Goal: Task Accomplishment & Management: Use online tool/utility

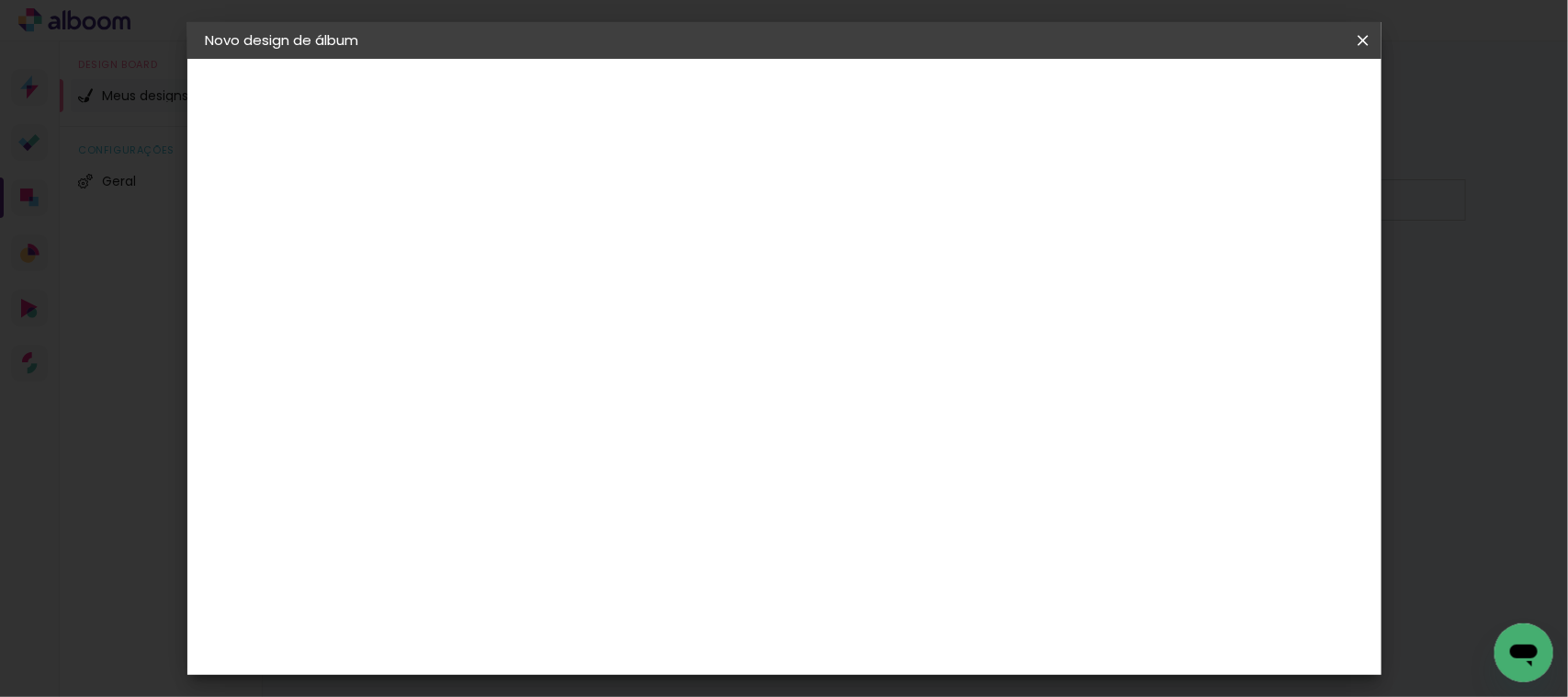
click at [1364, 39] on iron-icon at bounding box center [1363, 41] width 22 height 19
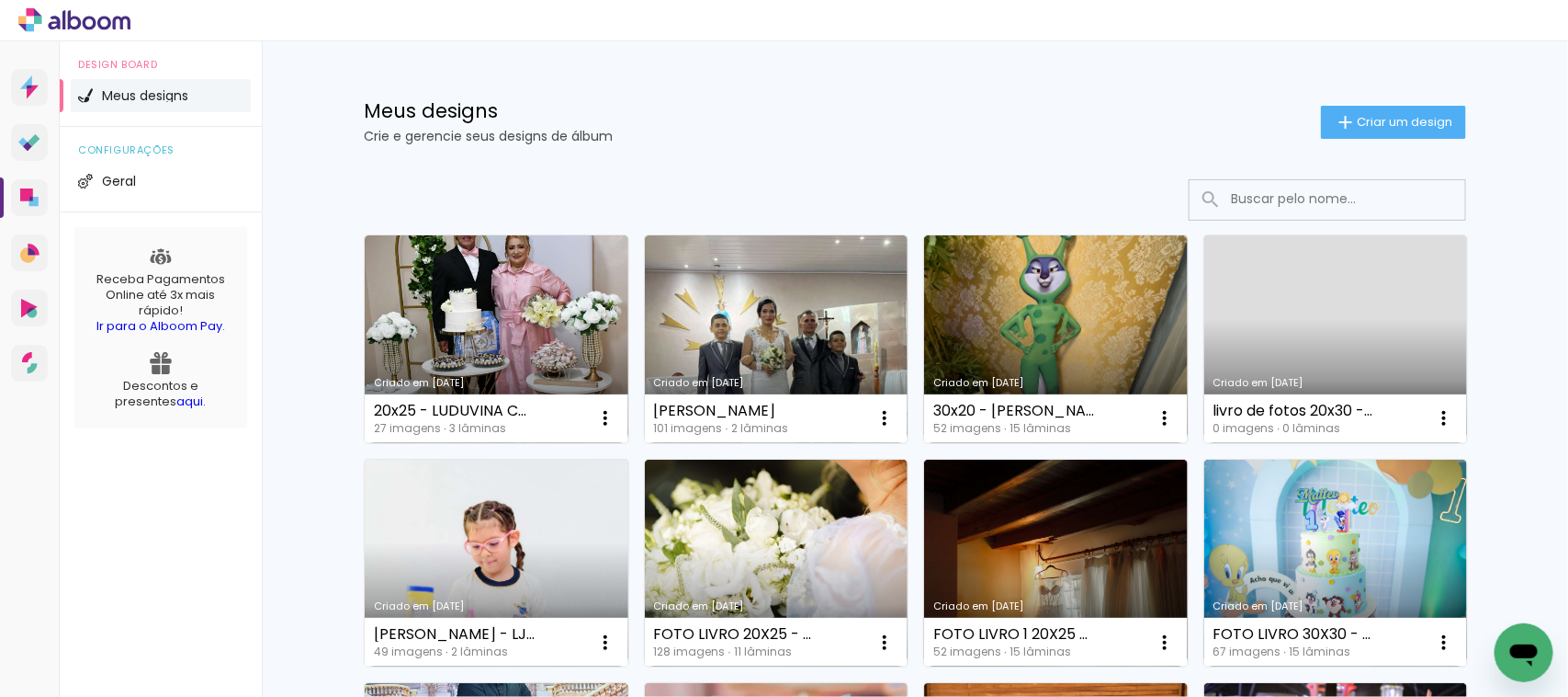
click at [456, 556] on link "Criado em [DATE]" at bounding box center [497, 563] width 264 height 208
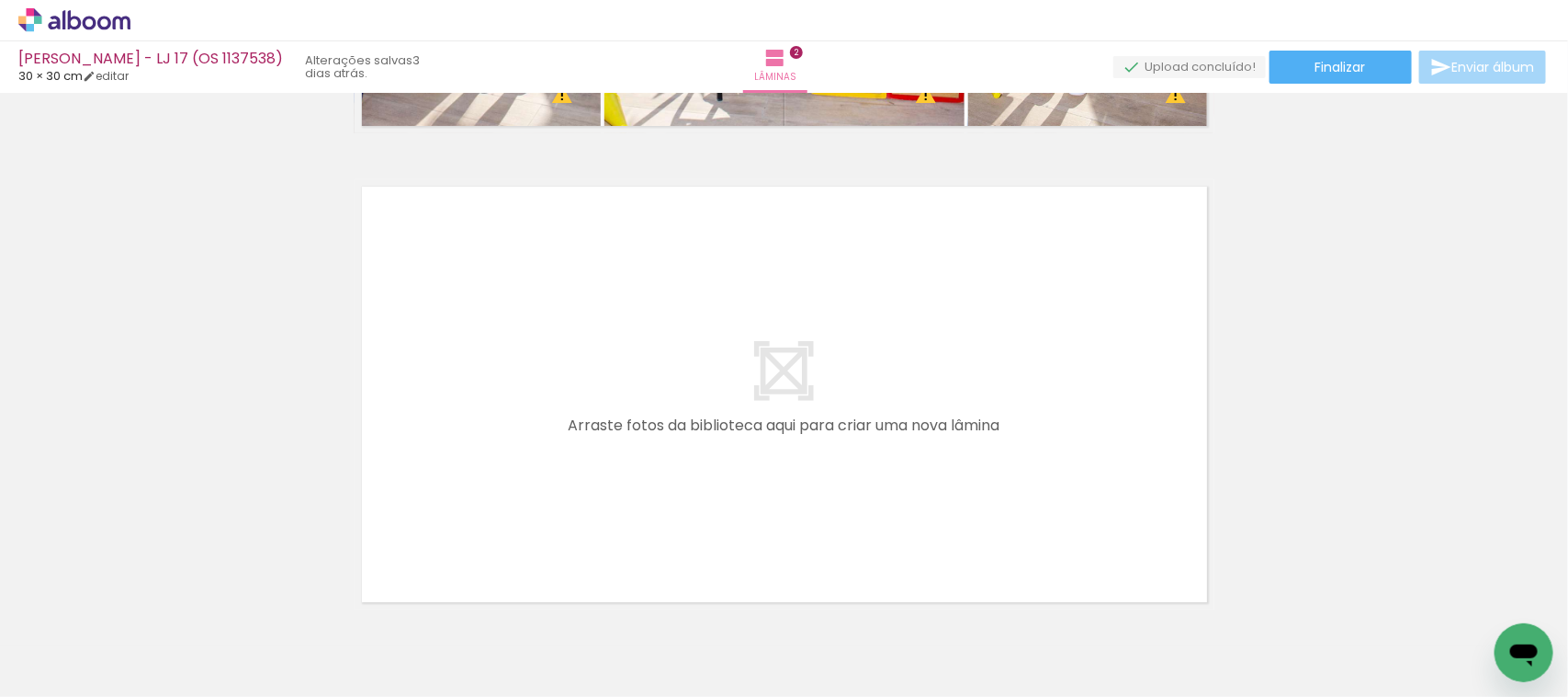
scroll to position [0, 1603]
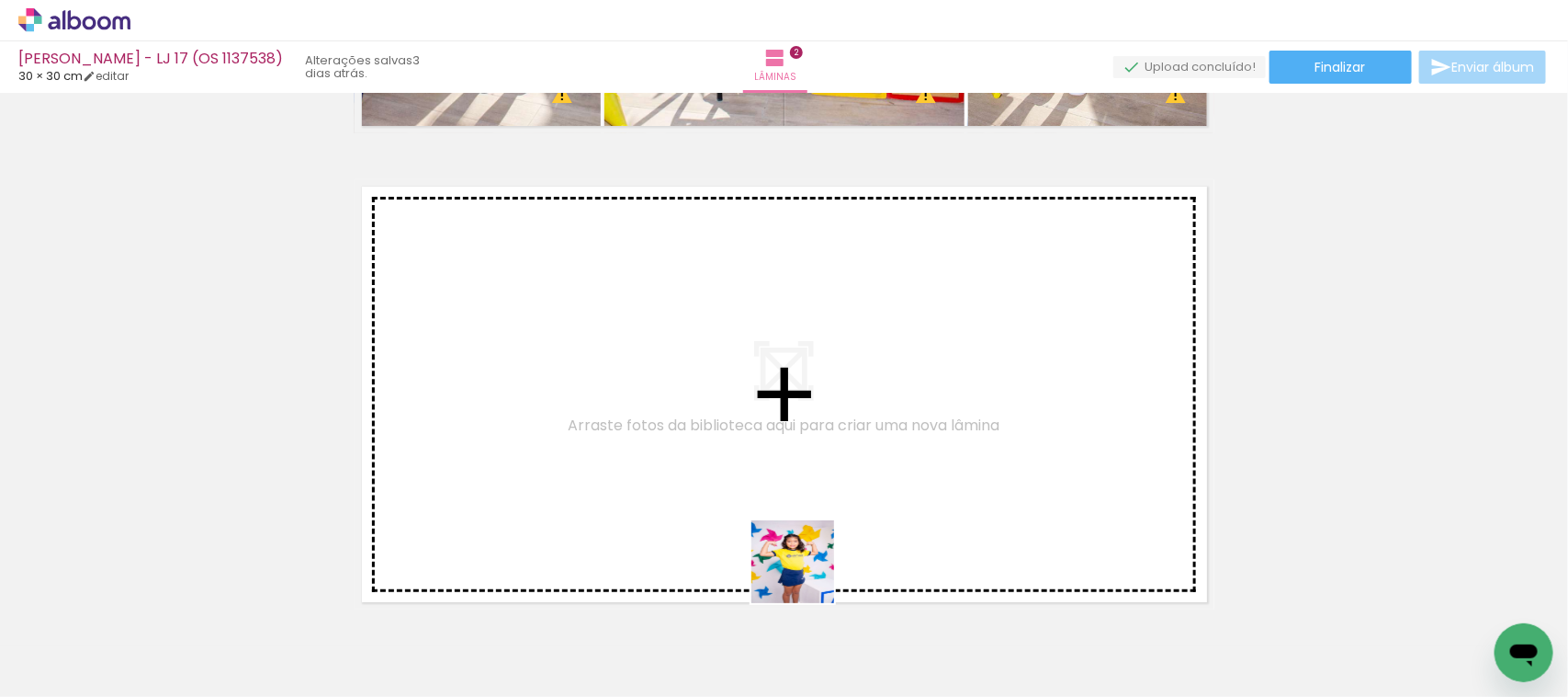
drag, startPoint x: 843, startPoint y: 635, endPoint x: 755, endPoint y: 469, distance: 187.9
click at [755, 469] on quentale-workspace at bounding box center [784, 348] width 1568 height 697
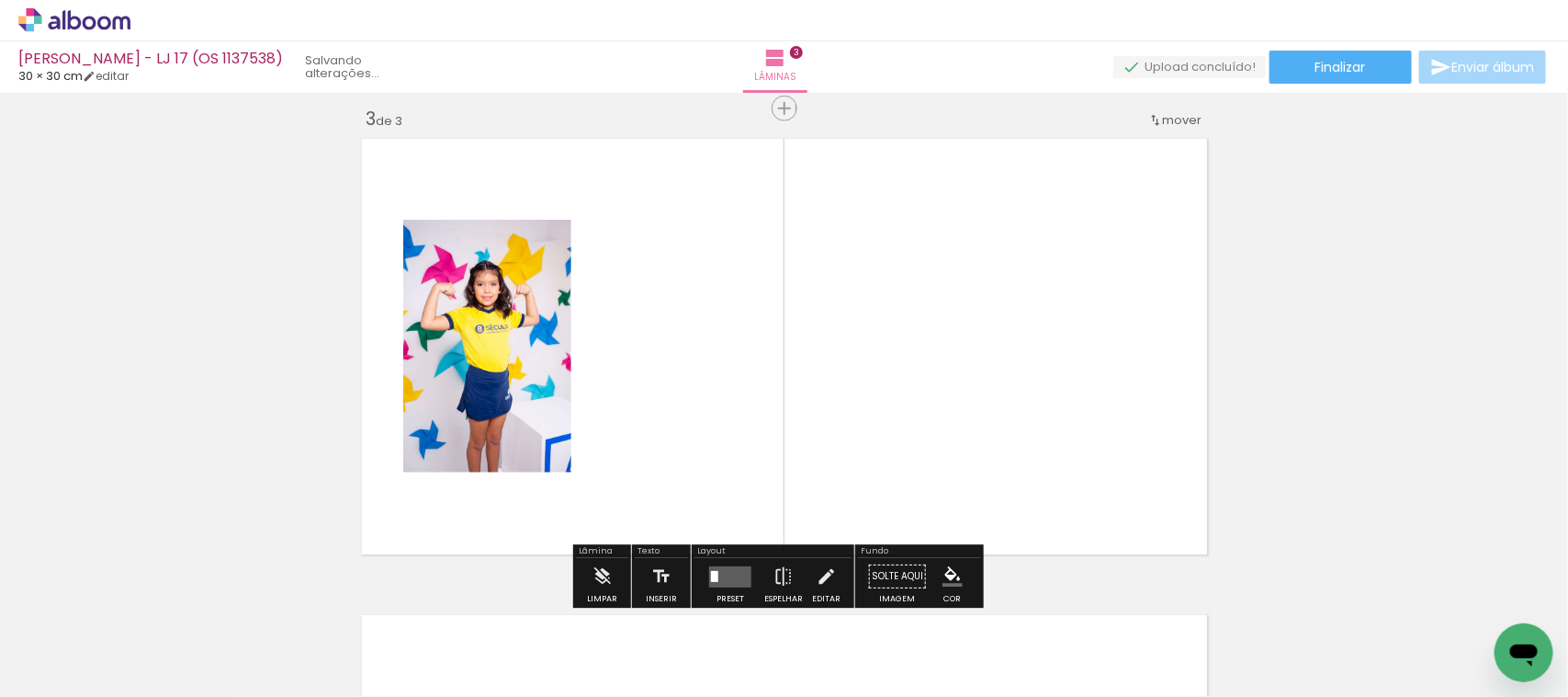
scroll to position [975, 0]
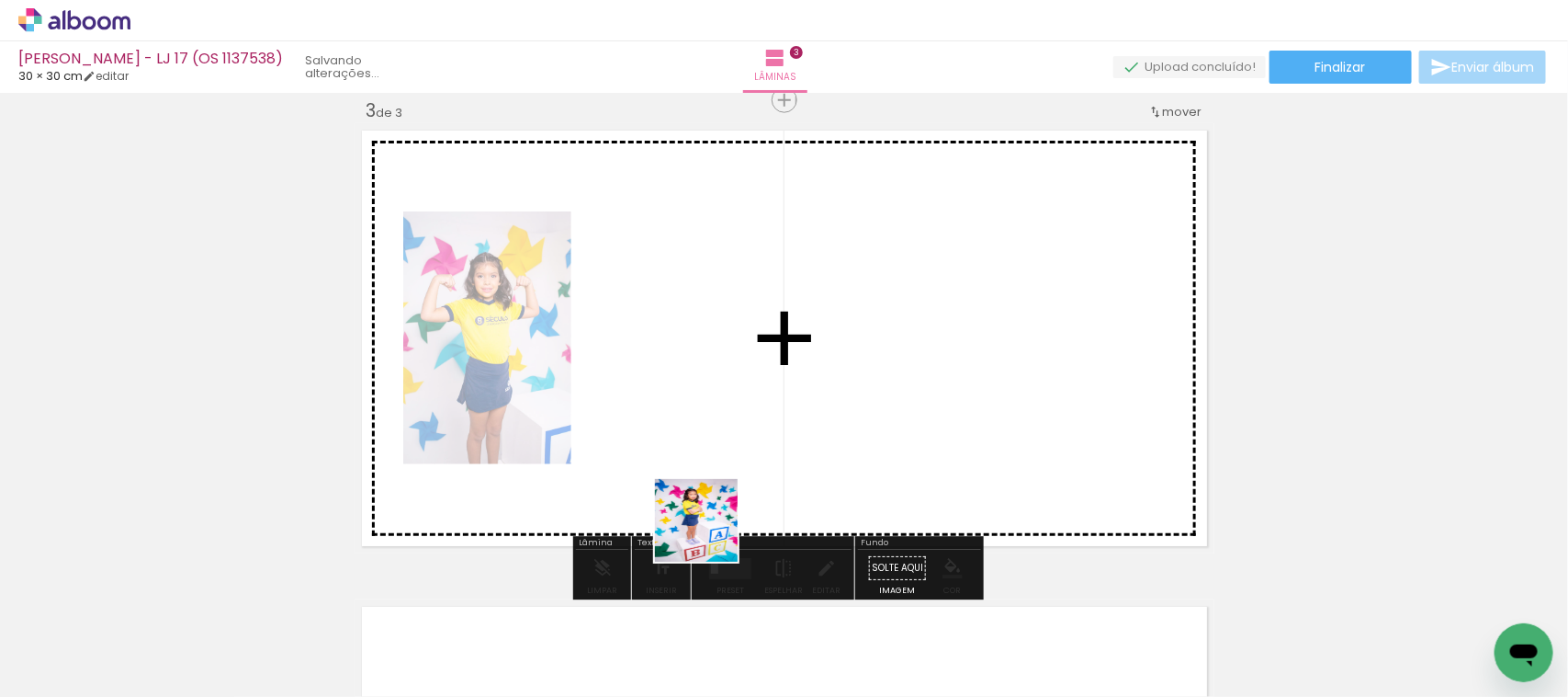
drag, startPoint x: 732, startPoint y: 613, endPoint x: 655, endPoint y: 346, distance: 277.9
click at [655, 346] on quentale-workspace at bounding box center [784, 348] width 1568 height 697
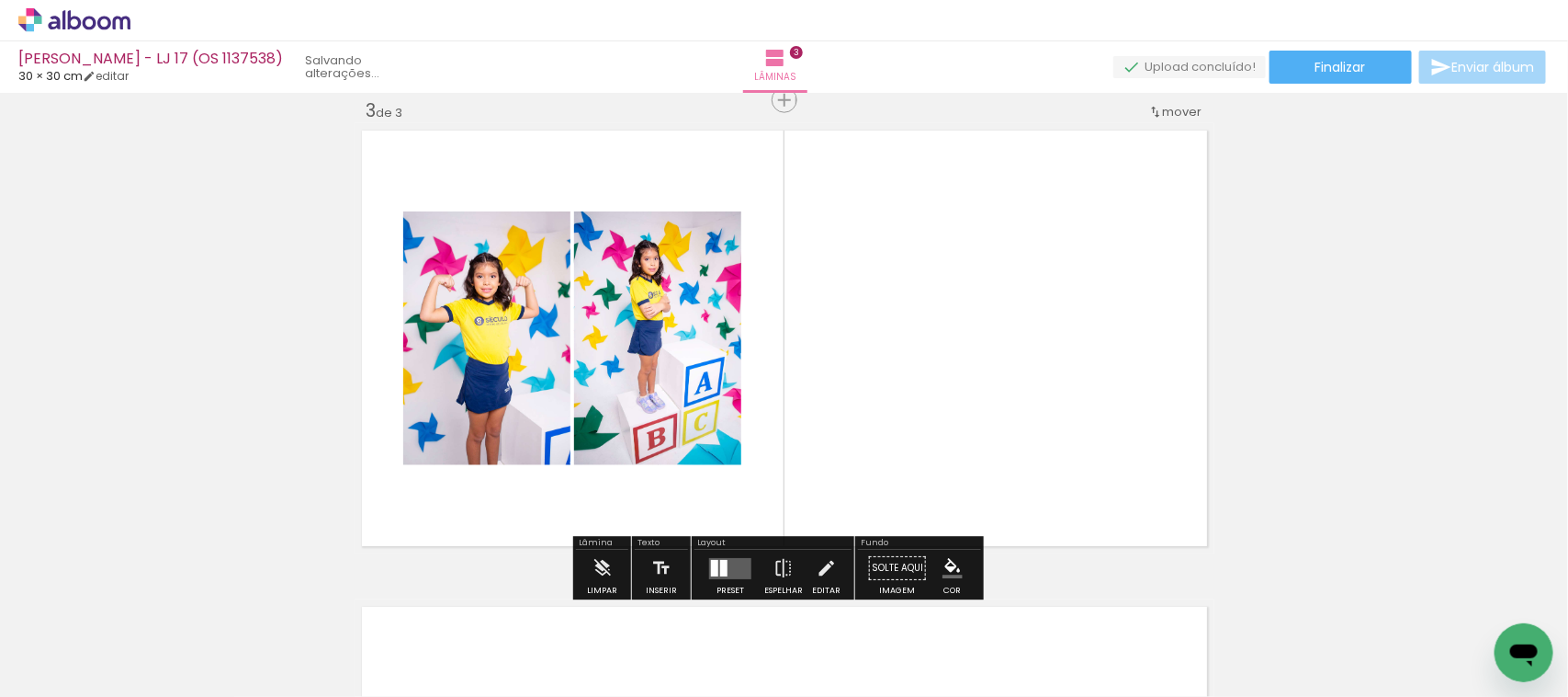
drag, startPoint x: 1458, startPoint y: 641, endPoint x: 864, endPoint y: 342, distance: 665.0
click at [891, 346] on quentale-workspace at bounding box center [784, 348] width 1568 height 697
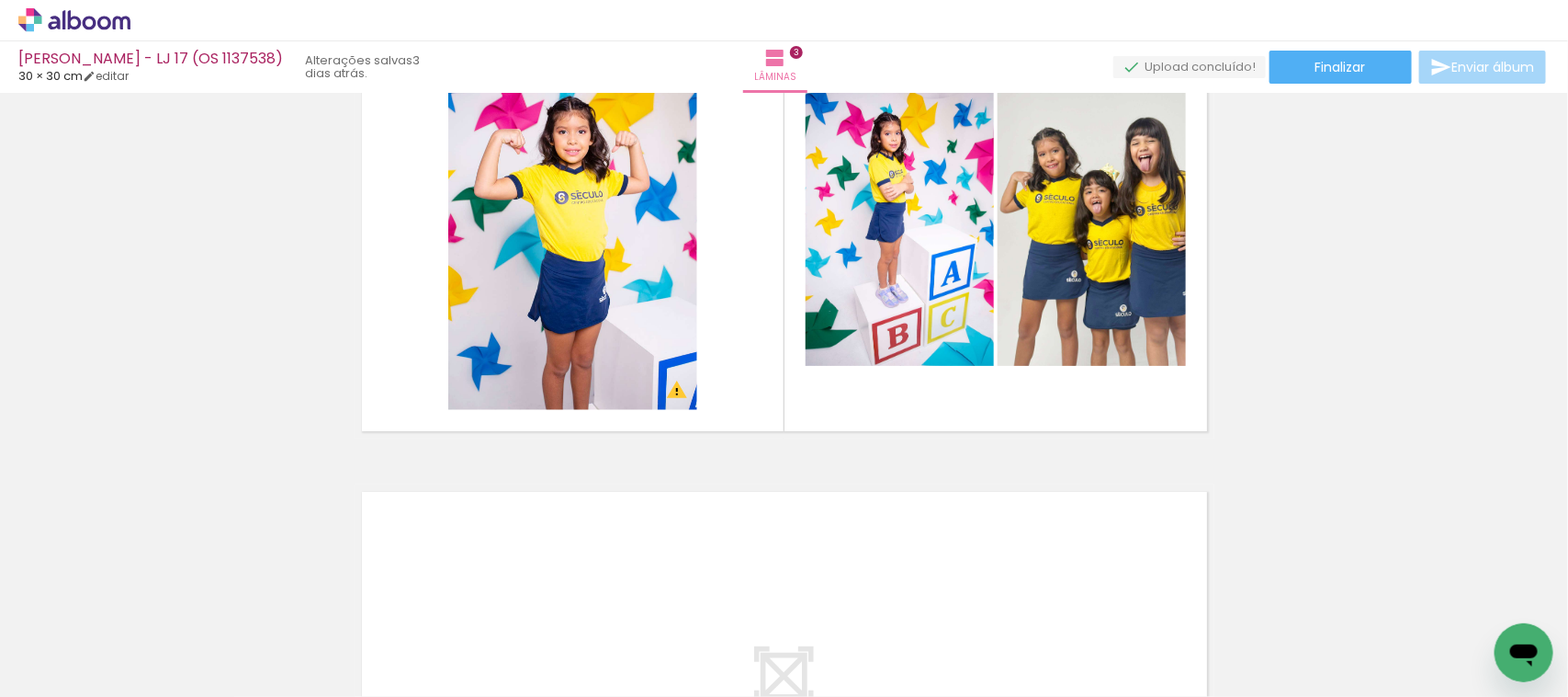
scroll to position [0, 3554]
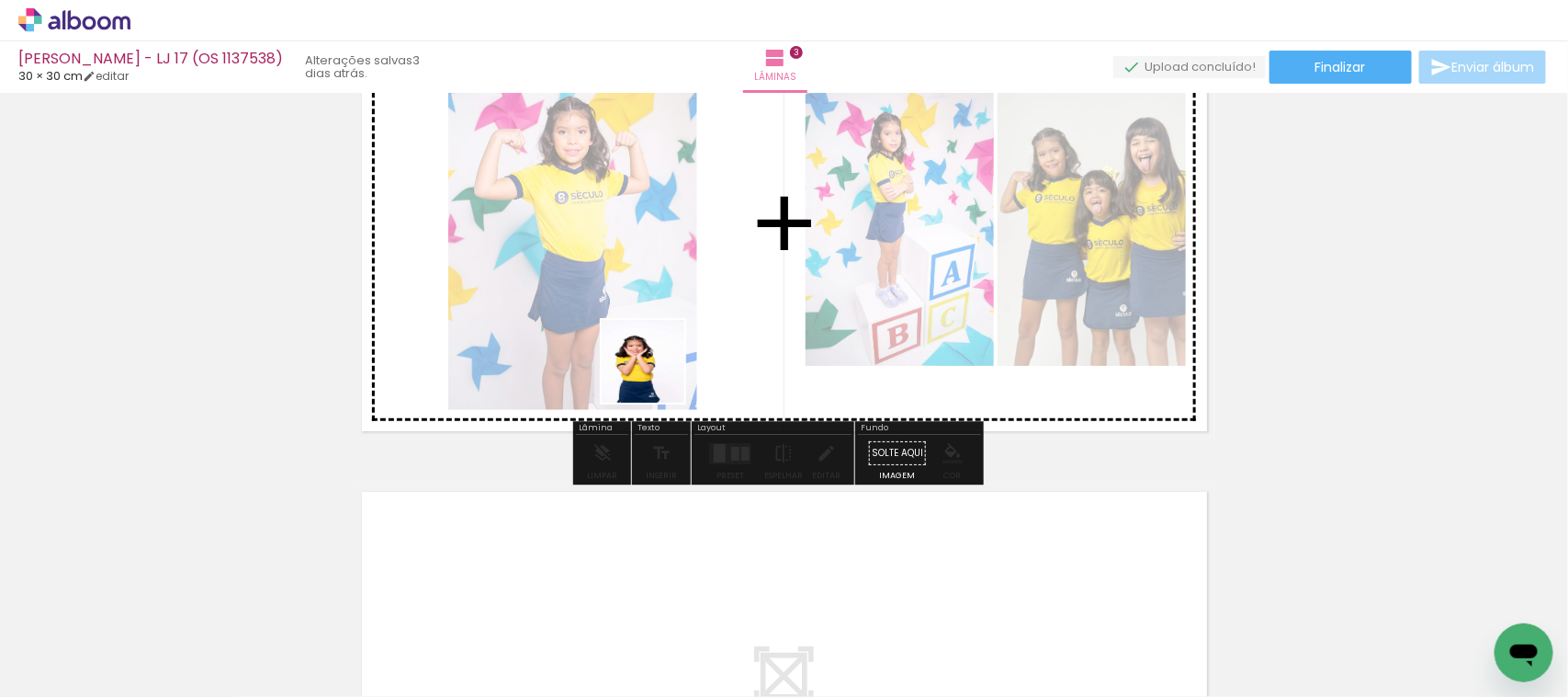
drag, startPoint x: 653, startPoint y: 636, endPoint x: 635, endPoint y: 356, distance: 280.6
click at [649, 345] on quentale-workspace at bounding box center [784, 348] width 1568 height 697
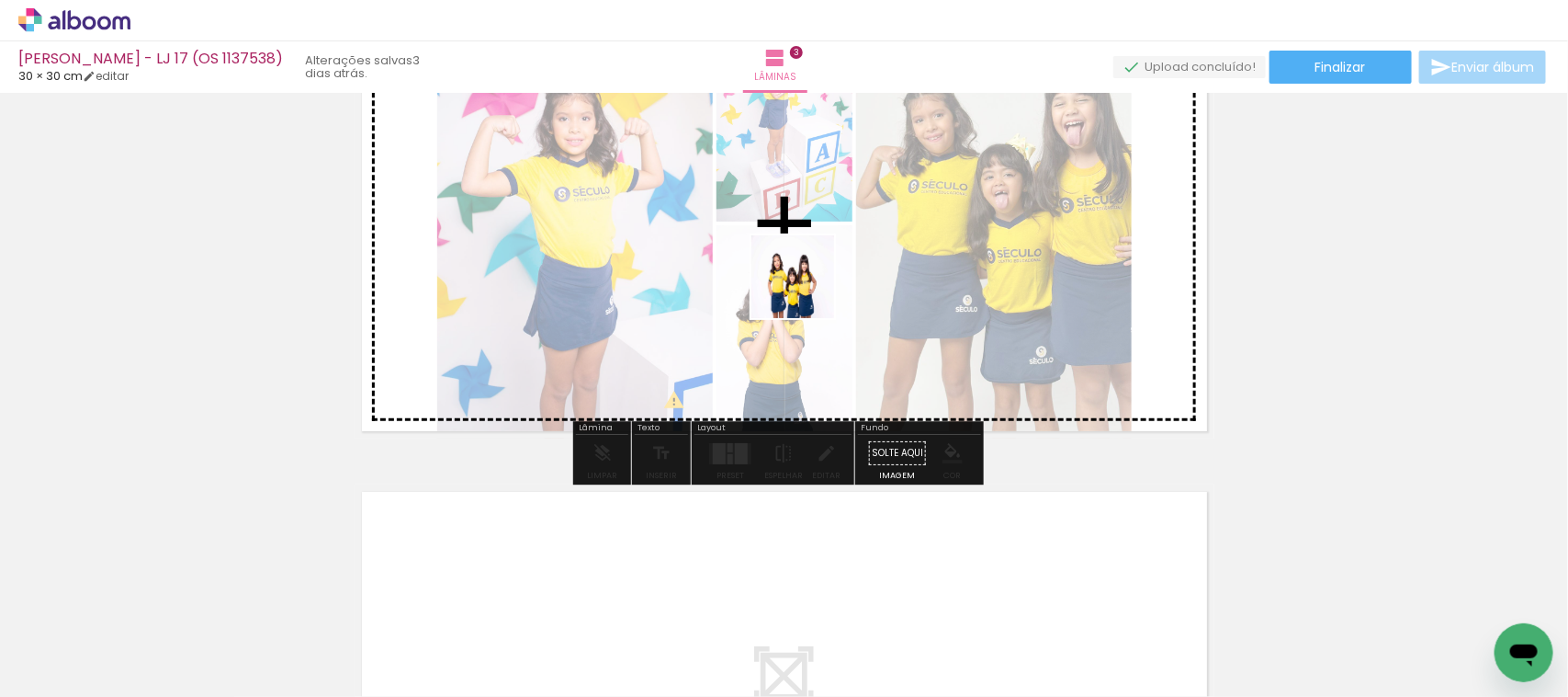
drag, startPoint x: 755, startPoint y: 642, endPoint x: 814, endPoint y: 235, distance: 411.3
click at [814, 235] on quentale-workspace at bounding box center [784, 348] width 1568 height 697
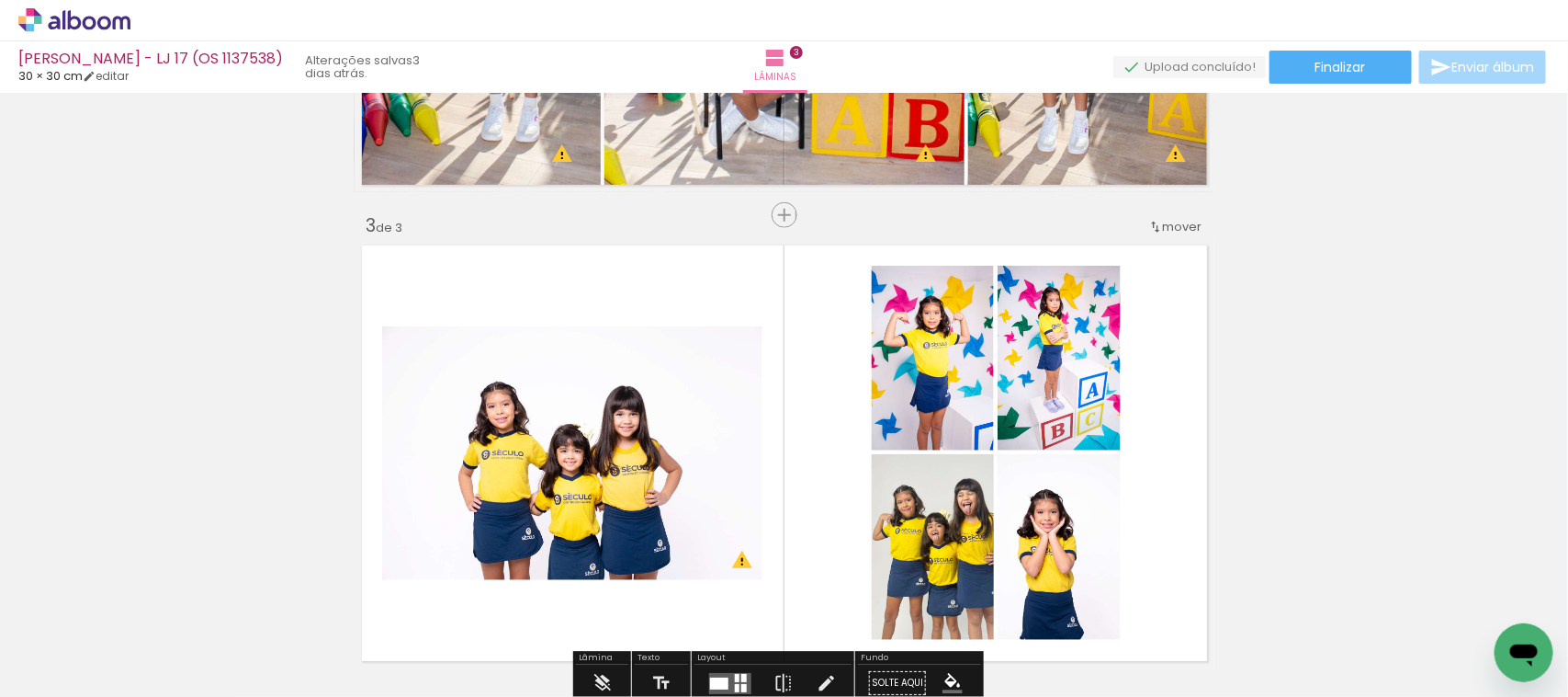
scroll to position [975, 0]
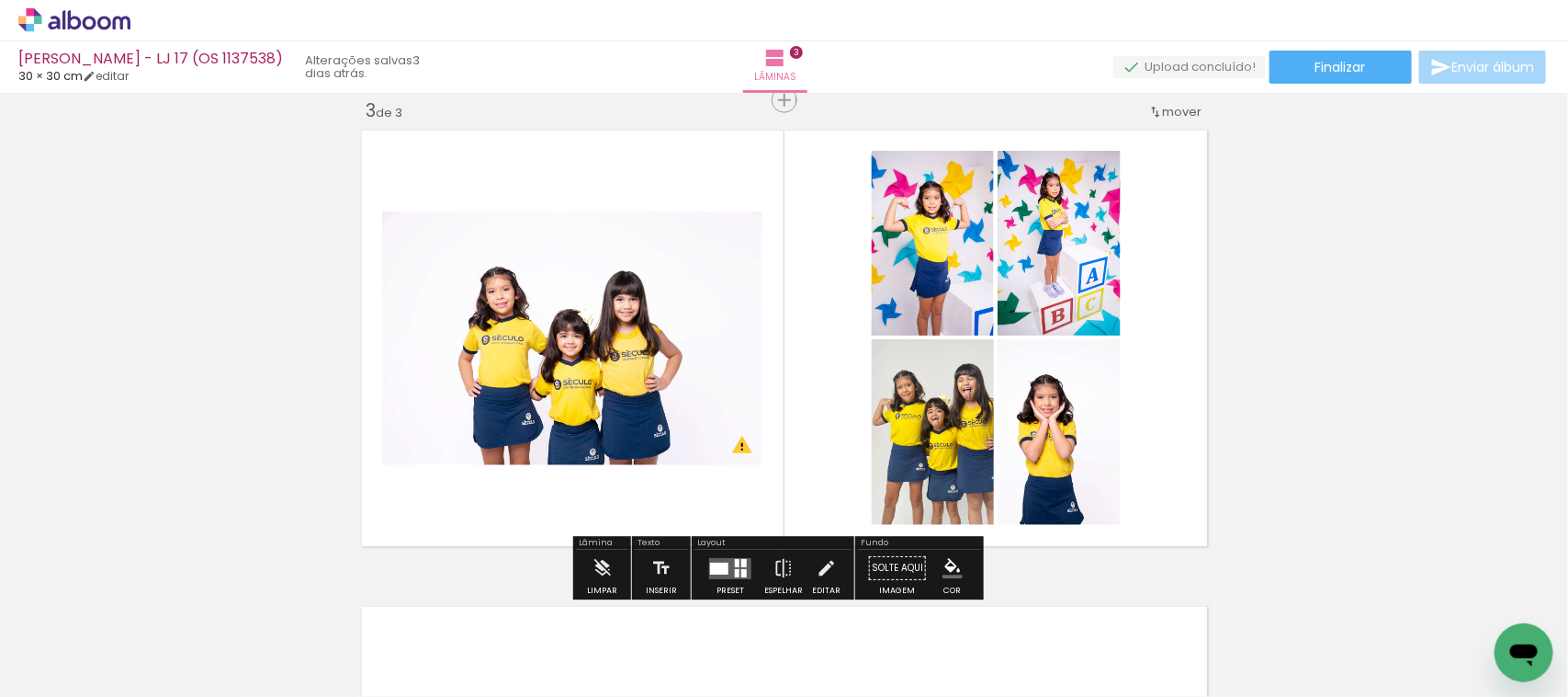
click at [717, 571] on div at bounding box center [720, 569] width 19 height 12
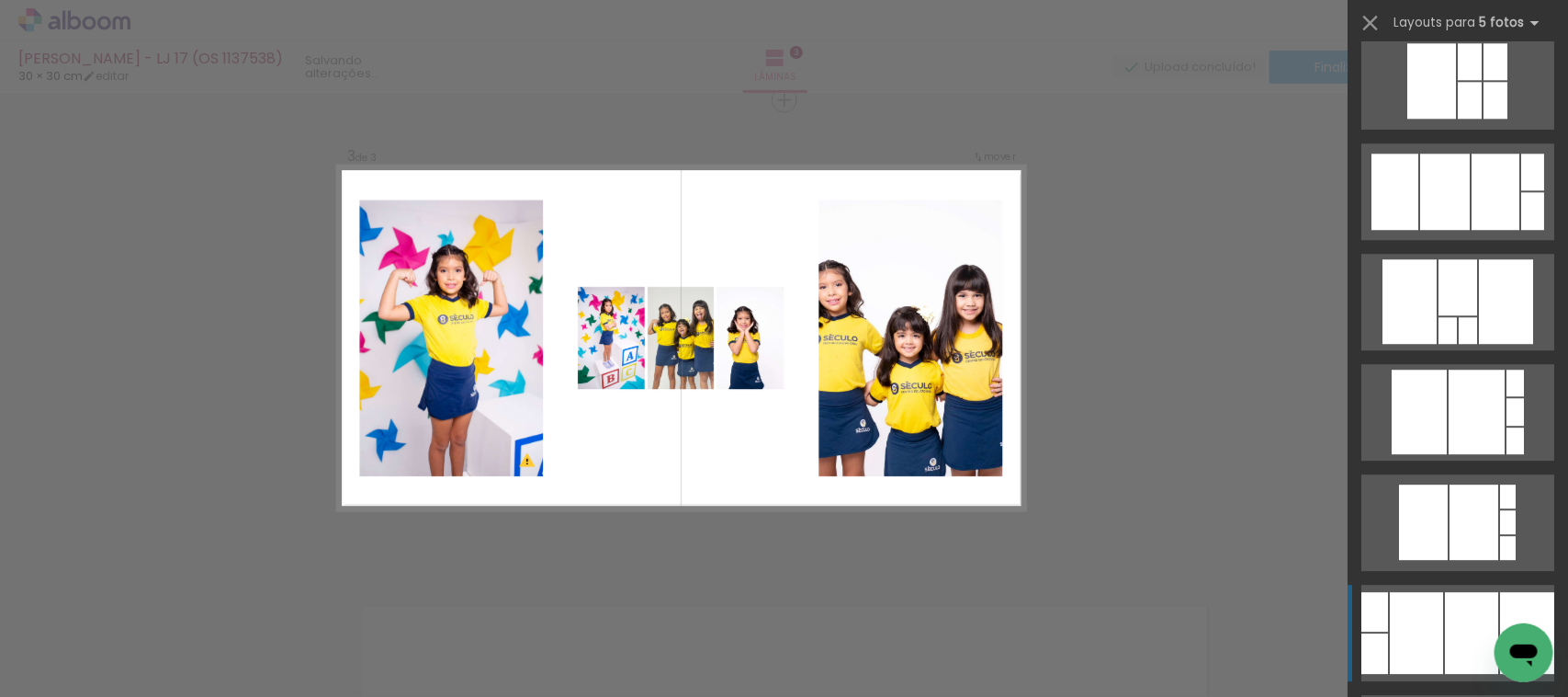
scroll to position [11951, 0]
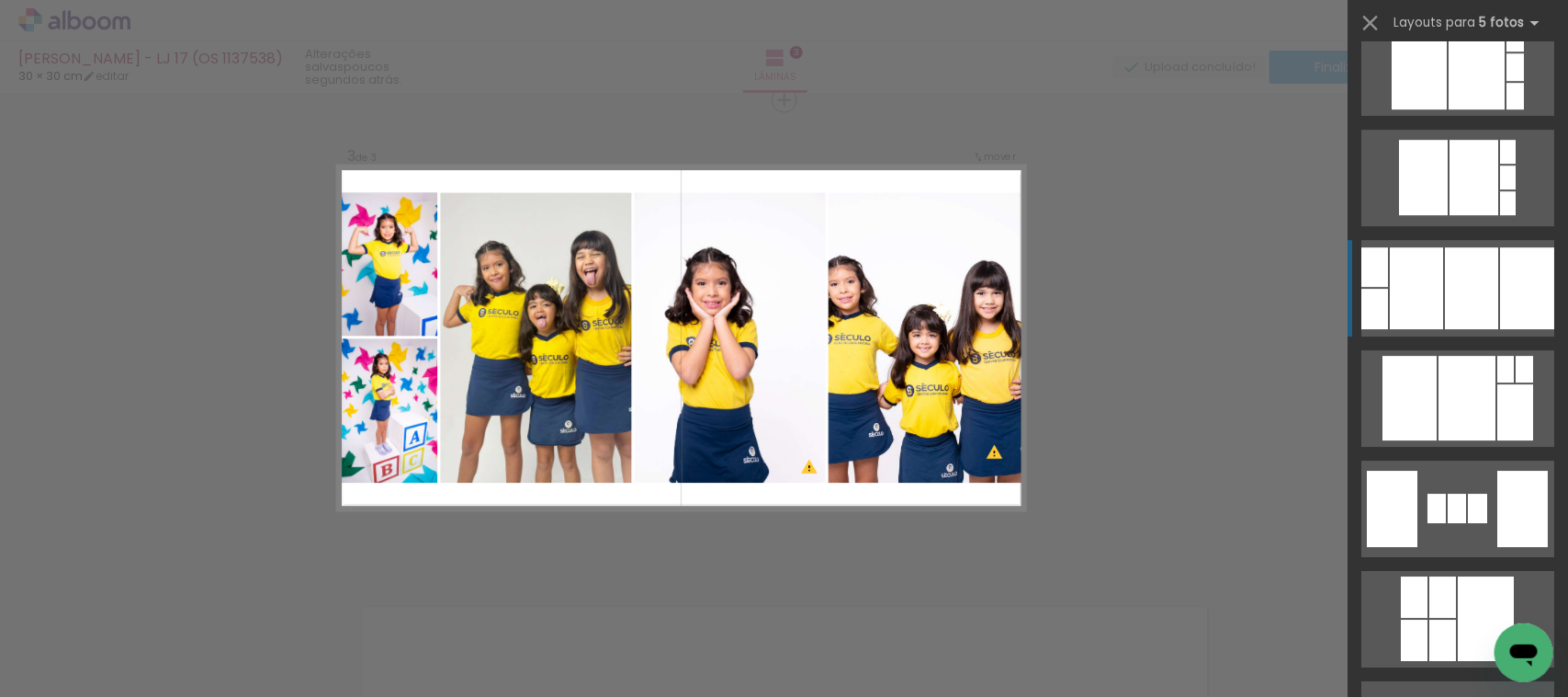
click at [1428, 305] on div at bounding box center [1416, 288] width 53 height 82
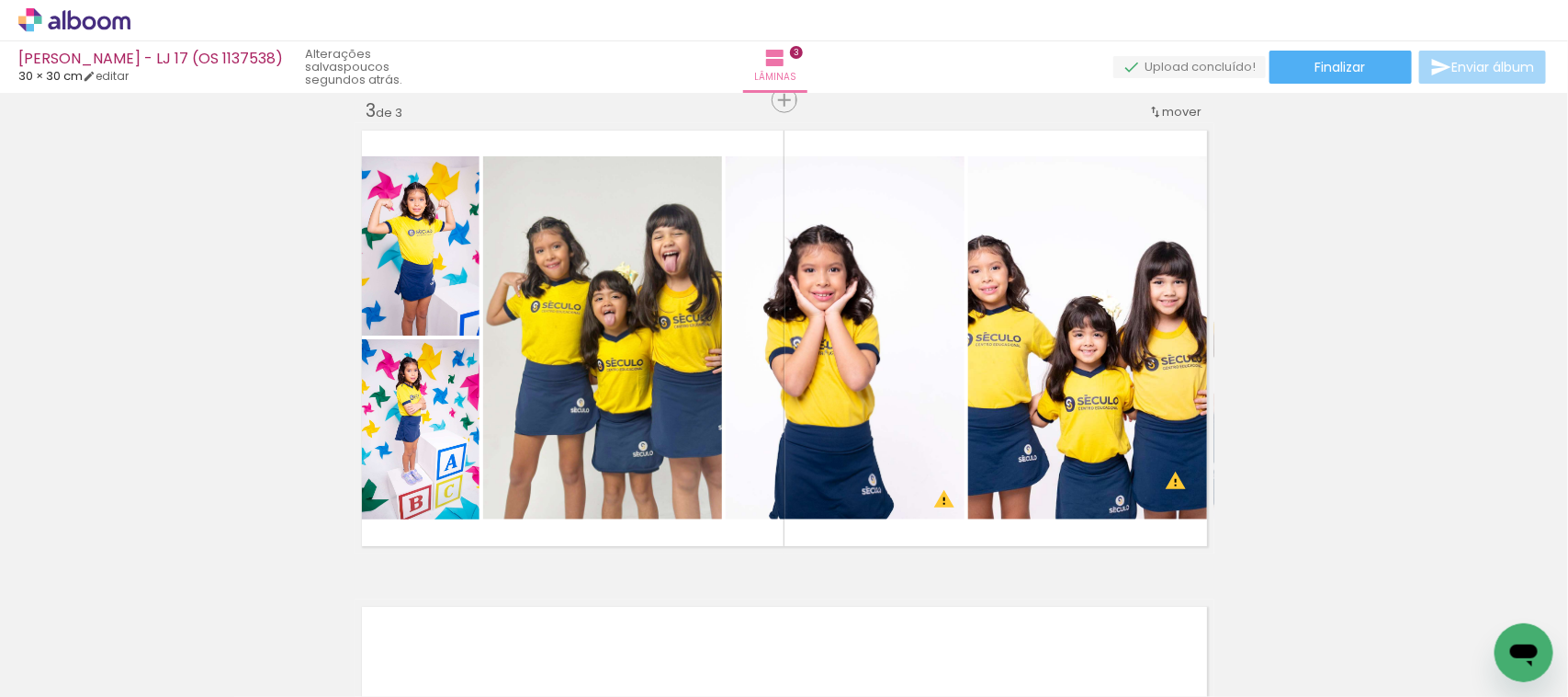
scroll to position [0, 2531]
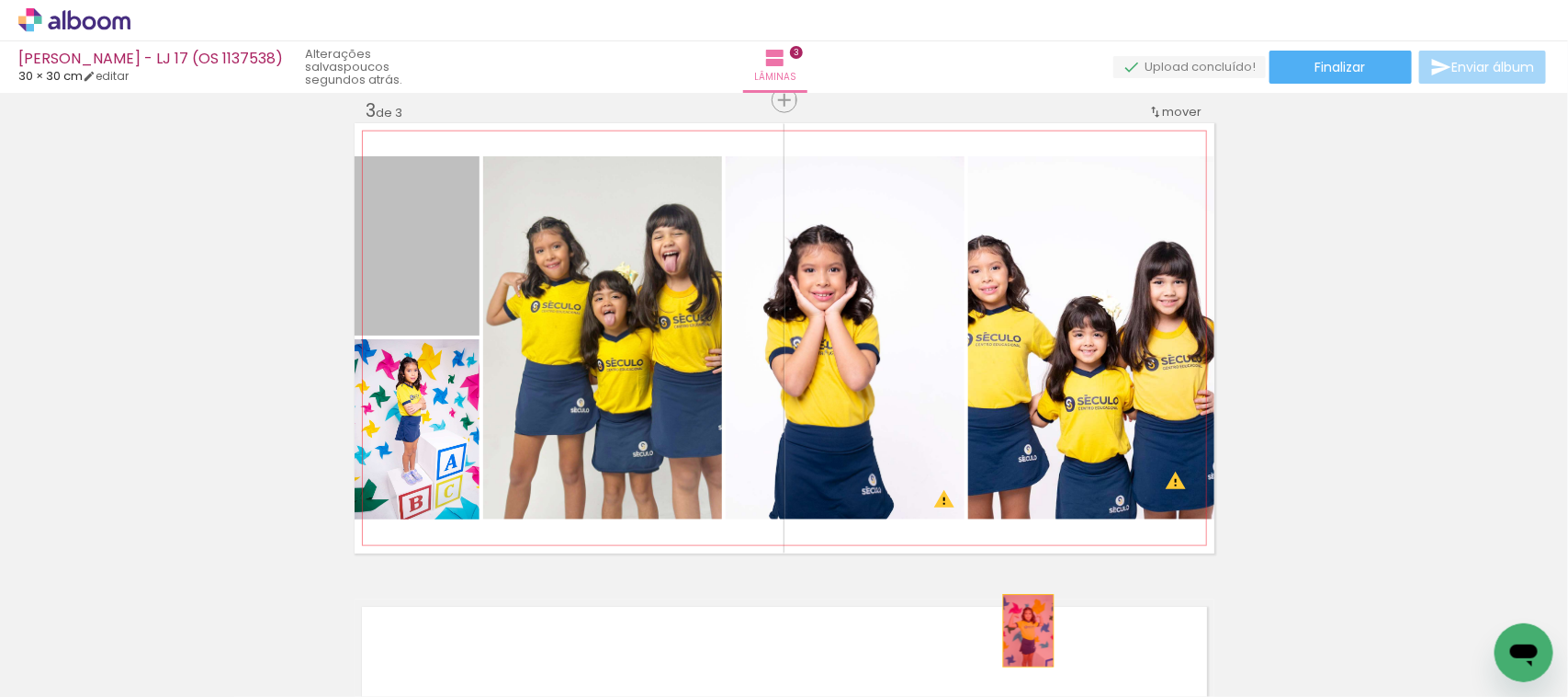
drag, startPoint x: 402, startPoint y: 276, endPoint x: 1021, endPoint y: 635, distance: 715.6
click at [1021, 635] on quentale-workspace at bounding box center [784, 348] width 1568 height 697
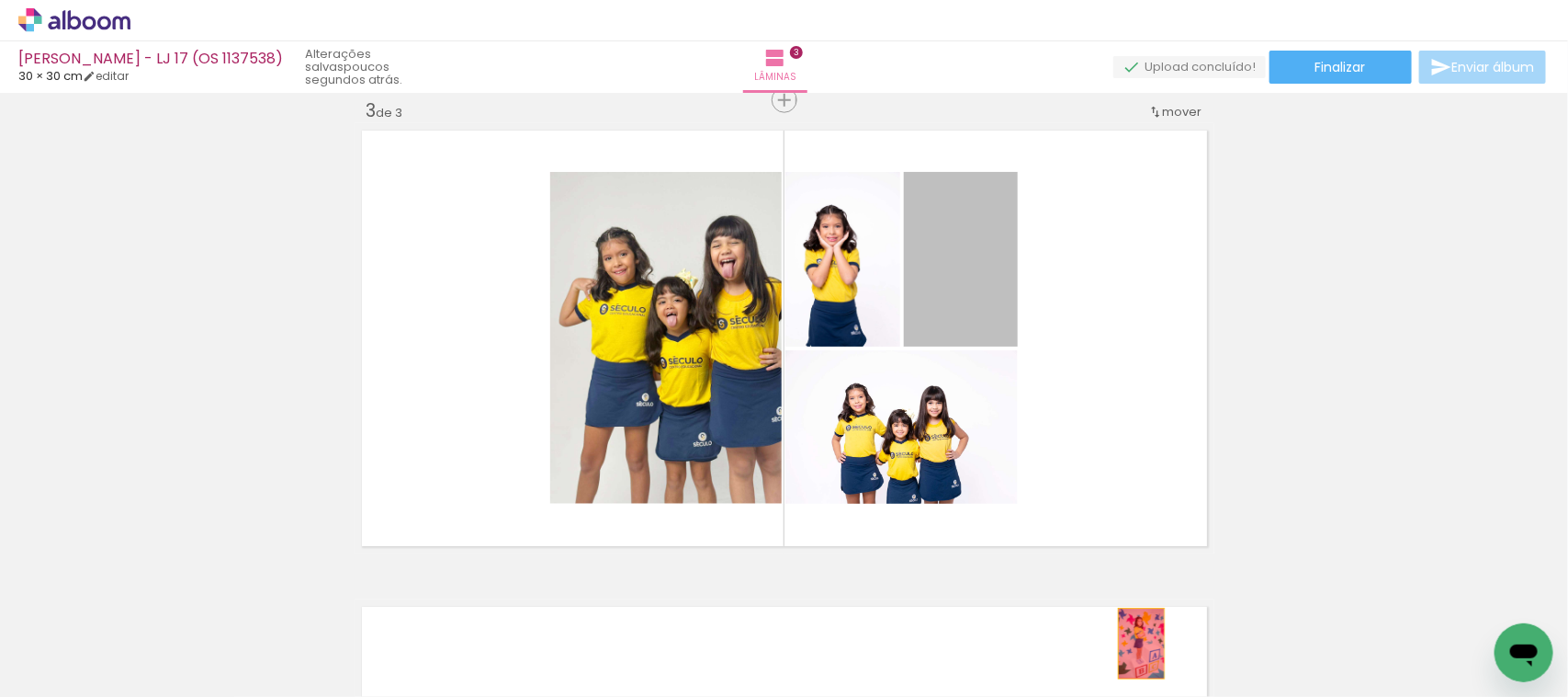
drag, startPoint x: 943, startPoint y: 281, endPoint x: 1133, endPoint y: 644, distance: 409.7
click at [1133, 644] on quentale-workspace at bounding box center [784, 348] width 1568 height 697
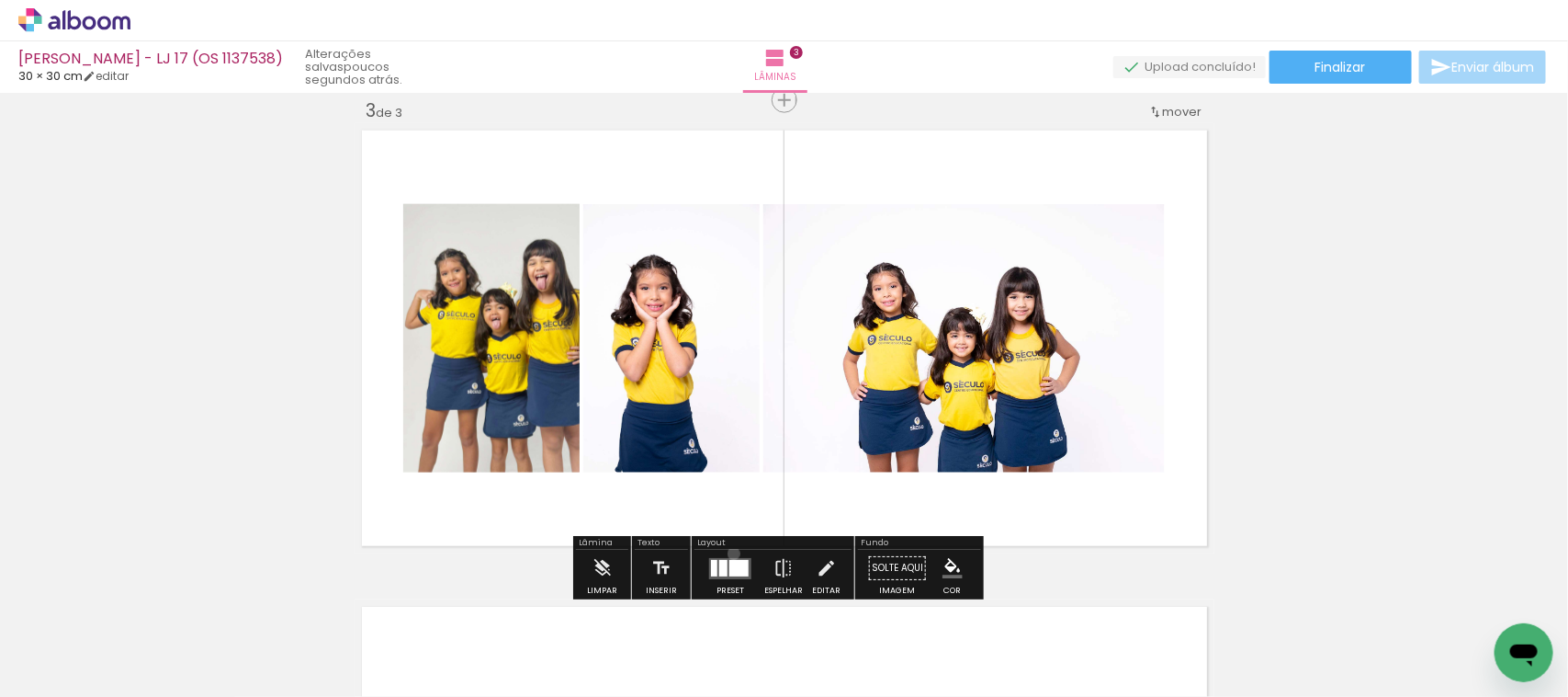
click at [728, 554] on div at bounding box center [730, 569] width 49 height 37
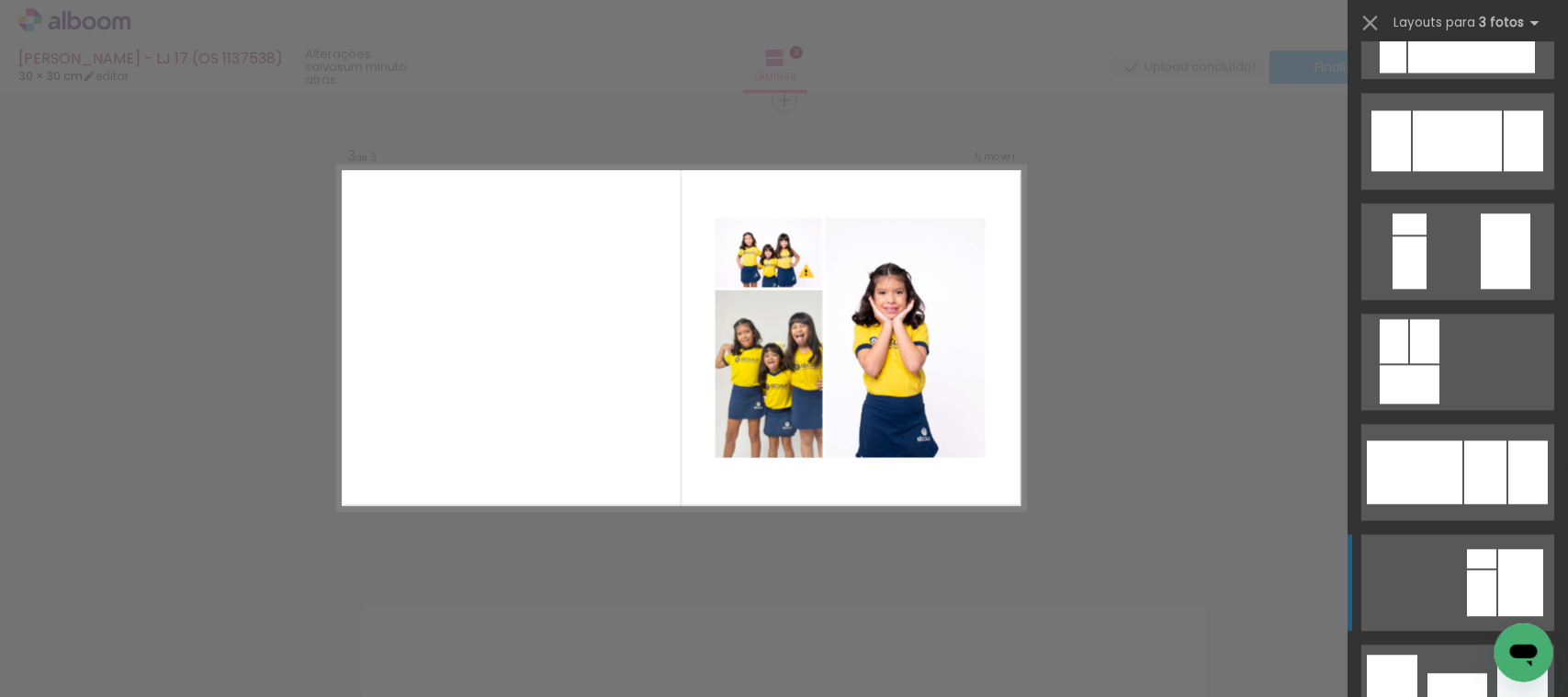
scroll to position [2069, 0]
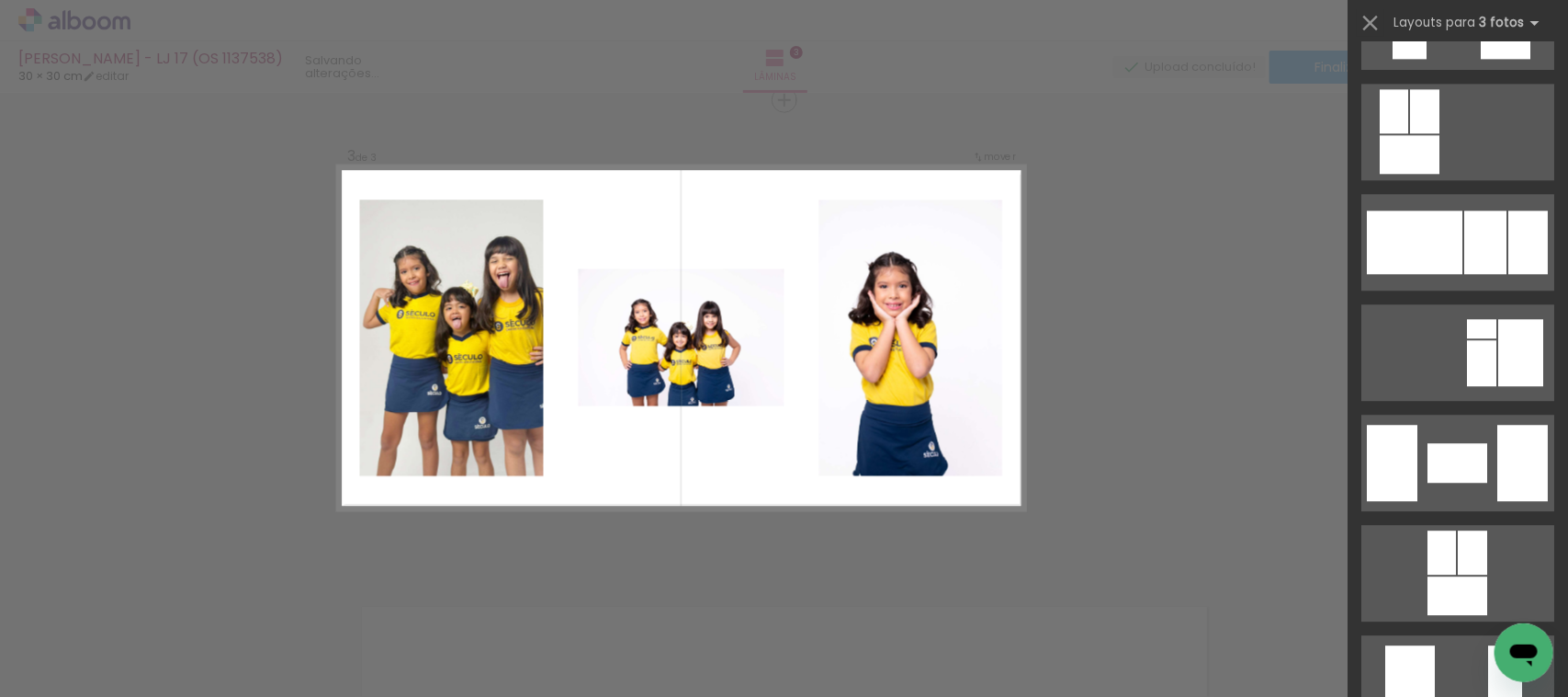
click at [1220, 255] on div "Confirmar Cancelar" at bounding box center [784, 92] width 1568 height 1949
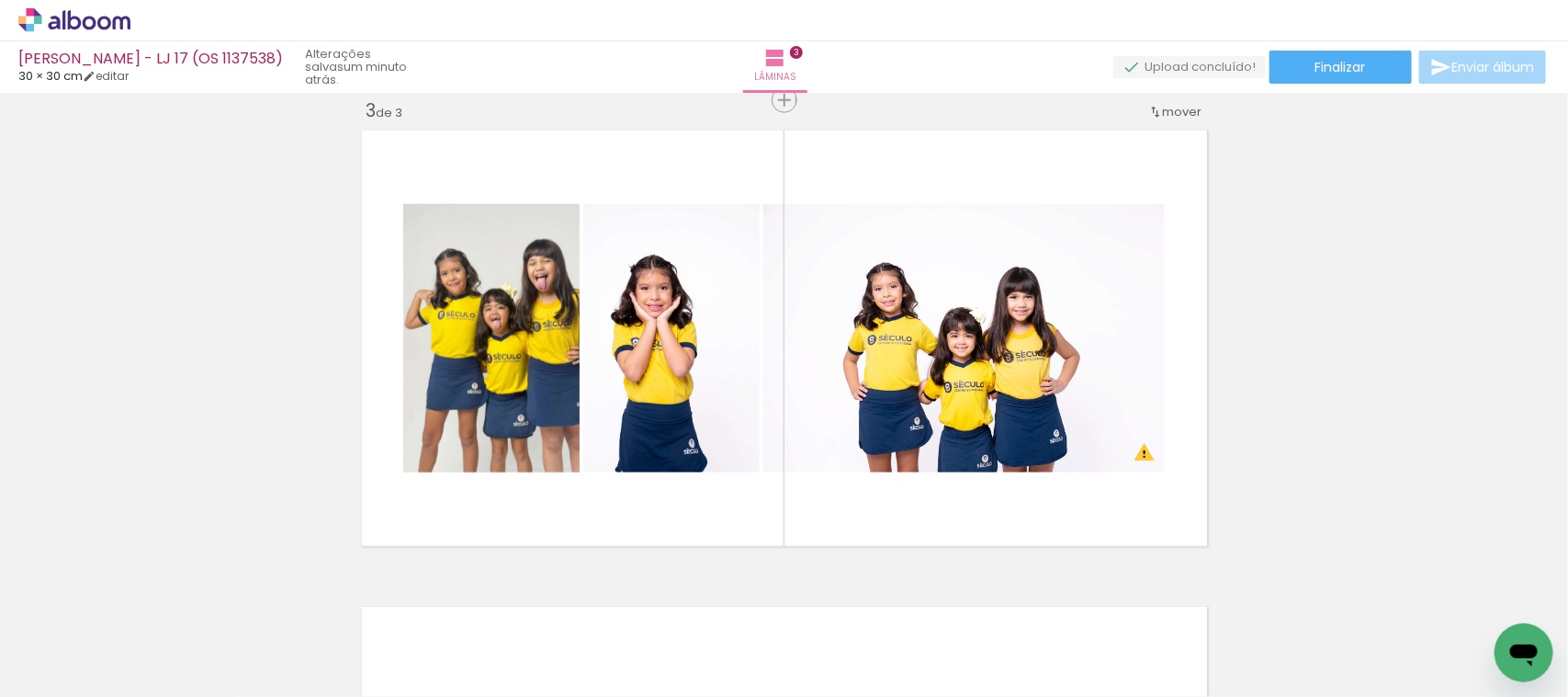
scroll to position [0, 3177]
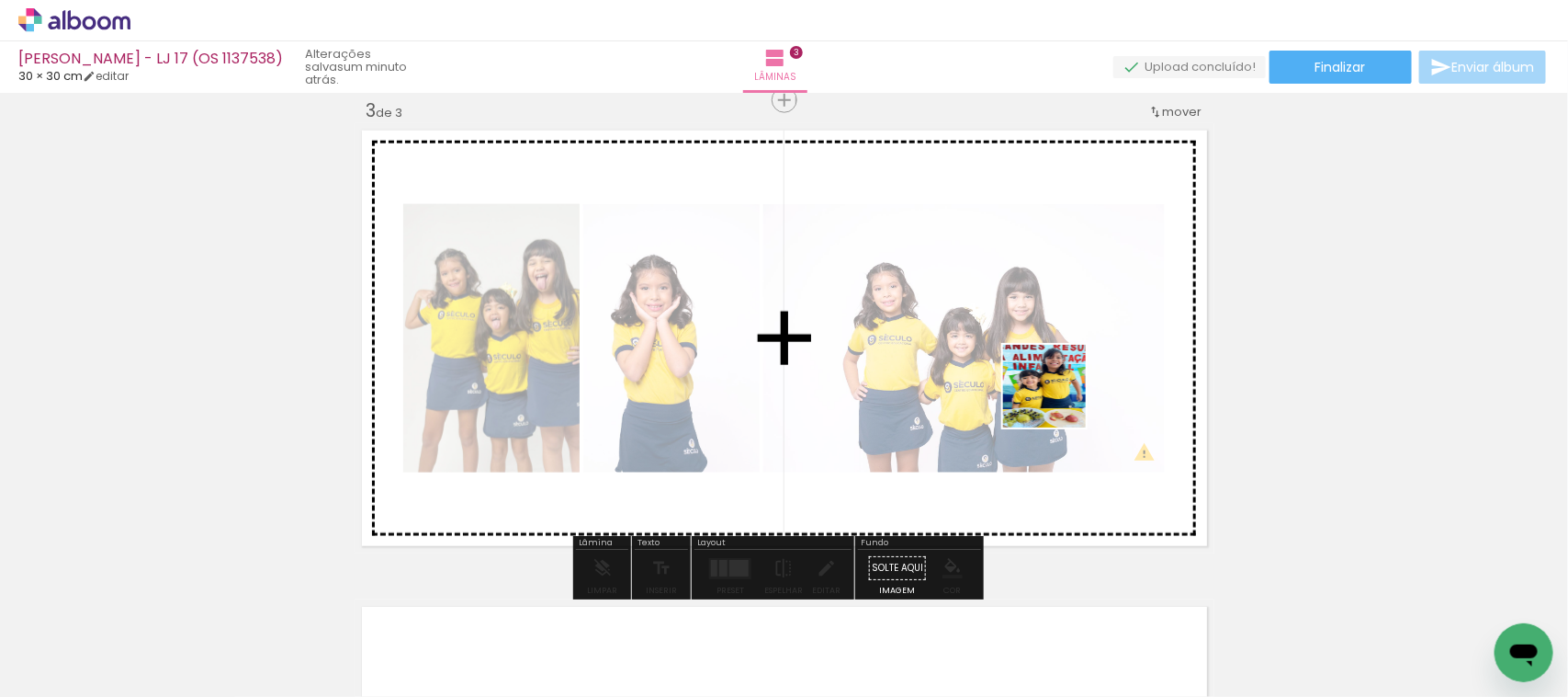
drag, startPoint x: 1229, startPoint y: 639, endPoint x: 1056, endPoint y: 398, distance: 296.7
click at [1056, 398] on quentale-workspace at bounding box center [784, 348] width 1568 height 697
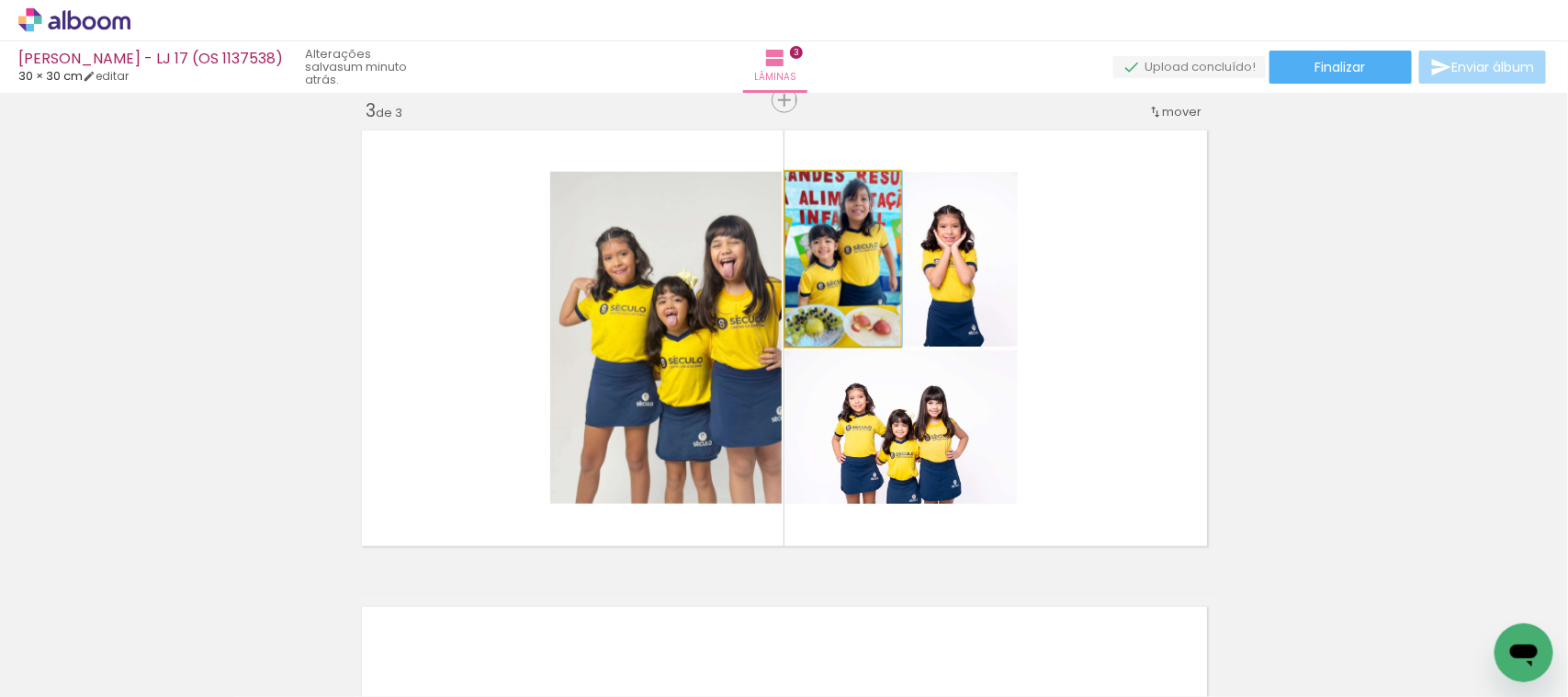
drag, startPoint x: 861, startPoint y: 275, endPoint x: 879, endPoint y: 290, distance: 23.4
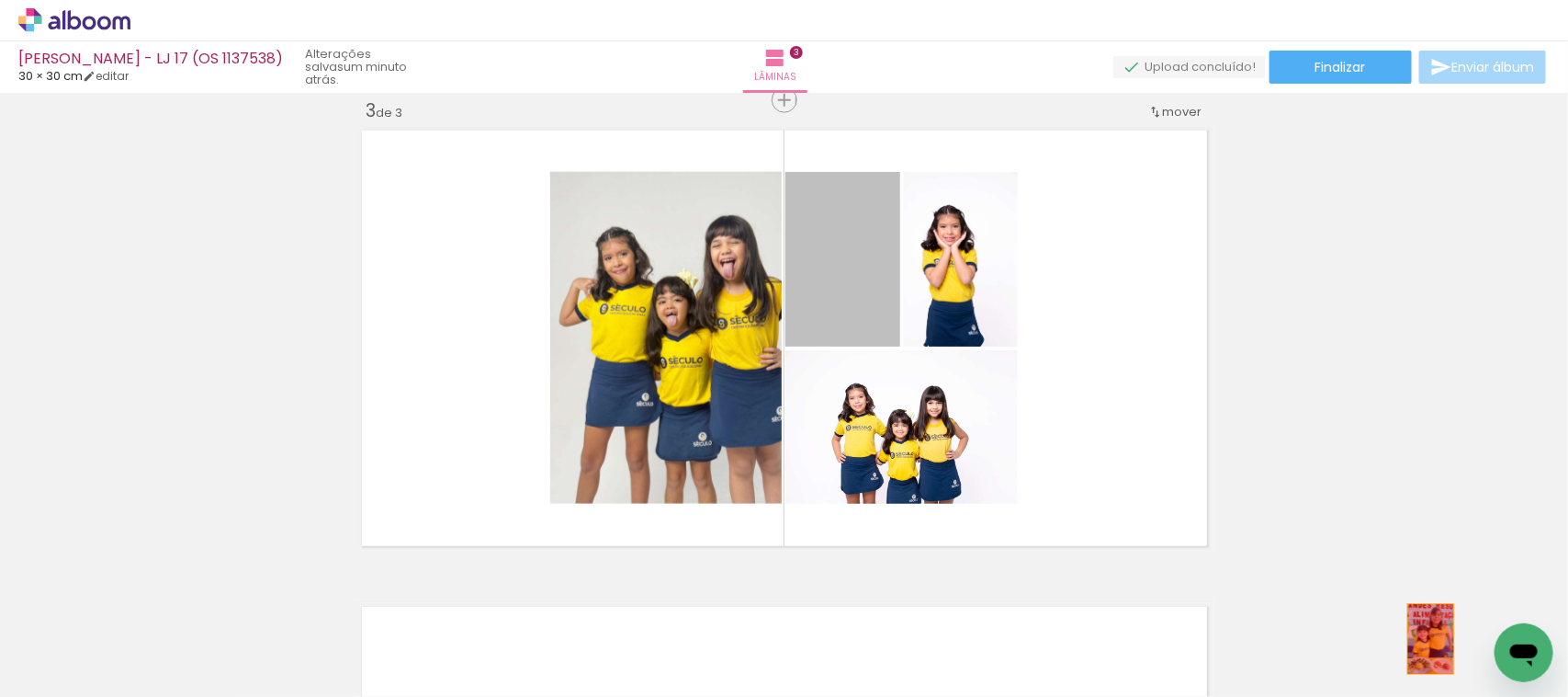
drag, startPoint x: 834, startPoint y: 291, endPoint x: 1422, endPoint y: 639, distance: 683.3
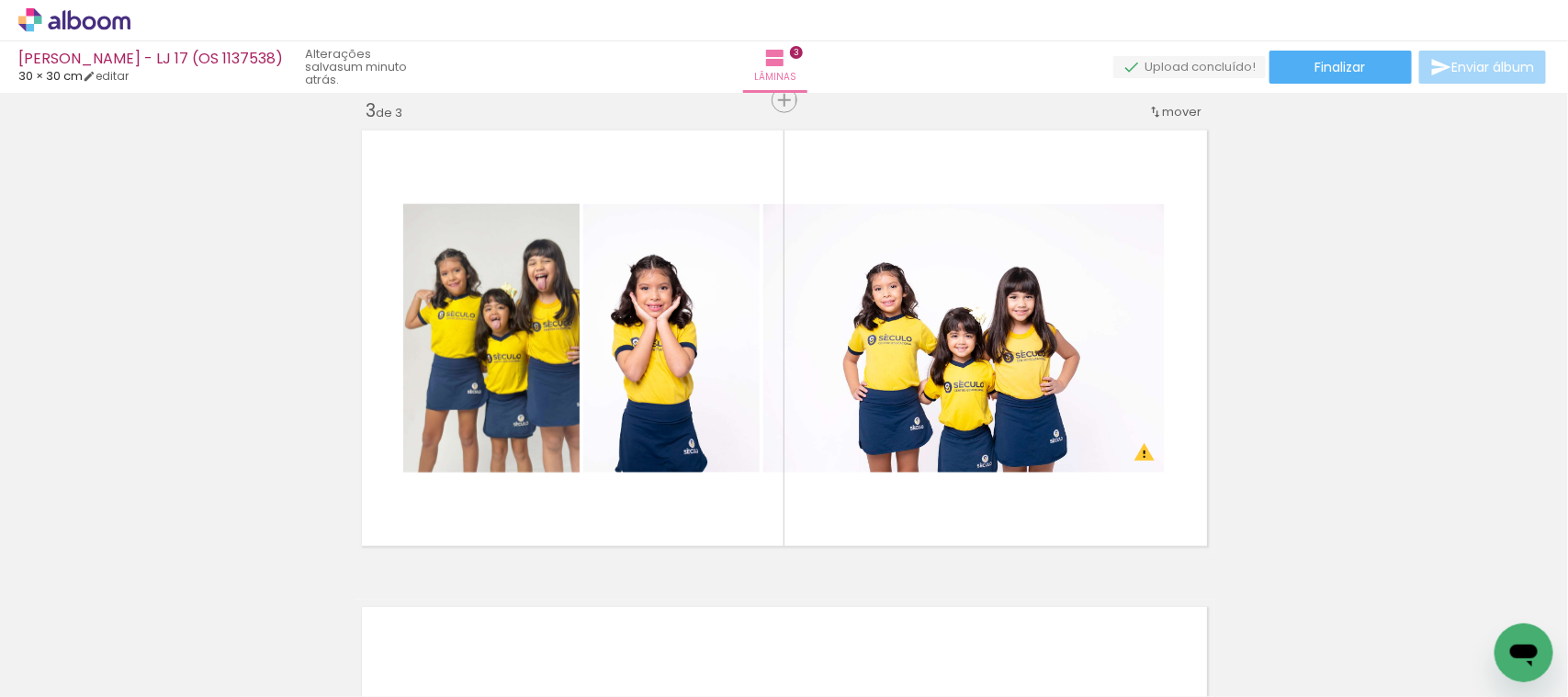
scroll to position [0, 0]
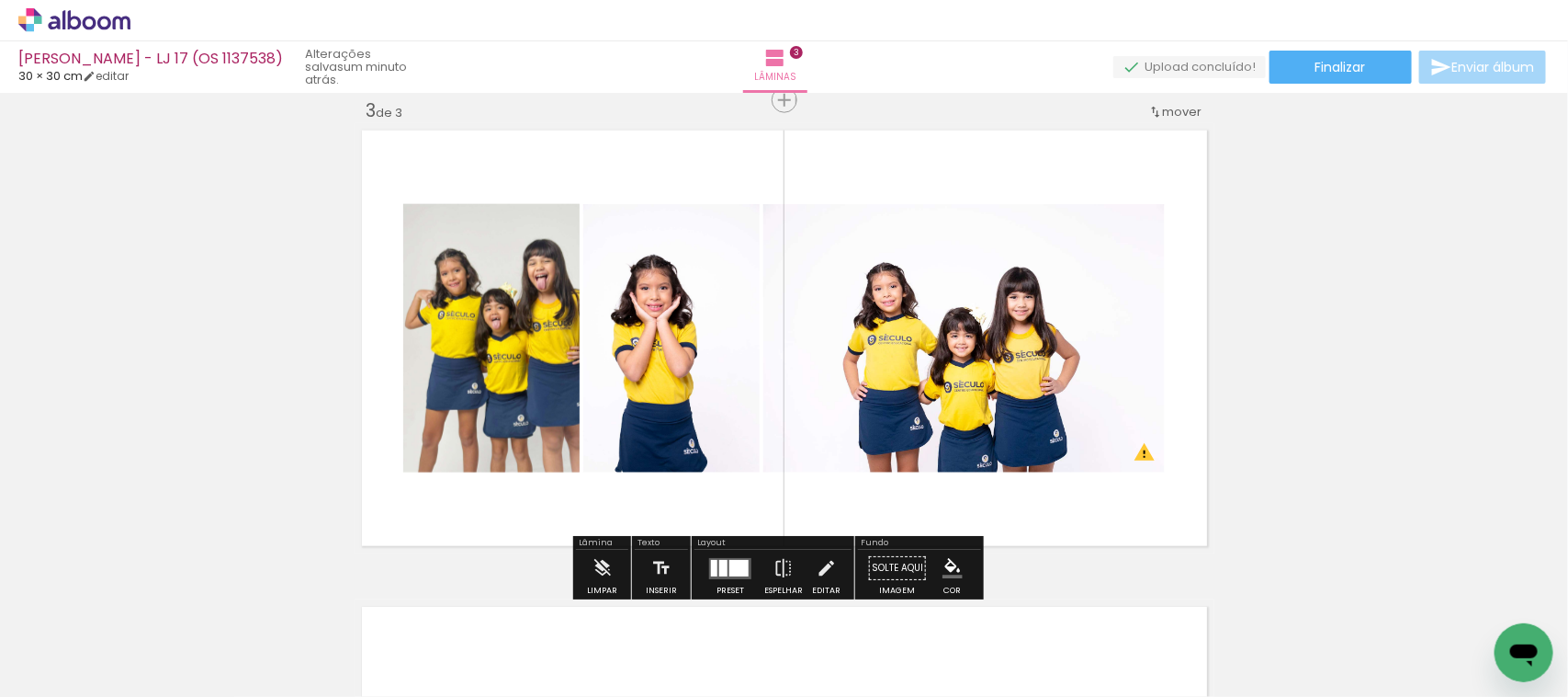
click at [695, 561] on div "Preset Espelhar Editar" at bounding box center [773, 573] width 157 height 47
click at [720, 564] on div at bounding box center [724, 569] width 8 height 17
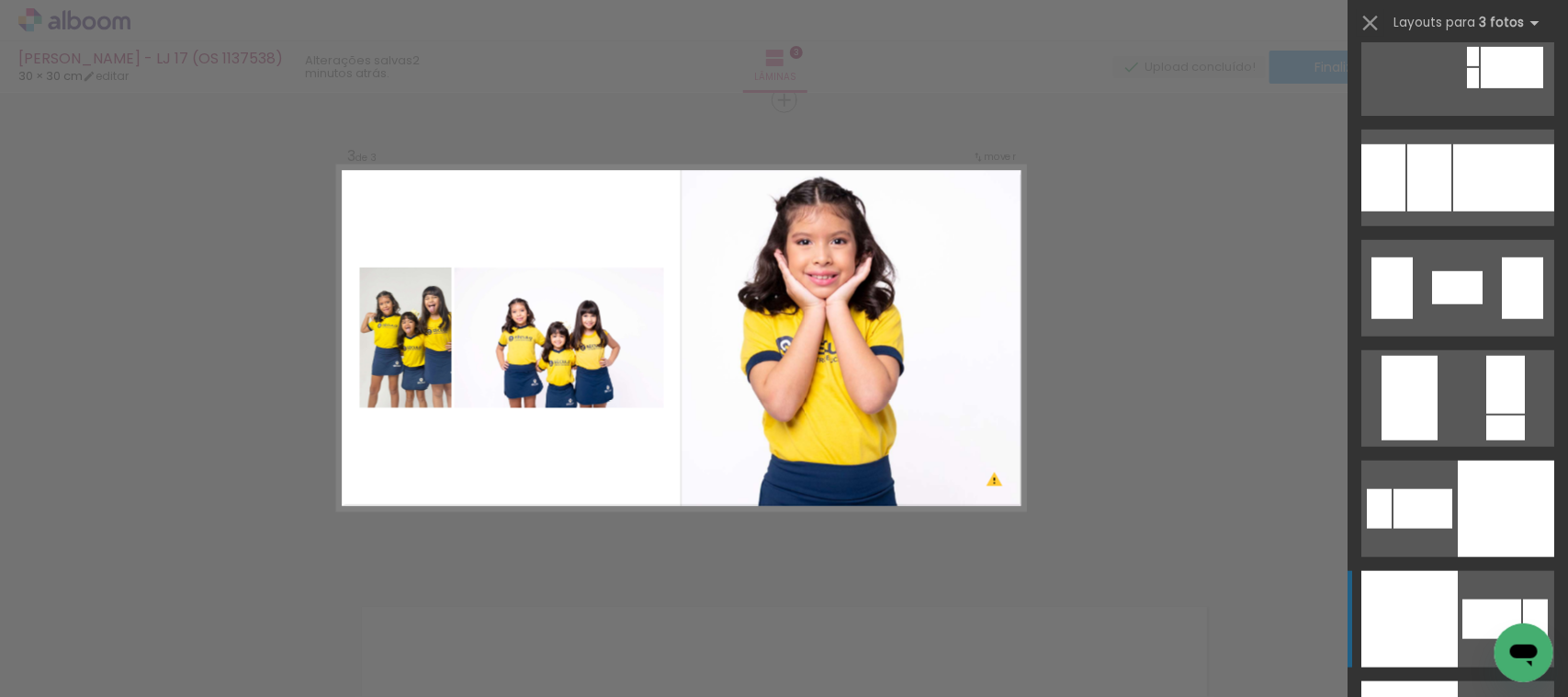
scroll to position [3792, 0]
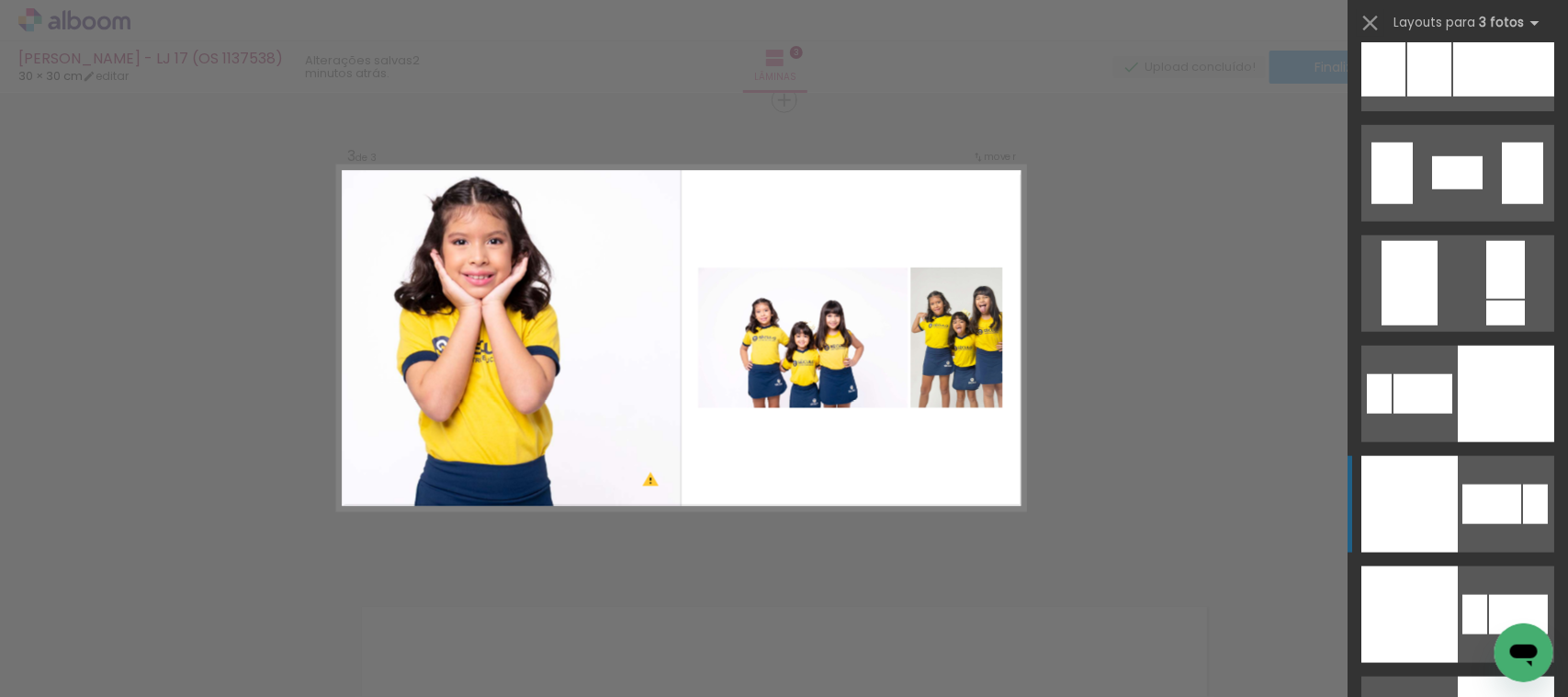
click at [1450, 541] on quentale-layouter at bounding box center [1457, 504] width 193 height 97
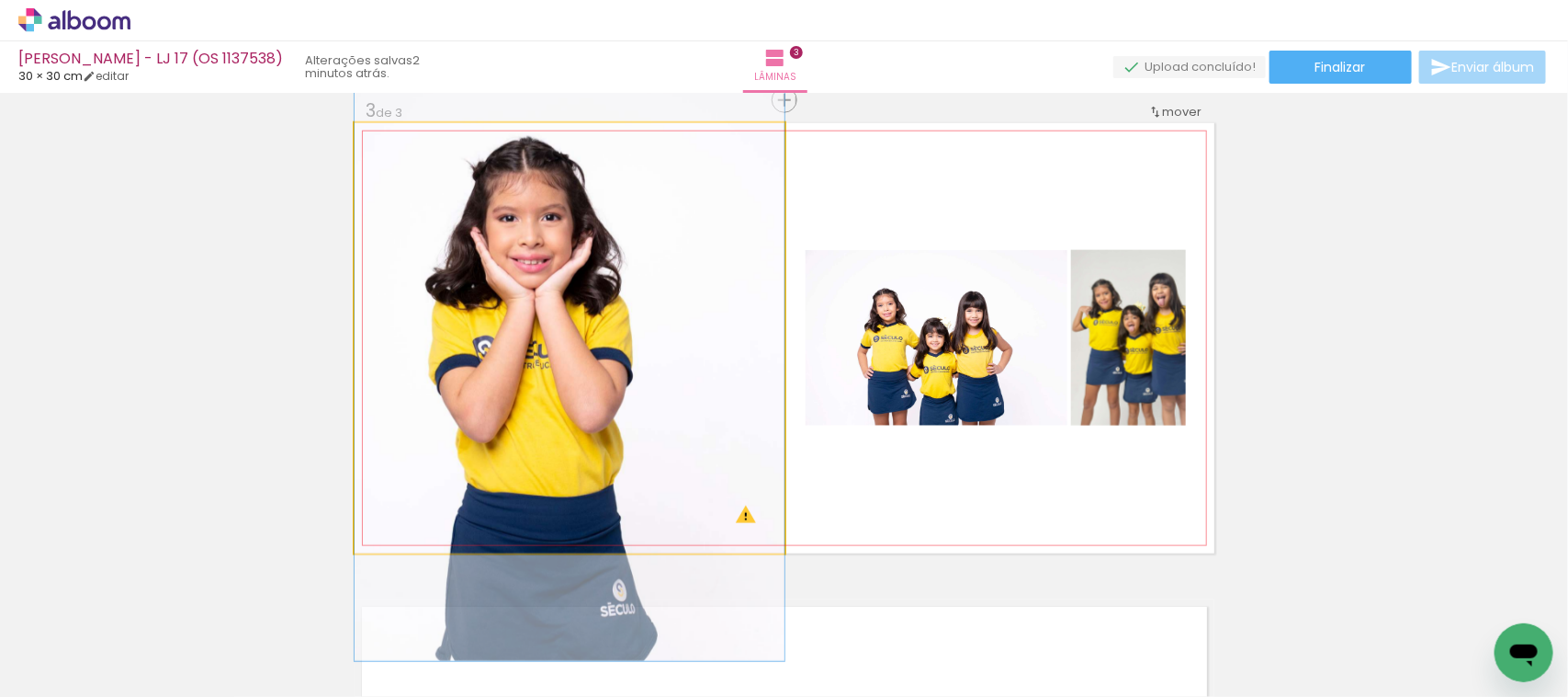
drag, startPoint x: 571, startPoint y: 313, endPoint x: 671, endPoint y: 313, distance: 100.0
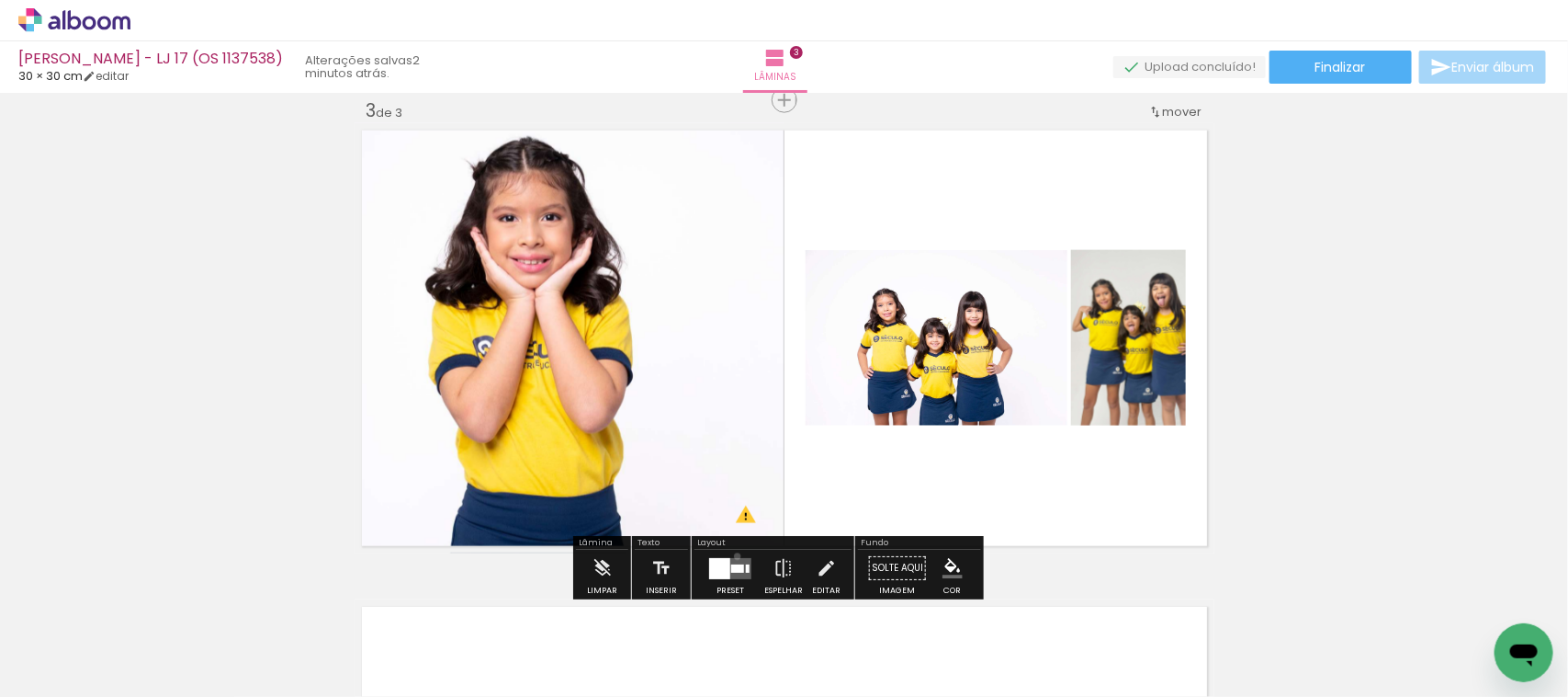
click at [732, 556] on div at bounding box center [730, 569] width 49 height 37
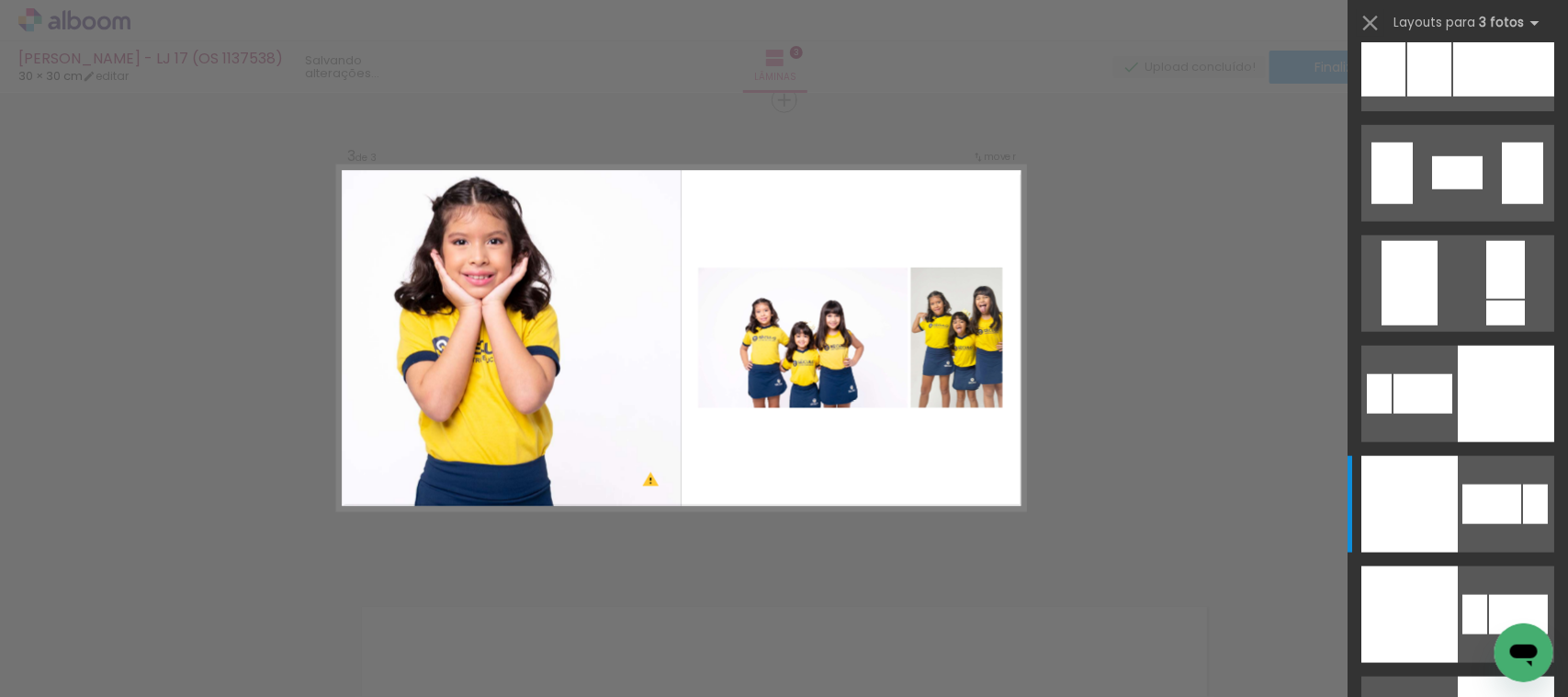
scroll to position [4192, 0]
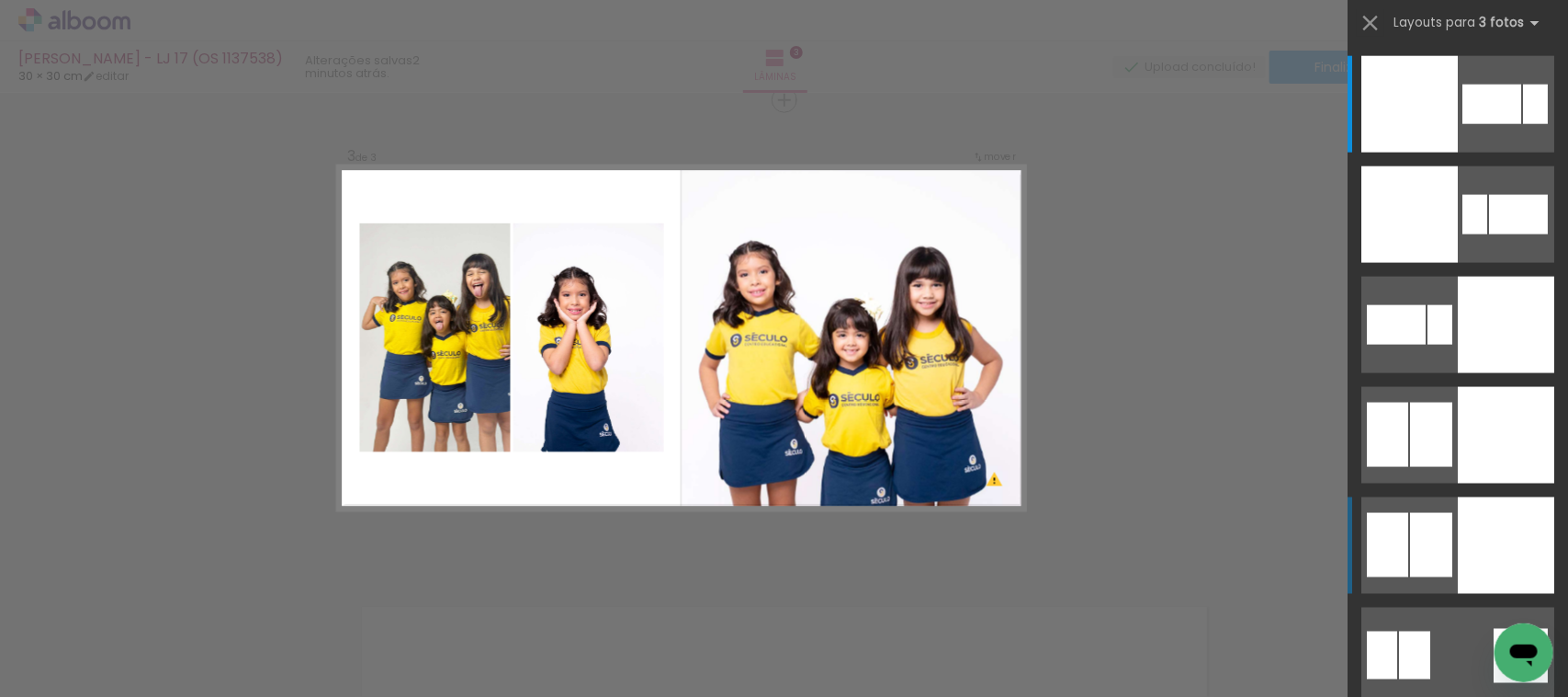
click at [1434, 534] on div at bounding box center [1431, 544] width 42 height 64
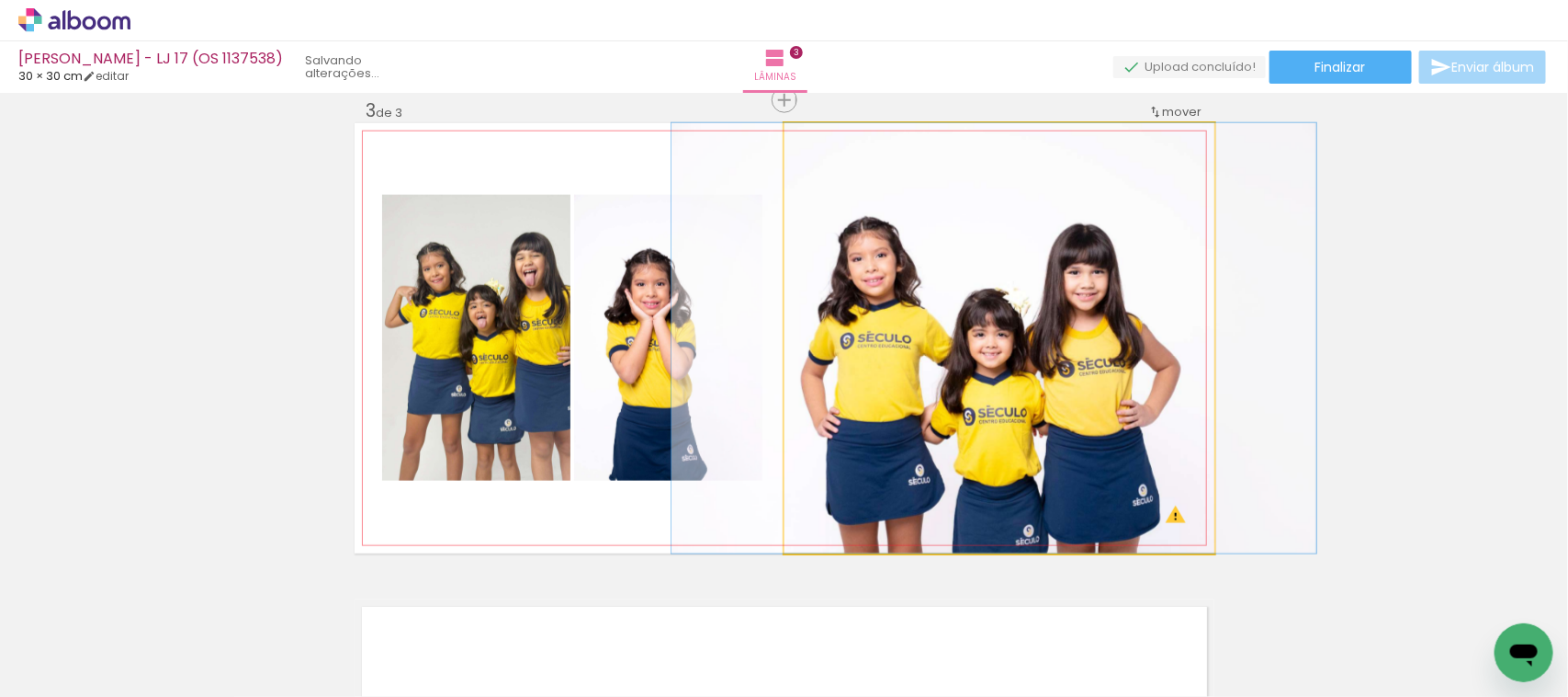
drag, startPoint x: 1036, startPoint y: 393, endPoint x: 1030, endPoint y: 339, distance: 54.3
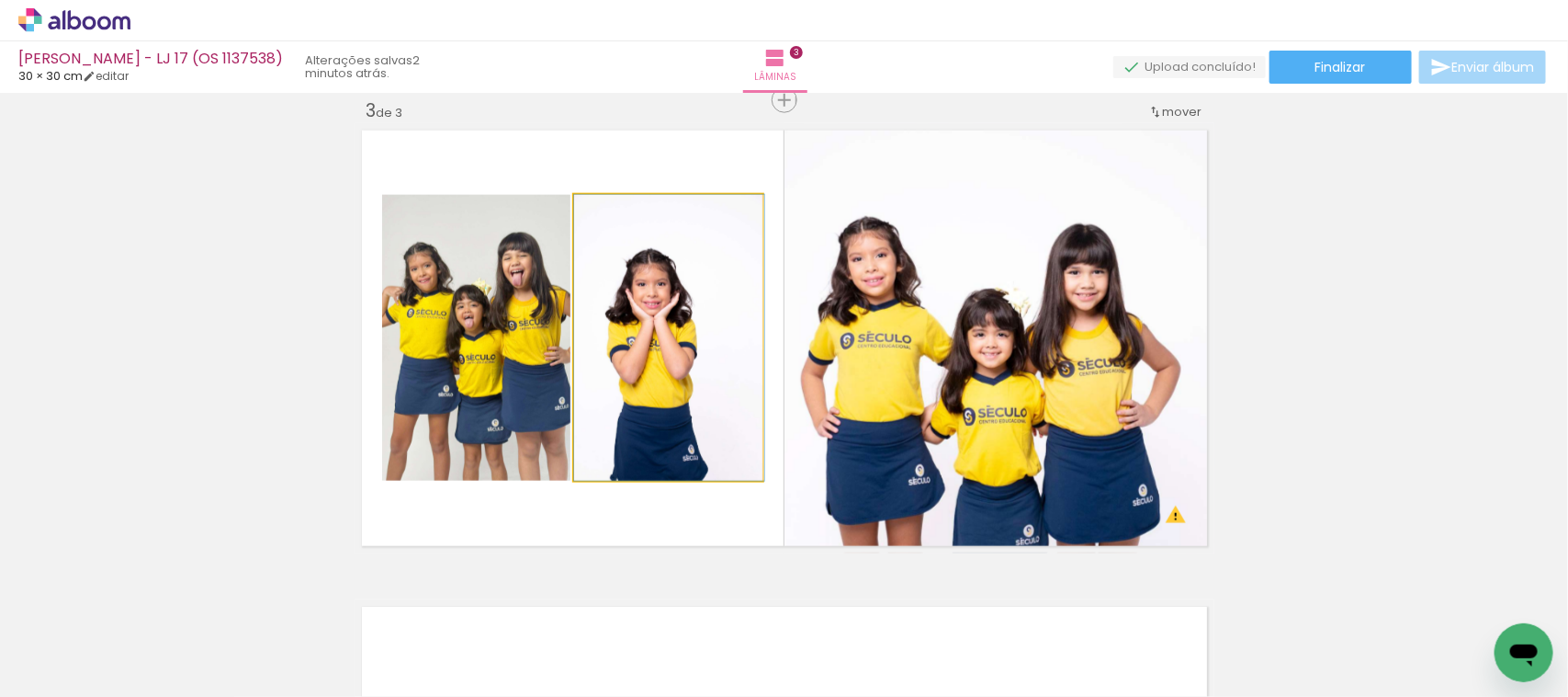
drag, startPoint x: 663, startPoint y: 383, endPoint x: 664, endPoint y: 374, distance: 9.1
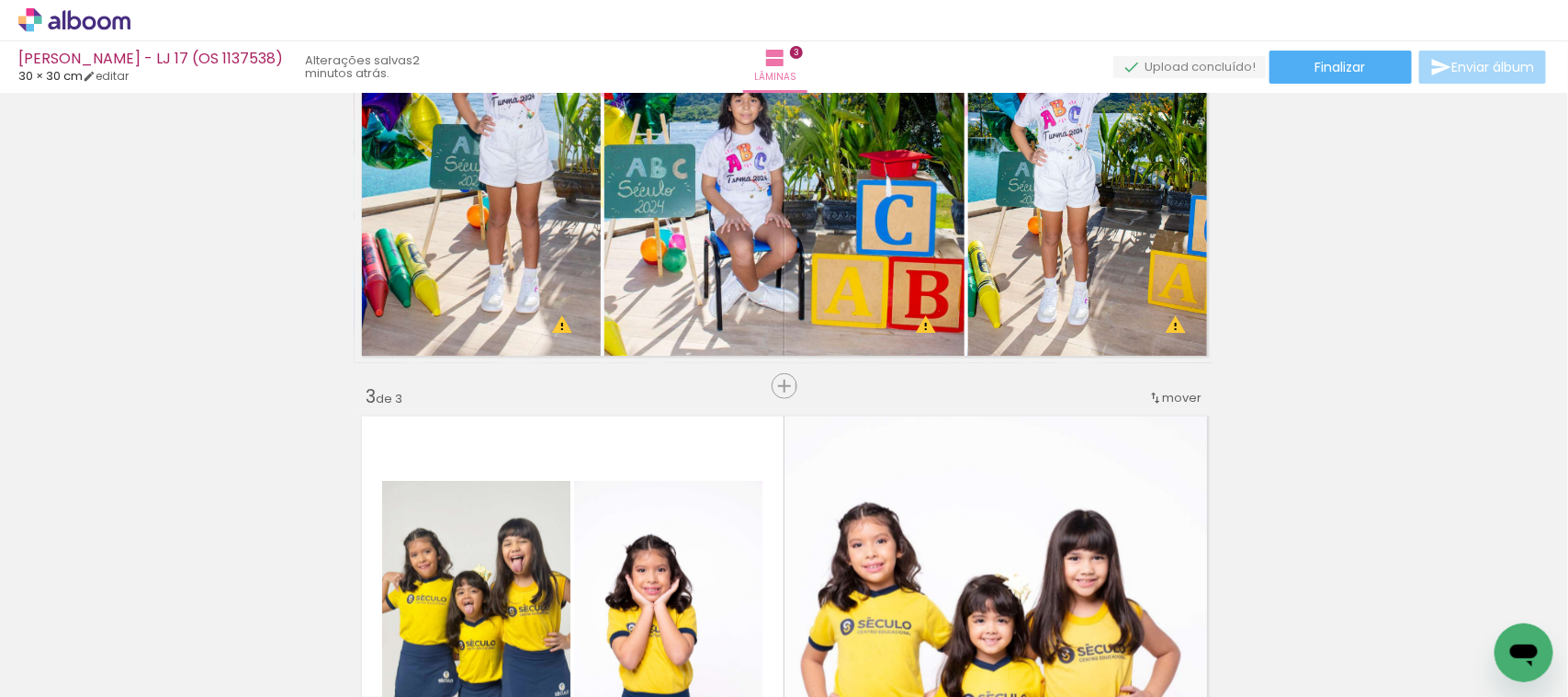
scroll to position [1034, 0]
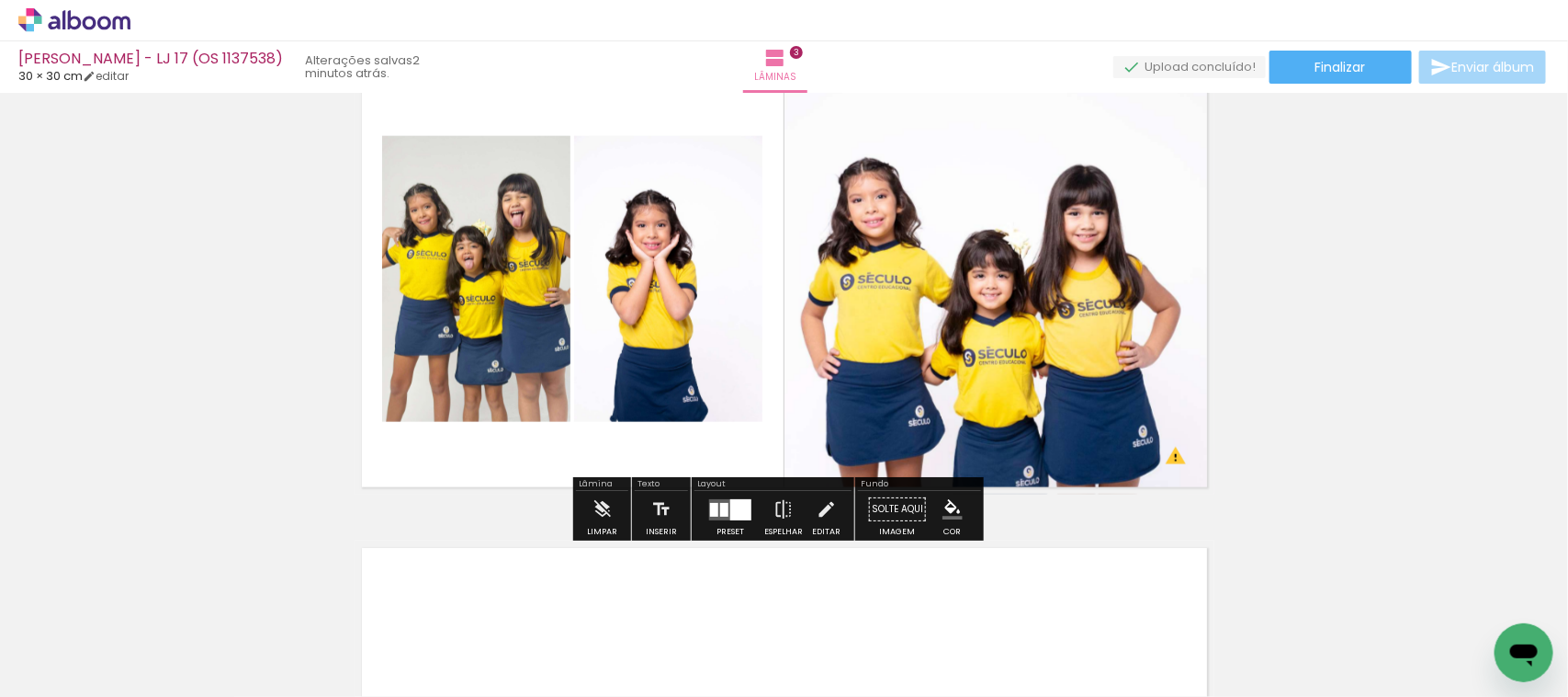
click at [737, 510] on div at bounding box center [740, 509] width 21 height 21
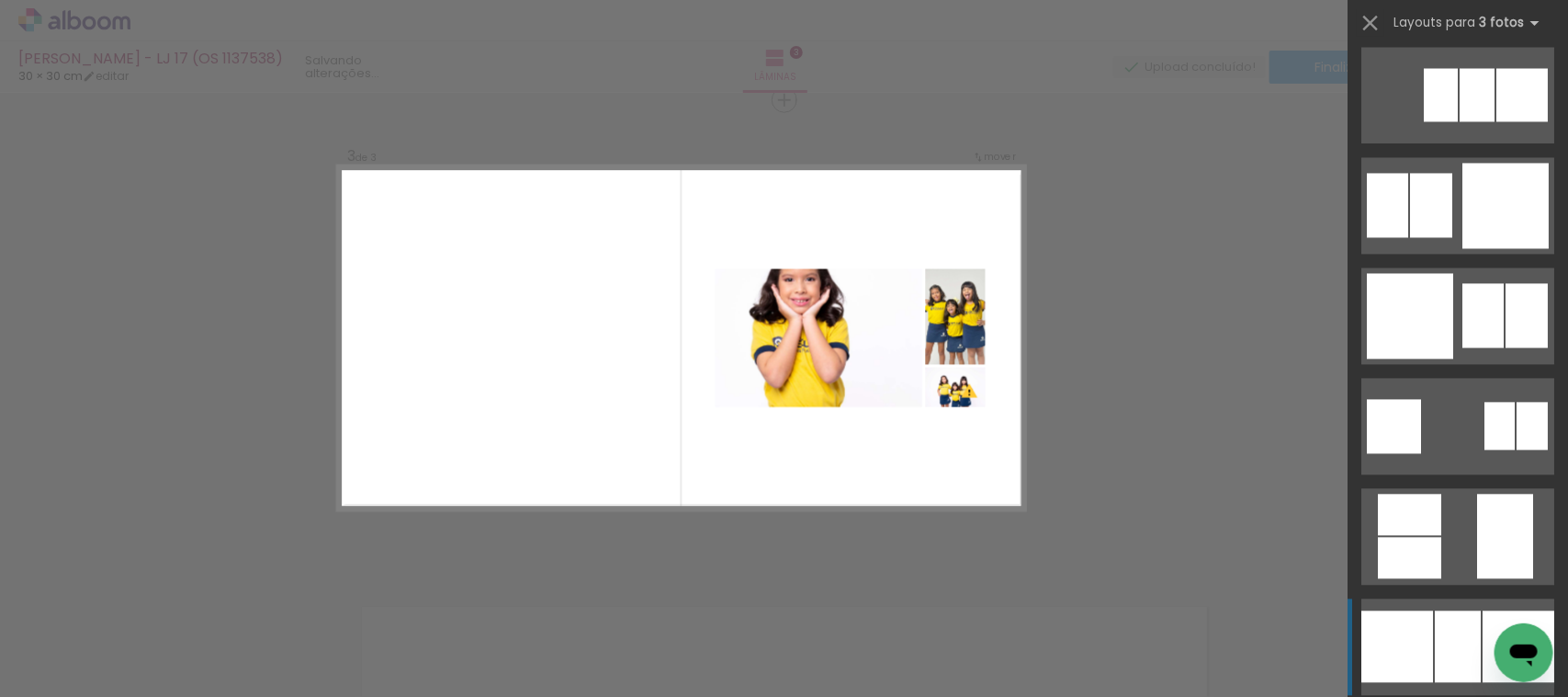
scroll to position [4979, 0]
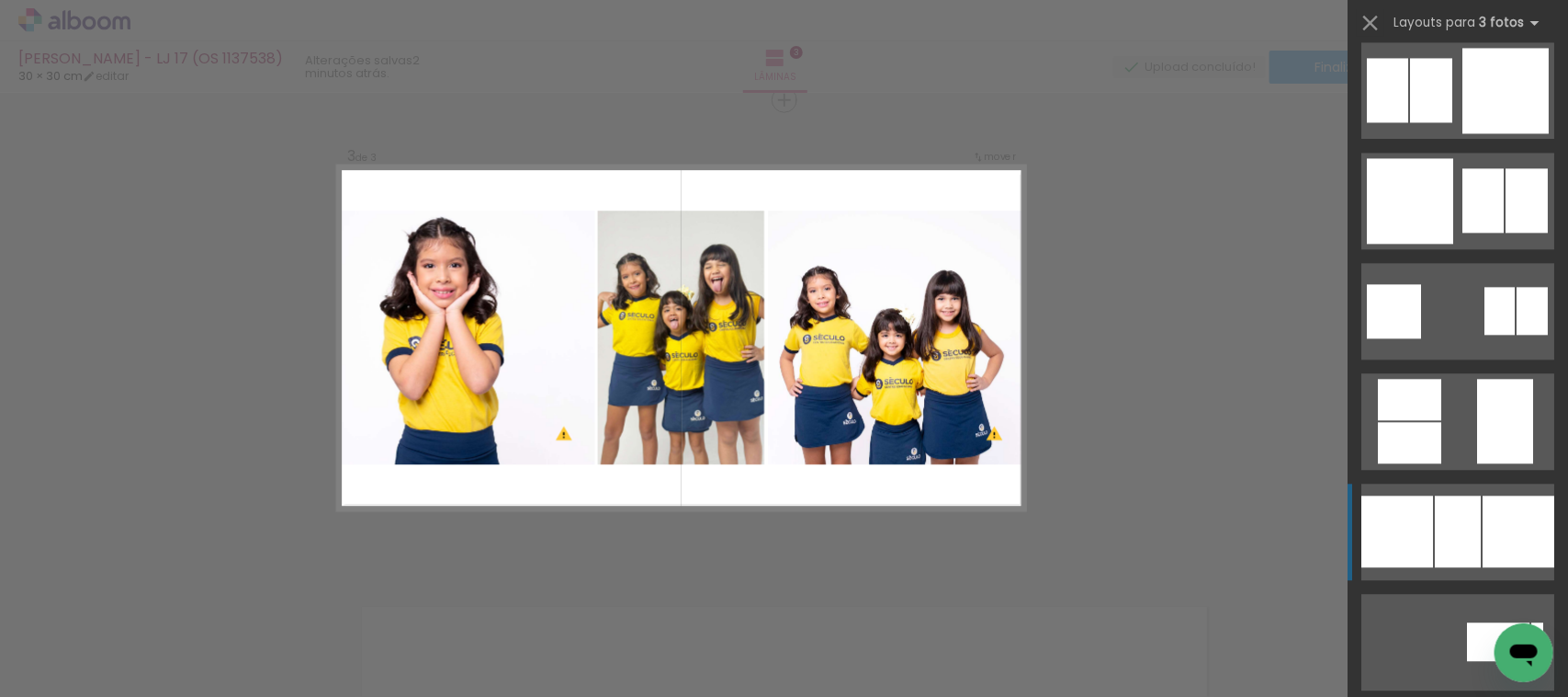
click at [1386, 507] on div at bounding box center [1397, 531] width 72 height 72
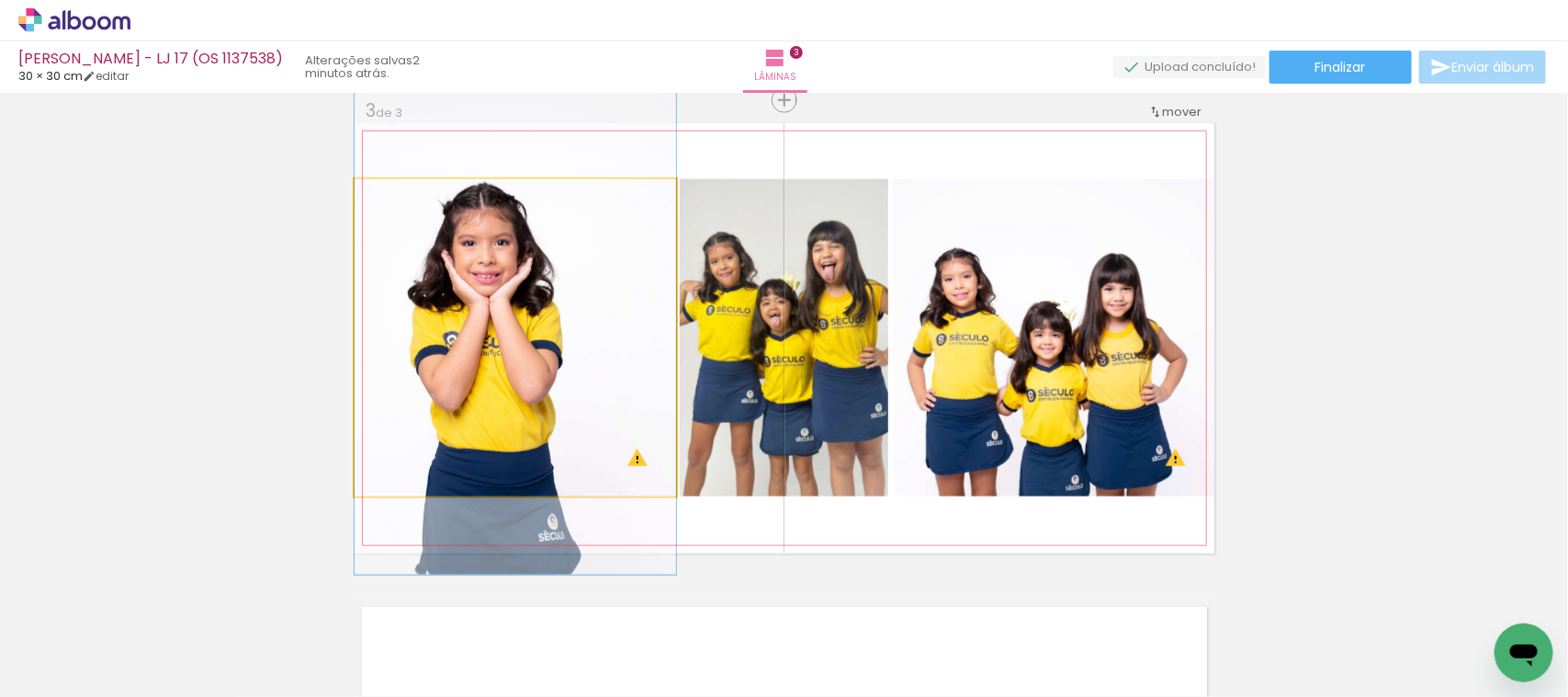
drag, startPoint x: 590, startPoint y: 360, endPoint x: 612, endPoint y: 355, distance: 22.6
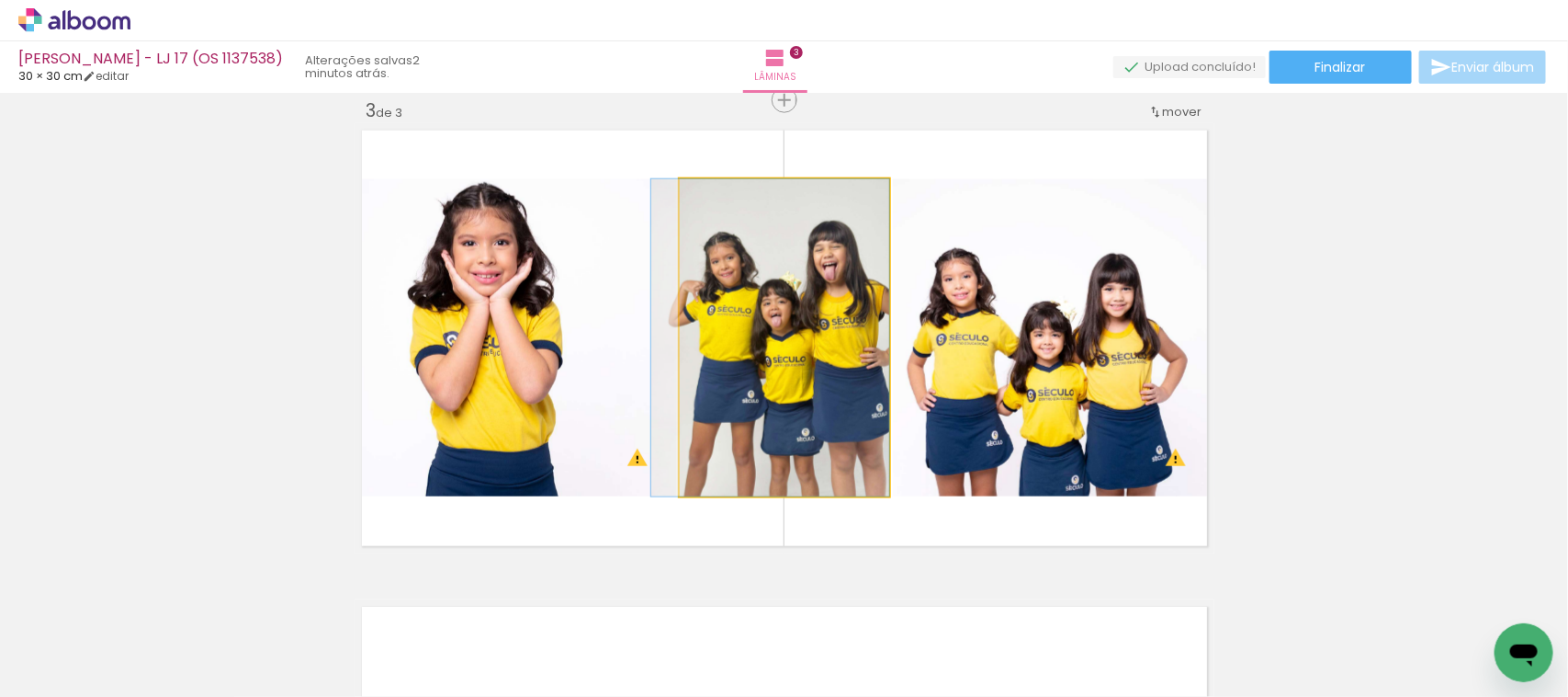
drag, startPoint x: 839, startPoint y: 356, endPoint x: 800, endPoint y: 356, distance: 39.0
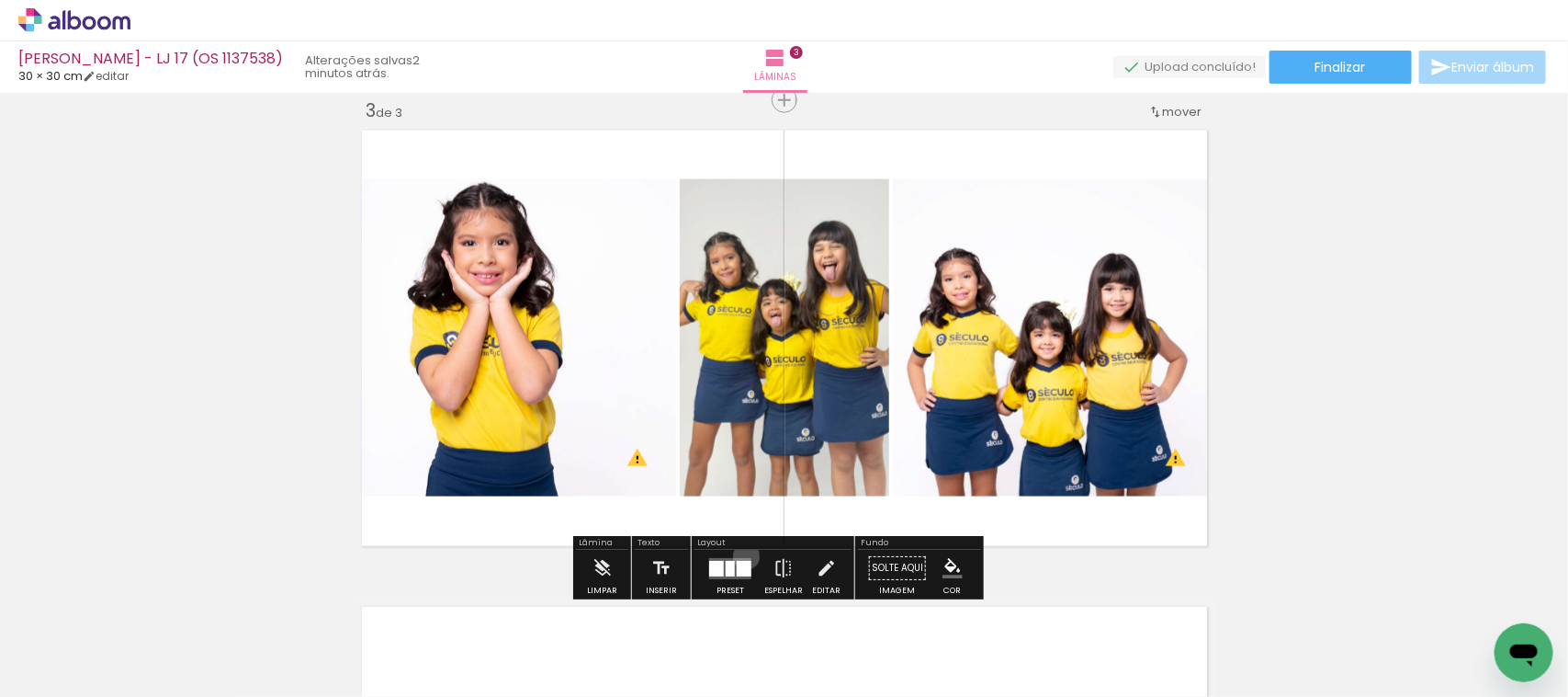
click at [740, 556] on div at bounding box center [730, 569] width 49 height 37
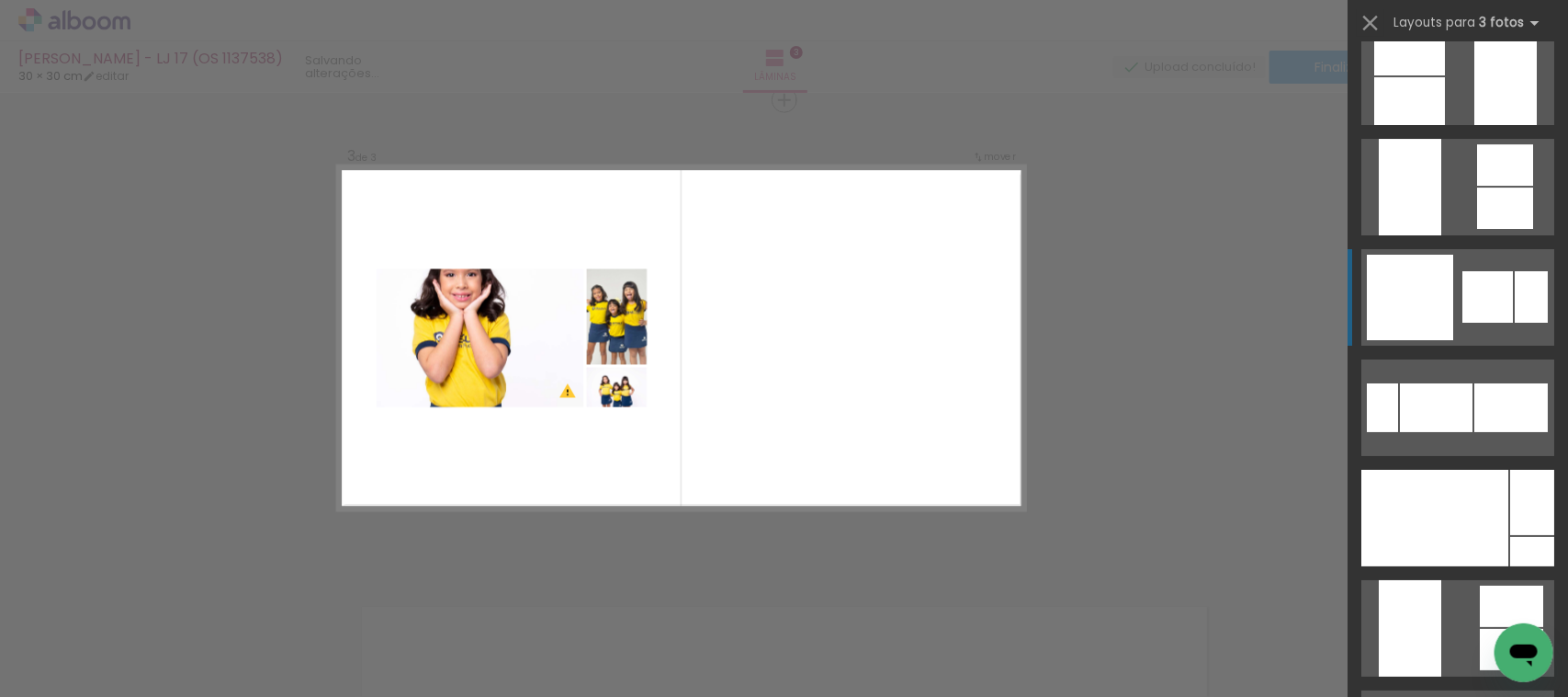
scroll to position [6325, 0]
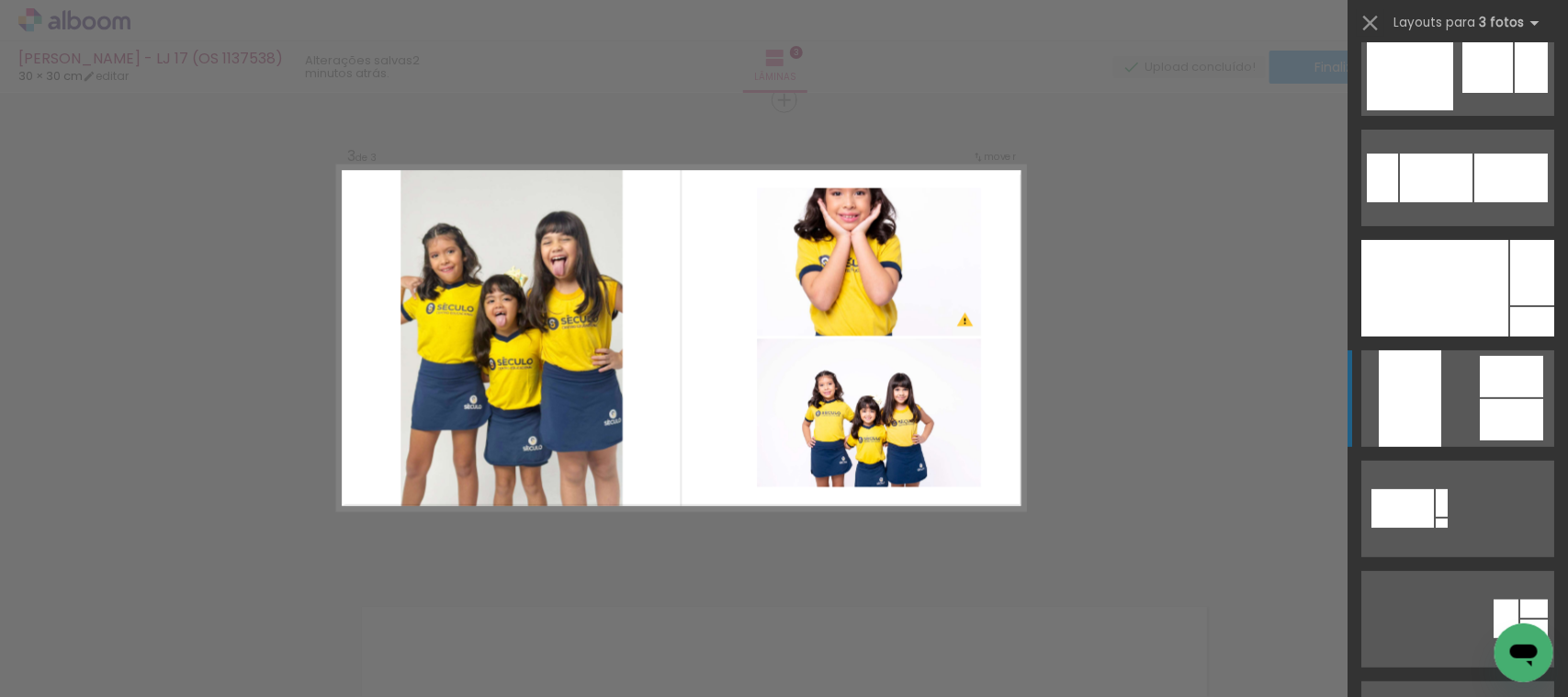
click at [1449, 395] on quentale-layouter at bounding box center [1457, 398] width 193 height 97
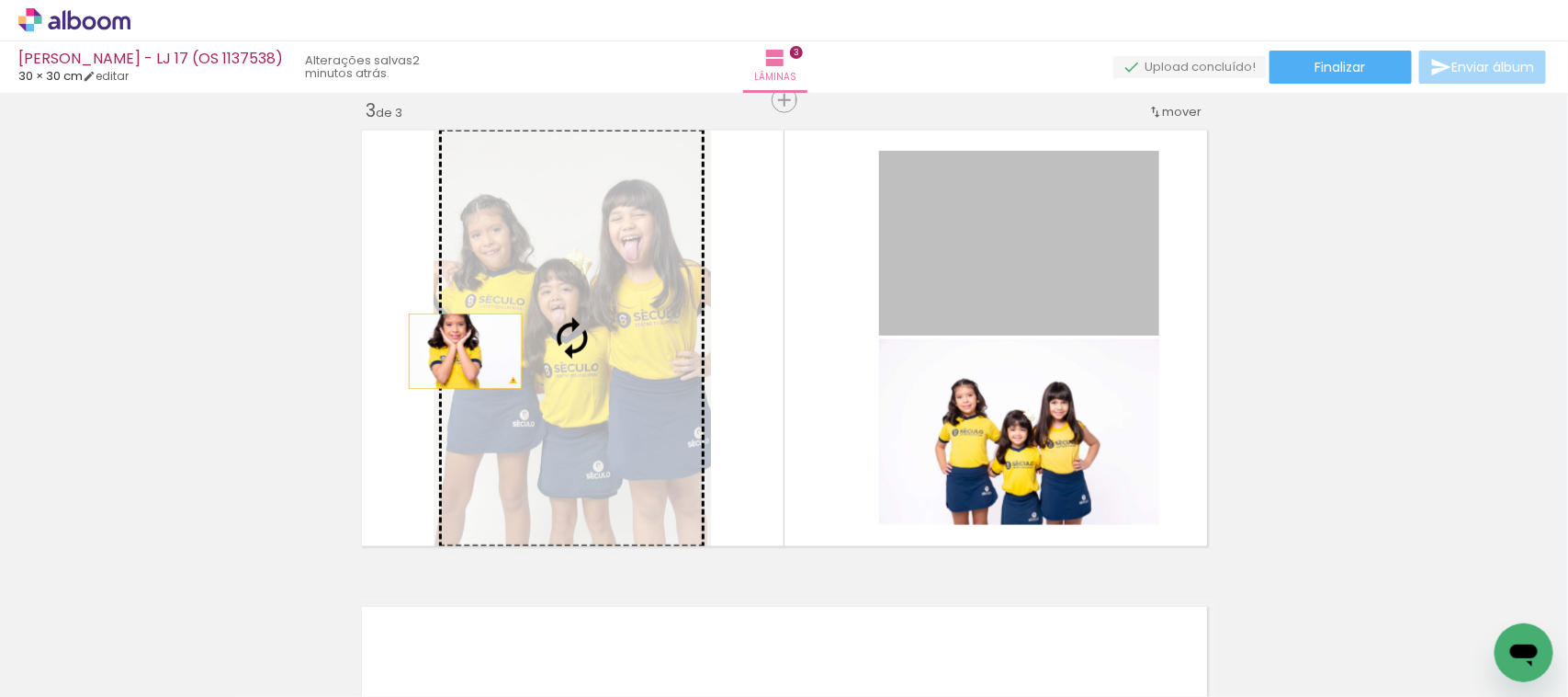
drag, startPoint x: 924, startPoint y: 245, endPoint x: 457, endPoint y: 351, distance: 478.9
click at [0, 0] on slot at bounding box center [0, 0] width 0 height 0
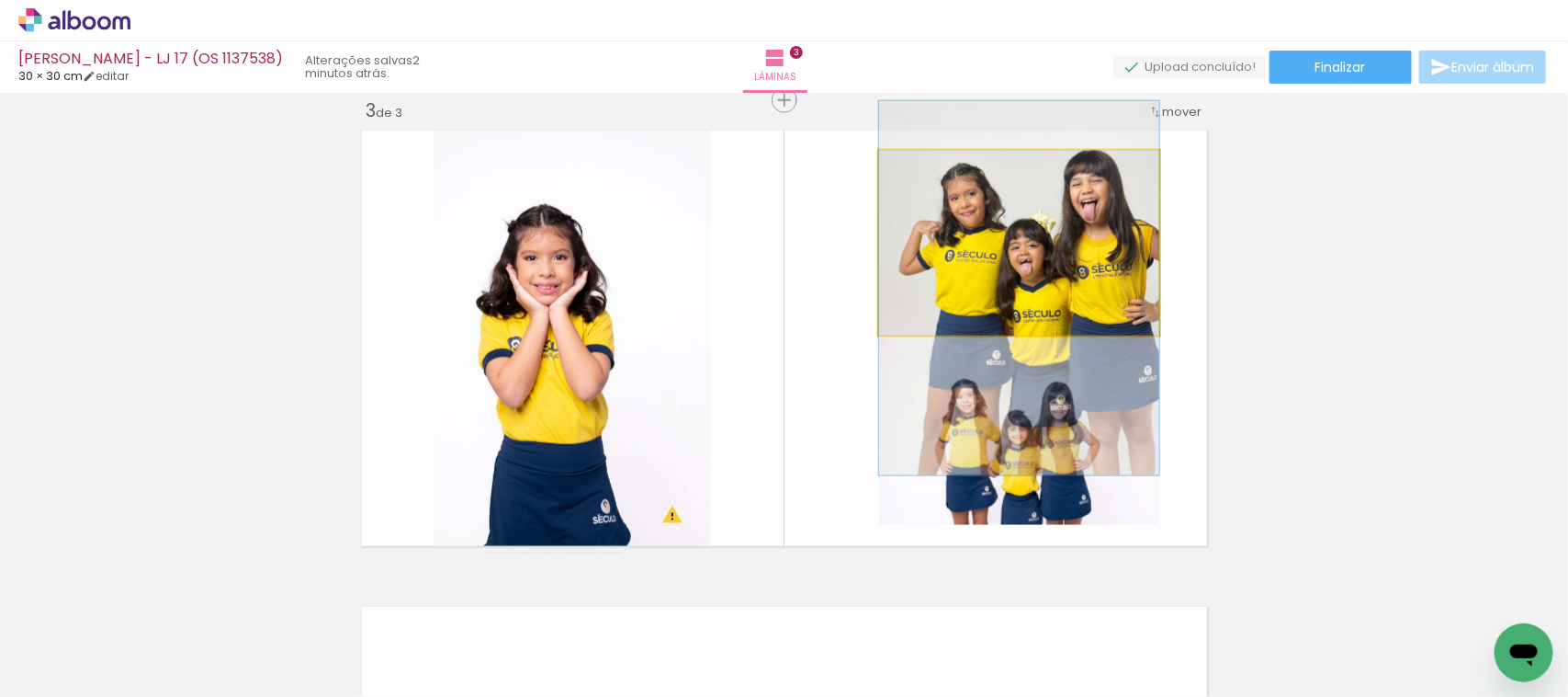
drag, startPoint x: 1028, startPoint y: 253, endPoint x: 1026, endPoint y: 295, distance: 42.0
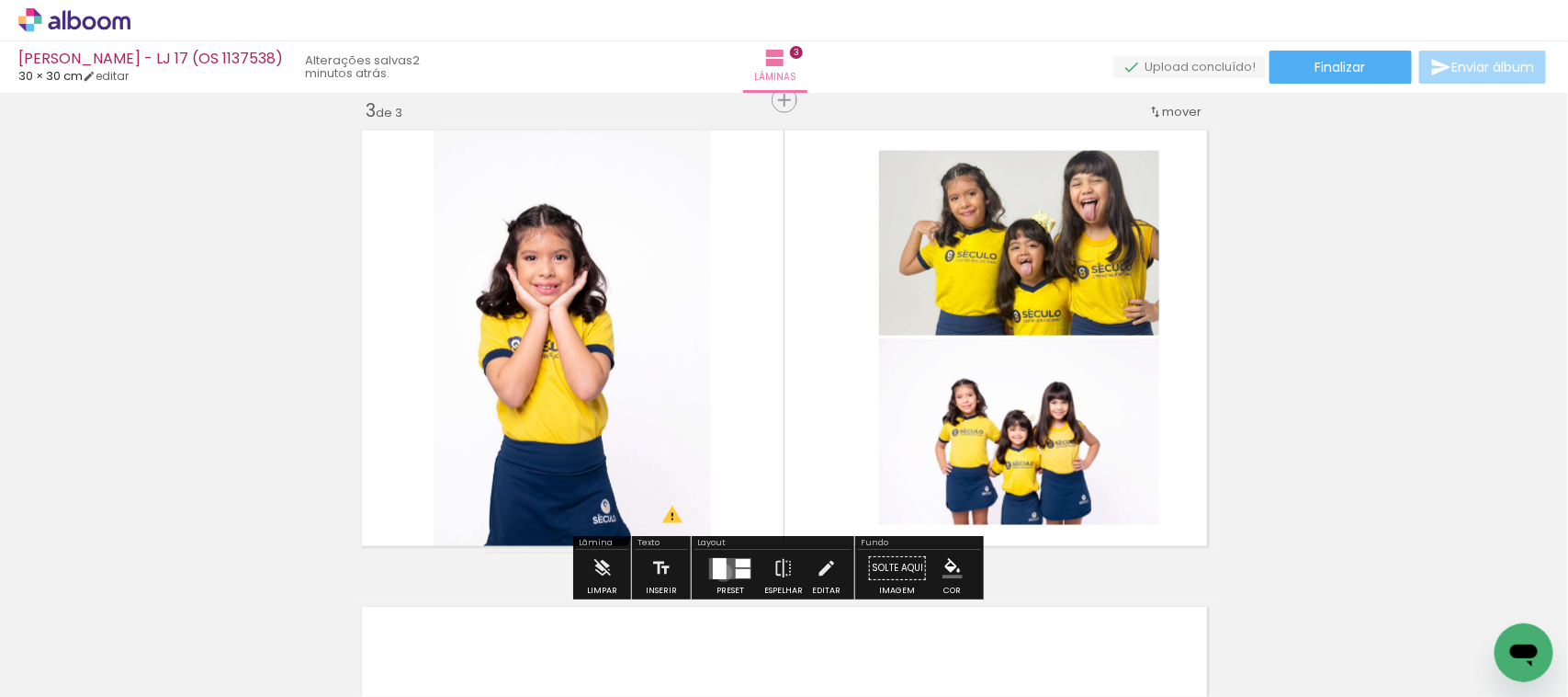
drag, startPoint x: 719, startPoint y: 572, endPoint x: 750, endPoint y: 558, distance: 34.0
click at [717, 570] on div at bounding box center [720, 569] width 14 height 21
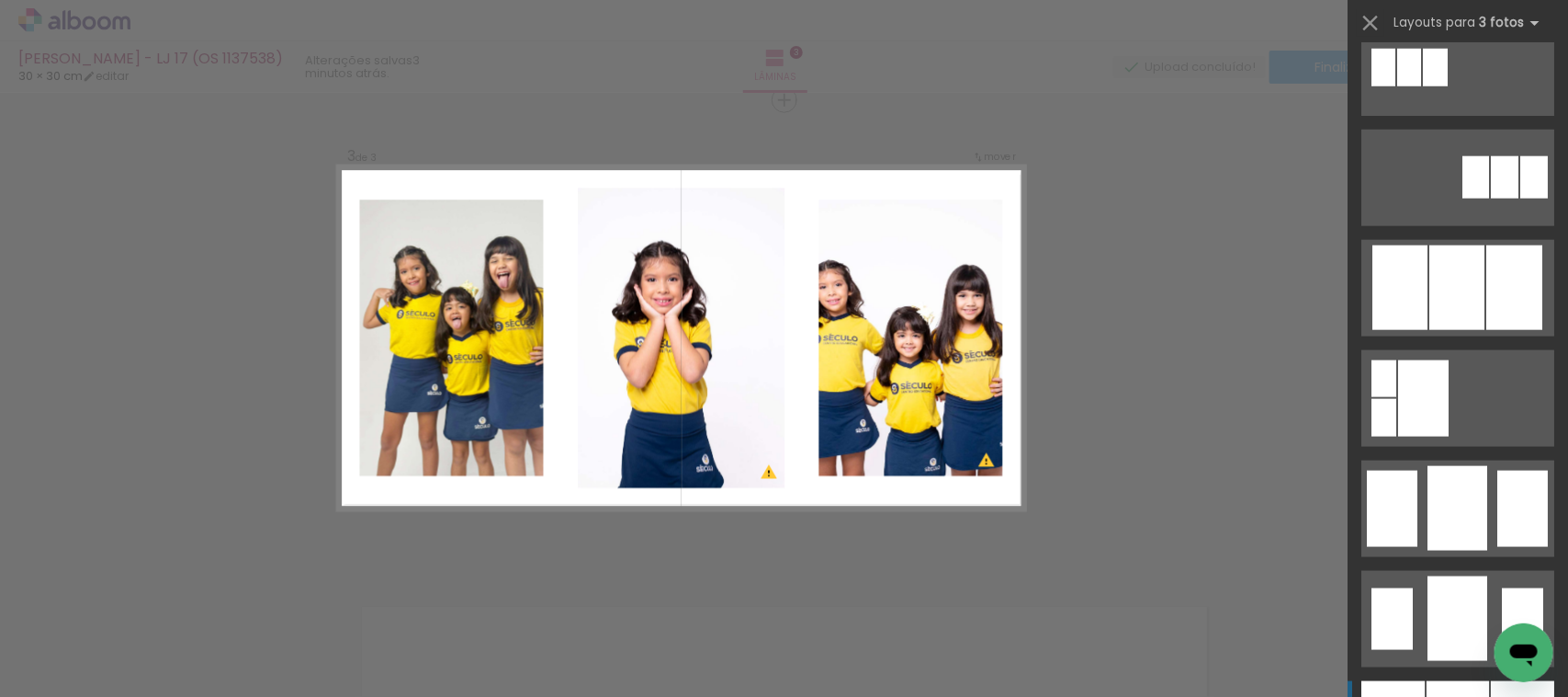
scroll to position [10527, 0]
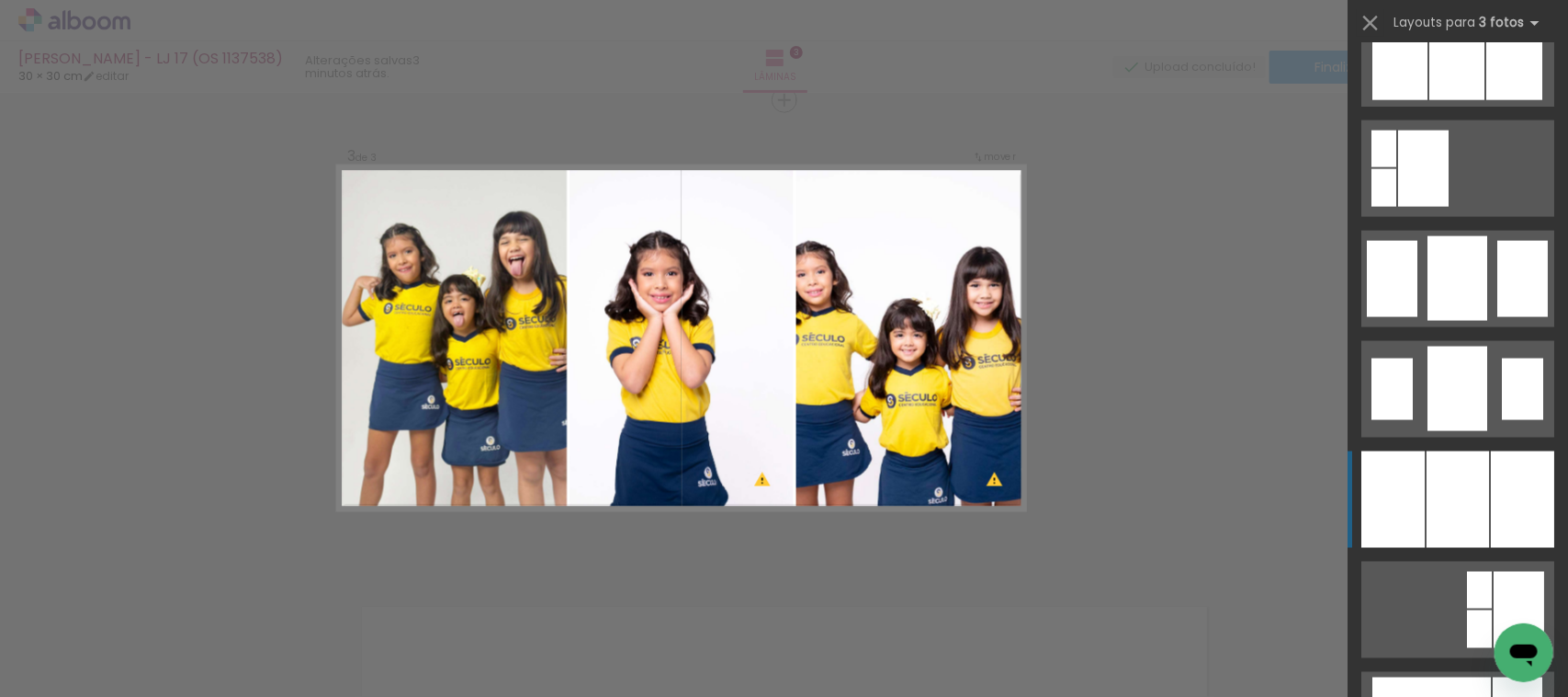
click at [1457, 517] on div at bounding box center [1457, 500] width 62 height 97
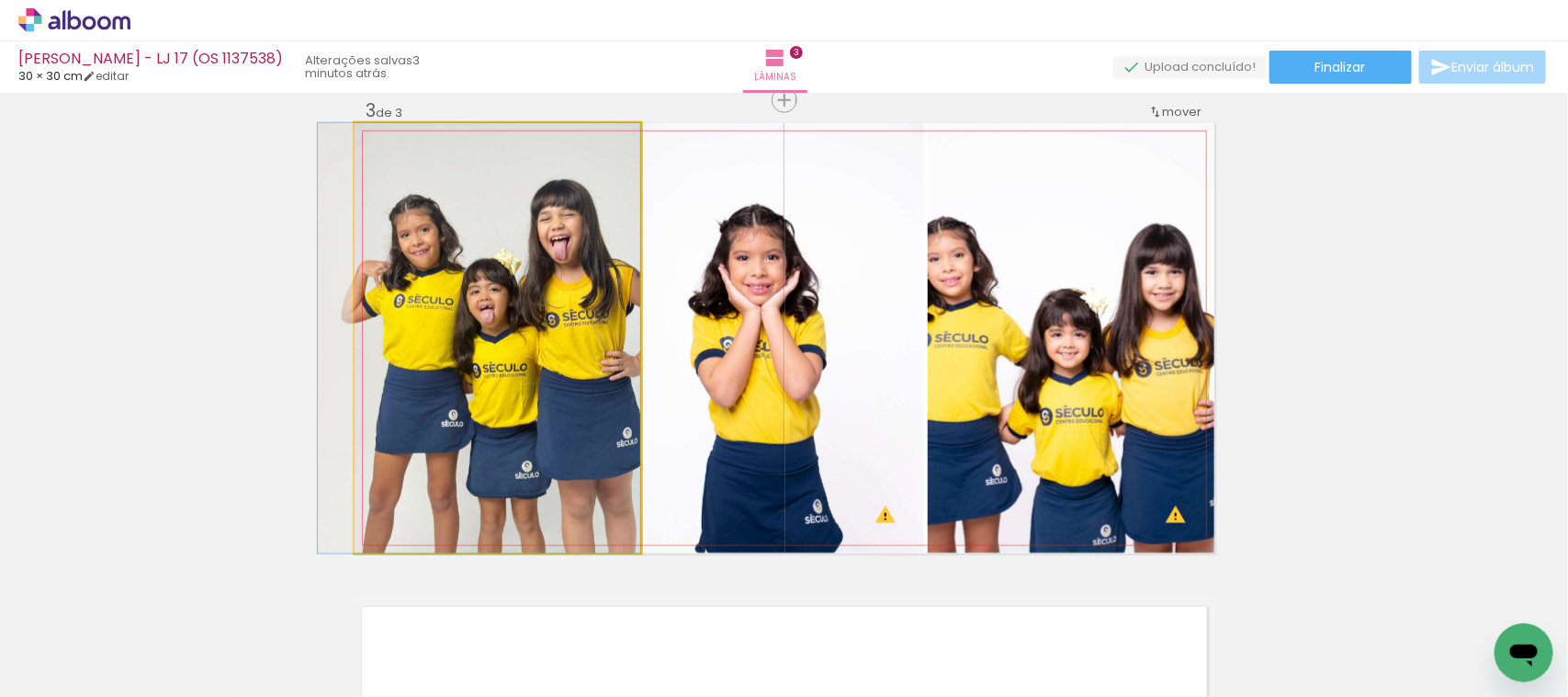
drag, startPoint x: 578, startPoint y: 349, endPoint x: 502, endPoint y: 352, distance: 76.1
click at [502, 354] on quentale-photo at bounding box center [498, 338] width 286 height 430
click at [355, 313] on quentale-photo at bounding box center [498, 338] width 286 height 430
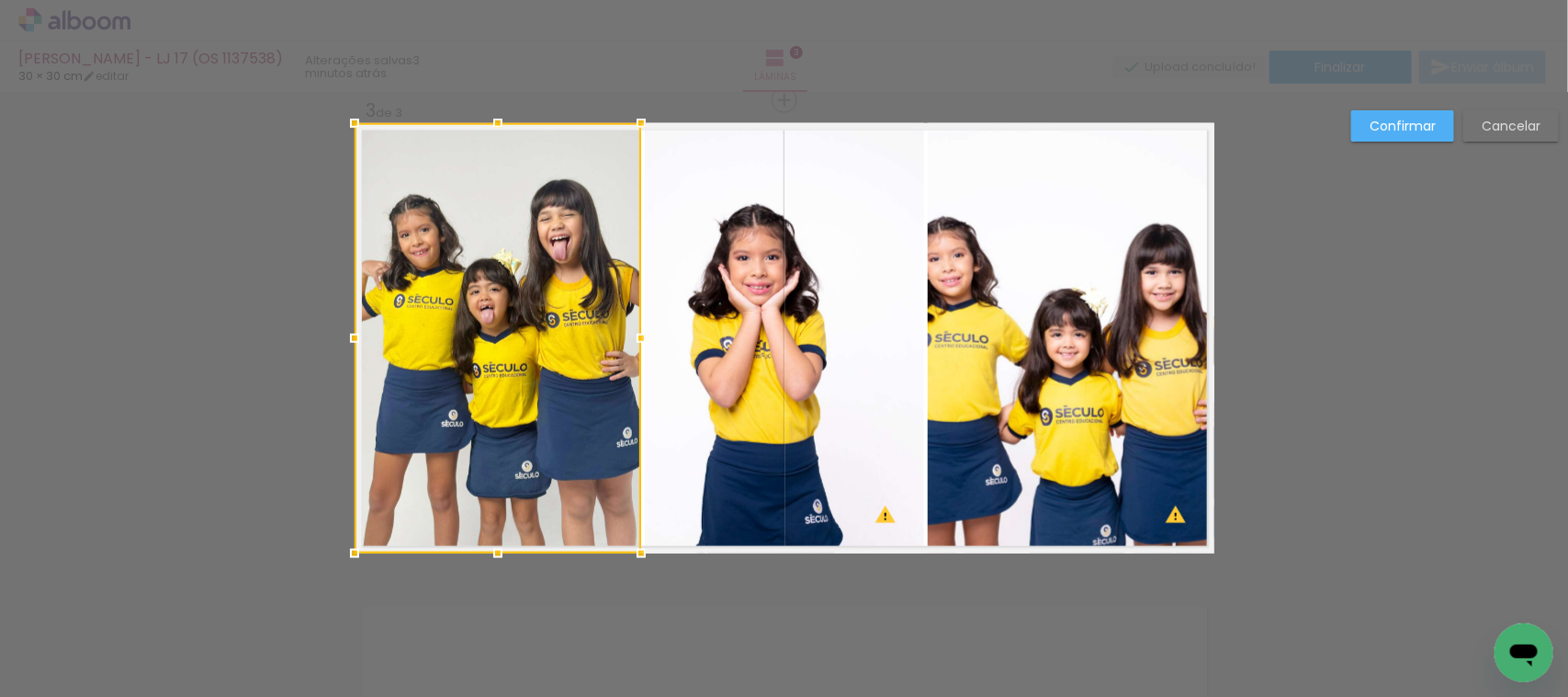
click at [355, 313] on div at bounding box center [498, 338] width 286 height 430
click at [355, 339] on div at bounding box center [362, 339] width 37 height 37
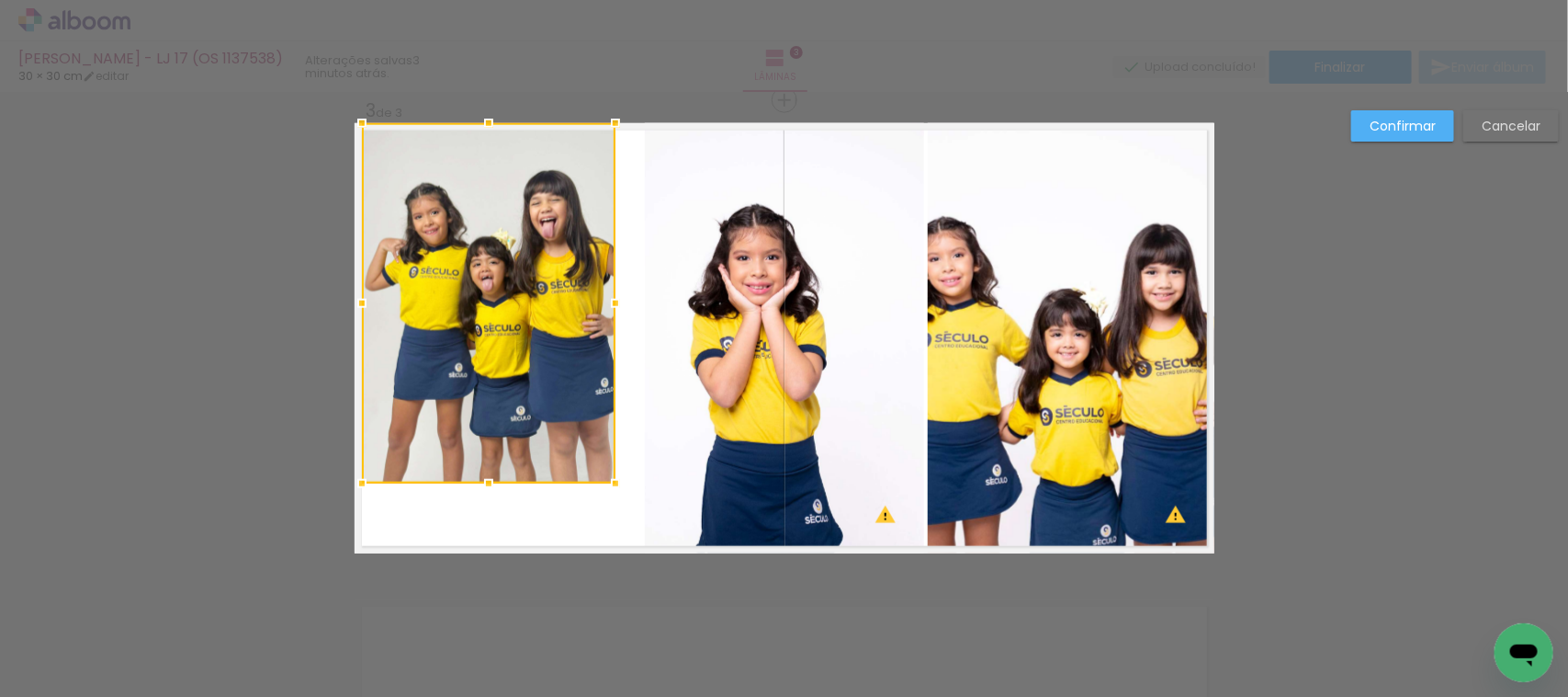
drag, startPoint x: 631, startPoint y: 541, endPoint x: 599, endPoint y: 465, distance: 82.5
click at [609, 490] on div at bounding box center [616, 484] width 37 height 37
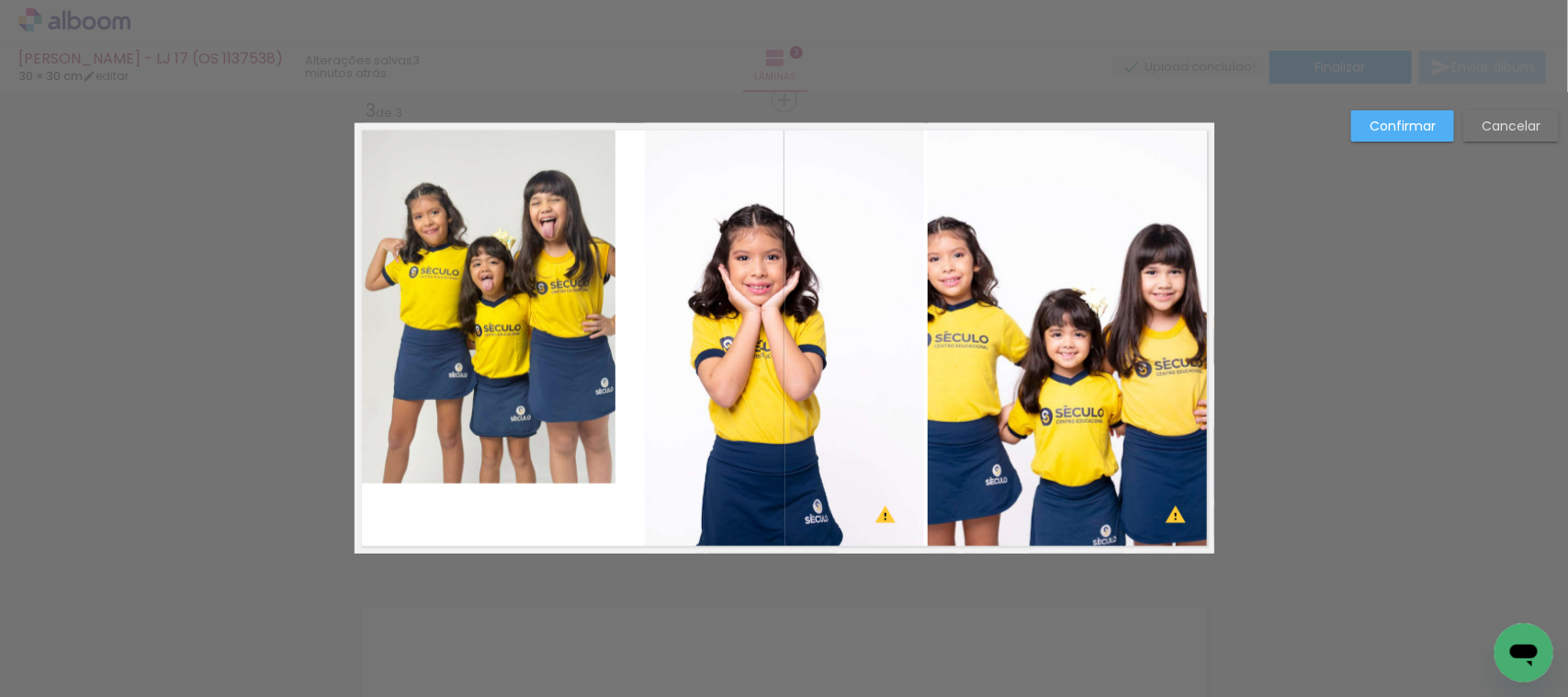
click at [598, 302] on quentale-photo at bounding box center [489, 302] width 255 height 360
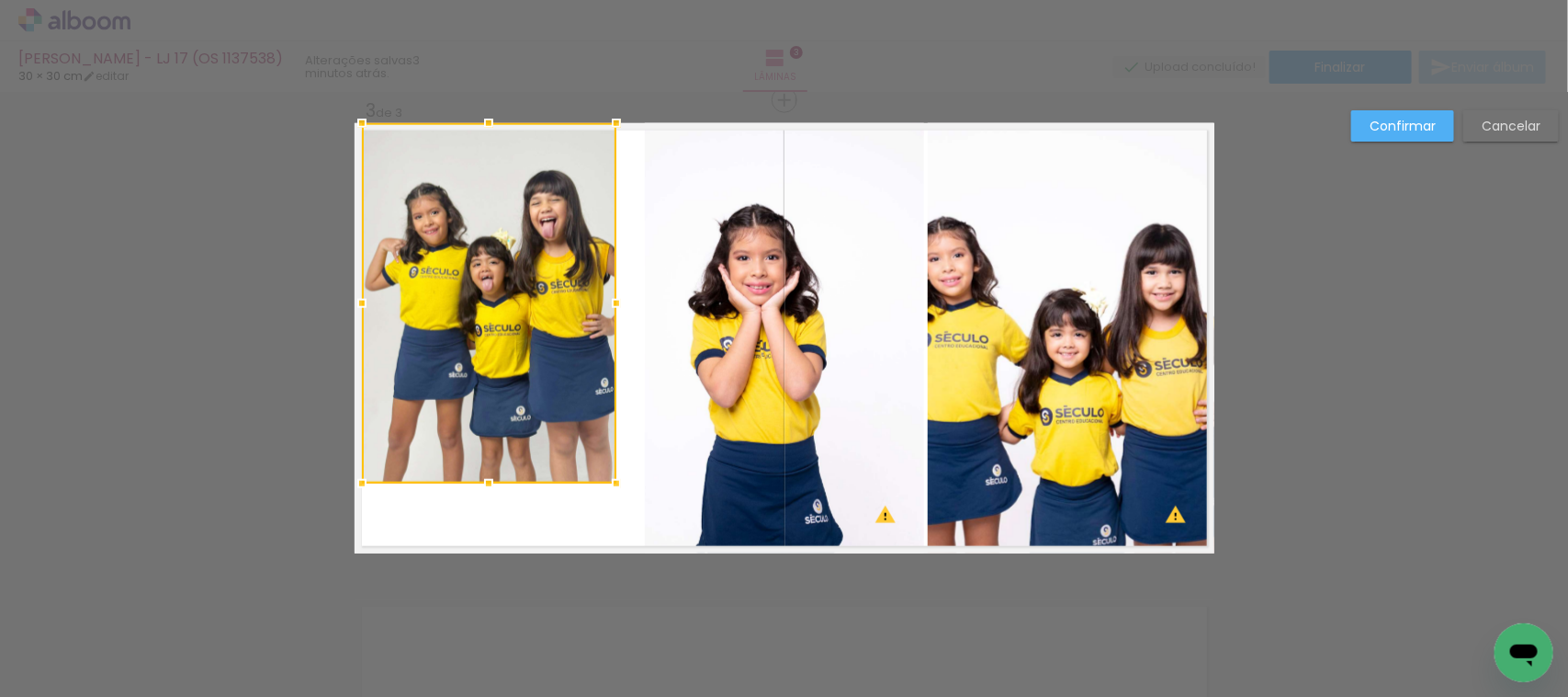
click at [598, 302] on div at bounding box center [617, 303] width 37 height 37
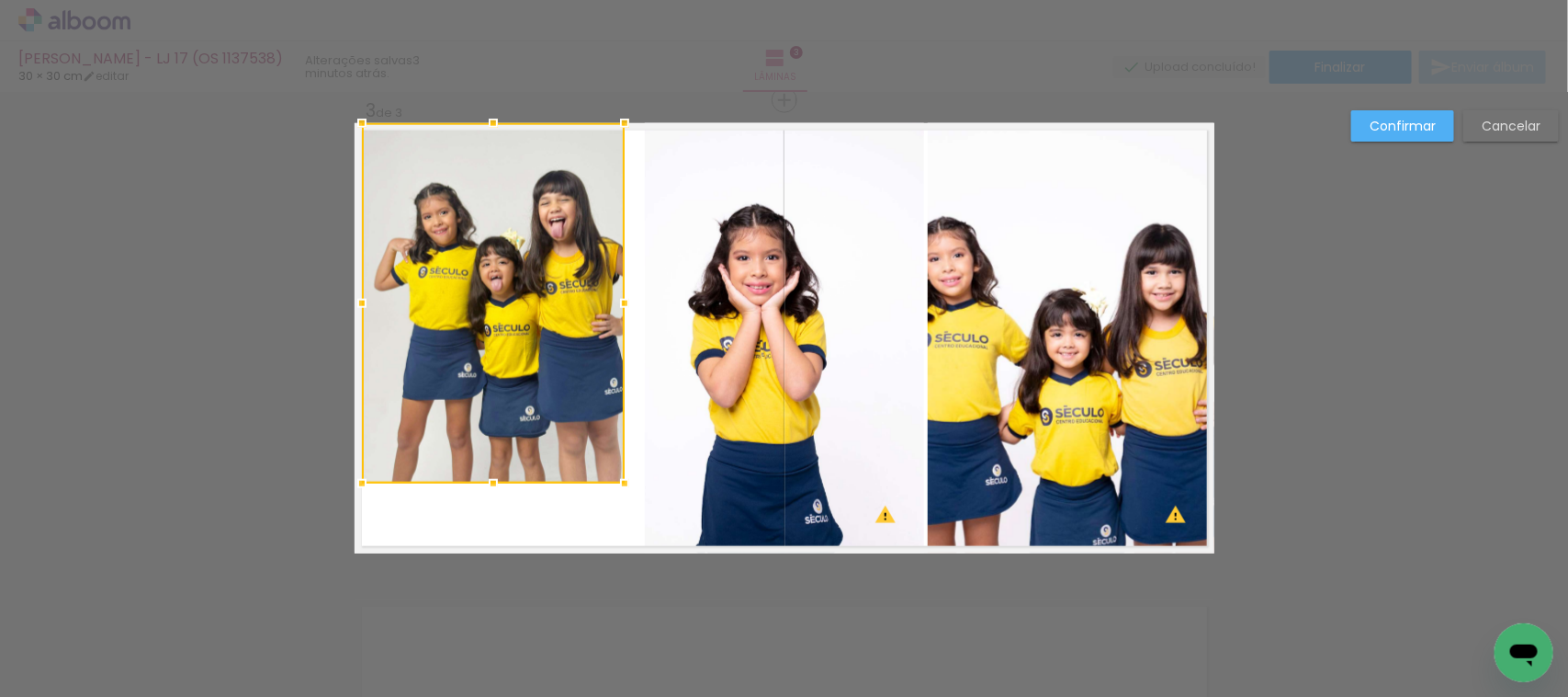
click at [607, 300] on div at bounding box center [625, 303] width 37 height 37
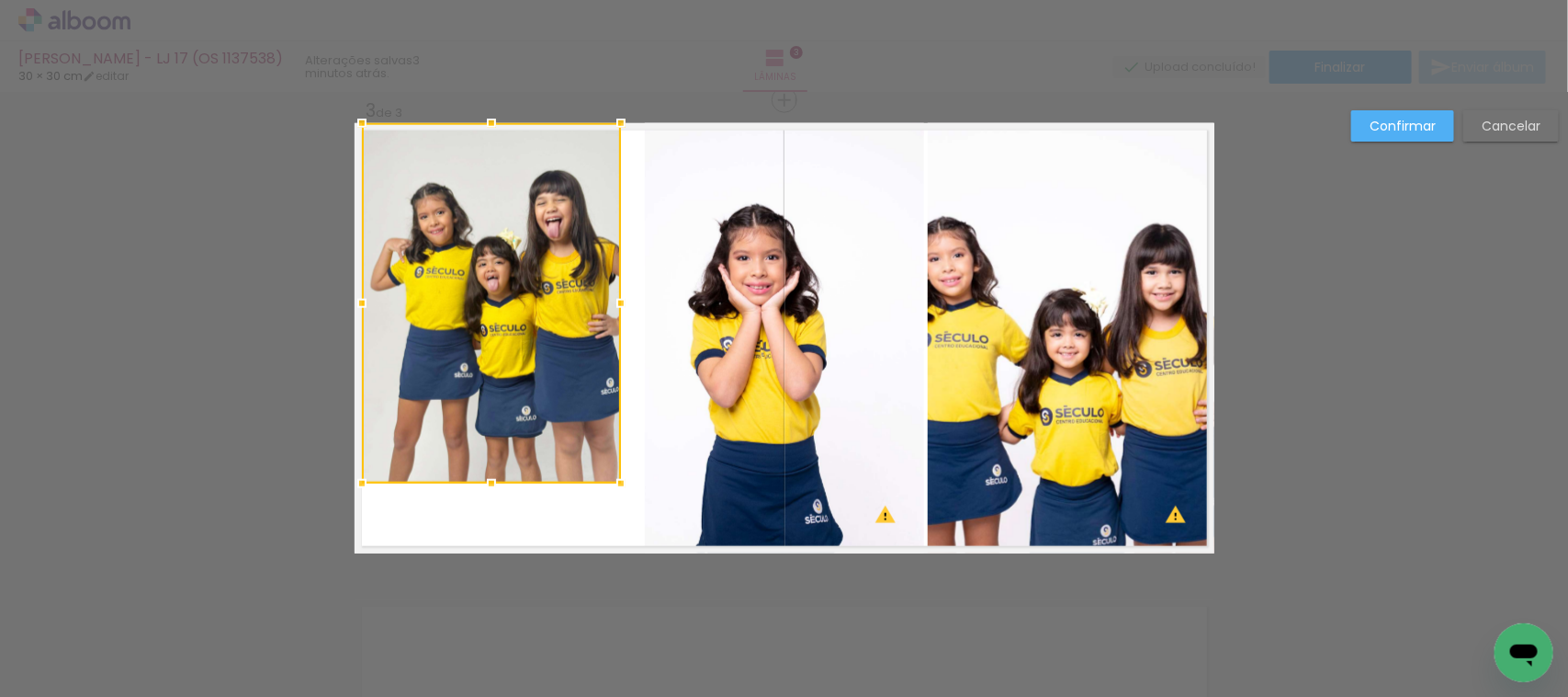
click at [1421, 136] on paper-button "Confirmar" at bounding box center [1402, 127] width 103 height 32
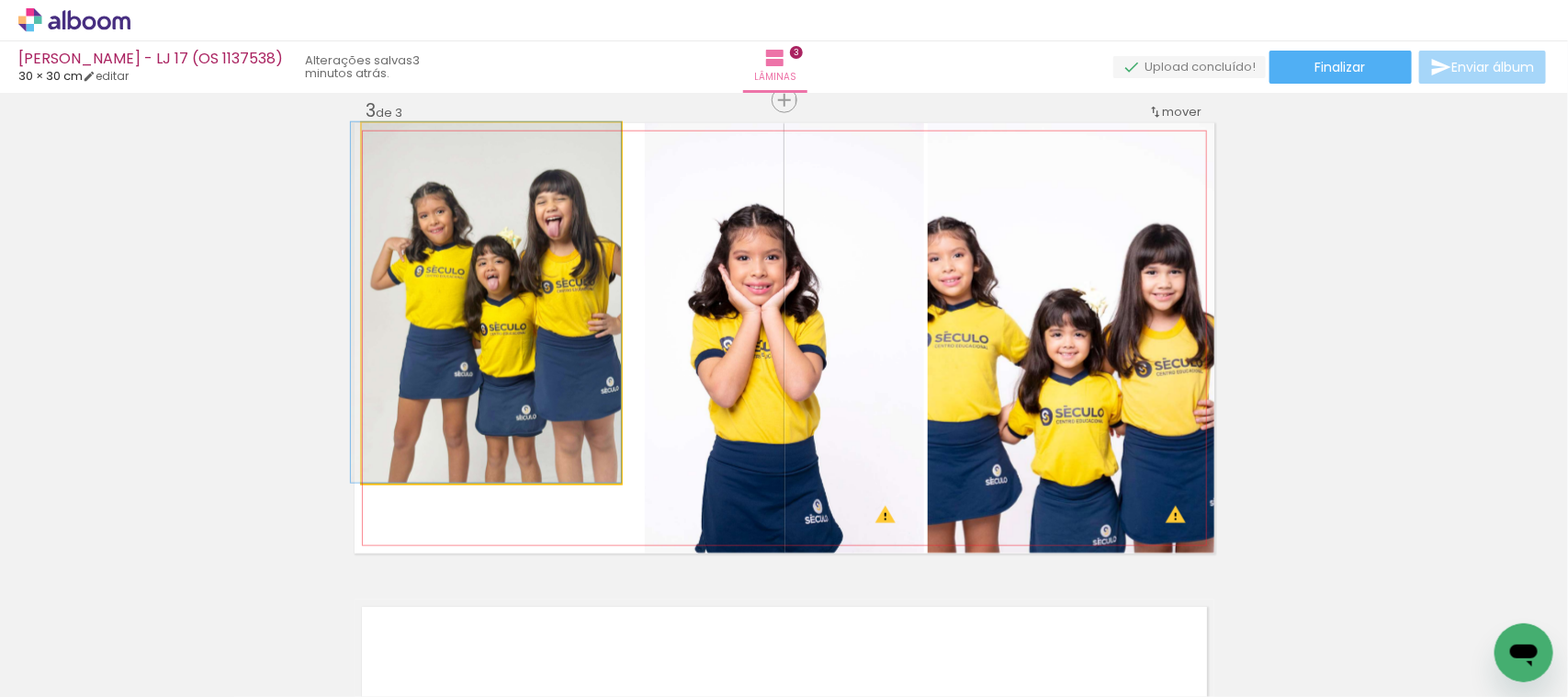
drag, startPoint x: 531, startPoint y: 319, endPoint x: 467, endPoint y: 282, distance: 73.9
click at [565, 288] on quentale-photo at bounding box center [491, 302] width 259 height 360
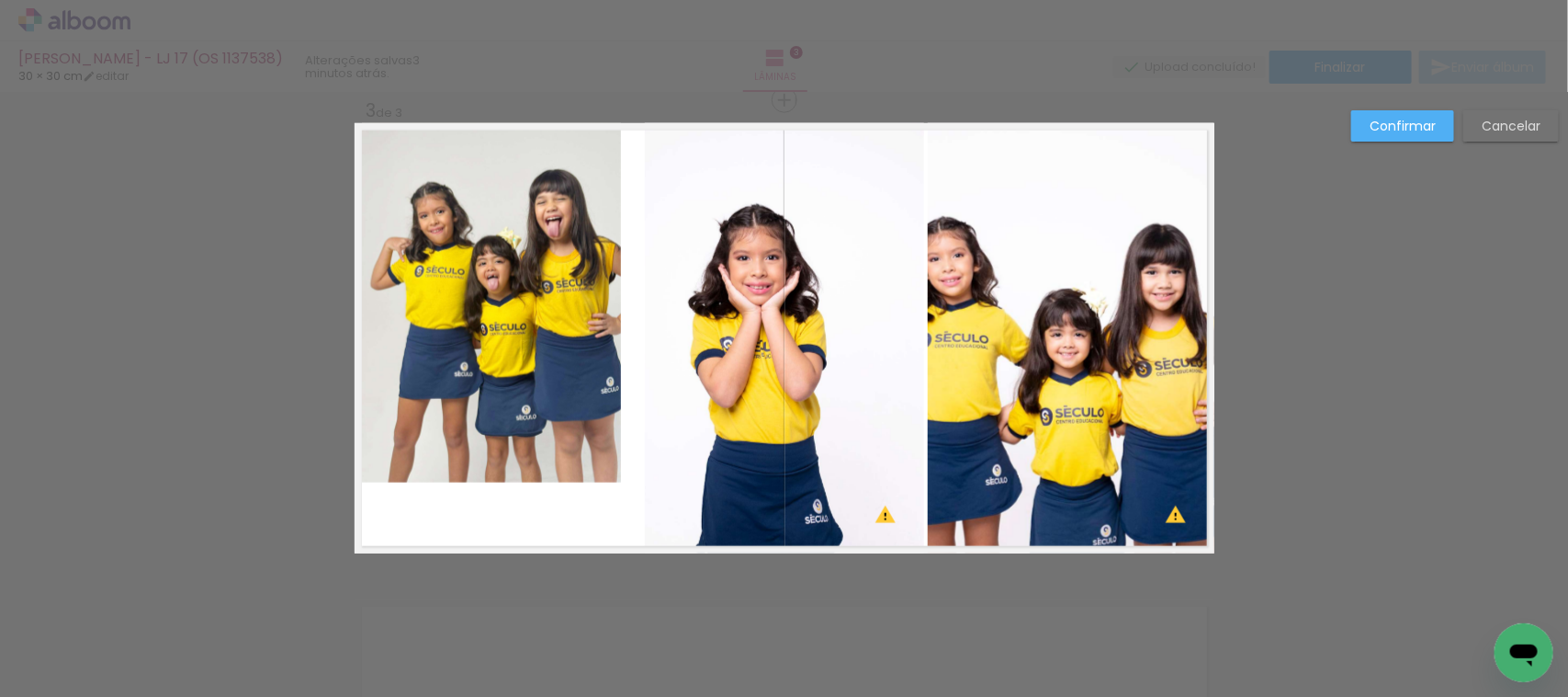
click at [565, 288] on quentale-photo at bounding box center [491, 302] width 259 height 360
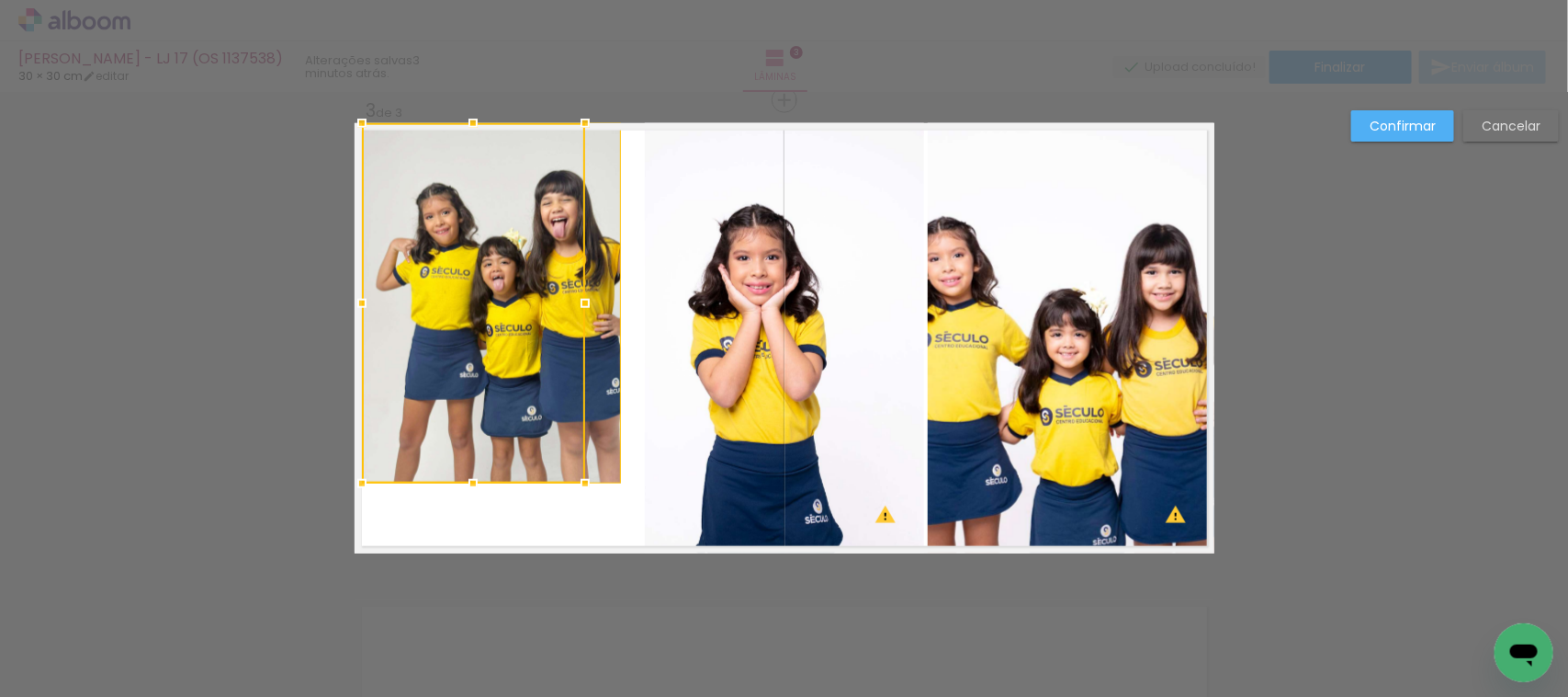
drag, startPoint x: 607, startPoint y: 300, endPoint x: 591, endPoint y: 315, distance: 21.9
click at [591, 315] on div at bounding box center [586, 303] width 37 height 37
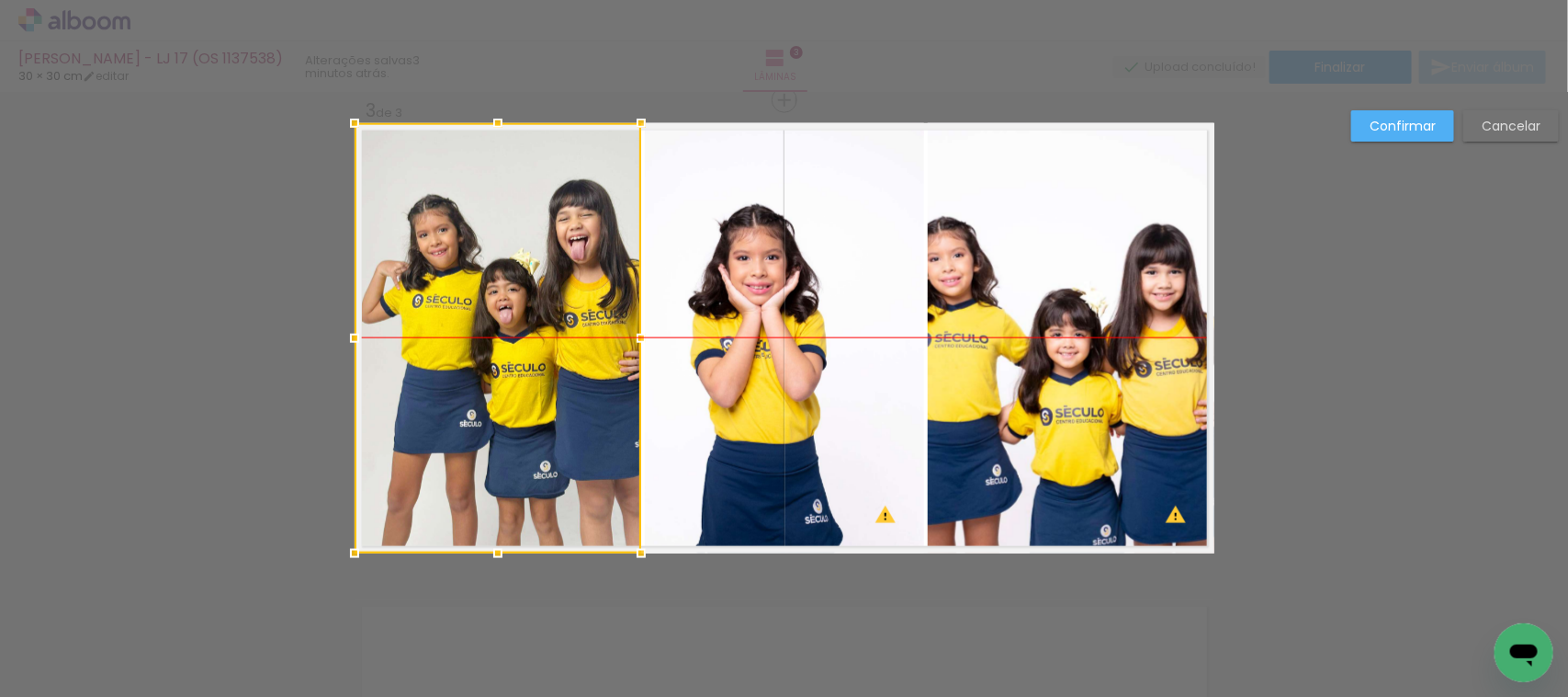
drag, startPoint x: 547, startPoint y: 308, endPoint x: 466, endPoint y: 304, distance: 81.1
click at [466, 304] on div at bounding box center [498, 338] width 286 height 430
click at [480, 301] on div at bounding box center [498, 338] width 286 height 430
click at [0, 0] on slot "Confirmar" at bounding box center [0, 0] width 0 height 0
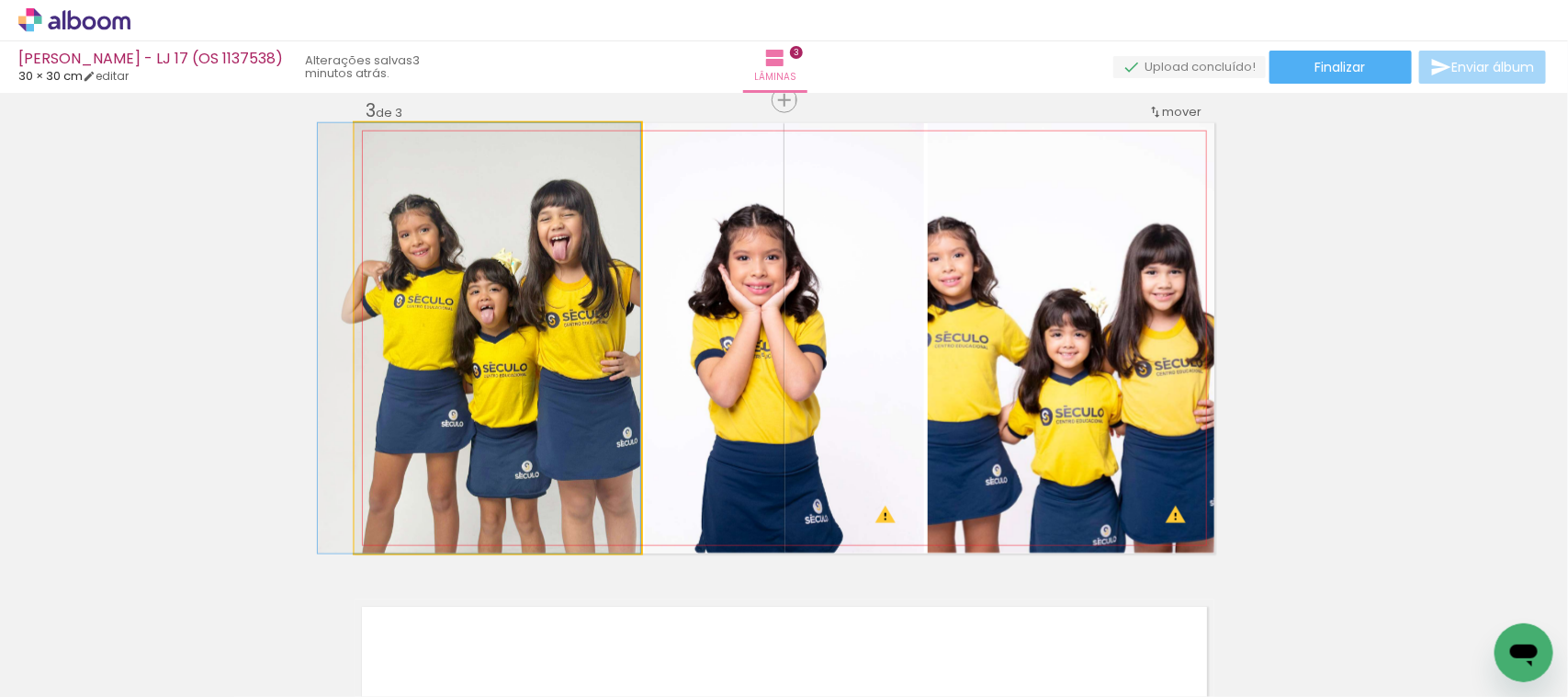
drag, startPoint x: 579, startPoint y: 329, endPoint x: 469, endPoint y: 311, distance: 111.5
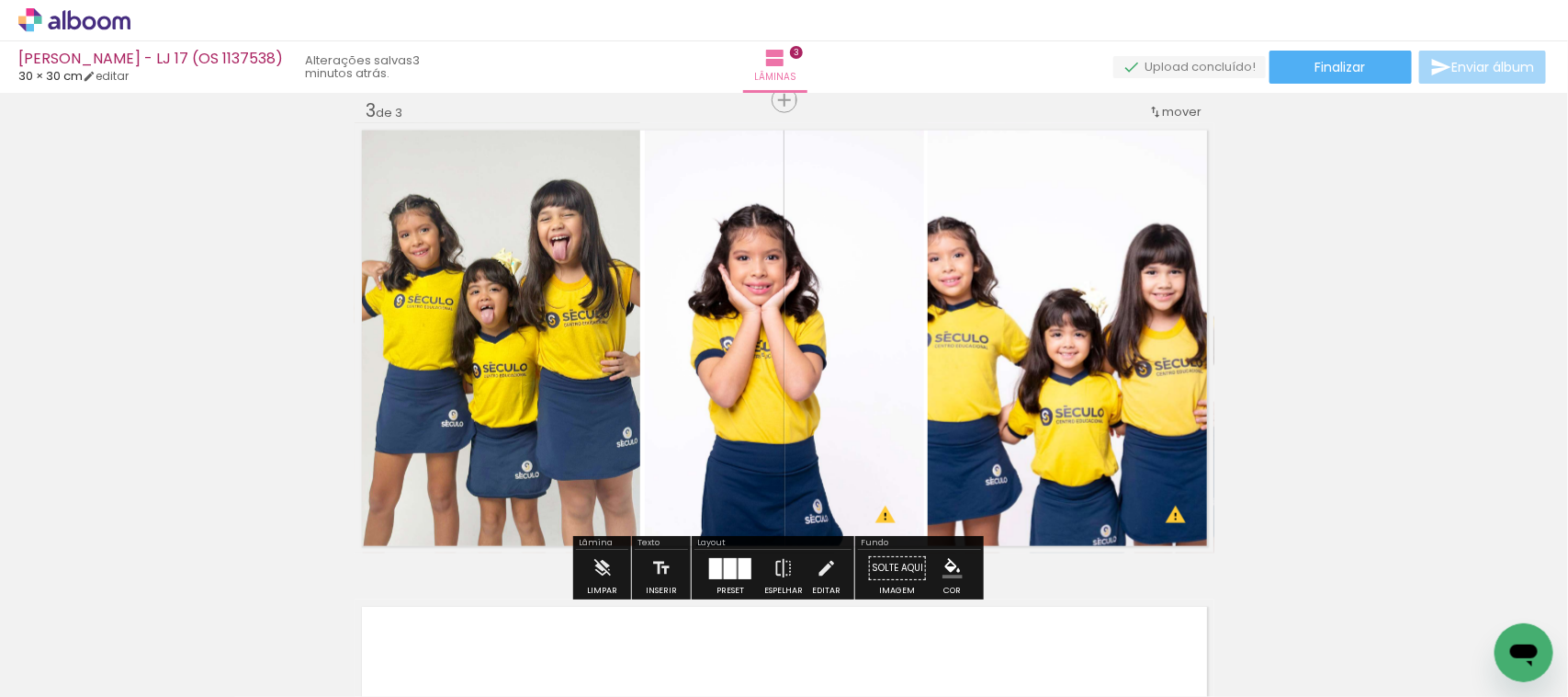
click at [556, 230] on quentale-photo at bounding box center [498, 338] width 286 height 430
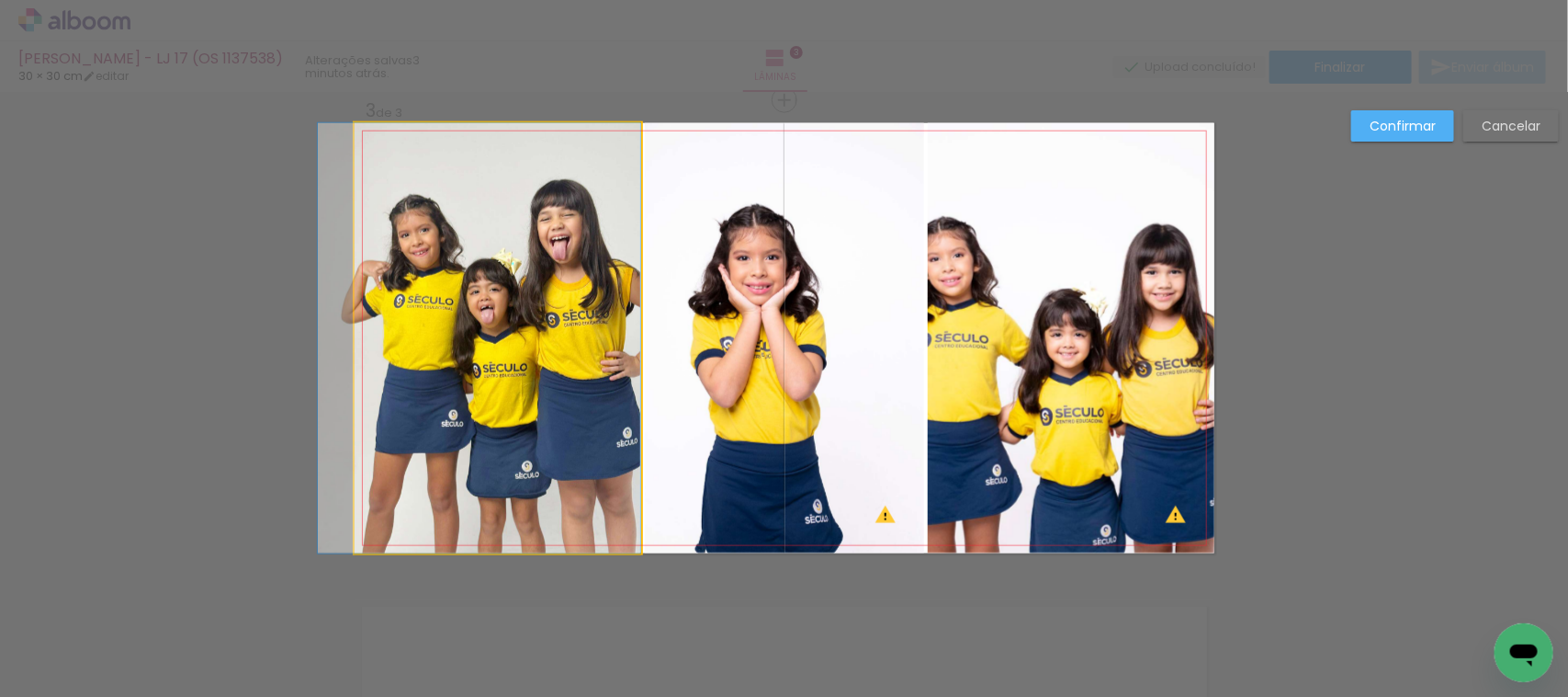
click at [556, 230] on quentale-photo at bounding box center [498, 338] width 286 height 430
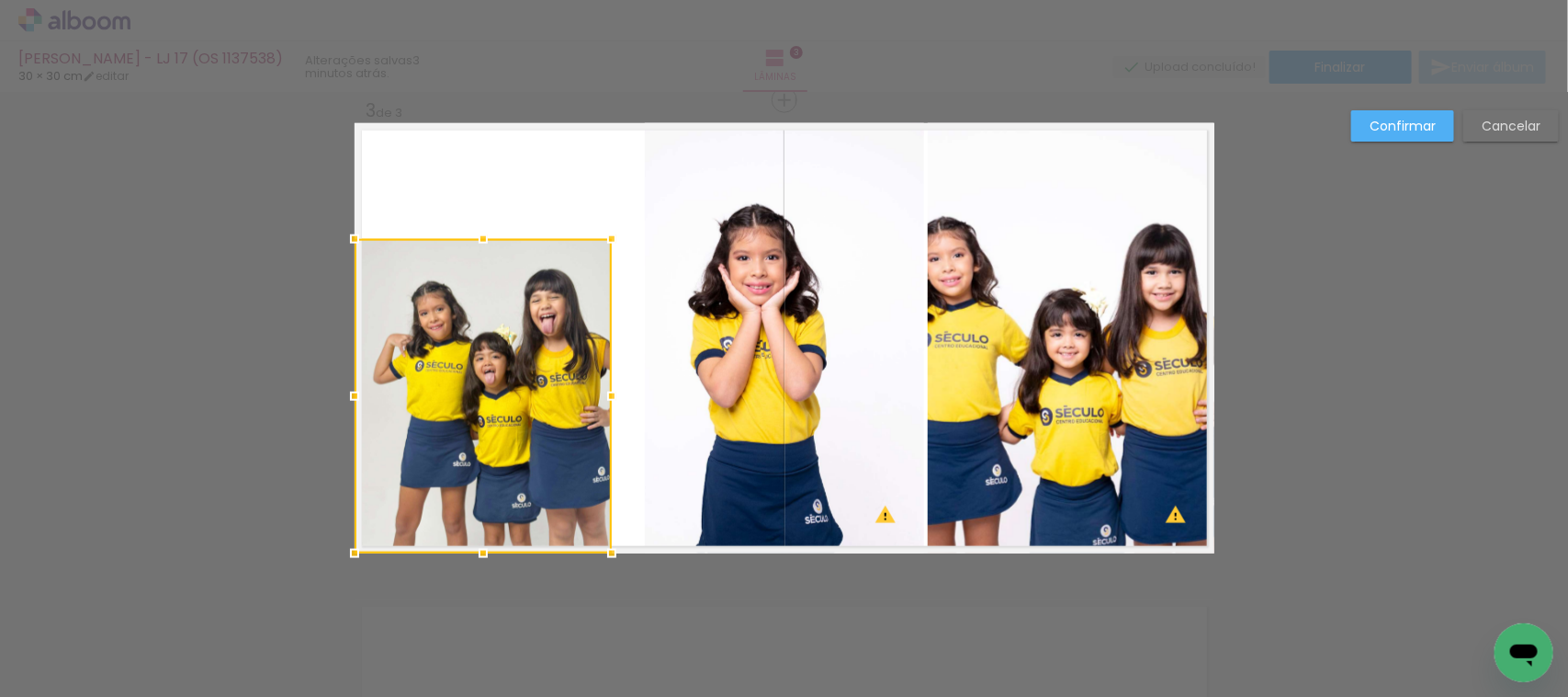
drag, startPoint x: 618, startPoint y: 135, endPoint x: 597, endPoint y: 227, distance: 94.4
click at [597, 227] on div at bounding box center [612, 239] width 37 height 37
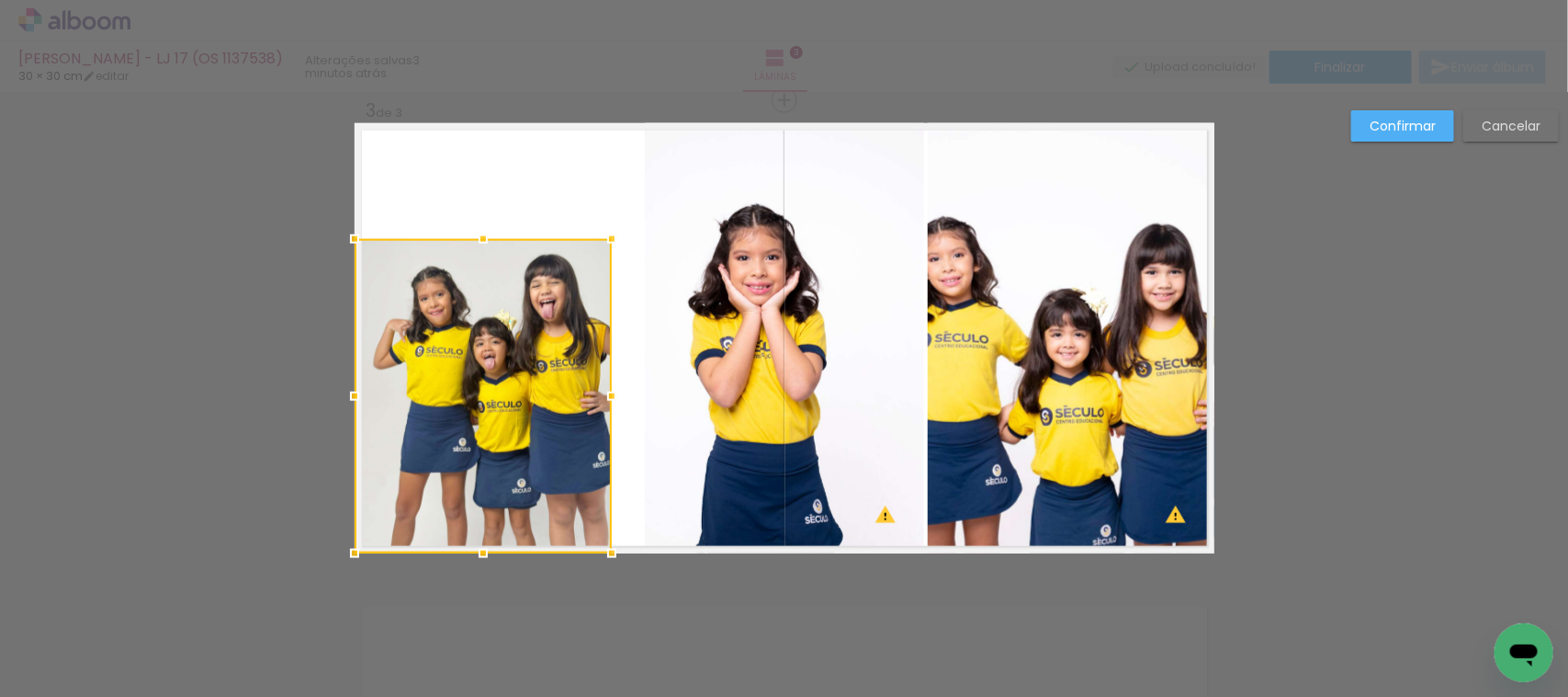
click at [494, 351] on div at bounding box center [483, 396] width 258 height 315
click at [494, 351] on div at bounding box center [484, 396] width 258 height 315
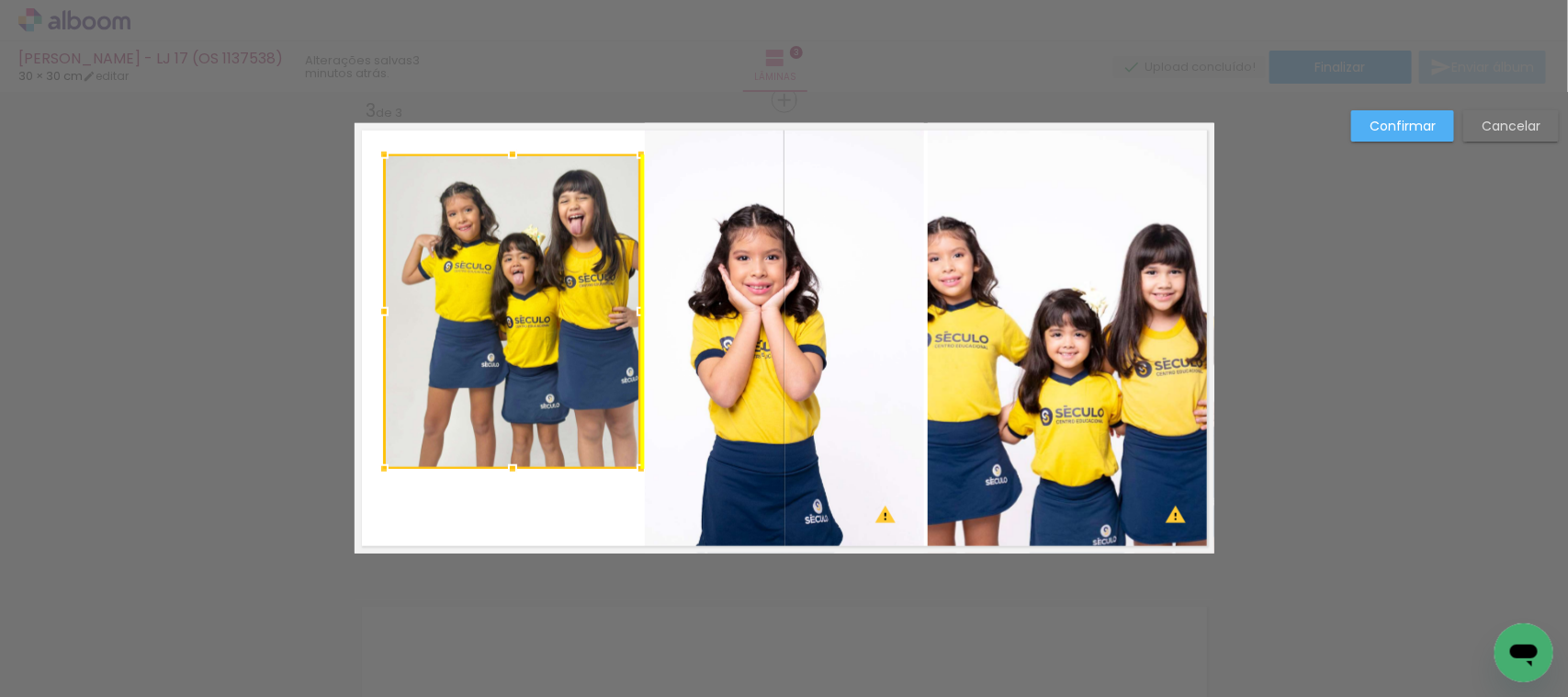
drag, startPoint x: 494, startPoint y: 351, endPoint x: 521, endPoint y: 267, distance: 88.2
click at [521, 267] on div at bounding box center [512, 312] width 258 height 315
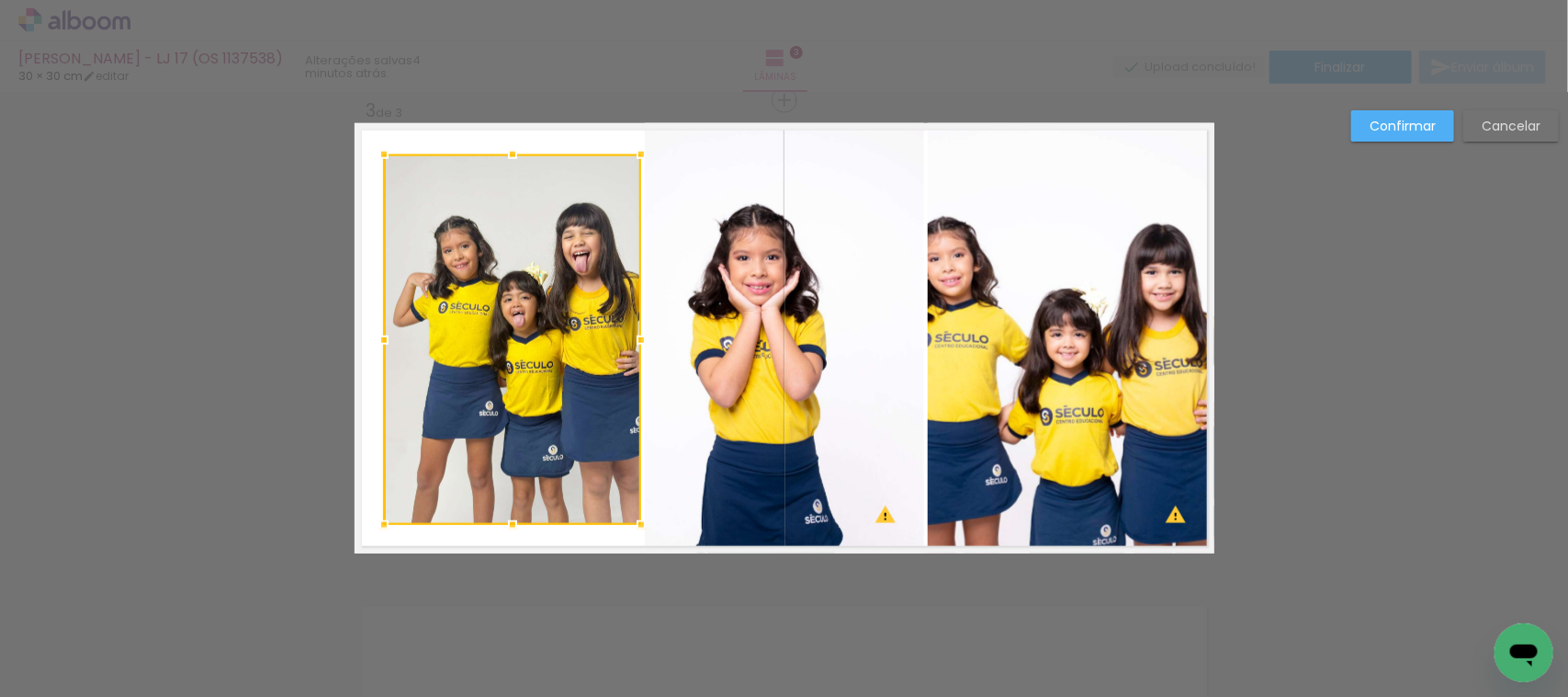
drag, startPoint x: 498, startPoint y: 467, endPoint x: 485, endPoint y: 524, distance: 58.5
click at [495, 524] on div at bounding box center [513, 525] width 37 height 37
click at [495, 388] on div at bounding box center [512, 340] width 258 height 370
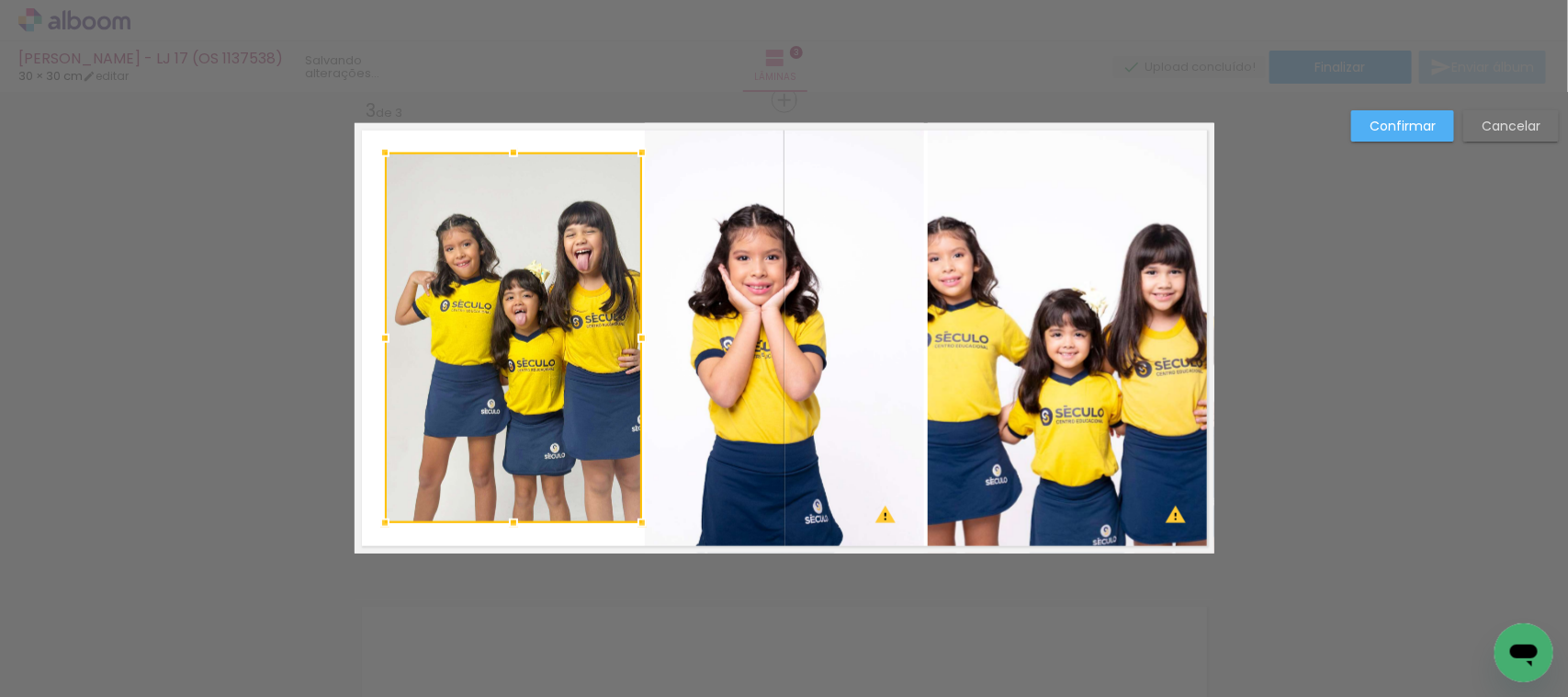
click at [495, 388] on div at bounding box center [513, 338] width 258 height 370
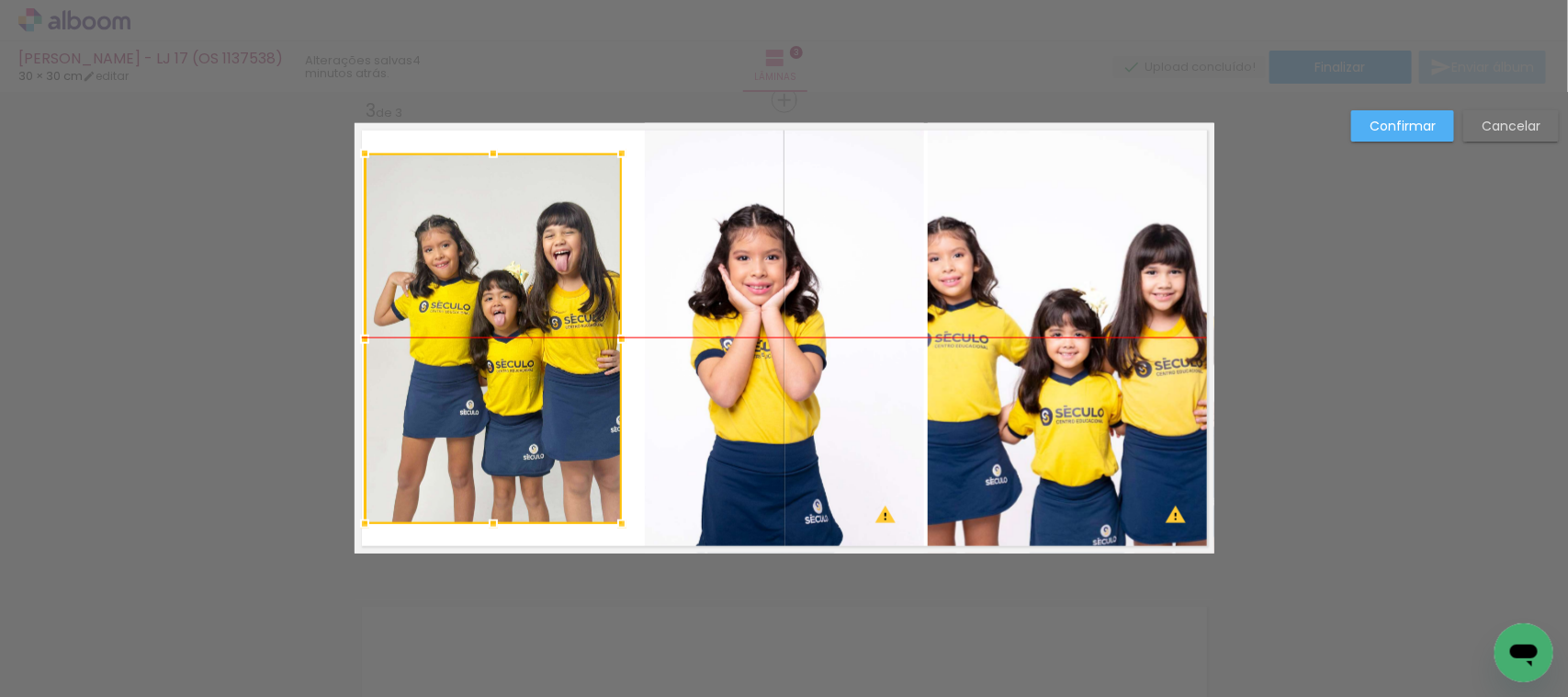
drag, startPoint x: 501, startPoint y: 383, endPoint x: 481, endPoint y: 380, distance: 20.2
click at [481, 380] on div at bounding box center [493, 339] width 258 height 370
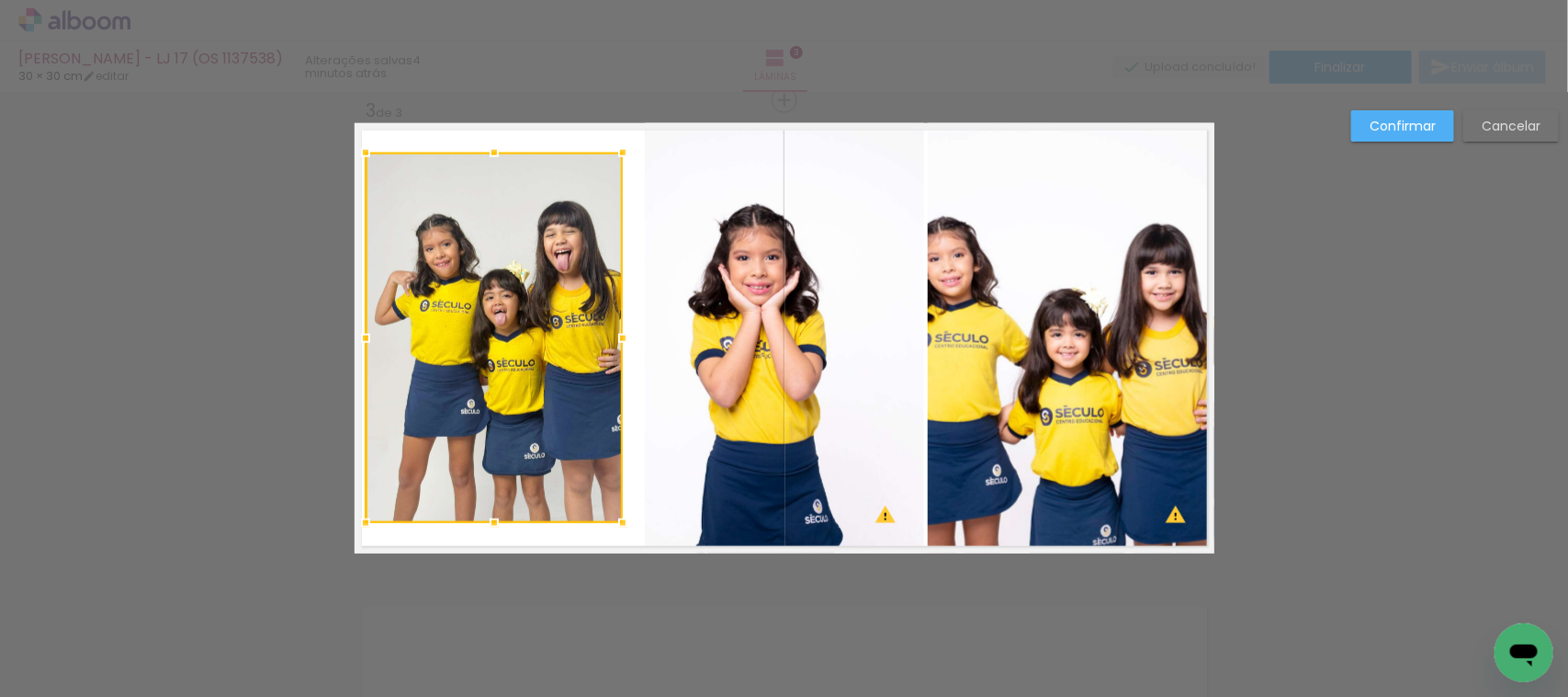
click at [483, 375] on div at bounding box center [494, 338] width 258 height 370
click at [0, 0] on slot "Confirmar" at bounding box center [0, 0] width 0 height 0
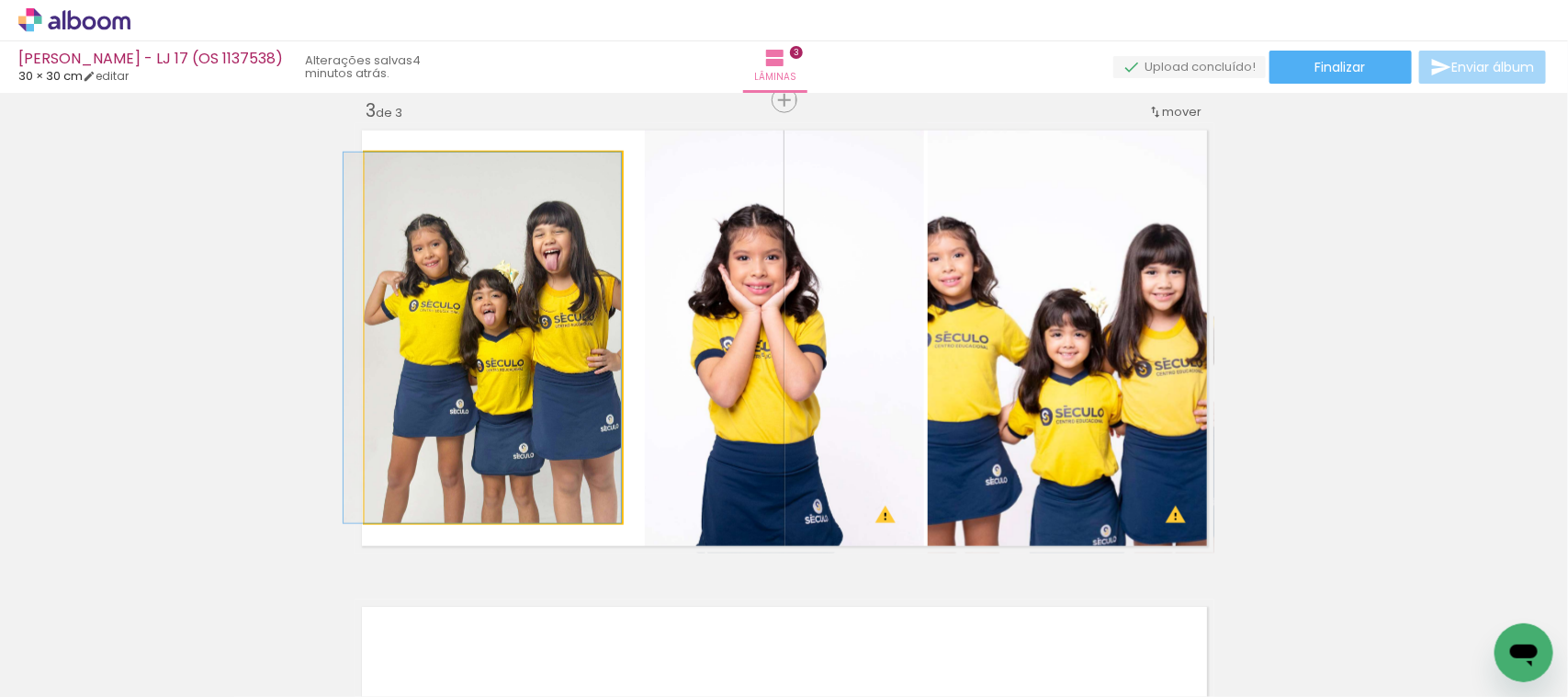
drag, startPoint x: 525, startPoint y: 351, endPoint x: 430, endPoint y: 361, distance: 95.5
drag, startPoint x: 563, startPoint y: 361, endPoint x: 456, endPoint y: 368, distance: 107.2
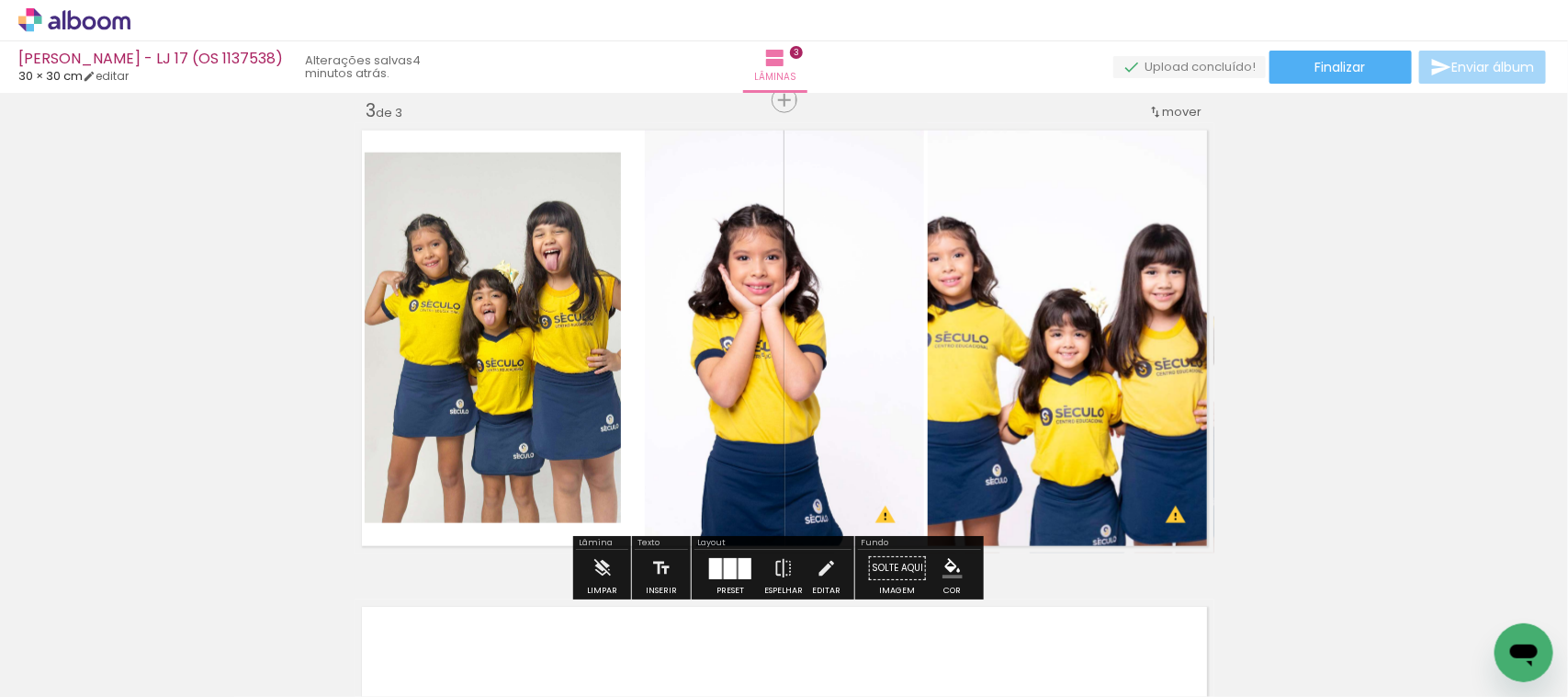
click at [742, 402] on quentale-photo at bounding box center [785, 338] width 279 height 430
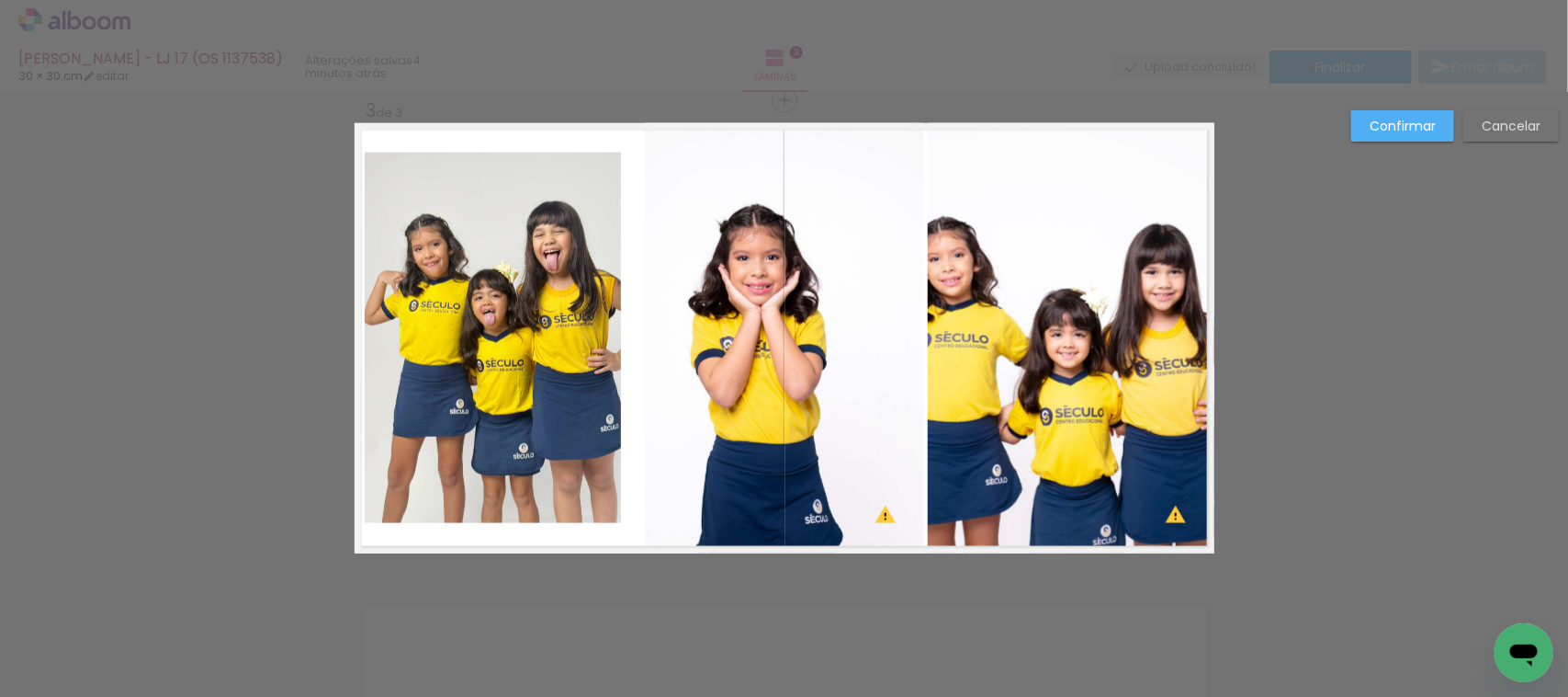
click at [744, 402] on quentale-photo at bounding box center [785, 338] width 279 height 430
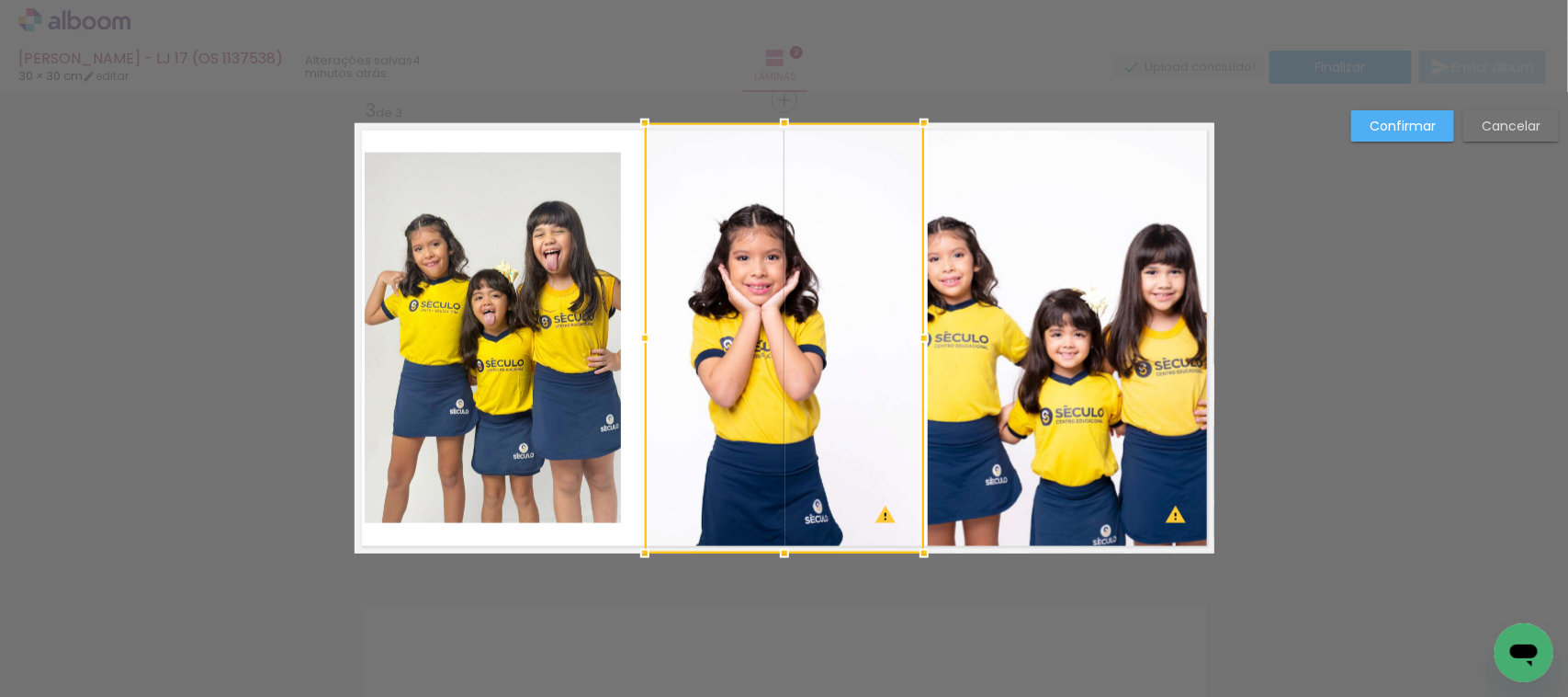
click at [744, 402] on div at bounding box center [785, 338] width 279 height 430
drag, startPoint x: 778, startPoint y: 545, endPoint x: 767, endPoint y: 547, distance: 11.2
click at [767, 547] on div at bounding box center [785, 553] width 37 height 37
click at [764, 465] on div at bounding box center [785, 337] width 279 height 429
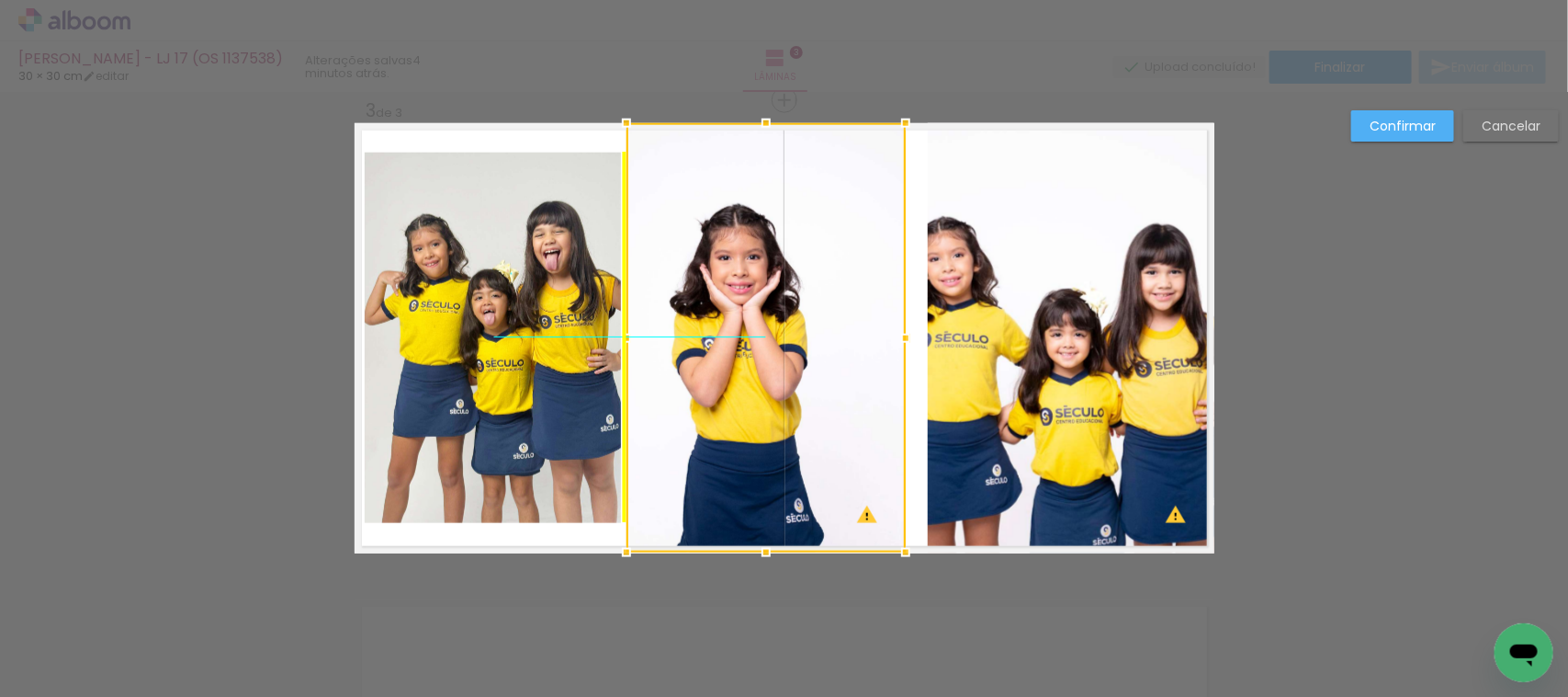
drag, startPoint x: 761, startPoint y: 439, endPoint x: 737, endPoint y: 436, distance: 24.2
click at [737, 436] on div at bounding box center [766, 337] width 279 height 429
click at [937, 308] on quentale-photo at bounding box center [1071, 338] width 286 height 430
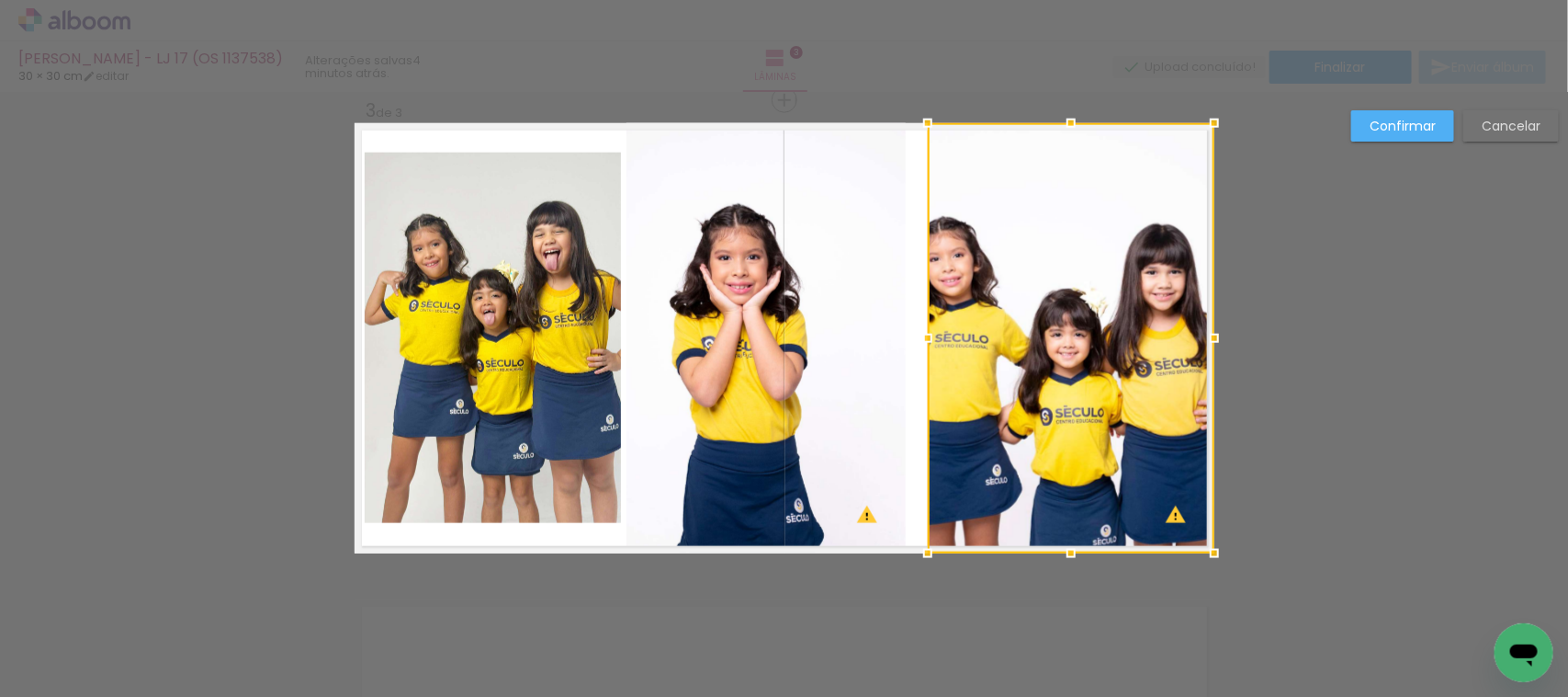
click at [937, 308] on div at bounding box center [1071, 338] width 286 height 430
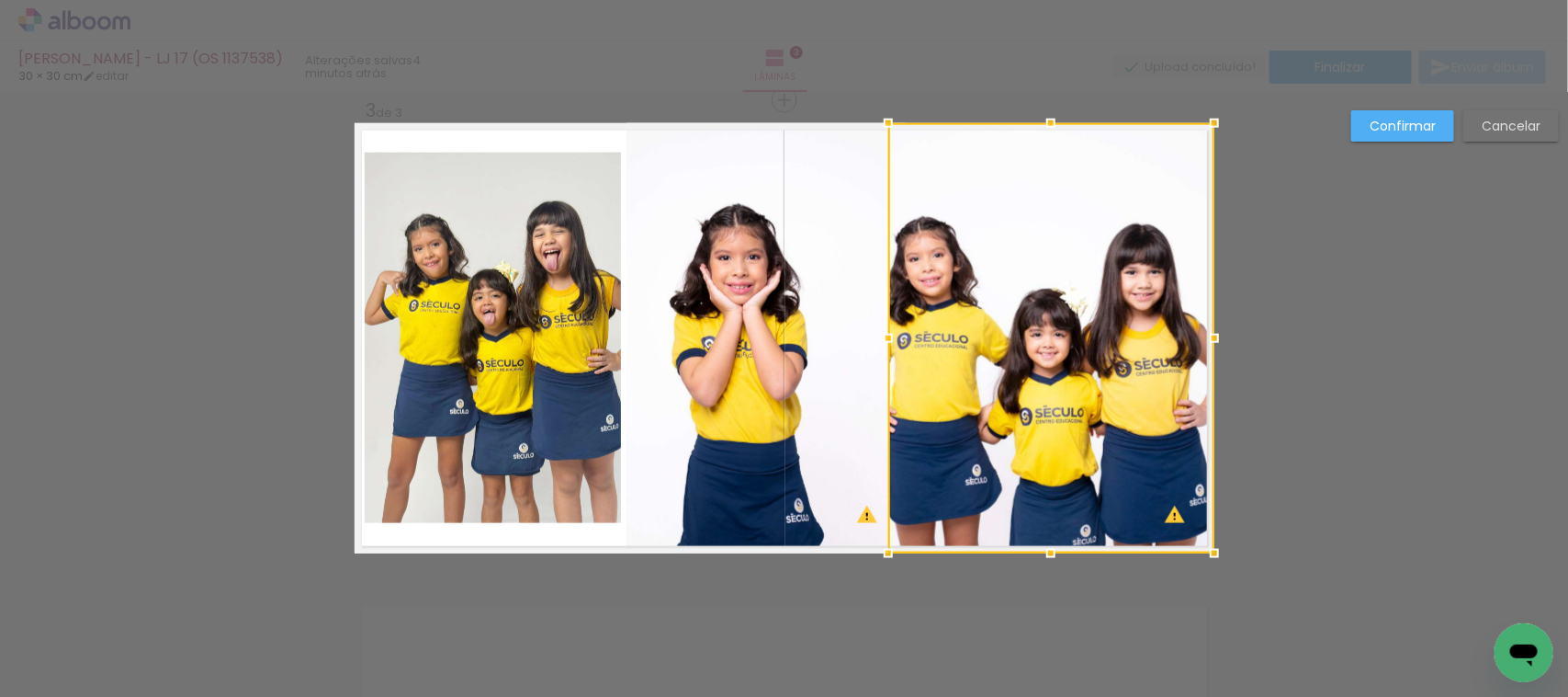
drag, startPoint x: 907, startPoint y: 337, endPoint x: 875, endPoint y: 343, distance: 32.6
click at [875, 343] on div at bounding box center [889, 339] width 37 height 37
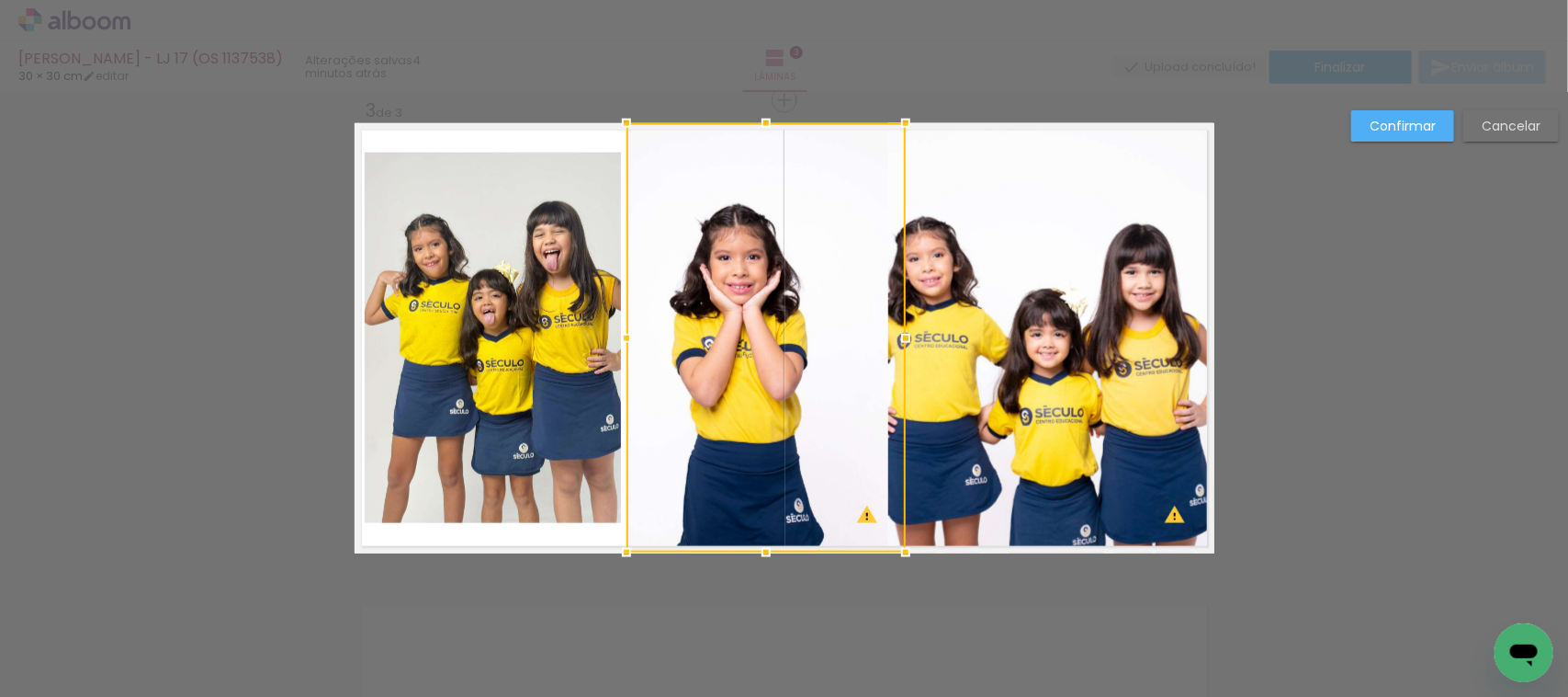
click at [897, 328] on div at bounding box center [906, 339] width 37 height 37
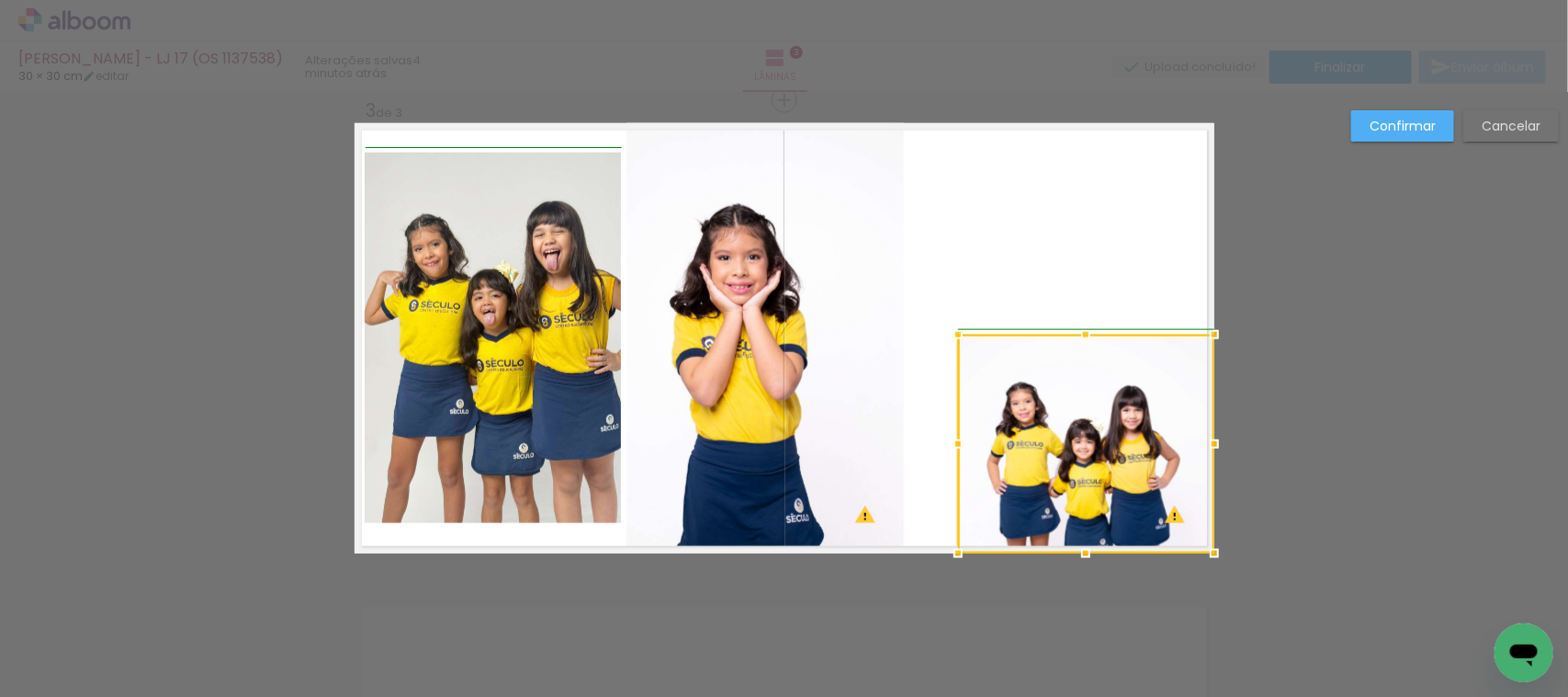
drag, startPoint x: 874, startPoint y: 114, endPoint x: 942, endPoint y: 327, distance: 223.6
click at [942, 327] on div at bounding box center [959, 335] width 37 height 37
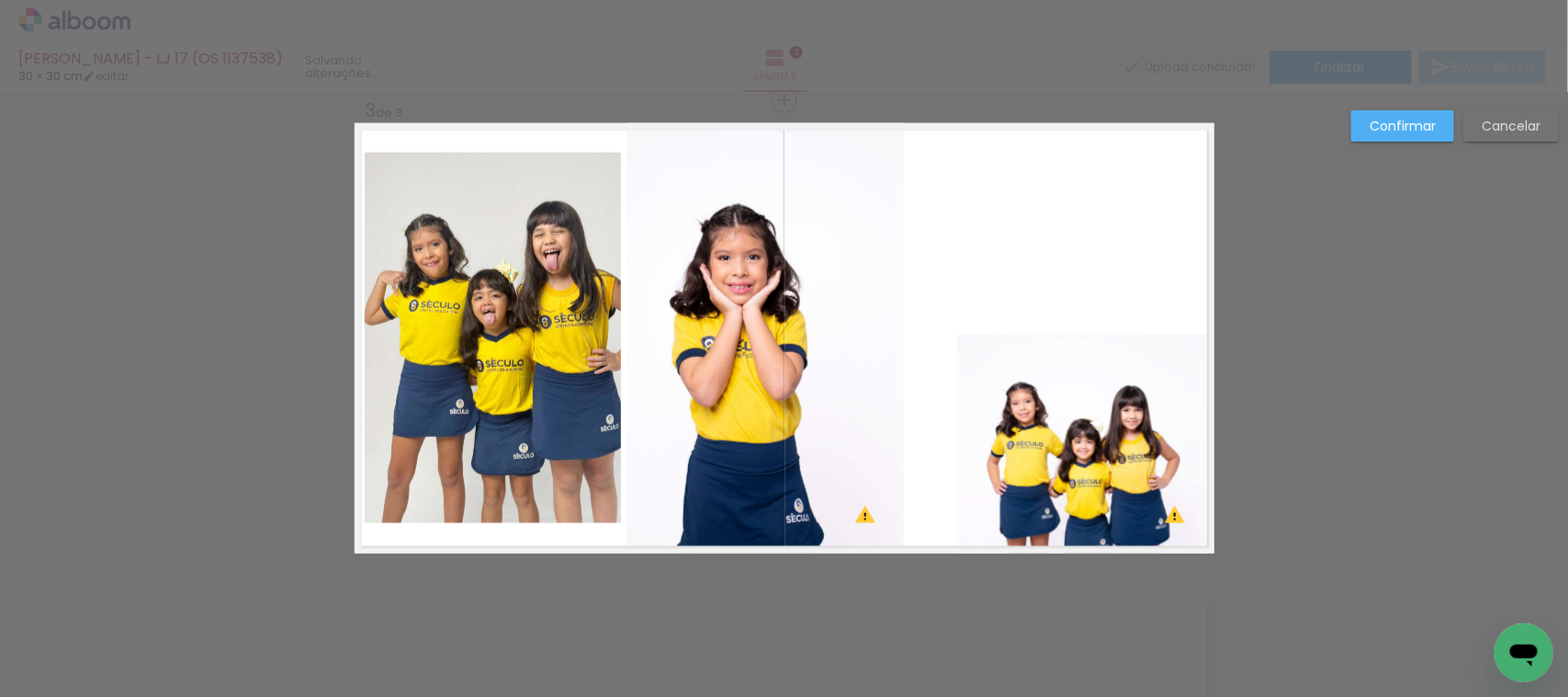
click at [1084, 429] on quentale-photo at bounding box center [1085, 444] width 257 height 219
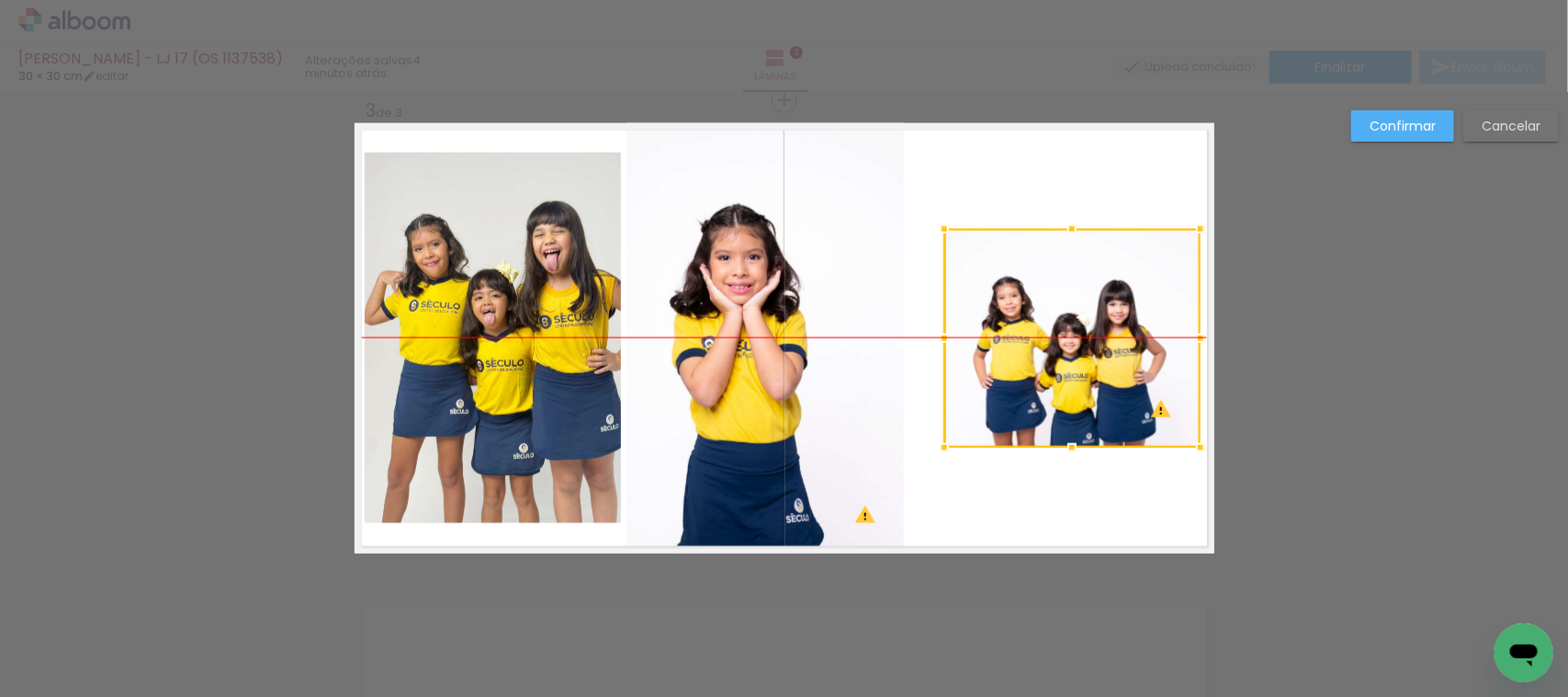
drag, startPoint x: 1083, startPoint y: 429, endPoint x: 1069, endPoint y: 317, distance: 112.9
click at [1069, 317] on div at bounding box center [1073, 338] width 257 height 219
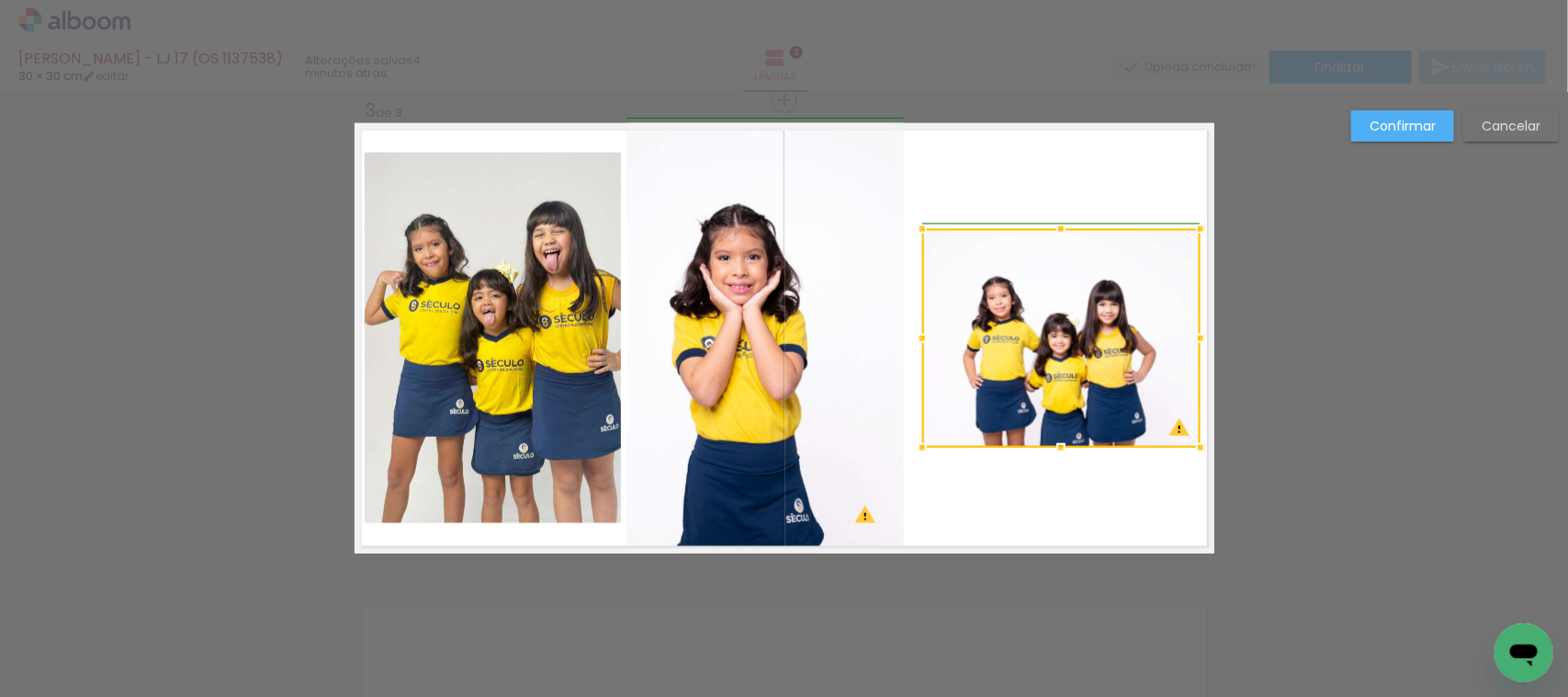
drag, startPoint x: 944, startPoint y: 336, endPoint x: 920, endPoint y: 333, distance: 24.2
click at [920, 333] on div at bounding box center [923, 339] width 37 height 37
click at [974, 322] on div at bounding box center [1061, 338] width 278 height 219
click at [1439, 117] on paper-button "Confirmar" at bounding box center [1402, 127] width 103 height 32
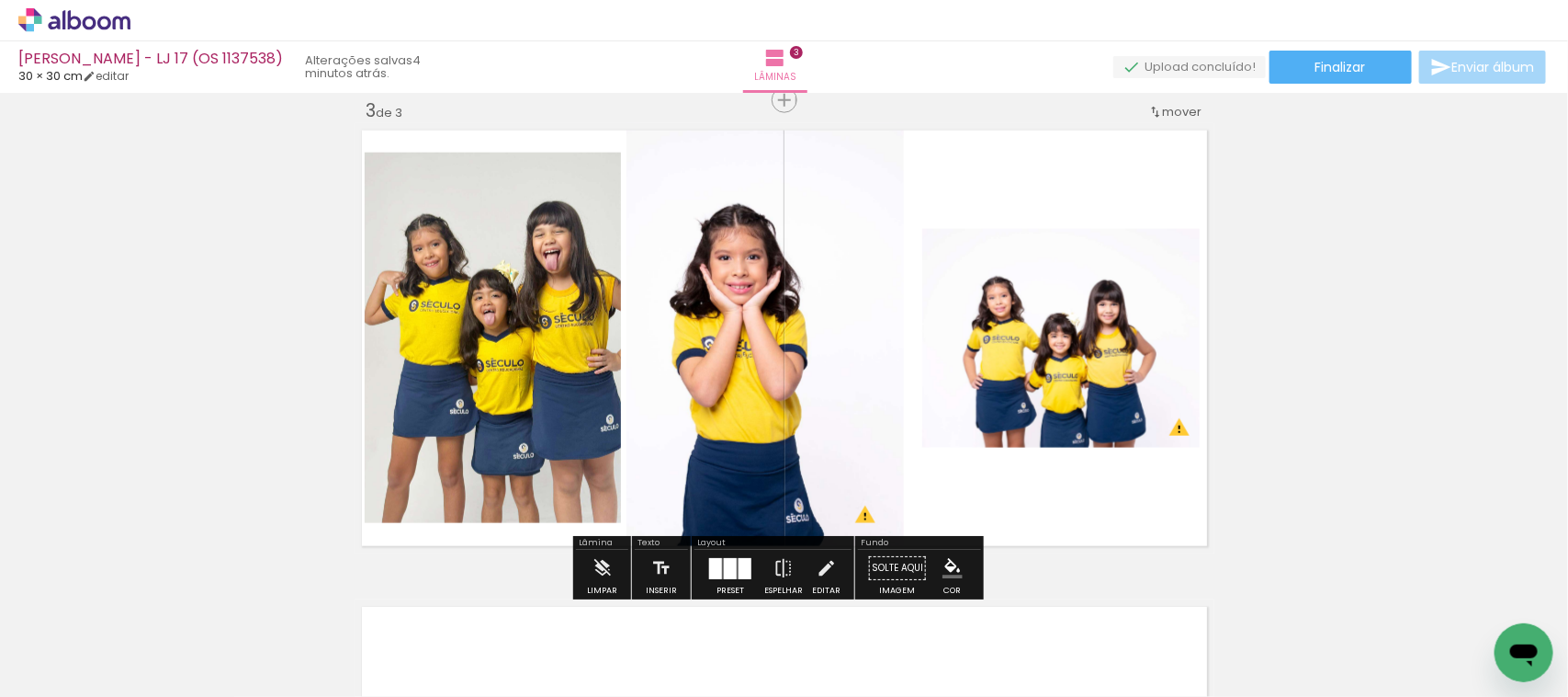
click at [783, 372] on quentale-photo at bounding box center [765, 337] width 278 height 429
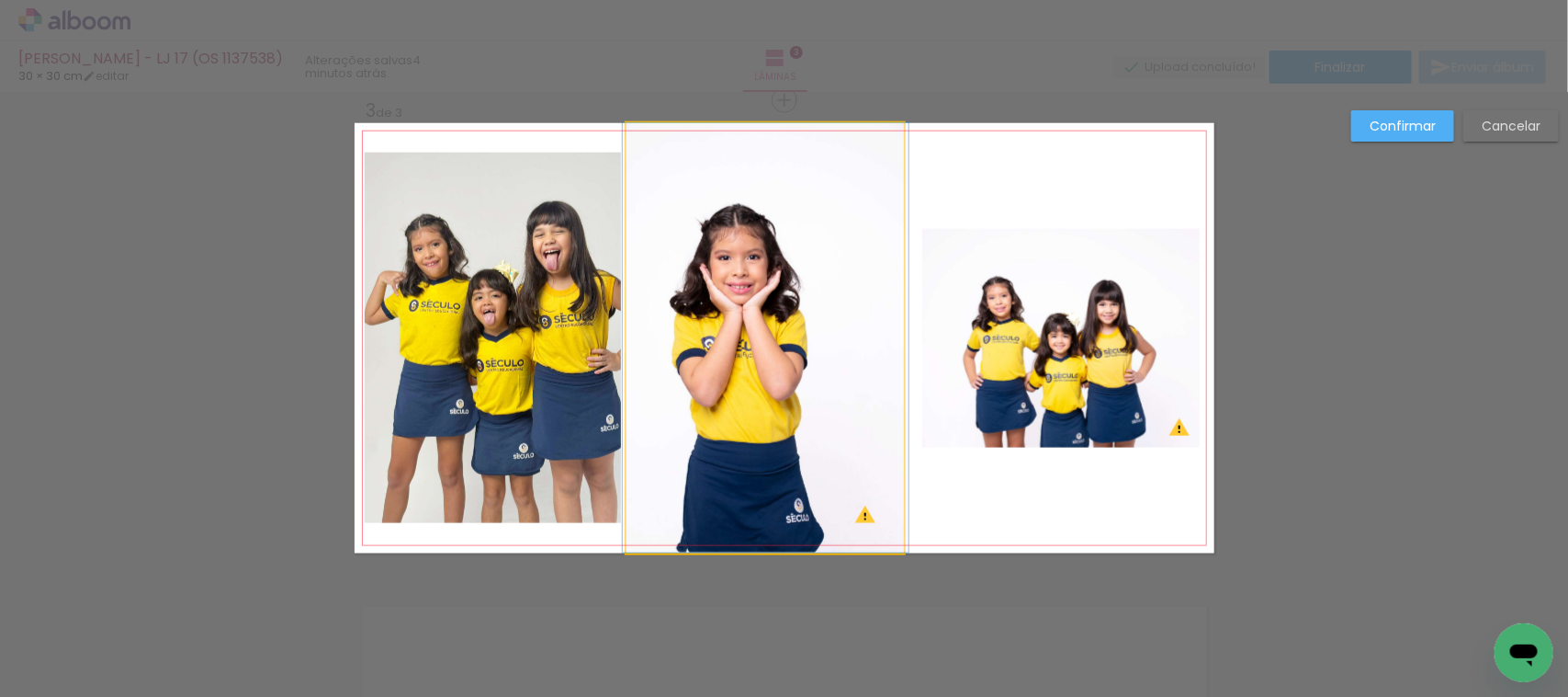
click at [783, 372] on quentale-photo at bounding box center [765, 337] width 278 height 429
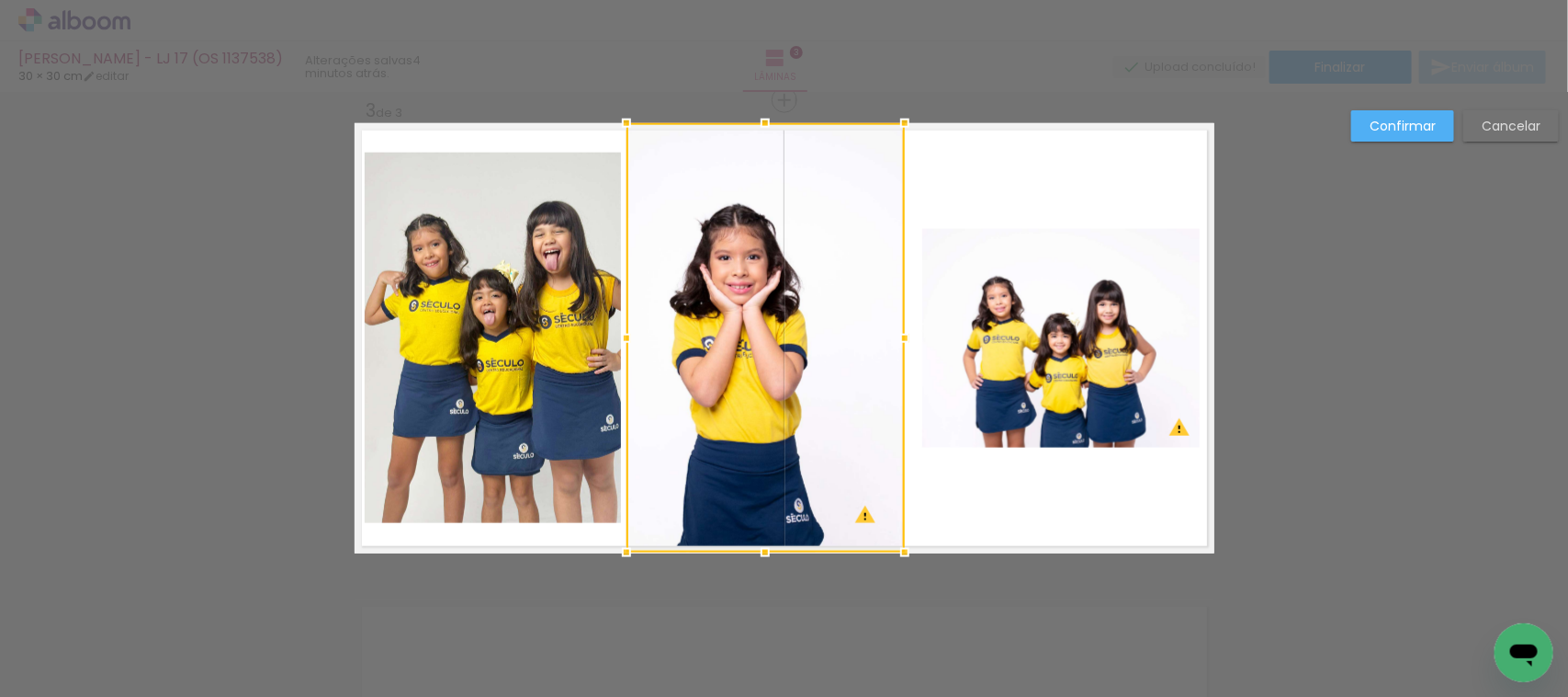
click at [783, 372] on div at bounding box center [765, 337] width 278 height 429
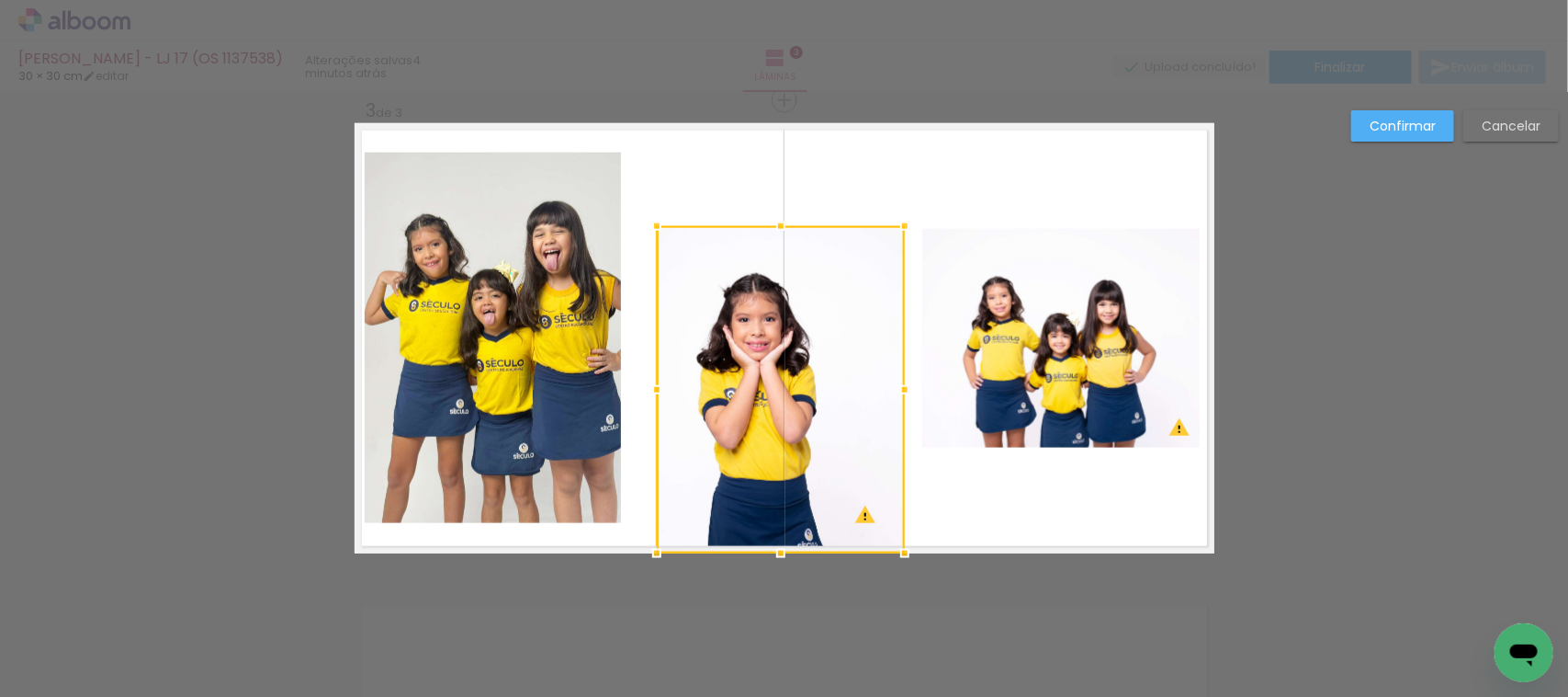
drag, startPoint x: 608, startPoint y: 120, endPoint x: 642, endPoint y: 227, distance: 112.3
click at [642, 227] on div at bounding box center [658, 226] width 37 height 37
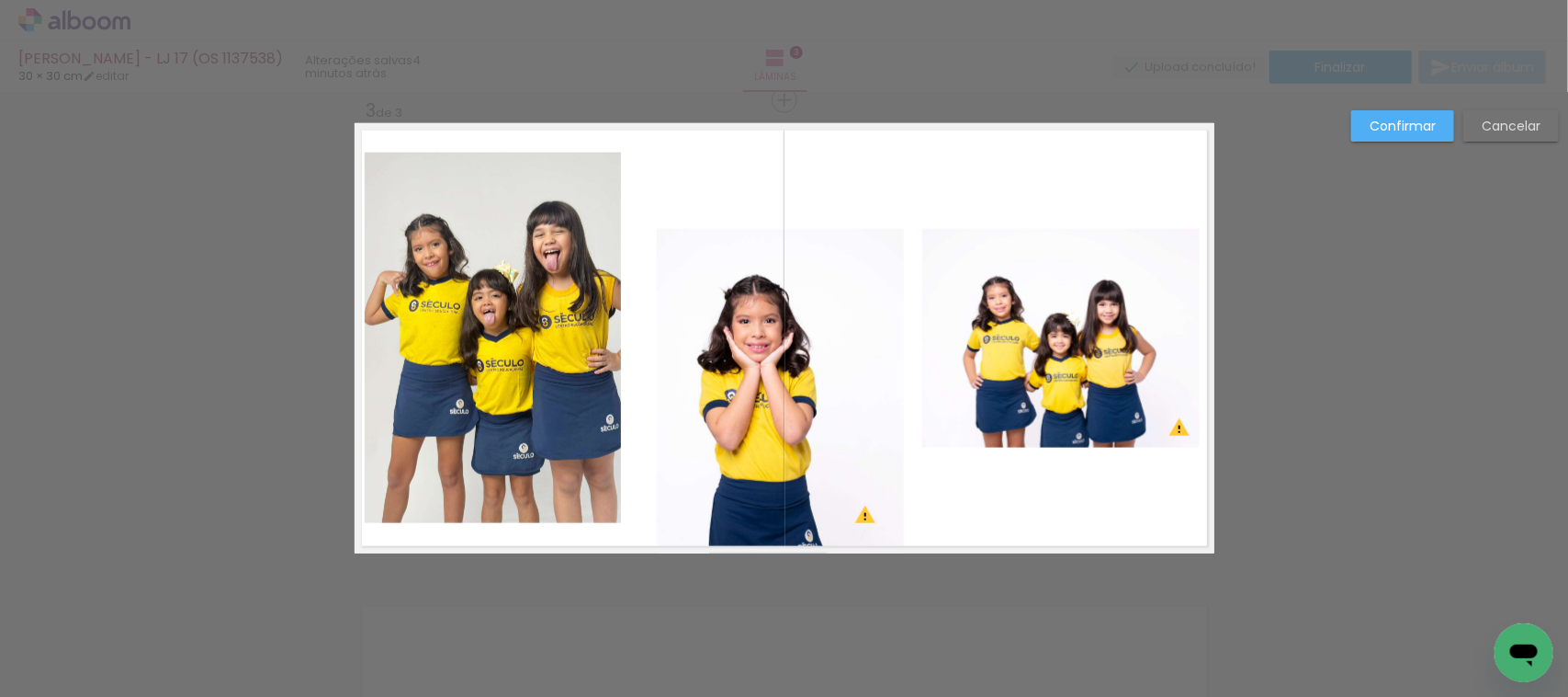
click at [792, 359] on quentale-photo at bounding box center [780, 391] width 247 height 324
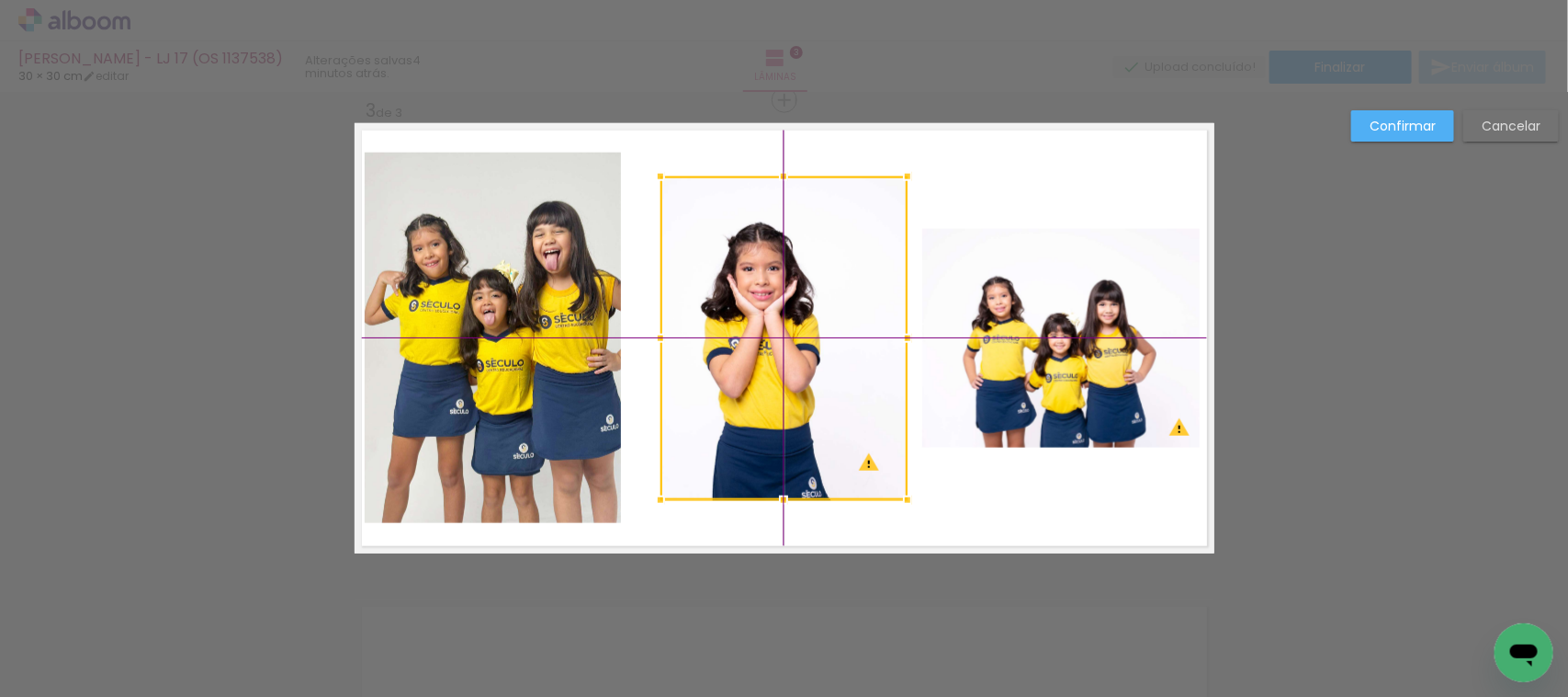
drag, startPoint x: 792, startPoint y: 359, endPoint x: 786, endPoint y: 302, distance: 57.3
click at [786, 302] on div at bounding box center [784, 339] width 247 height 324
click at [713, 313] on div at bounding box center [784, 339] width 247 height 324
click at [713, 311] on div at bounding box center [784, 339] width 247 height 324
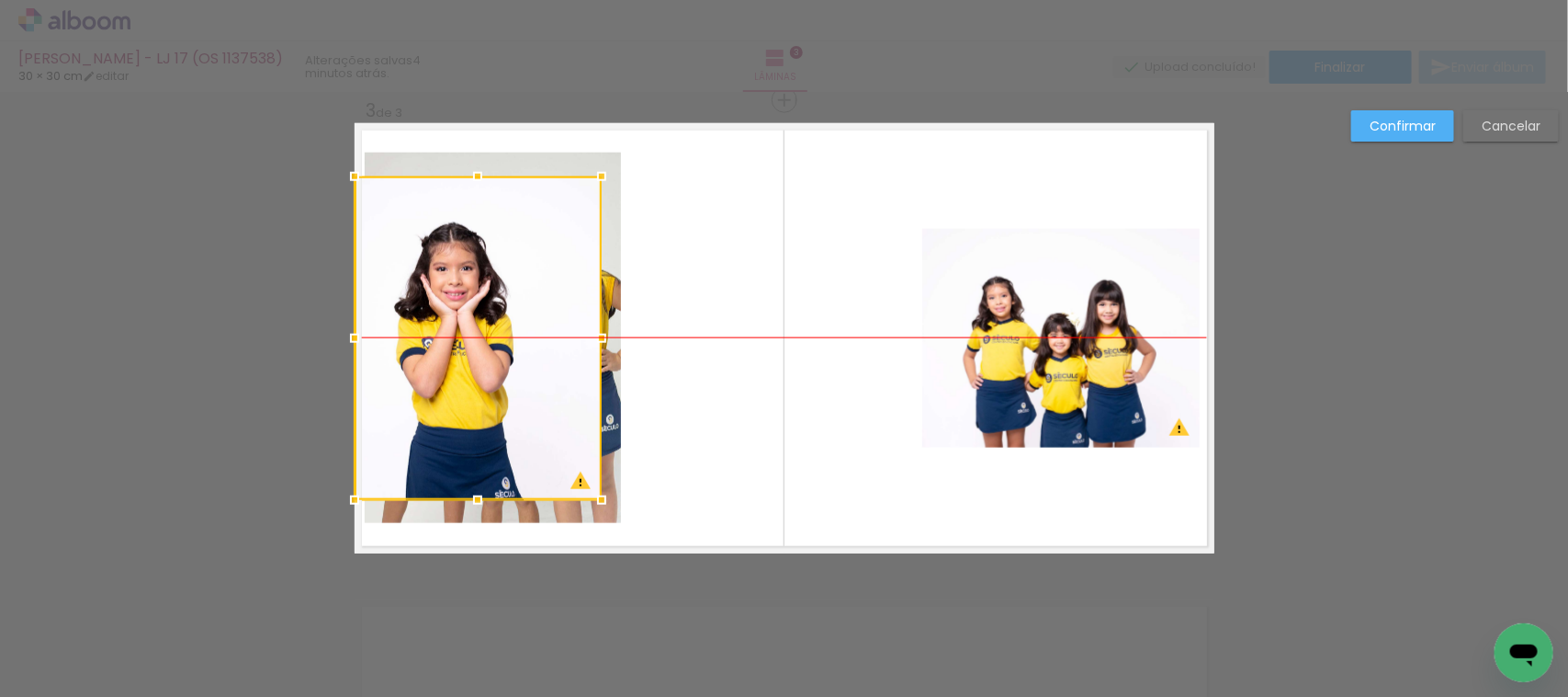
drag, startPoint x: 778, startPoint y: 324, endPoint x: 432, endPoint y: 333, distance: 346.1
click at [432, 333] on div at bounding box center [478, 339] width 247 height 324
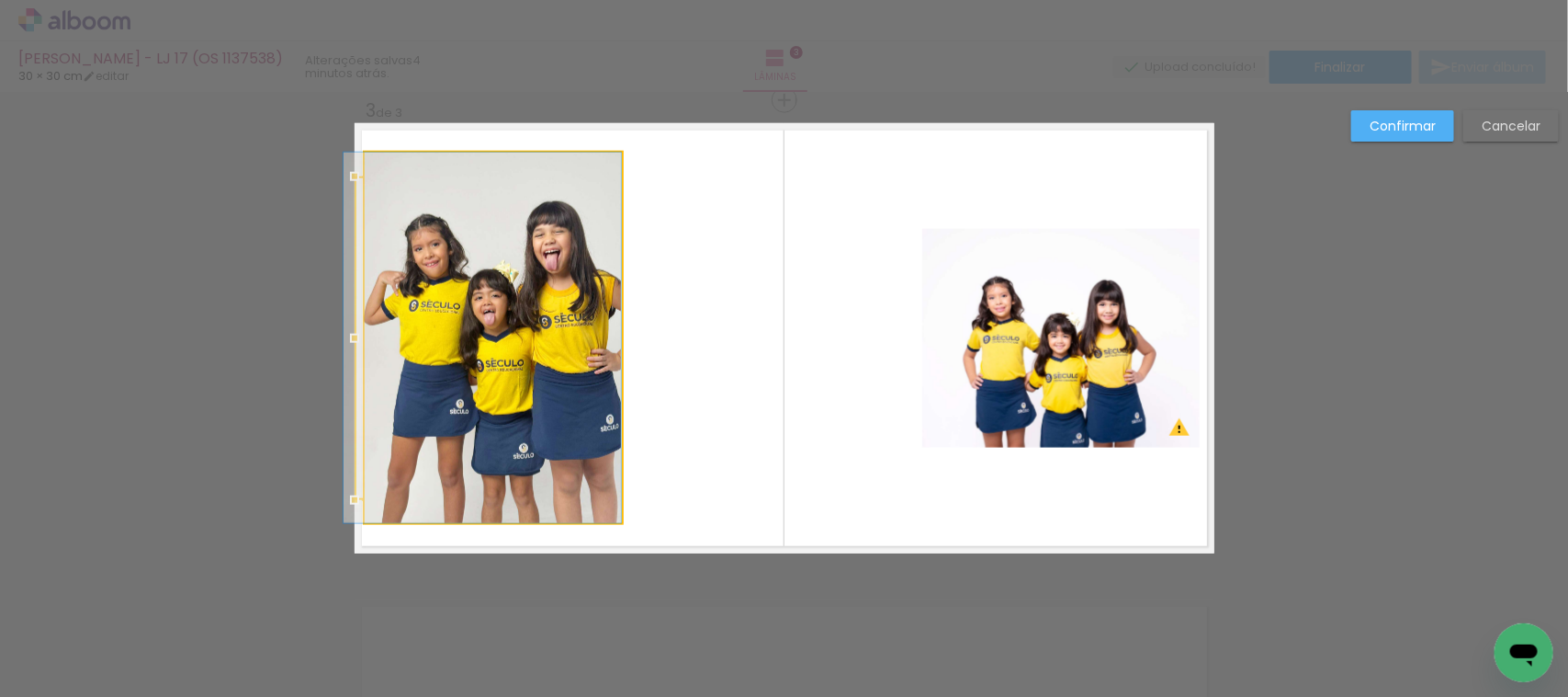
click at [572, 154] on quentale-photo at bounding box center [493, 338] width 258 height 370
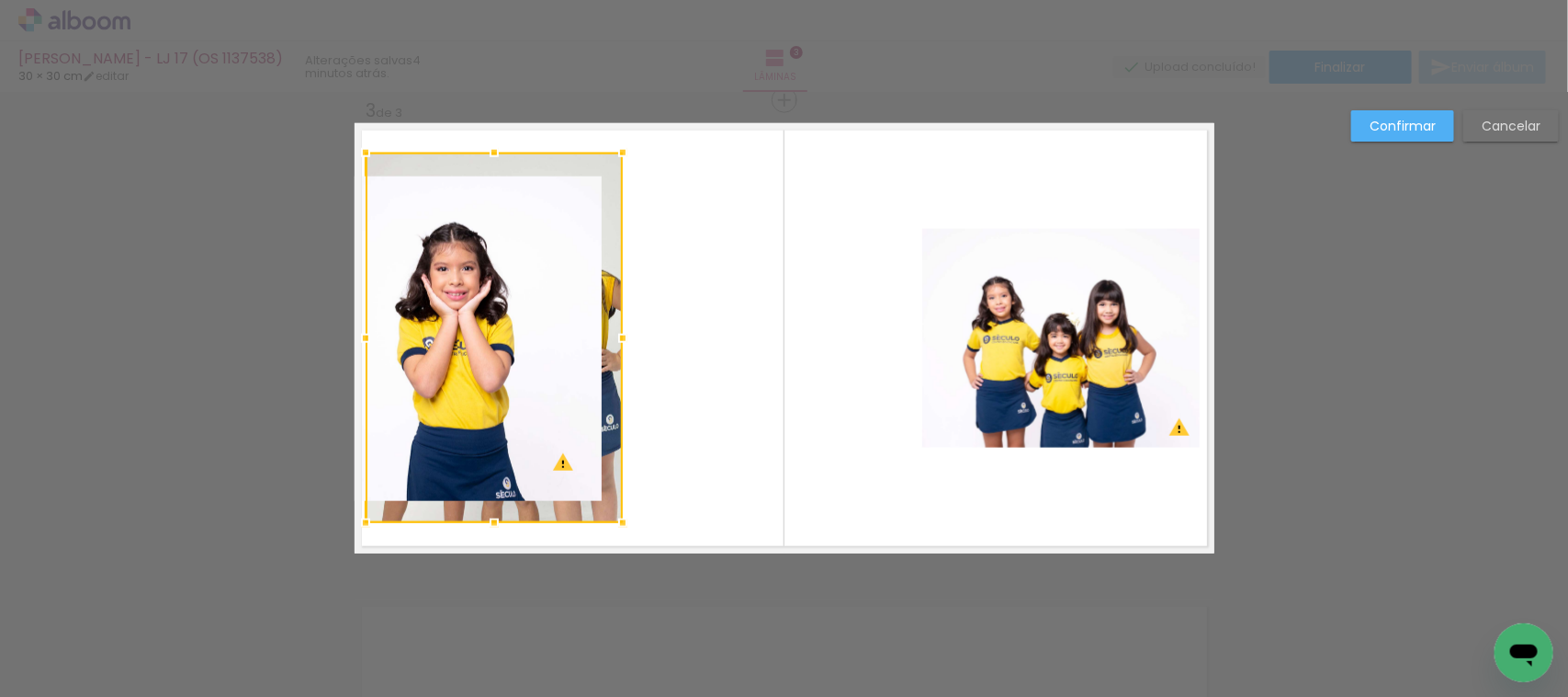
click at [572, 154] on div at bounding box center [494, 338] width 258 height 370
click at [572, 167] on div at bounding box center [494, 338] width 258 height 370
drag, startPoint x: 572, startPoint y: 167, endPoint x: 682, endPoint y: 170, distance: 110.0
click at [682, 170] on album-spread "3 de 3" at bounding box center [784, 338] width 860 height 430
drag, startPoint x: 595, startPoint y: 282, endPoint x: 673, endPoint y: 285, distance: 78.1
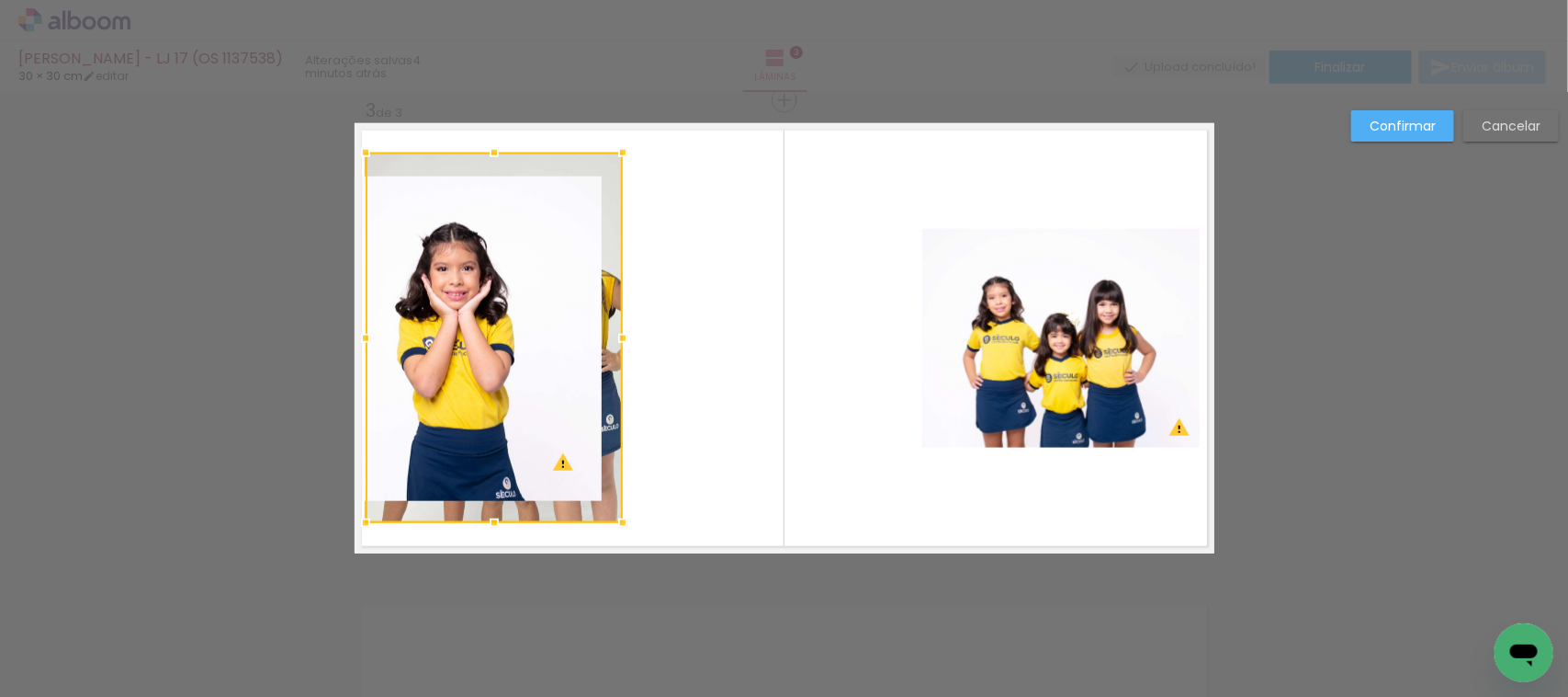
click at [673, 285] on album-spread "3 de 3" at bounding box center [784, 338] width 860 height 430
click at [498, 258] on div at bounding box center [494, 338] width 258 height 370
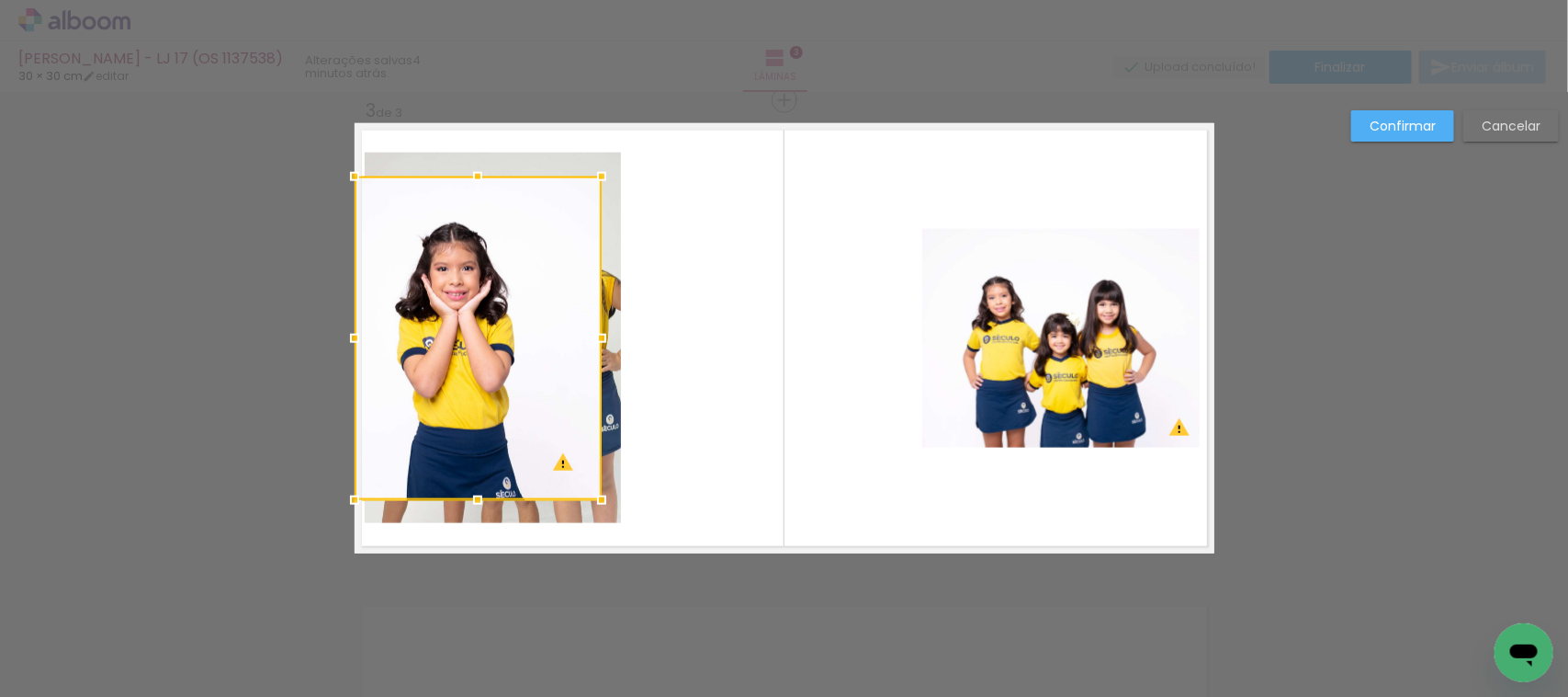
click at [498, 258] on div at bounding box center [478, 339] width 247 height 324
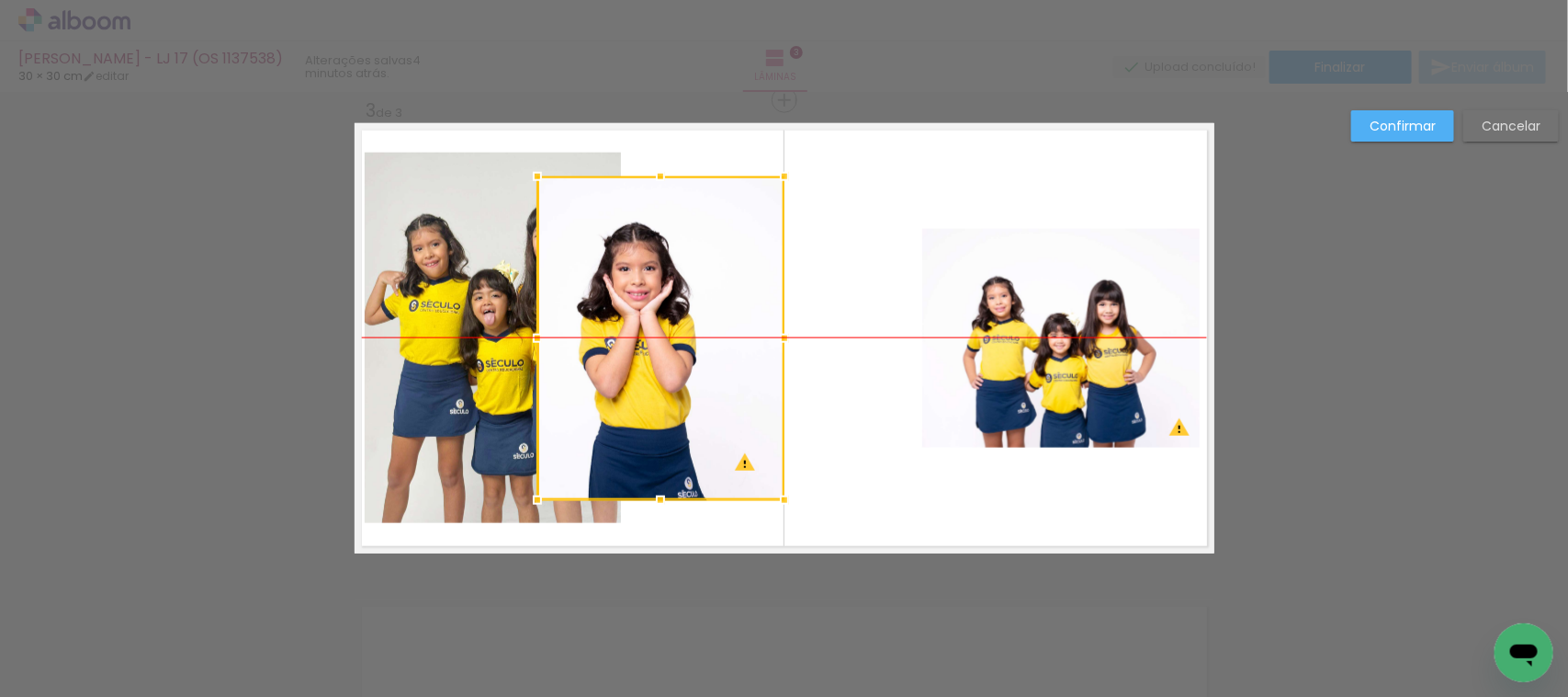
drag, startPoint x: 498, startPoint y: 258, endPoint x: 659, endPoint y: 267, distance: 161.3
click at [691, 263] on div at bounding box center [661, 339] width 247 height 324
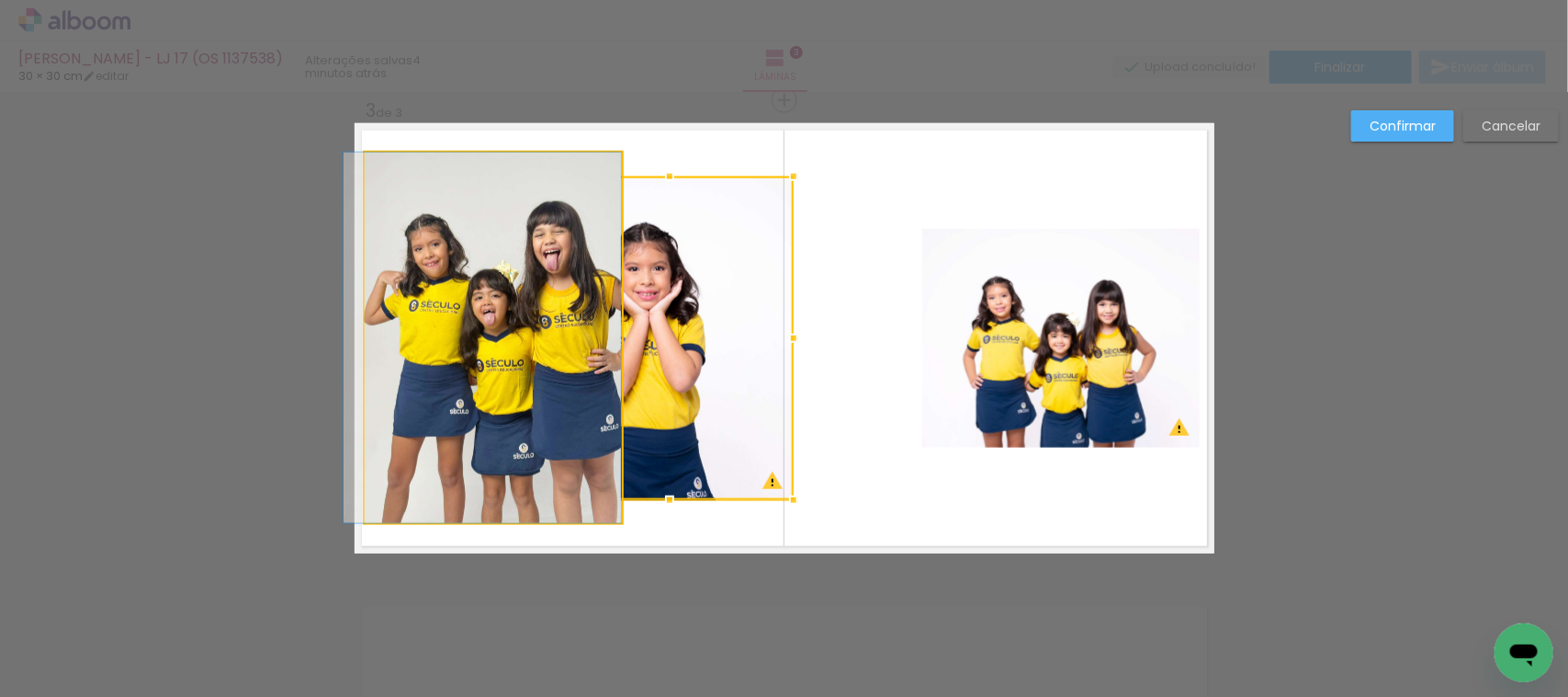
click at [438, 265] on quentale-photo at bounding box center [493, 338] width 258 height 370
click at [547, 265] on div at bounding box center [671, 339] width 247 height 324
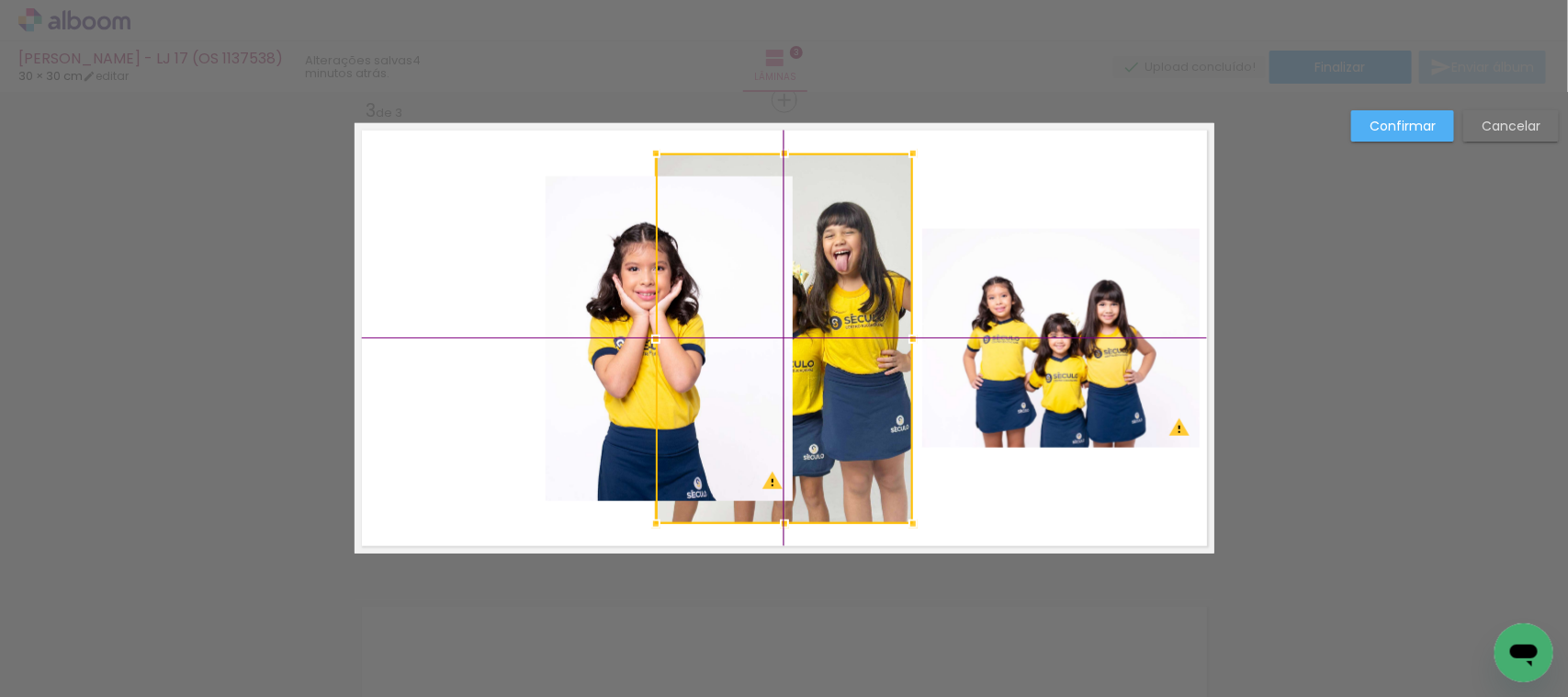
drag, startPoint x: 438, startPoint y: 265, endPoint x: 719, endPoint y: 271, distance: 281.1
click at [719, 271] on div at bounding box center [784, 339] width 258 height 370
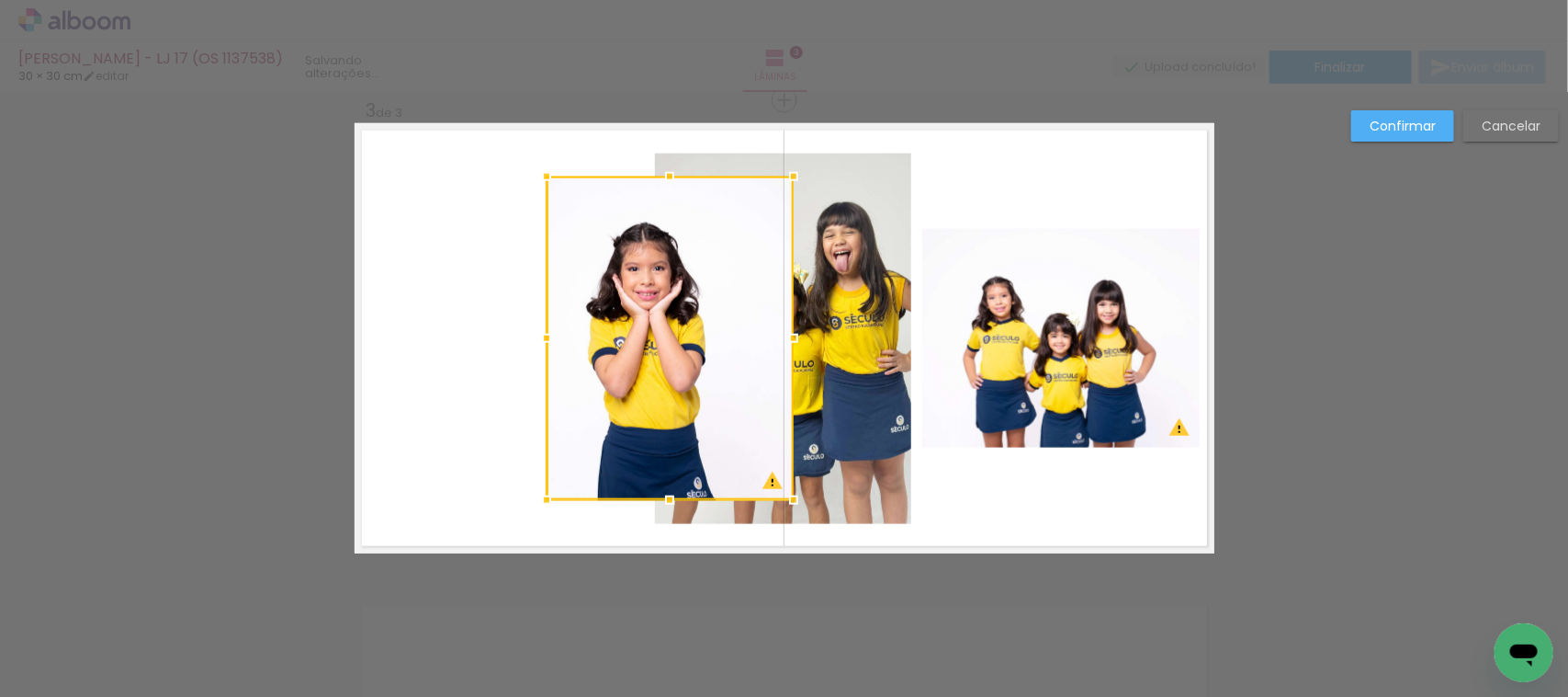
click at [641, 320] on div at bounding box center [671, 339] width 247 height 324
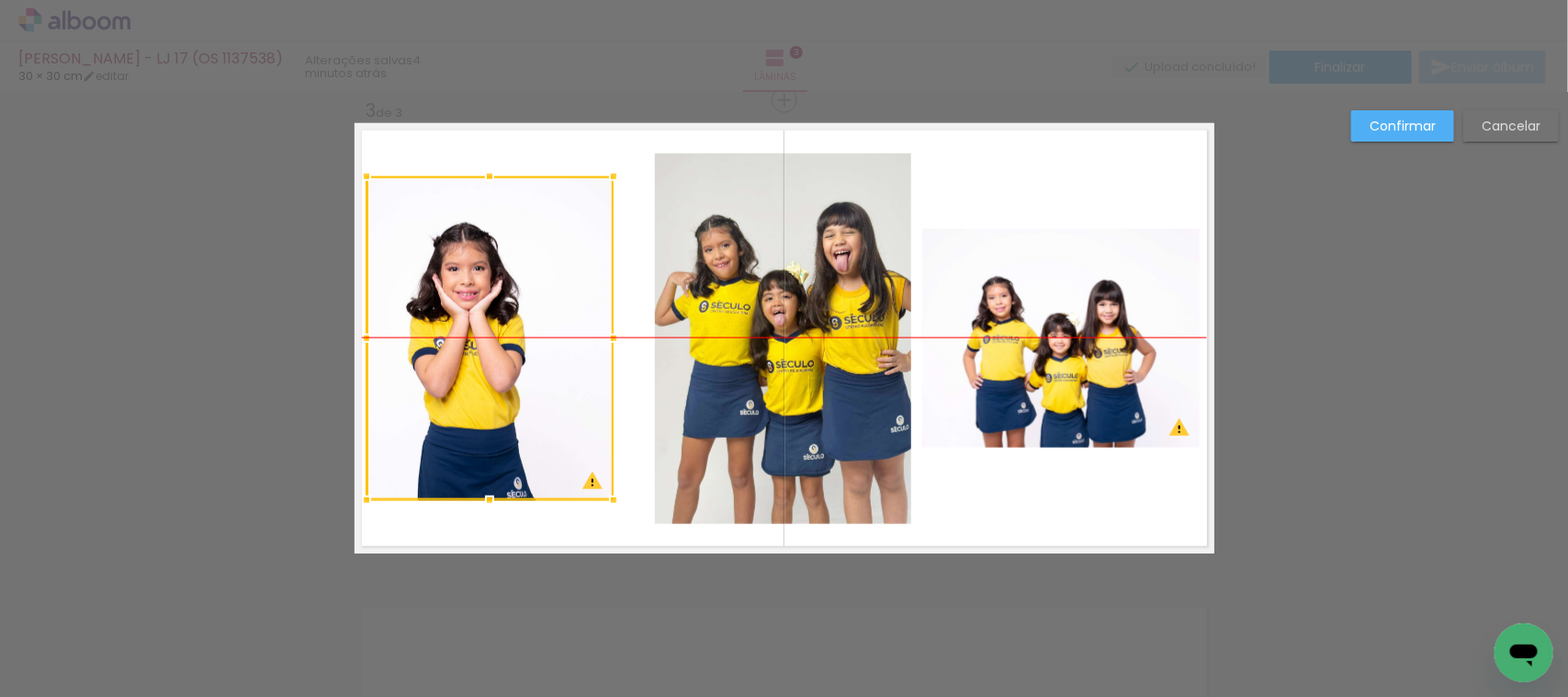
drag, startPoint x: 640, startPoint y: 320, endPoint x: 460, endPoint y: 310, distance: 180.3
click at [460, 310] on div at bounding box center [490, 339] width 247 height 324
click at [774, 317] on quentale-photo at bounding box center [783, 339] width 258 height 370
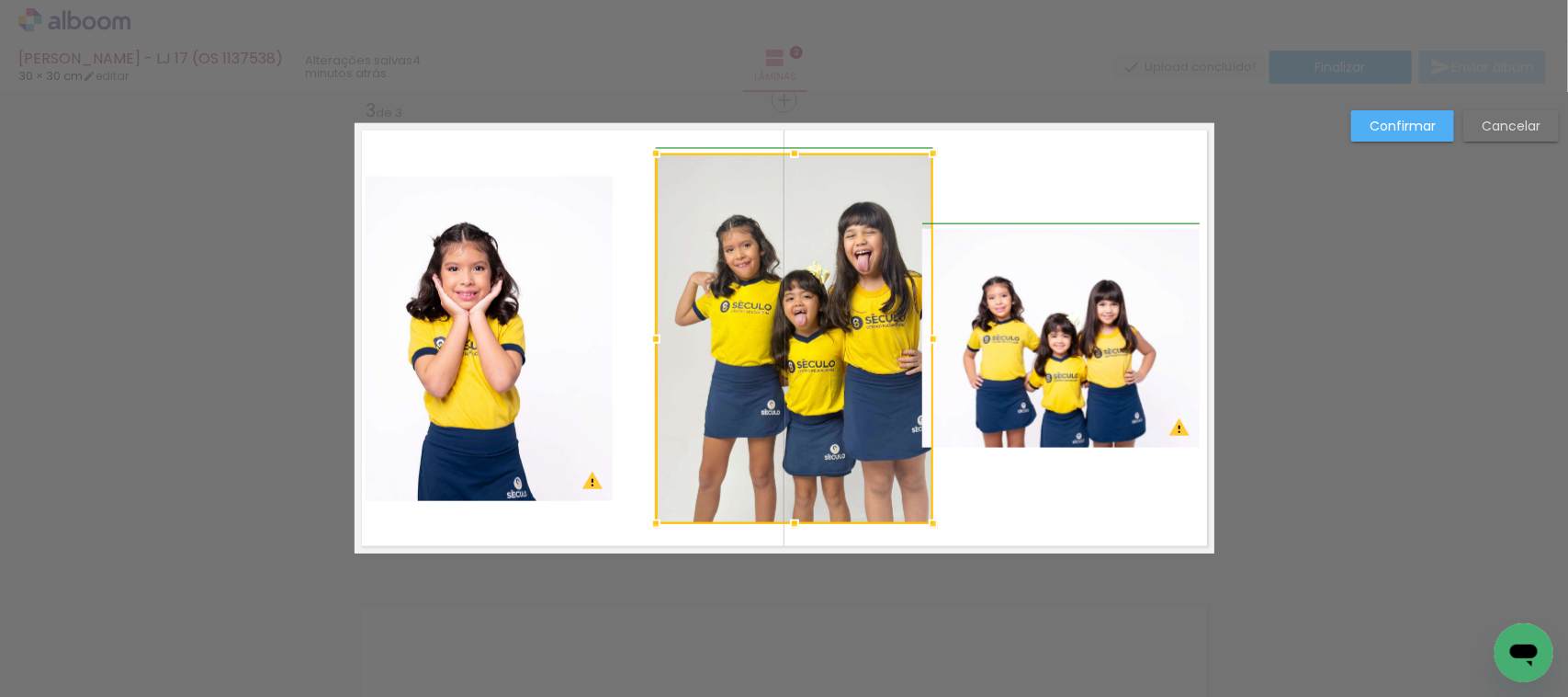
drag, startPoint x: 900, startPoint y: 336, endPoint x: 845, endPoint y: 331, distance: 55.2
click at [915, 336] on div at bounding box center [934, 340] width 37 height 37
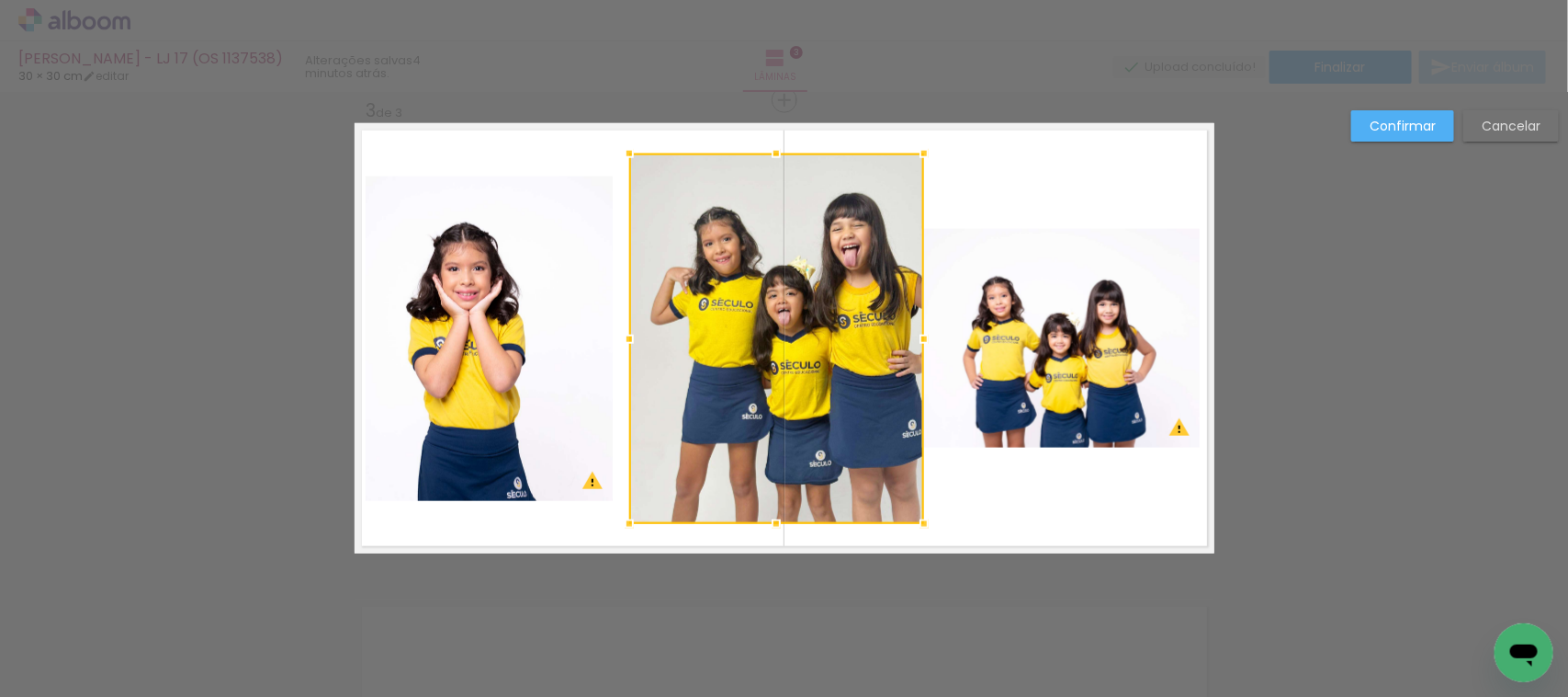
drag, startPoint x: 650, startPoint y: 336, endPoint x: 625, endPoint y: 333, distance: 25.2
click at [625, 333] on div at bounding box center [630, 340] width 37 height 37
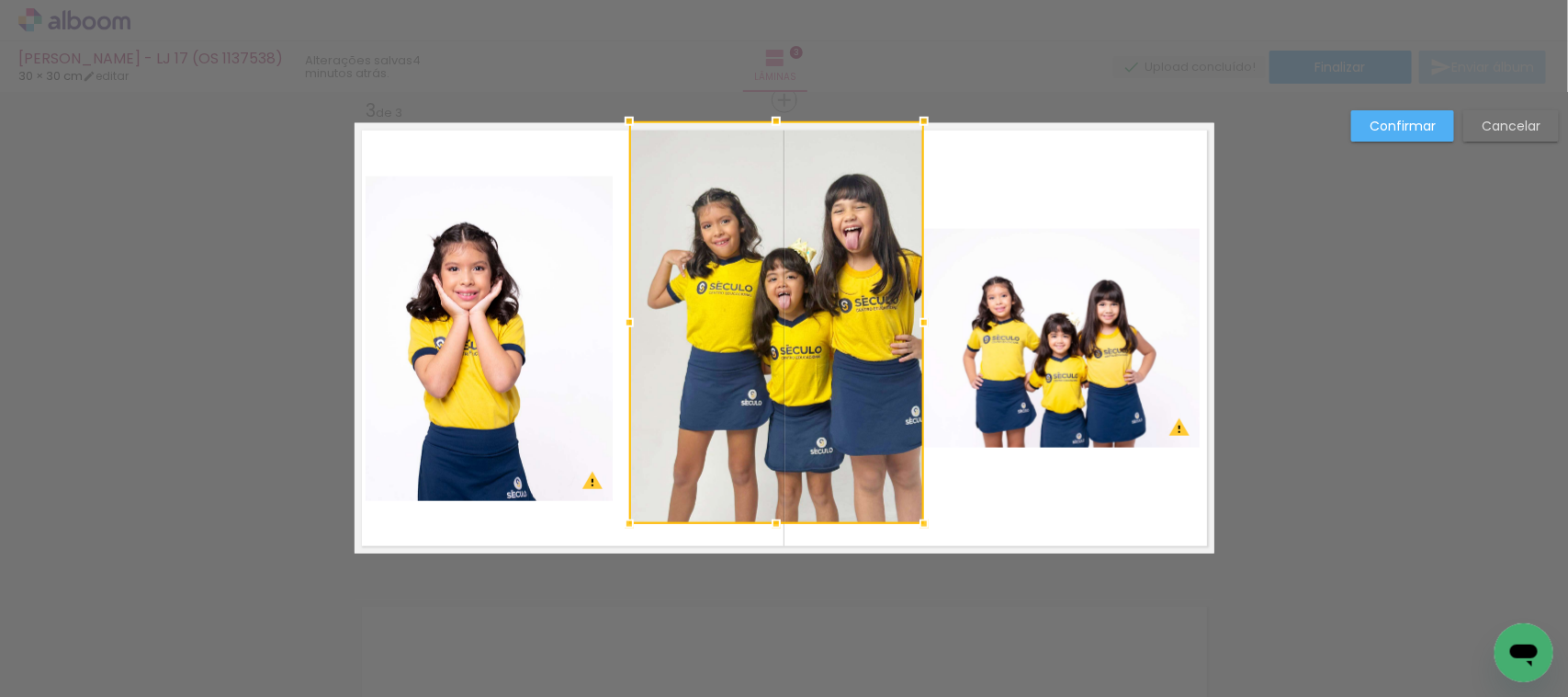
drag, startPoint x: 767, startPoint y: 154, endPoint x: 768, endPoint y: 130, distance: 24.0
click at [767, 108] on div at bounding box center [777, 122] width 37 height 37
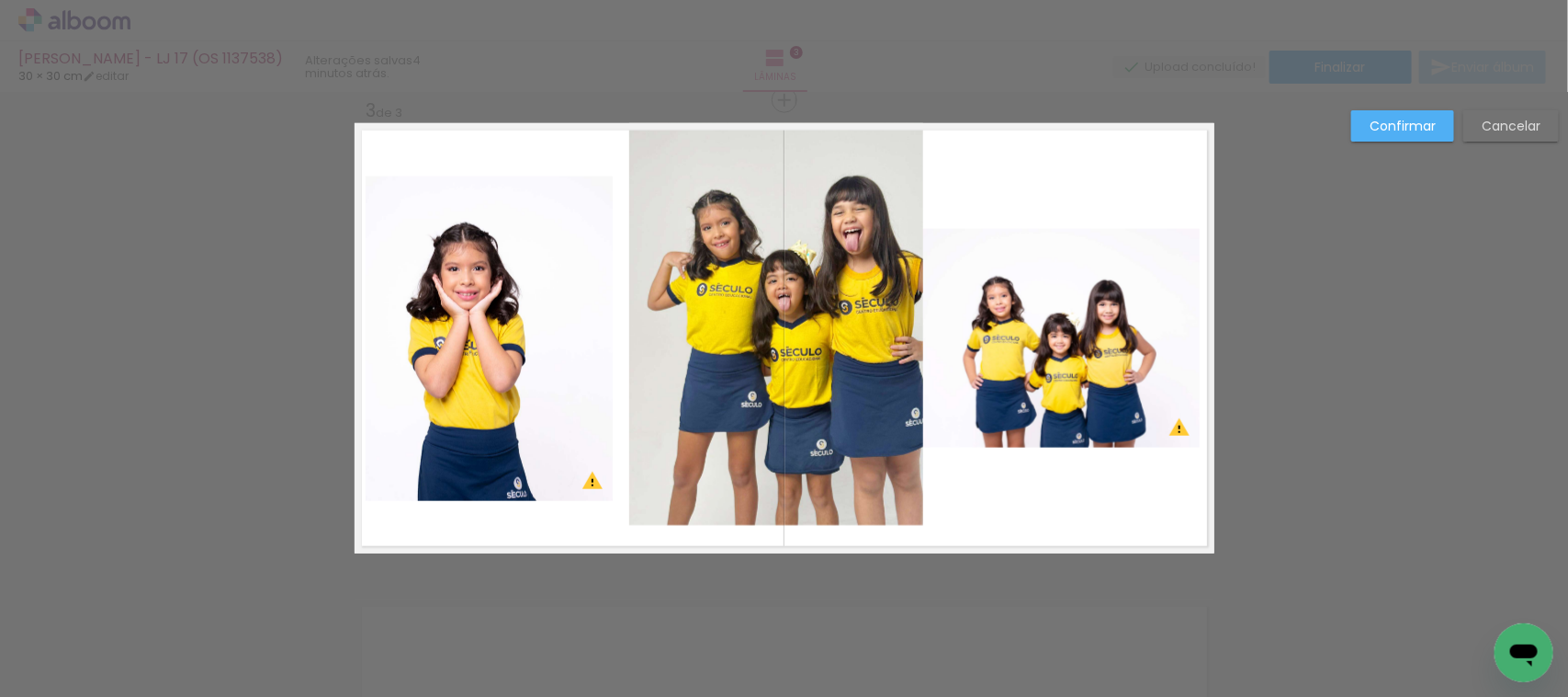
click at [768, 503] on quentale-photo at bounding box center [777, 324] width 295 height 403
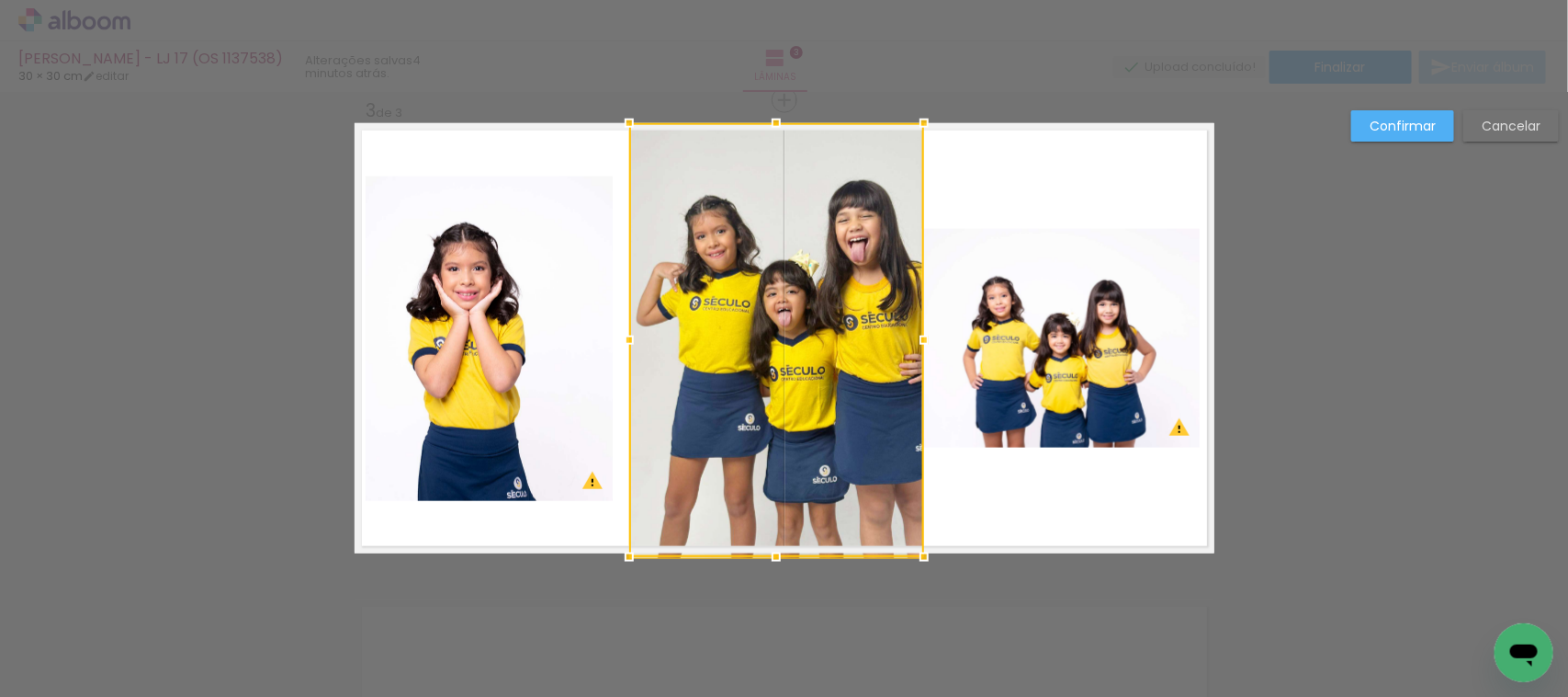
drag, startPoint x: 777, startPoint y: 526, endPoint x: 779, endPoint y: 561, distance: 35.1
click at [779, 561] on div at bounding box center [777, 557] width 37 height 37
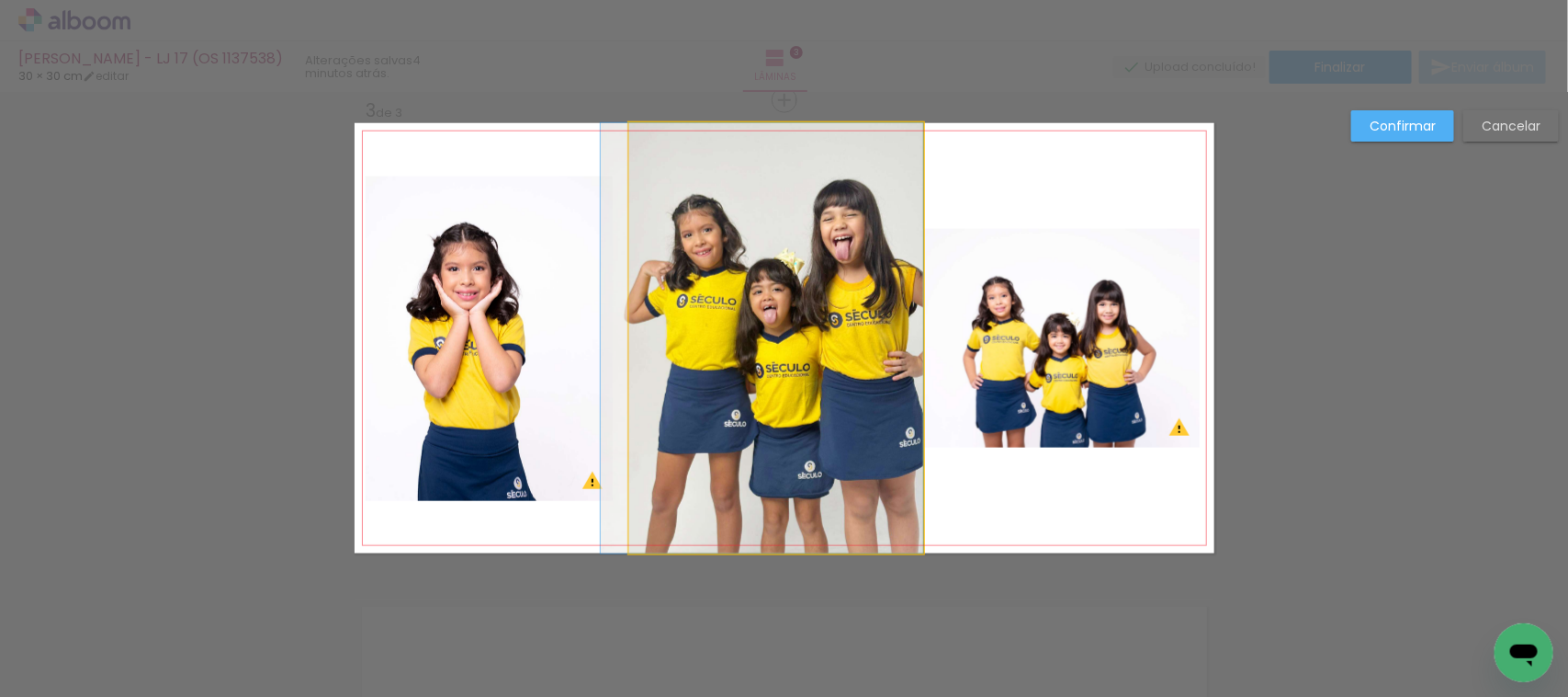
drag, startPoint x: 829, startPoint y: 428, endPoint x: 764, endPoint y: 436, distance: 65.5
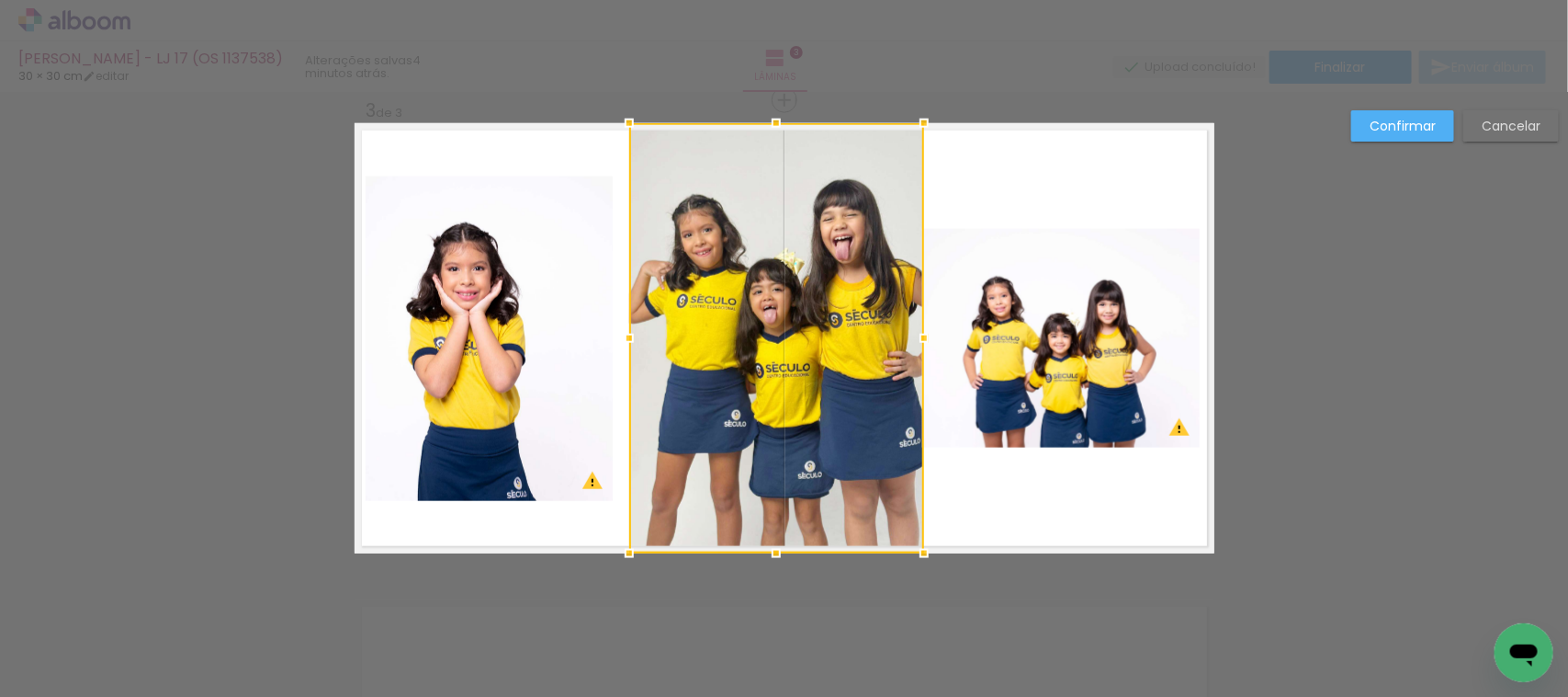
click at [485, 292] on quentale-photo at bounding box center [489, 339] width 247 height 324
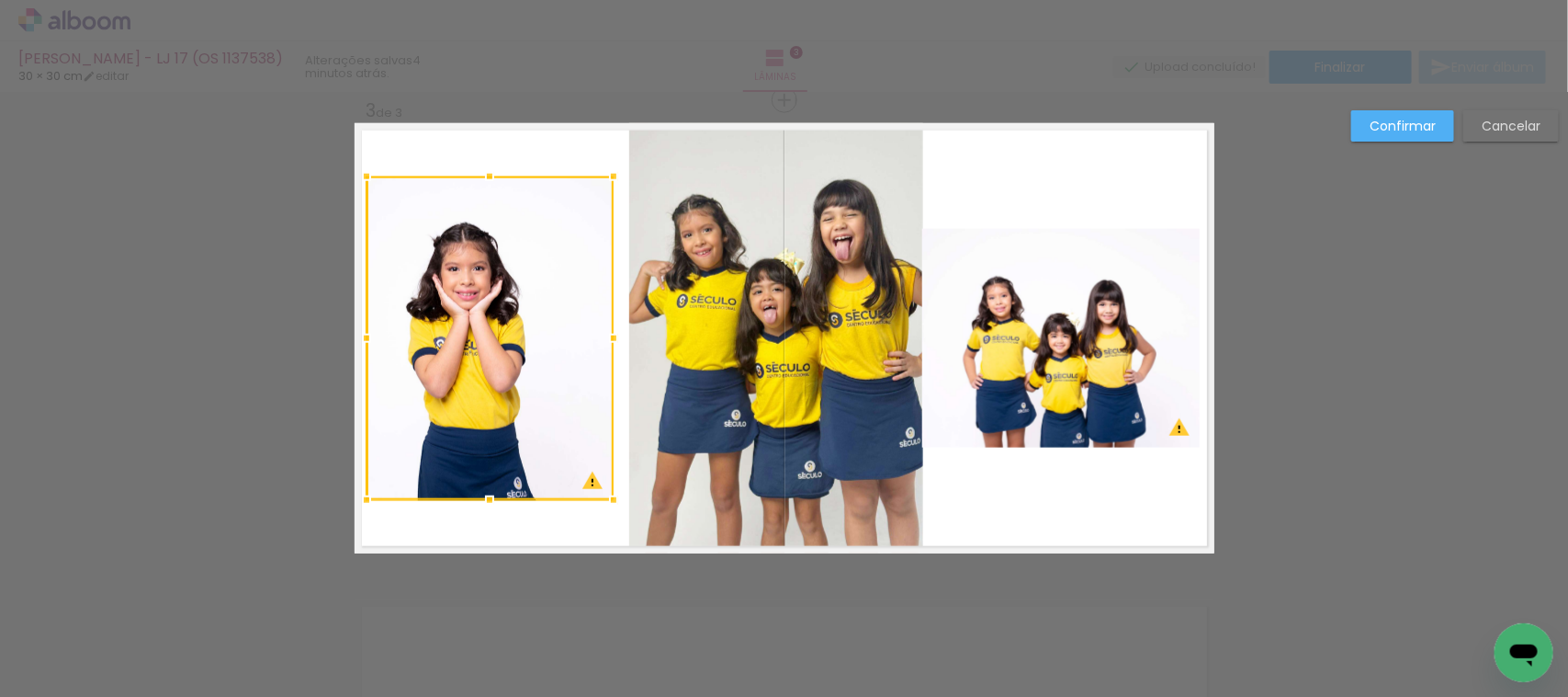
click at [485, 292] on div at bounding box center [490, 339] width 247 height 324
click at [484, 296] on div at bounding box center [490, 339] width 247 height 324
click at [470, 164] on div at bounding box center [488, 177] width 37 height 37
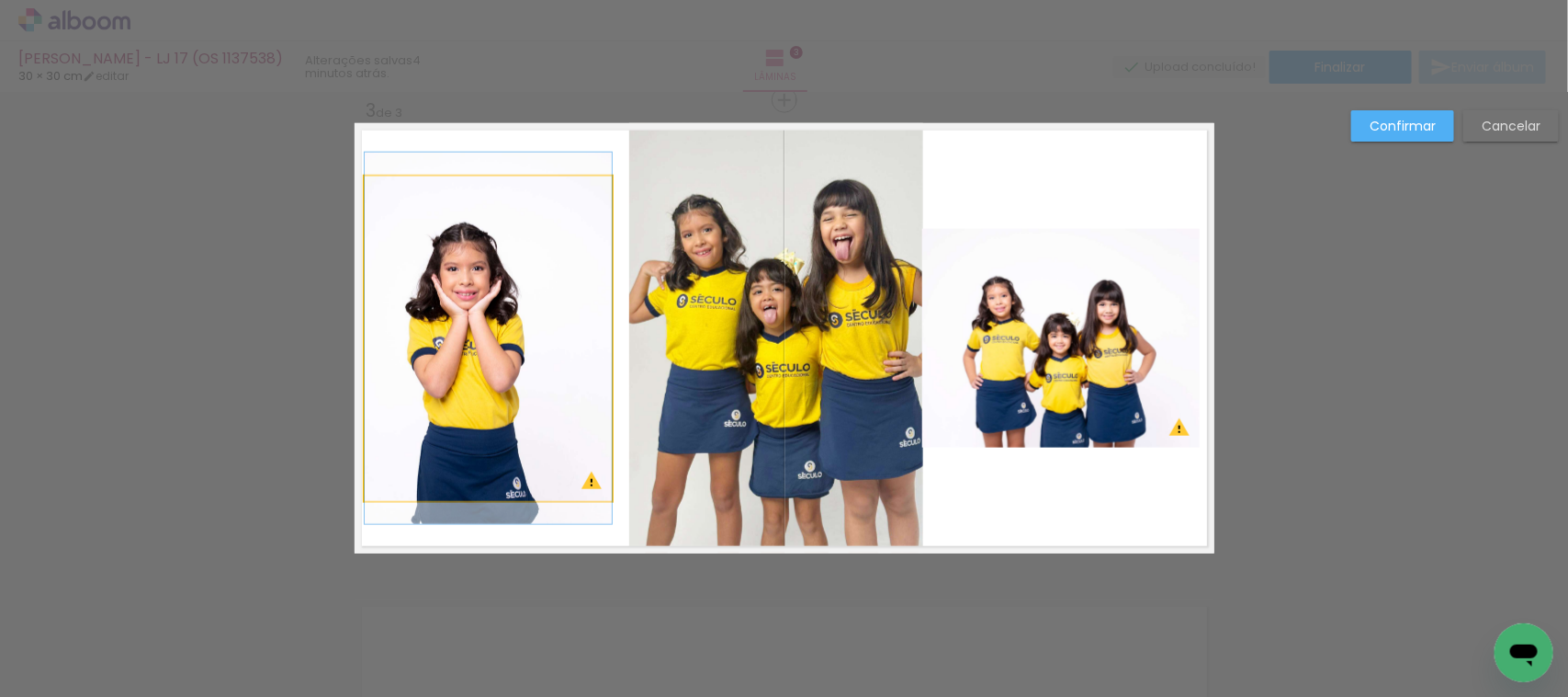
click at [479, 168] on quentale-layouter at bounding box center [784, 338] width 860 height 430
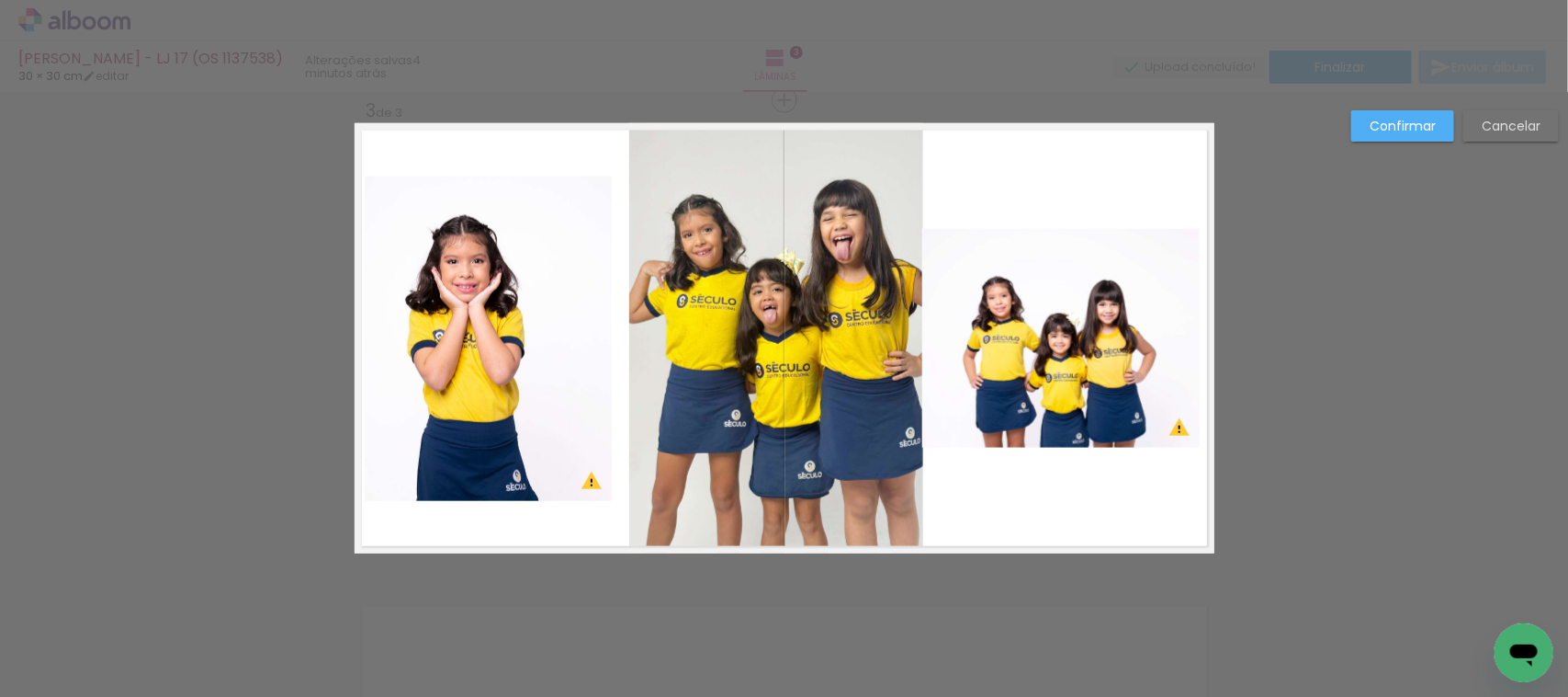
click at [475, 199] on quentale-photo at bounding box center [488, 339] width 247 height 324
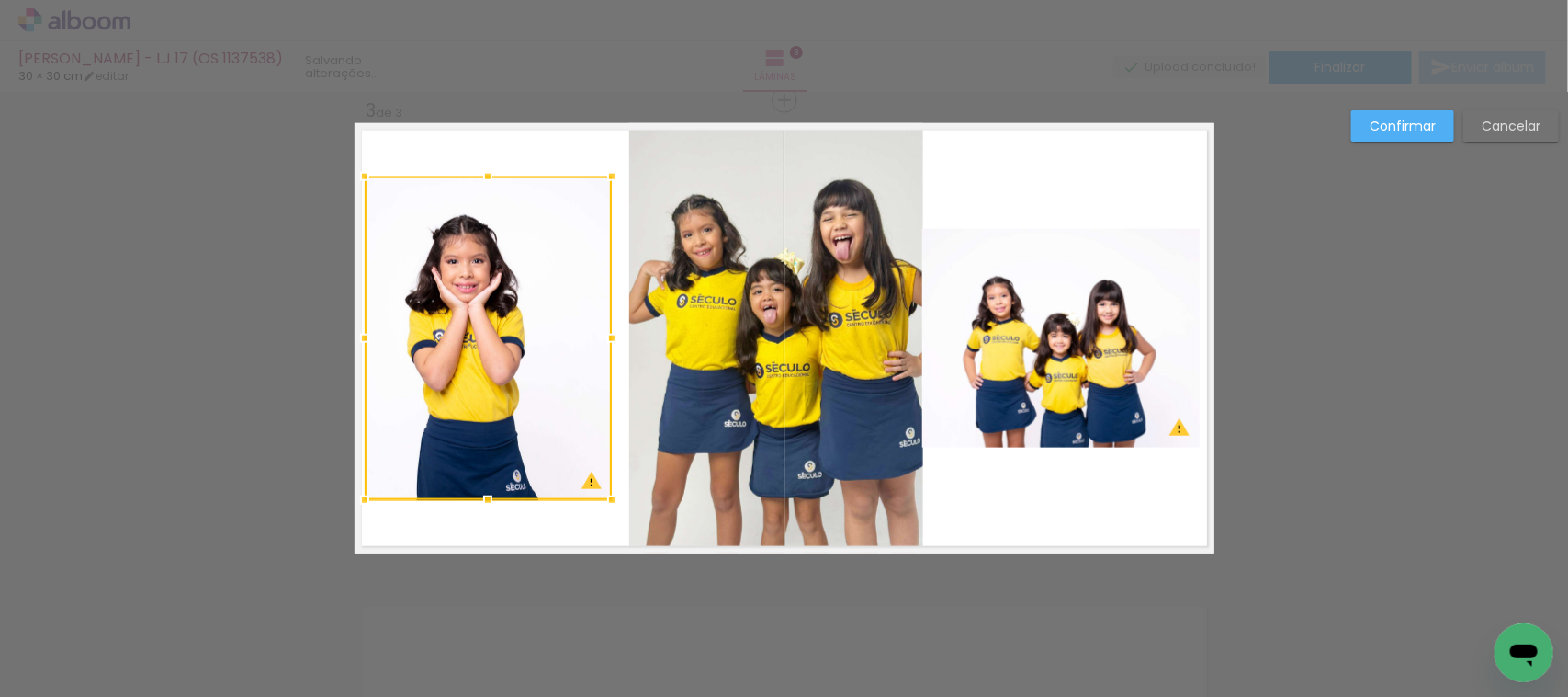
drag, startPoint x: 475, startPoint y: 199, endPoint x: 446, endPoint y: 248, distance: 56.9
click at [475, 203] on div at bounding box center [488, 339] width 247 height 324
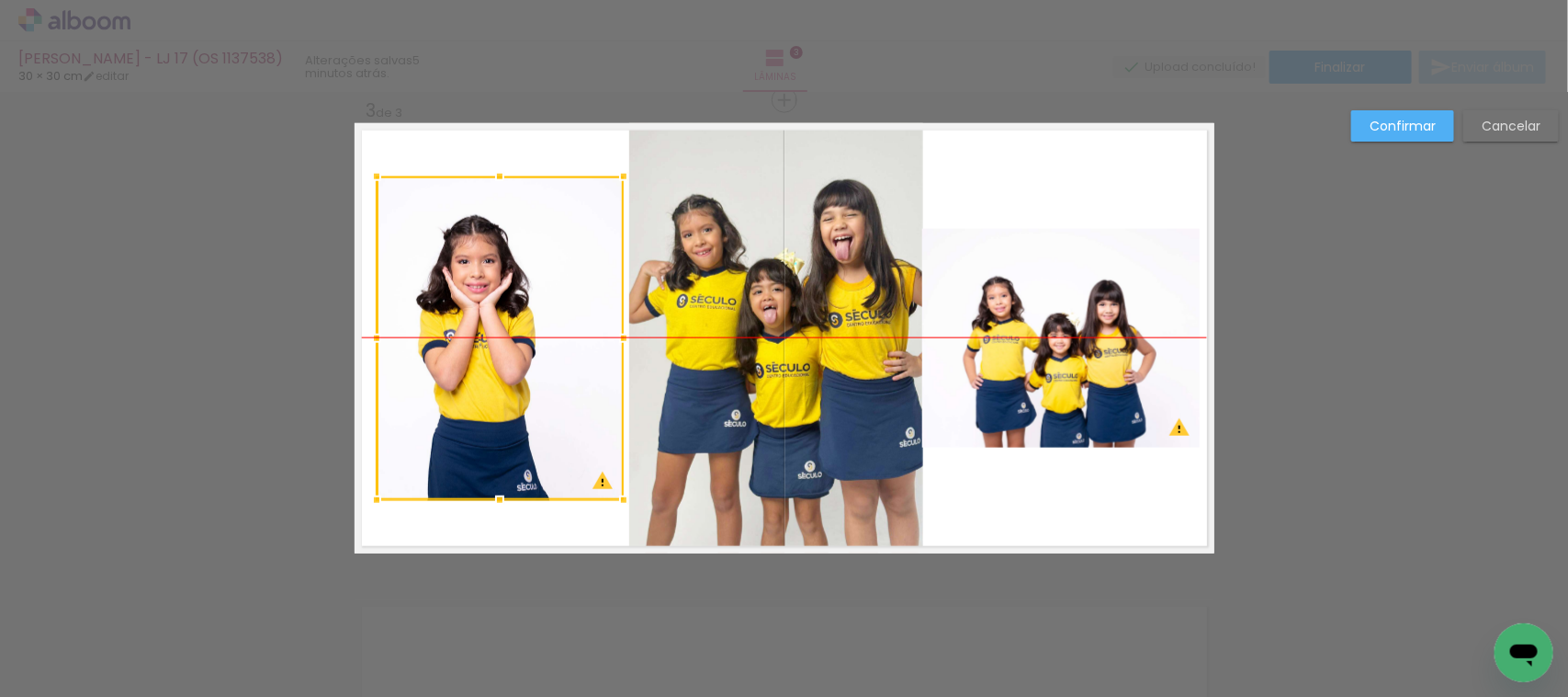
drag, startPoint x: 445, startPoint y: 248, endPoint x: 457, endPoint y: 248, distance: 12.0
click at [457, 248] on div at bounding box center [500, 339] width 247 height 324
click at [1369, 121] on paper-button "Confirmar" at bounding box center [1402, 127] width 103 height 32
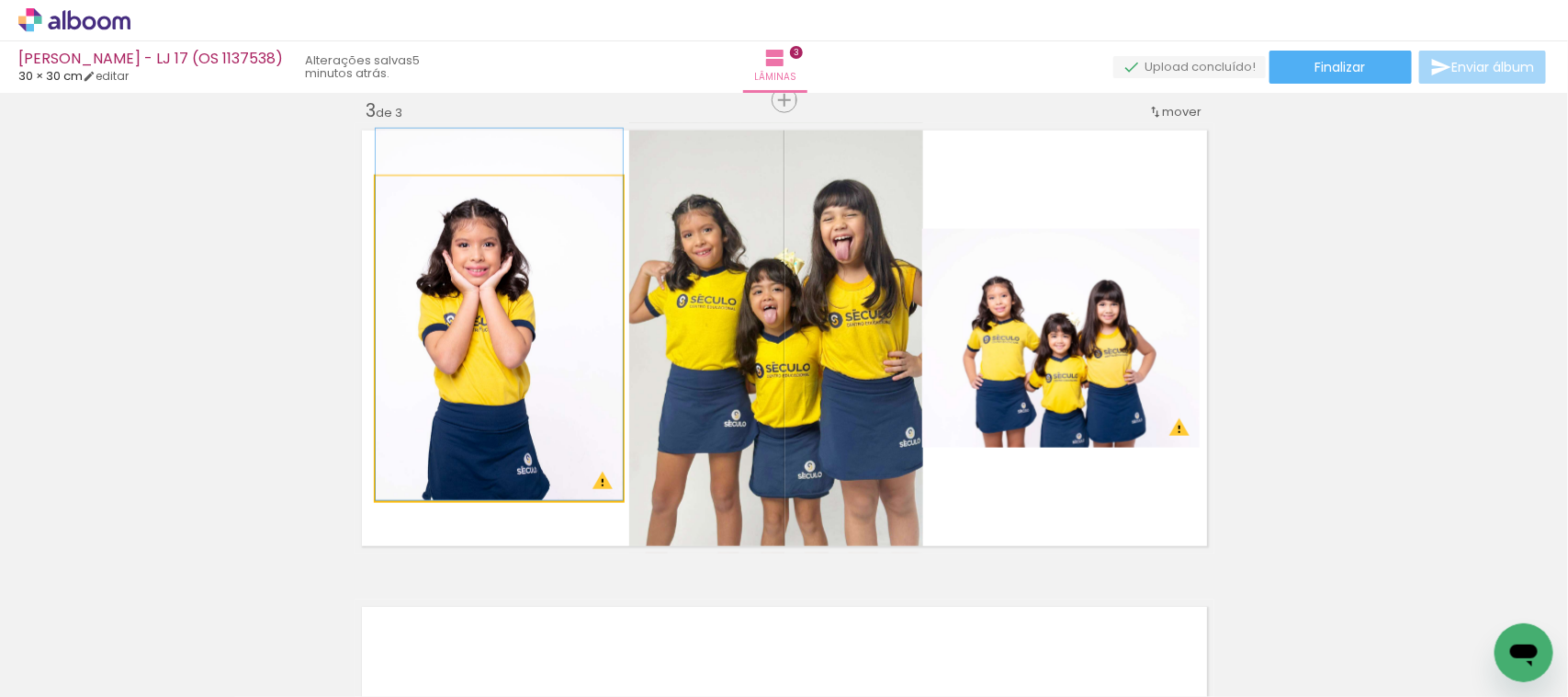
drag, startPoint x: 455, startPoint y: 336, endPoint x: 512, endPoint y: 300, distance: 67.4
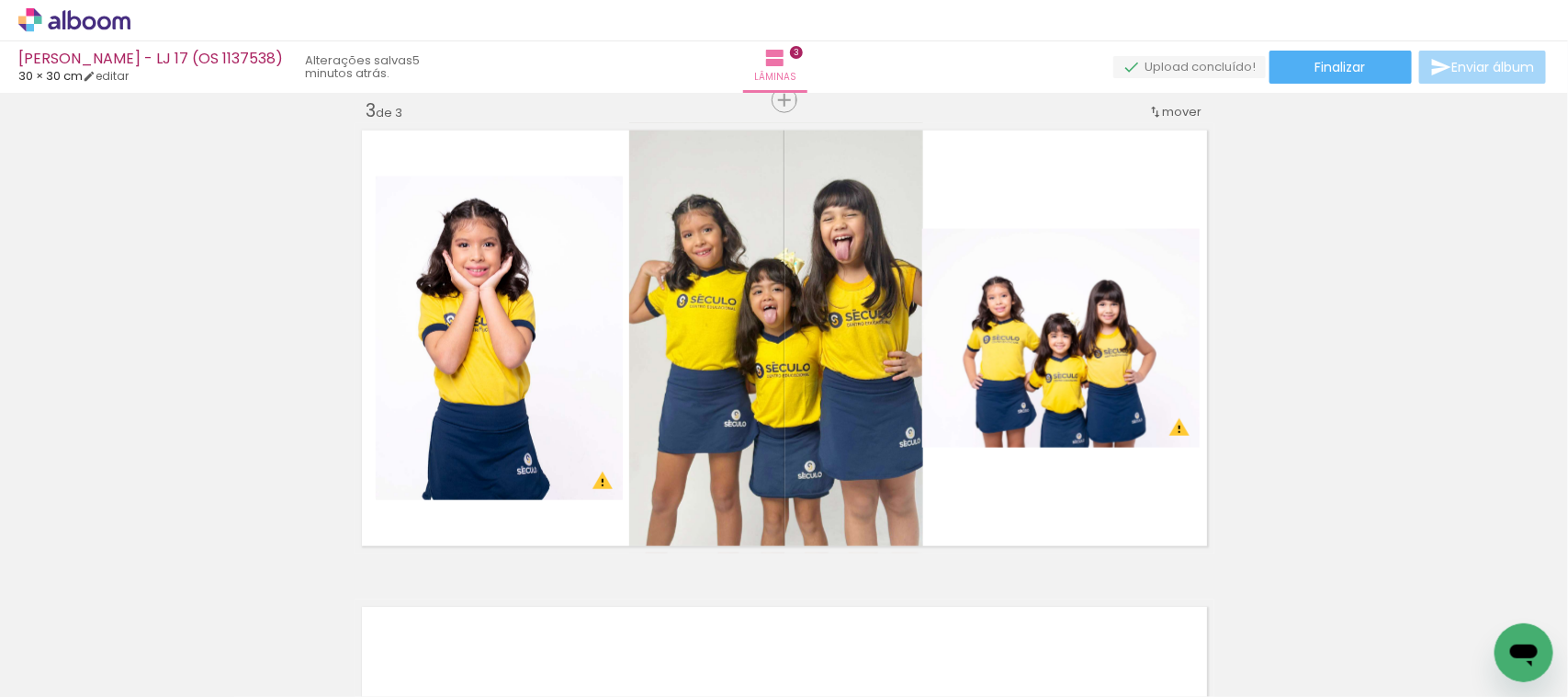
scroll to position [0, 2158]
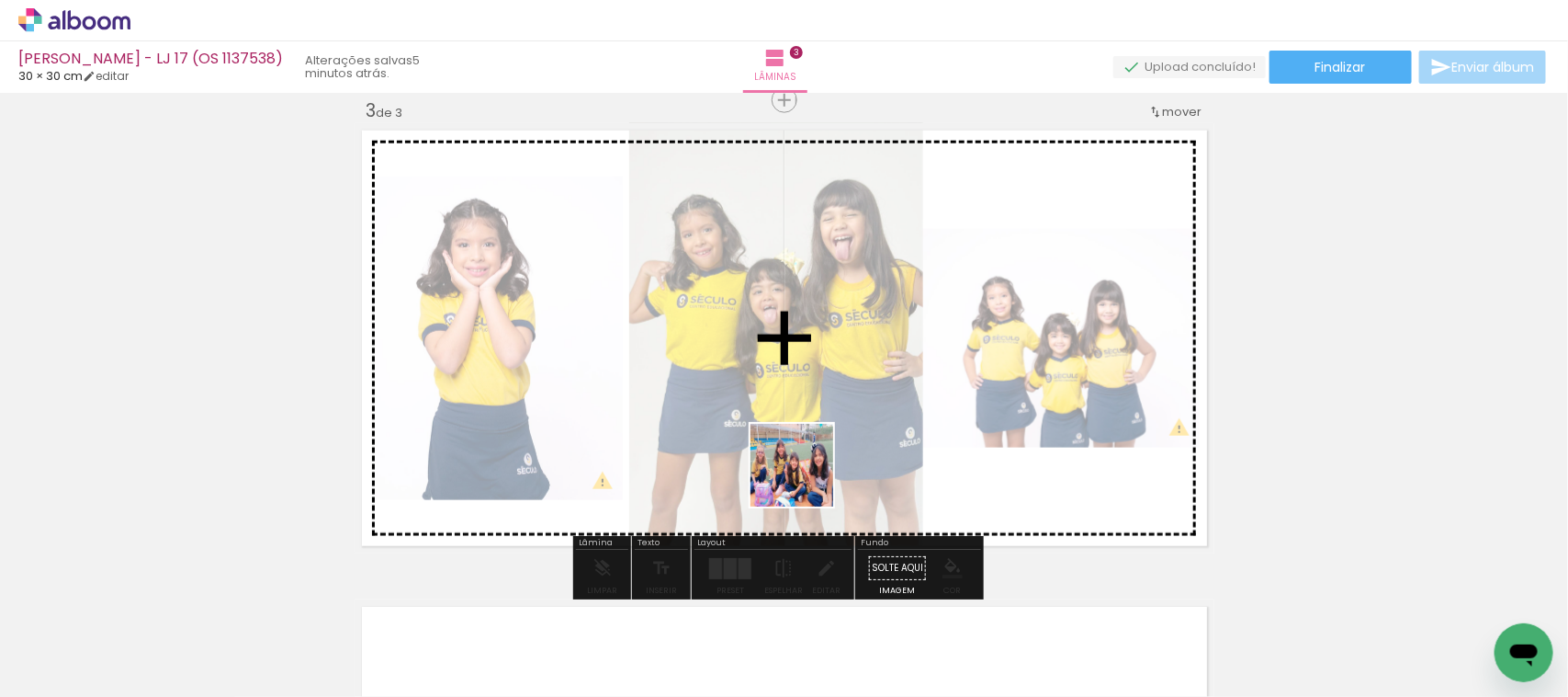
drag, startPoint x: 814, startPoint y: 647, endPoint x: 774, endPoint y: 387, distance: 263.1
click at [778, 375] on quentale-workspace at bounding box center [784, 348] width 1568 height 697
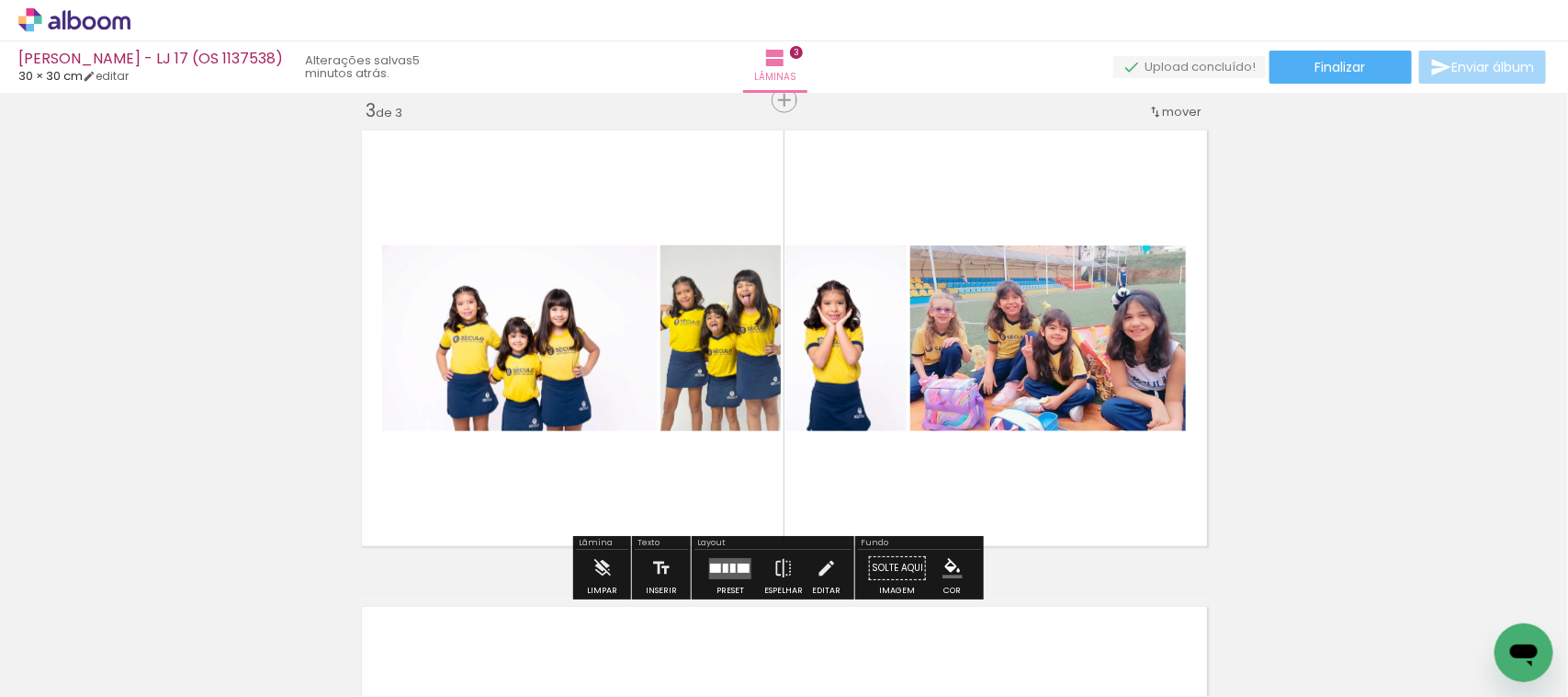
click at [745, 561] on quentale-layouter at bounding box center [730, 569] width 42 height 21
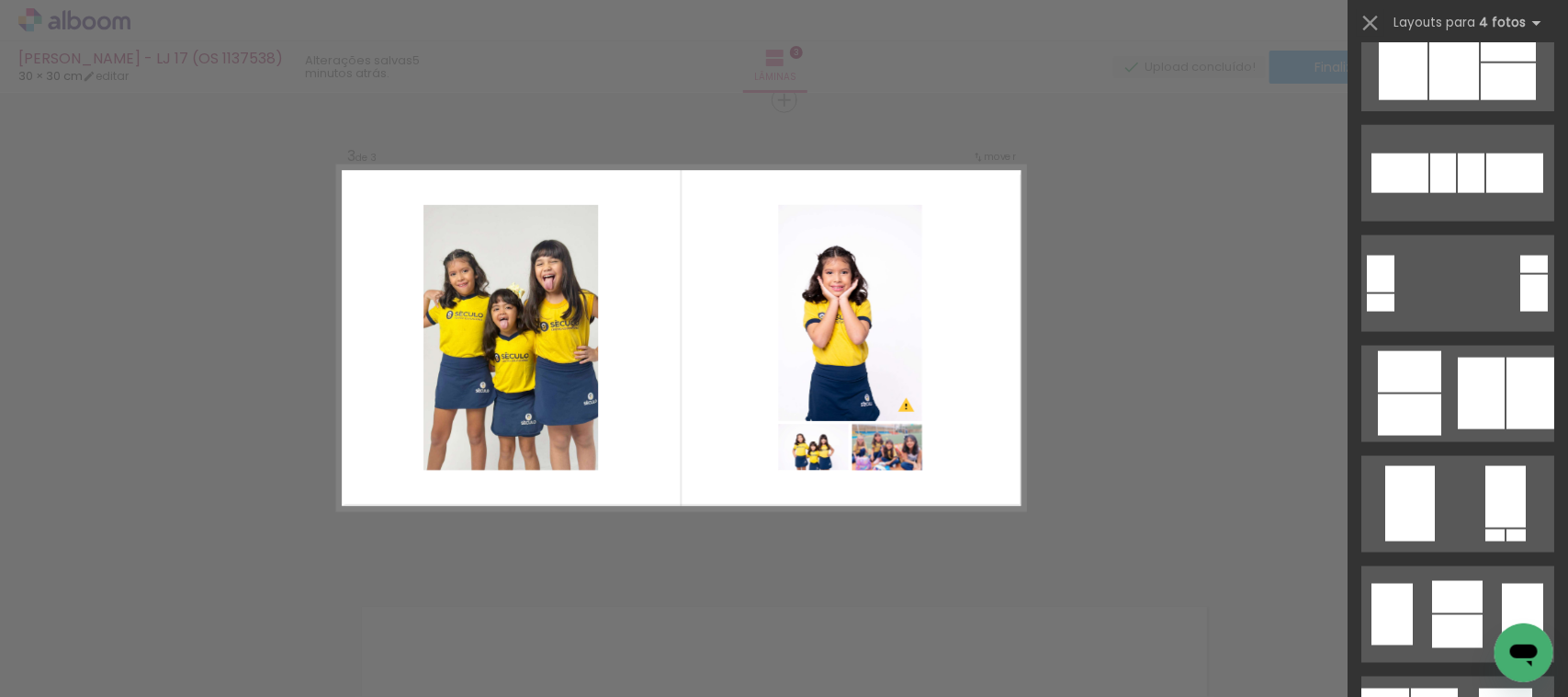
scroll to position [1264, 0]
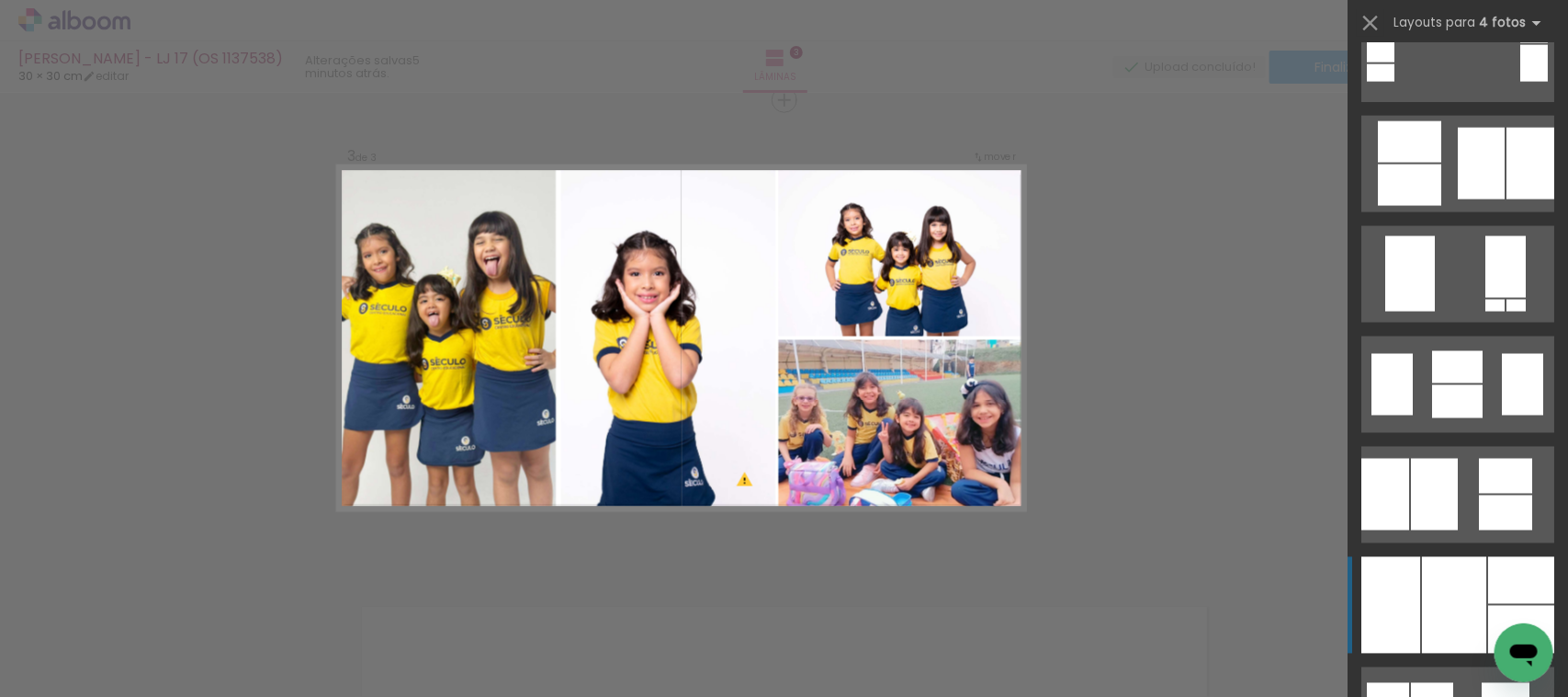
click at [1429, 588] on div at bounding box center [1454, 606] width 64 height 97
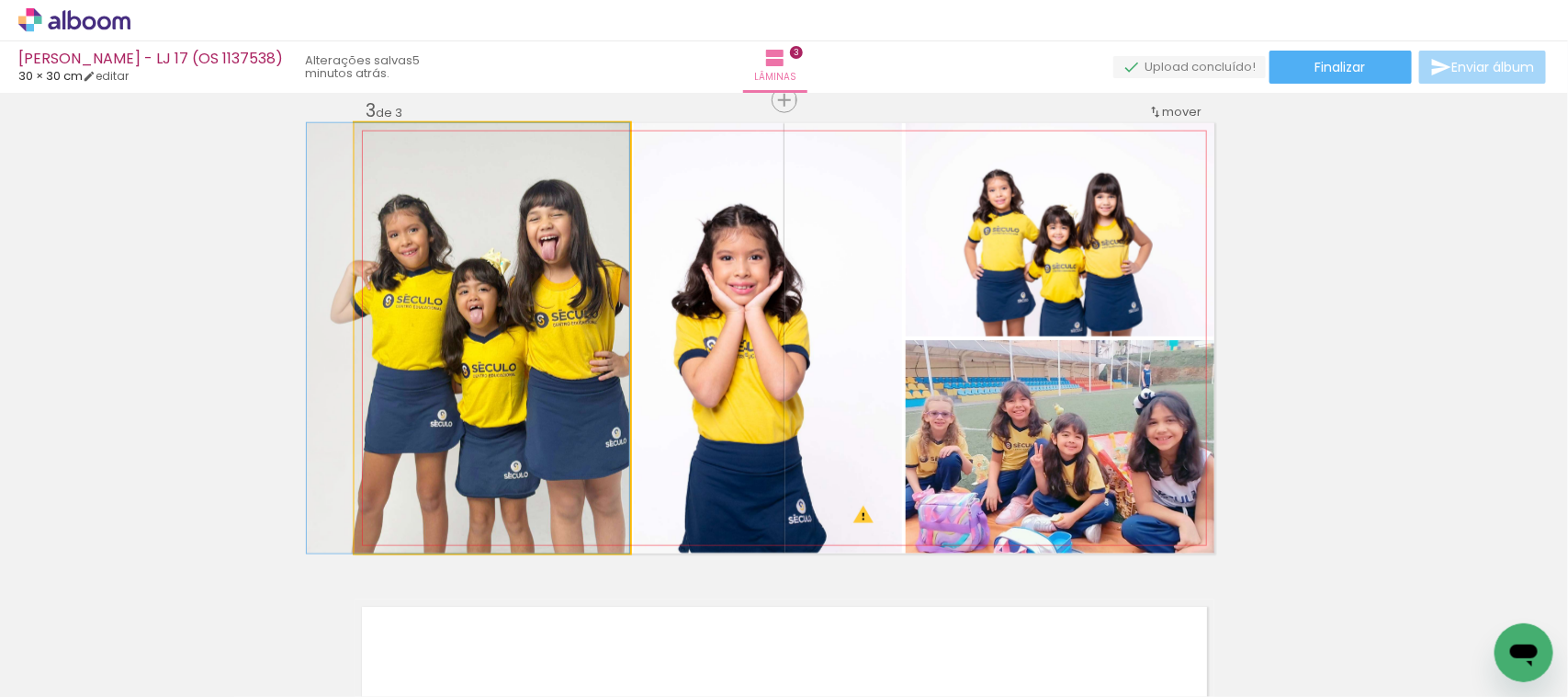
drag, startPoint x: 547, startPoint y: 428, endPoint x: 545, endPoint y: 420, distance: 8.2
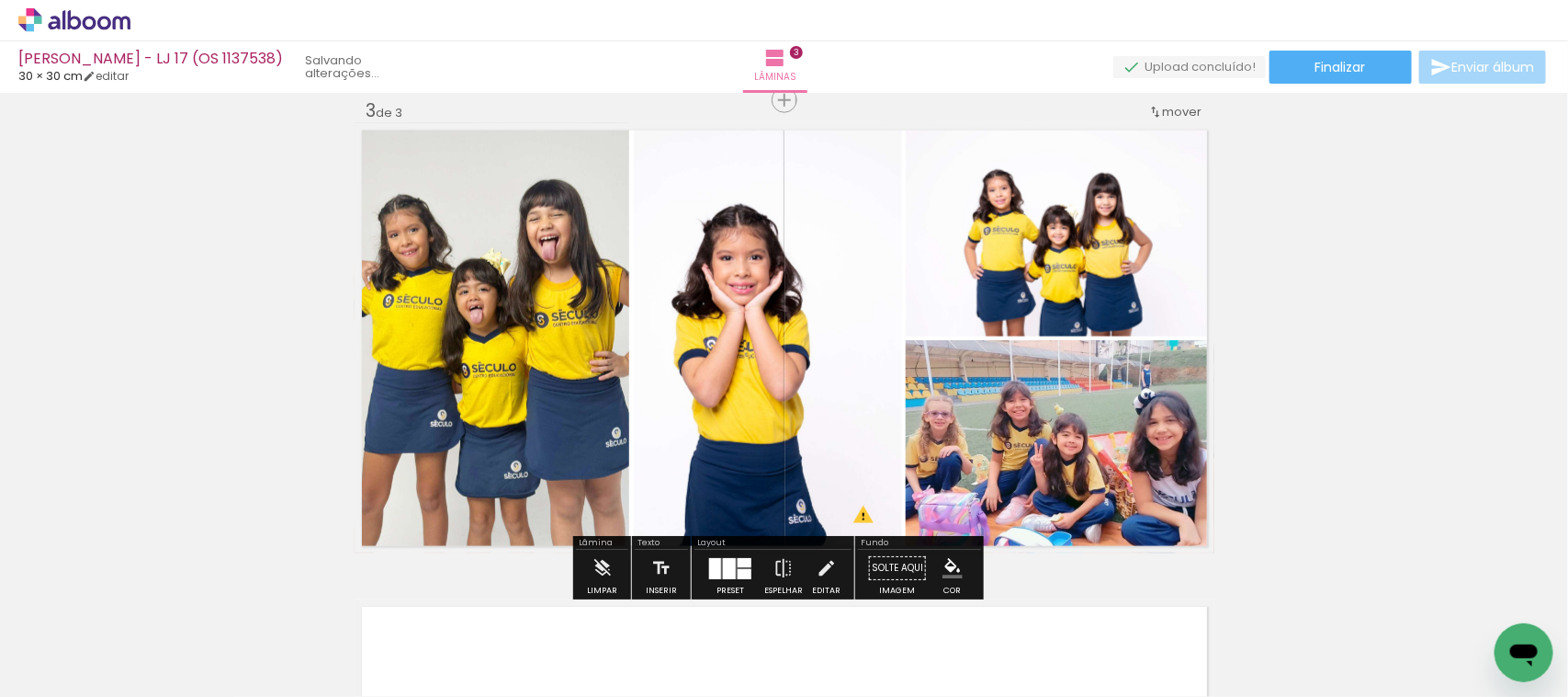
click at [545, 420] on quentale-photo at bounding box center [492, 338] width 275 height 430
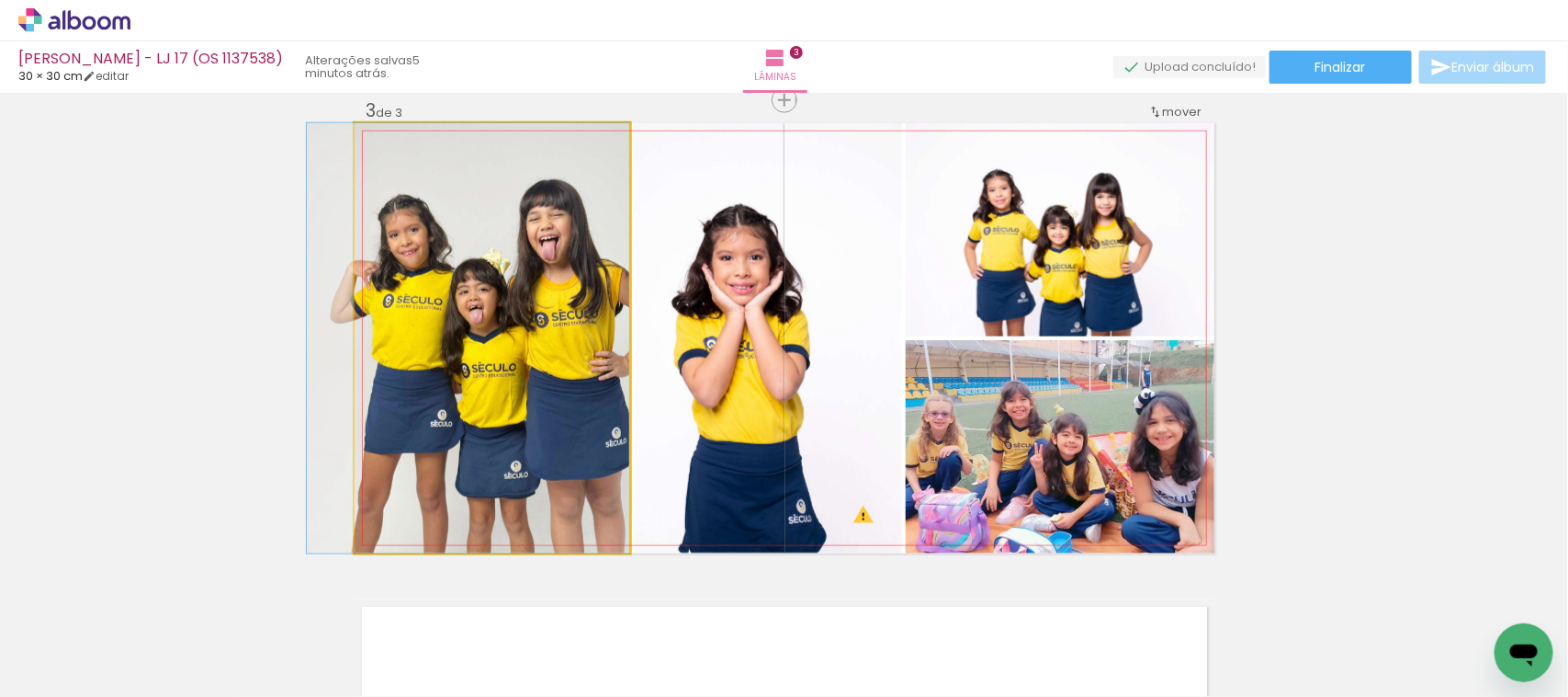
click at [545, 420] on quentale-photo at bounding box center [492, 338] width 275 height 430
click at [0, 0] on div at bounding box center [0, 0] width 0 height 0
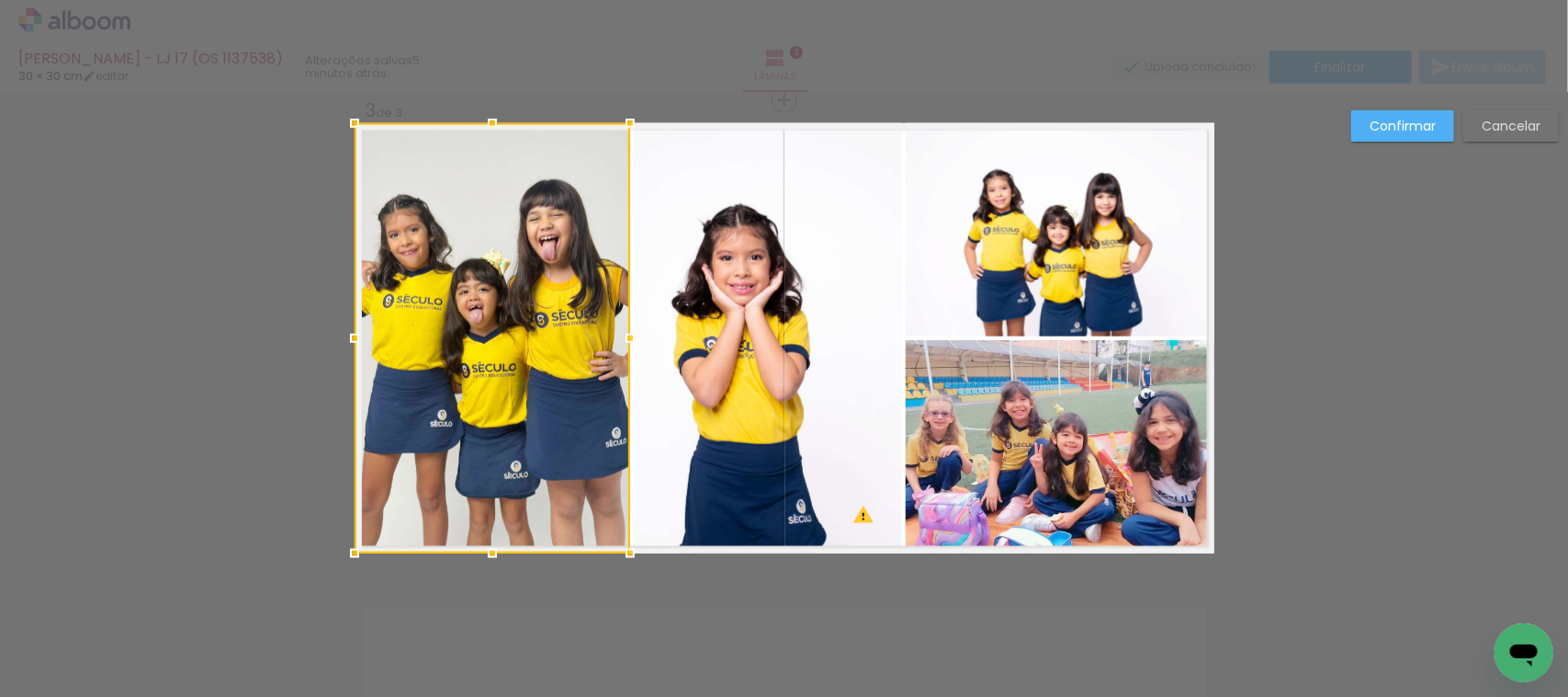
click at [545, 420] on div at bounding box center [492, 338] width 275 height 430
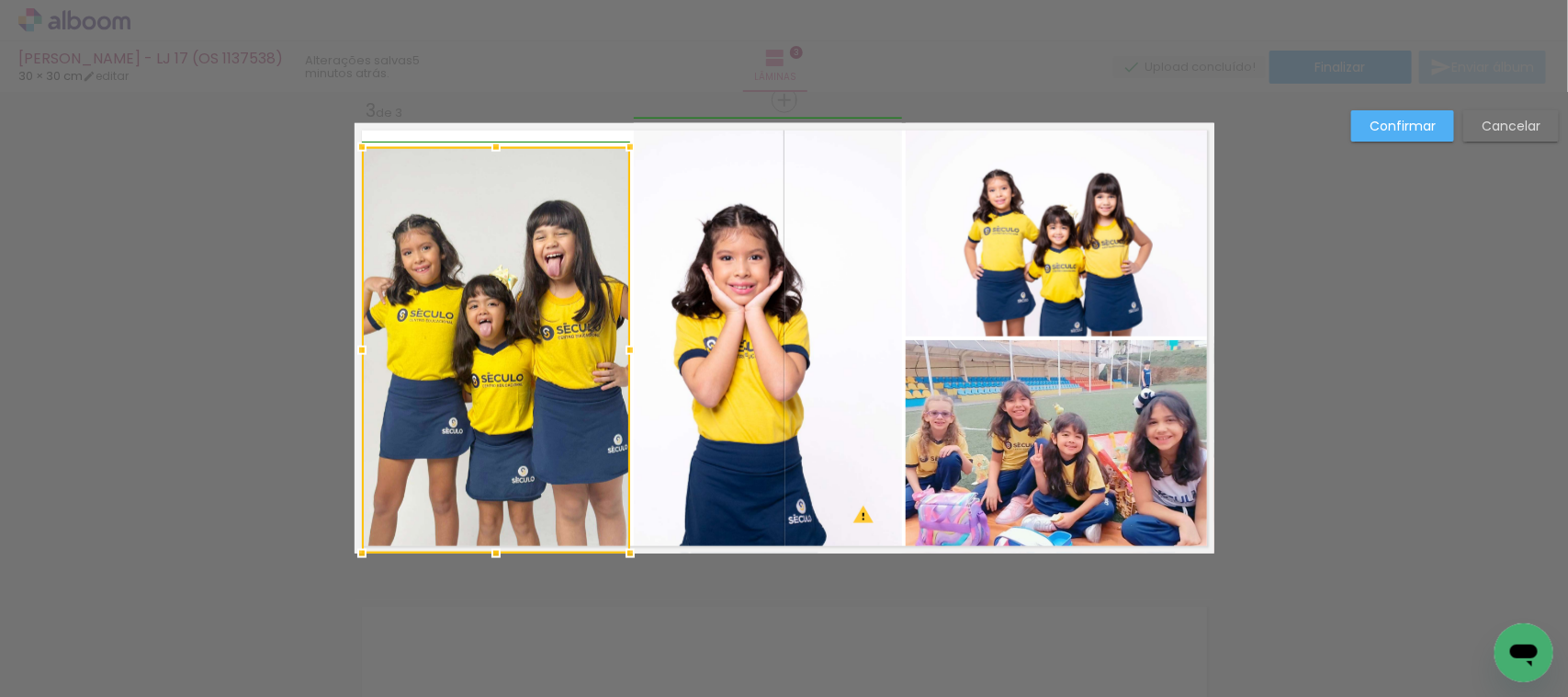
drag, startPoint x: 339, startPoint y: 114, endPoint x: 342, endPoint y: 139, distance: 25.2
click at [343, 139] on div at bounding box center [362, 147] width 37 height 37
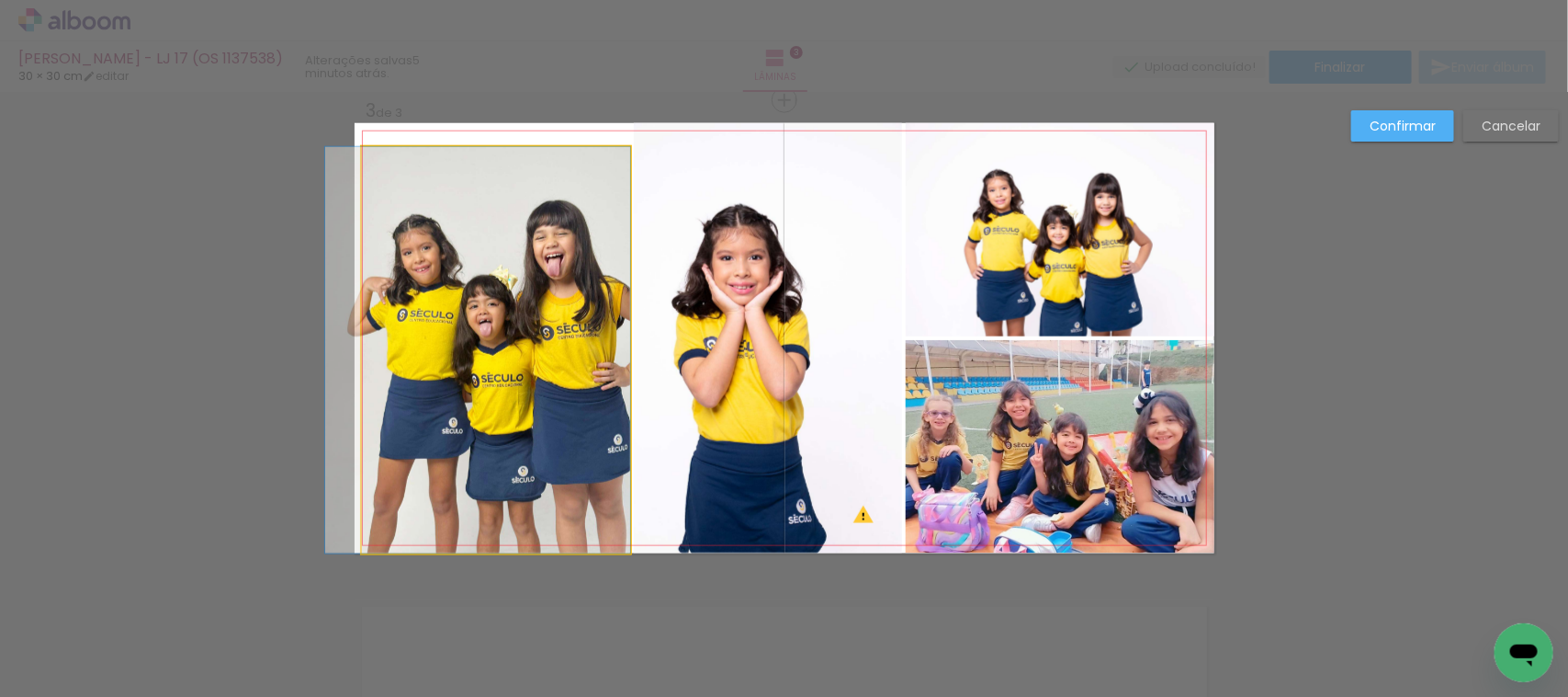
click at [502, 290] on quentale-photo at bounding box center [496, 350] width 268 height 407
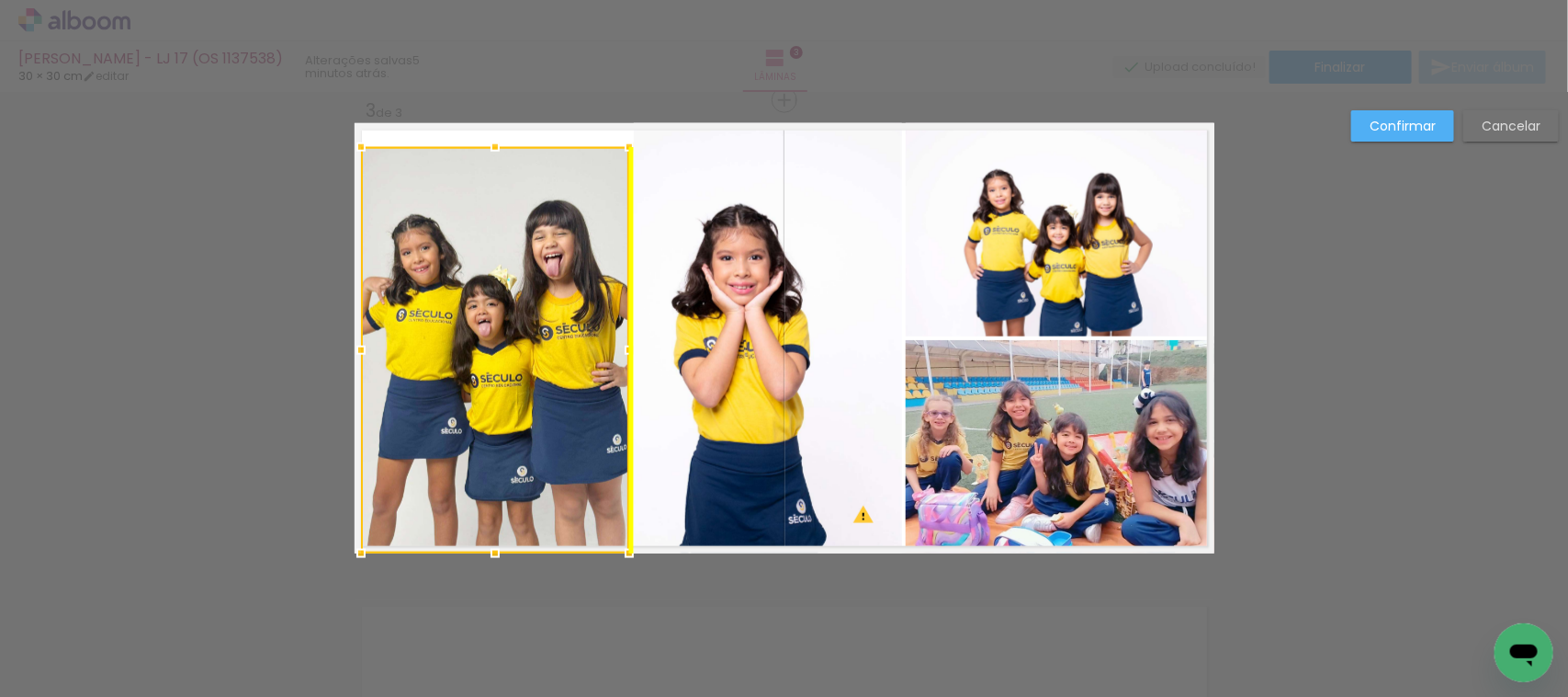
click at [503, 290] on div at bounding box center [495, 350] width 268 height 407
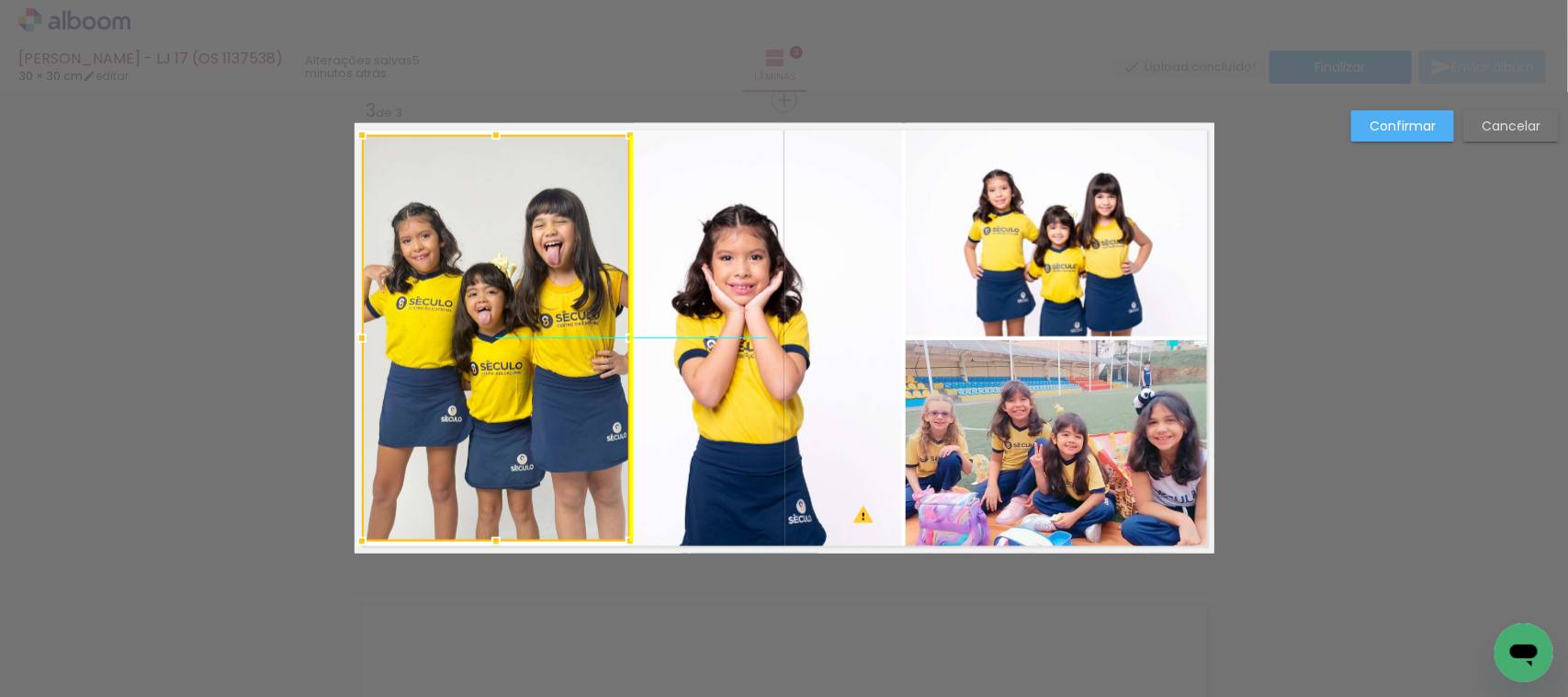
drag, startPoint x: 503, startPoint y: 290, endPoint x: 502, endPoint y: 276, distance: 14.0
click at [502, 276] on div at bounding box center [496, 338] width 268 height 407
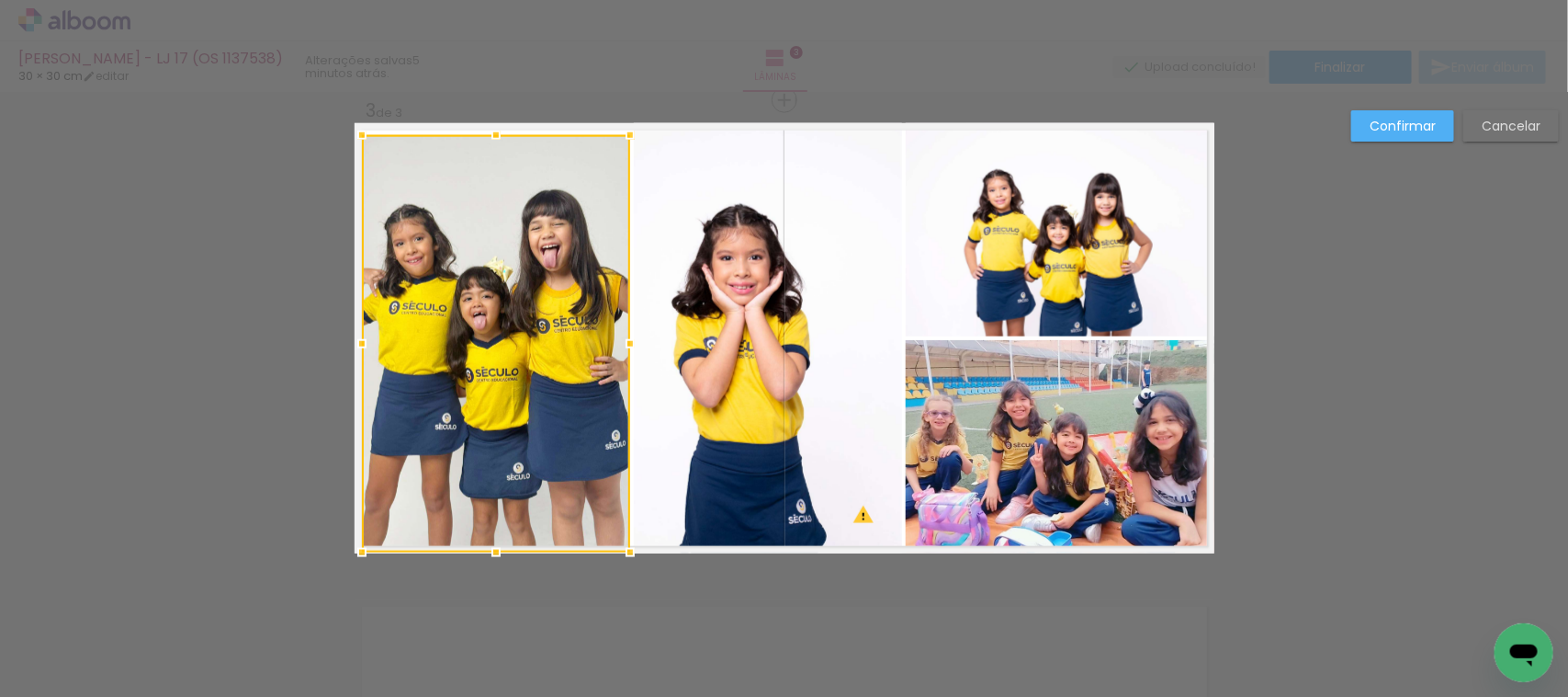
drag, startPoint x: 480, startPoint y: 540, endPoint x: 485, endPoint y: 548, distance: 9.4
click at [485, 548] on div at bounding box center [497, 553] width 37 height 37
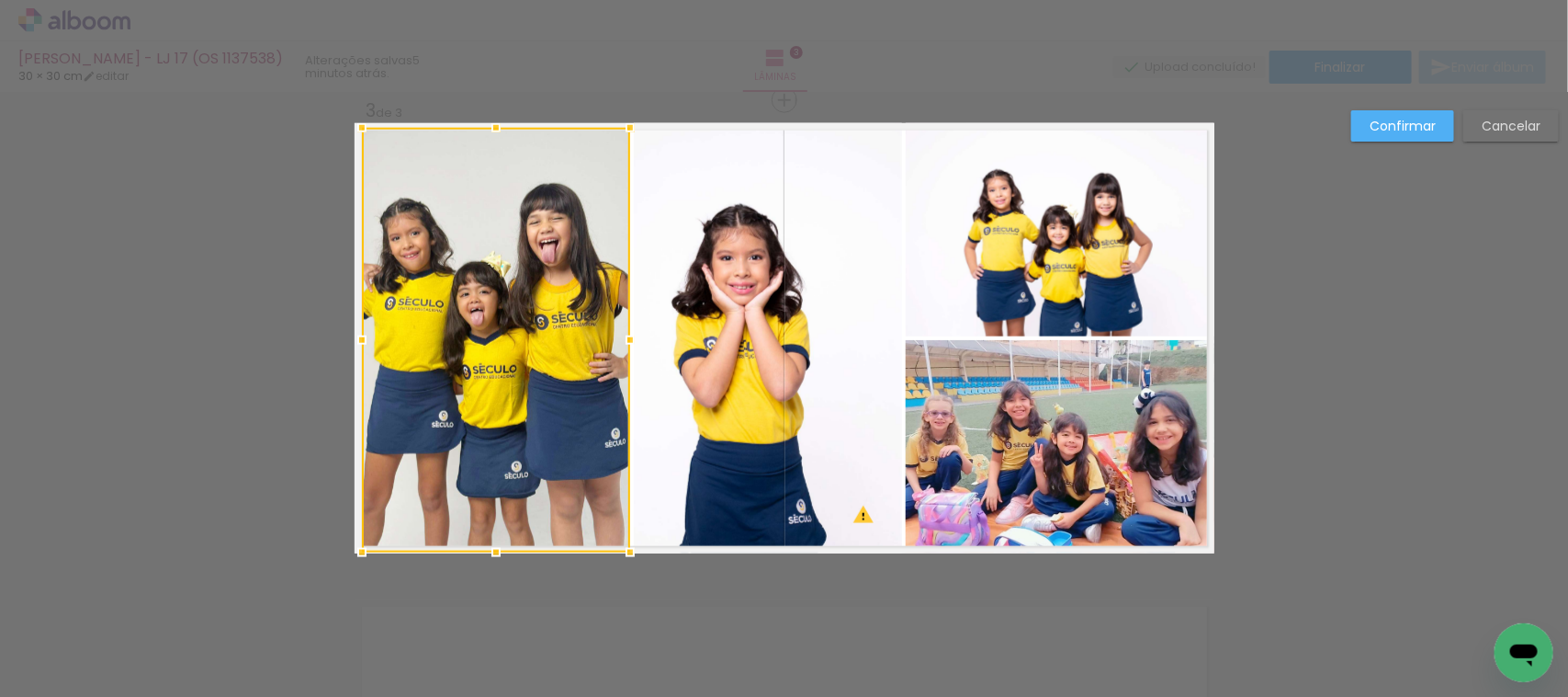
click at [485, 135] on div at bounding box center [497, 128] width 37 height 37
click at [1411, 114] on paper-button "Confirmar" at bounding box center [1402, 127] width 103 height 32
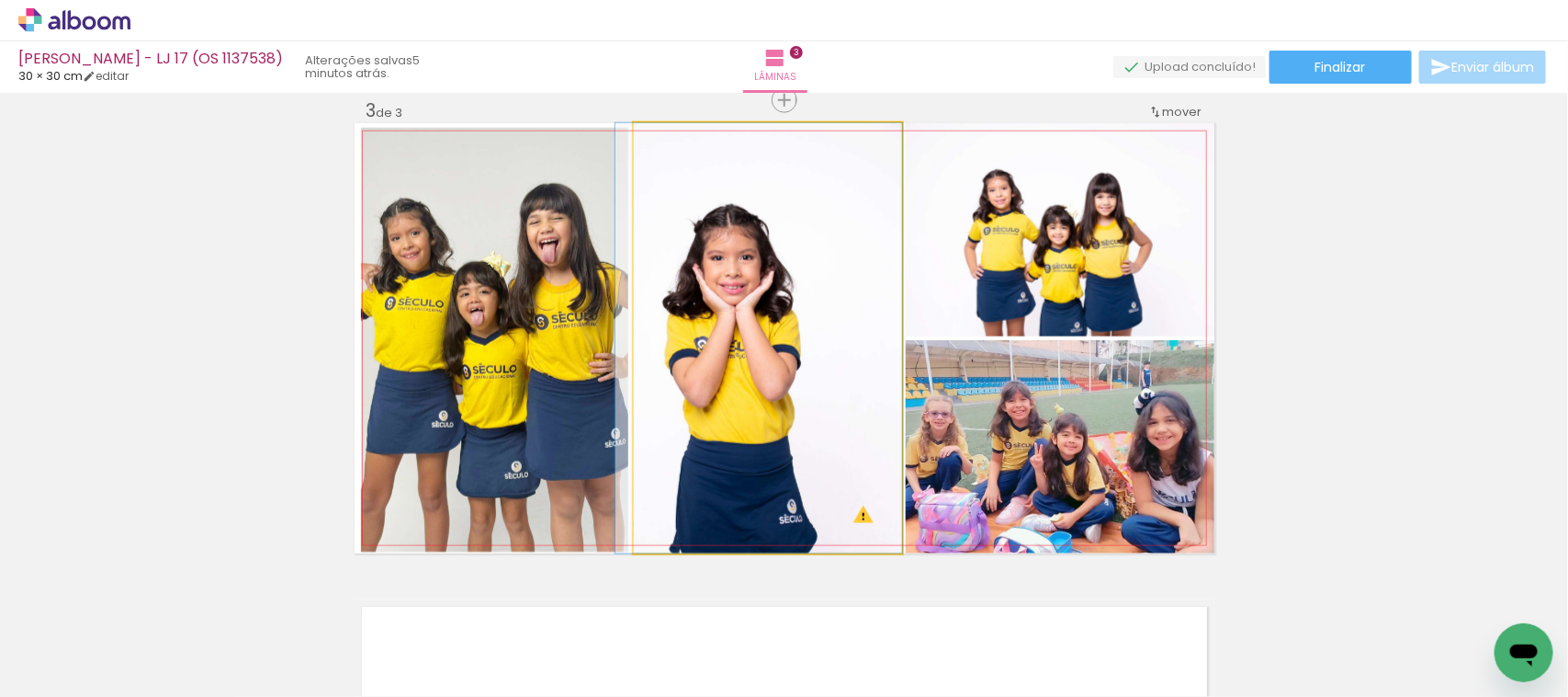
drag, startPoint x: 809, startPoint y: 375, endPoint x: 784, endPoint y: 380, distance: 25.5
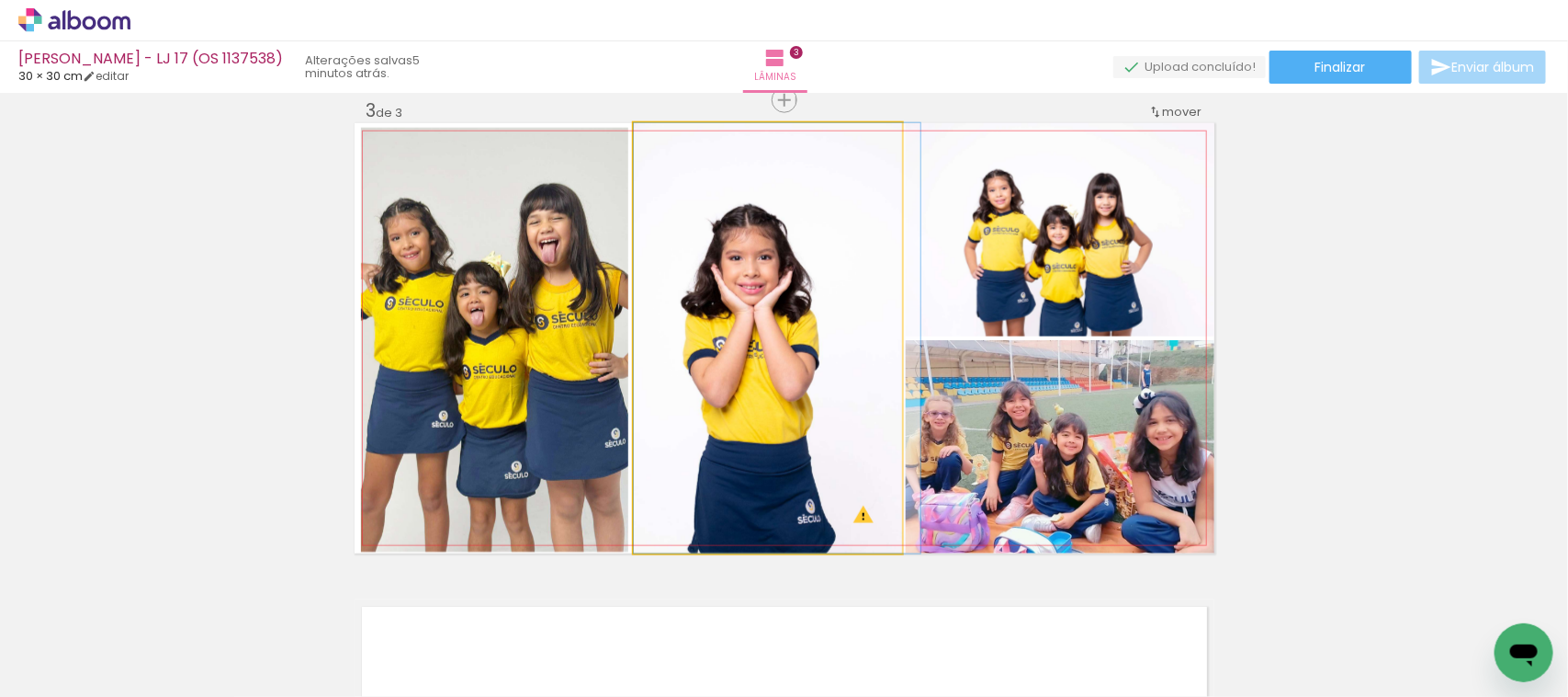
drag, startPoint x: 783, startPoint y: 382, endPoint x: 857, endPoint y: 379, distance: 74.1
drag, startPoint x: 813, startPoint y: 393, endPoint x: 824, endPoint y: 396, distance: 11.4
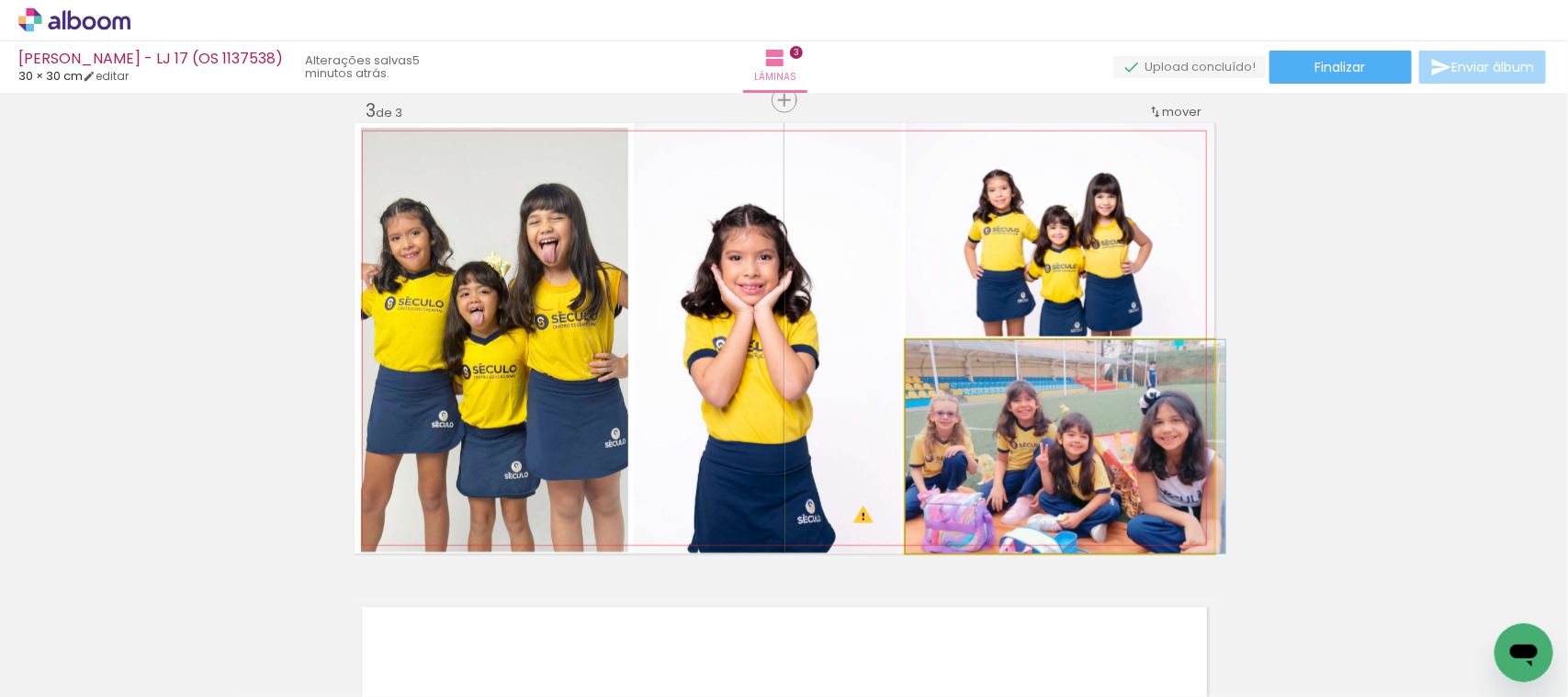
drag, startPoint x: 1050, startPoint y: 451, endPoint x: 1068, endPoint y: 441, distance: 20.6
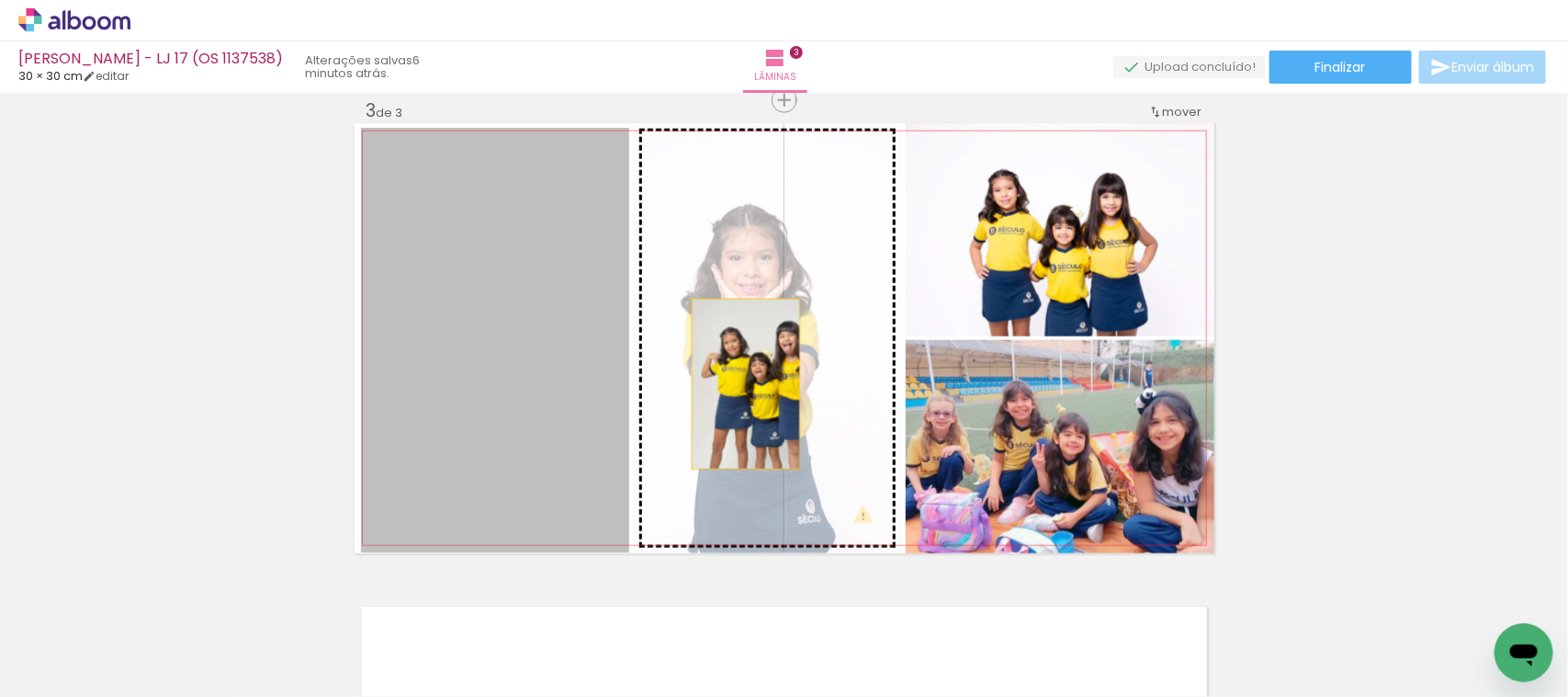
drag, startPoint x: 392, startPoint y: 433, endPoint x: 737, endPoint y: 384, distance: 348.5
click at [0, 0] on slot at bounding box center [0, 0] width 0 height 0
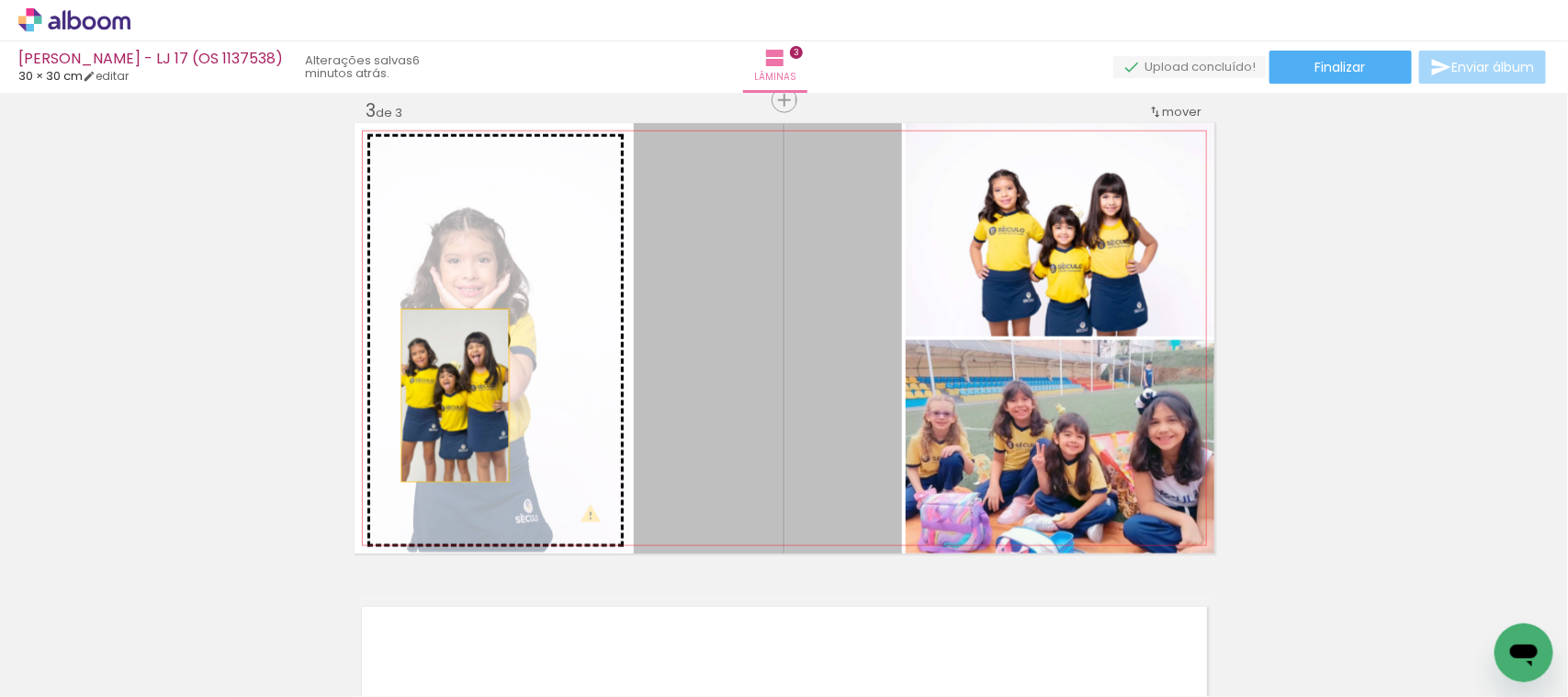
drag, startPoint x: 796, startPoint y: 369, endPoint x: 446, endPoint y: 395, distance: 351.0
click at [0, 0] on slot at bounding box center [0, 0] width 0 height 0
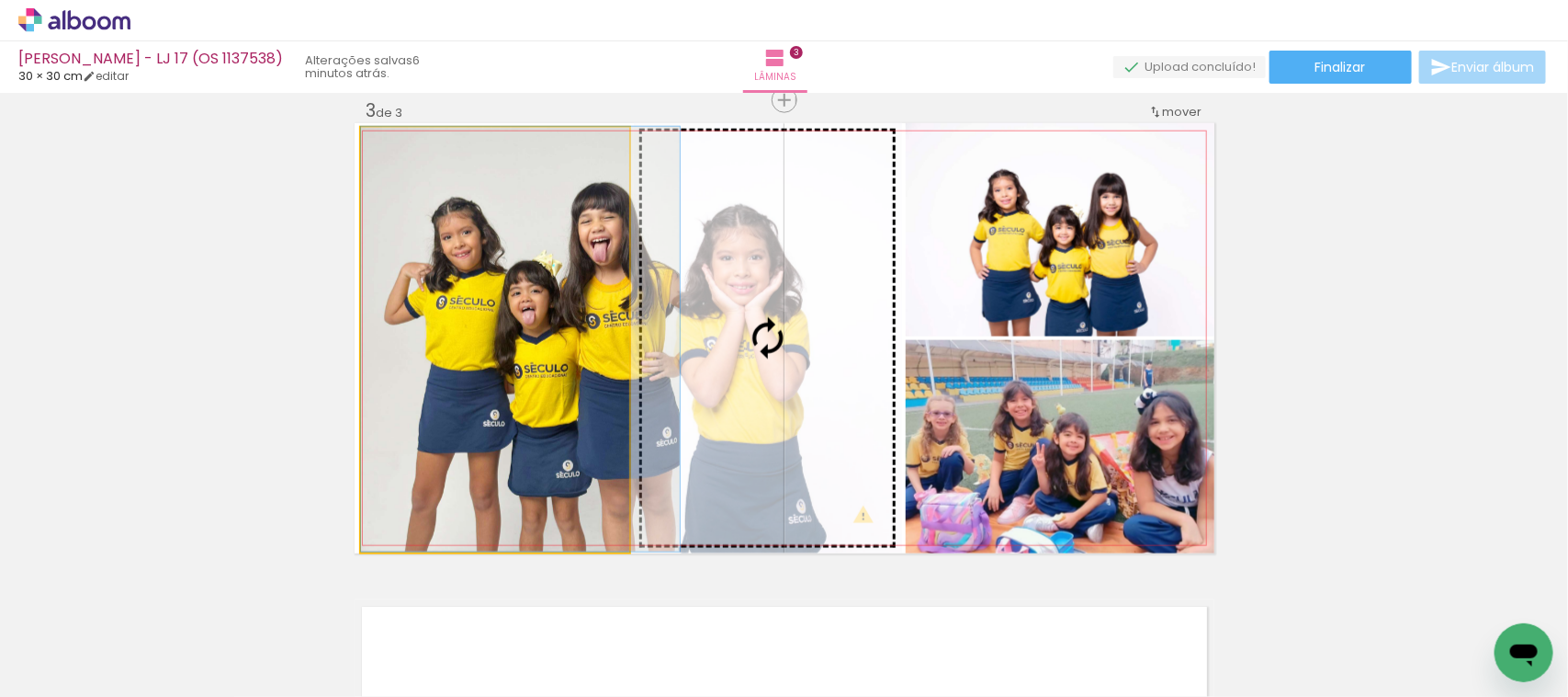
drag, startPoint x: 451, startPoint y: 398, endPoint x: 730, endPoint y: 377, distance: 279.8
click at [0, 0] on slot at bounding box center [0, 0] width 0 height 0
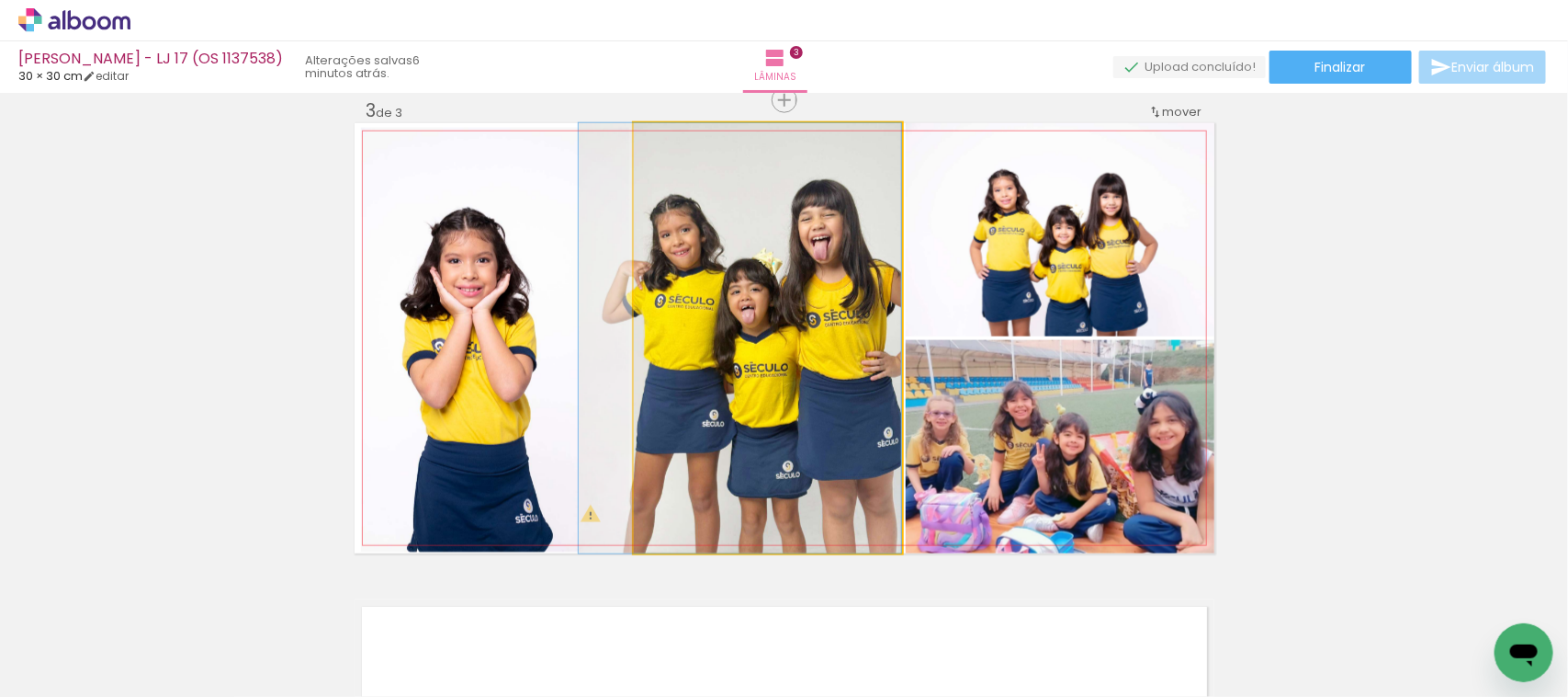
drag, startPoint x: 804, startPoint y: 338, endPoint x: 759, endPoint y: 342, distance: 45.2
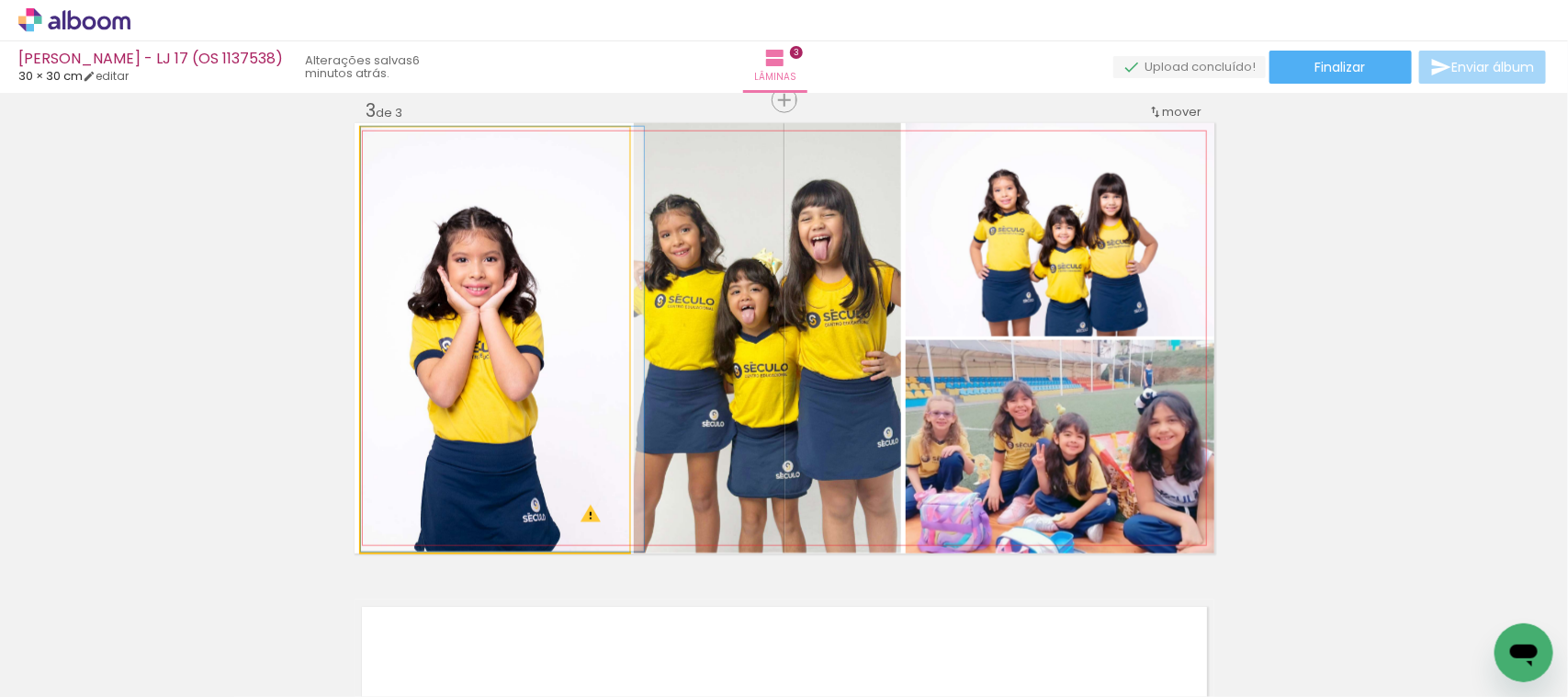
drag, startPoint x: 559, startPoint y: 429, endPoint x: 597, endPoint y: 415, distance: 40.5
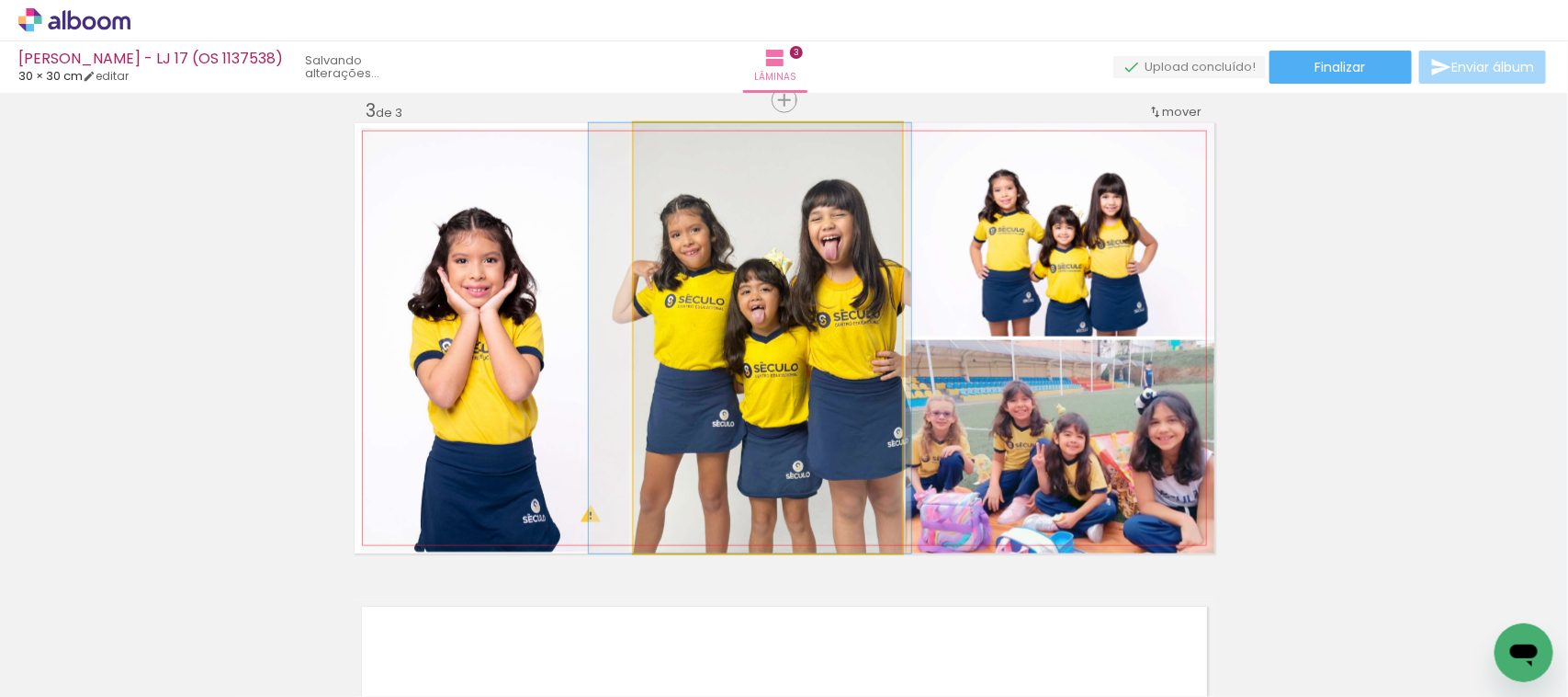
drag, startPoint x: 773, startPoint y: 349, endPoint x: 783, endPoint y: 344, distance: 11.2
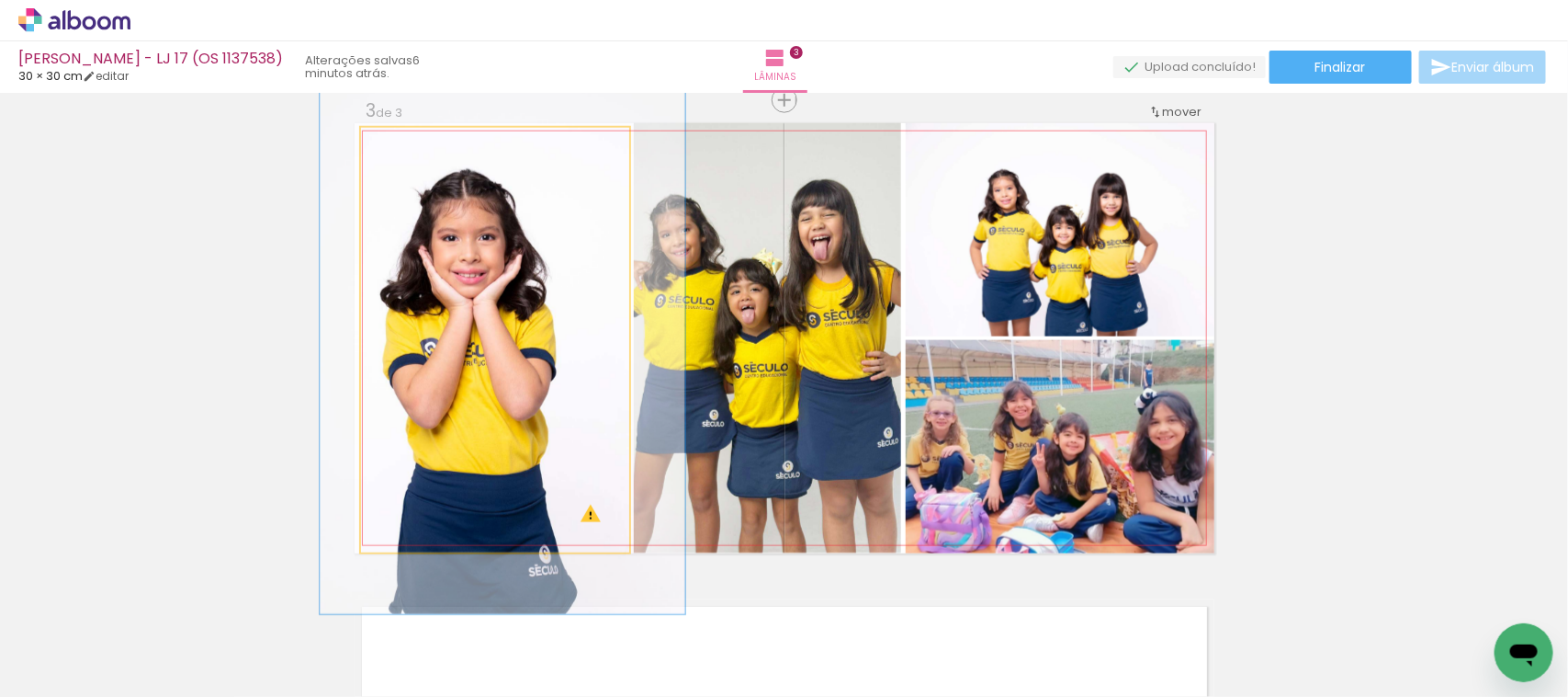
drag, startPoint x: 400, startPoint y: 140, endPoint x: 419, endPoint y: 140, distance: 19.0
click at [419, 140] on div at bounding box center [423, 147] width 30 height 30
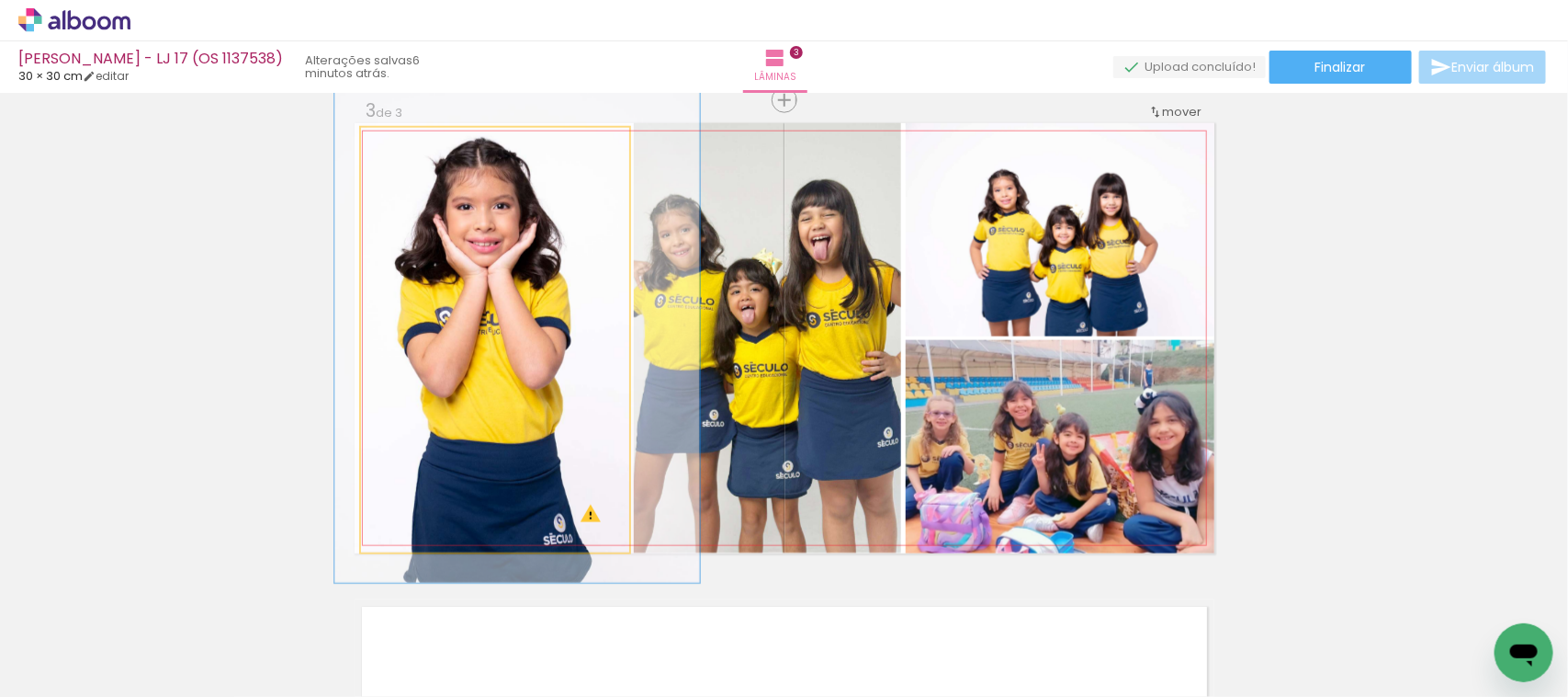
drag, startPoint x: 484, startPoint y: 378, endPoint x: 498, endPoint y: 346, distance: 34.9
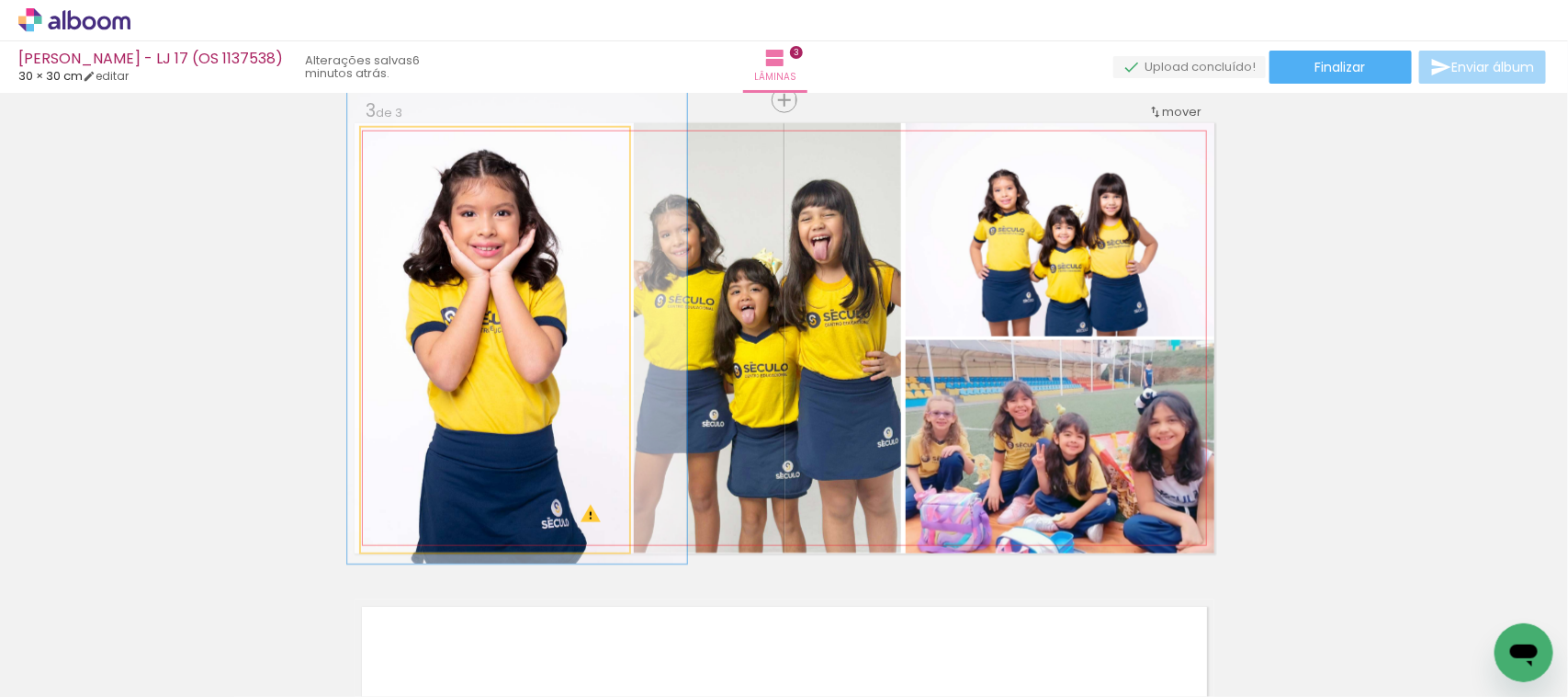
click at [412, 145] on div at bounding box center [419, 147] width 17 height 17
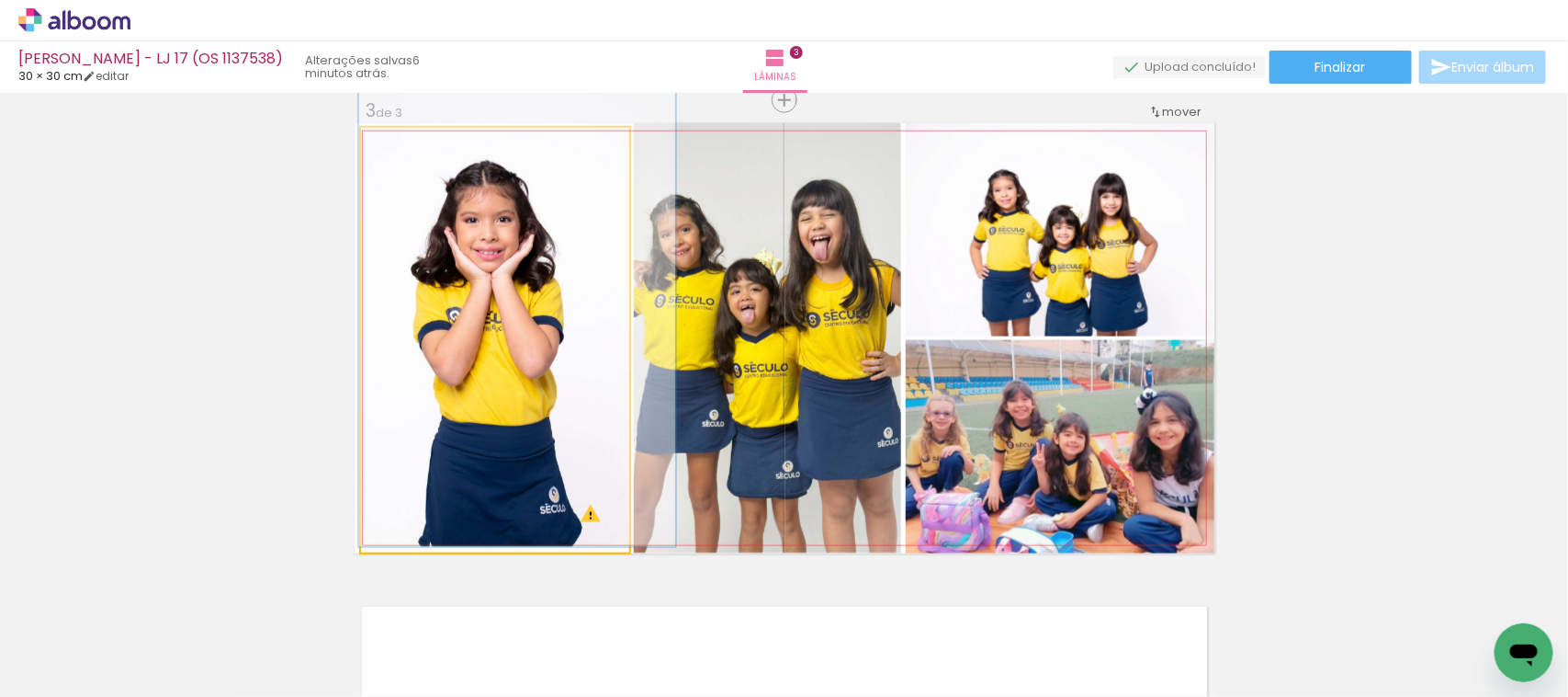
click at [406, 152] on div at bounding box center [414, 147] width 30 height 30
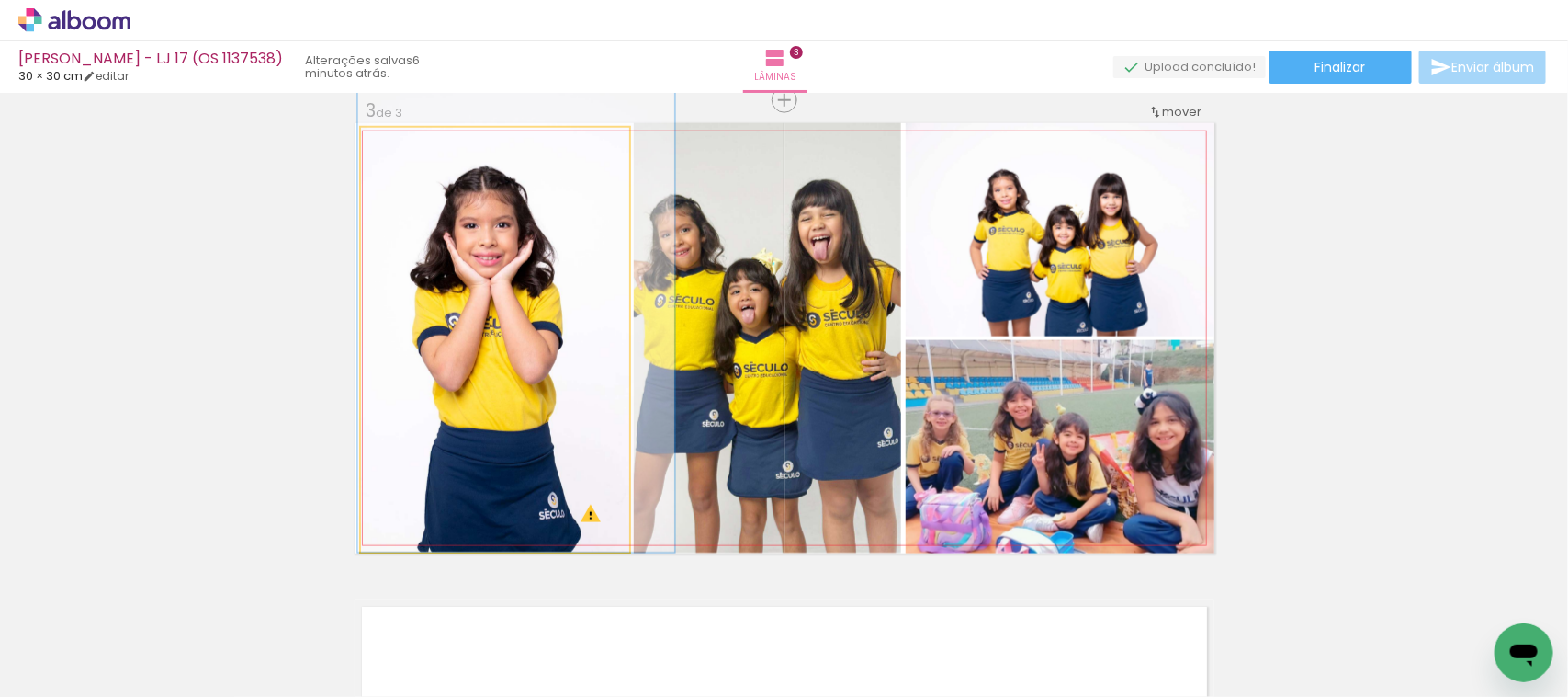
drag, startPoint x: 503, startPoint y: 332, endPoint x: 502, endPoint y: 287, distance: 45.0
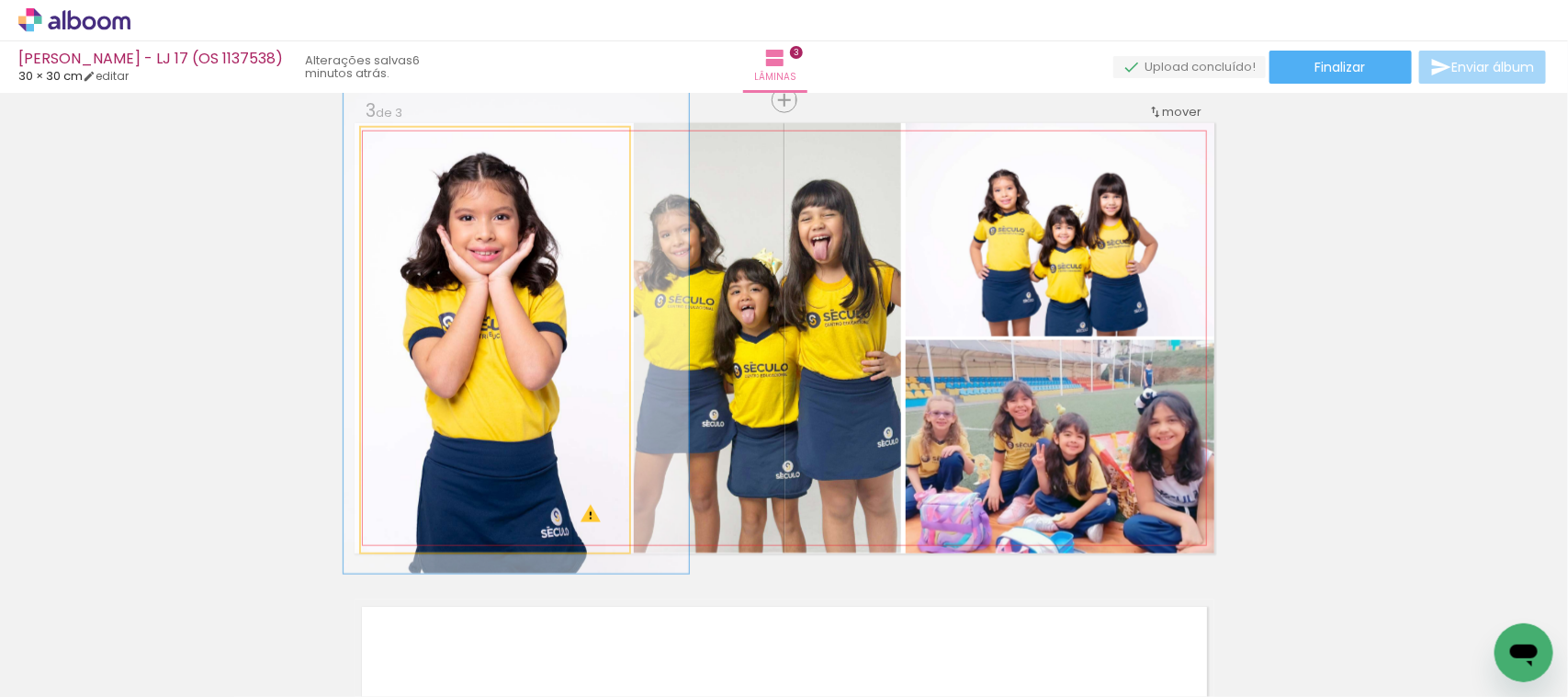
click at [405, 149] on div at bounding box center [420, 147] width 30 height 30
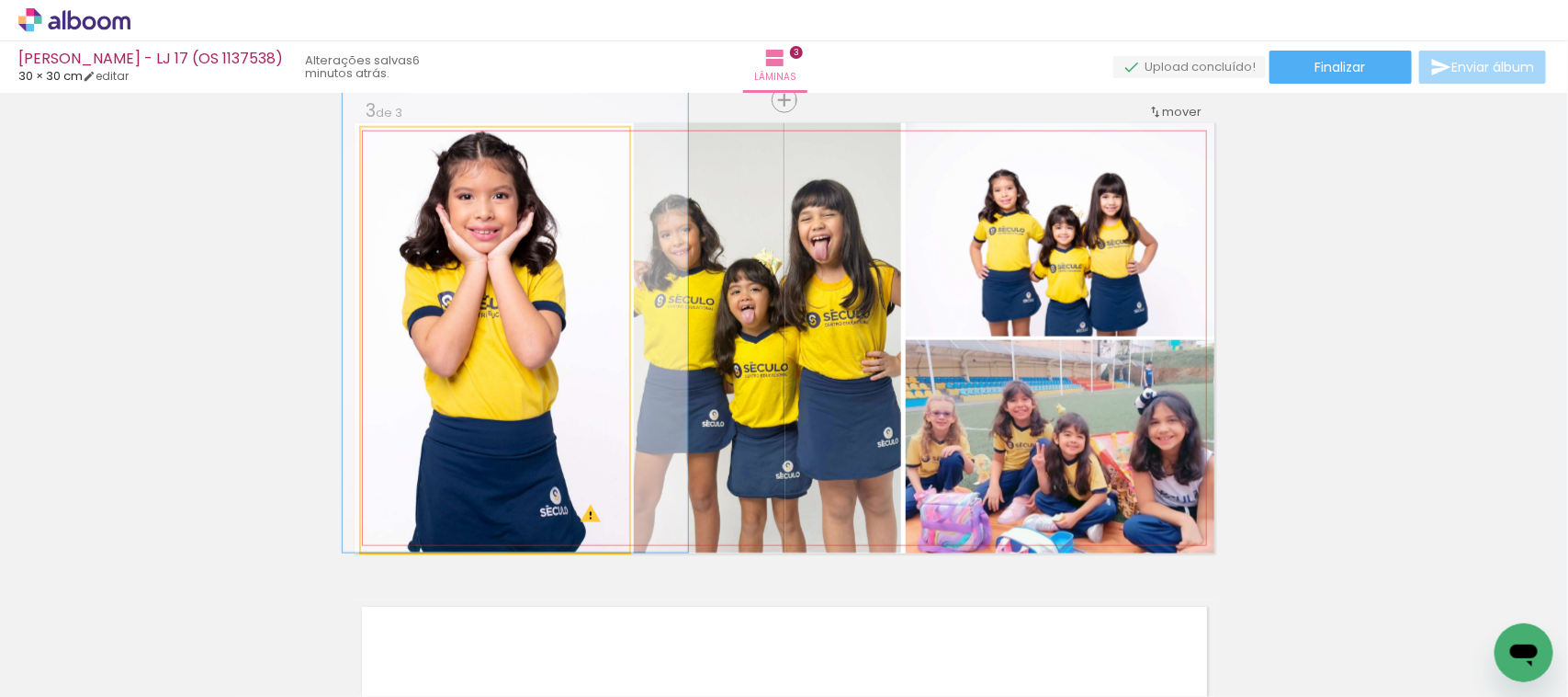
drag, startPoint x: 480, startPoint y: 318, endPoint x: 479, endPoint y: 295, distance: 23.0
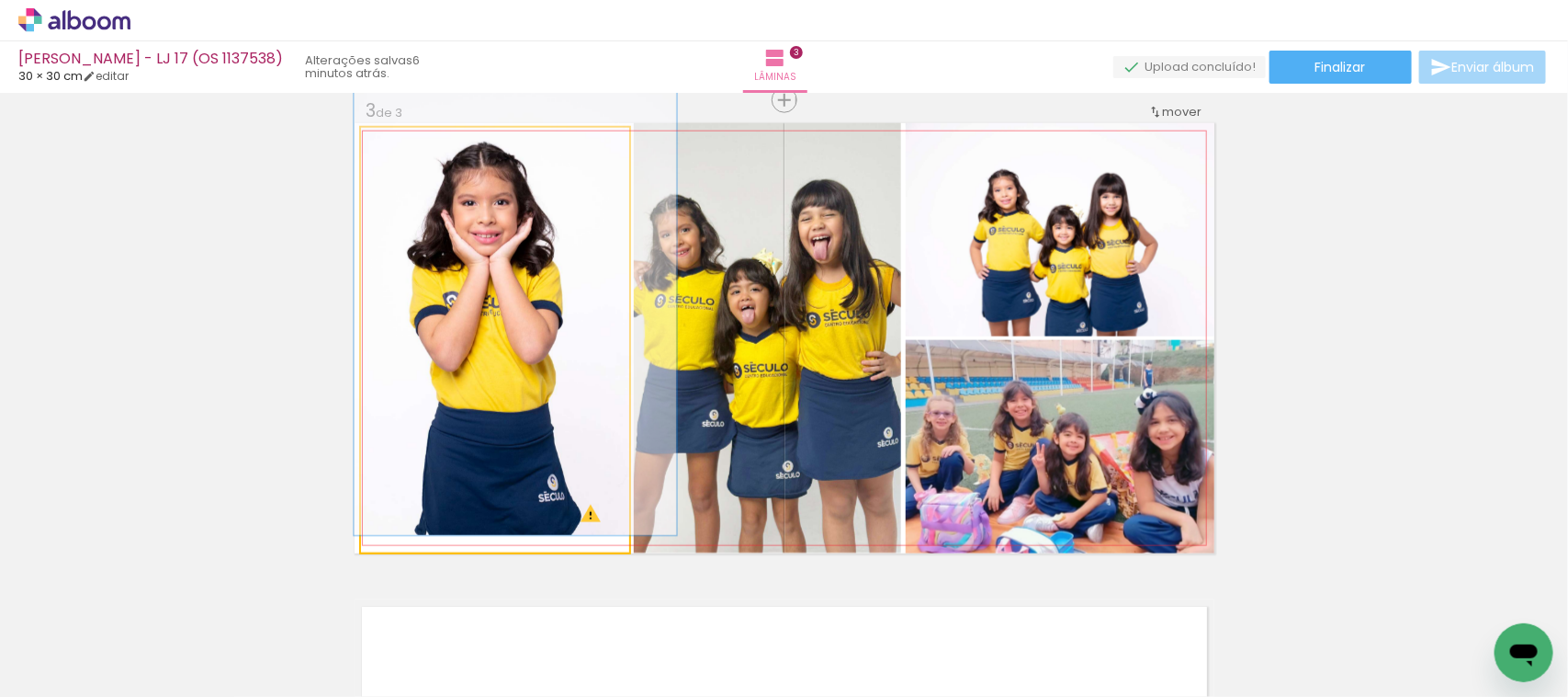
type paper-slider "114"
click at [415, 152] on div at bounding box center [415, 147] width 30 height 30
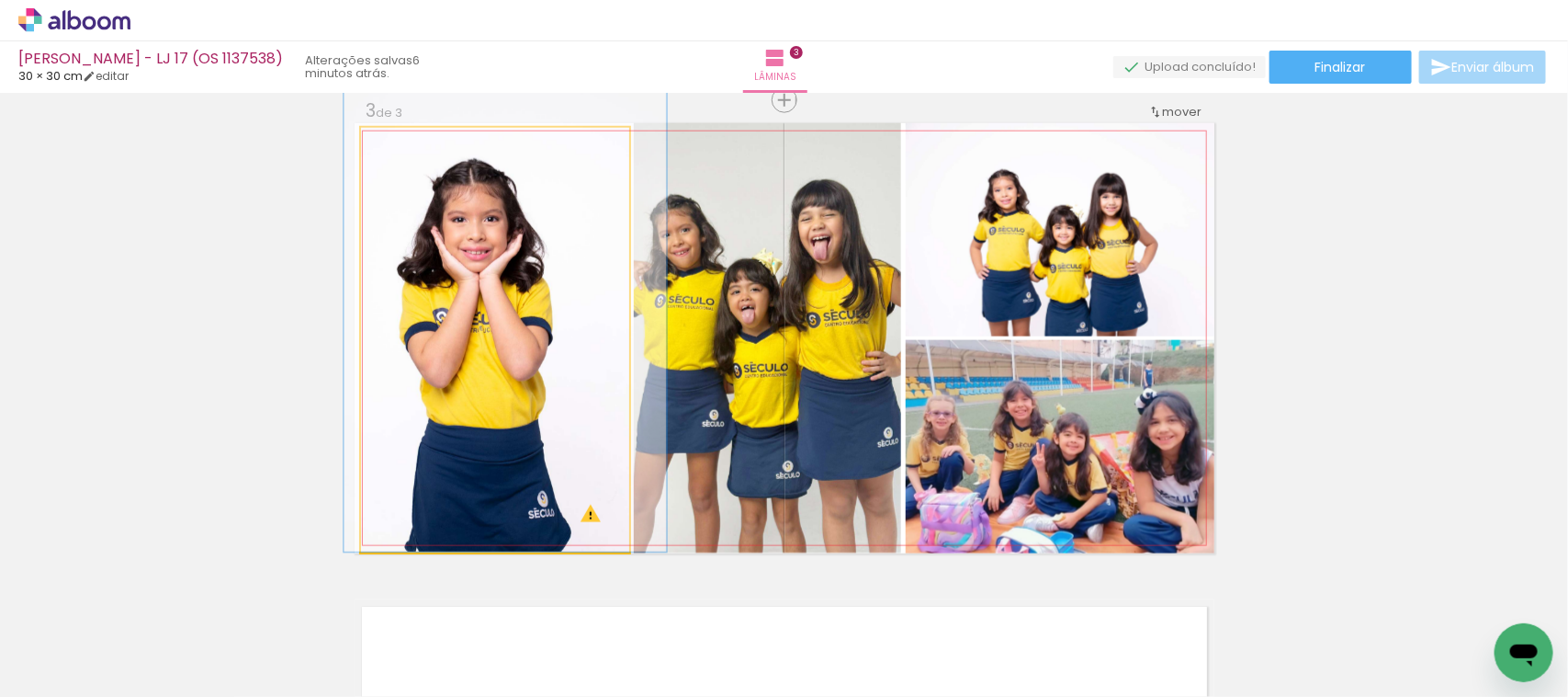
drag, startPoint x: 467, startPoint y: 428, endPoint x: 456, endPoint y: 396, distance: 33.8
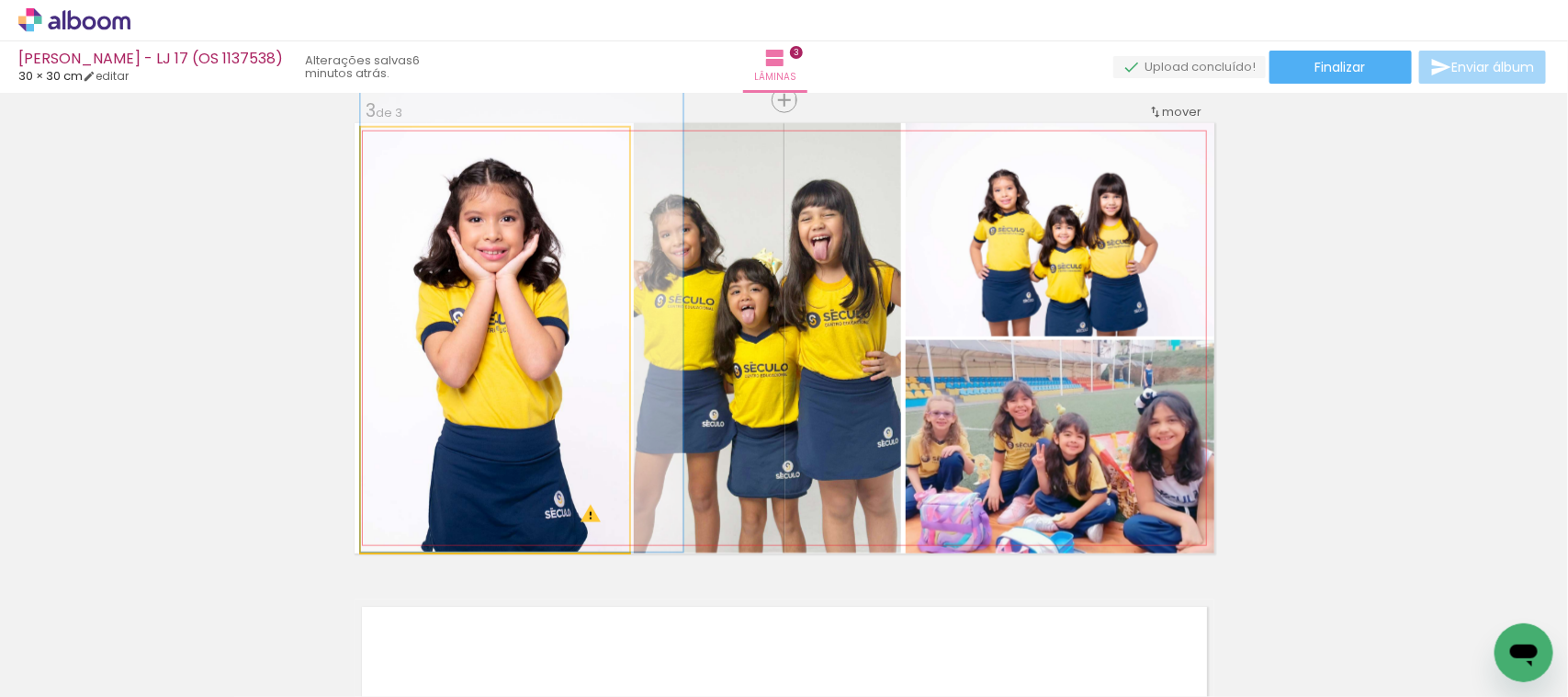
drag, startPoint x: 502, startPoint y: 342, endPoint x: 524, endPoint y: 329, distance: 25.6
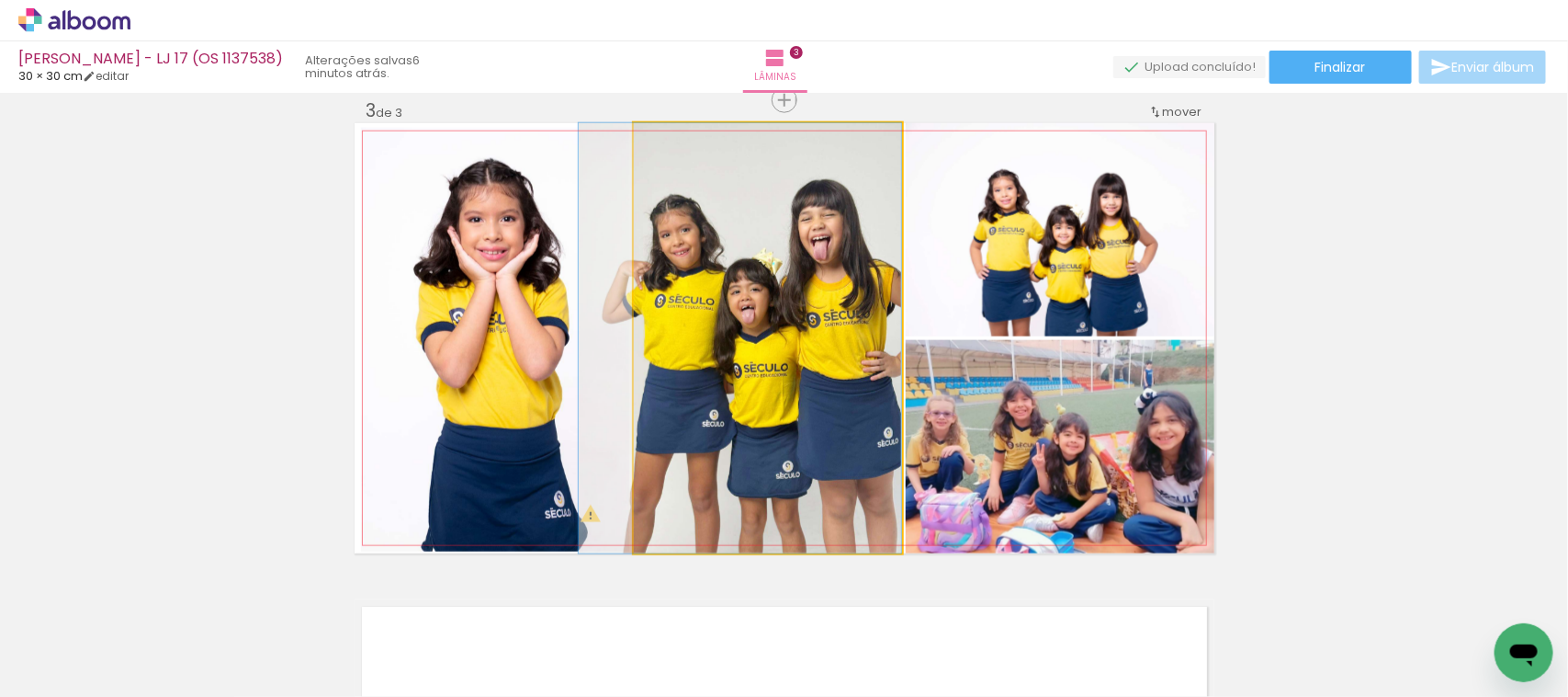
click at [755, 355] on quentale-photo at bounding box center [768, 338] width 268 height 430
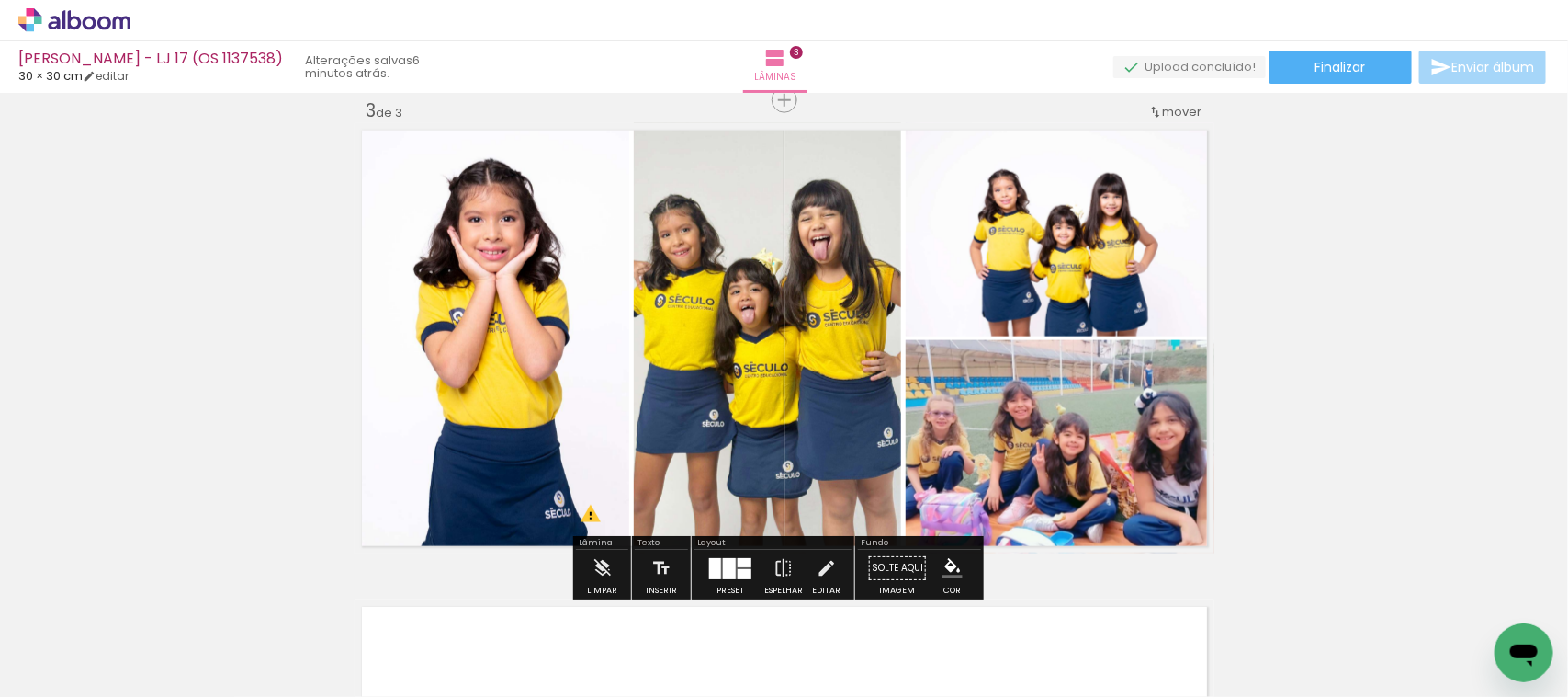
click at [754, 355] on quentale-photo at bounding box center [768, 338] width 268 height 430
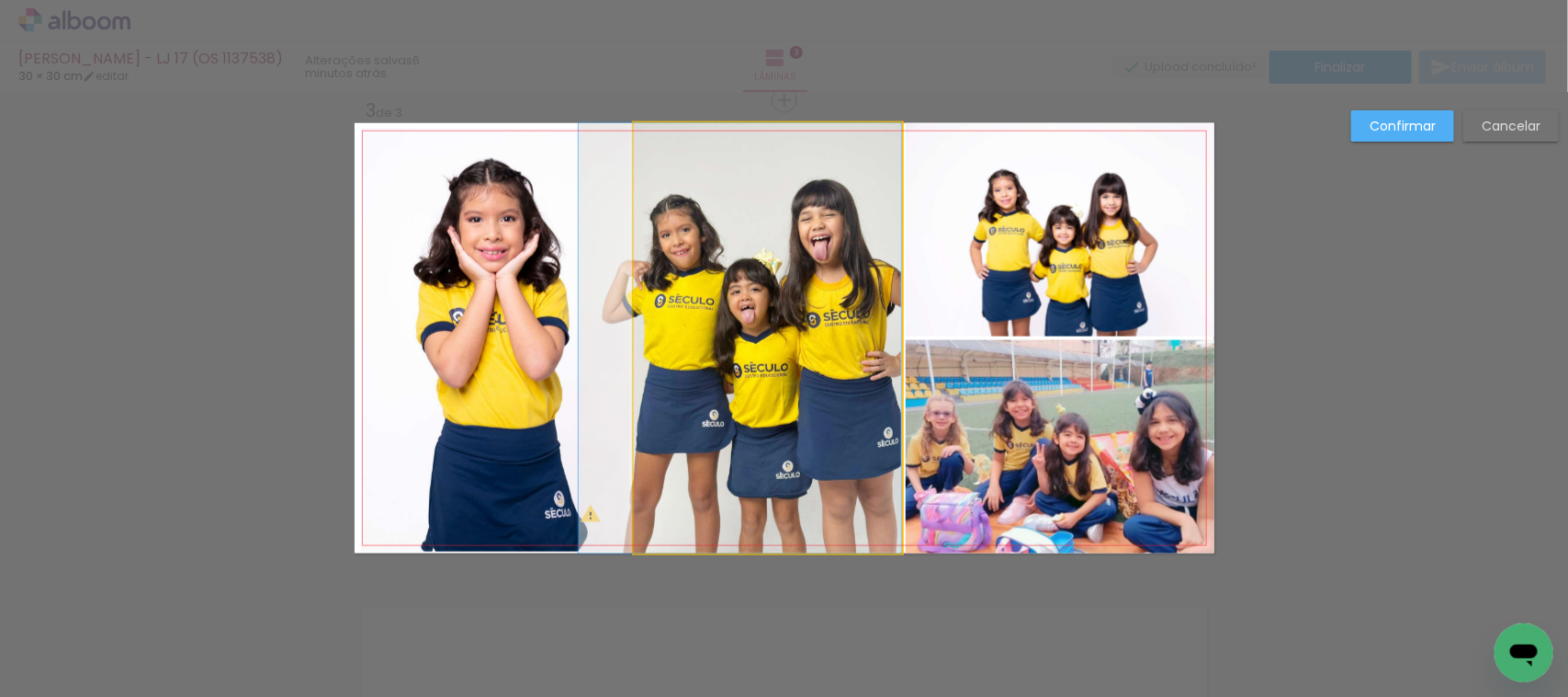
click at [751, 354] on quentale-photo at bounding box center [768, 338] width 268 height 430
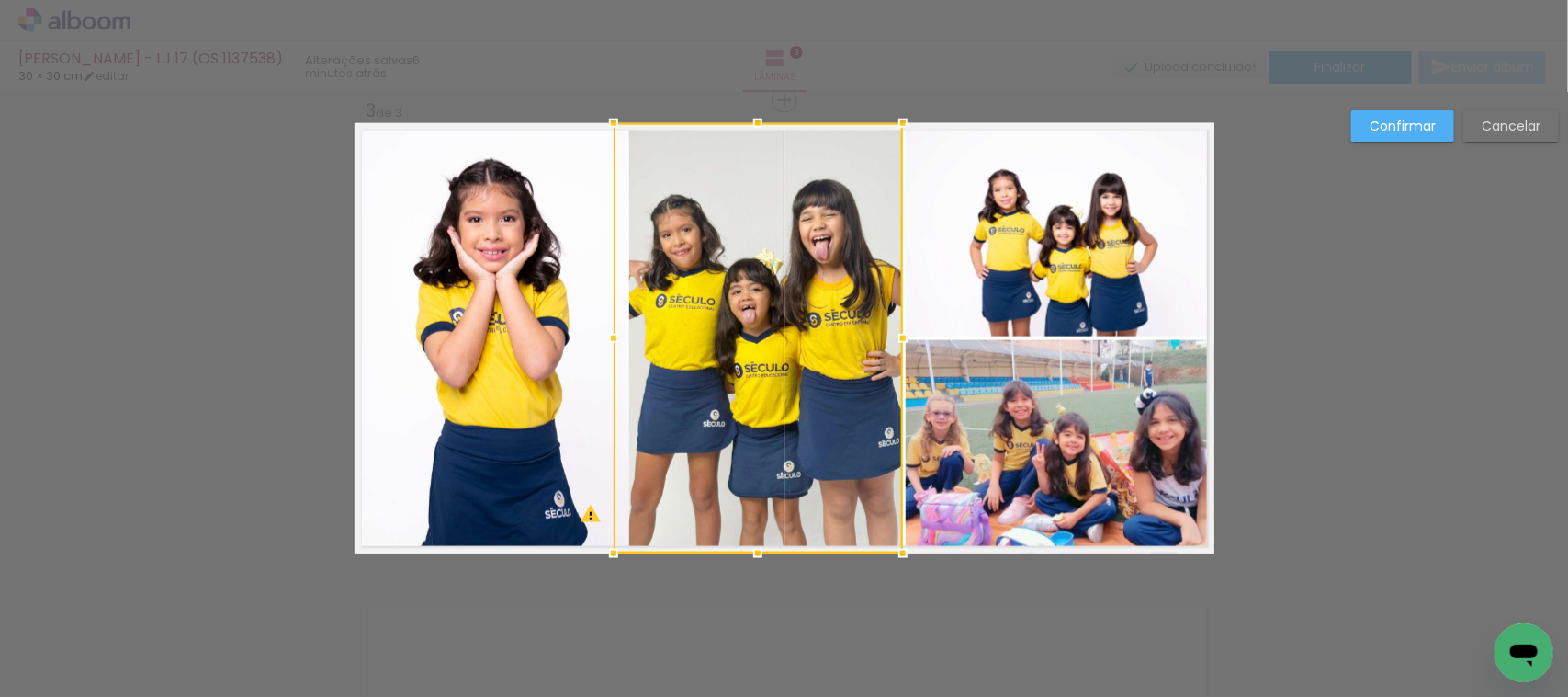
drag, startPoint x: 631, startPoint y: 323, endPoint x: 608, endPoint y: 325, distance: 23.1
click at [608, 325] on div at bounding box center [614, 339] width 37 height 37
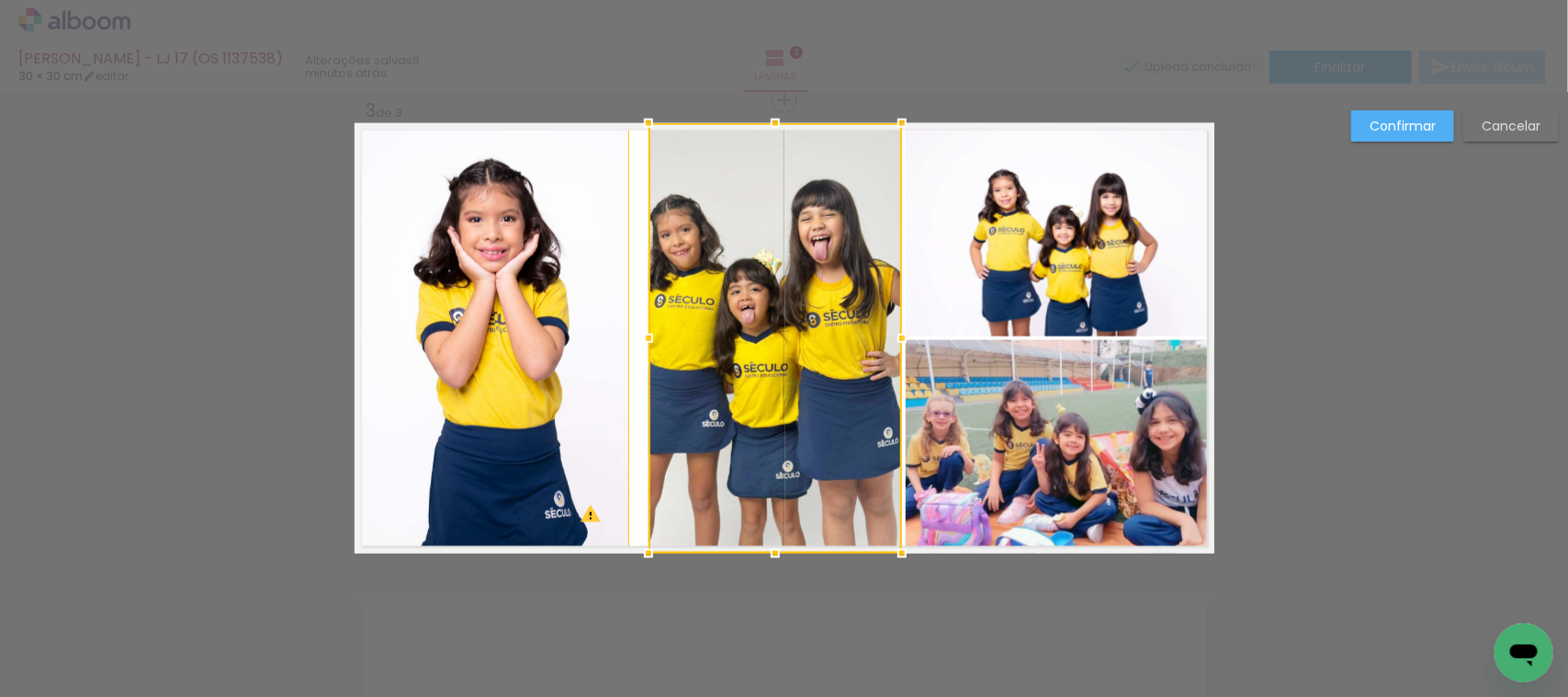
click at [652, 333] on div at bounding box center [649, 339] width 37 height 37
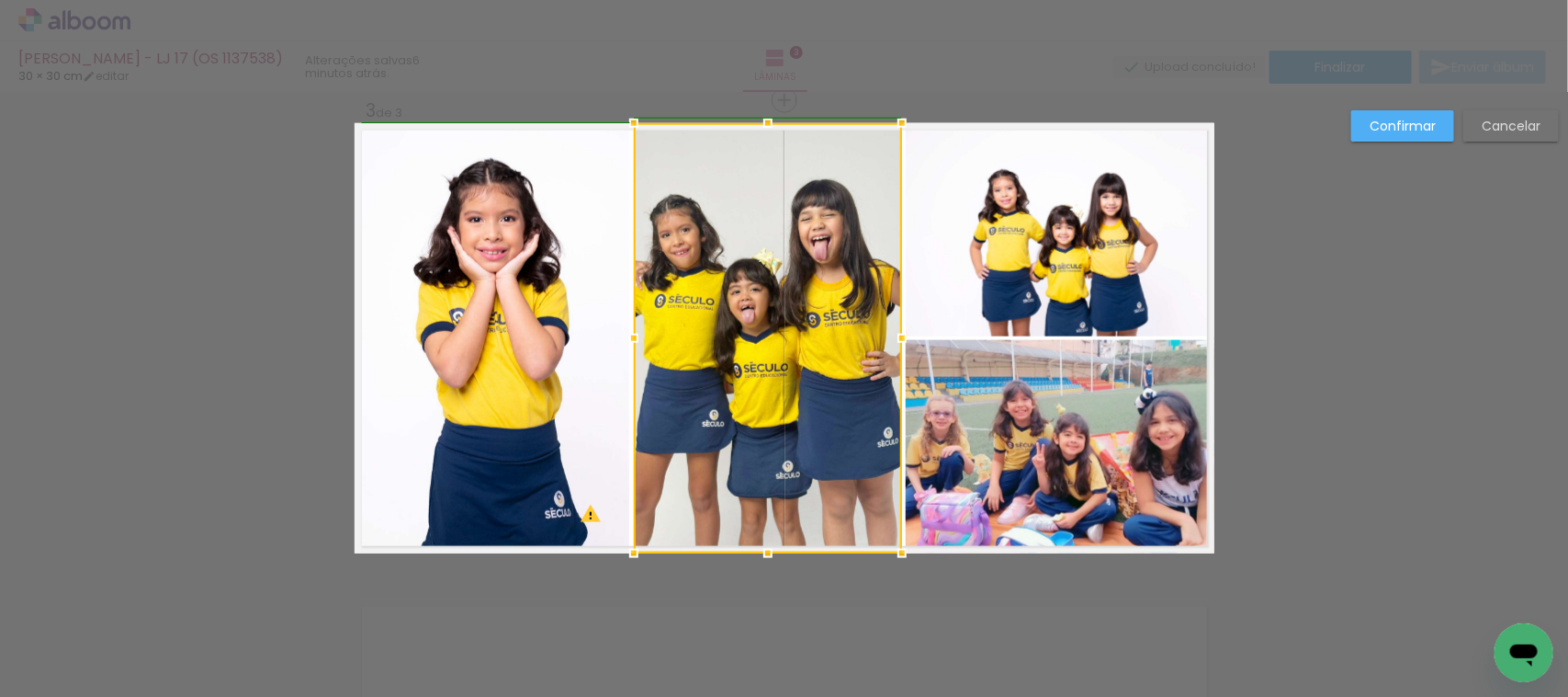
drag, startPoint x: 652, startPoint y: 333, endPoint x: 642, endPoint y: 336, distance: 10.4
click at [642, 336] on div at bounding box center [634, 339] width 37 height 37
click at [740, 328] on div at bounding box center [768, 338] width 268 height 430
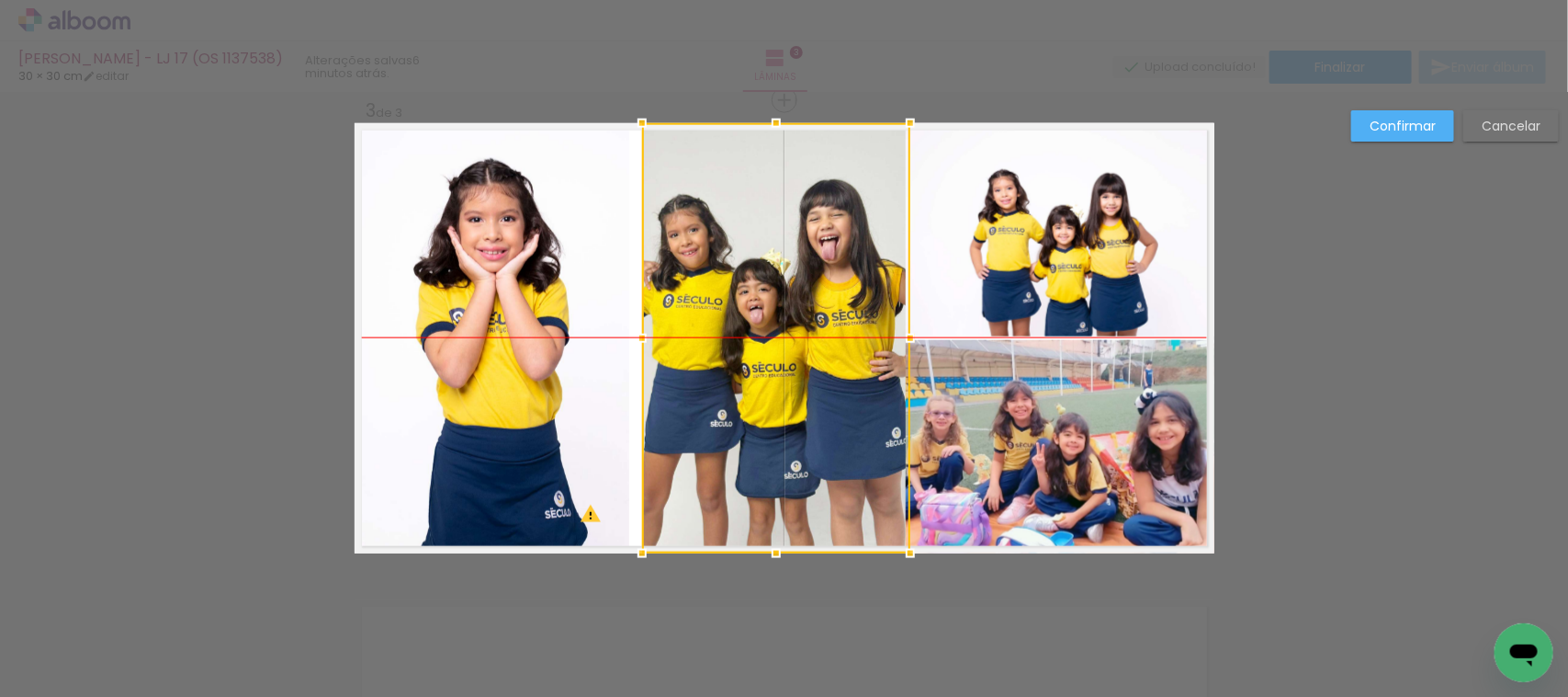
drag, startPoint x: 791, startPoint y: 232, endPoint x: 801, endPoint y: 232, distance: 10.0
click at [801, 232] on div at bounding box center [777, 338] width 268 height 430
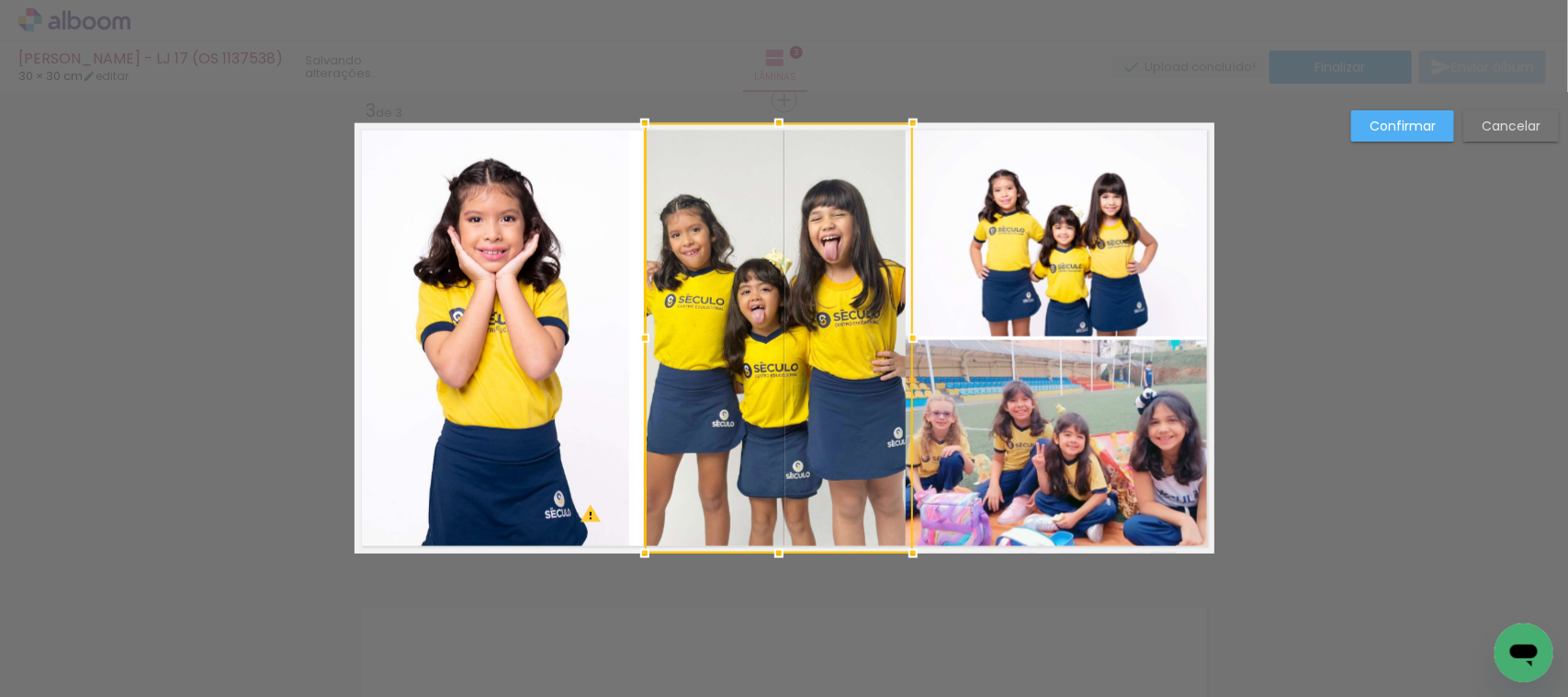
click at [801, 232] on div at bounding box center [779, 338] width 268 height 430
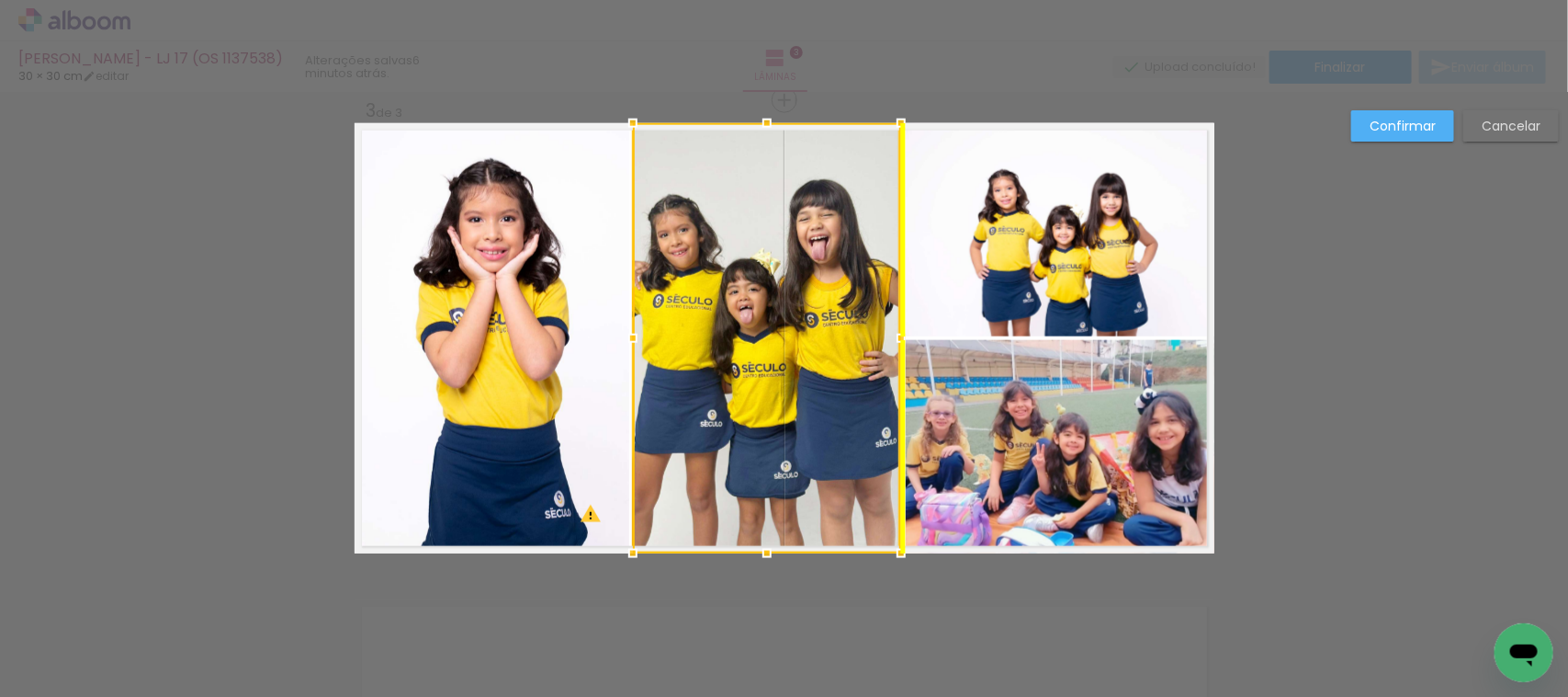
drag, startPoint x: 793, startPoint y: 233, endPoint x: 783, endPoint y: 235, distance: 10.2
click at [783, 235] on div at bounding box center [767, 338] width 268 height 430
click at [1482, 128] on paper-button "Cancelar" at bounding box center [1511, 127] width 96 height 32
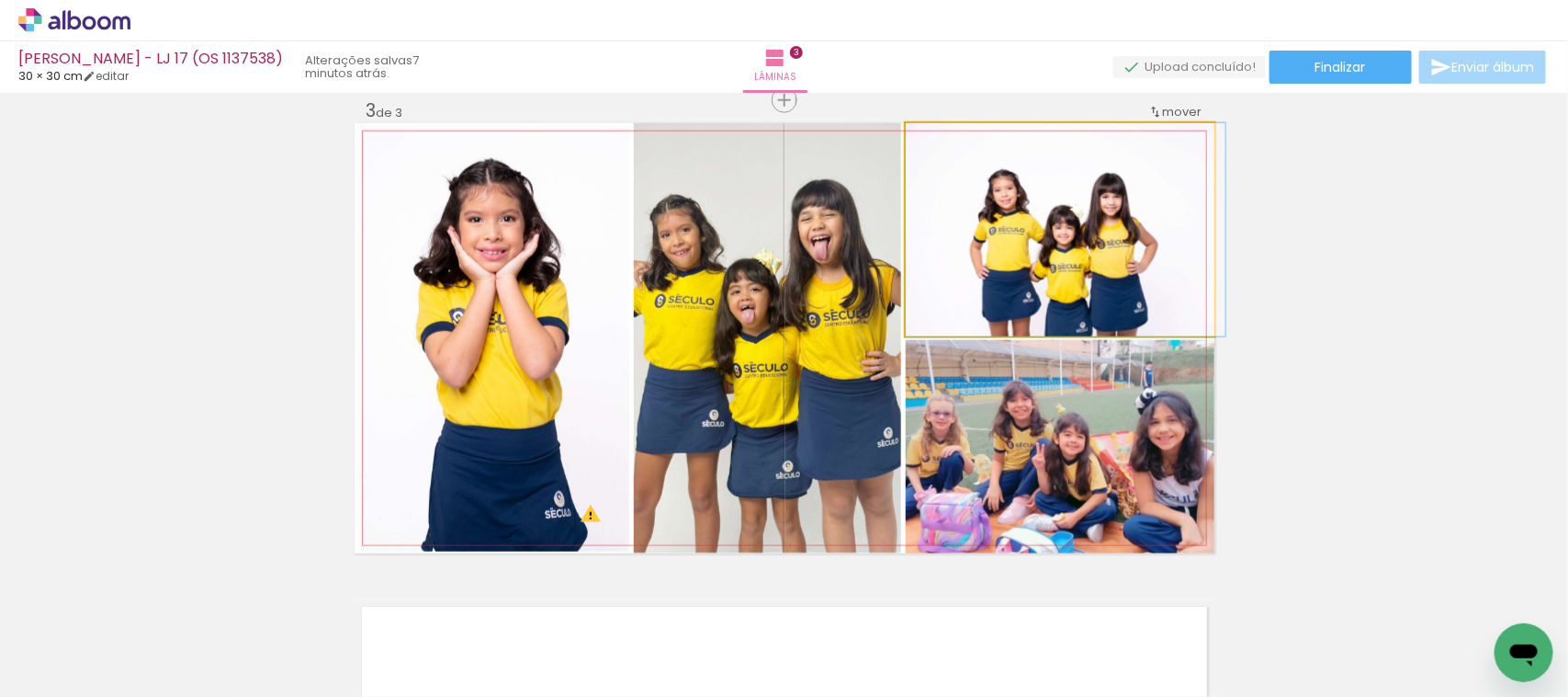
click at [1114, 315] on quentale-photo at bounding box center [1060, 229] width 309 height 213
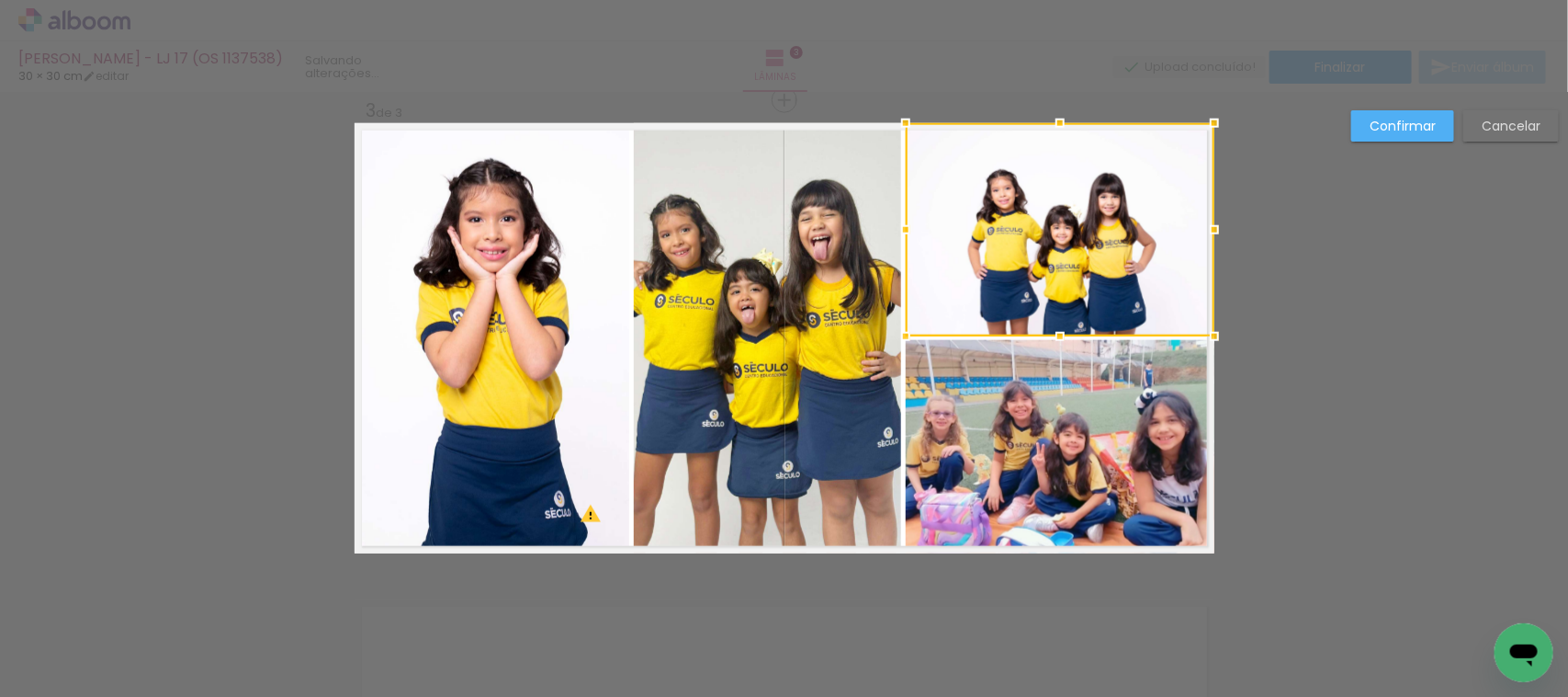
click at [1007, 186] on div at bounding box center [1060, 229] width 309 height 213
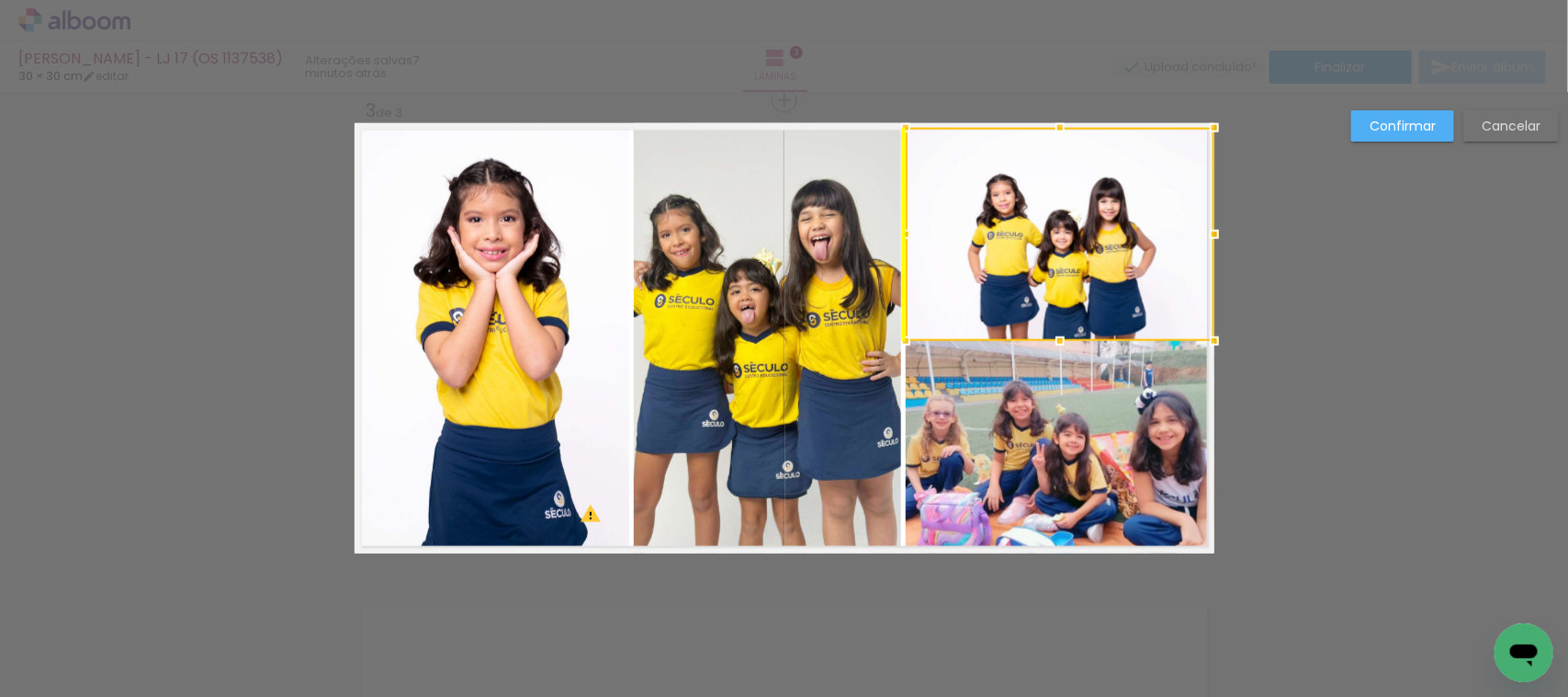
drag, startPoint x: 1123, startPoint y: 222, endPoint x: 1119, endPoint y: 207, distance: 15.5
click at [1119, 207] on div at bounding box center [1060, 234] width 309 height 213
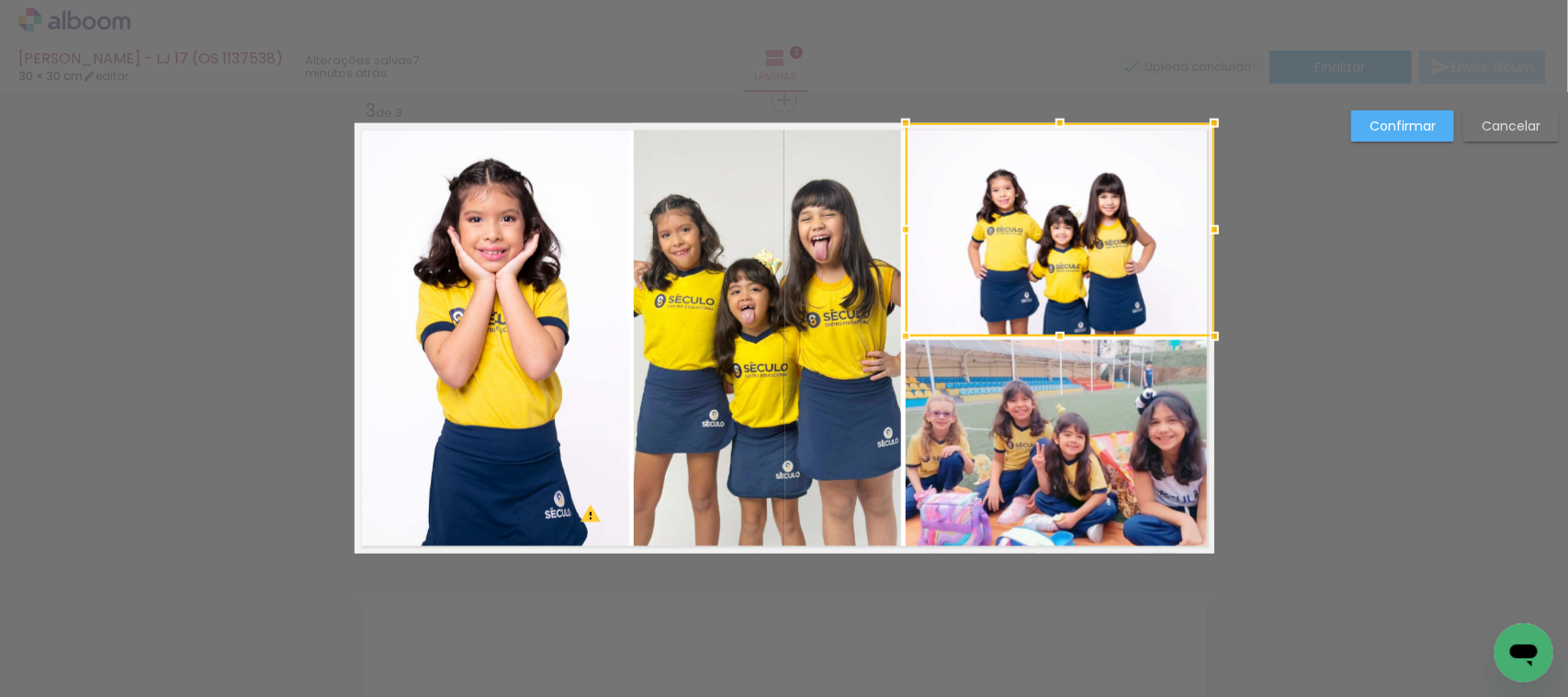
click at [0, 0] on slot "Confirmar" at bounding box center [0, 0] width 0 height 0
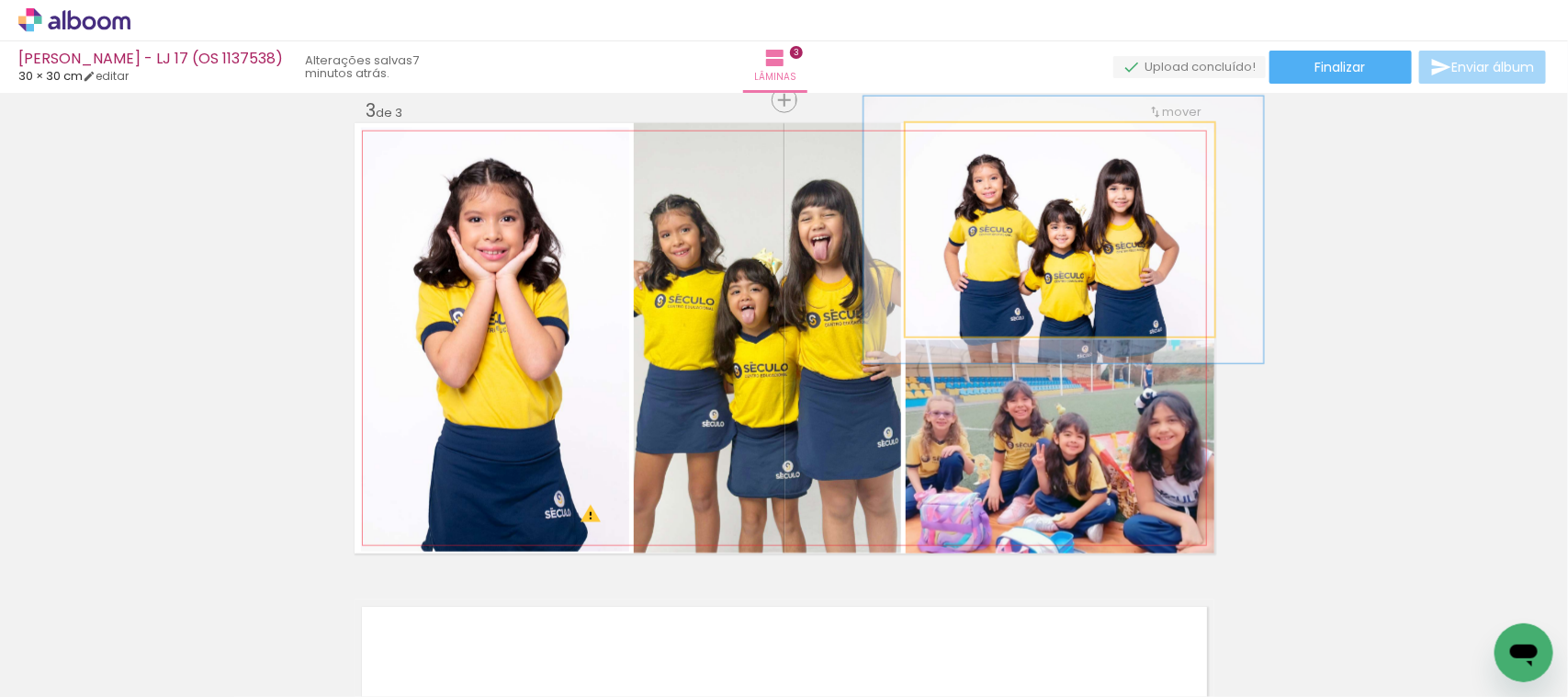
drag, startPoint x: 943, startPoint y: 145, endPoint x: 958, endPoint y: 147, distance: 15.1
click at [958, 147] on div at bounding box center [964, 142] width 17 height 17
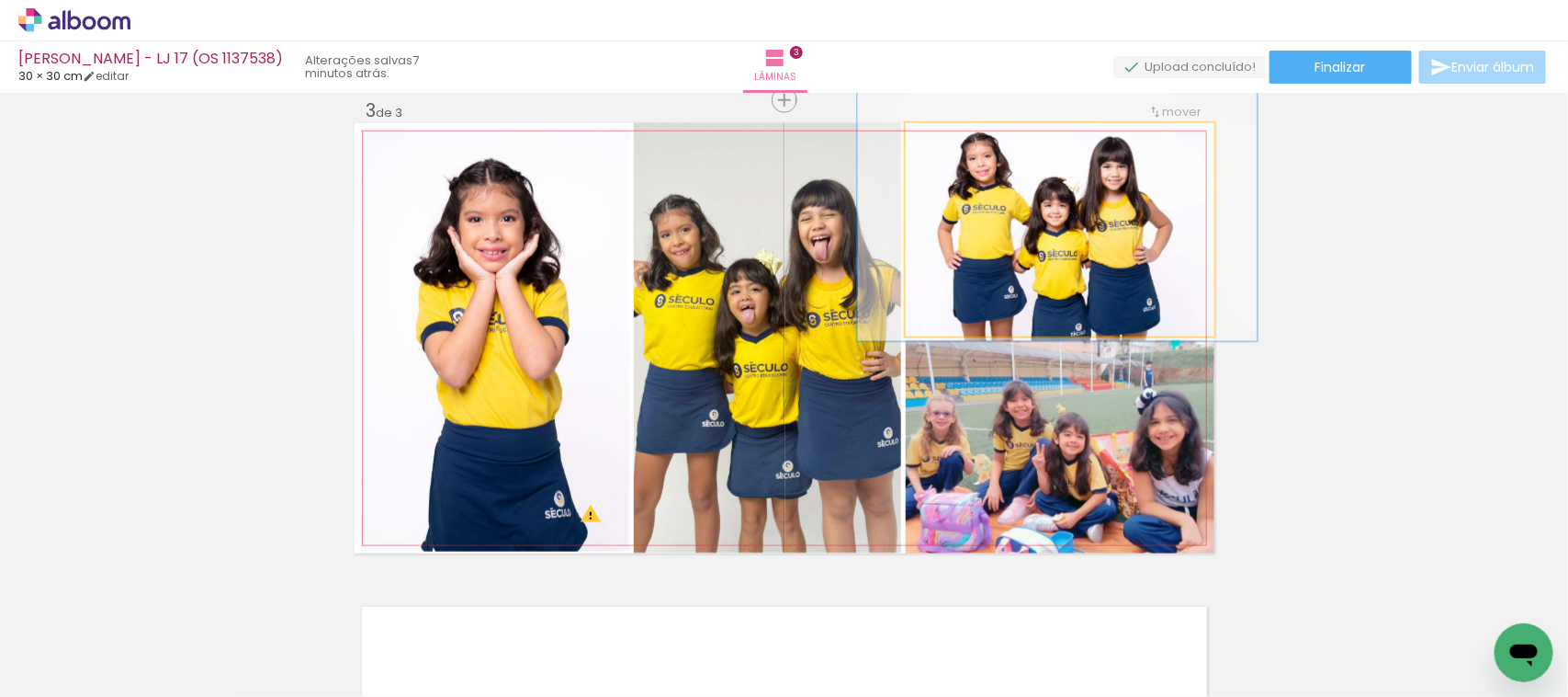
drag, startPoint x: 1091, startPoint y: 287, endPoint x: 1084, endPoint y: 265, distance: 23.1
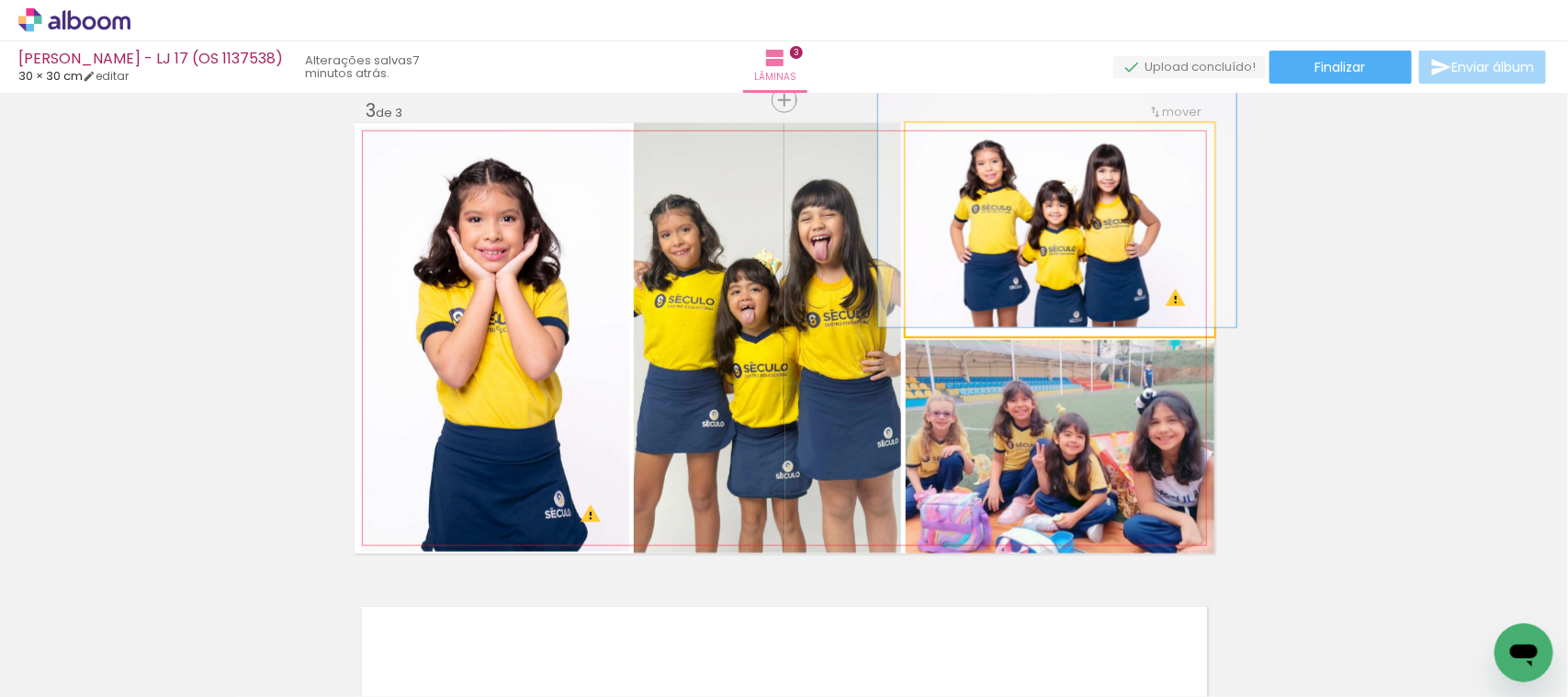
drag, startPoint x: 953, startPoint y: 143, endPoint x: 945, endPoint y: 154, distance: 13.6
type paper-slider "112"
click at [945, 154] on div at bounding box center [958, 142] width 30 height 30
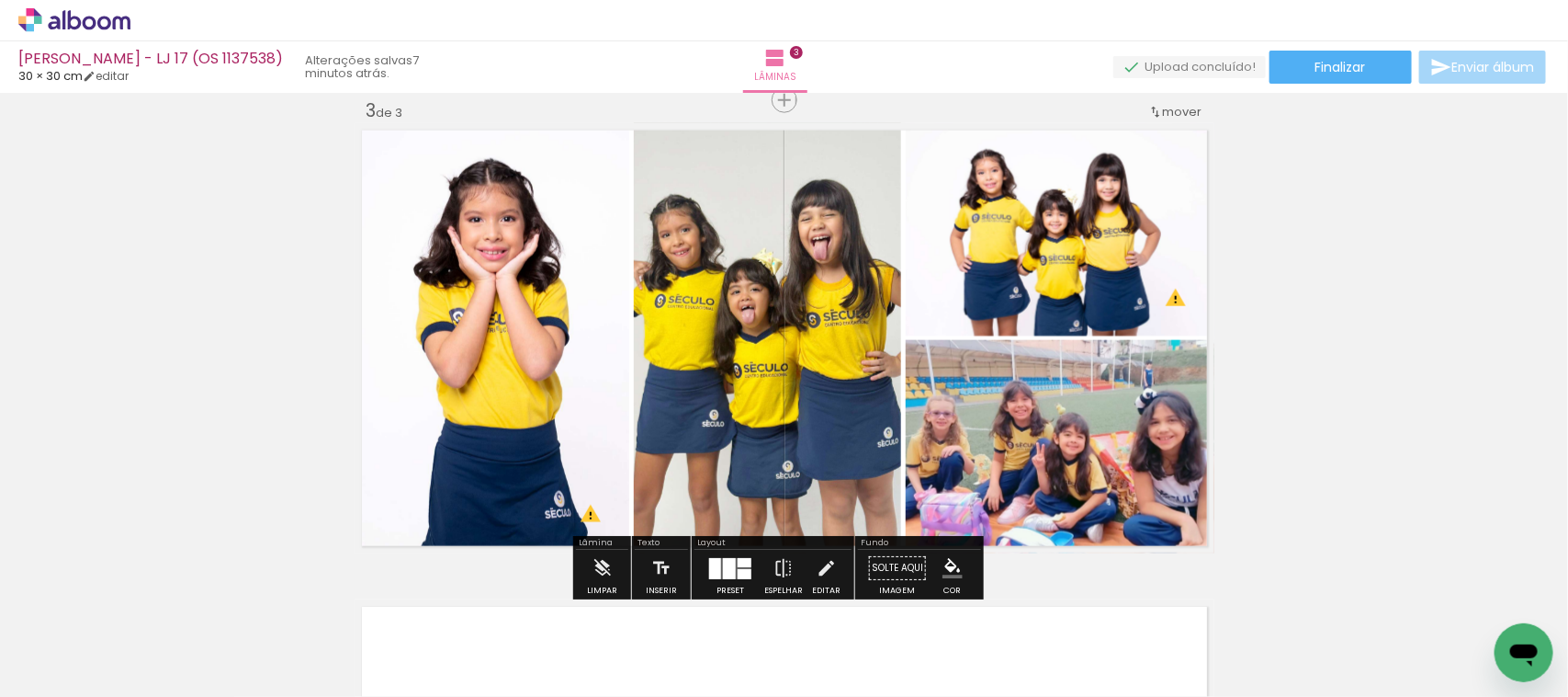
click at [1352, 246] on div "Inserir lâmina 1 de 3 Inserir lâmina 2 de 3 Inserir lâmina 3 de 3 O Designbox p…" at bounding box center [784, 76] width 1568 height 1906
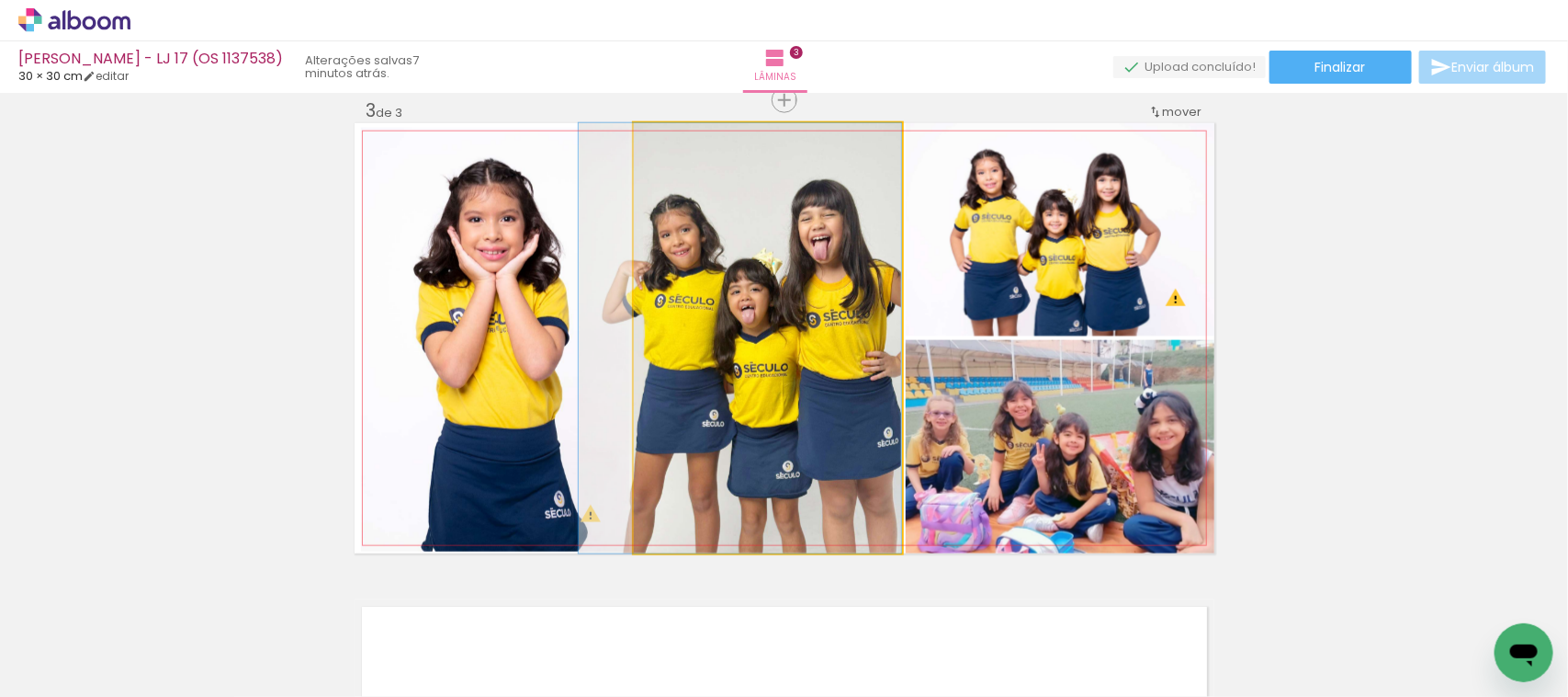
click at [751, 382] on quentale-photo at bounding box center [768, 338] width 268 height 430
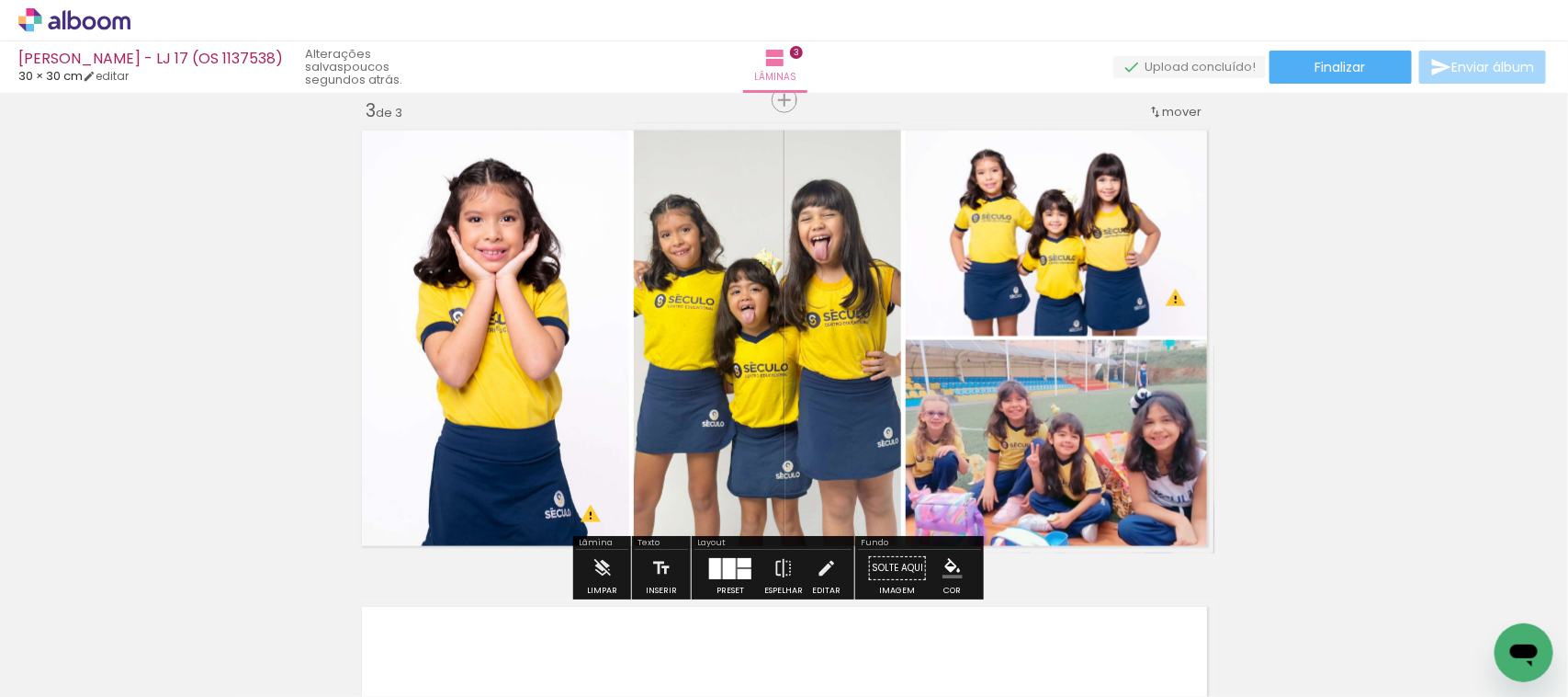
click at [683, 315] on quentale-photo at bounding box center [768, 338] width 268 height 430
click at [78, 676] on span "Adicionar Fotos" at bounding box center [65, 672] width 55 height 20
click at [0, 0] on input "file" at bounding box center [0, 0] width 0 height 0
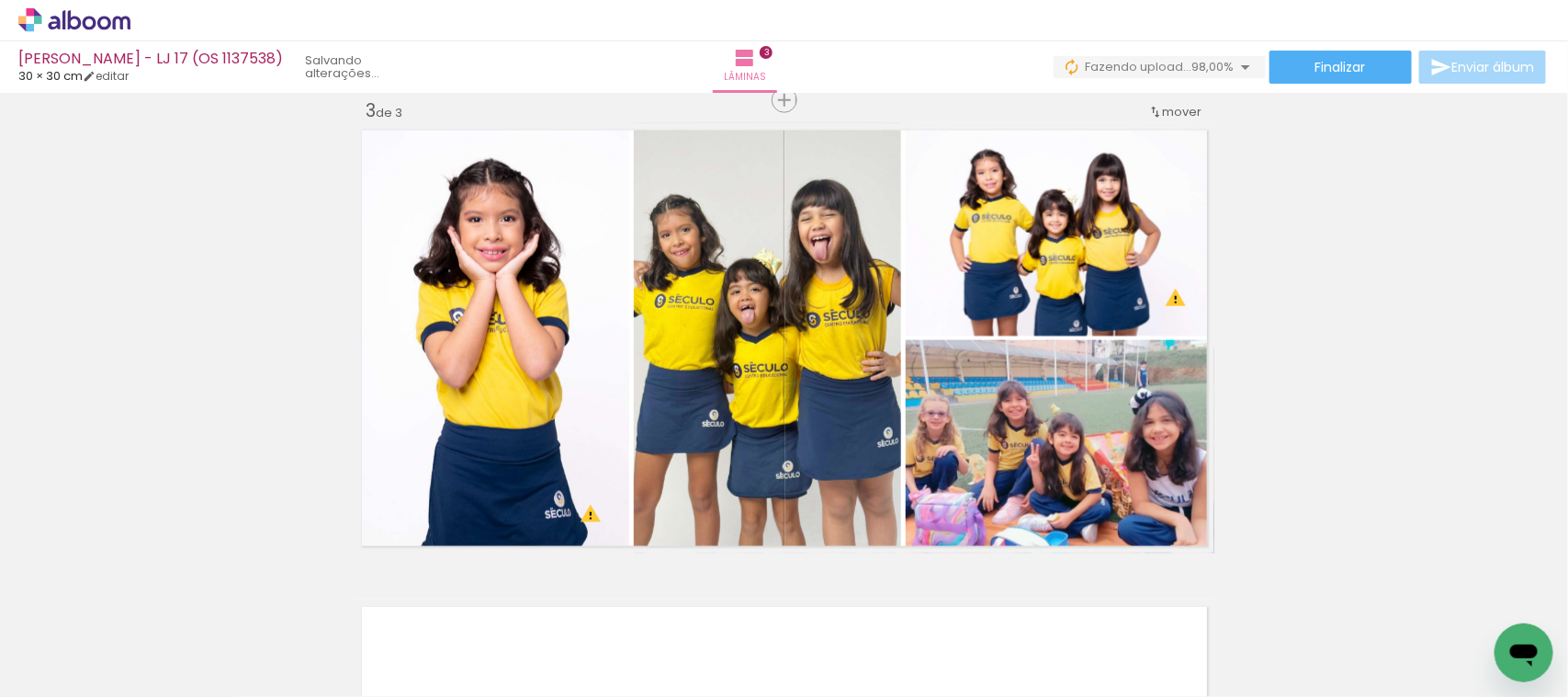
scroll to position [0, 3732]
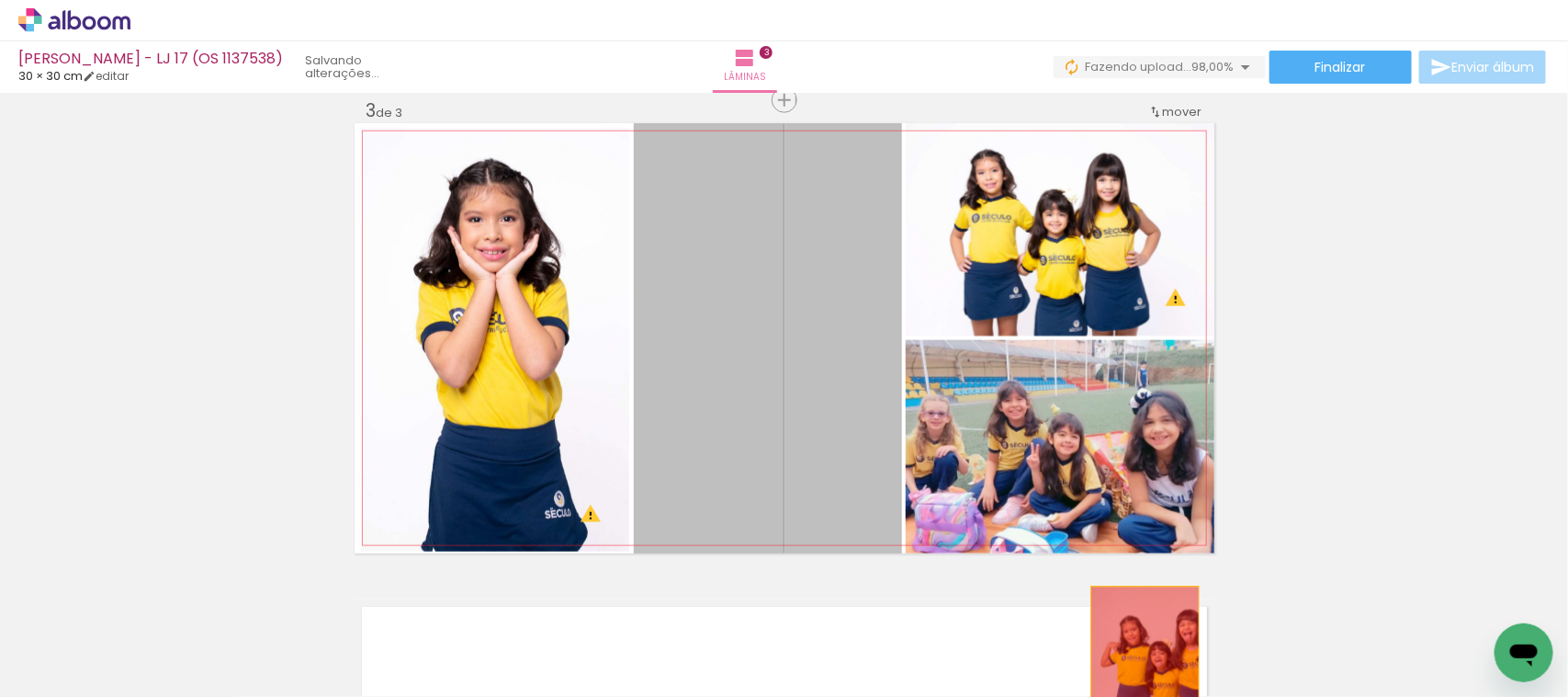
drag, startPoint x: 777, startPoint y: 271, endPoint x: 1136, endPoint y: 673, distance: 539.0
click at [1136, 673] on quentale-workspace at bounding box center [784, 348] width 1568 height 697
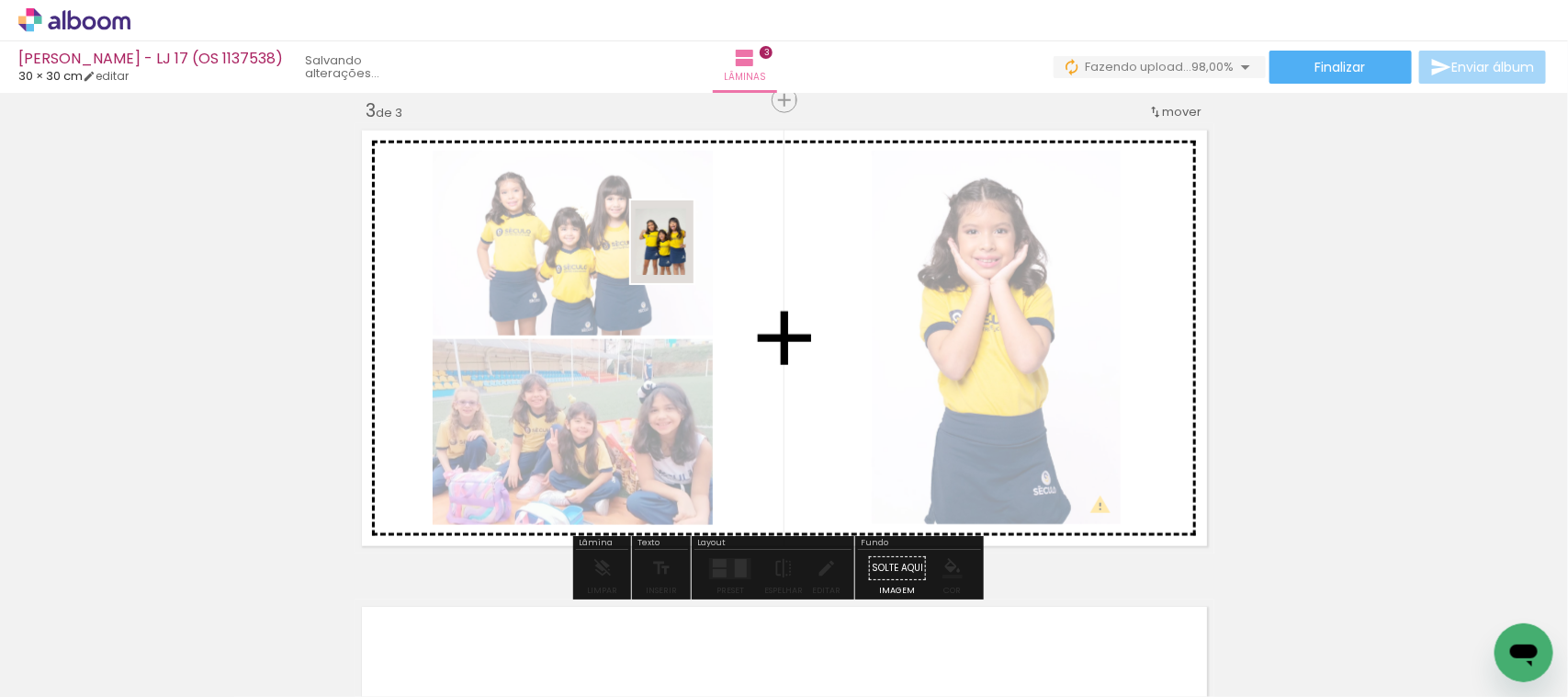
drag, startPoint x: 1507, startPoint y: 607, endPoint x: 686, endPoint y: 256, distance: 892.9
click at [686, 256] on quentale-workspace at bounding box center [784, 348] width 1568 height 697
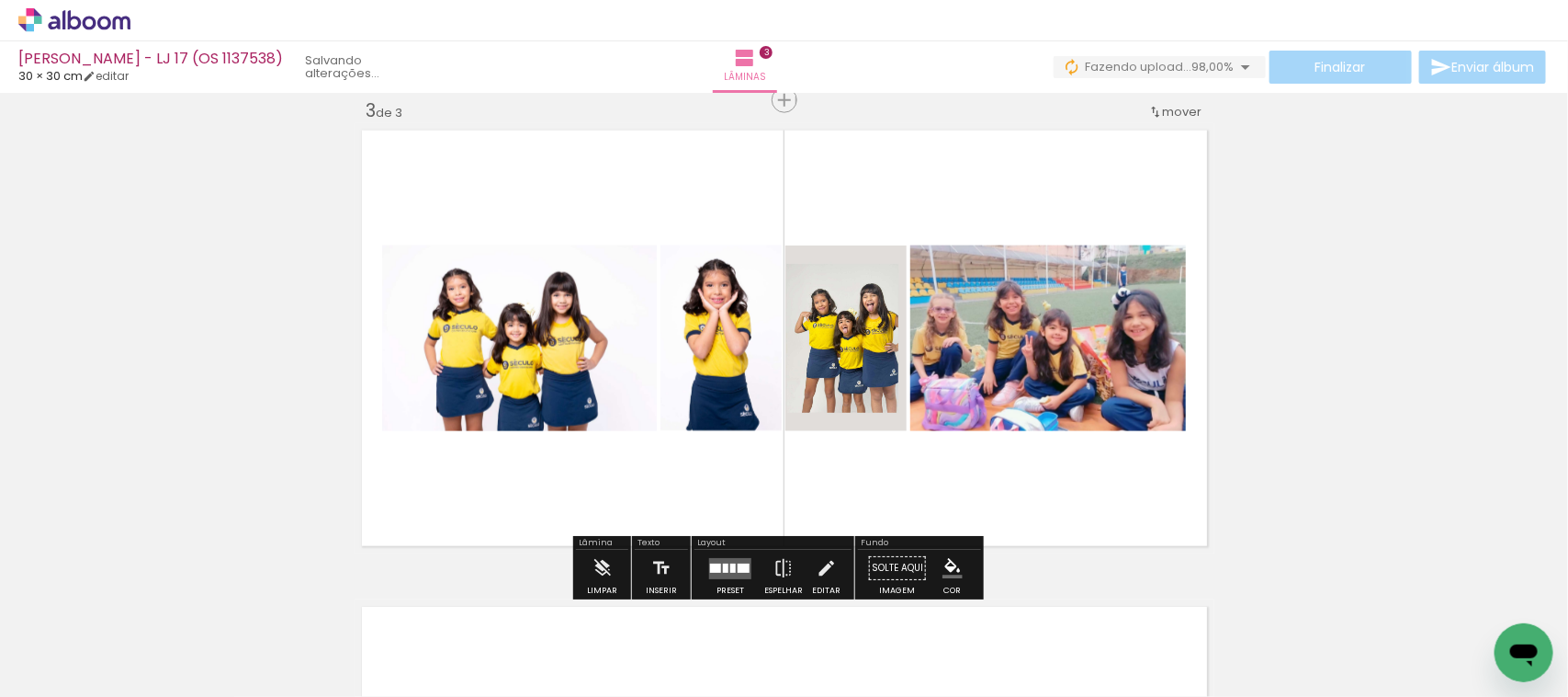
click at [731, 558] on quentale-layouter at bounding box center [730, 569] width 42 height 21
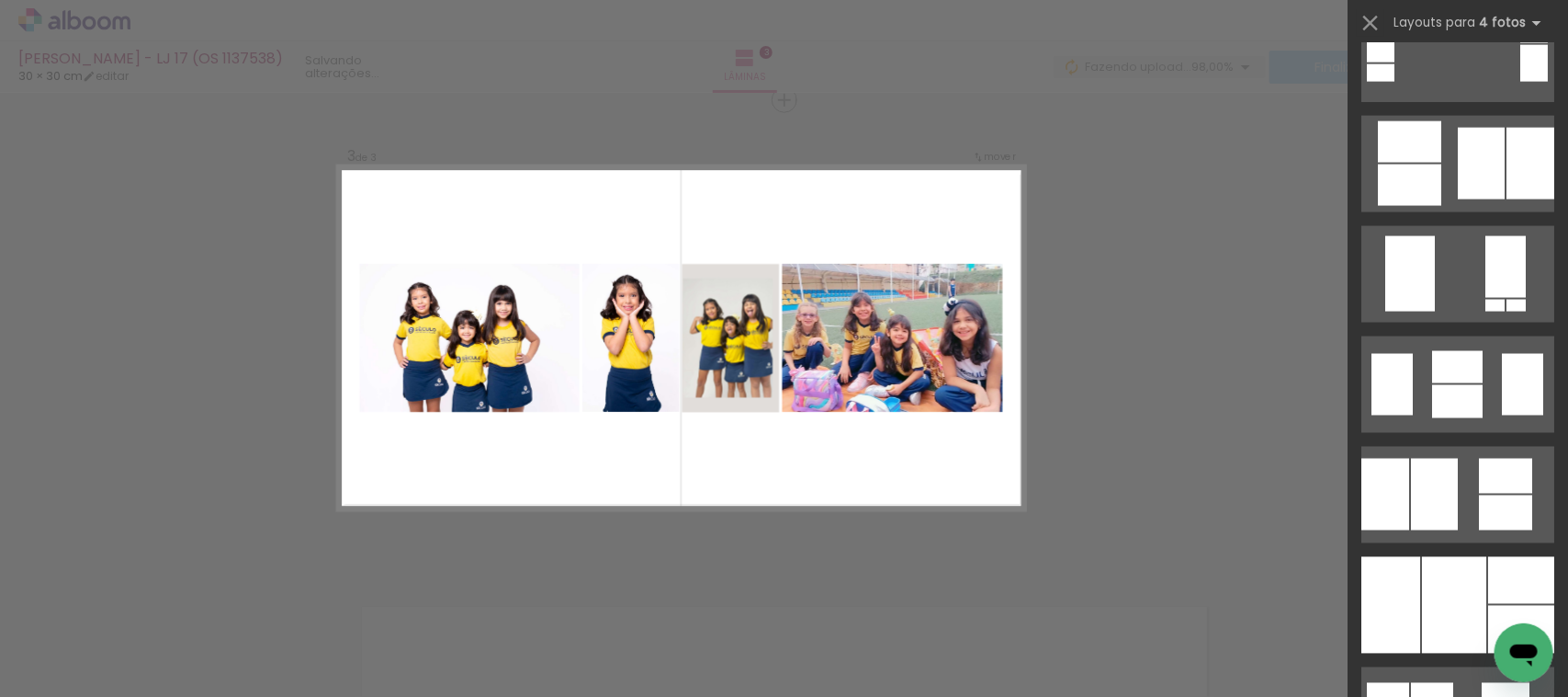
scroll to position [0, 0]
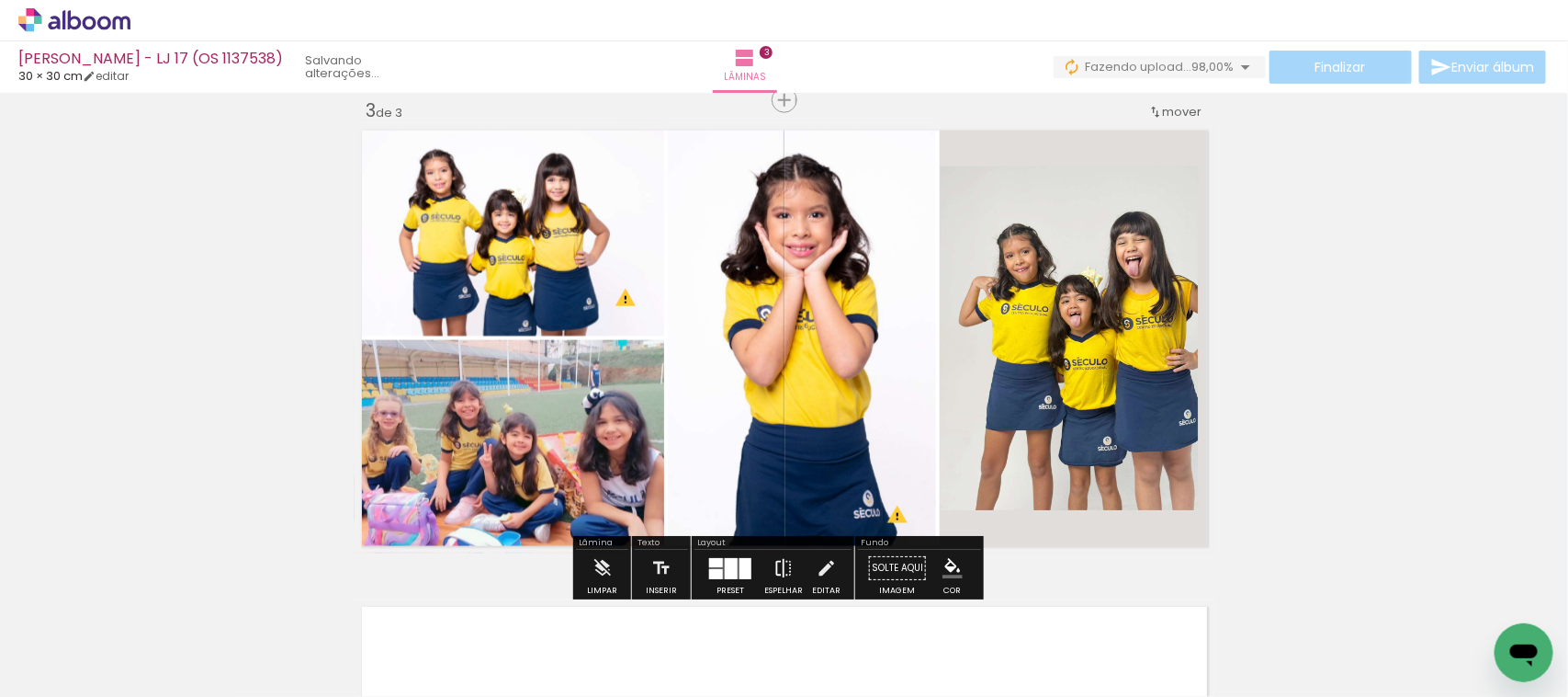
scroll to position [0, 3732]
click at [765, 566] on paper-button "Espelhar" at bounding box center [783, 573] width 47 height 47
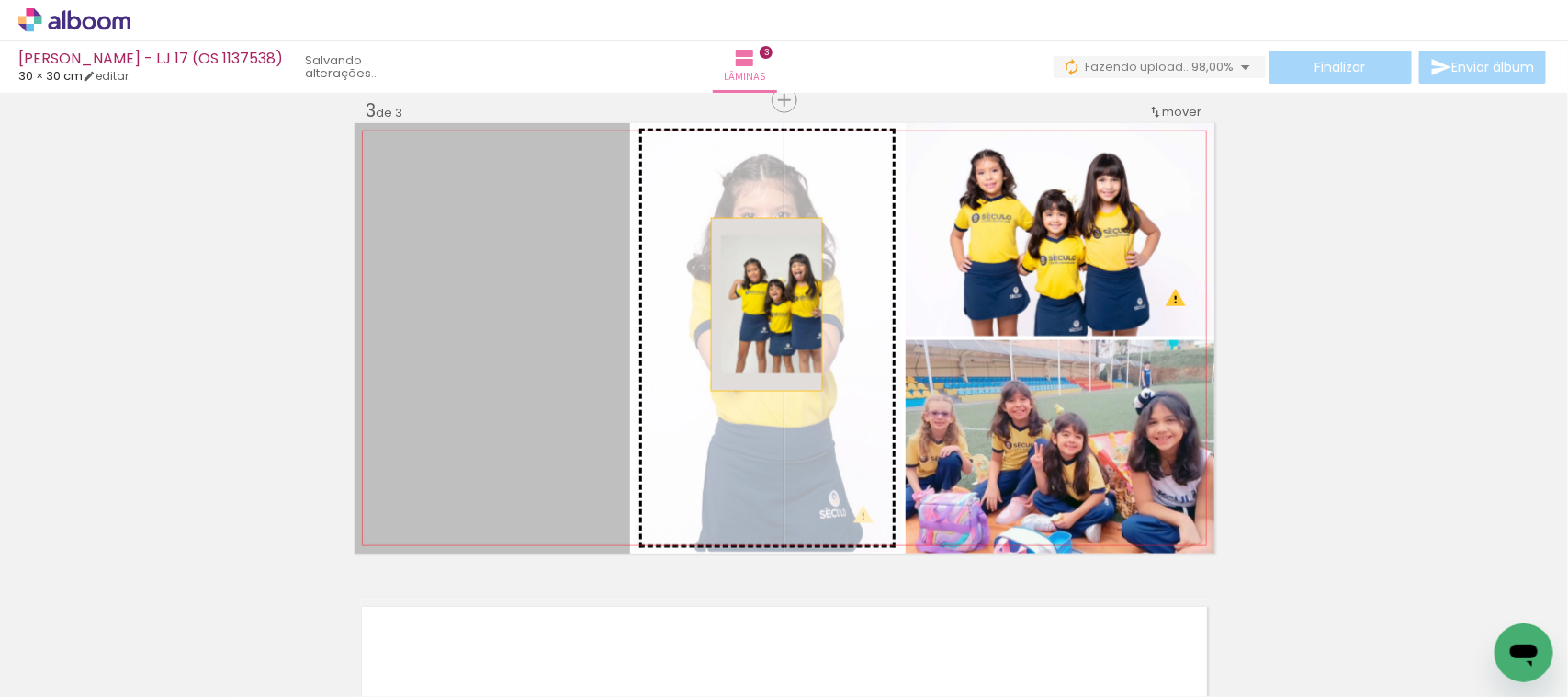
drag, startPoint x: 420, startPoint y: 374, endPoint x: 760, endPoint y: 304, distance: 347.1
click at [0, 0] on slot at bounding box center [0, 0] width 0 height 0
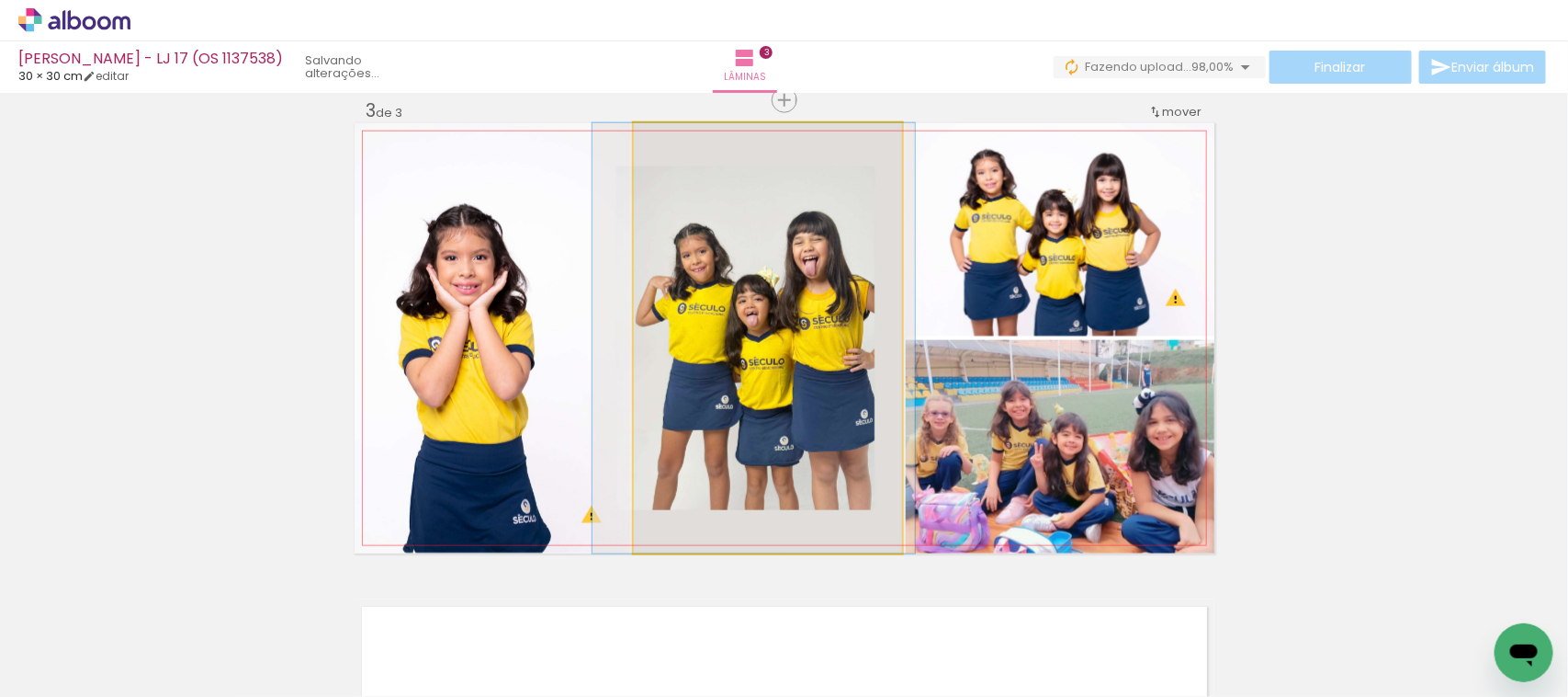
drag, startPoint x: 768, startPoint y: 382, endPoint x: 754, endPoint y: 378, distance: 14.6
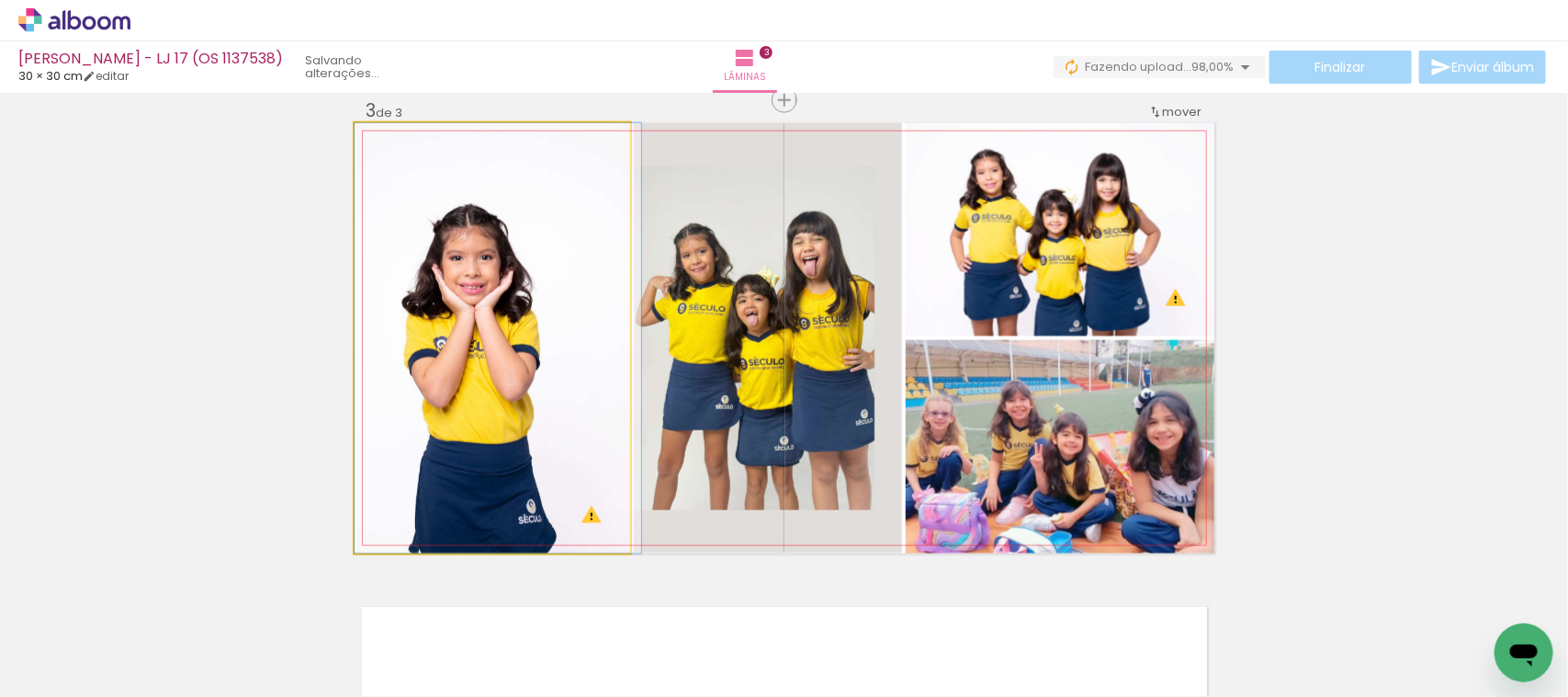
drag, startPoint x: 516, startPoint y: 323, endPoint x: 572, endPoint y: 303, distance: 59.5
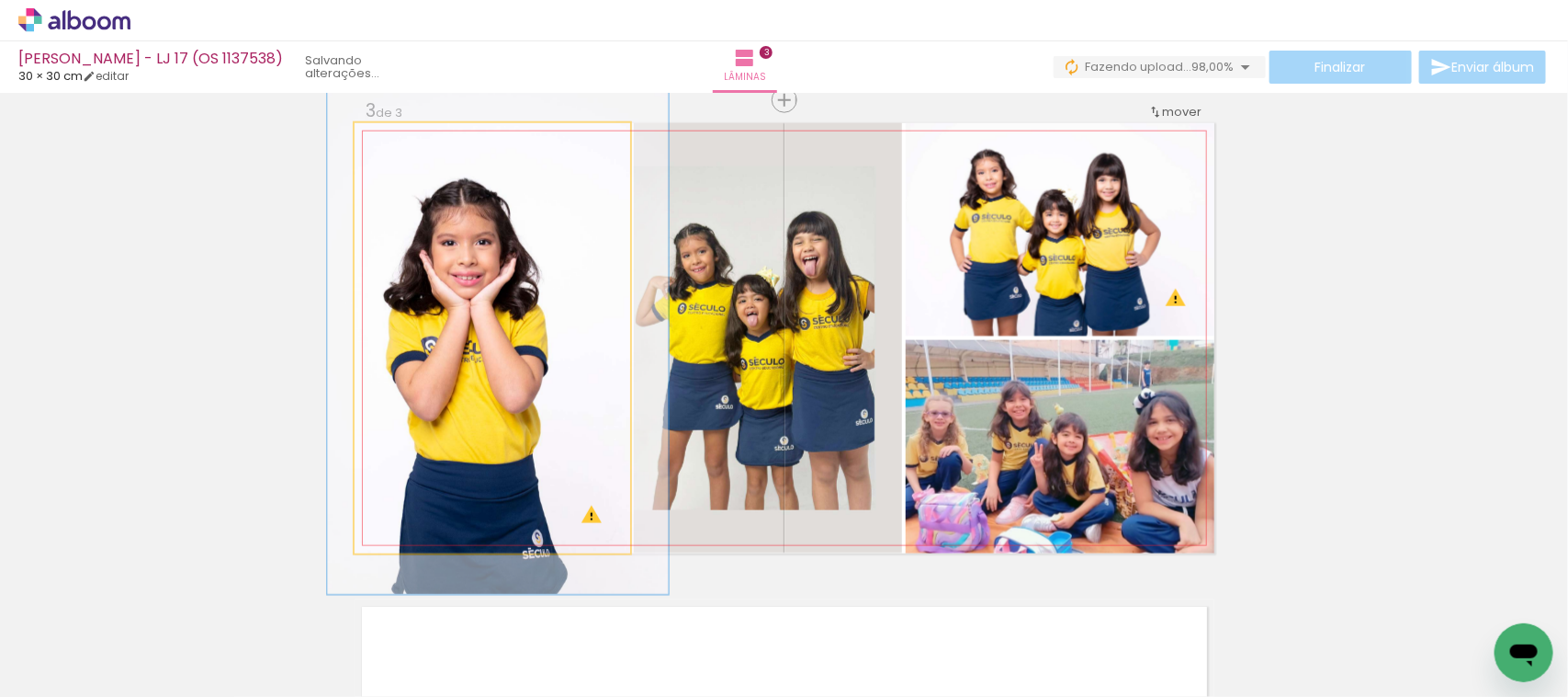
drag, startPoint x: 389, startPoint y: 140, endPoint x: 401, endPoint y: 140, distance: 12.0
type paper-slider "119"
click at [402, 140] on div at bounding box center [410, 142] width 17 height 17
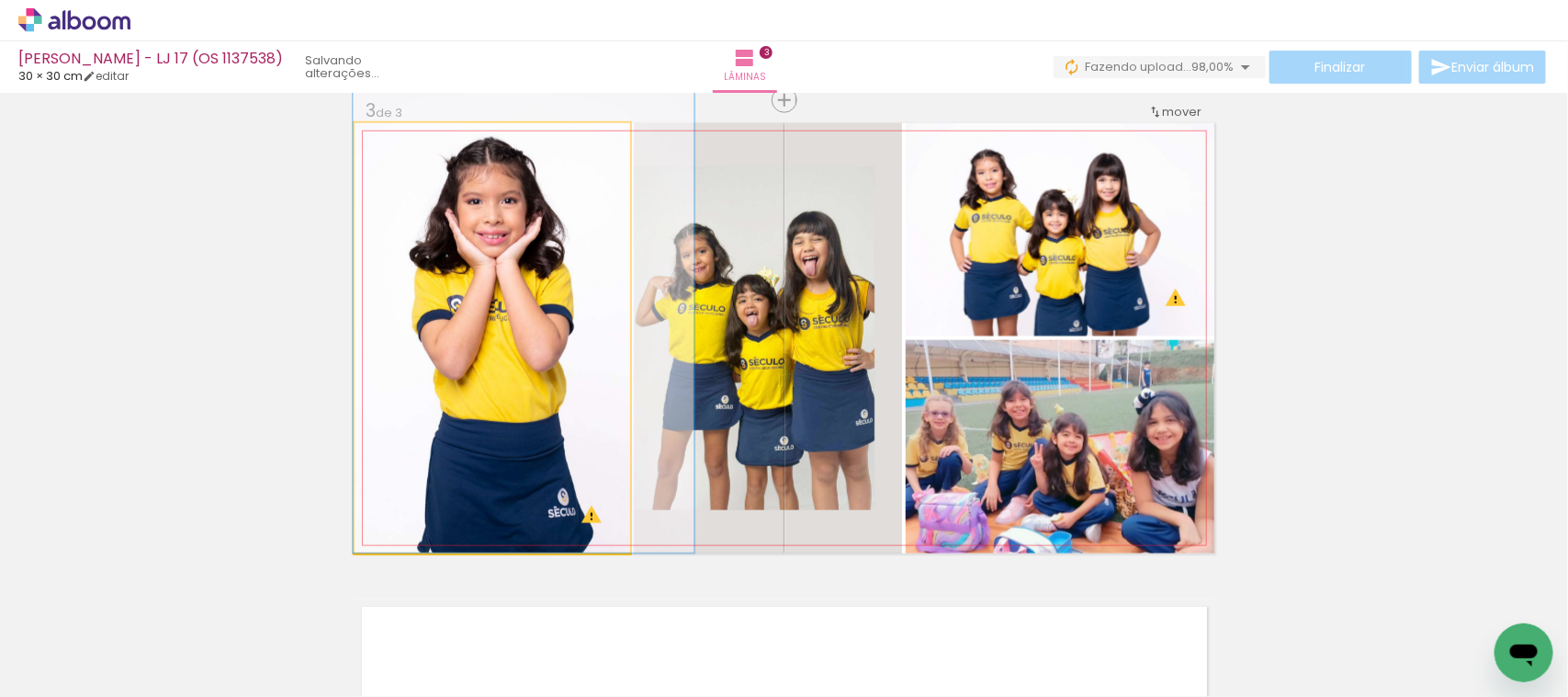
drag, startPoint x: 473, startPoint y: 276, endPoint x: 498, endPoint y: 233, distance: 49.7
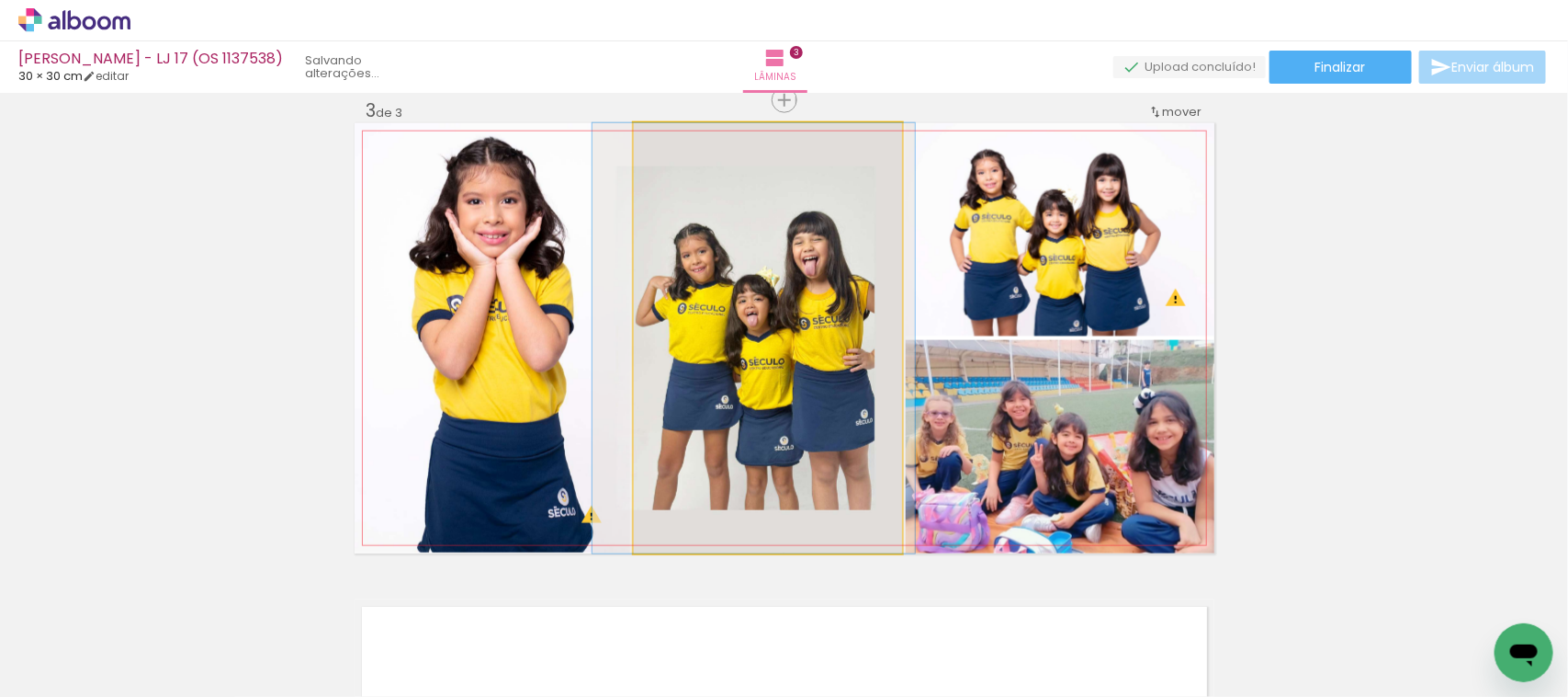
click at [745, 247] on quentale-photo at bounding box center [768, 338] width 268 height 430
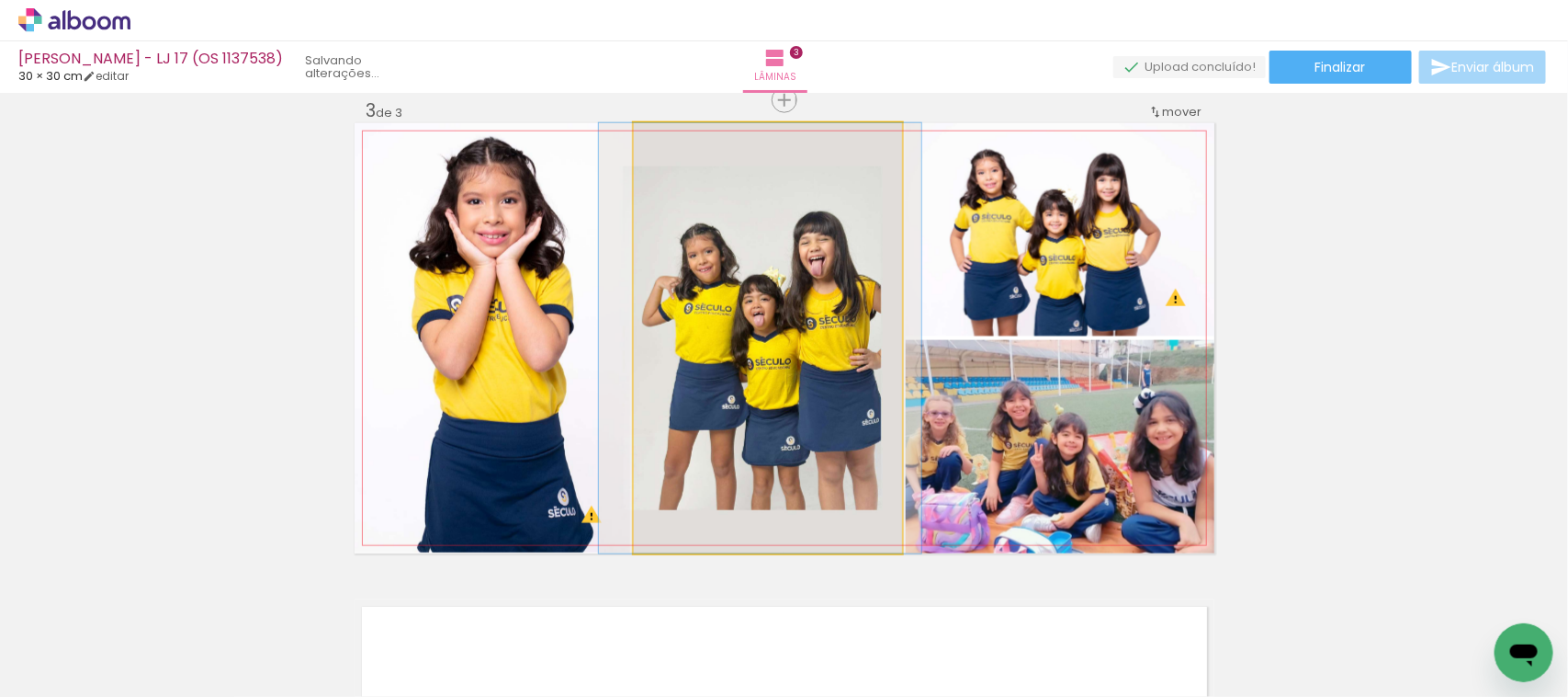
drag, startPoint x: 759, startPoint y: 269, endPoint x: 769, endPoint y: 282, distance: 16.4
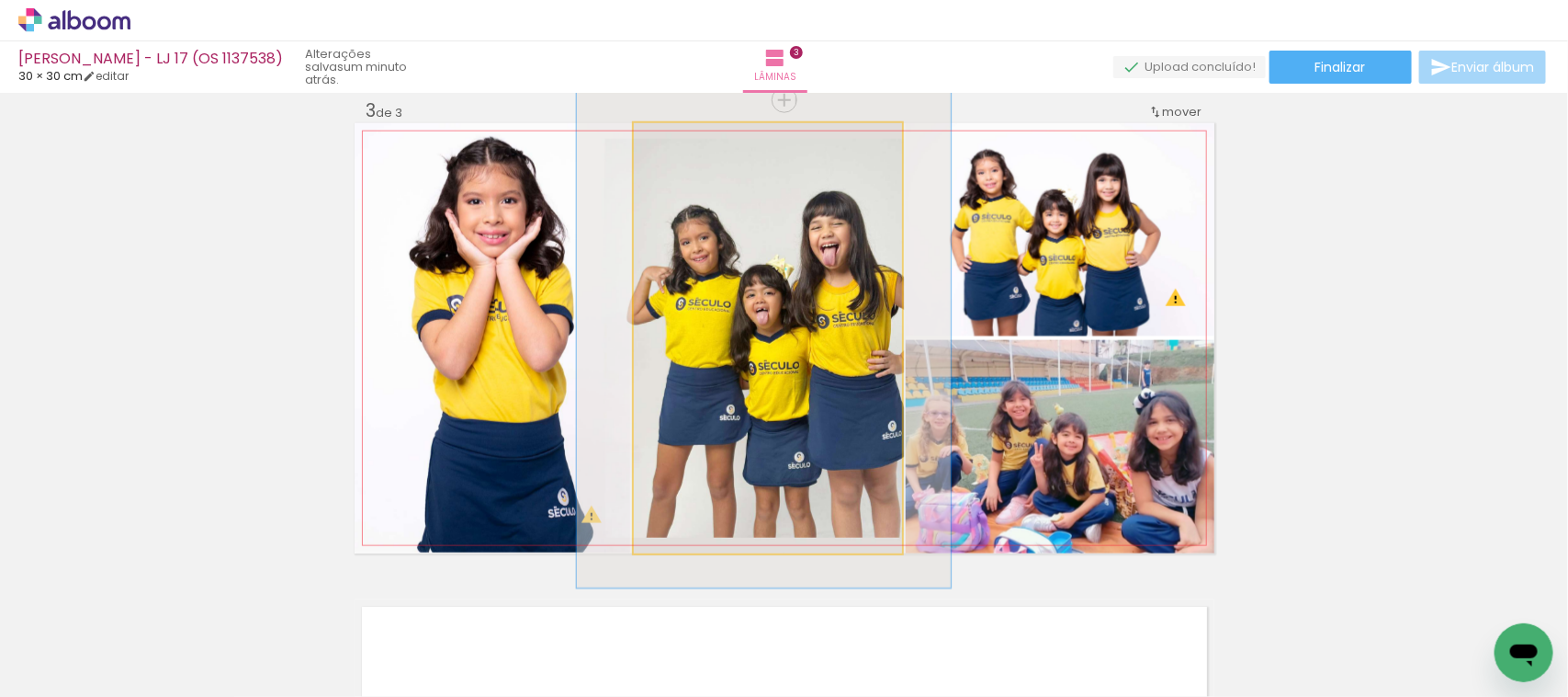
drag, startPoint x: 668, startPoint y: 136, endPoint x: 678, endPoint y: 154, distance: 20.6
type paper-slider "116"
click at [678, 154] on div at bounding box center [687, 142] width 30 height 30
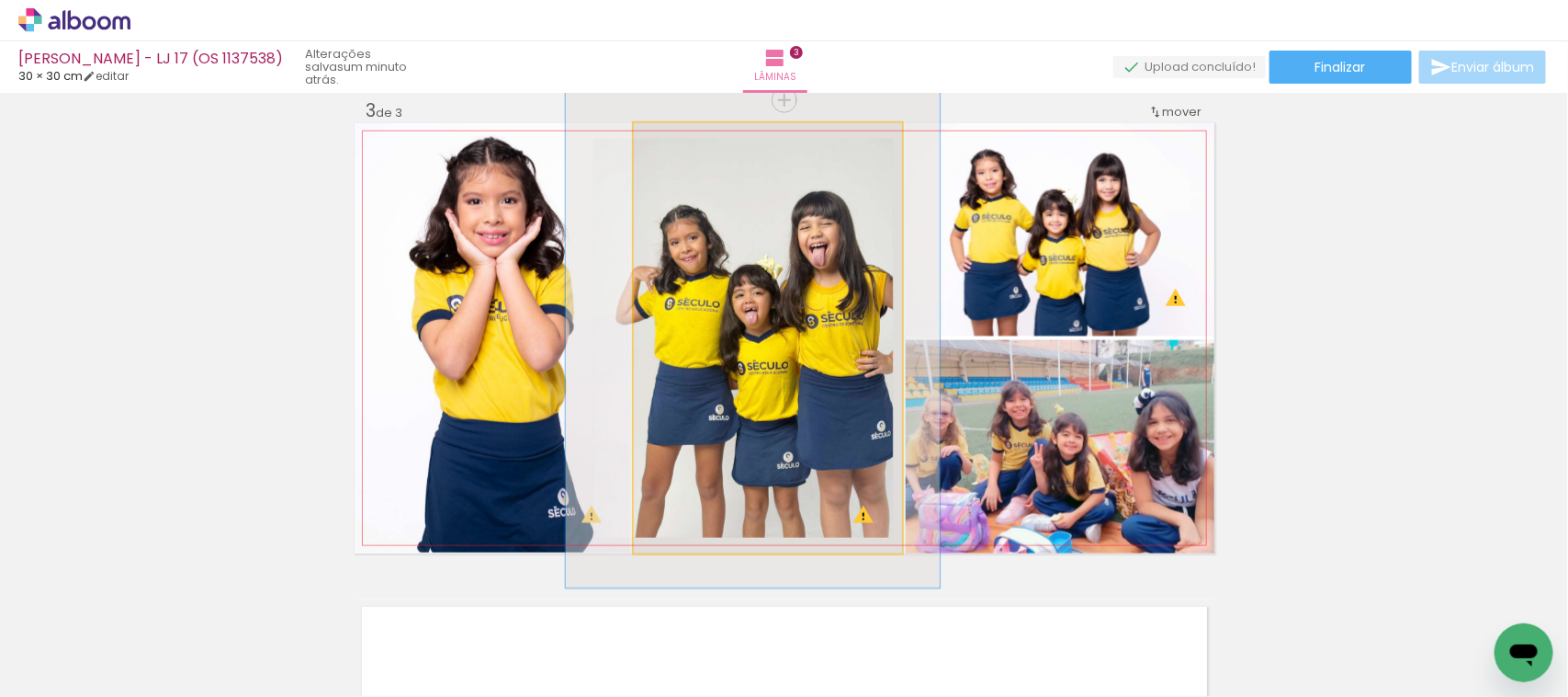
drag, startPoint x: 859, startPoint y: 324, endPoint x: 848, endPoint y: 324, distance: 11.0
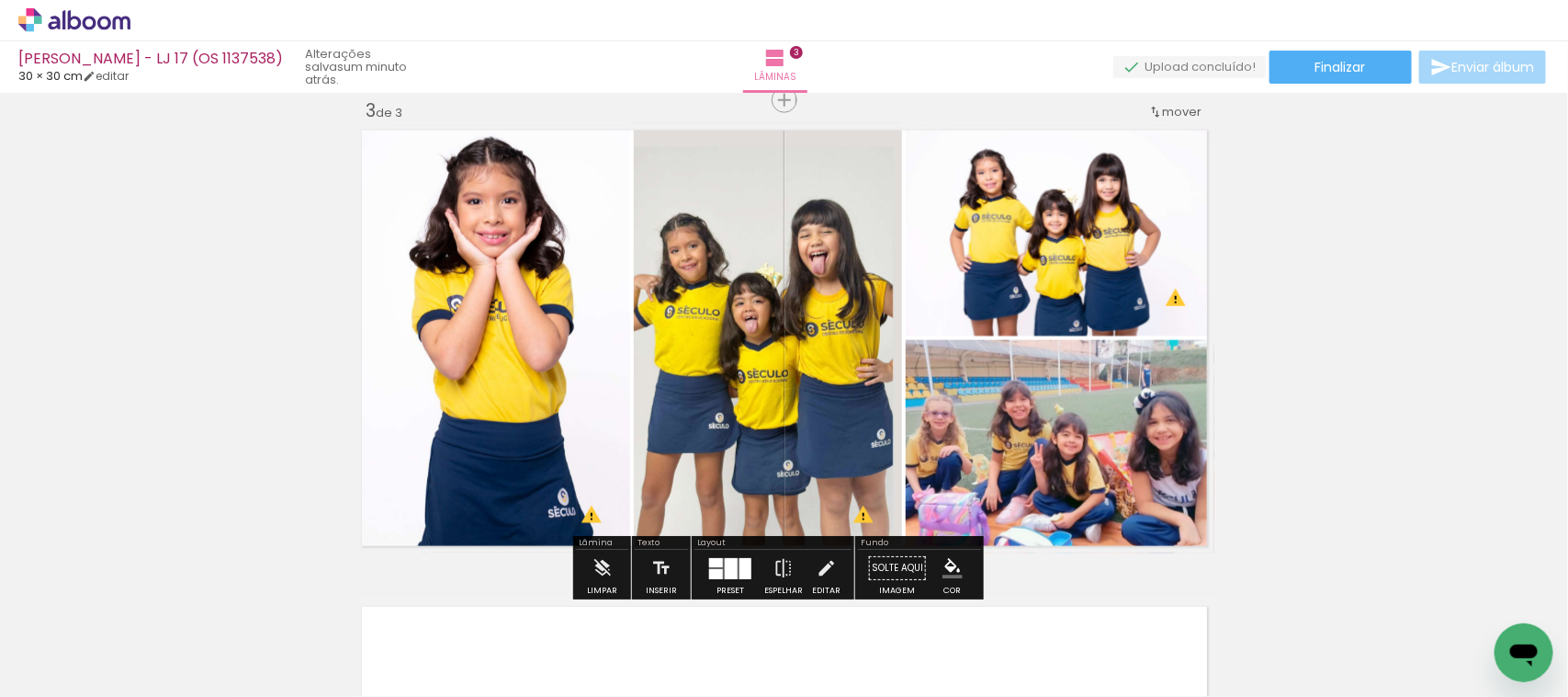
scroll to position [1091, 0]
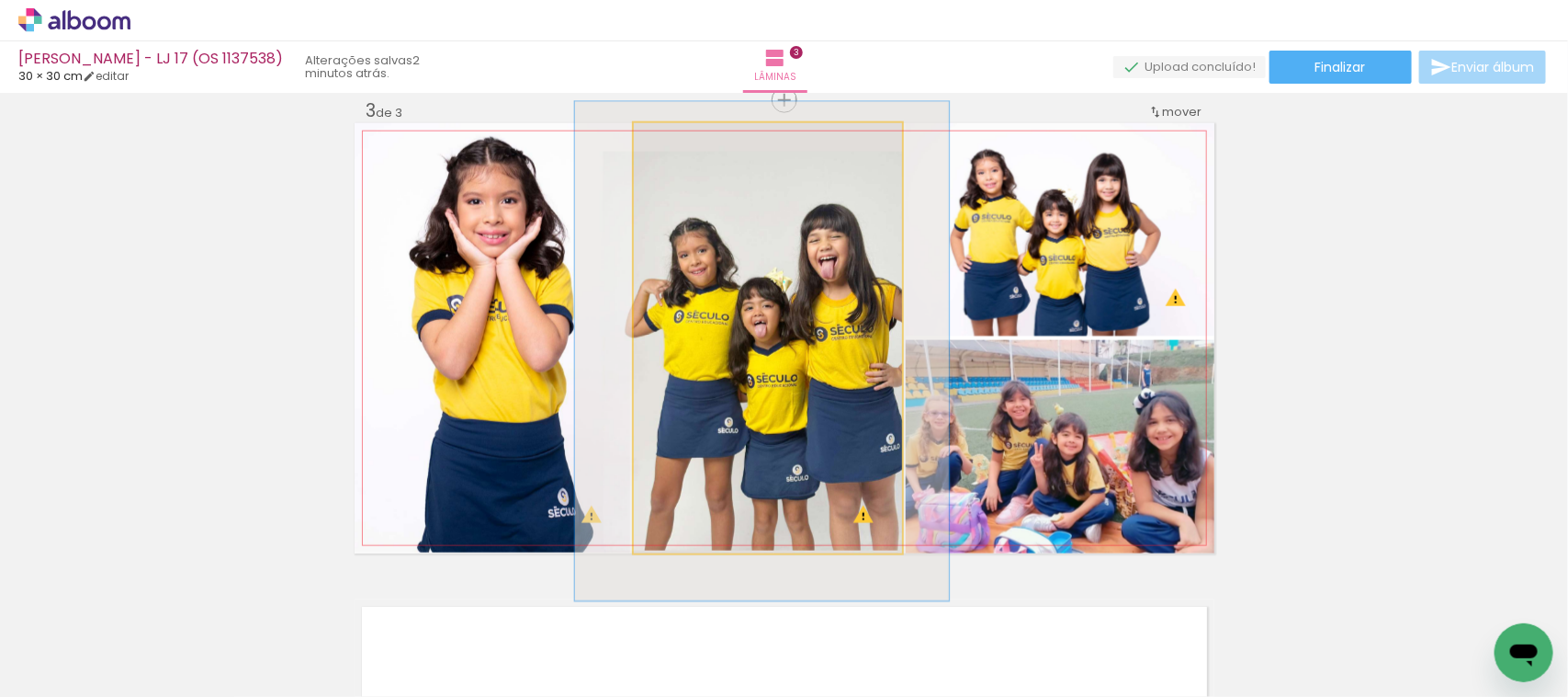
drag, startPoint x: 769, startPoint y: 324, endPoint x: 778, endPoint y: 328, distance: 9.8
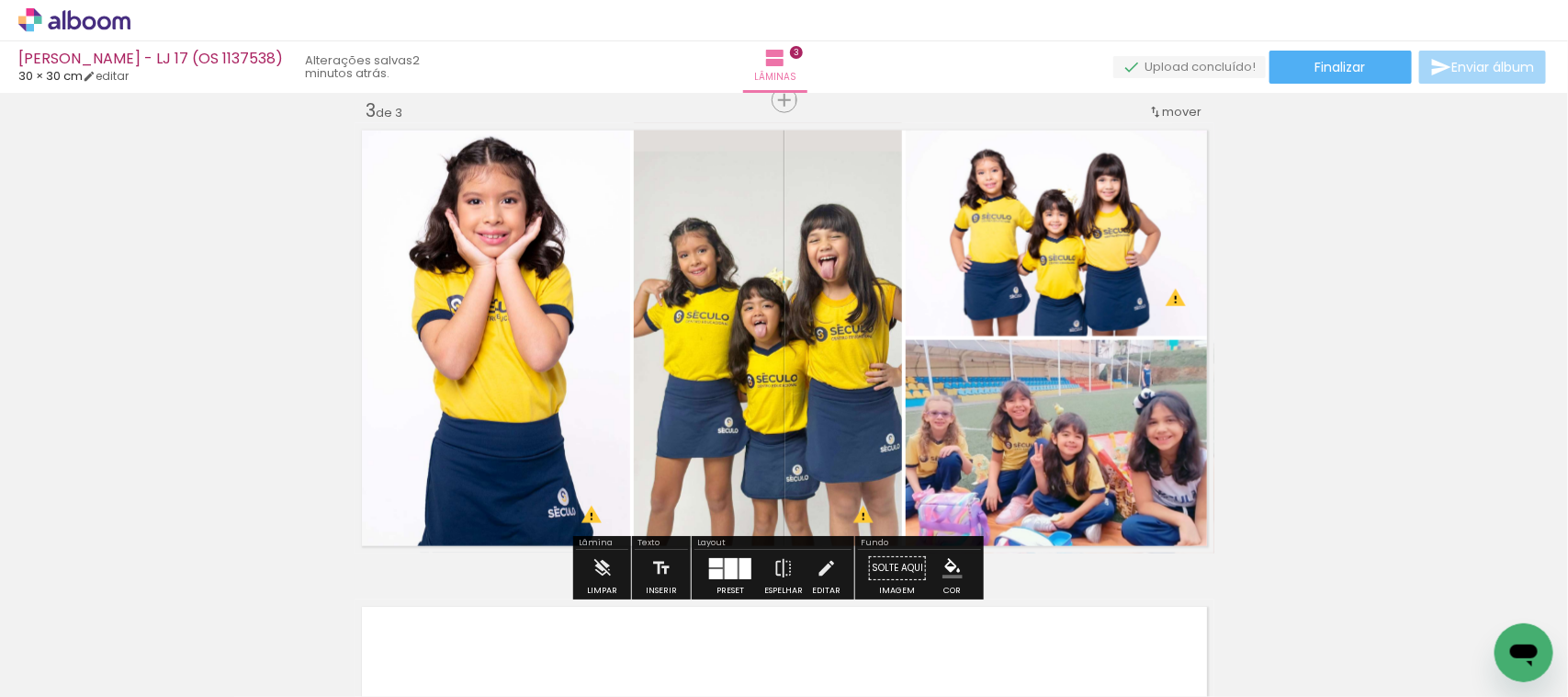
click at [778, 328] on quentale-photo at bounding box center [768, 338] width 268 height 430
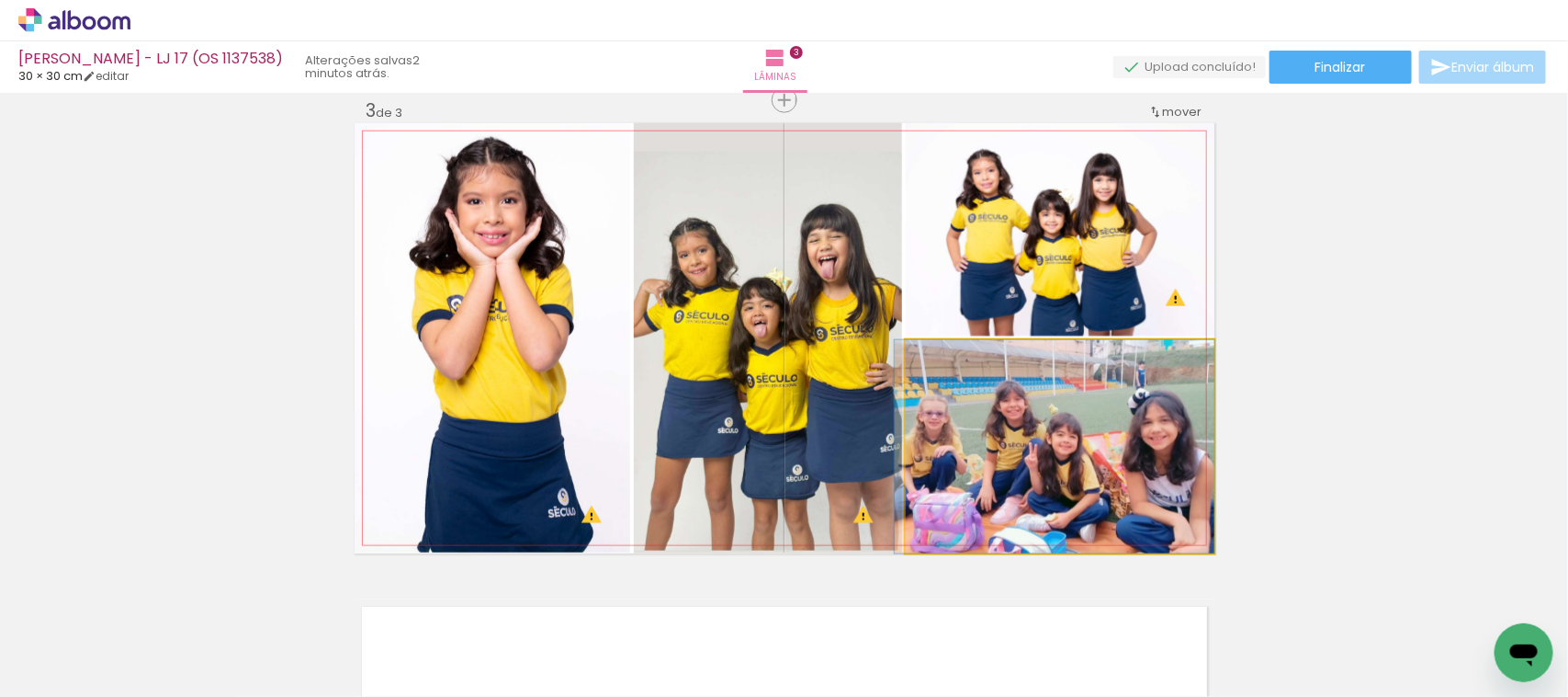
drag, startPoint x: 1080, startPoint y: 444, endPoint x: 1067, endPoint y: 425, distance: 23.0
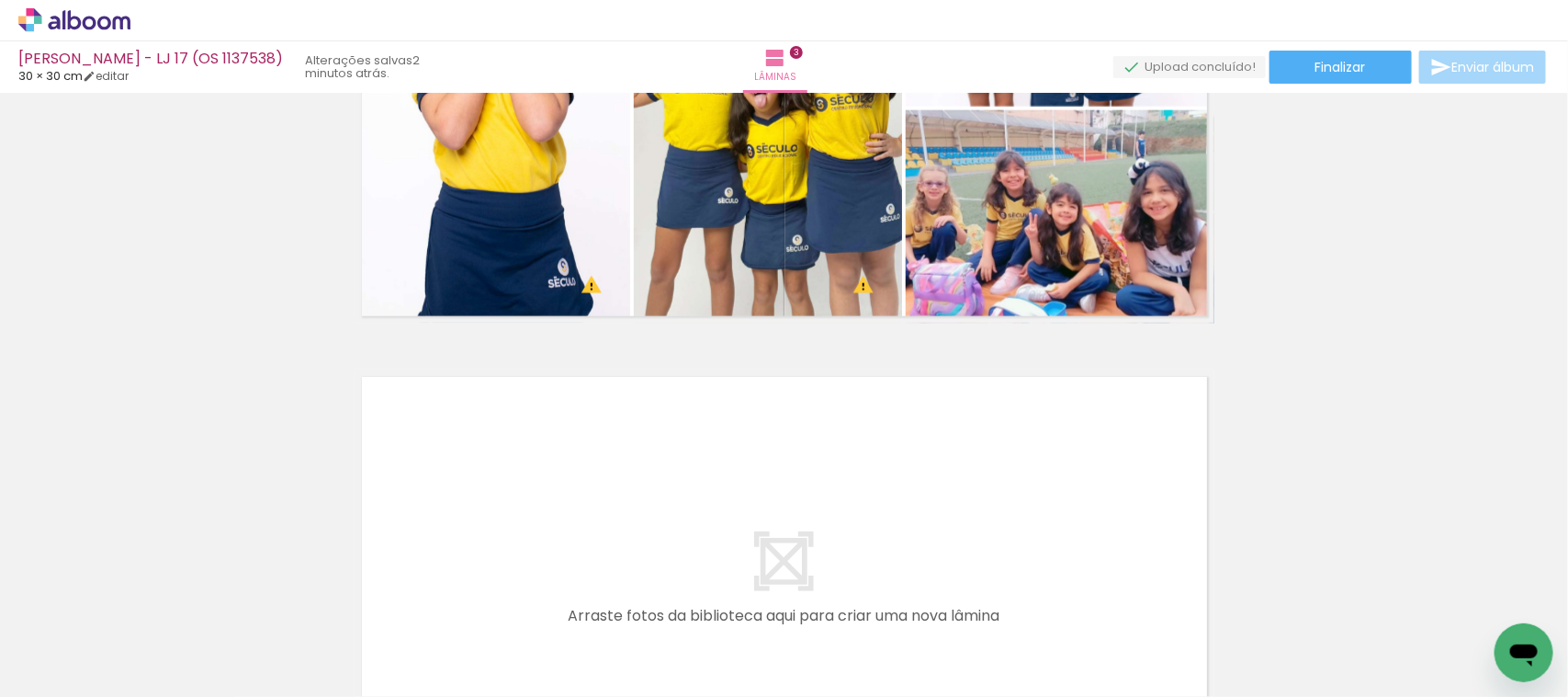
scroll to position [0, 2532]
click at [501, 586] on paper-icon-button at bounding box center [493, 597] width 23 height 23
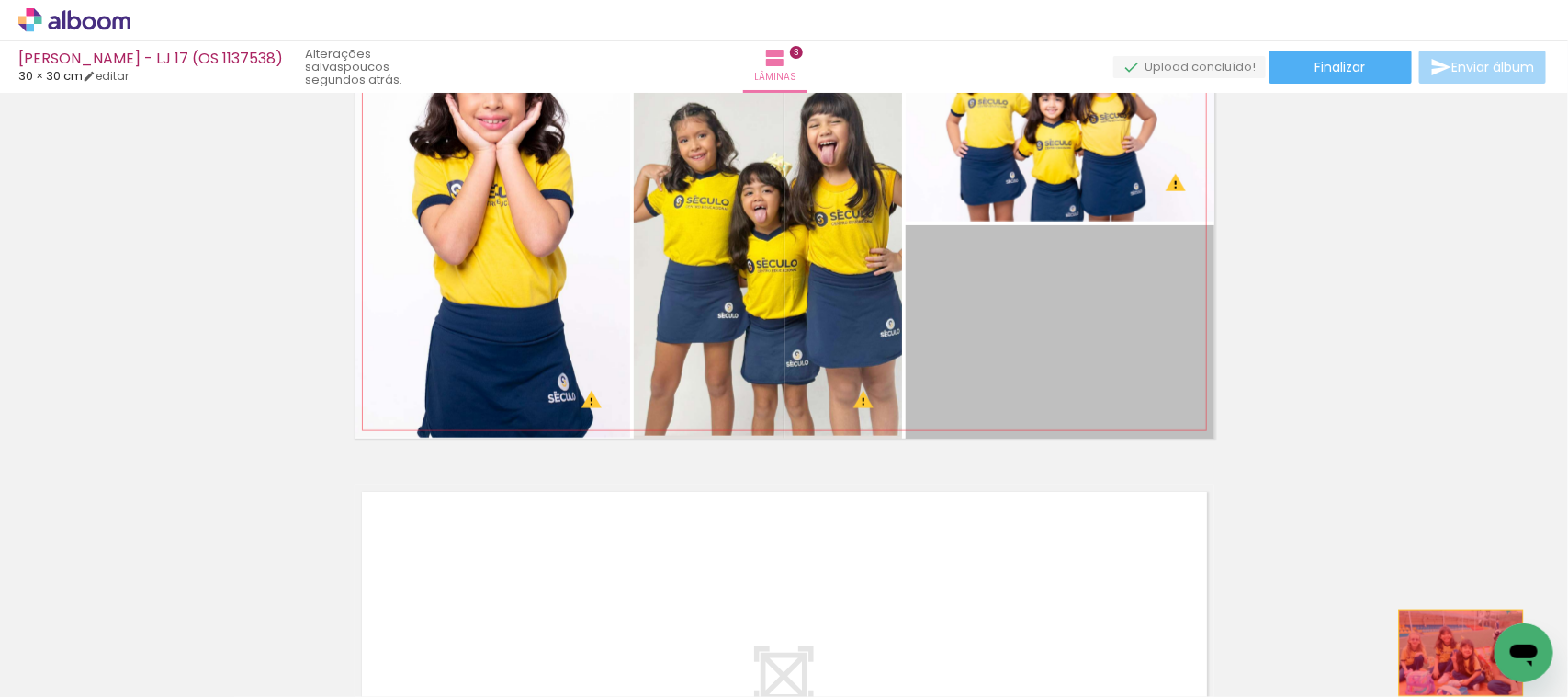
drag, startPoint x: 1030, startPoint y: 350, endPoint x: 1453, endPoint y: 652, distance: 519.7
click at [1453, 652] on quentale-workspace at bounding box center [784, 348] width 1568 height 697
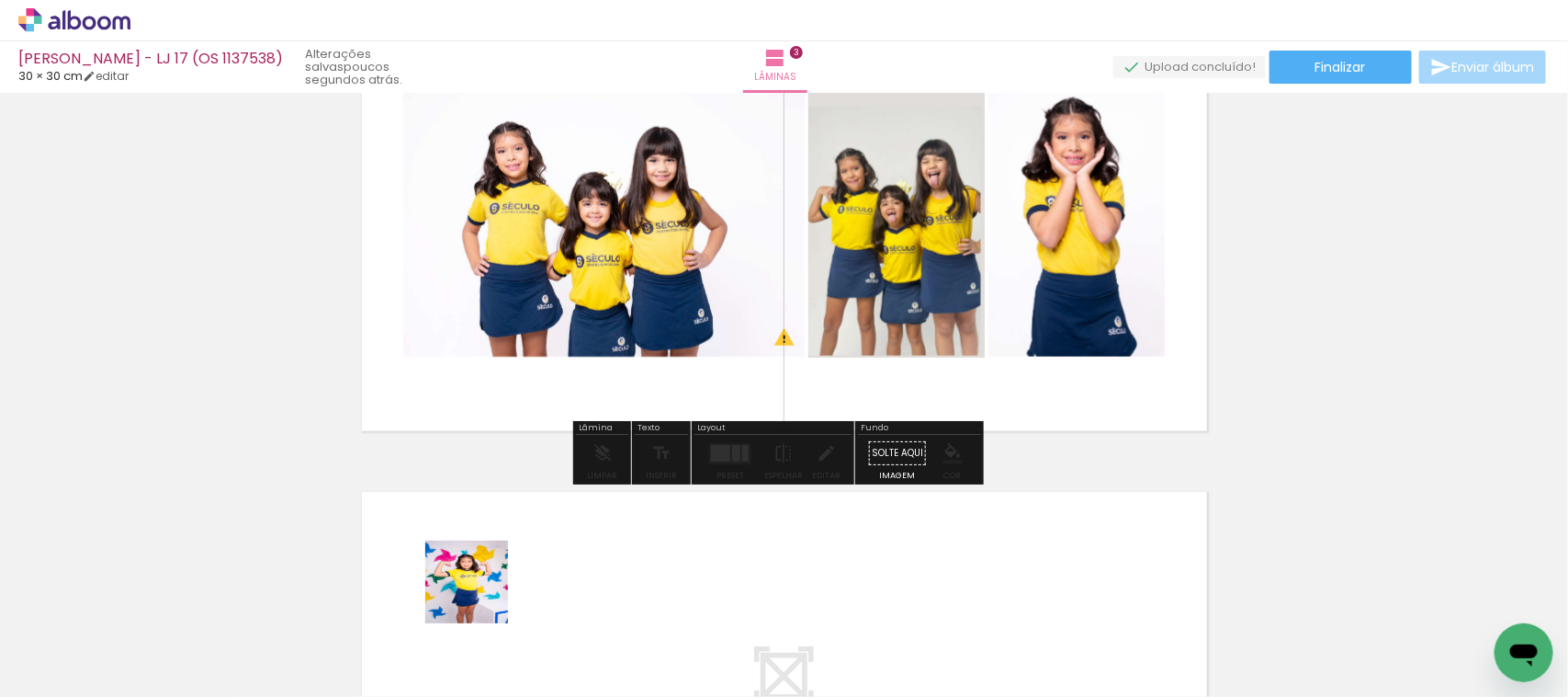
drag, startPoint x: 484, startPoint y: 641, endPoint x: 563, endPoint y: 286, distance: 363.7
click at [563, 286] on quentale-workspace at bounding box center [784, 348] width 1568 height 697
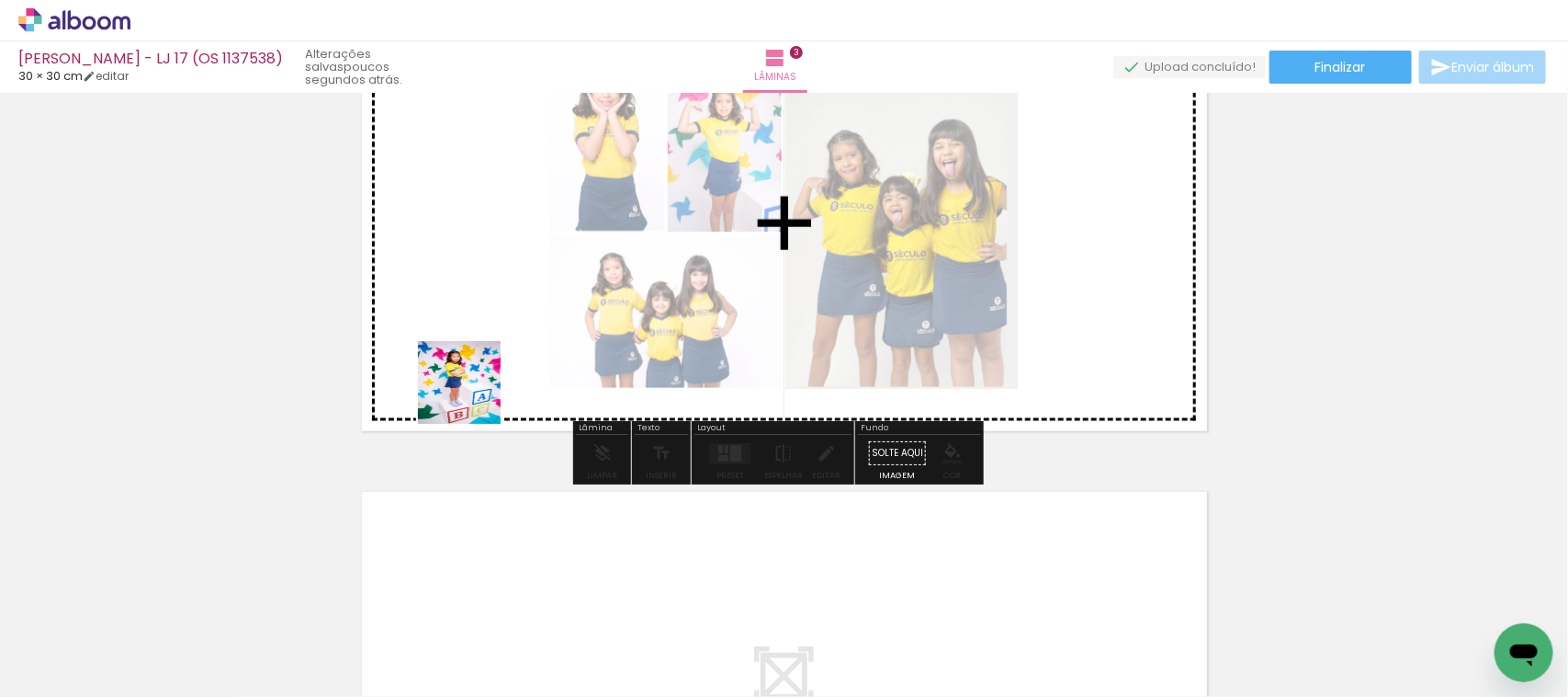
drag, startPoint x: 379, startPoint y: 637, endPoint x: 498, endPoint y: 328, distance: 331.1
click at [498, 328] on quentale-workspace at bounding box center [784, 348] width 1568 height 697
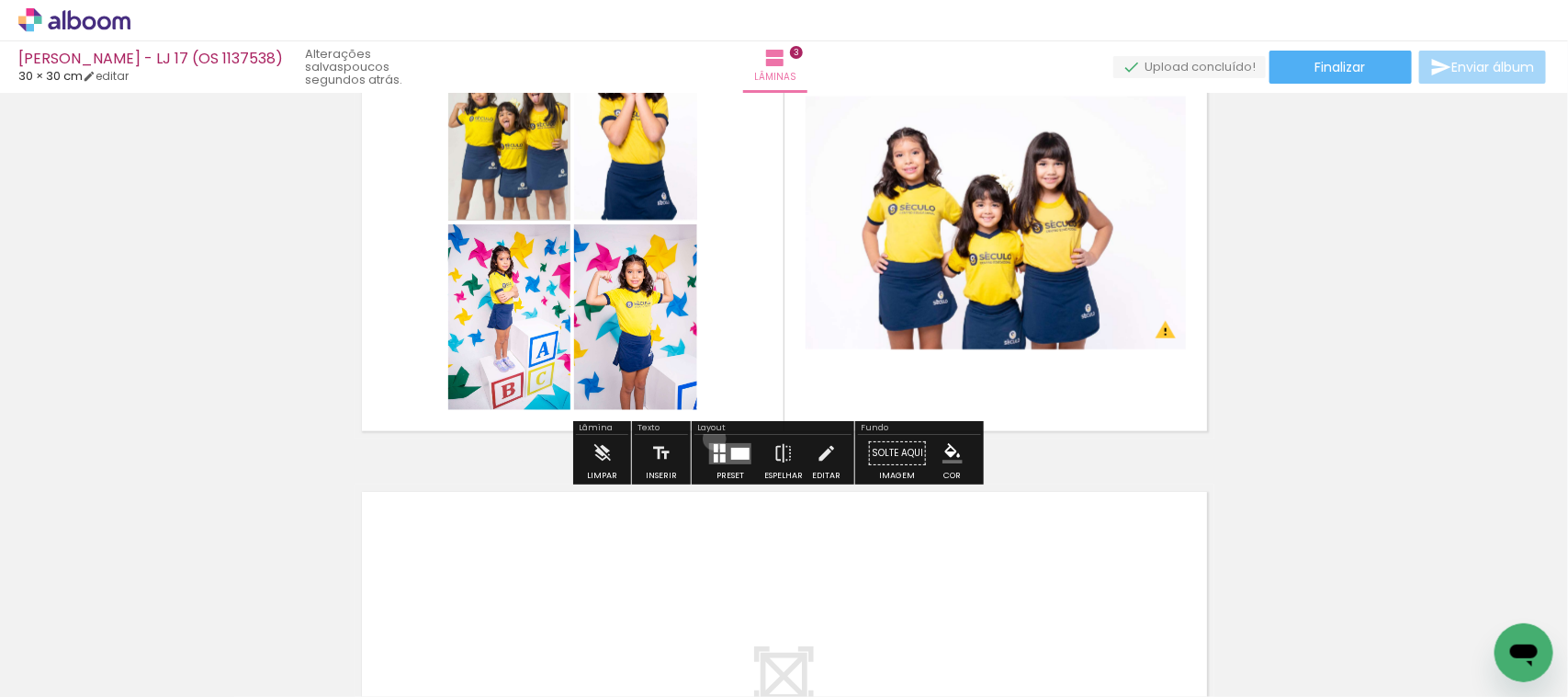
click at [710, 439] on div at bounding box center [730, 453] width 49 height 37
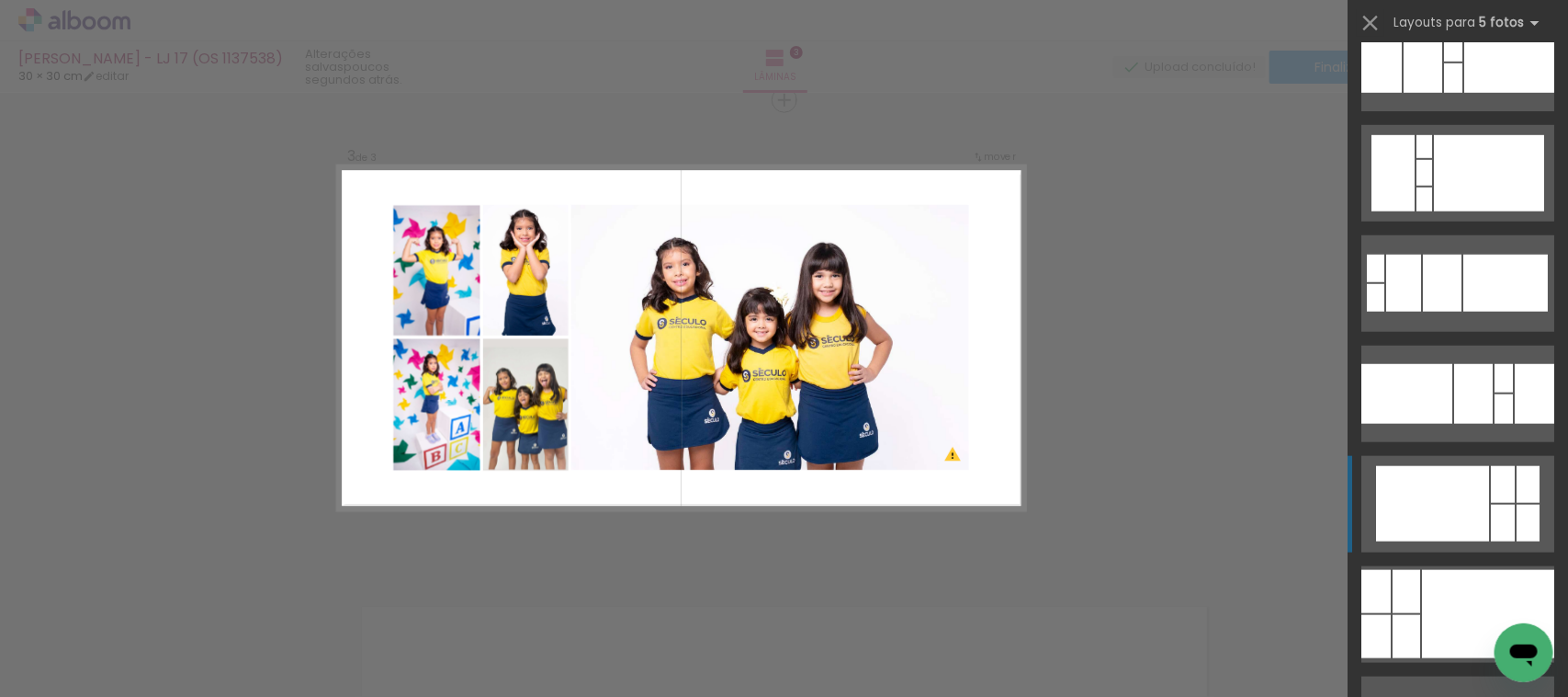
scroll to position [3907, 0]
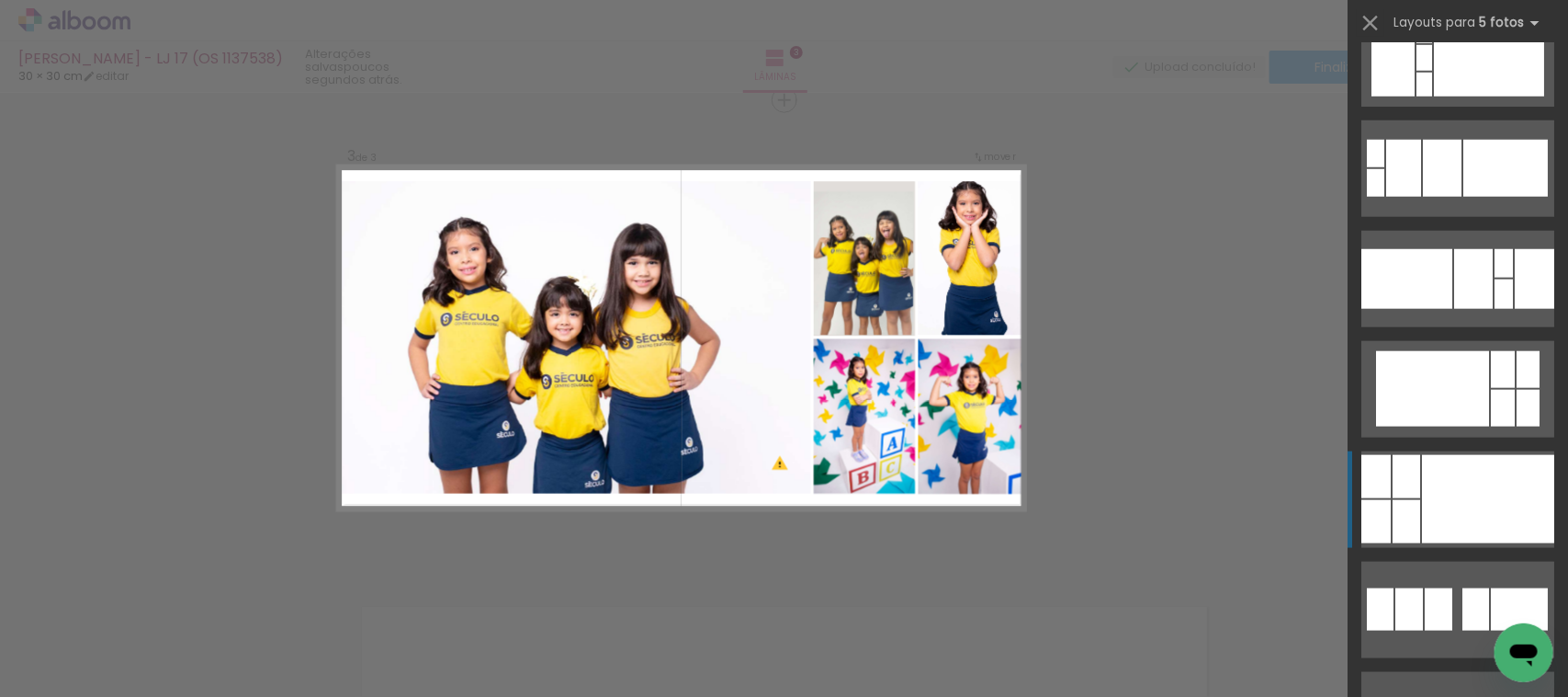
click at [1411, 525] on div at bounding box center [1407, 521] width 28 height 43
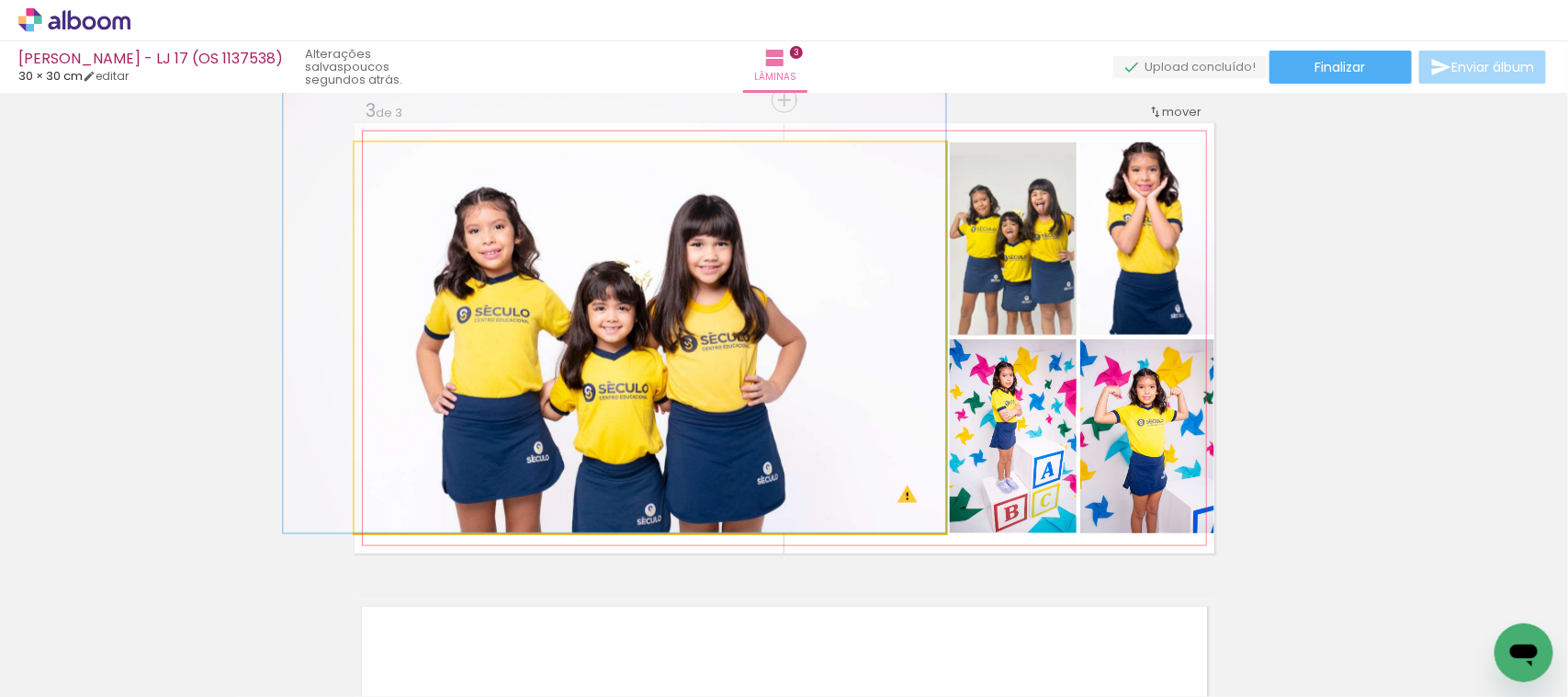
drag, startPoint x: 631, startPoint y: 389, endPoint x: 591, endPoint y: 387, distance: 40.0
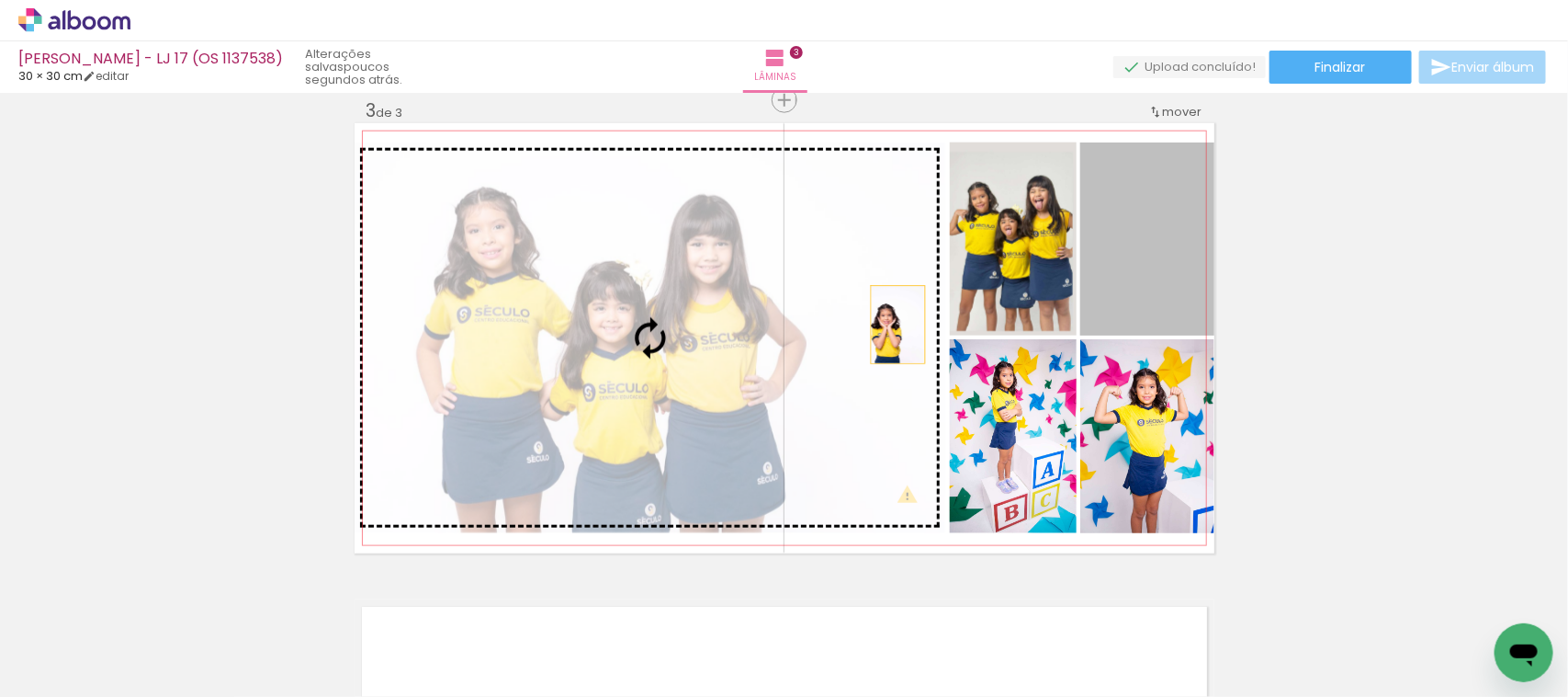
drag, startPoint x: 1126, startPoint y: 228, endPoint x: 696, endPoint y: 366, distance: 451.6
click at [0, 0] on slot at bounding box center [0, 0] width 0 height 0
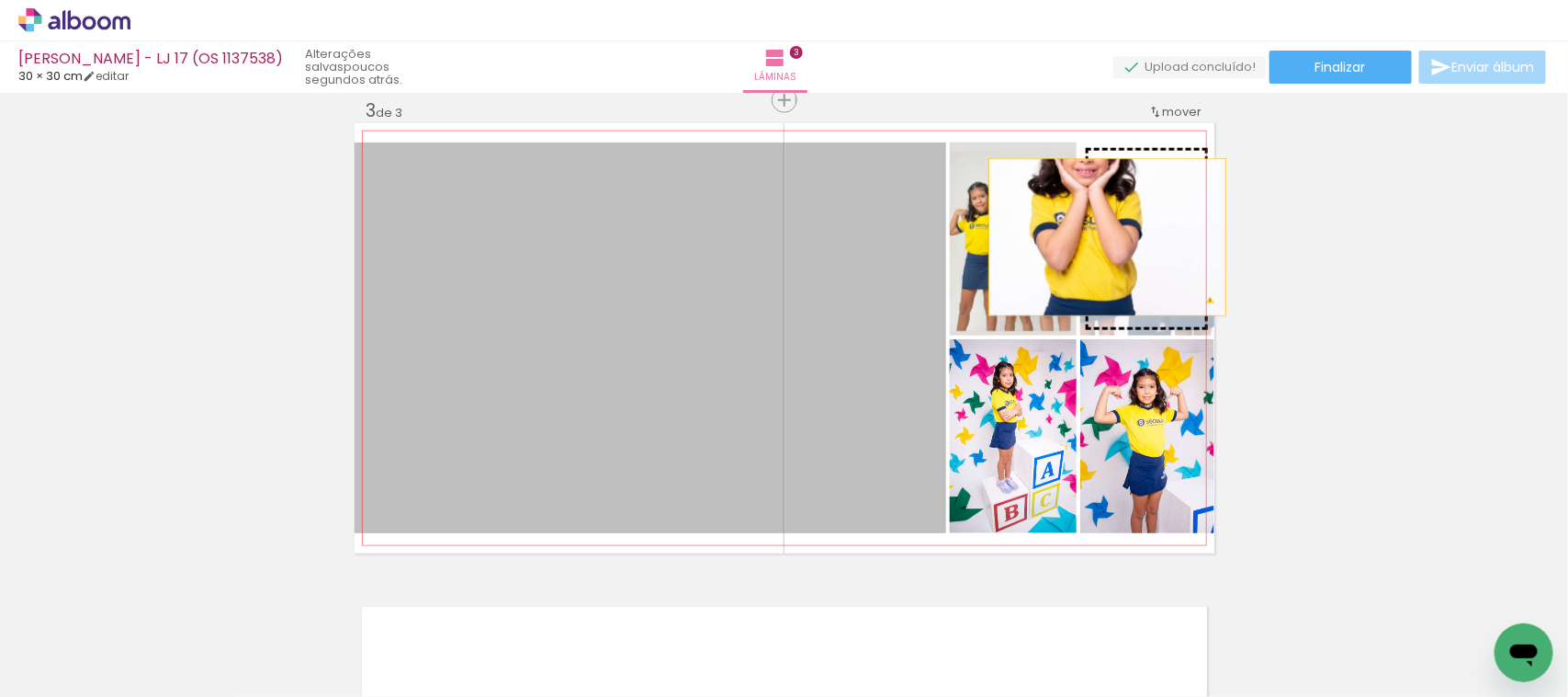
drag, startPoint x: 698, startPoint y: 368, endPoint x: 1099, endPoint y: 237, distance: 421.9
click at [0, 0] on slot at bounding box center [0, 0] width 0 height 0
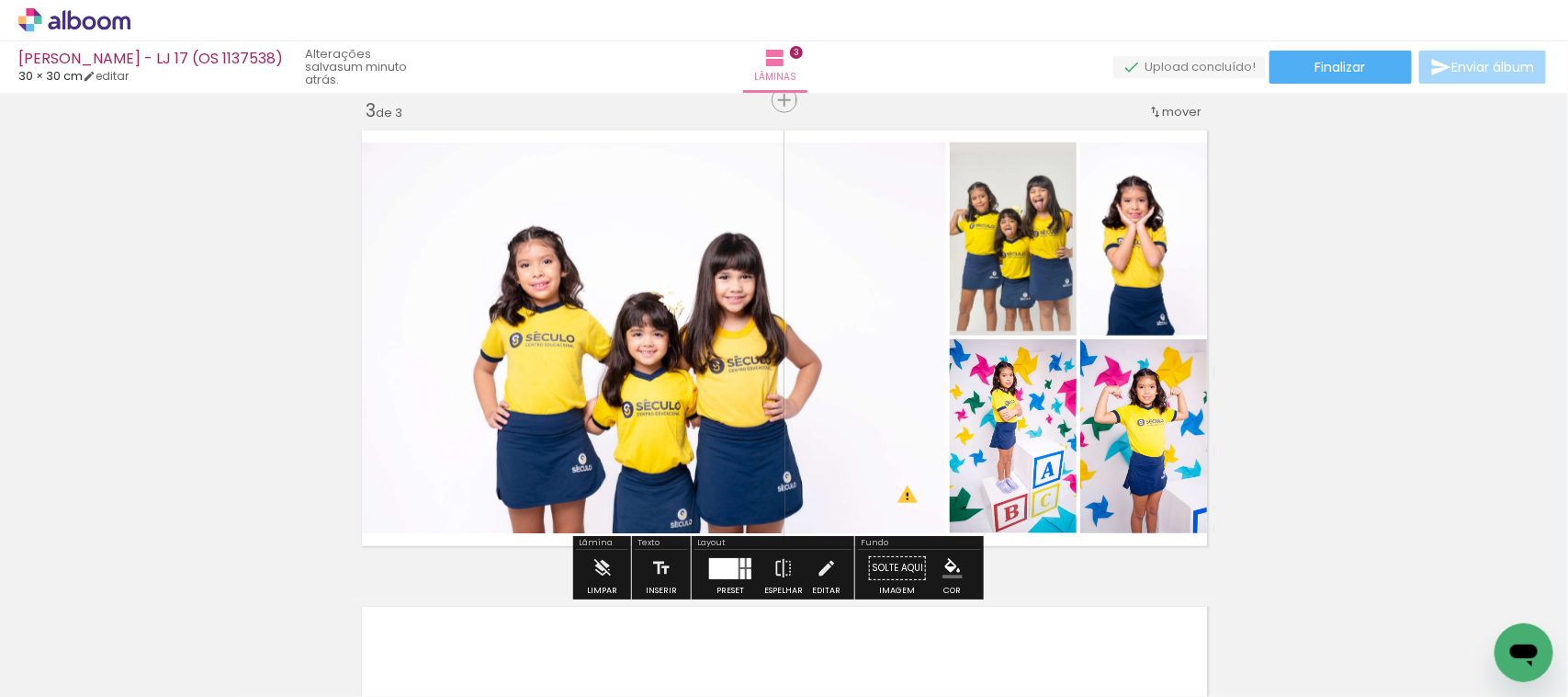
click at [740, 572] on div at bounding box center [742, 574] width 5 height 10
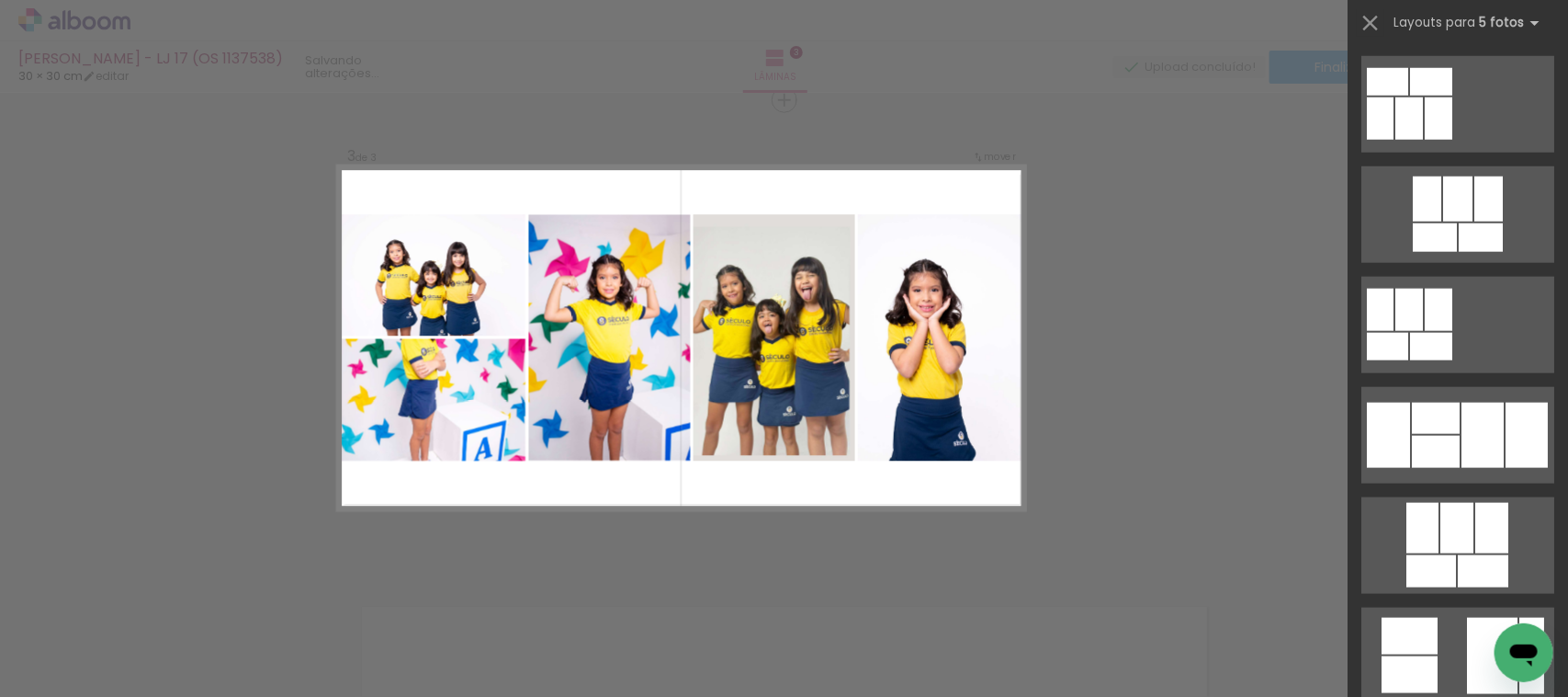
scroll to position [7290, 0]
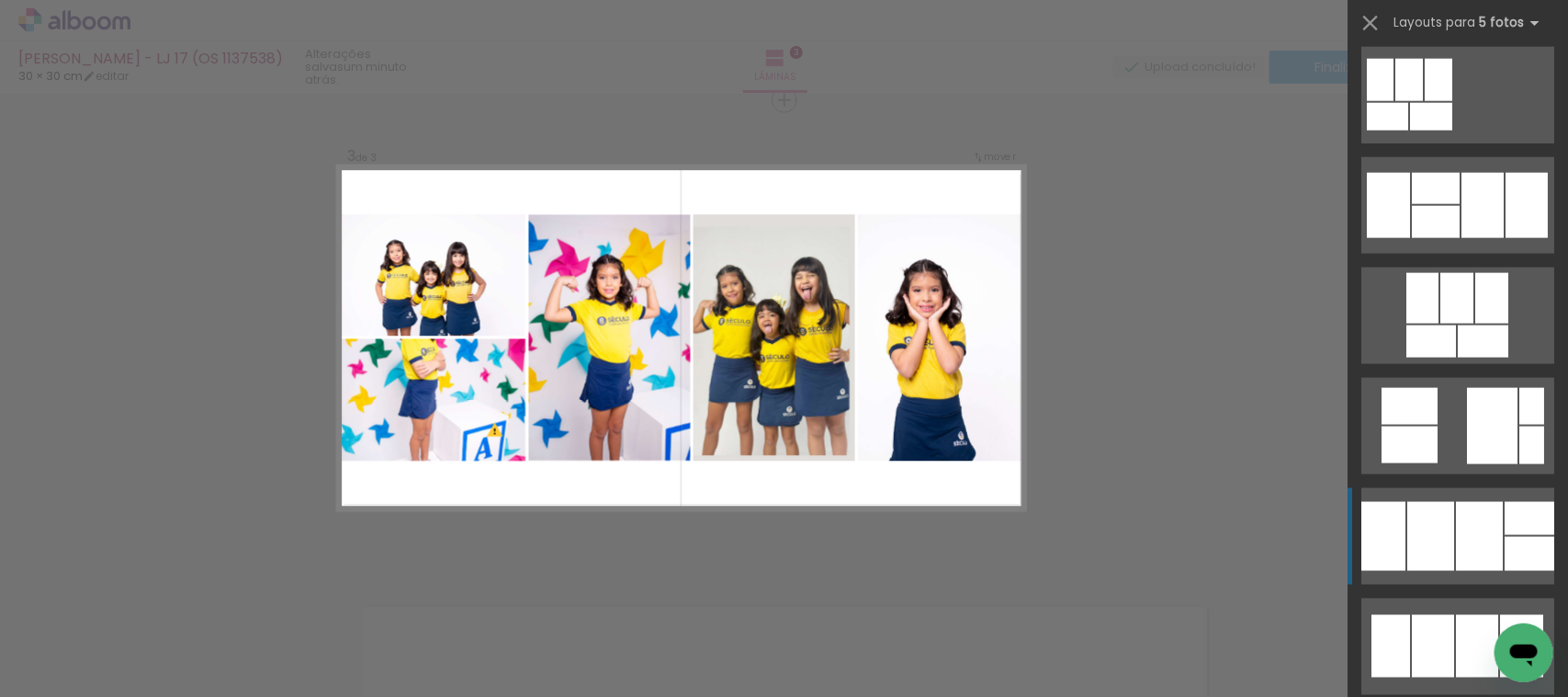
click at [1434, 511] on div at bounding box center [1431, 536] width 47 height 69
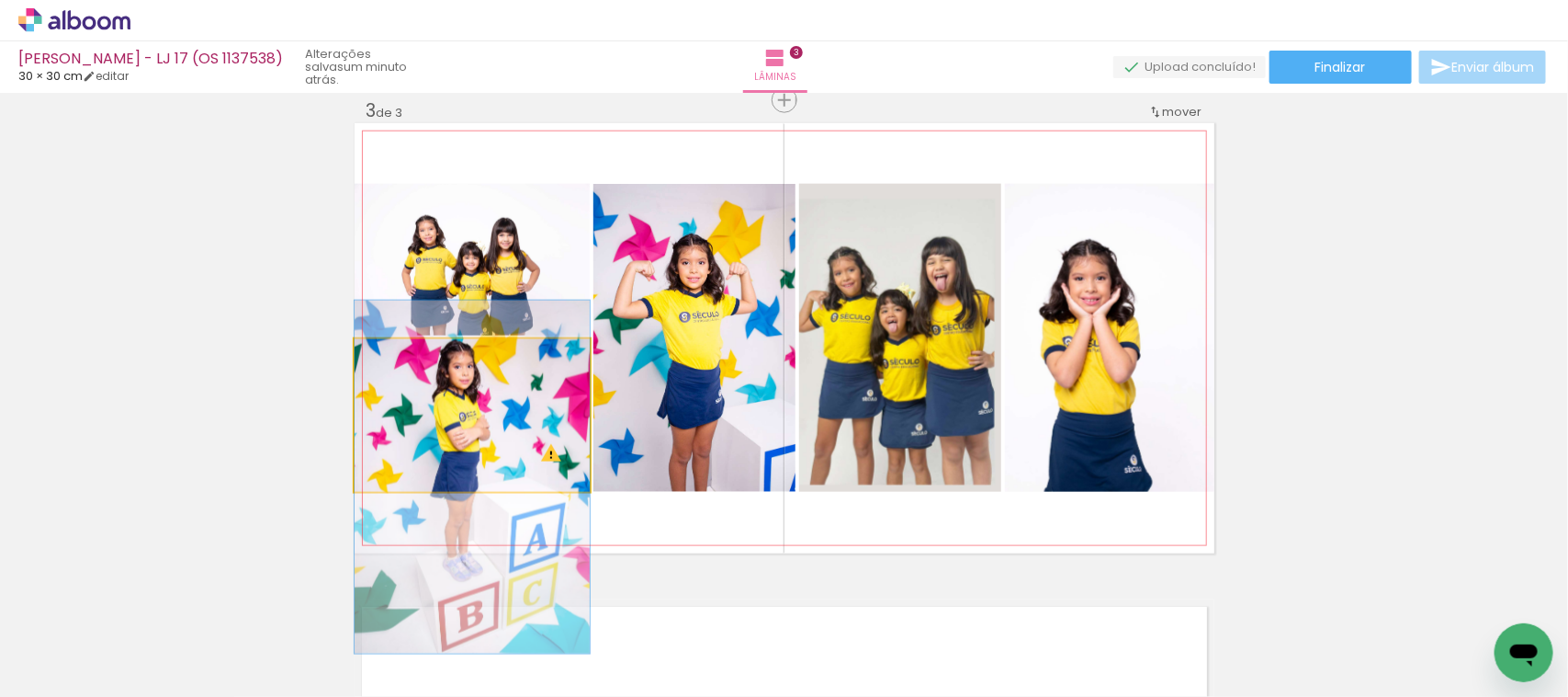
drag, startPoint x: 452, startPoint y: 403, endPoint x: 472, endPoint y: 464, distance: 64.2
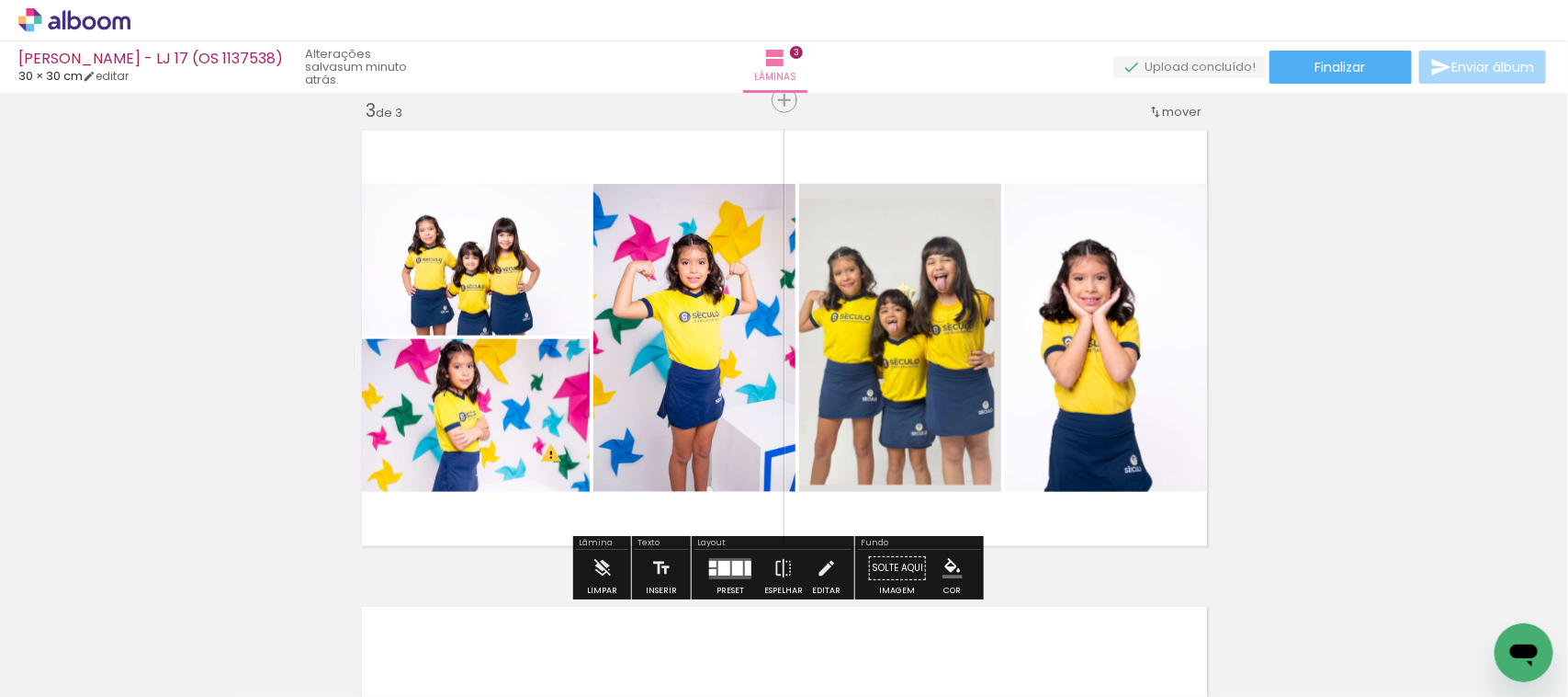
drag, startPoint x: 733, startPoint y: 563, endPoint x: 731, endPoint y: 554, distance: 9.2
click at [733, 562] on div at bounding box center [737, 569] width 11 height 15
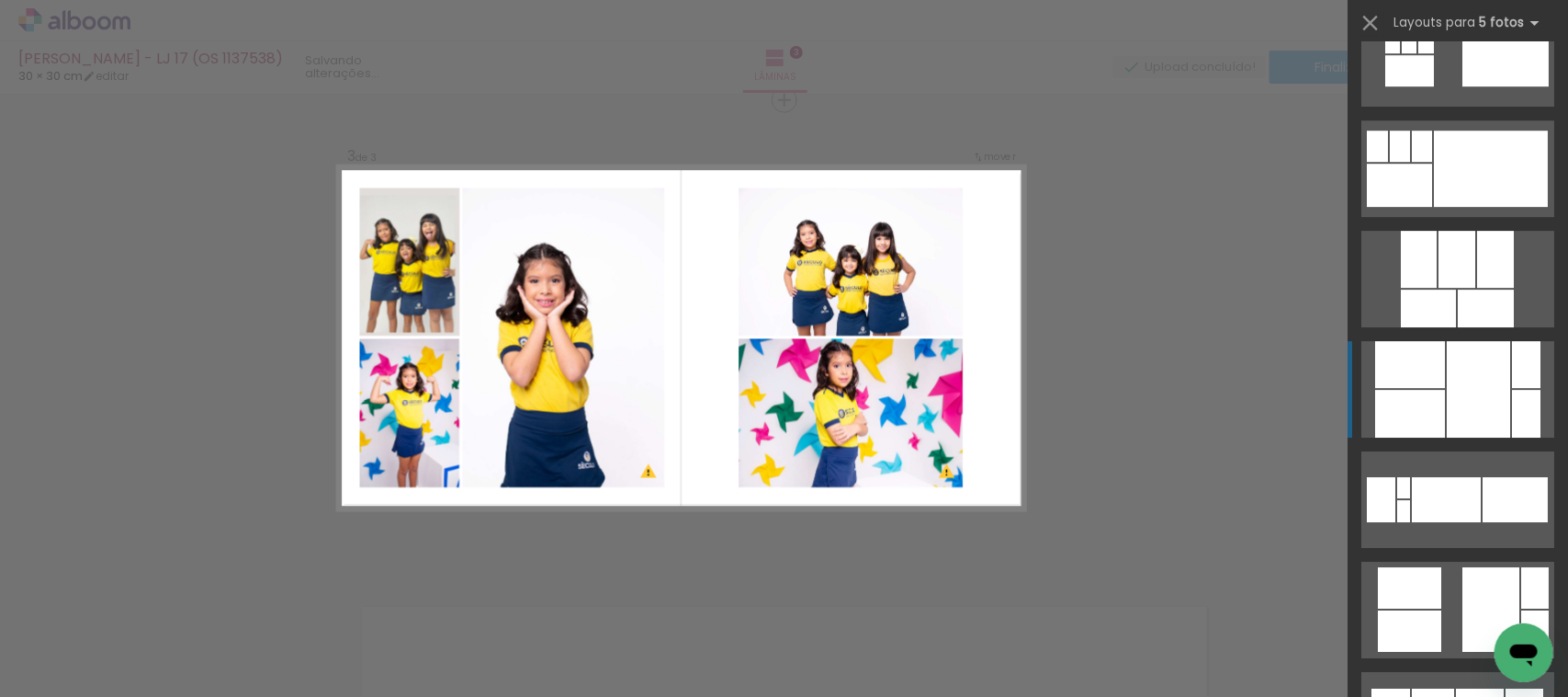
scroll to position [9102, 0]
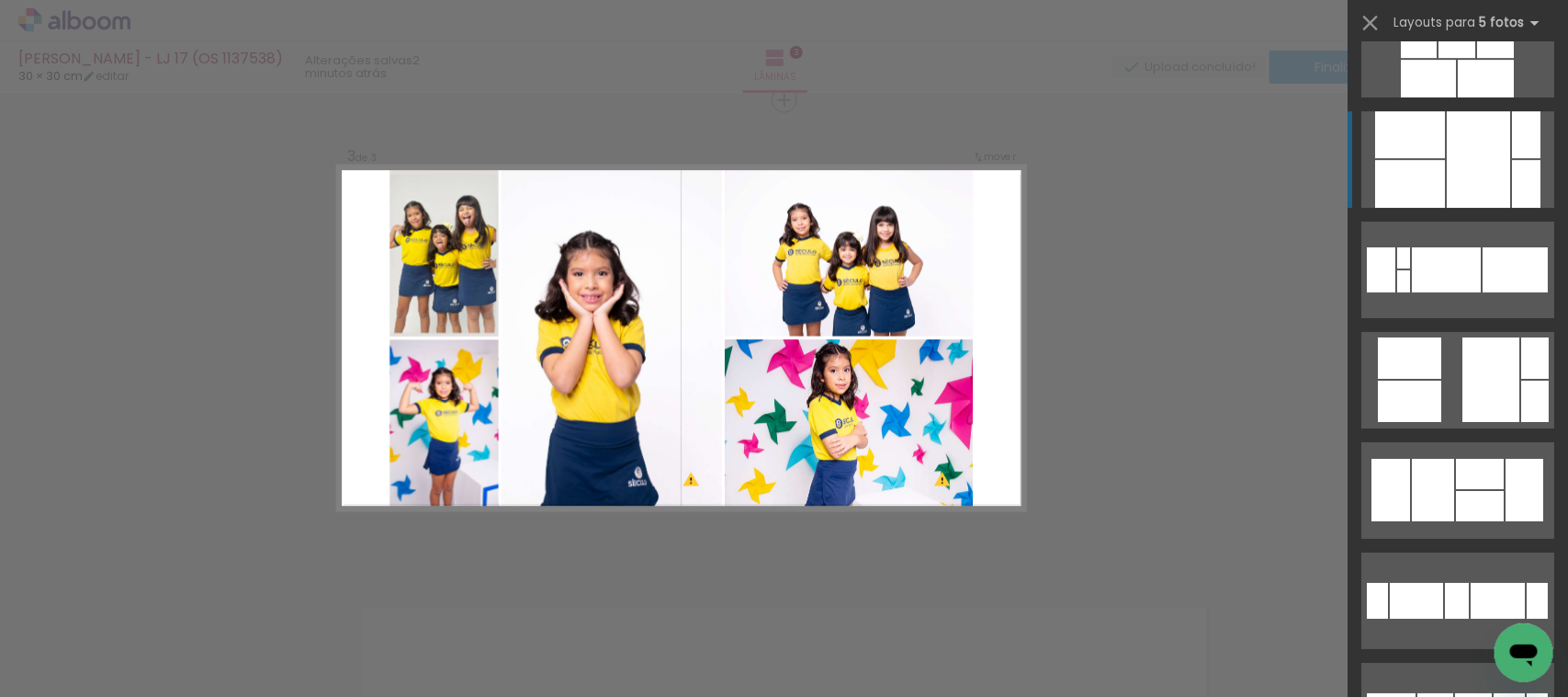
click at [1453, 181] on div at bounding box center [1479, 160] width 63 height 97
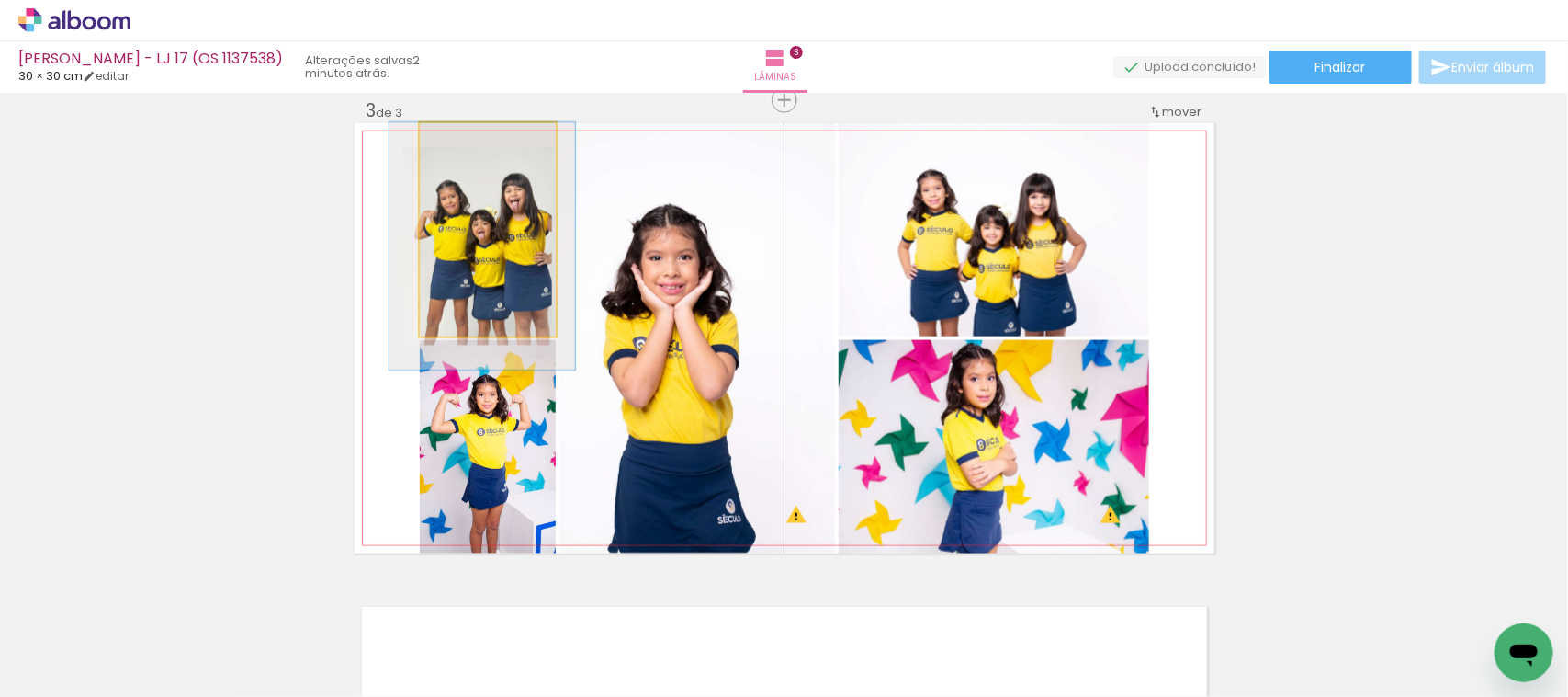
drag, startPoint x: 498, startPoint y: 289, endPoint x: 498, endPoint y: 303, distance: 14.0
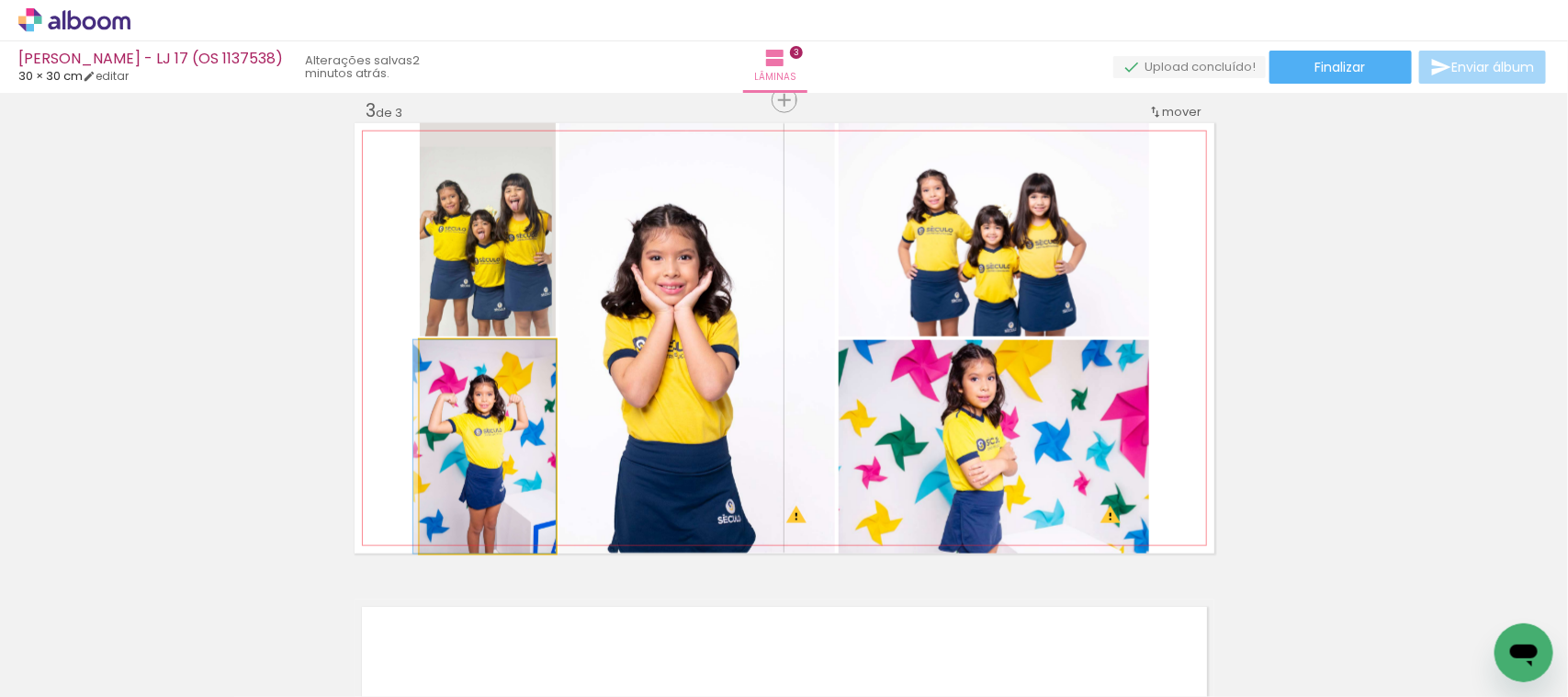
drag, startPoint x: 497, startPoint y: 493, endPoint x: 495, endPoint y: 446, distance: 47.0
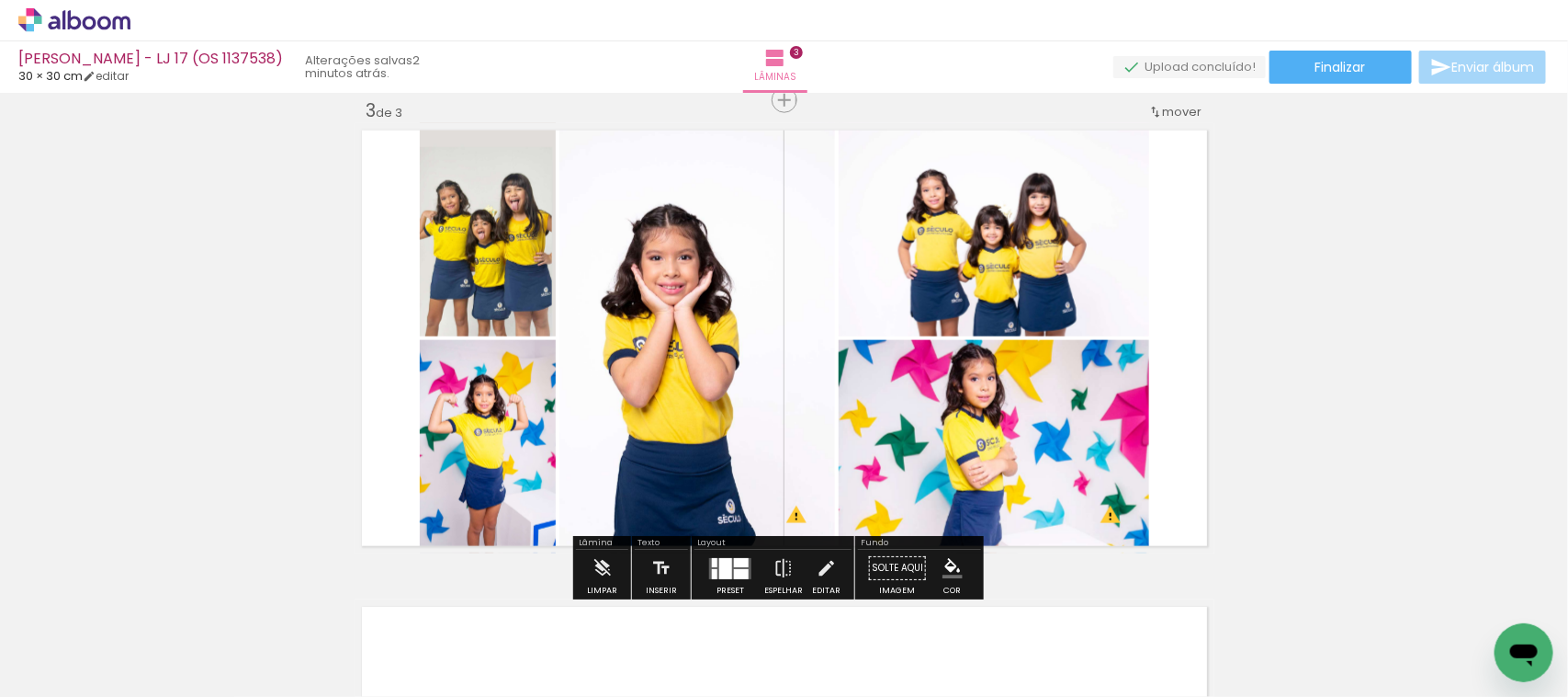
click at [992, 235] on quentale-photo at bounding box center [994, 229] width 311 height 213
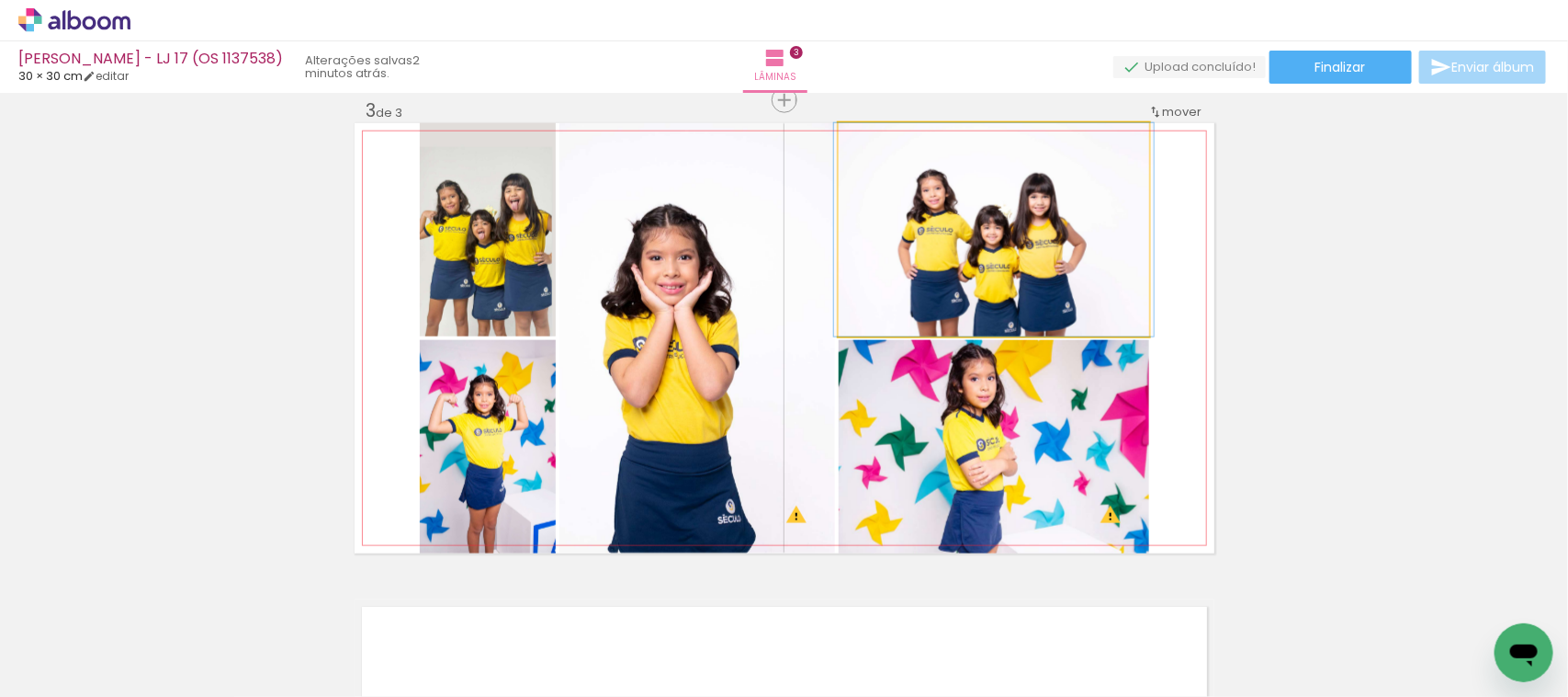
click at [992, 235] on quentale-photo at bounding box center [994, 229] width 311 height 213
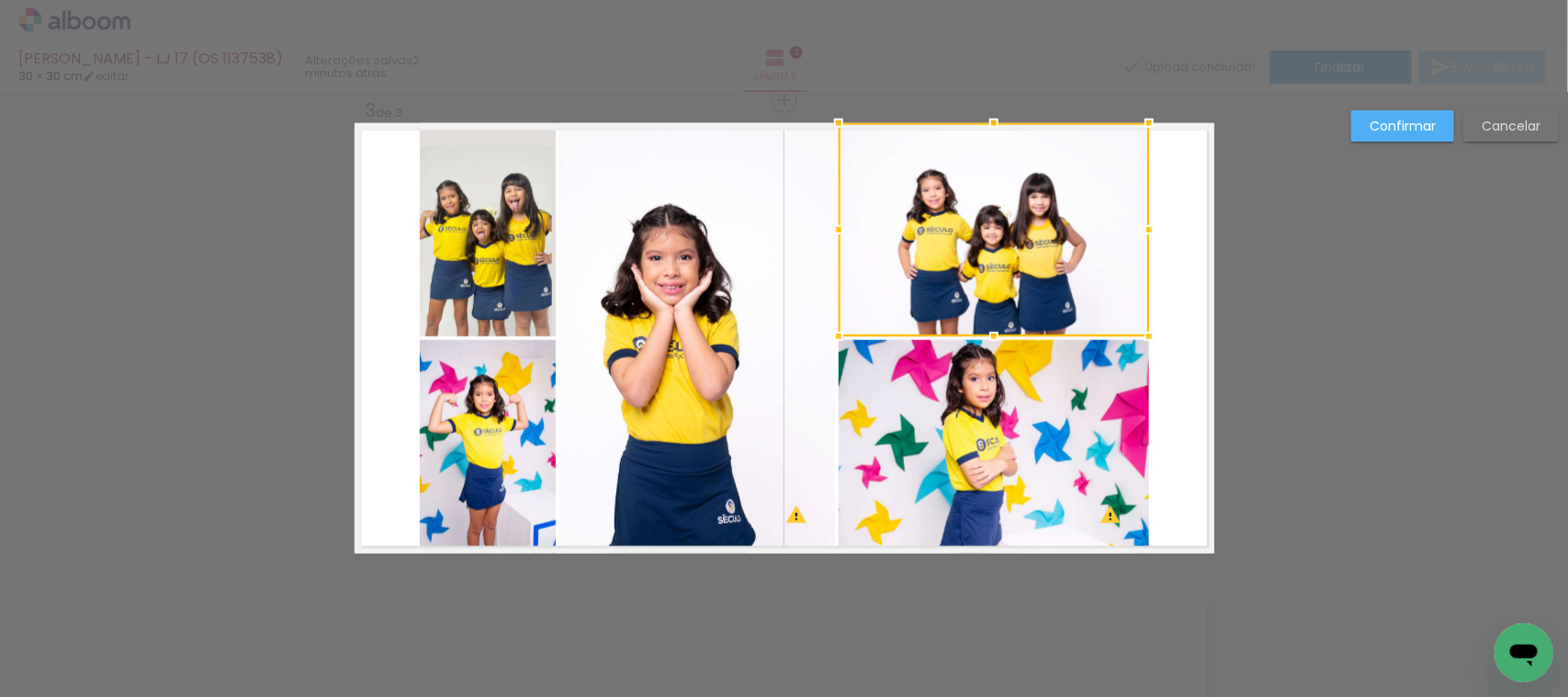
click at [992, 235] on div at bounding box center [994, 229] width 311 height 213
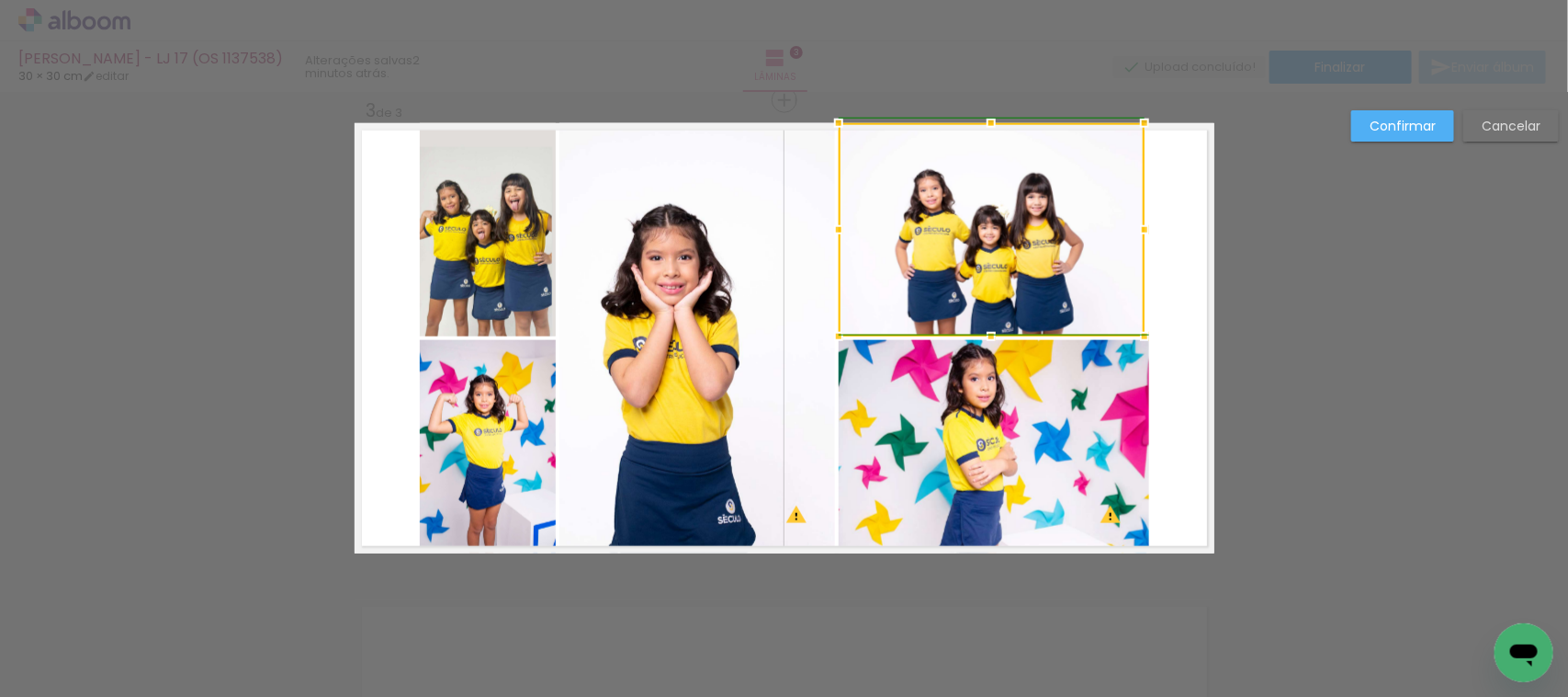
drag, startPoint x: 1136, startPoint y: 230, endPoint x: 1136, endPoint y: 251, distance: 21.0
click at [1136, 251] on div at bounding box center [991, 229] width 306 height 213
click at [1480, 122] on paper-button "Cancelar" at bounding box center [1511, 127] width 96 height 32
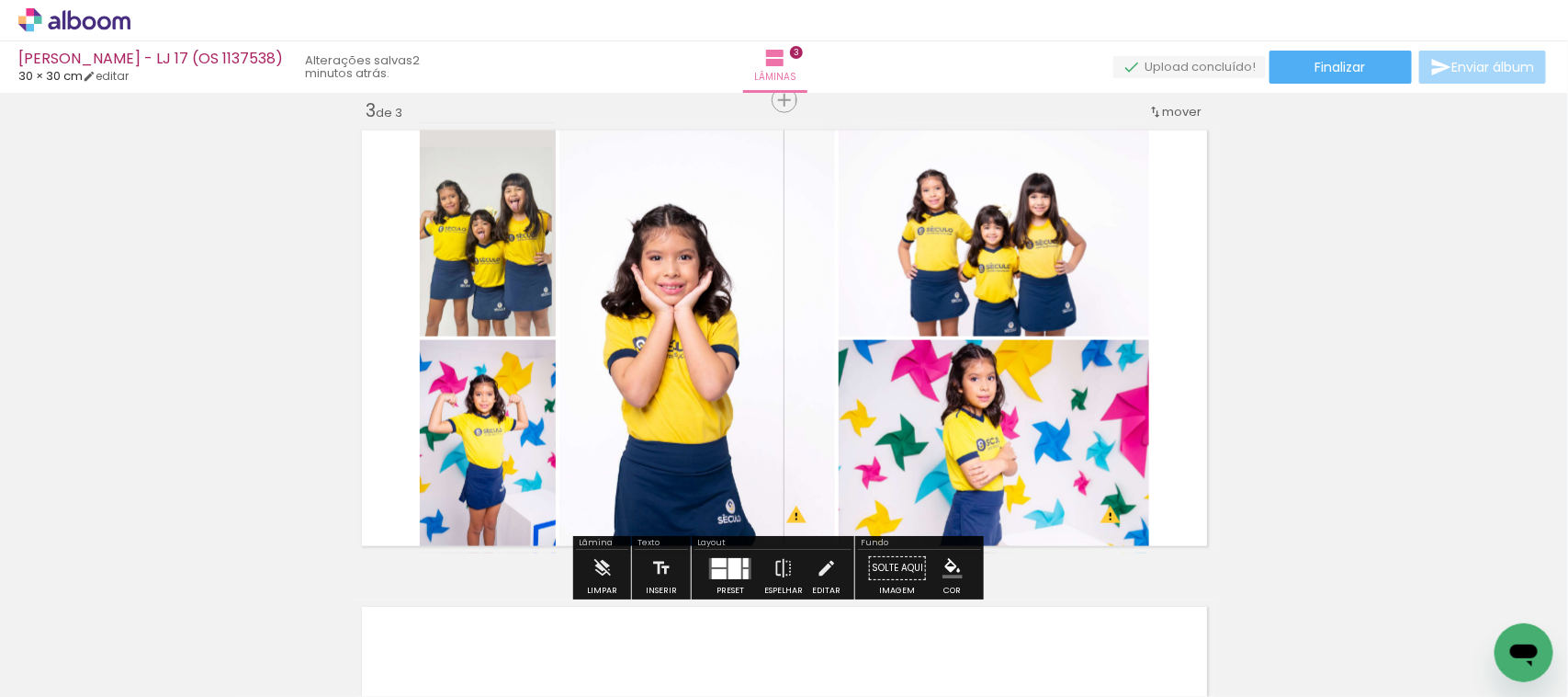
click at [728, 572] on div at bounding box center [735, 569] width 13 height 21
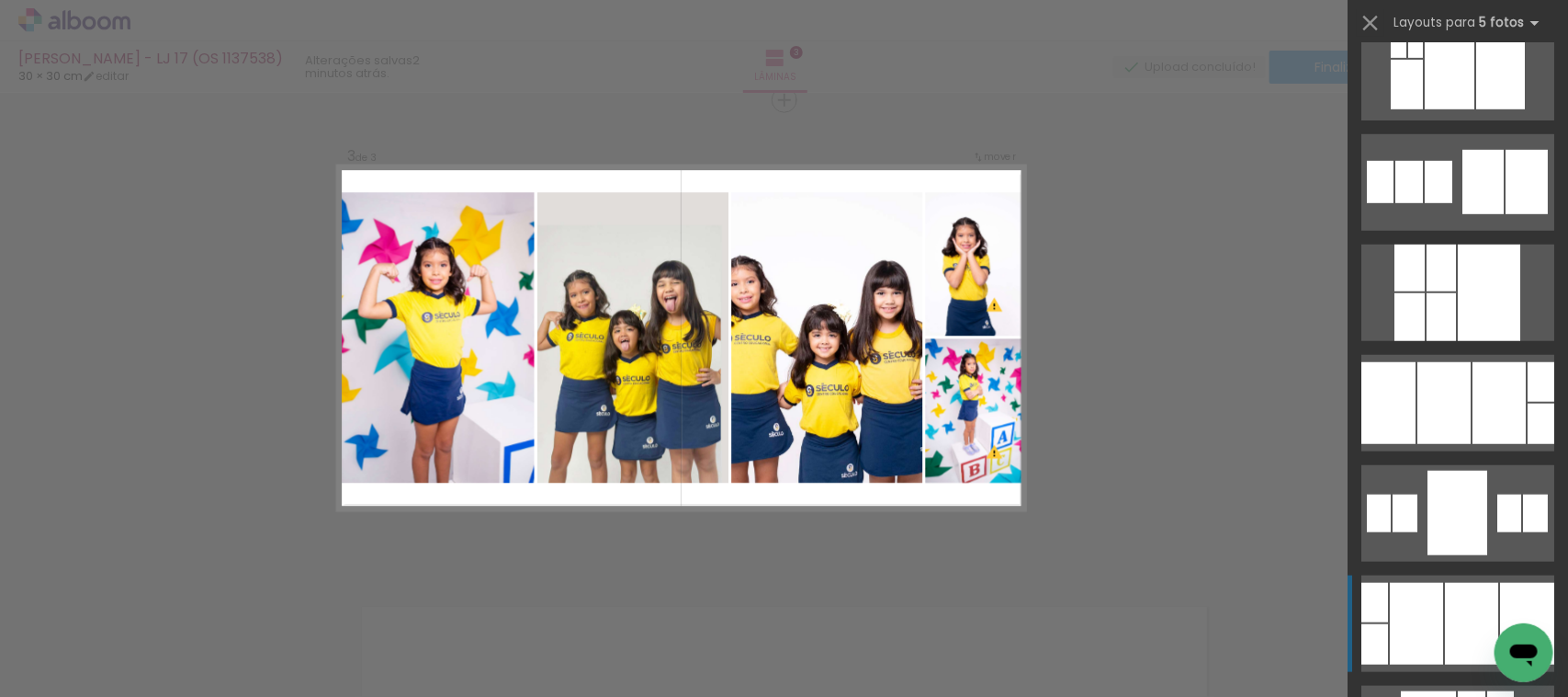
scroll to position [10191, 0]
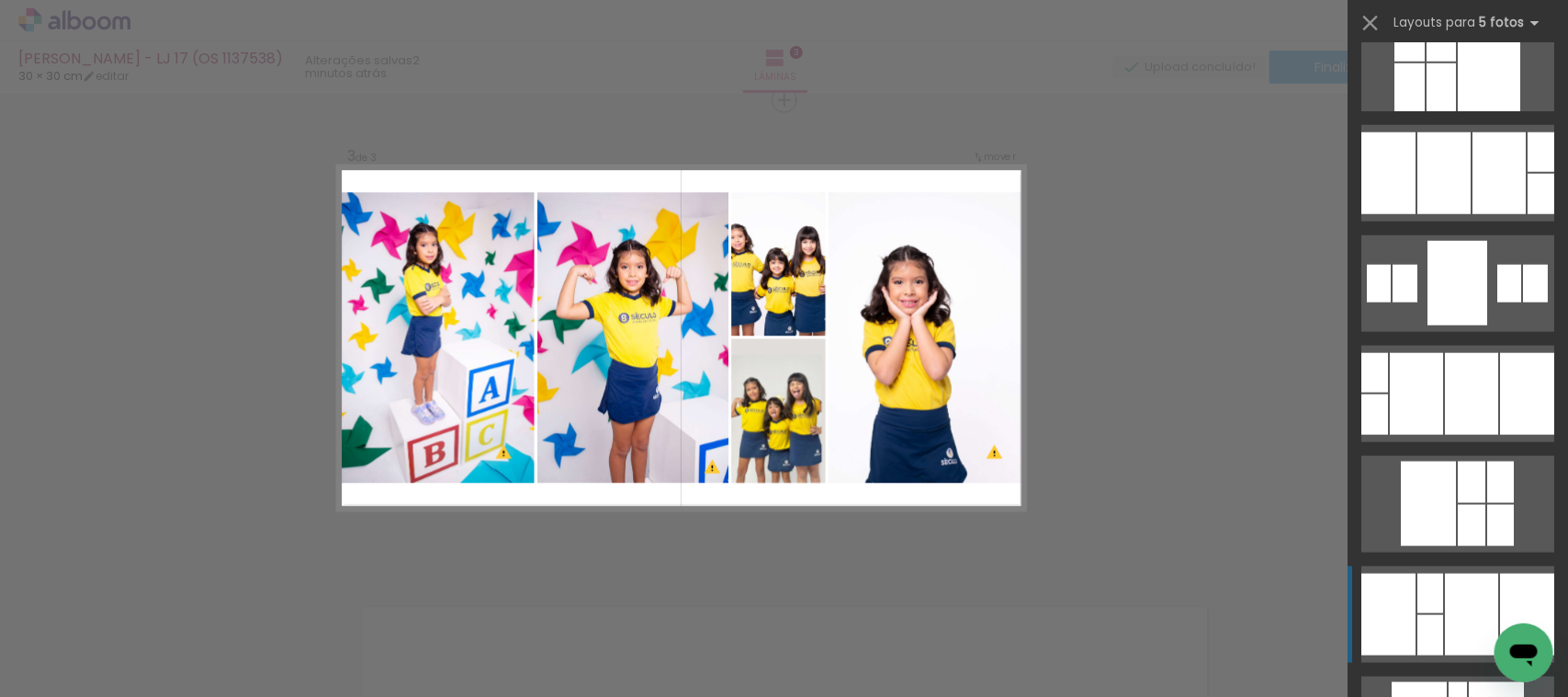
click at [1445, 586] on div at bounding box center [1471, 614] width 53 height 82
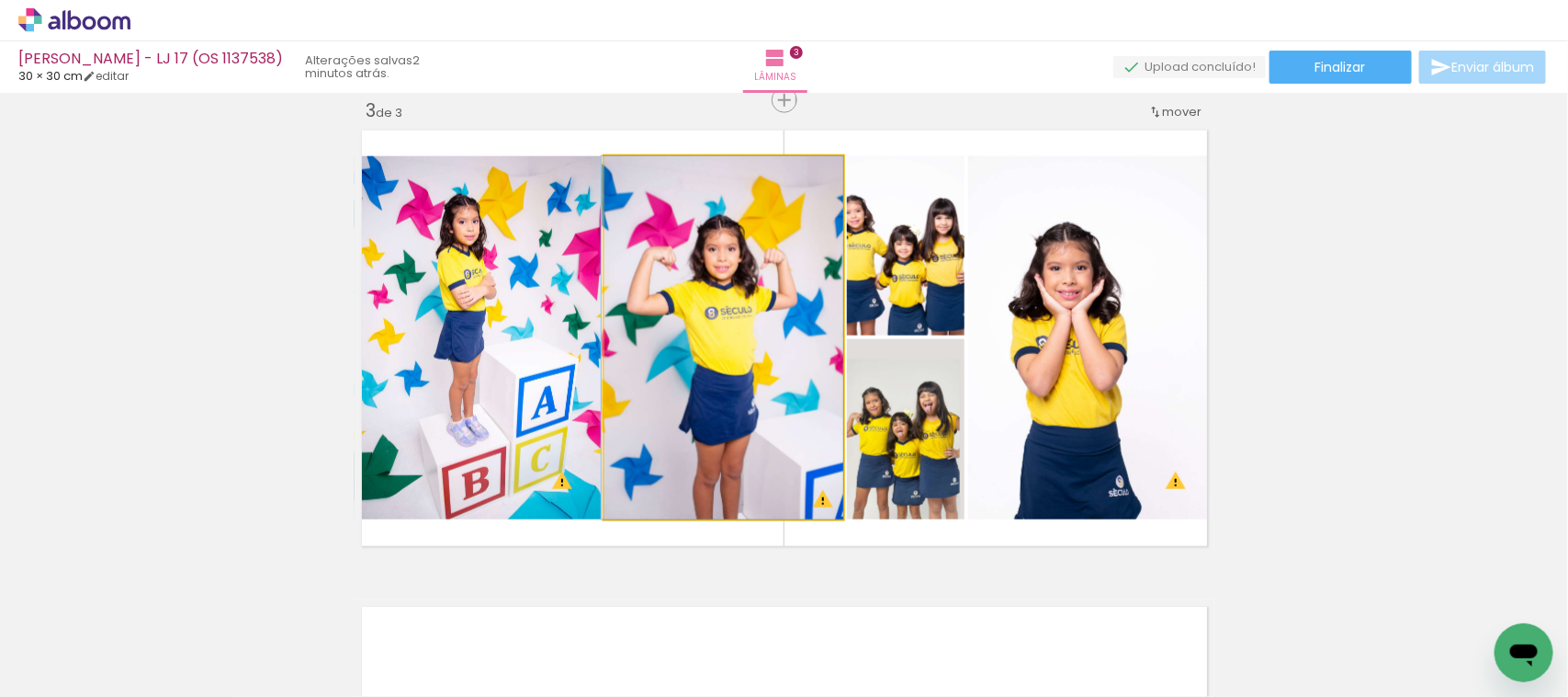
drag, startPoint x: 703, startPoint y: 420, endPoint x: 685, endPoint y: 392, distance: 33.3
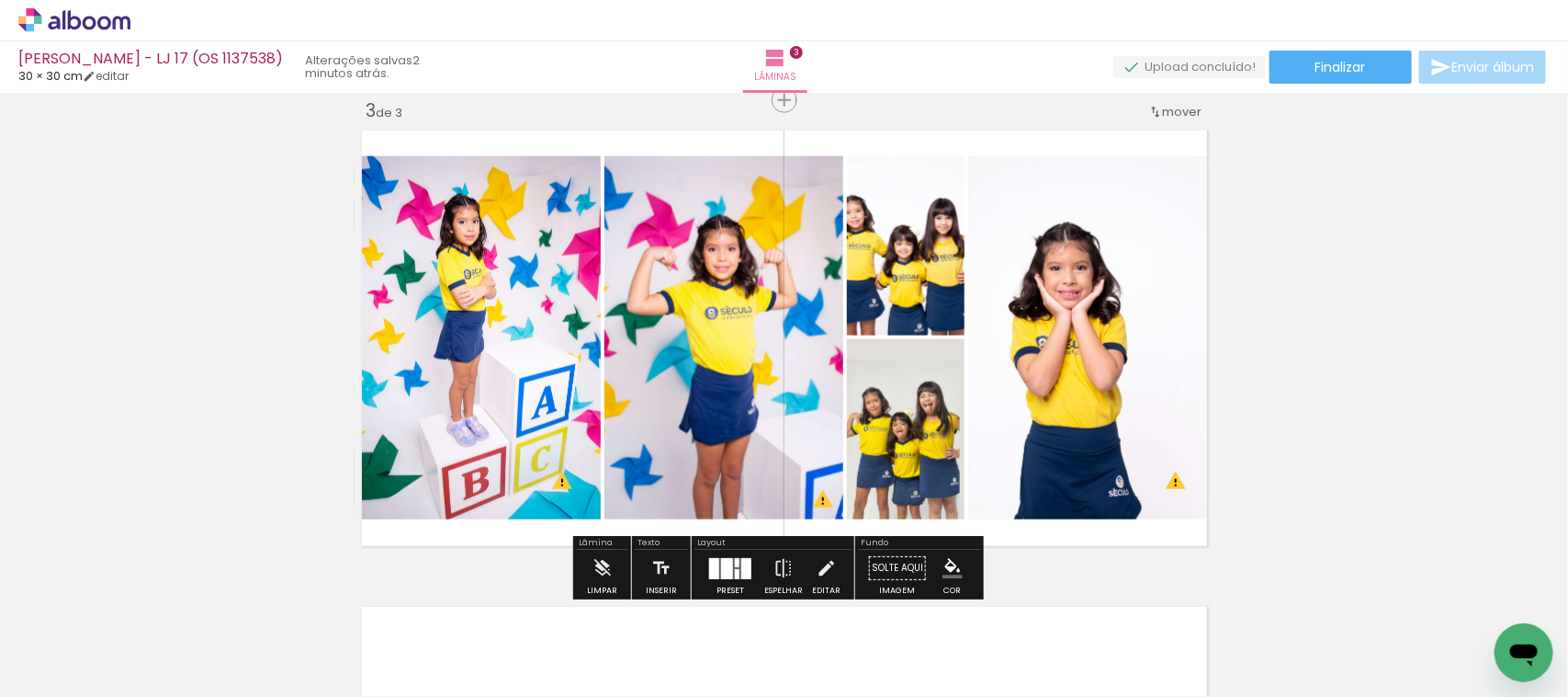
click at [906, 273] on quentale-photo at bounding box center [906, 246] width 117 height 180
click at [735, 564] on div at bounding box center [737, 563] width 5 height 9
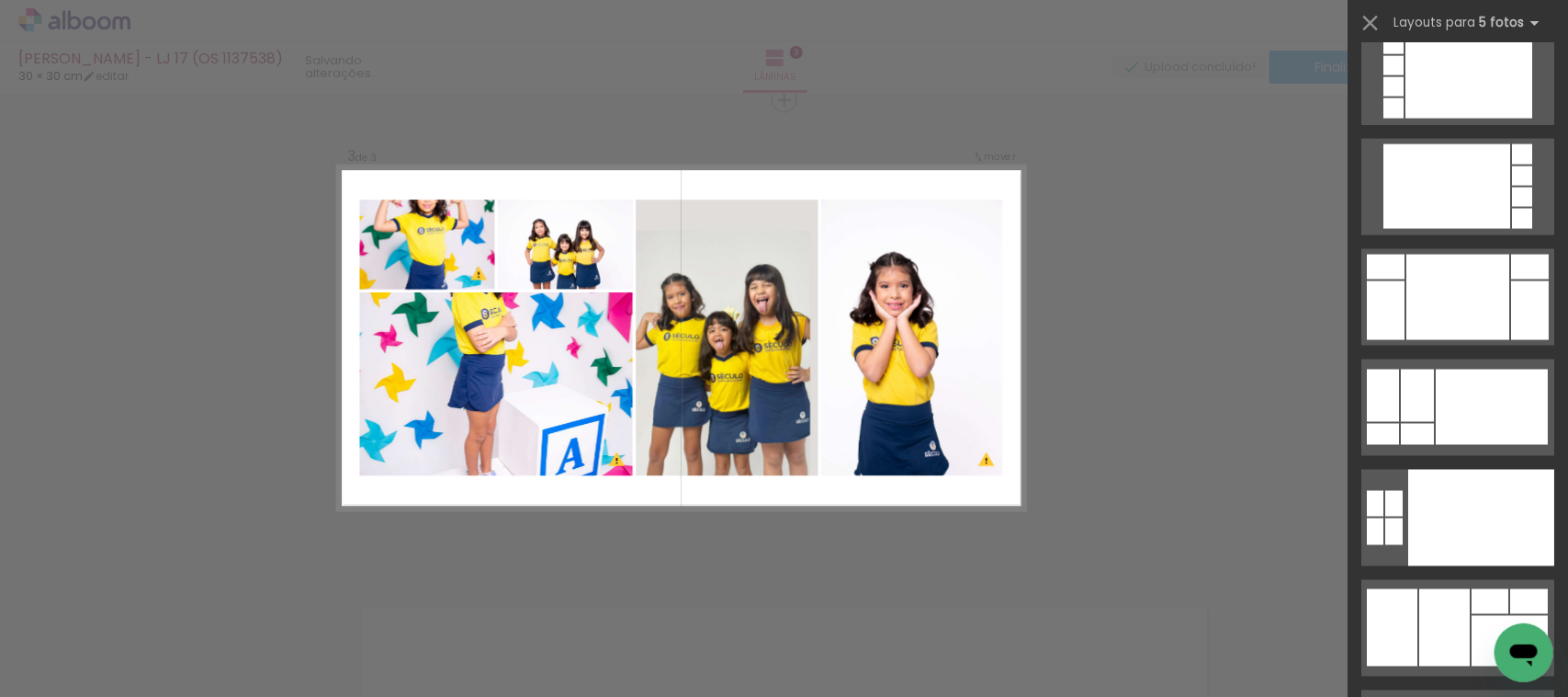
scroll to position [17252, 0]
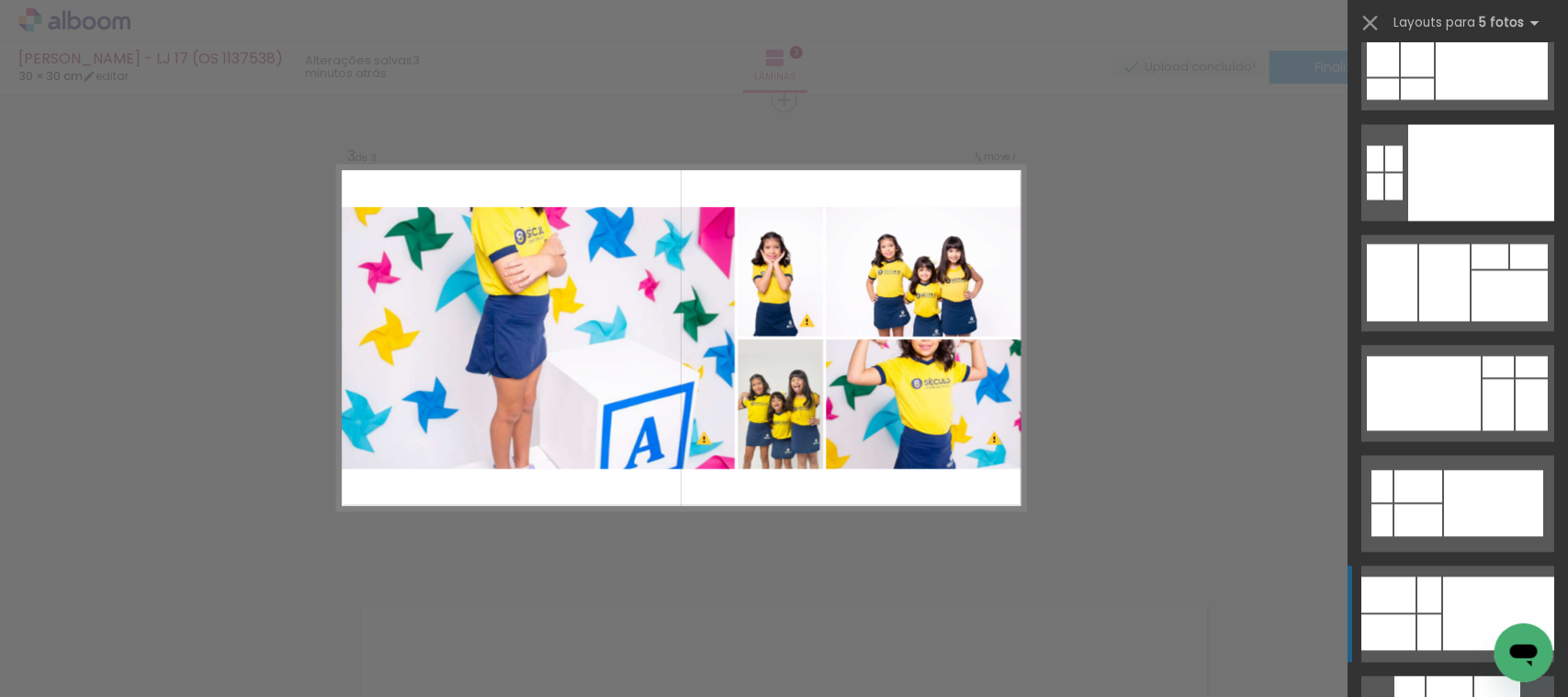
click at [1420, 574] on quentale-layouter at bounding box center [1457, 615] width 193 height 97
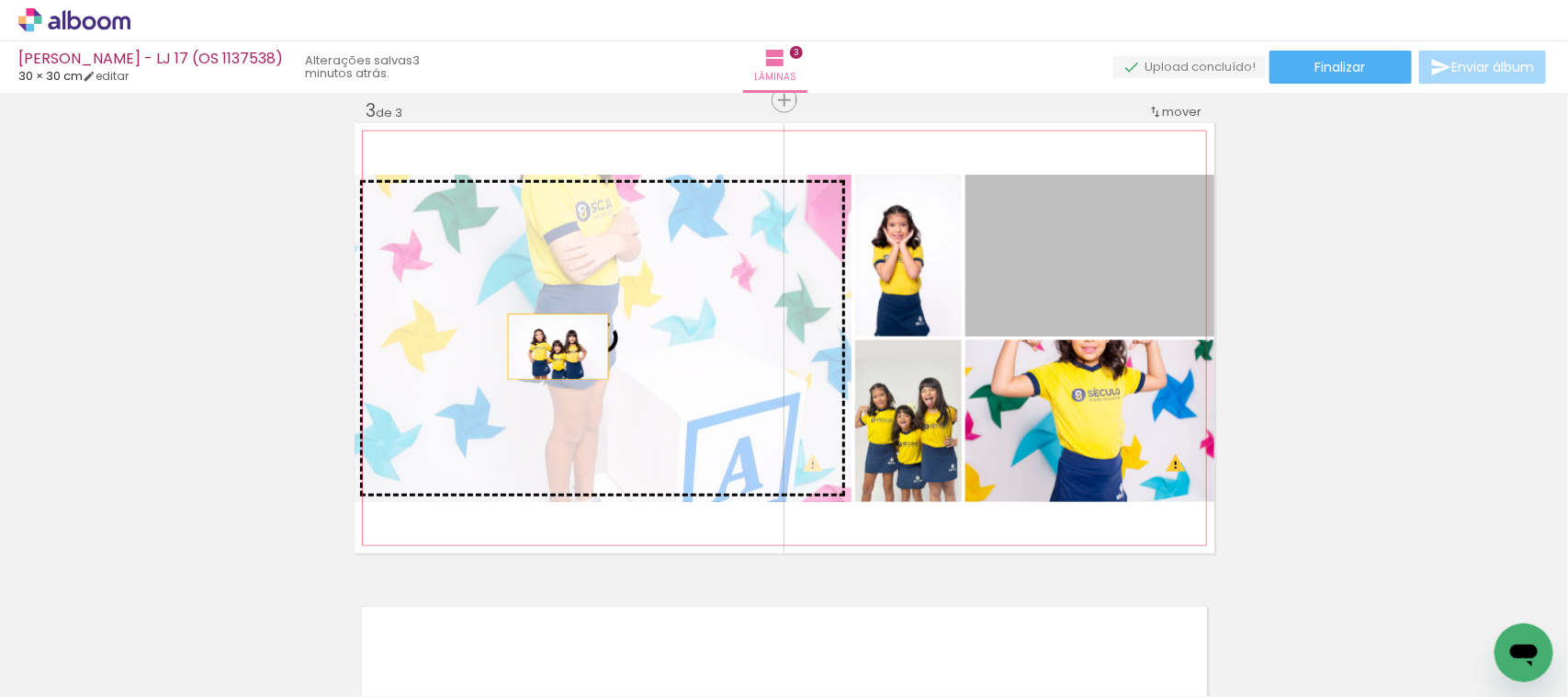
drag, startPoint x: 1103, startPoint y: 285, endPoint x: 540, endPoint y: 350, distance: 566.7
click at [0, 0] on slot at bounding box center [0, 0] width 0 height 0
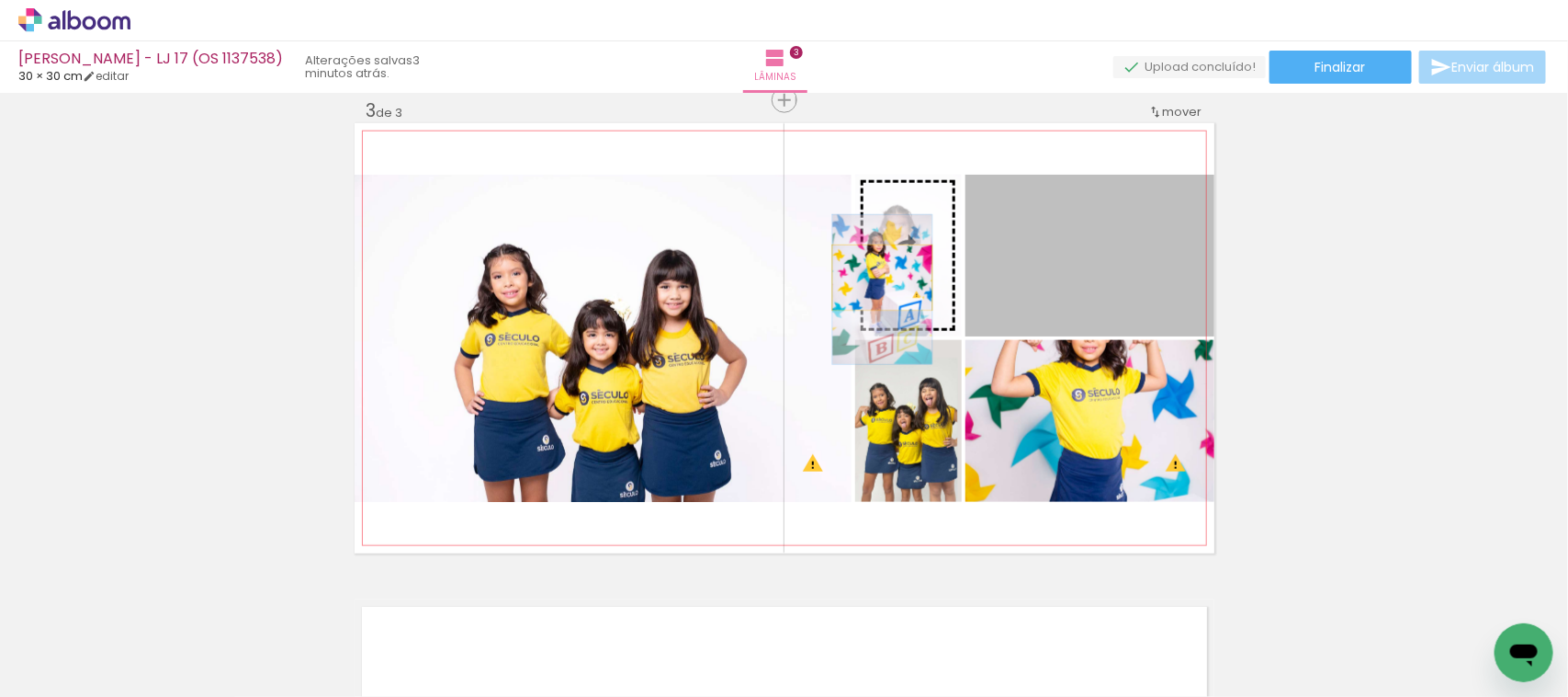
drag, startPoint x: 1077, startPoint y: 259, endPoint x: 864, endPoint y: 267, distance: 213.2
click at [0, 0] on slot at bounding box center [0, 0] width 0 height 0
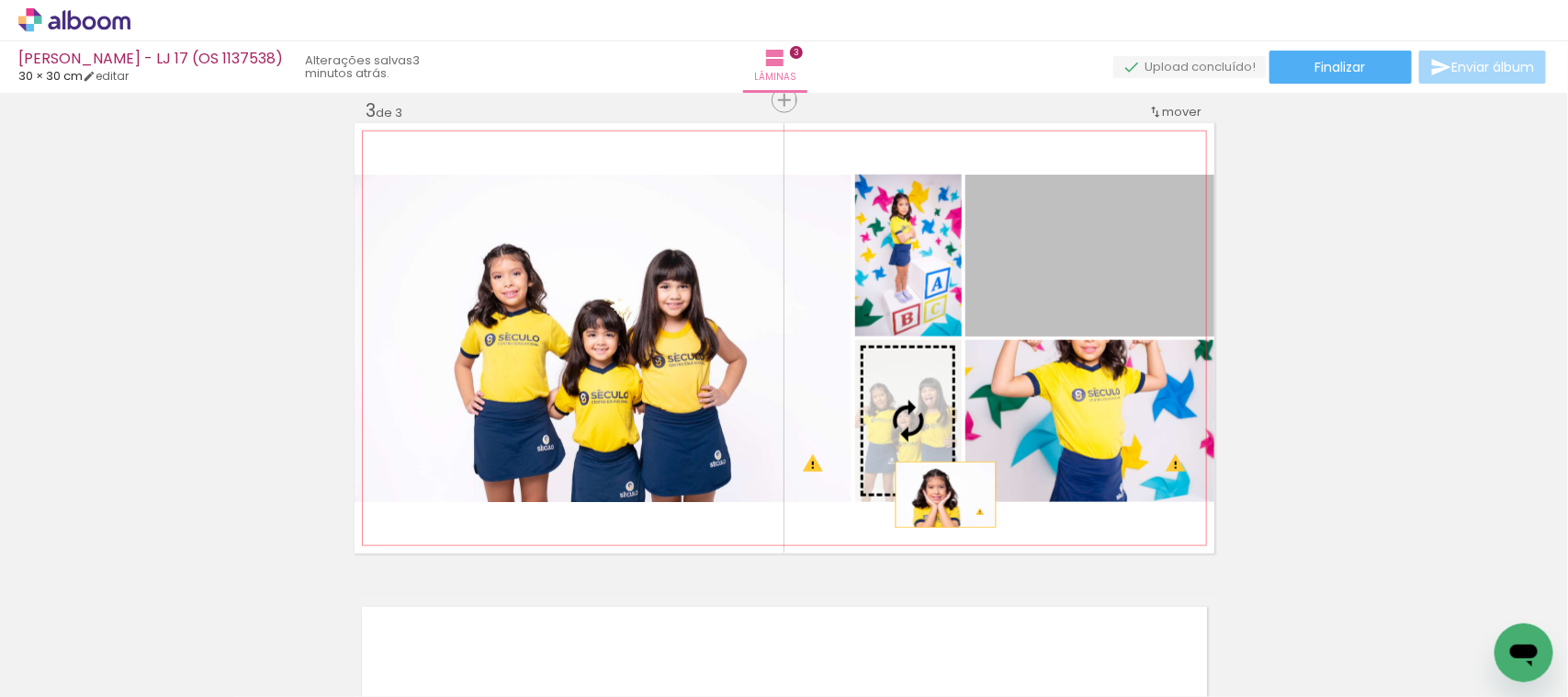
drag, startPoint x: 1085, startPoint y: 285, endPoint x: 914, endPoint y: 496, distance: 271.6
click at [0, 0] on slot at bounding box center [0, 0] width 0 height 0
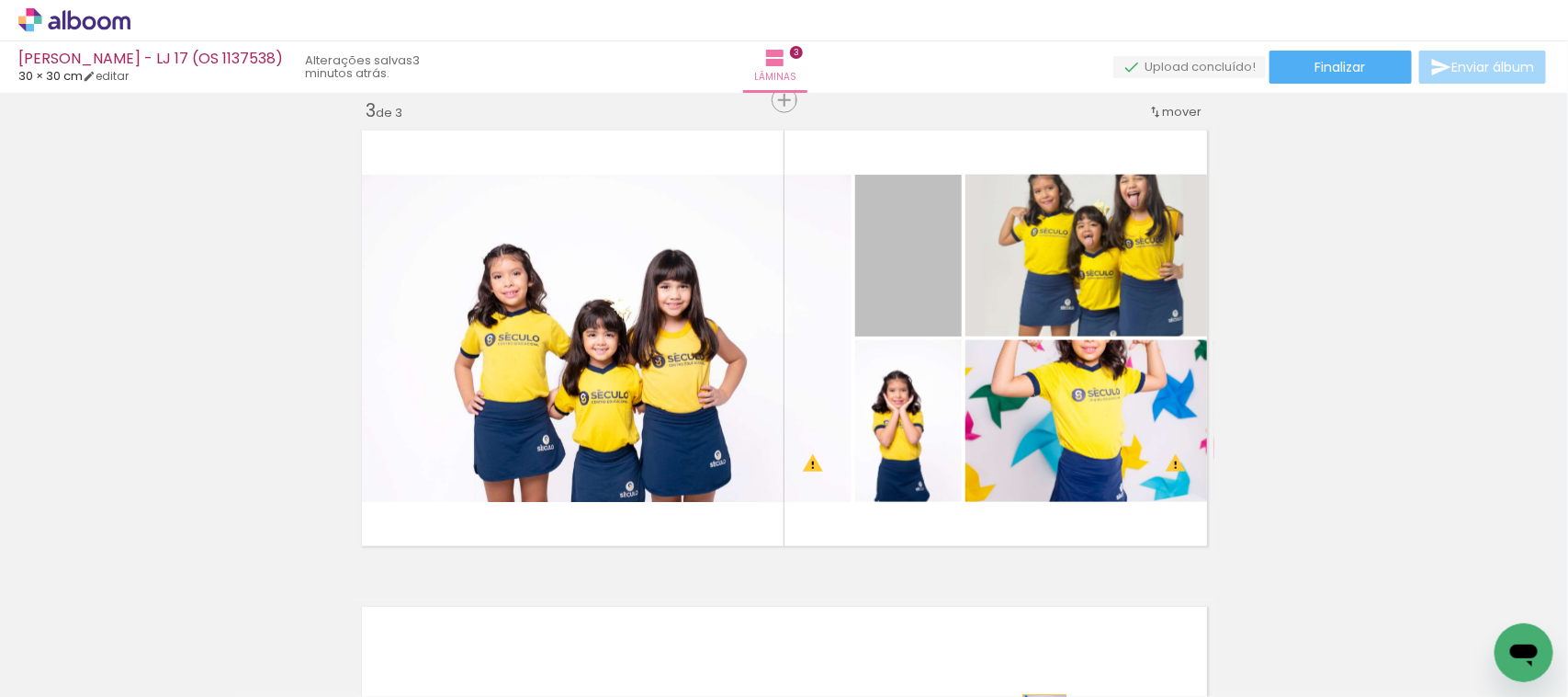
drag, startPoint x: 884, startPoint y: 286, endPoint x: 1036, endPoint y: 727, distance: 466.5
click at [1036, 696] on html "link( href="../../bower_components/polymer/polymer.html" rel="import" ) picture…" at bounding box center [784, 348] width 1568 height 697
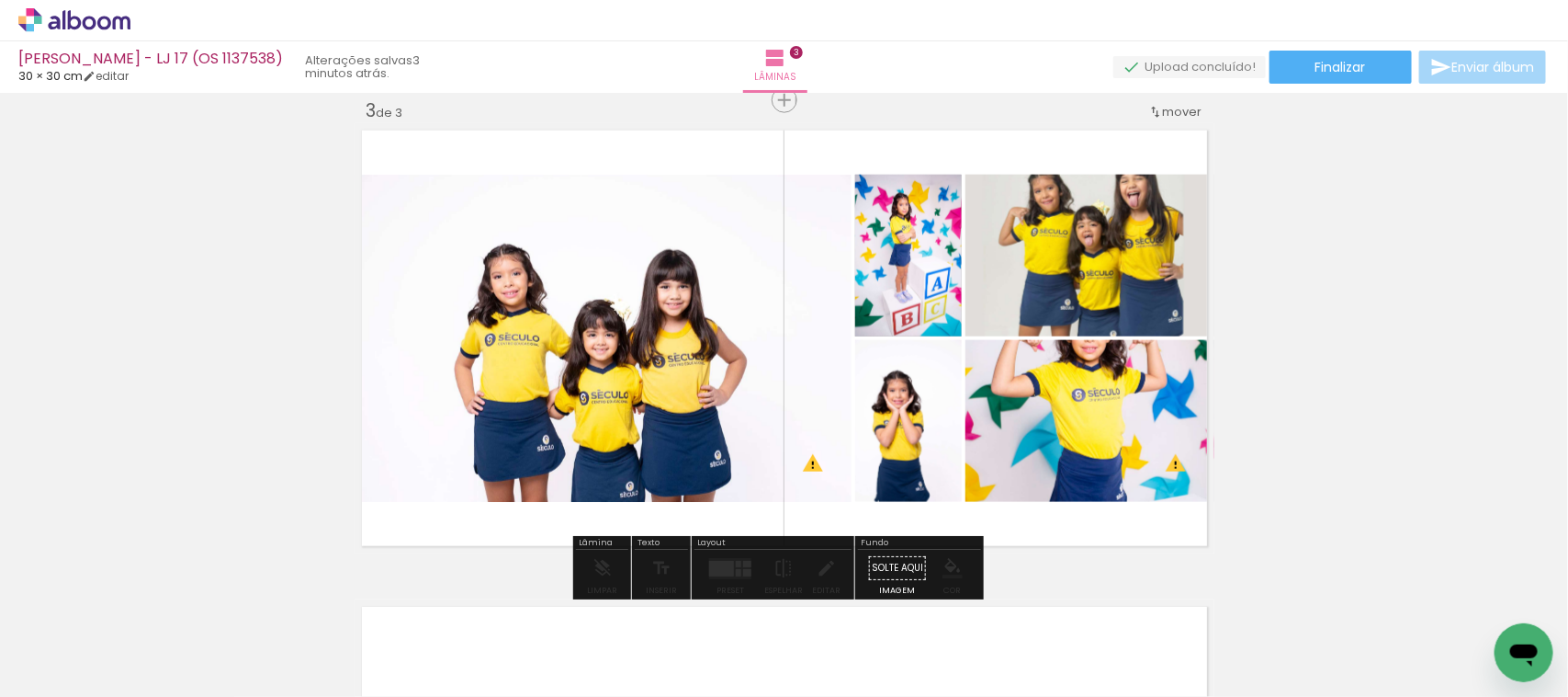
drag, startPoint x: 897, startPoint y: 249, endPoint x: 922, endPoint y: 300, distance: 56.8
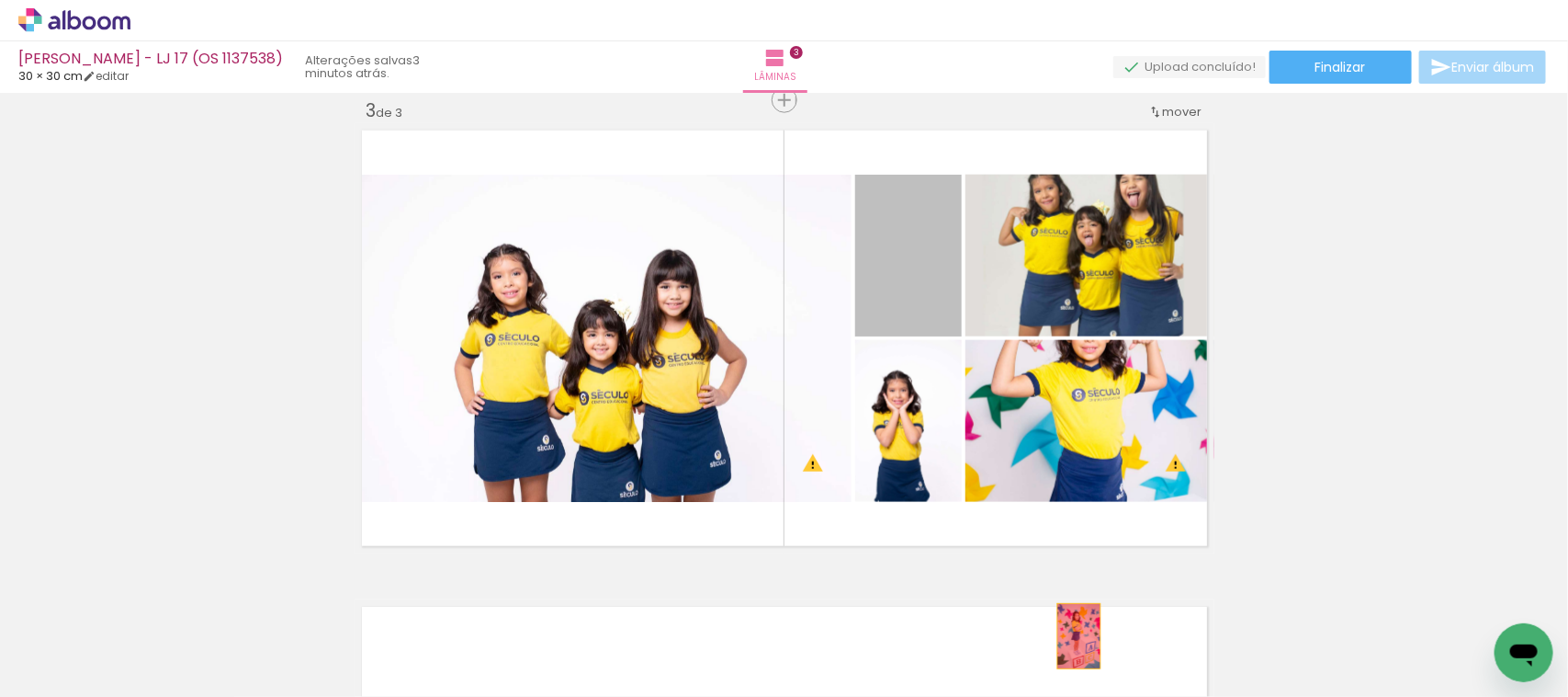
drag, startPoint x: 922, startPoint y: 300, endPoint x: 1070, endPoint y: 637, distance: 368.1
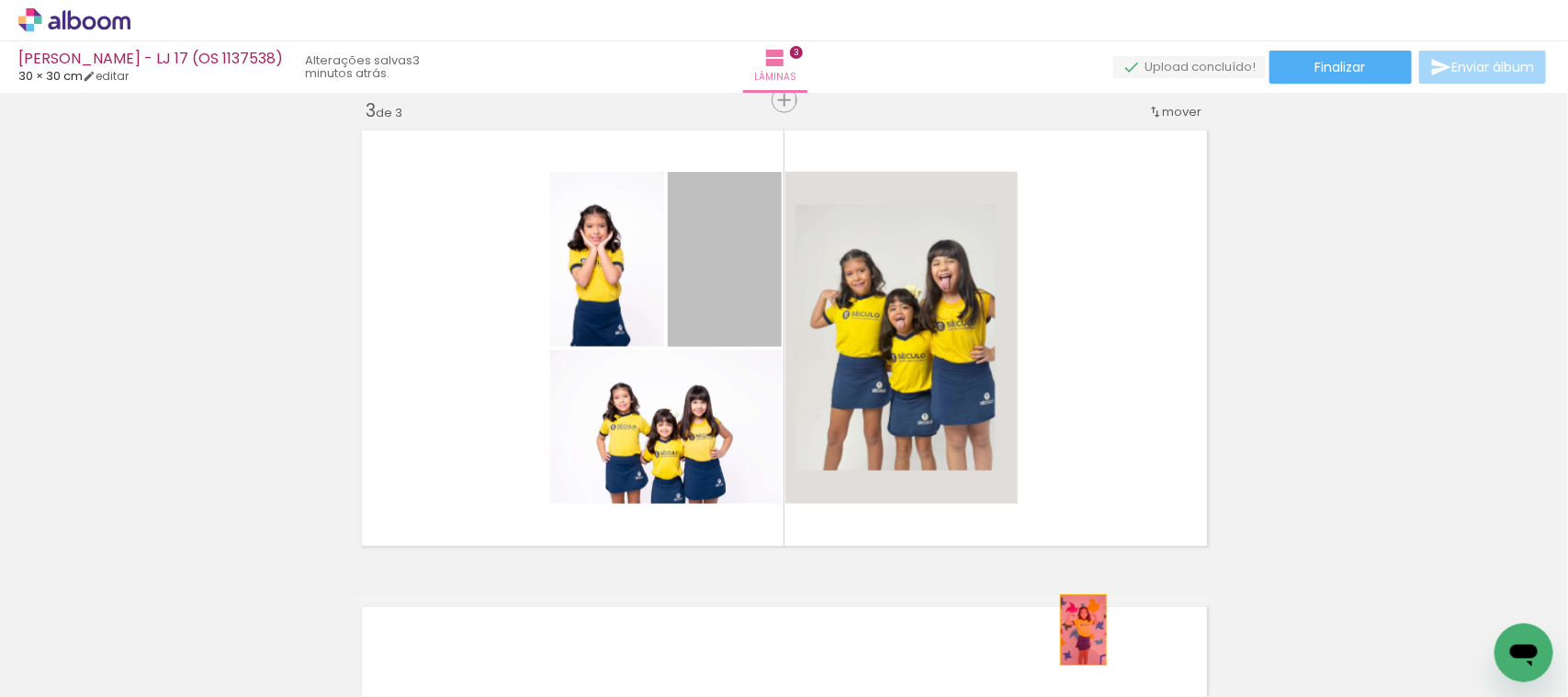
drag, startPoint x: 715, startPoint y: 314, endPoint x: 1075, endPoint y: 630, distance: 479.0
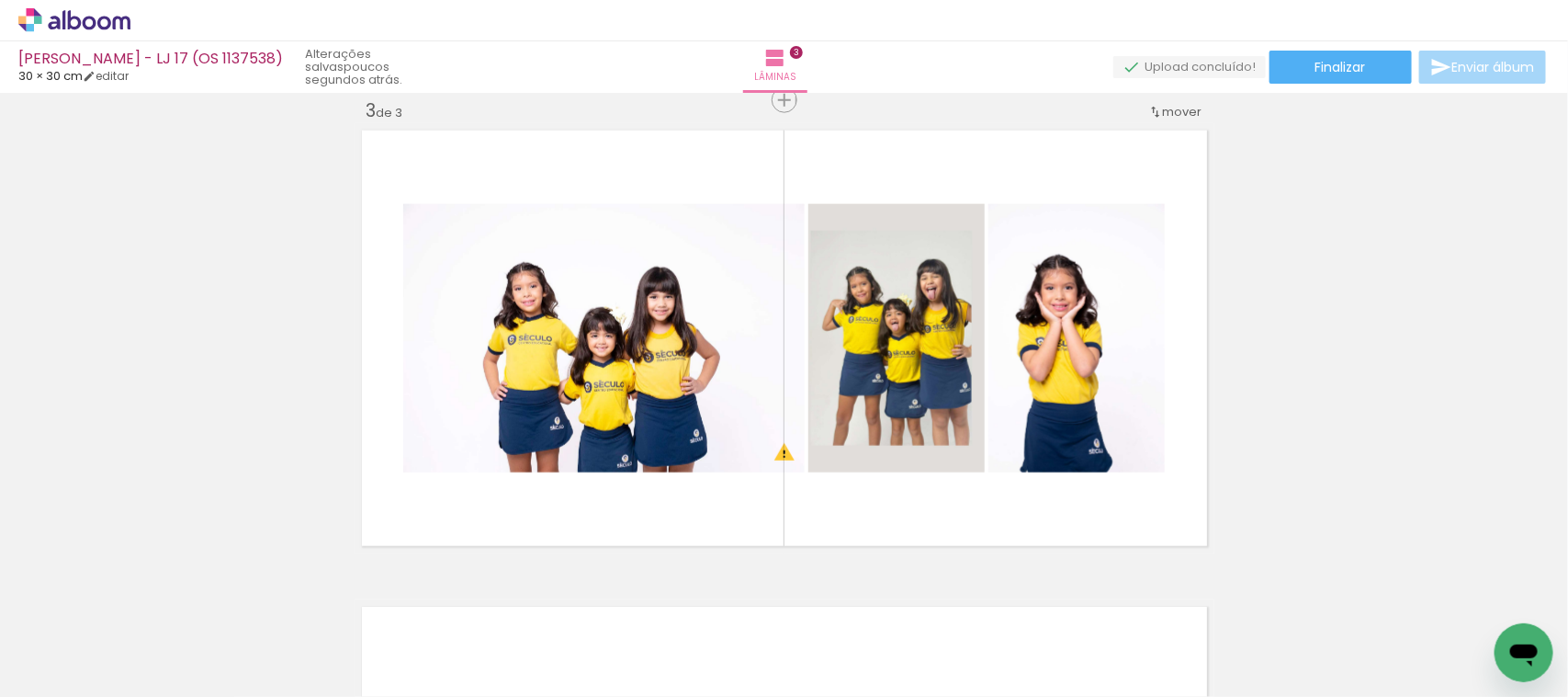
scroll to position [0, 2167]
drag, startPoint x: 697, startPoint y: 639, endPoint x: 801, endPoint y: 363, distance: 294.9
click at [801, 365] on quentale-workspace at bounding box center [784, 348] width 1568 height 697
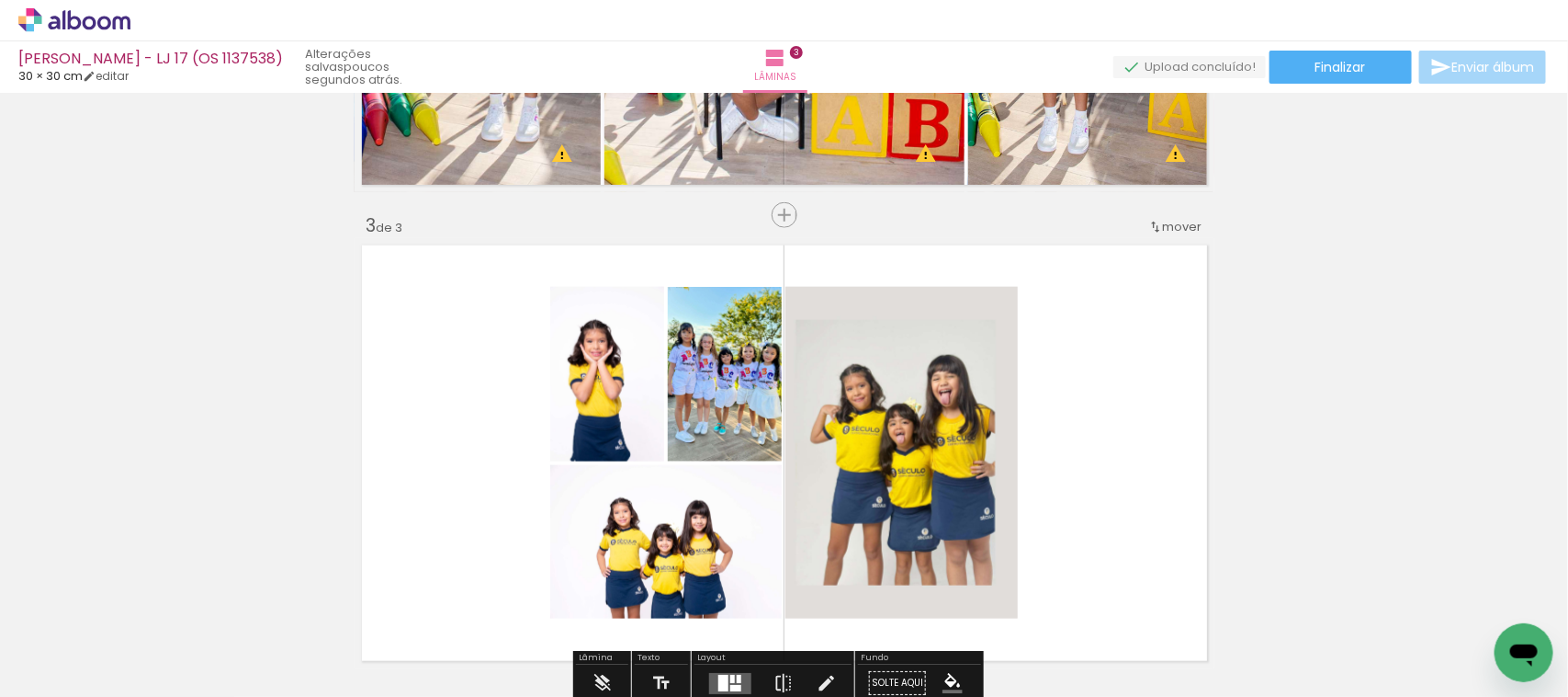
scroll to position [975, 0]
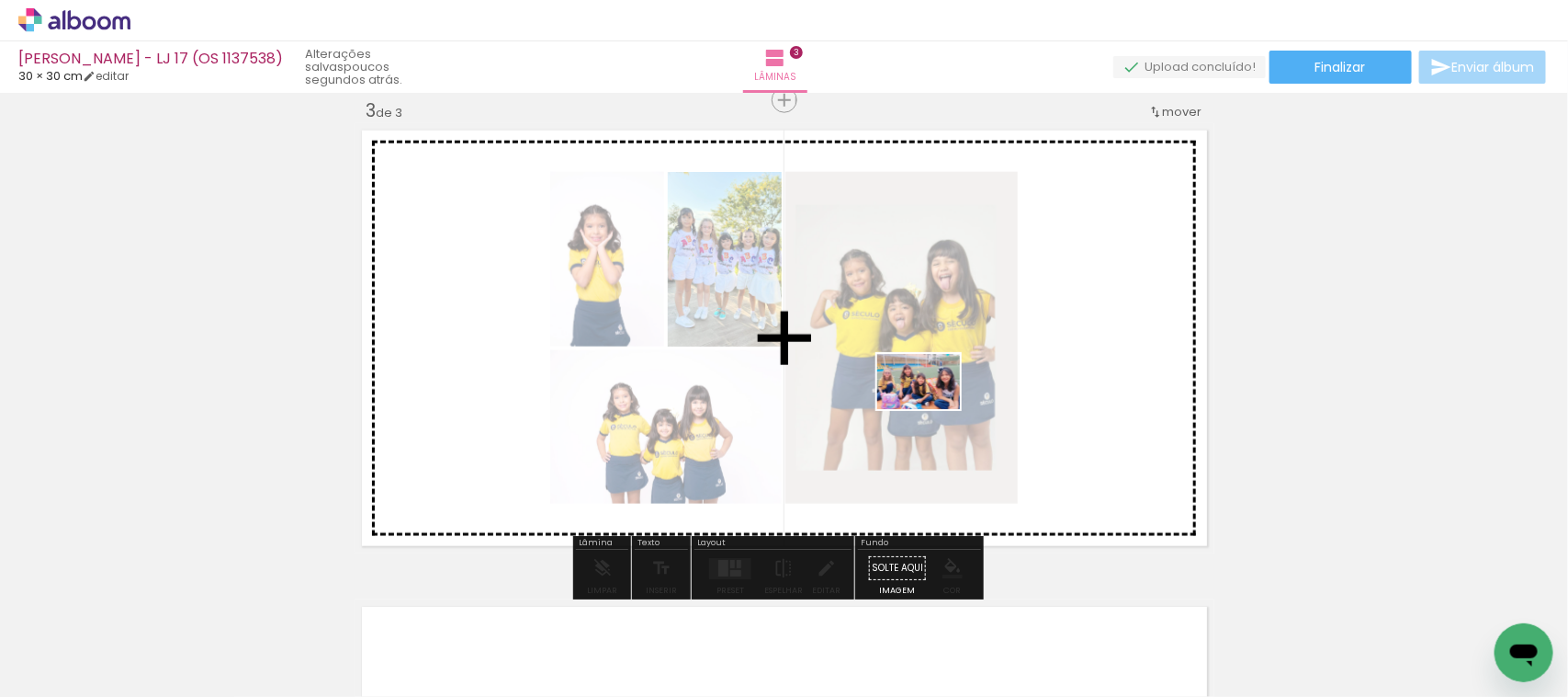
drag, startPoint x: 793, startPoint y: 639, endPoint x: 933, endPoint y: 409, distance: 269.3
click at [933, 409] on quentale-workspace at bounding box center [784, 348] width 1568 height 697
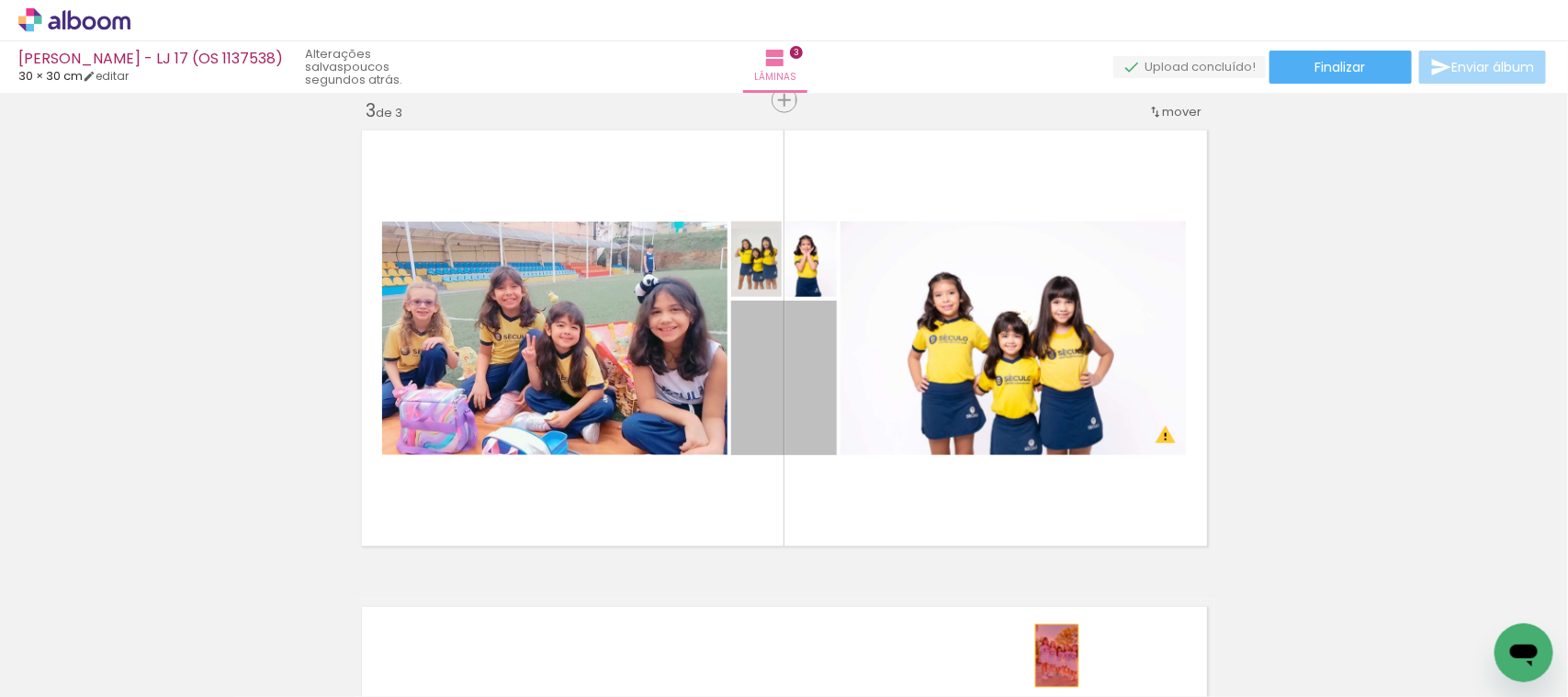
drag, startPoint x: 765, startPoint y: 412, endPoint x: 1014, endPoint y: 649, distance: 343.8
click at [1049, 655] on quentale-workspace at bounding box center [784, 348] width 1568 height 697
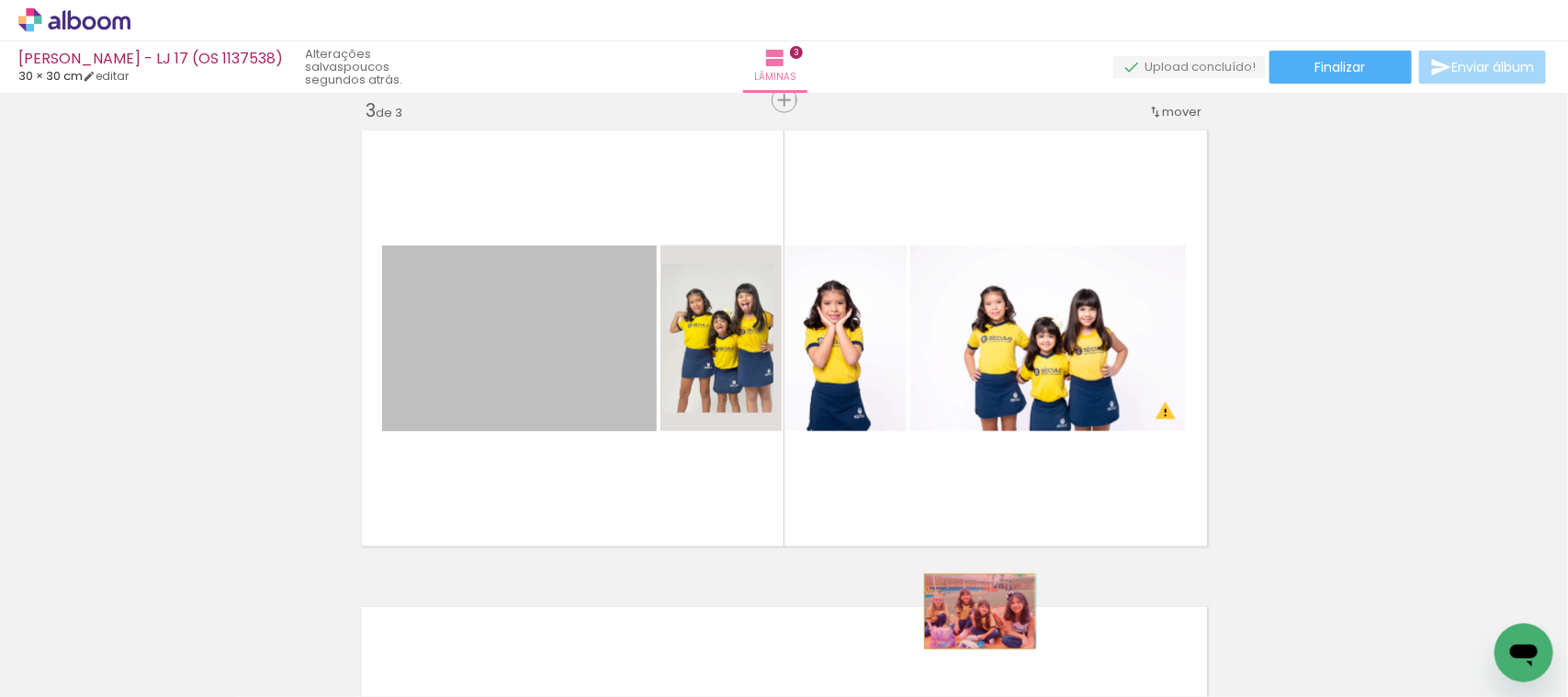
drag, startPoint x: 526, startPoint y: 349, endPoint x: 971, endPoint y: 611, distance: 516.4
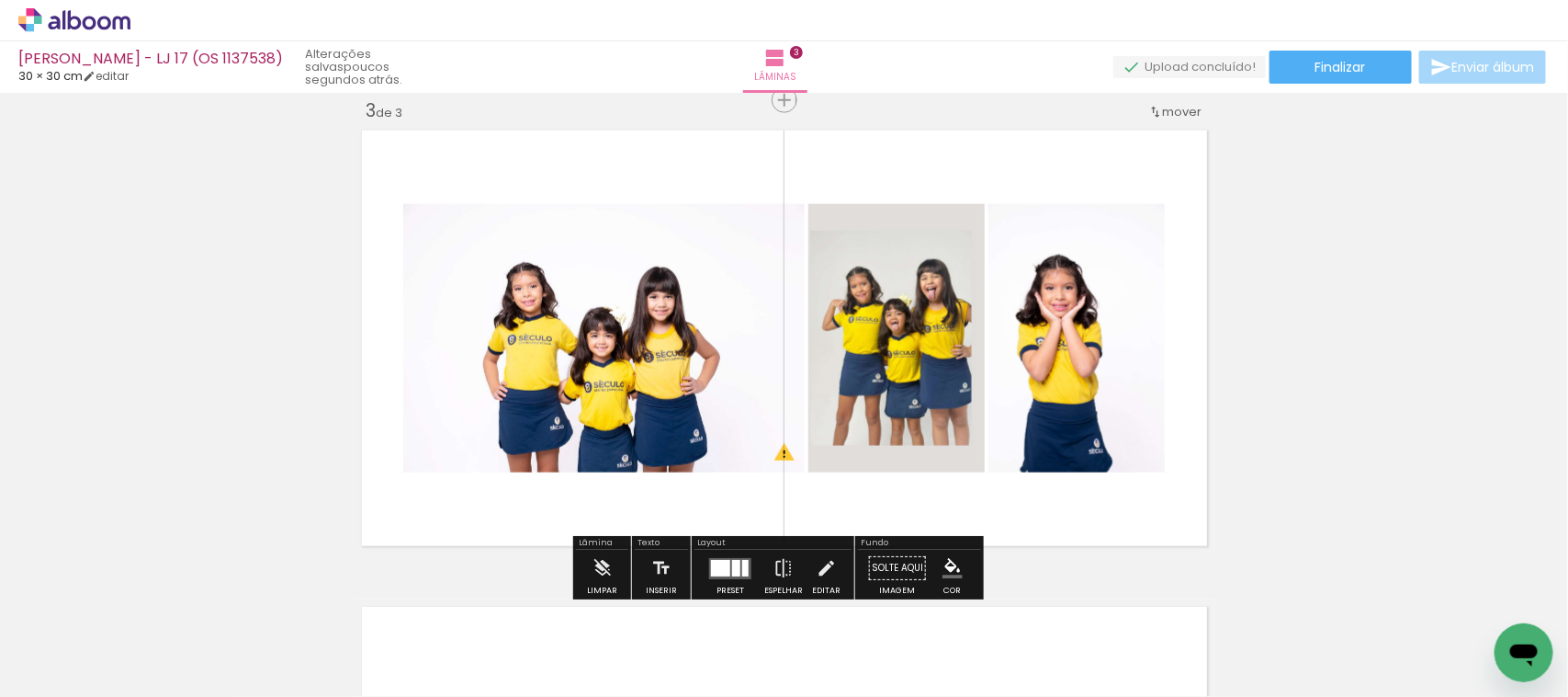
click at [742, 566] on div at bounding box center [745, 569] width 7 height 17
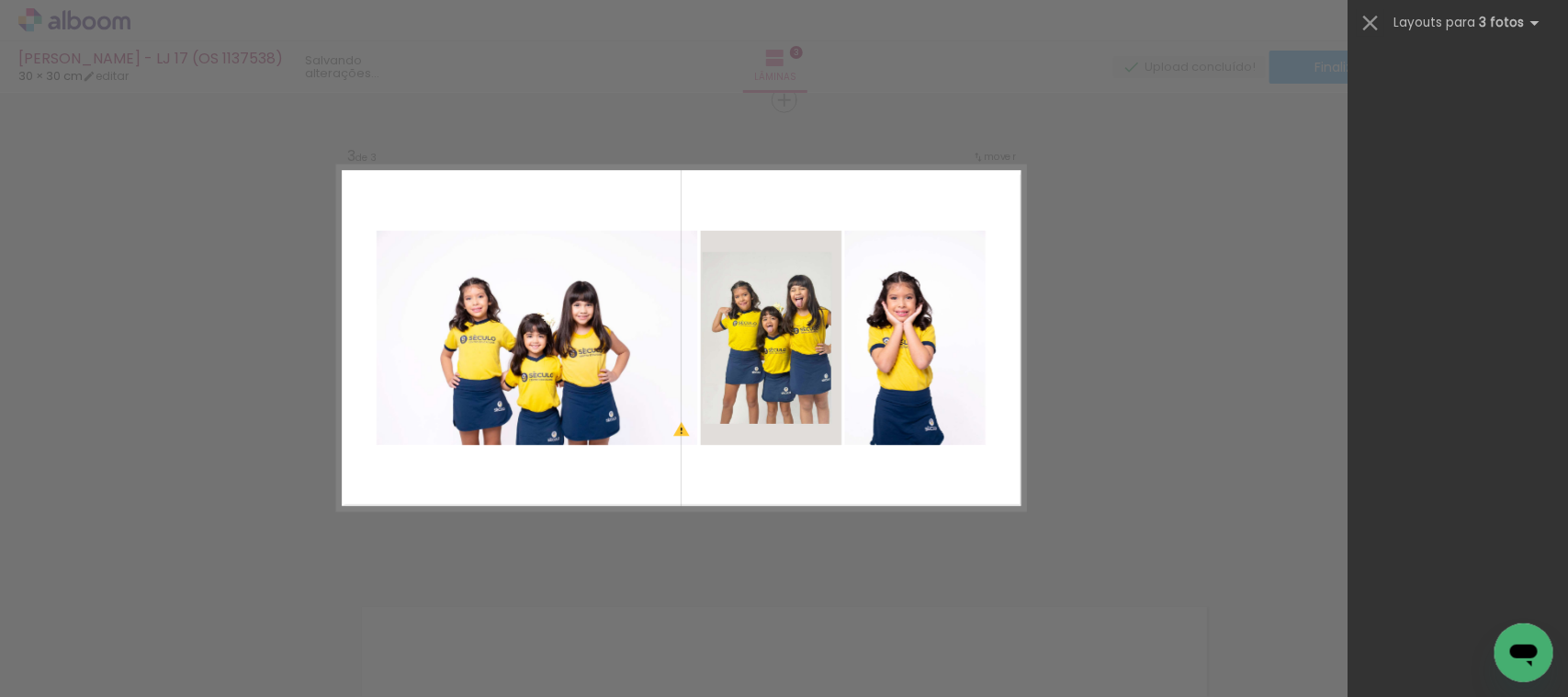
scroll to position [0, 0]
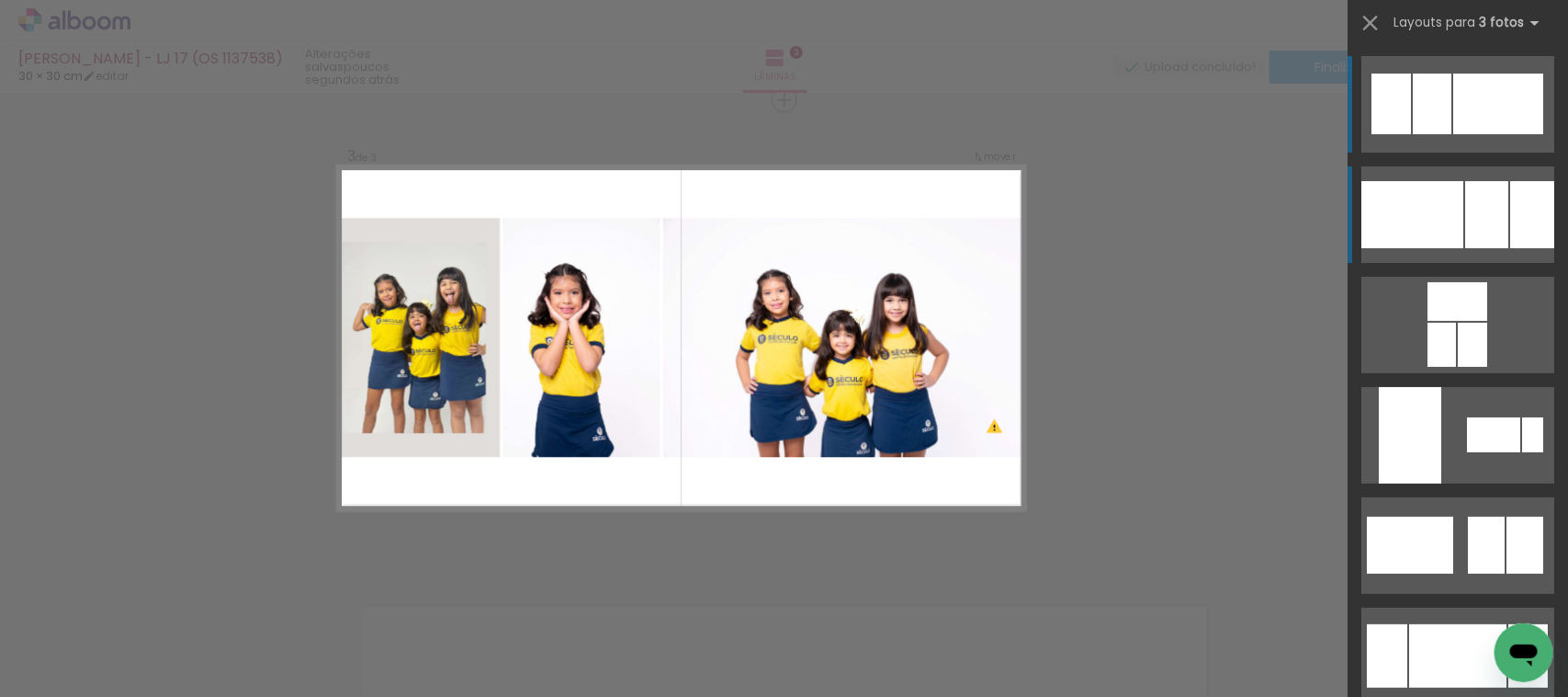
click at [1420, 207] on div at bounding box center [1413, 215] width 102 height 67
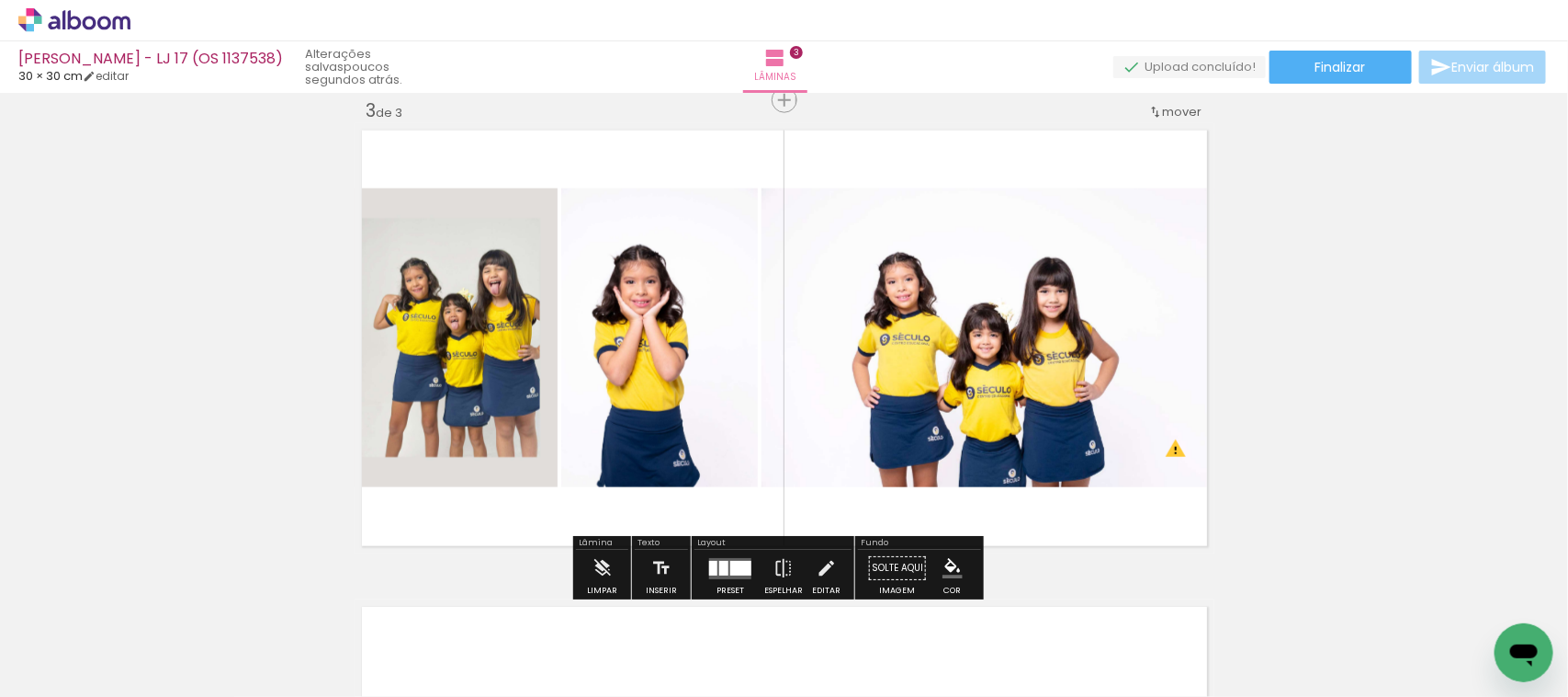
click at [481, 372] on quentale-photo at bounding box center [456, 338] width 203 height 299
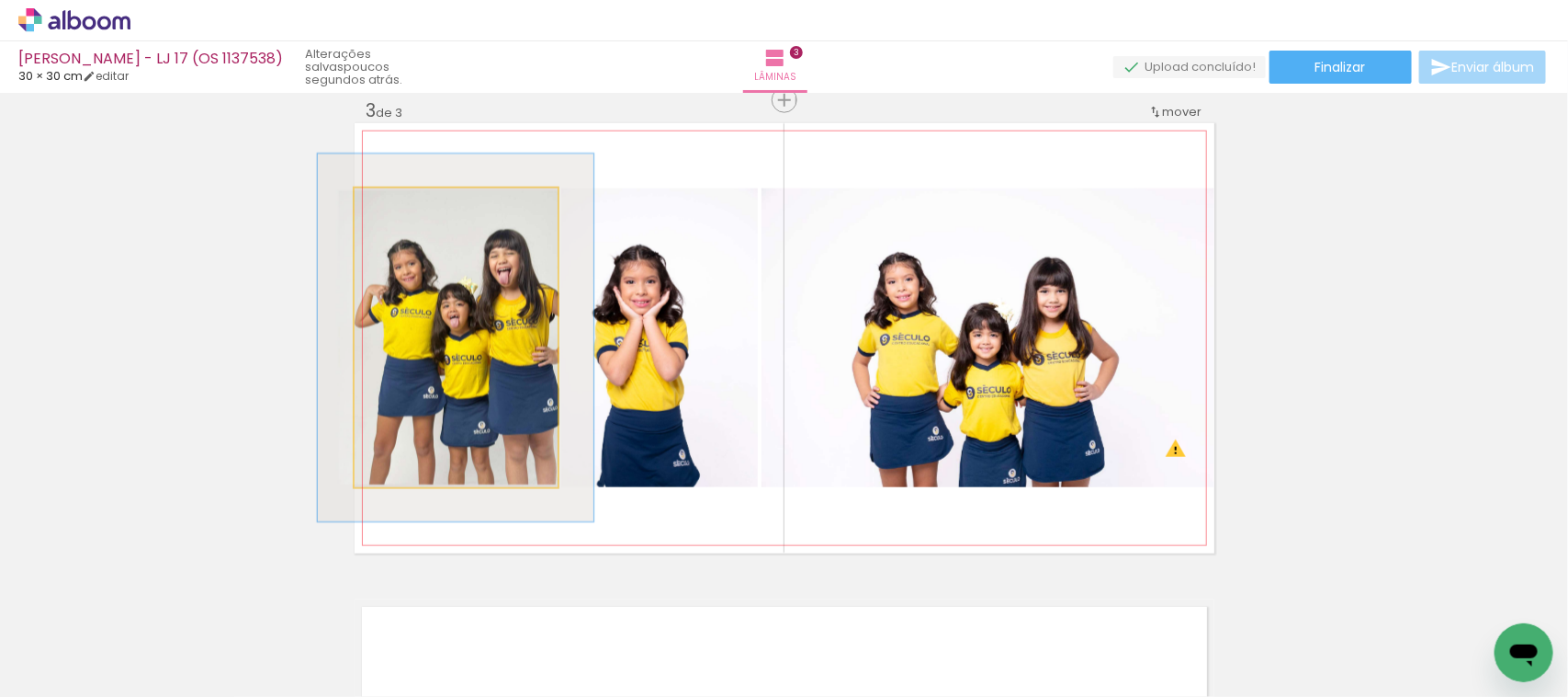
drag, startPoint x: 396, startPoint y: 203, endPoint x: 411, endPoint y: 204, distance: 15.0
type paper-slider "123"
click at [411, 204] on div at bounding box center [412, 208] width 30 height 30
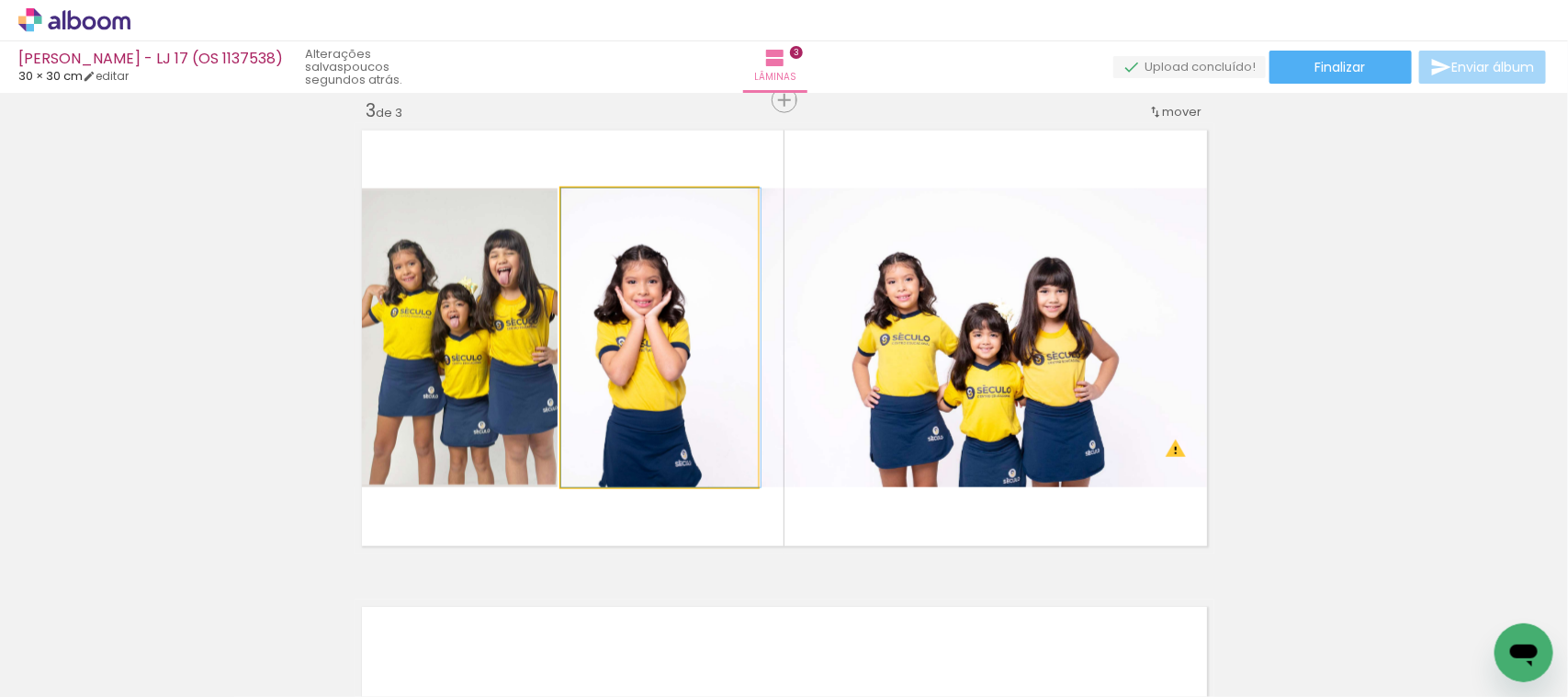
drag, startPoint x: 584, startPoint y: 332, endPoint x: 600, endPoint y: 332, distance: 16.0
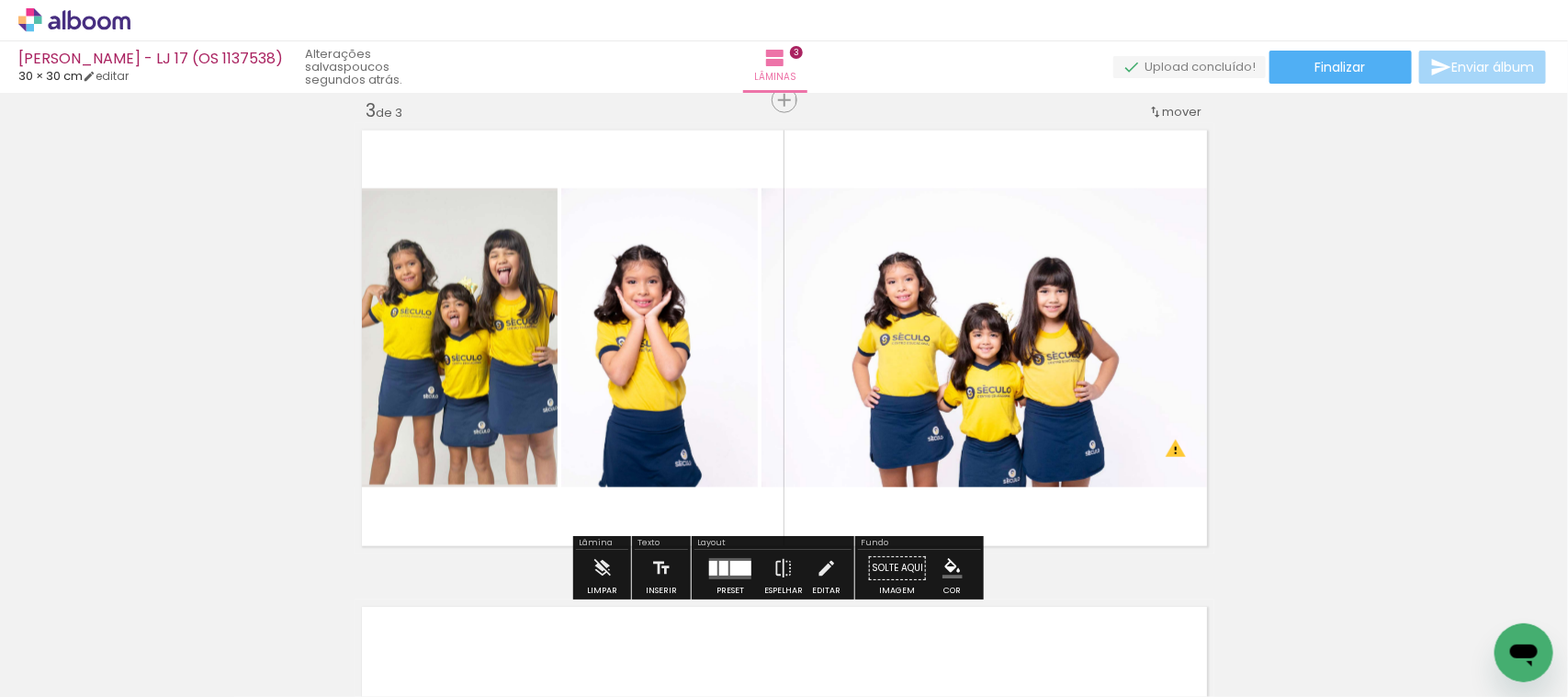
click at [762, 313] on quentale-photo at bounding box center [988, 338] width 453 height 299
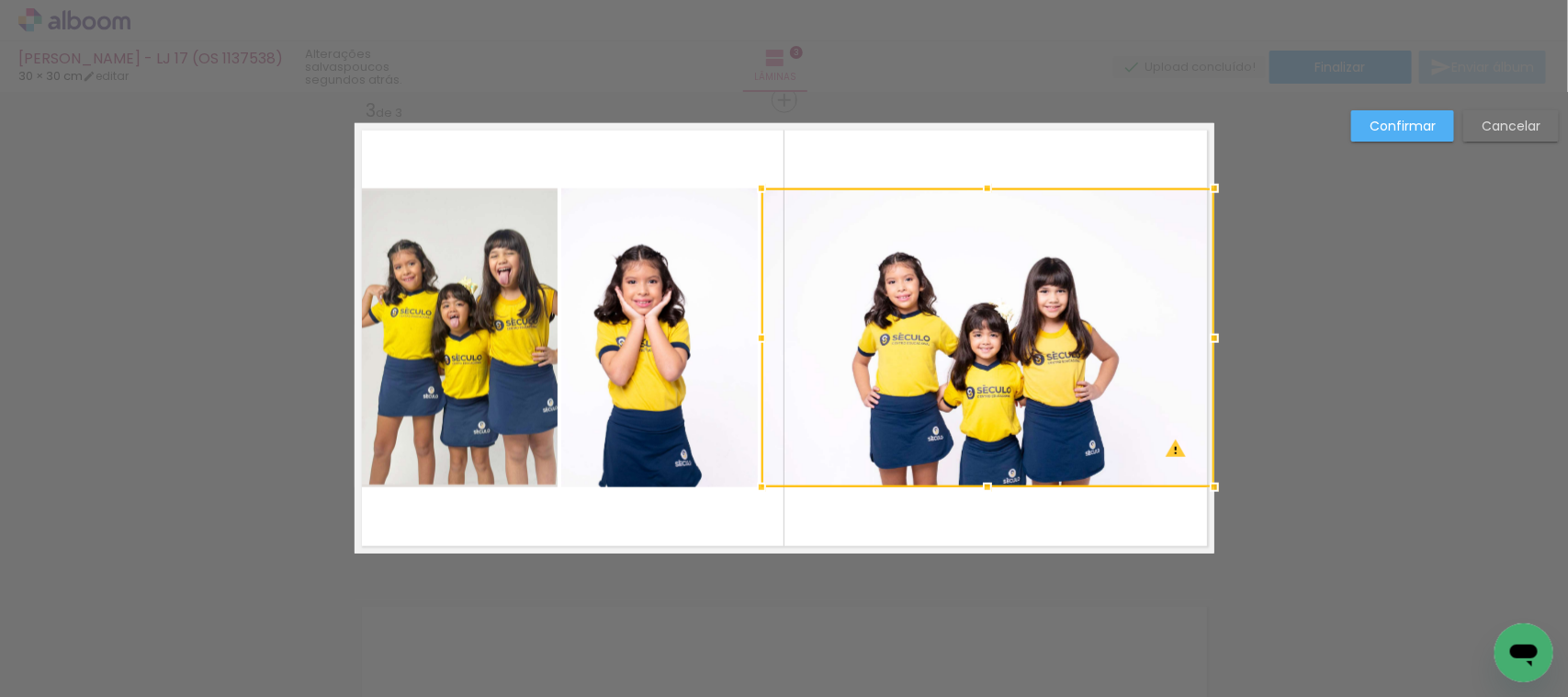
click at [762, 313] on div at bounding box center [988, 338] width 453 height 299
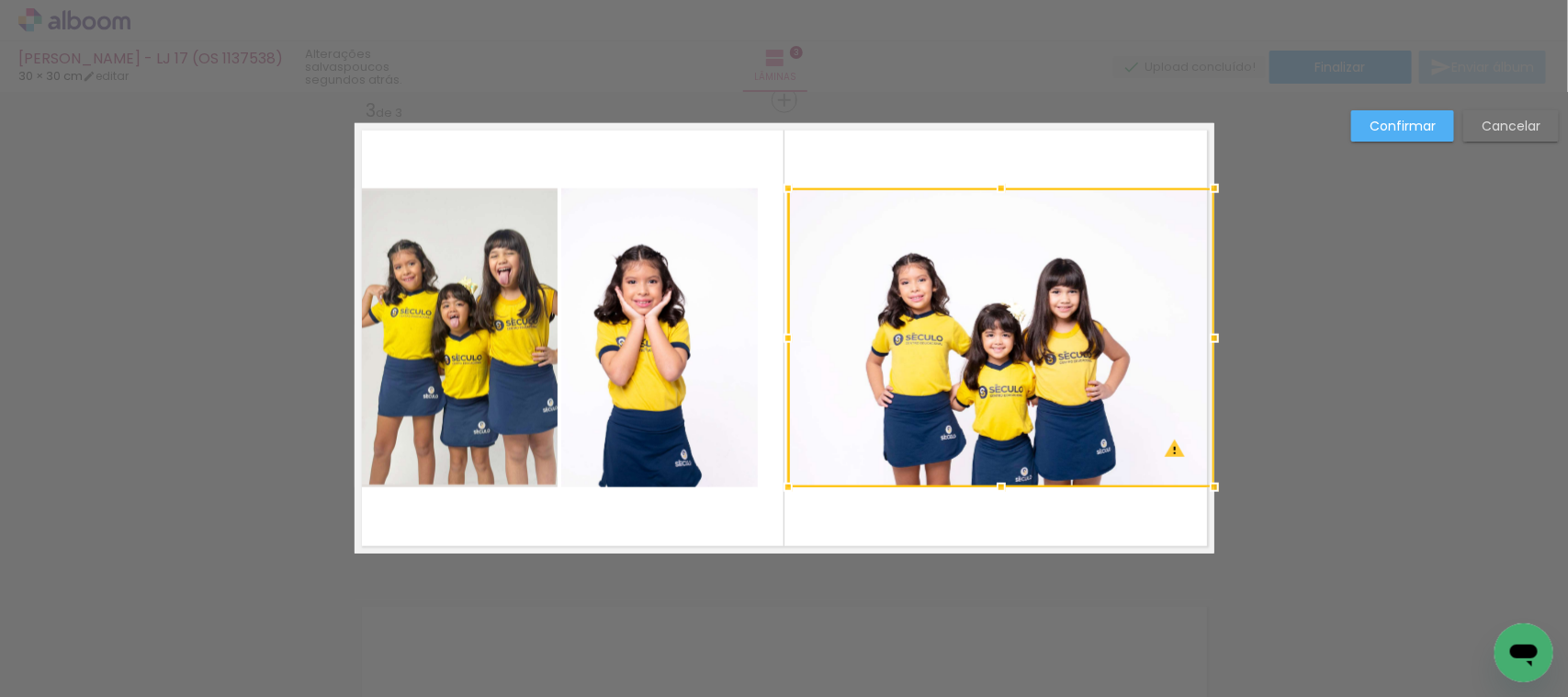
drag, startPoint x: 754, startPoint y: 341, endPoint x: 781, endPoint y: 336, distance: 27.5
click at [781, 336] on div at bounding box center [789, 339] width 37 height 37
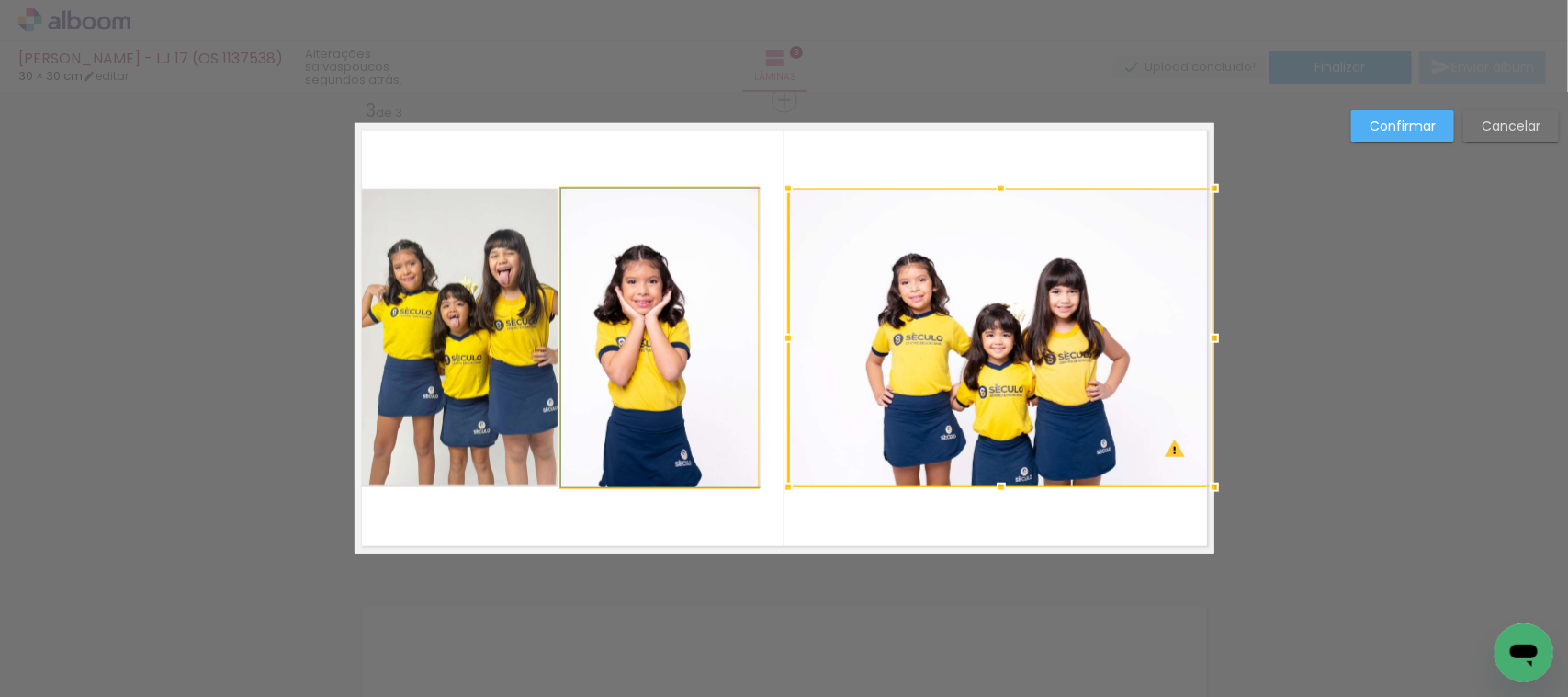
click at [720, 332] on quentale-photo at bounding box center [659, 338] width 196 height 299
click at [789, 332] on div at bounding box center [1002, 338] width 426 height 299
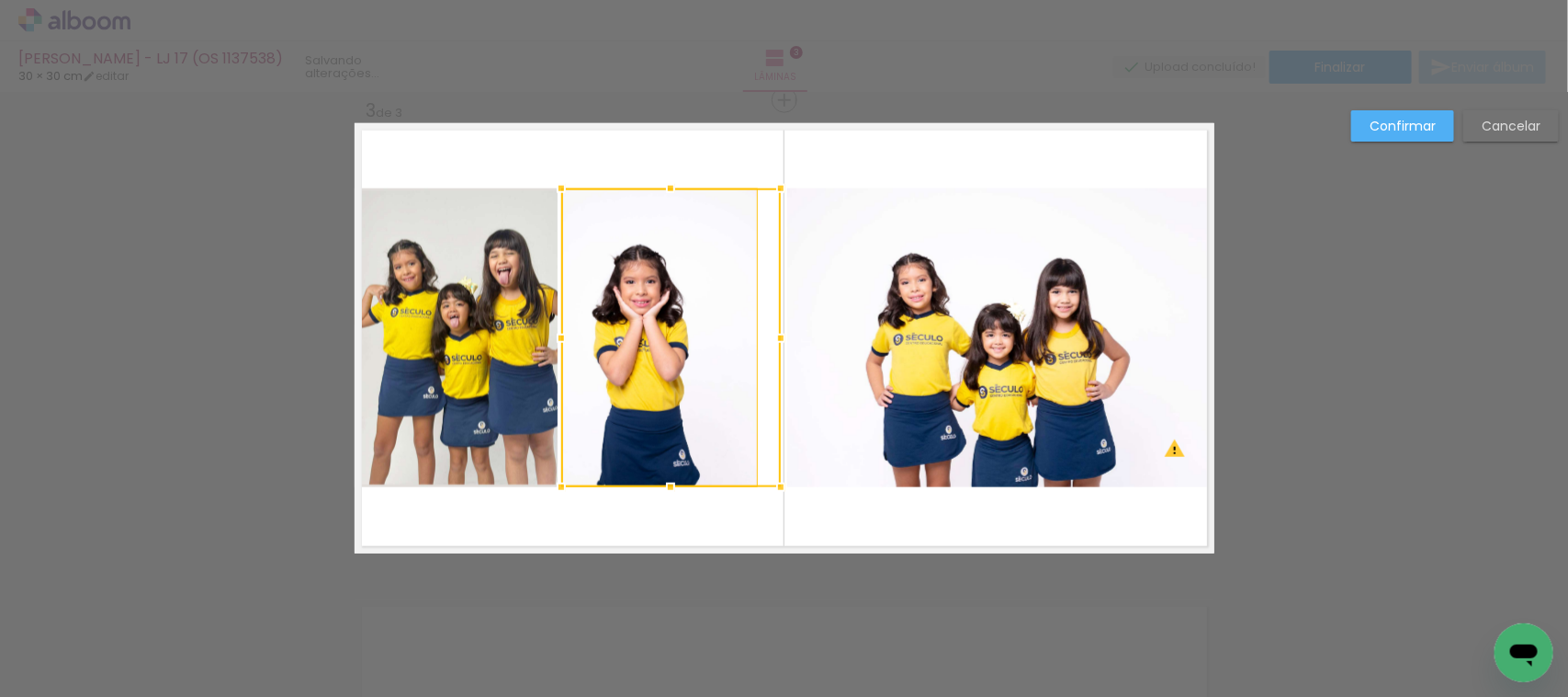
drag, startPoint x: 749, startPoint y: 334, endPoint x: 772, endPoint y: 334, distance: 23.0
click at [772, 334] on div at bounding box center [781, 339] width 37 height 37
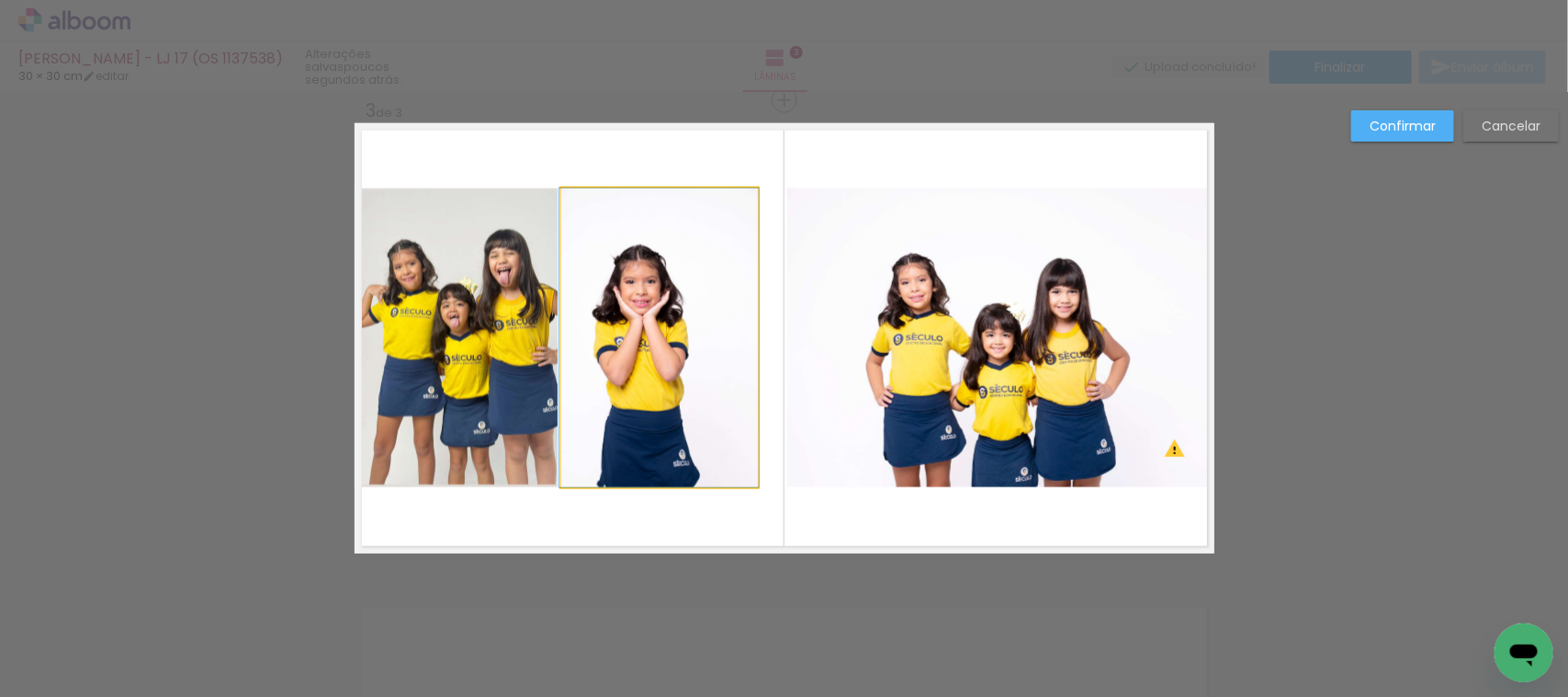
click at [631, 342] on quentale-photo at bounding box center [659, 338] width 196 height 299
click at [631, 342] on div at bounding box center [671, 338] width 219 height 299
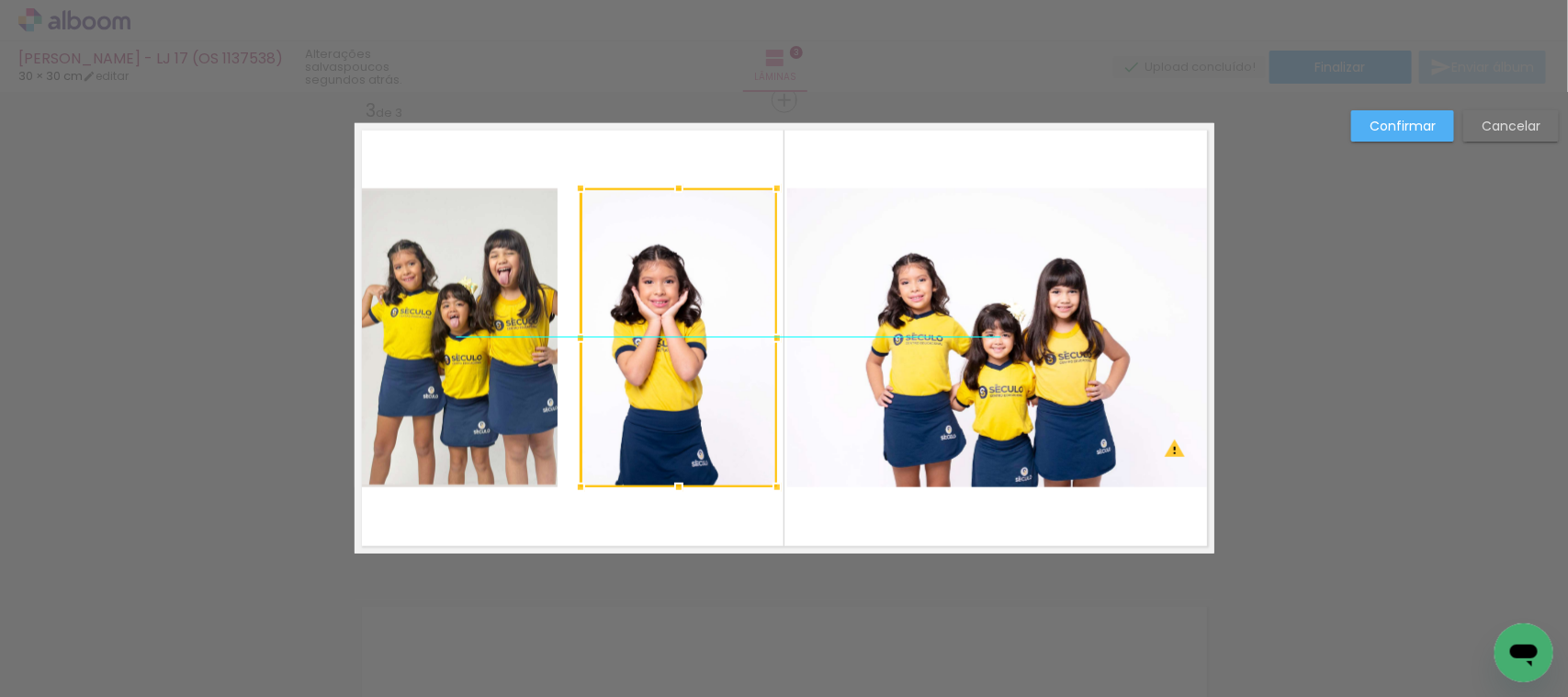
drag, startPoint x: 631, startPoint y: 342, endPoint x: 653, endPoint y: 342, distance: 22.0
click at [653, 342] on div at bounding box center [678, 338] width 196 height 299
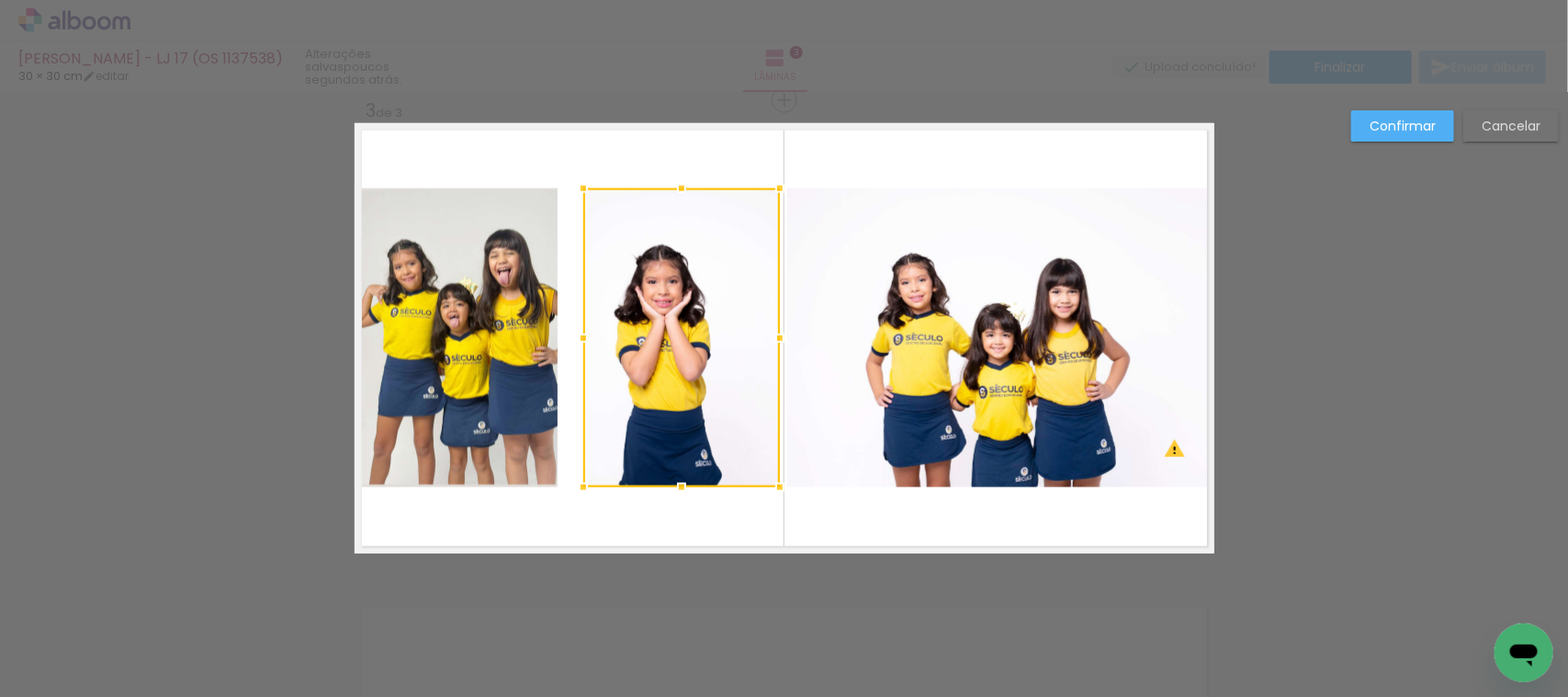
click at [500, 331] on quentale-photo at bounding box center [456, 338] width 203 height 299
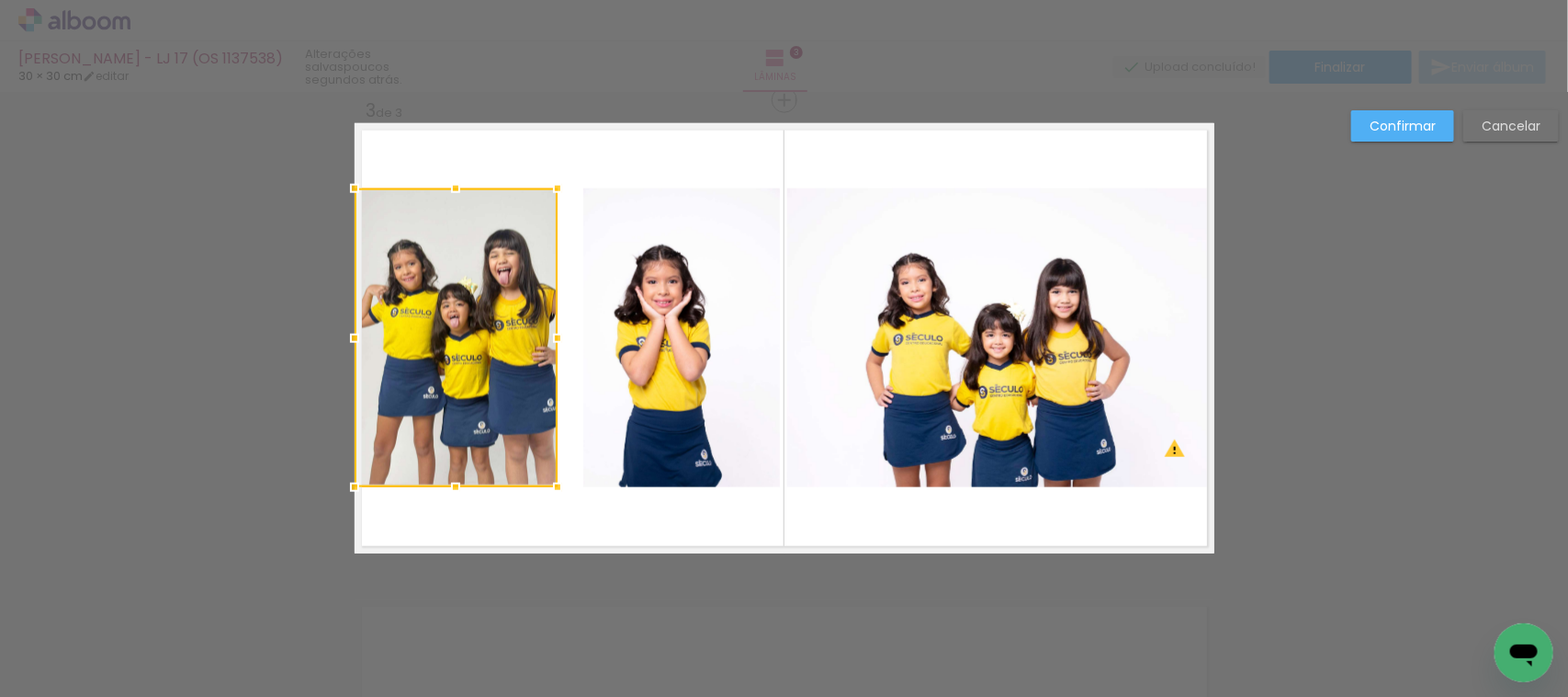
click at [500, 331] on div at bounding box center [456, 338] width 203 height 299
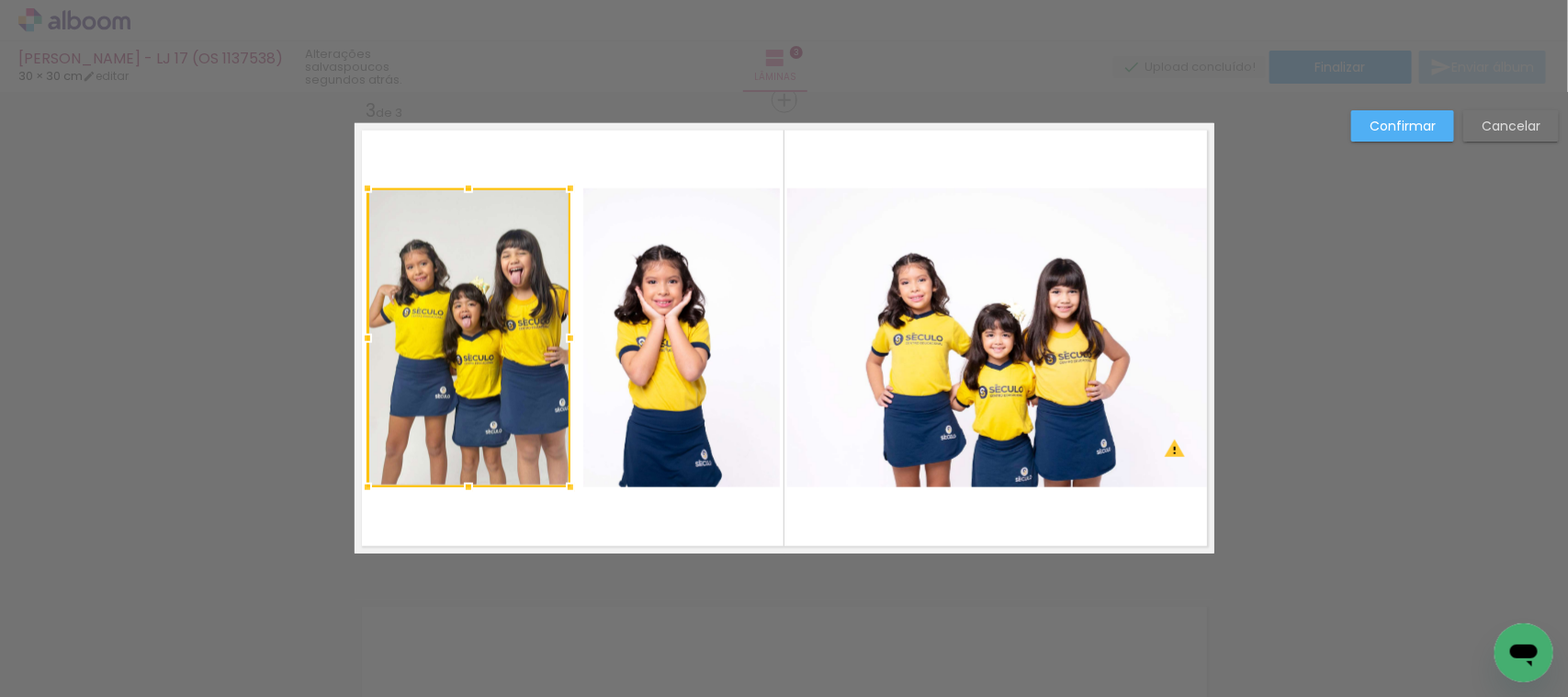
drag, startPoint x: 500, startPoint y: 331, endPoint x: 512, endPoint y: 328, distance: 12.4
click at [512, 328] on div at bounding box center [469, 338] width 203 height 299
click at [0, 0] on slot "Confirmar" at bounding box center [0, 0] width 0 height 0
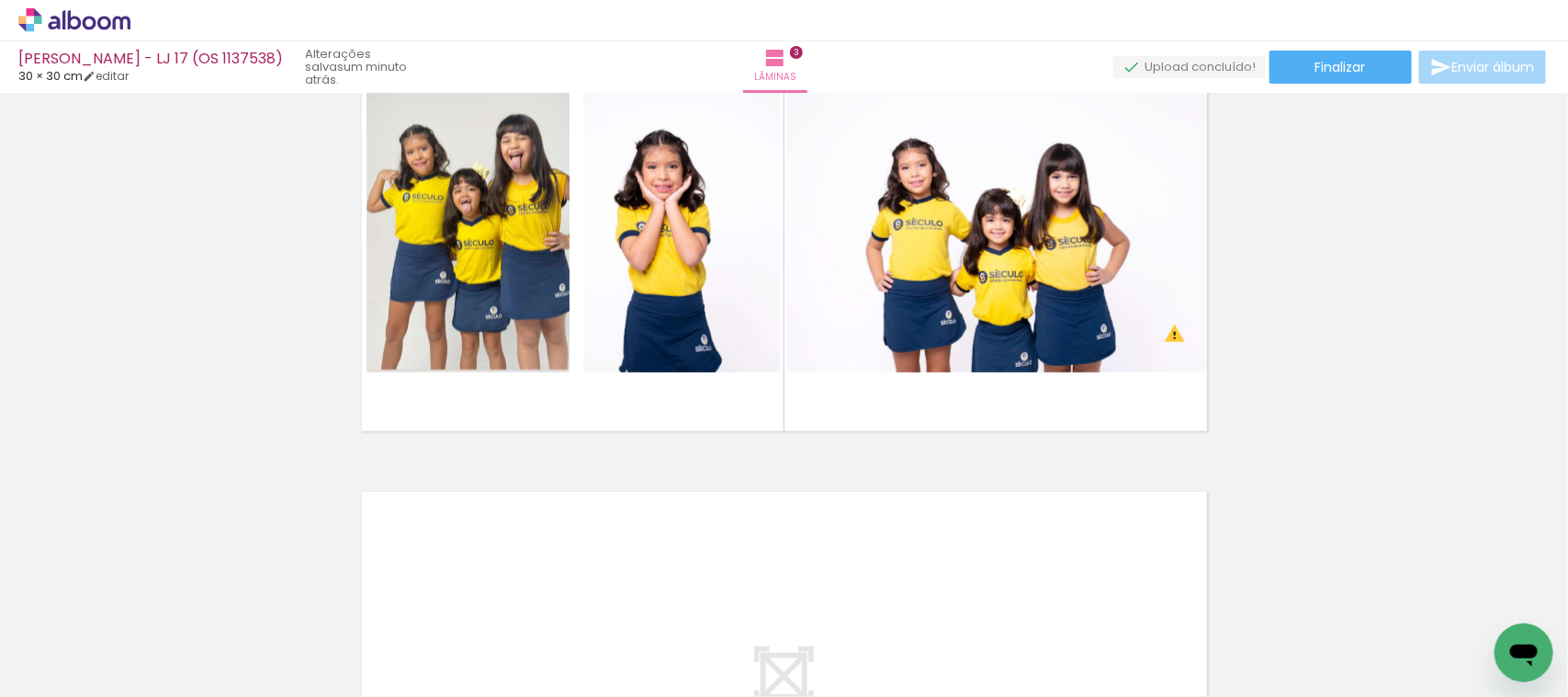
scroll to position [0, 1467]
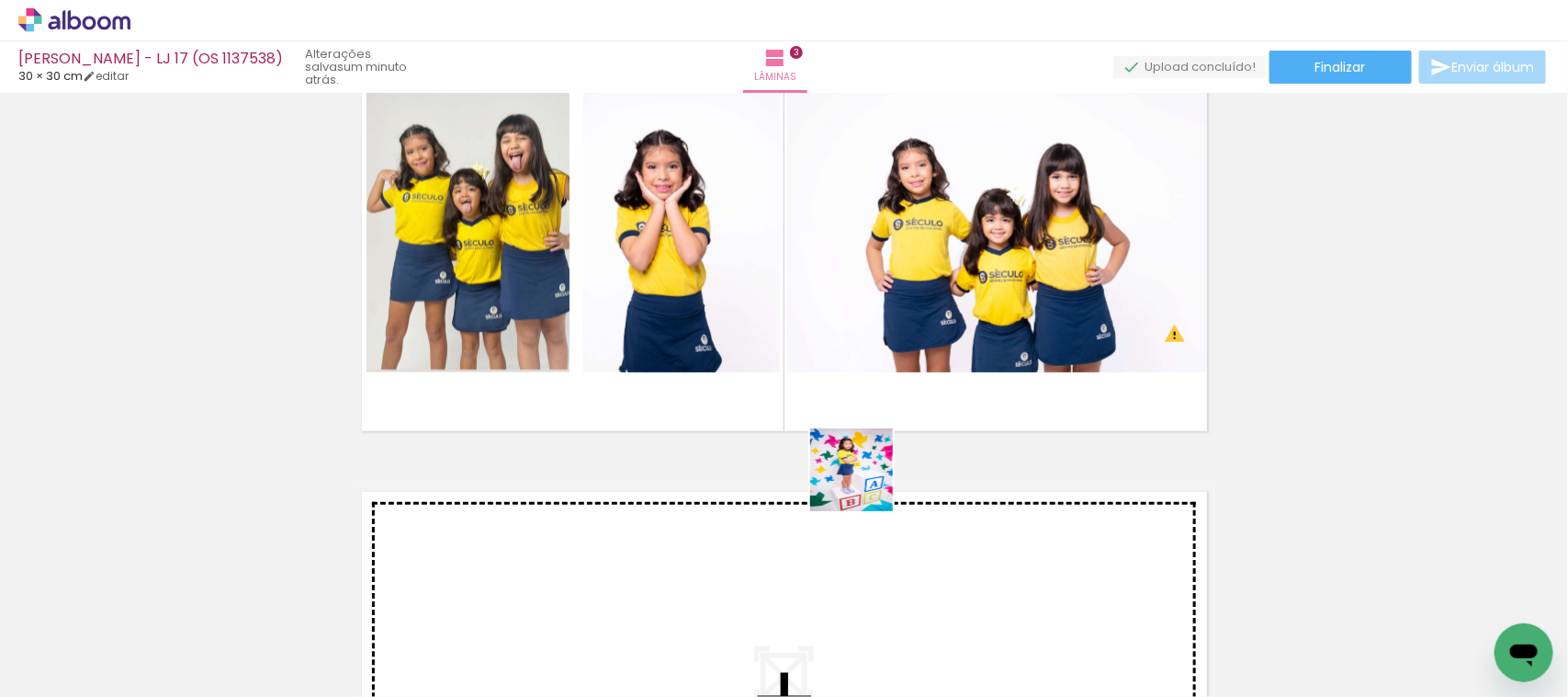
drag, startPoint x: 883, startPoint y: 626, endPoint x: 861, endPoint y: 379, distance: 248.0
click at [861, 379] on quentale-workspace at bounding box center [784, 348] width 1568 height 697
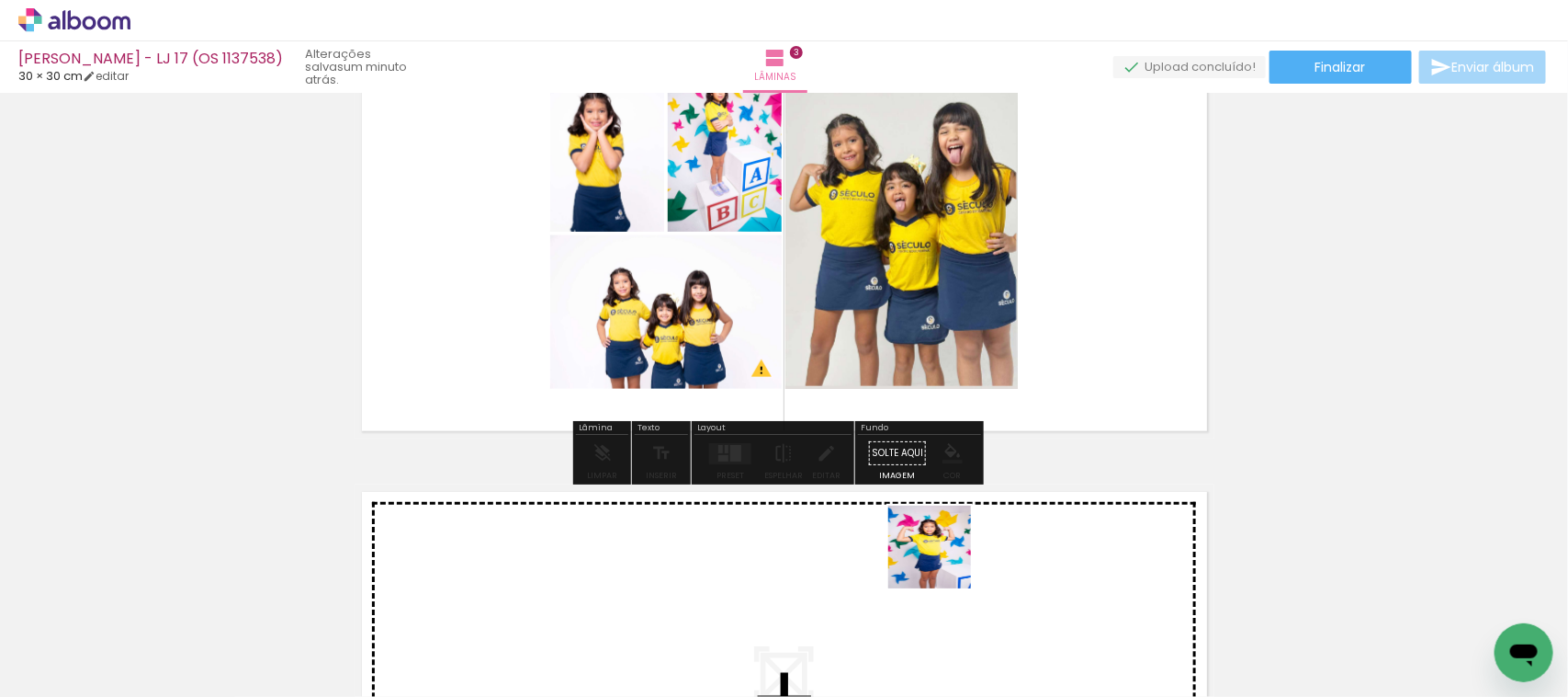
drag, startPoint x: 944, startPoint y: 561, endPoint x: 869, endPoint y: 166, distance: 402.1
click at [869, 166] on quentale-workspace at bounding box center [784, 348] width 1568 height 697
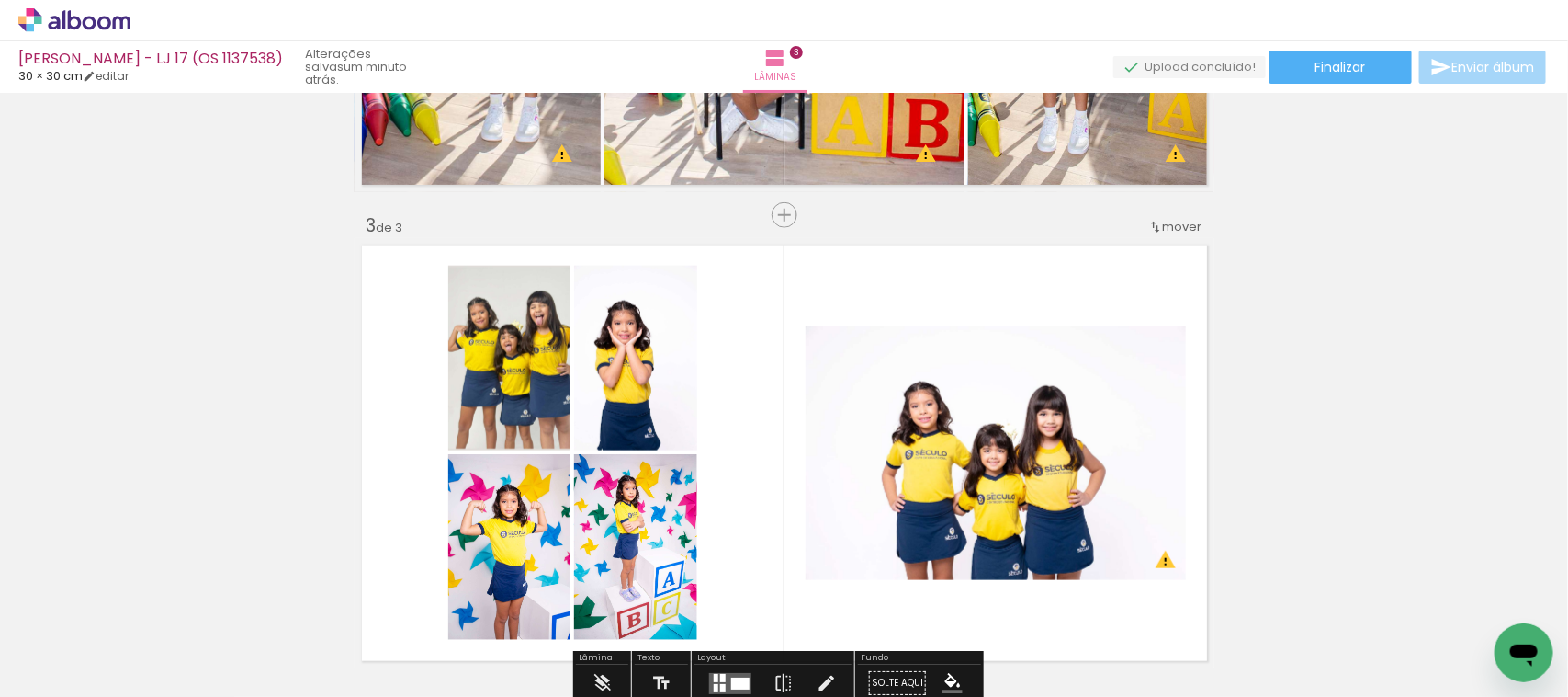
scroll to position [975, 0]
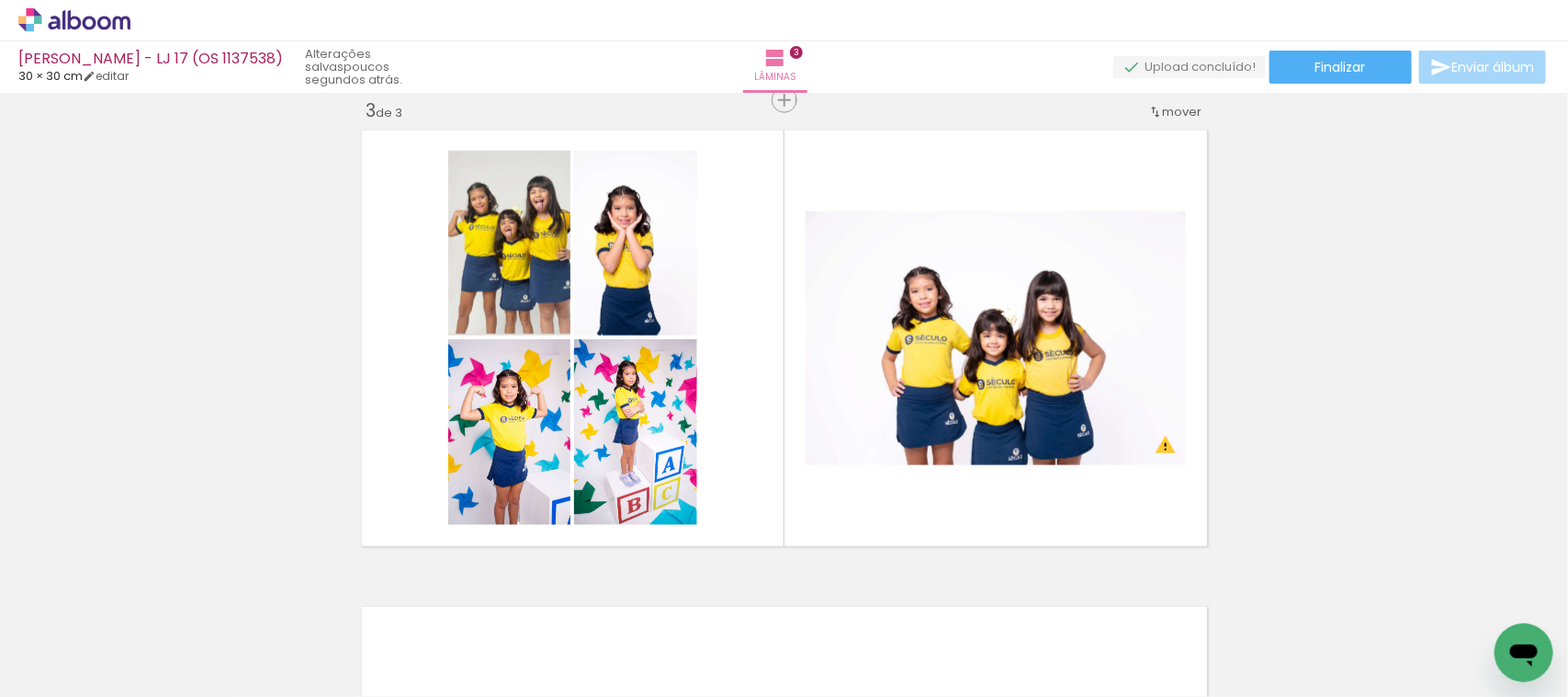
scroll to position [0, 1467]
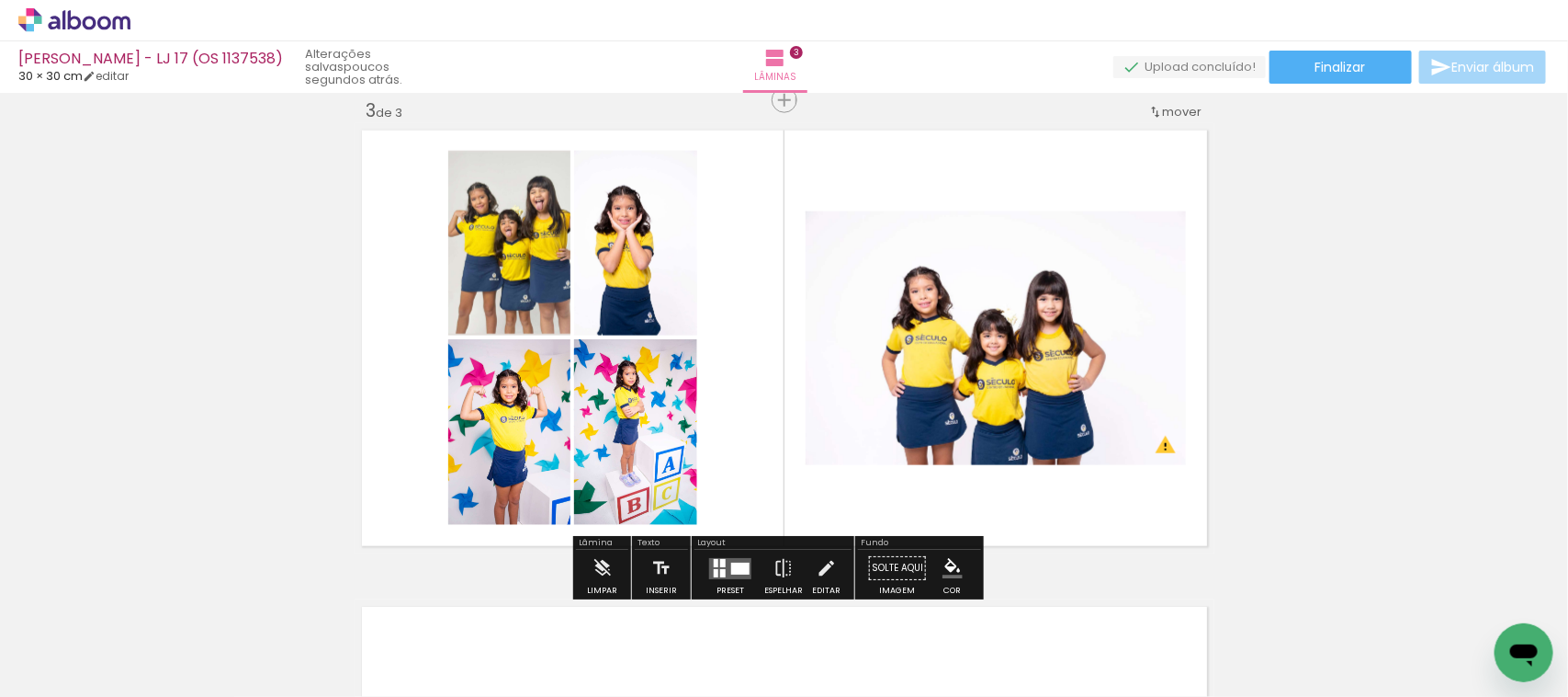
click at [710, 571] on quentale-layouter at bounding box center [730, 569] width 42 height 21
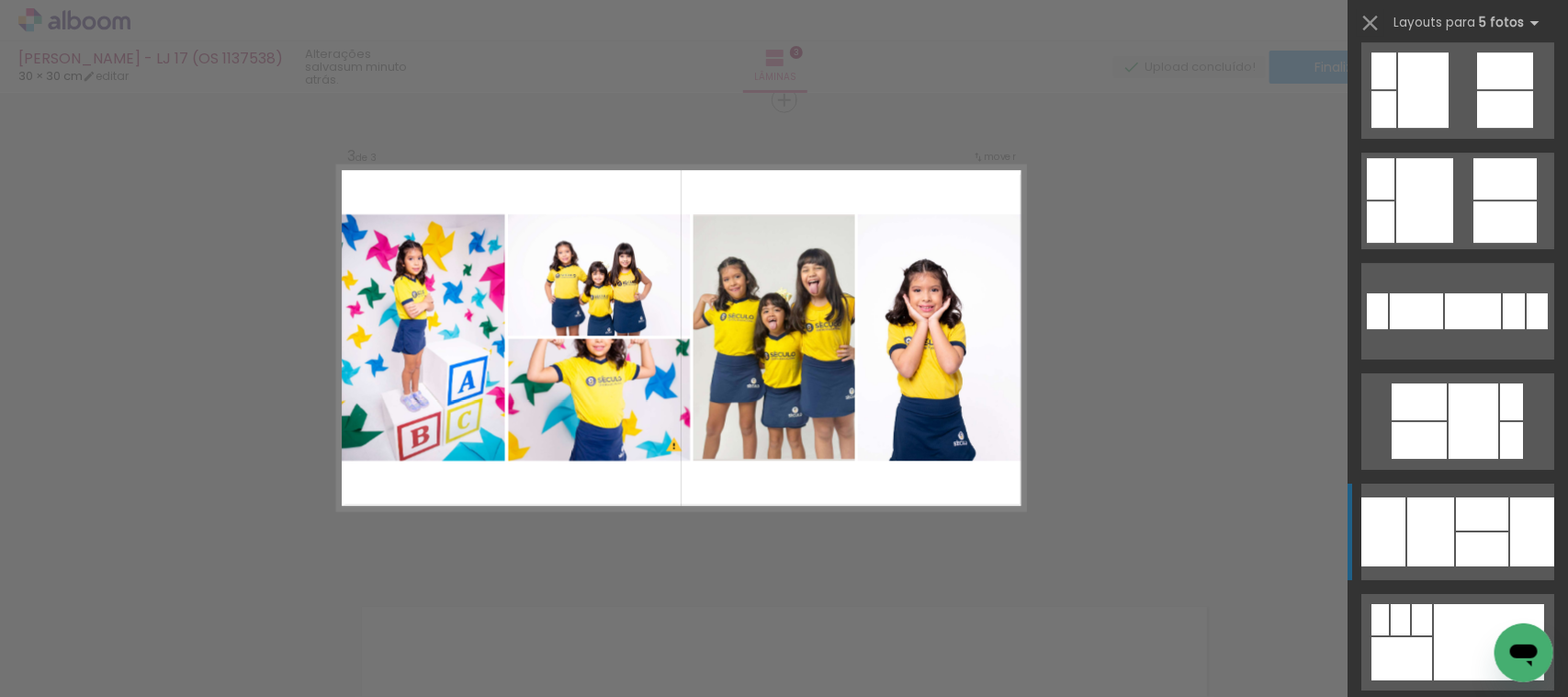
scroll to position [6091, 0]
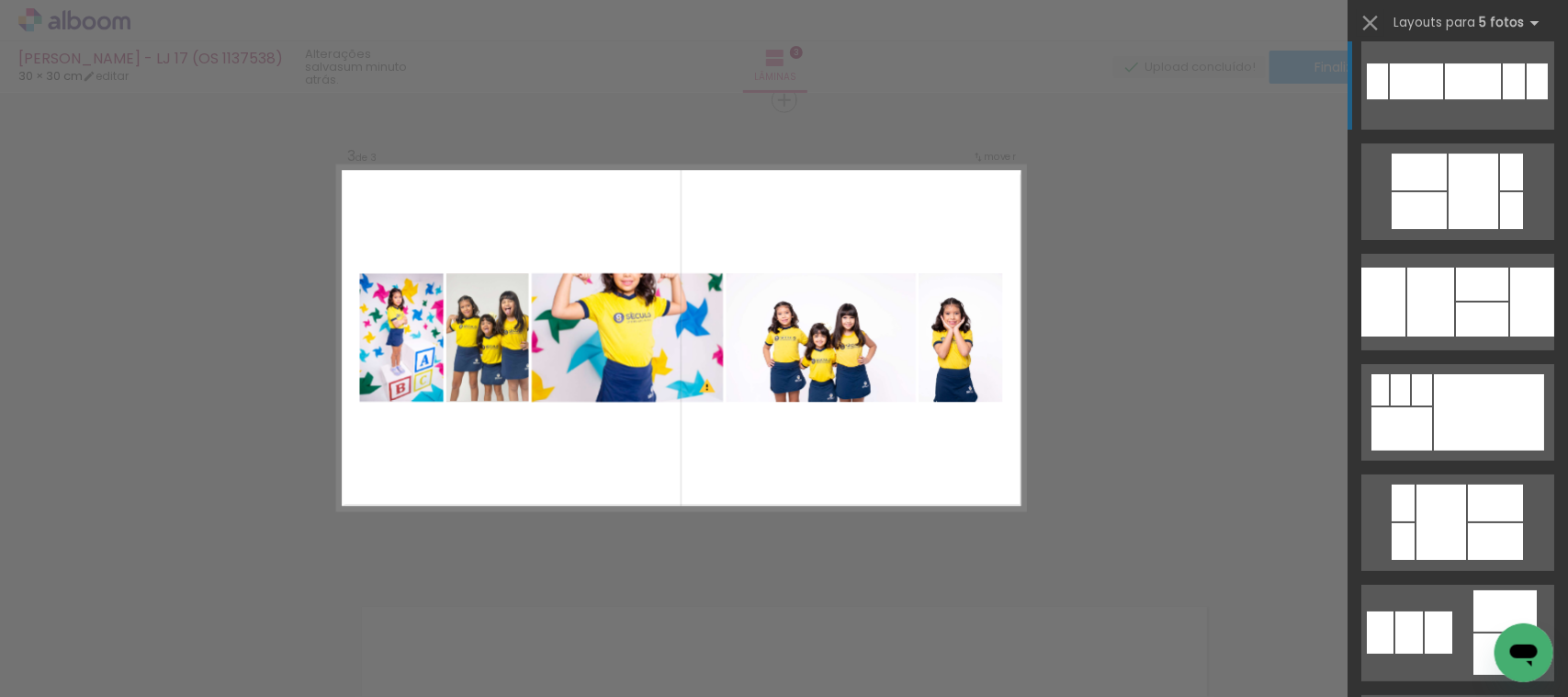
click at [1367, 19] on iron-icon at bounding box center [1371, 23] width 26 height 26
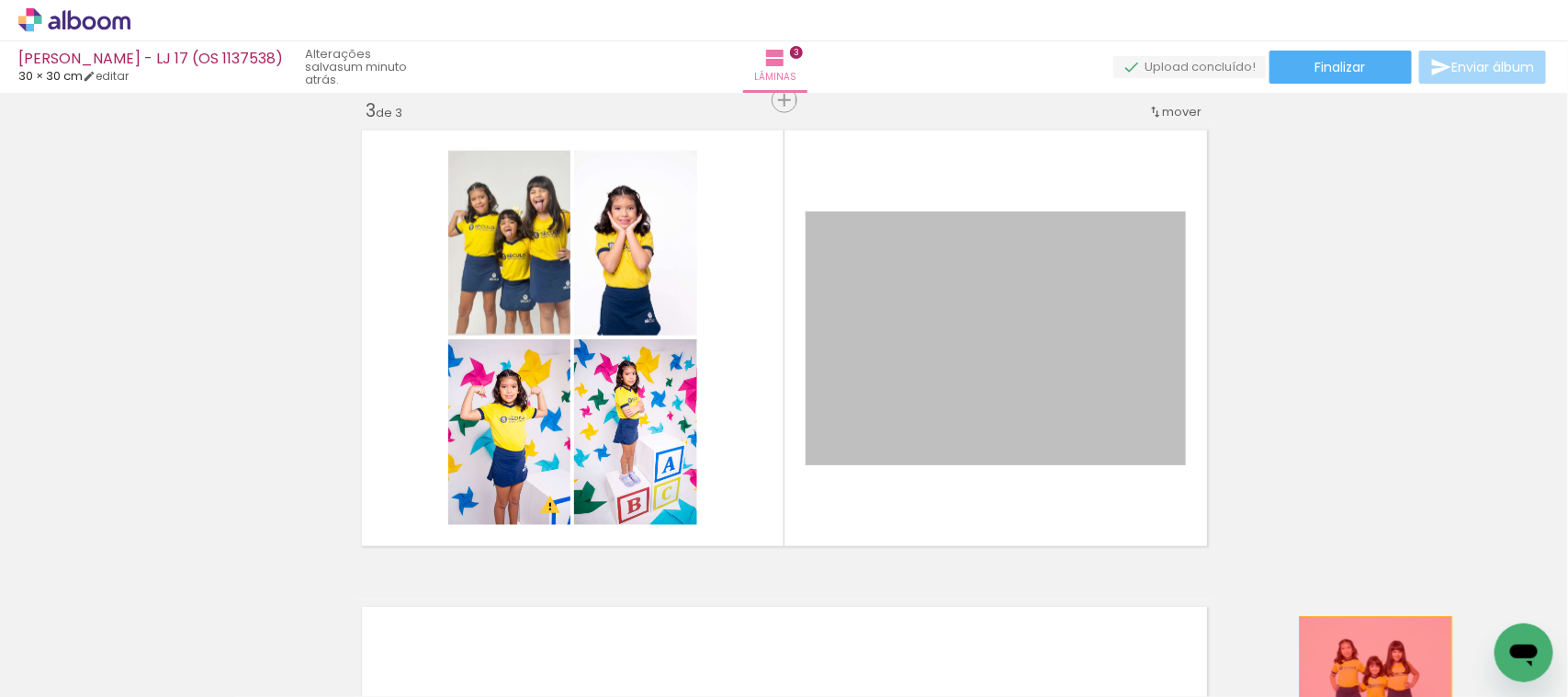
drag, startPoint x: 945, startPoint y: 365, endPoint x: 655, endPoint y: 372, distance: 290.1
click at [1366, 663] on quentale-workspace at bounding box center [784, 348] width 1568 height 697
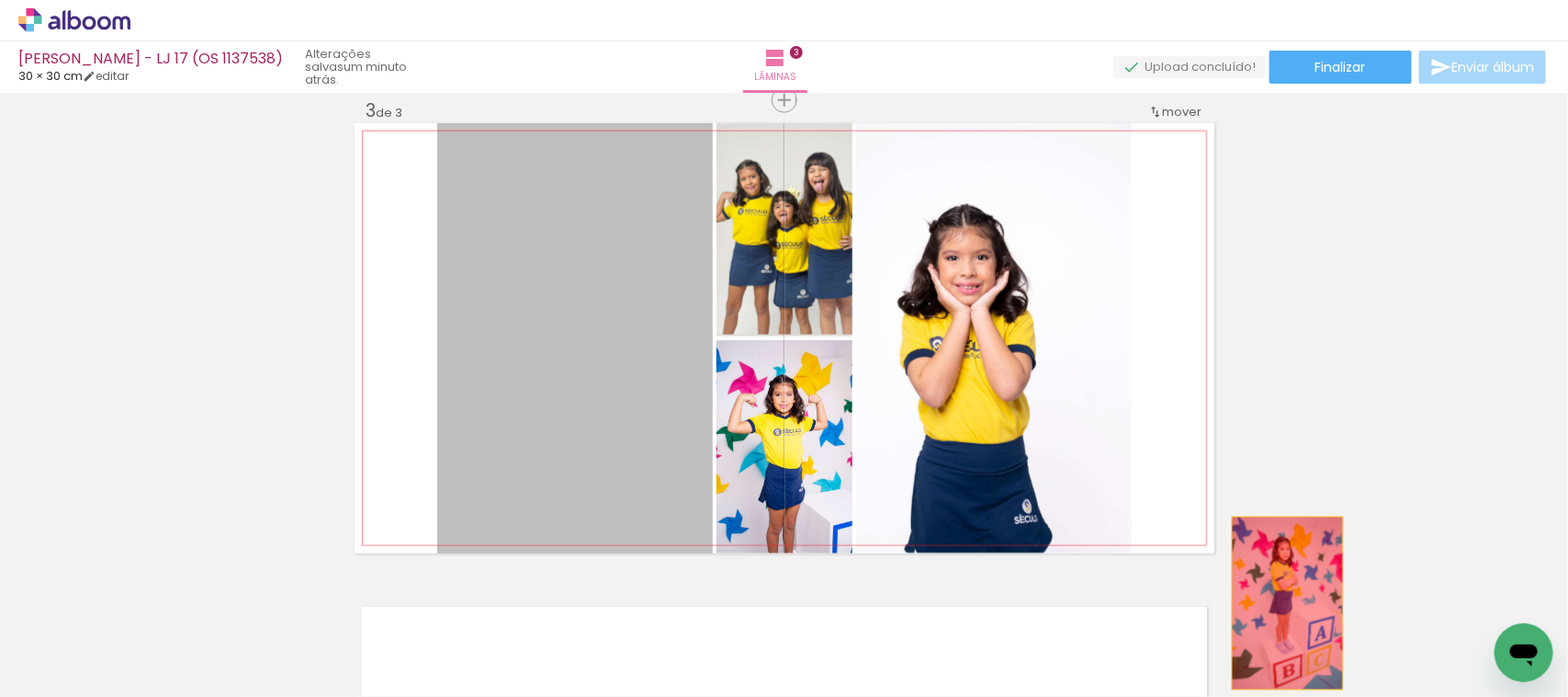
drag, startPoint x: 535, startPoint y: 375, endPoint x: 920, endPoint y: 456, distance: 393.4
click at [1282, 605] on quentale-workspace at bounding box center [784, 348] width 1568 height 697
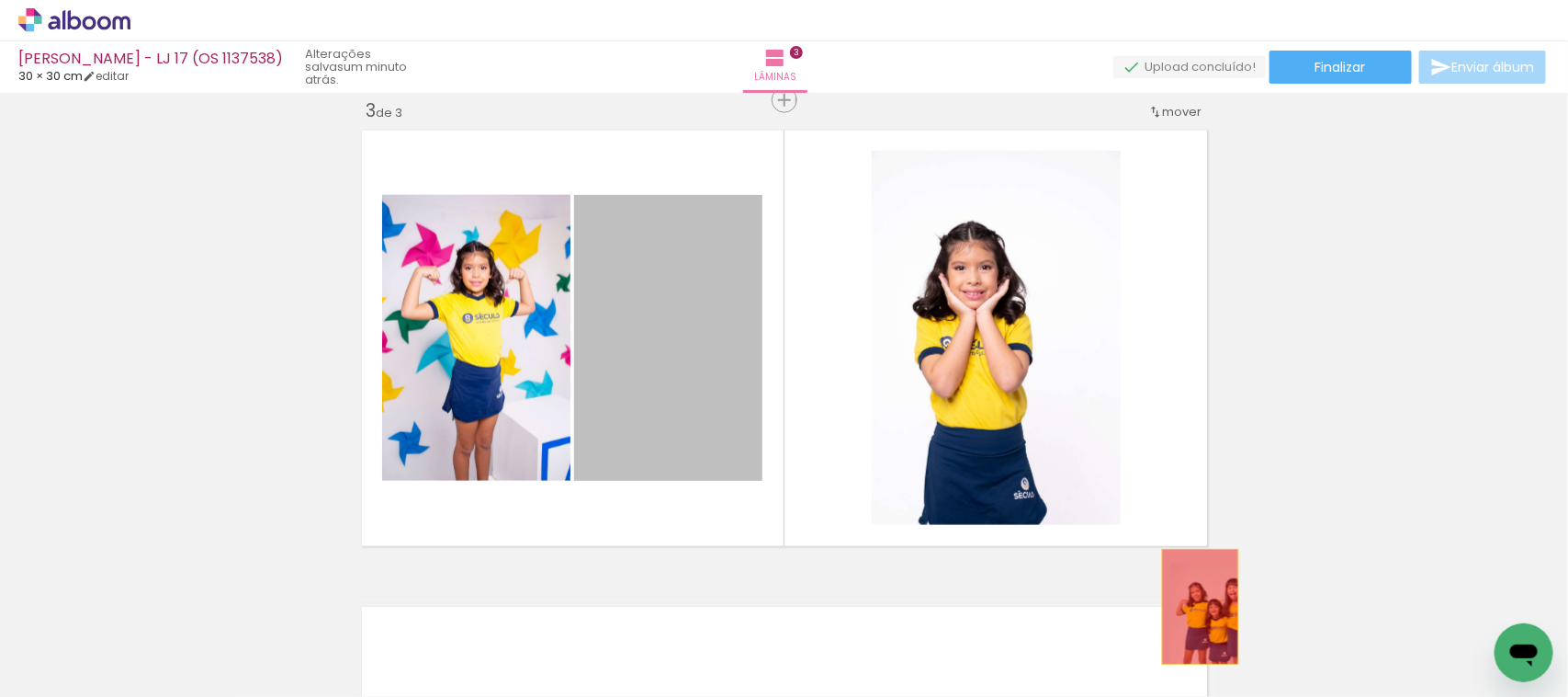
drag, startPoint x: 658, startPoint y: 402, endPoint x: 1167, endPoint y: 576, distance: 537.9
click at [1301, 657] on quentale-workspace at bounding box center [784, 348] width 1568 height 697
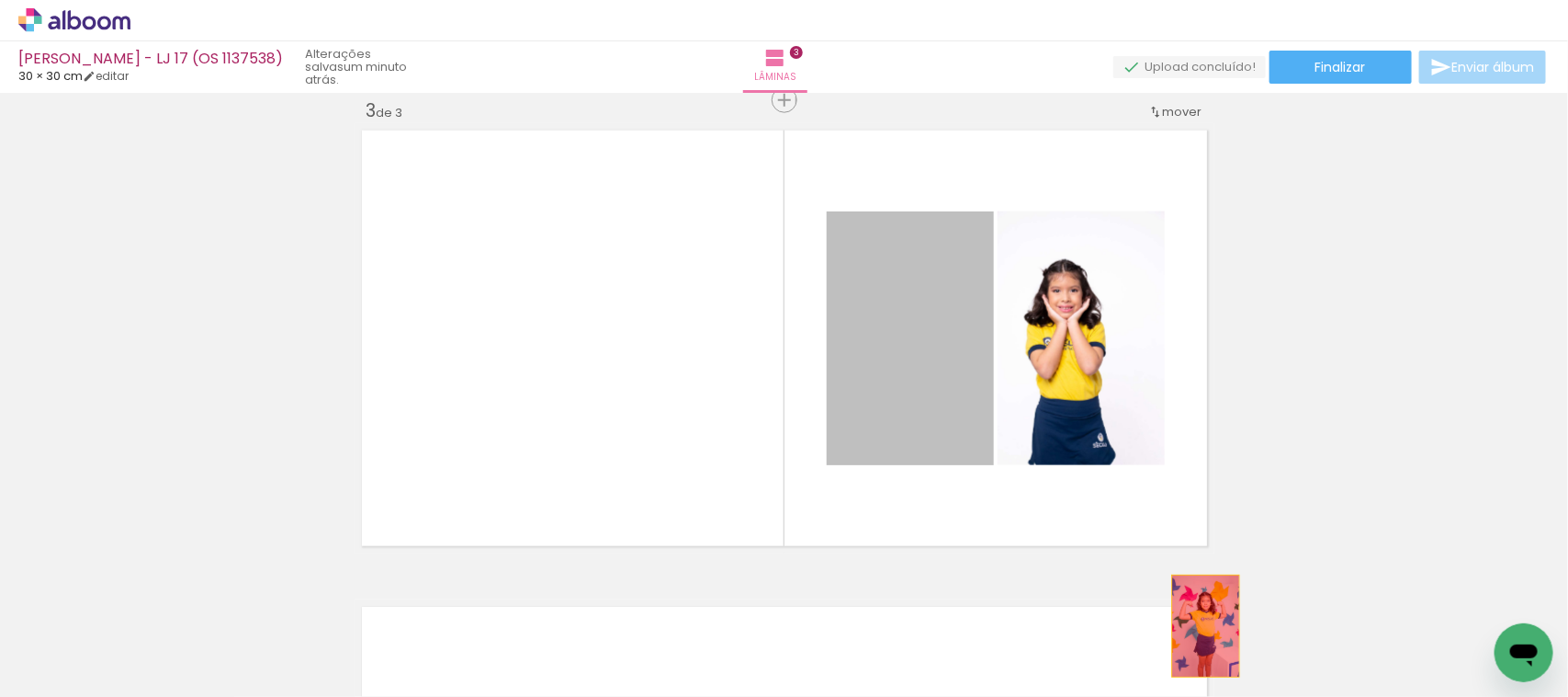
drag, startPoint x: 860, startPoint y: 389, endPoint x: 1211, endPoint y: 635, distance: 428.6
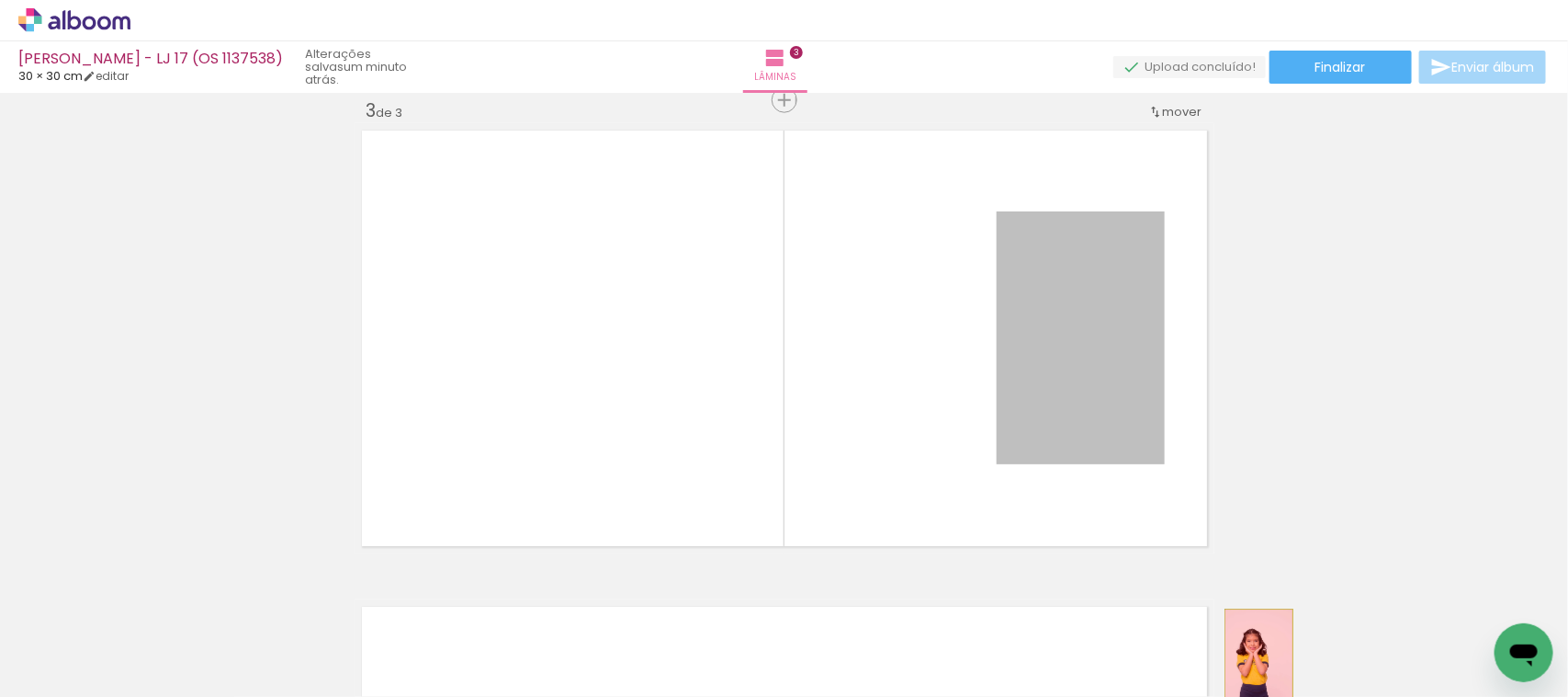
drag, startPoint x: 1030, startPoint y: 402, endPoint x: 1251, endPoint y: 660, distance: 339.7
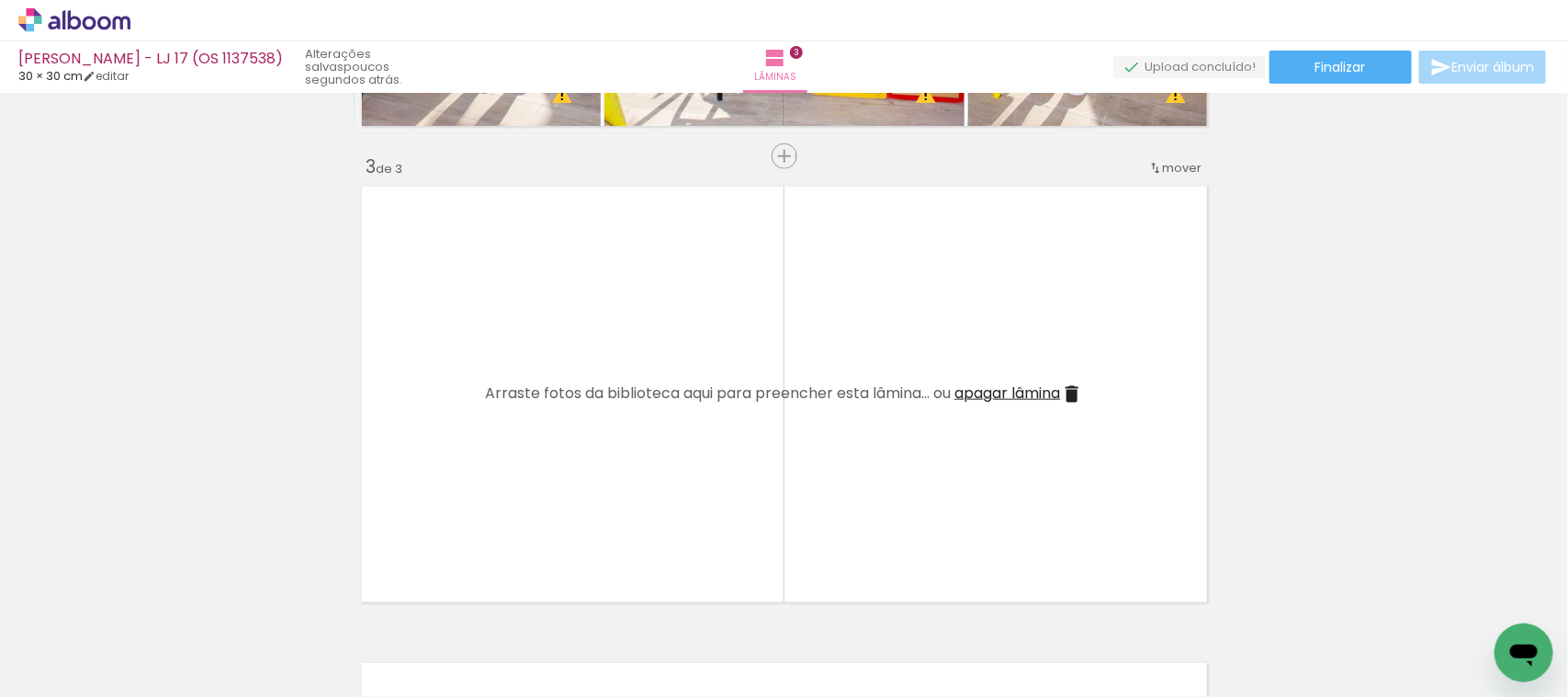
scroll to position [0, 3629]
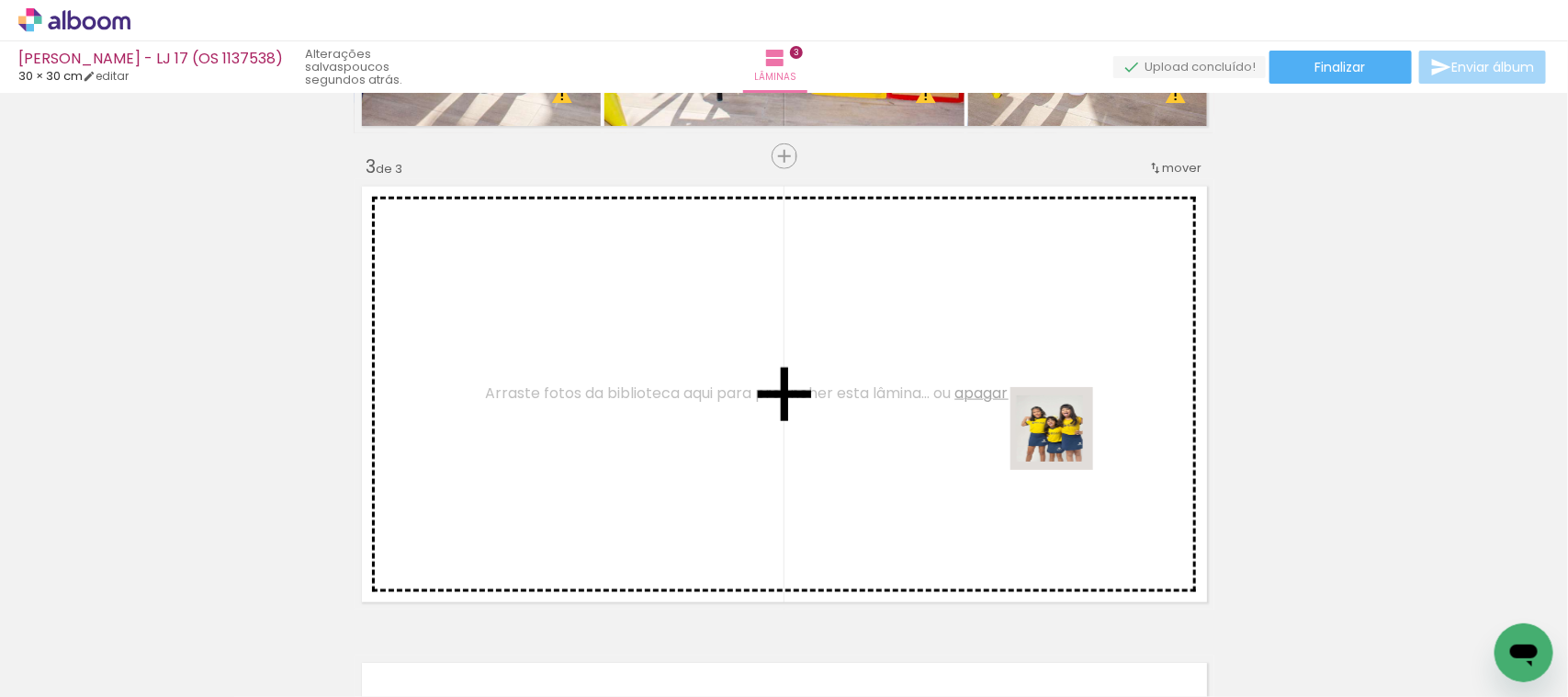
drag, startPoint x: 1497, startPoint y: 616, endPoint x: 839, endPoint y: 352, distance: 709.0
click at [839, 352] on quentale-workspace at bounding box center [784, 348] width 1568 height 697
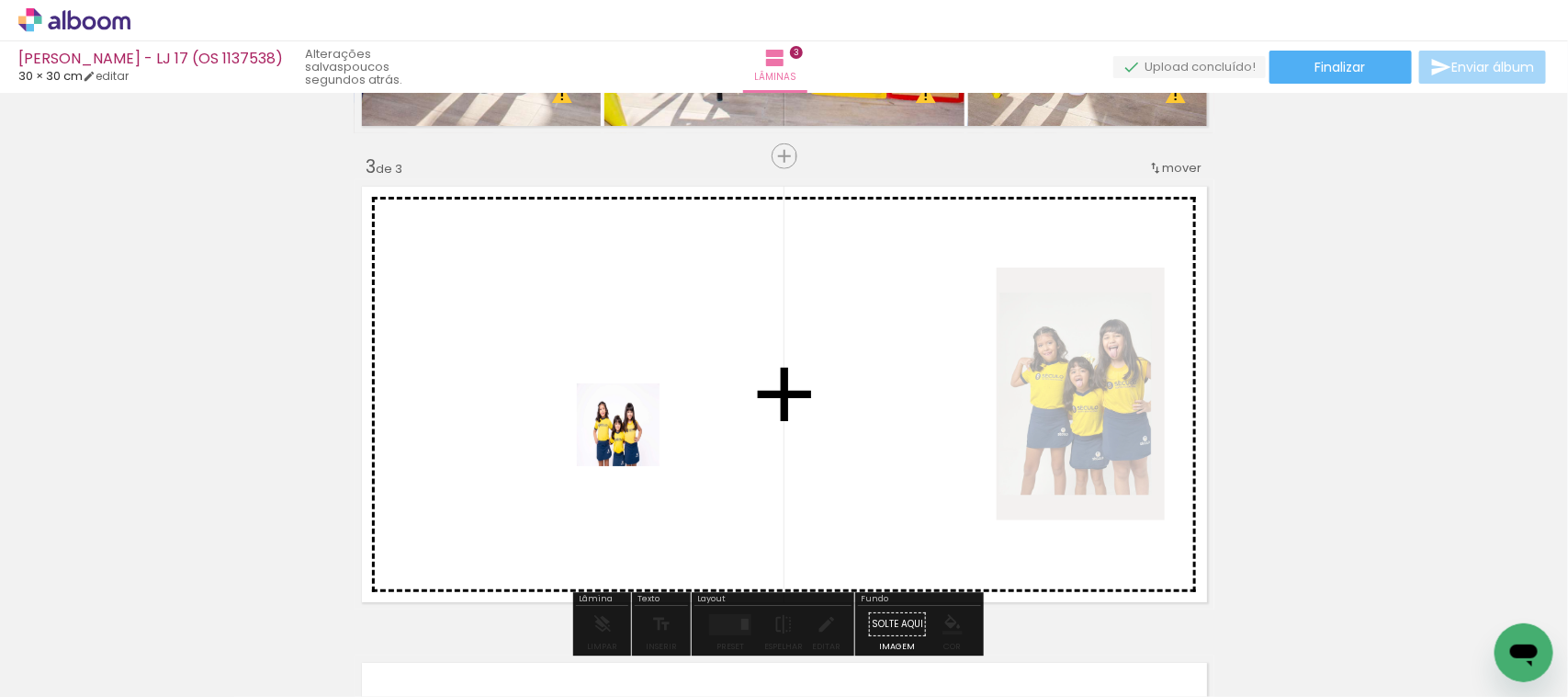
drag, startPoint x: 574, startPoint y: 623, endPoint x: 632, endPoint y: 437, distance: 194.8
click at [632, 437] on quentale-workspace at bounding box center [784, 348] width 1568 height 697
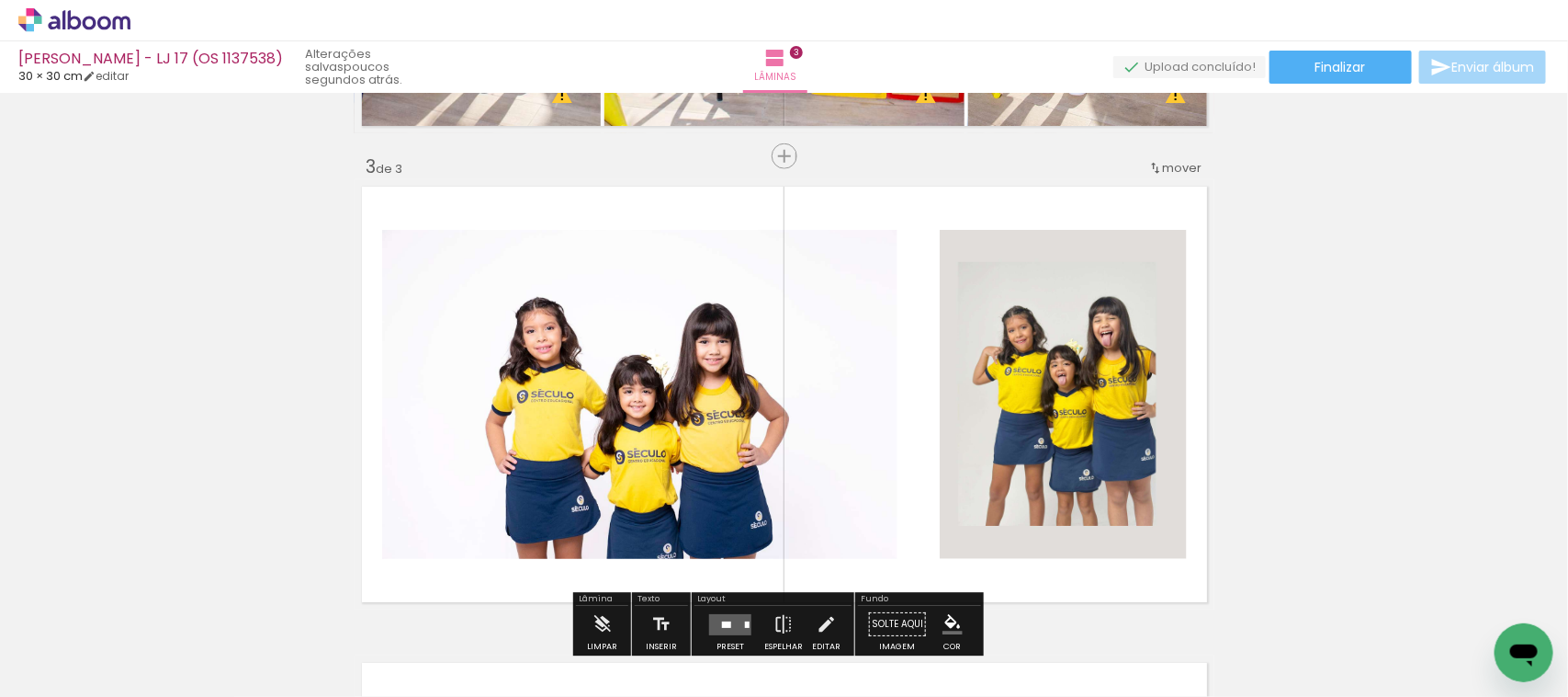
drag, startPoint x: 475, startPoint y: 632, endPoint x: 689, endPoint y: 382, distance: 329.1
click at [689, 382] on quentale-workspace at bounding box center [784, 348] width 1568 height 697
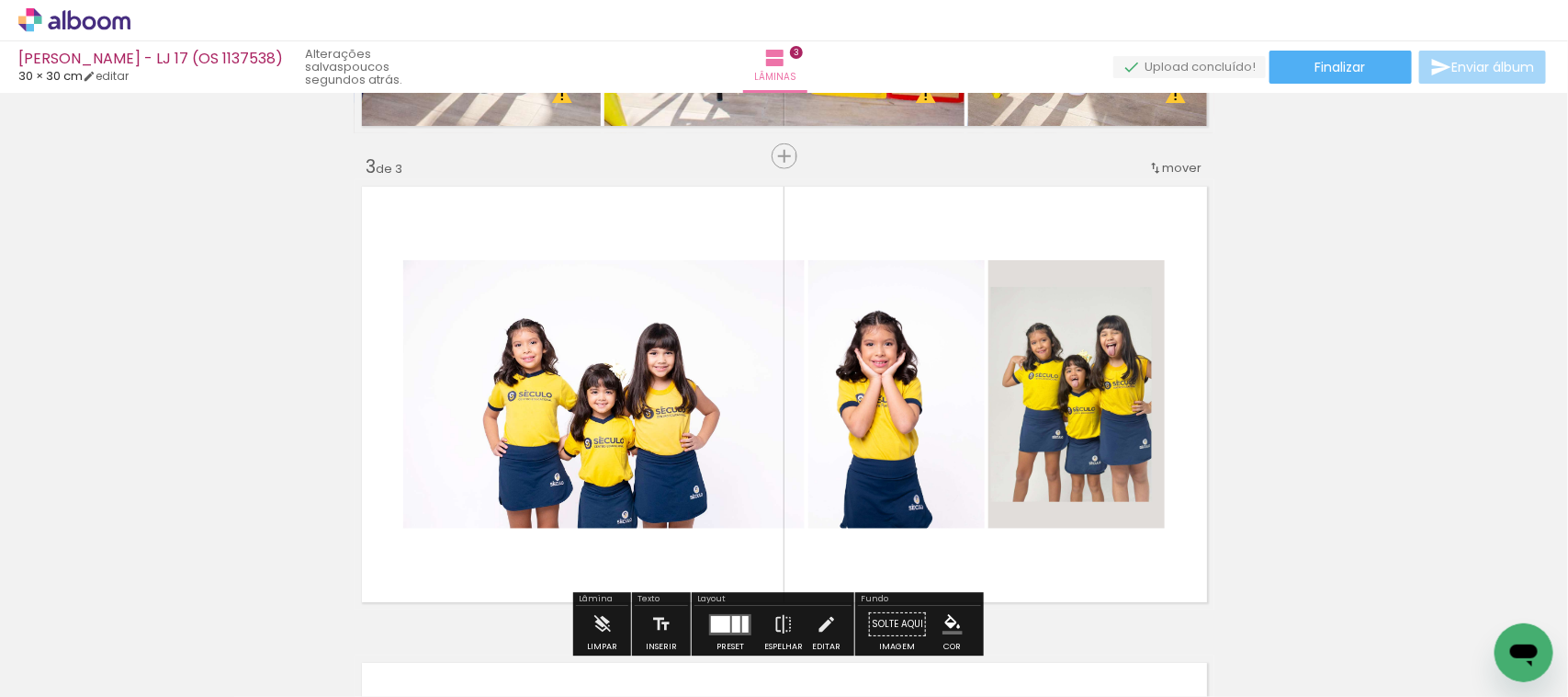
scroll to position [1034, 0]
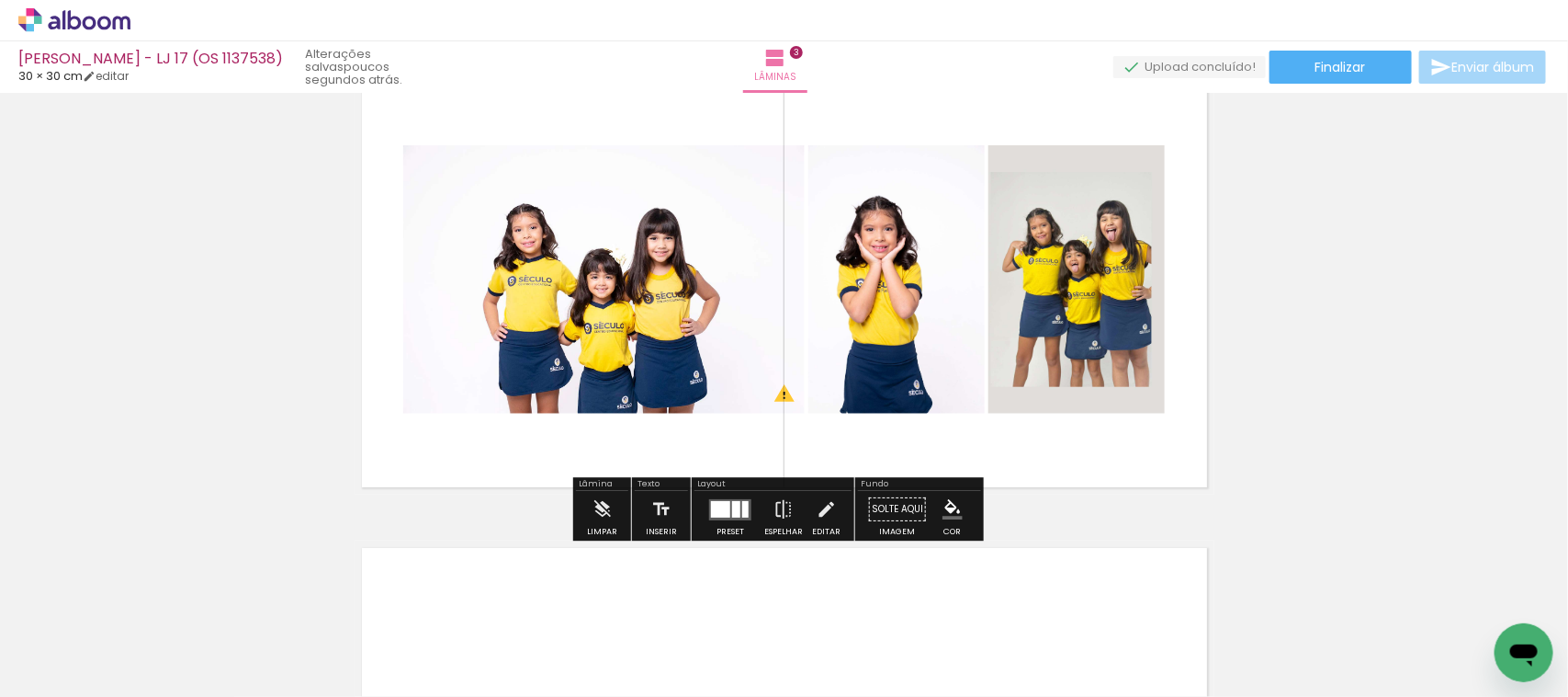
click at [732, 516] on div at bounding box center [736, 509] width 8 height 17
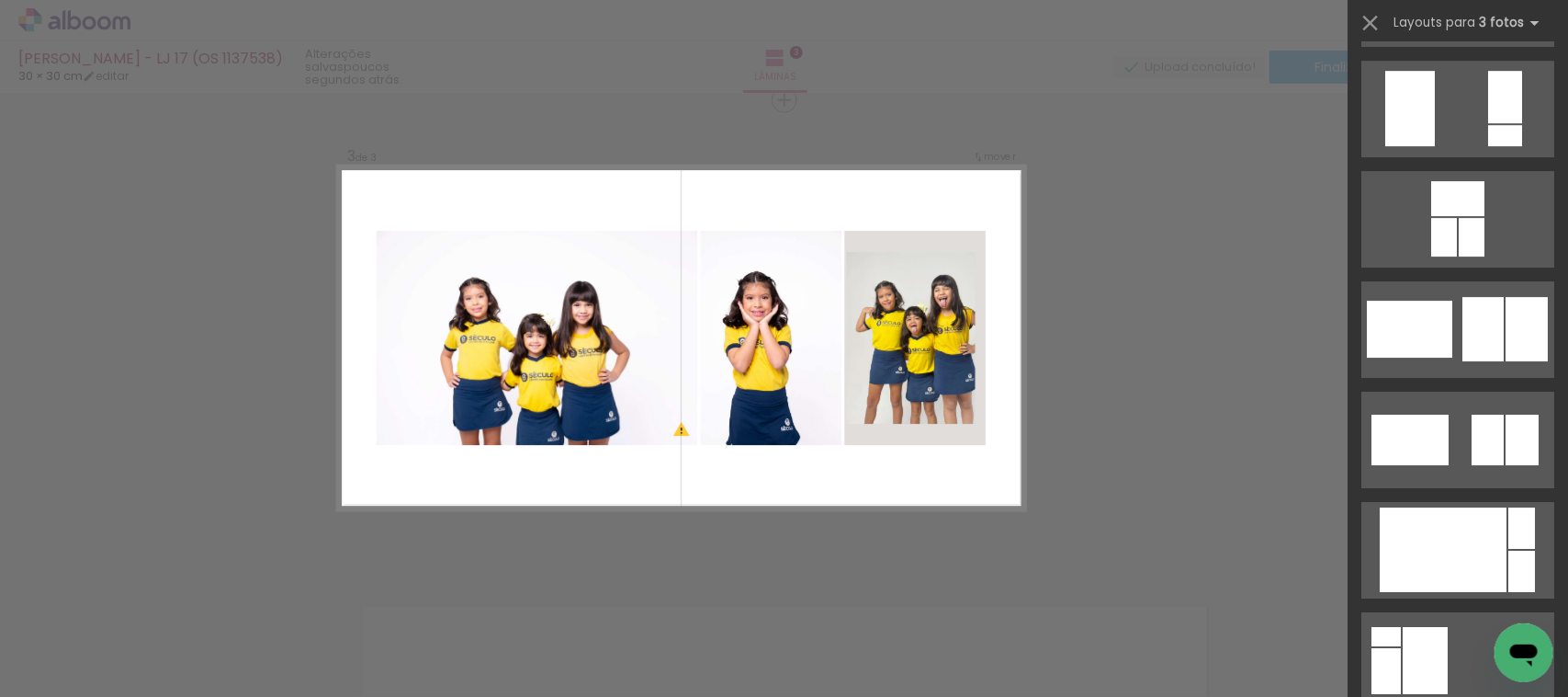
scroll to position [2758, 0]
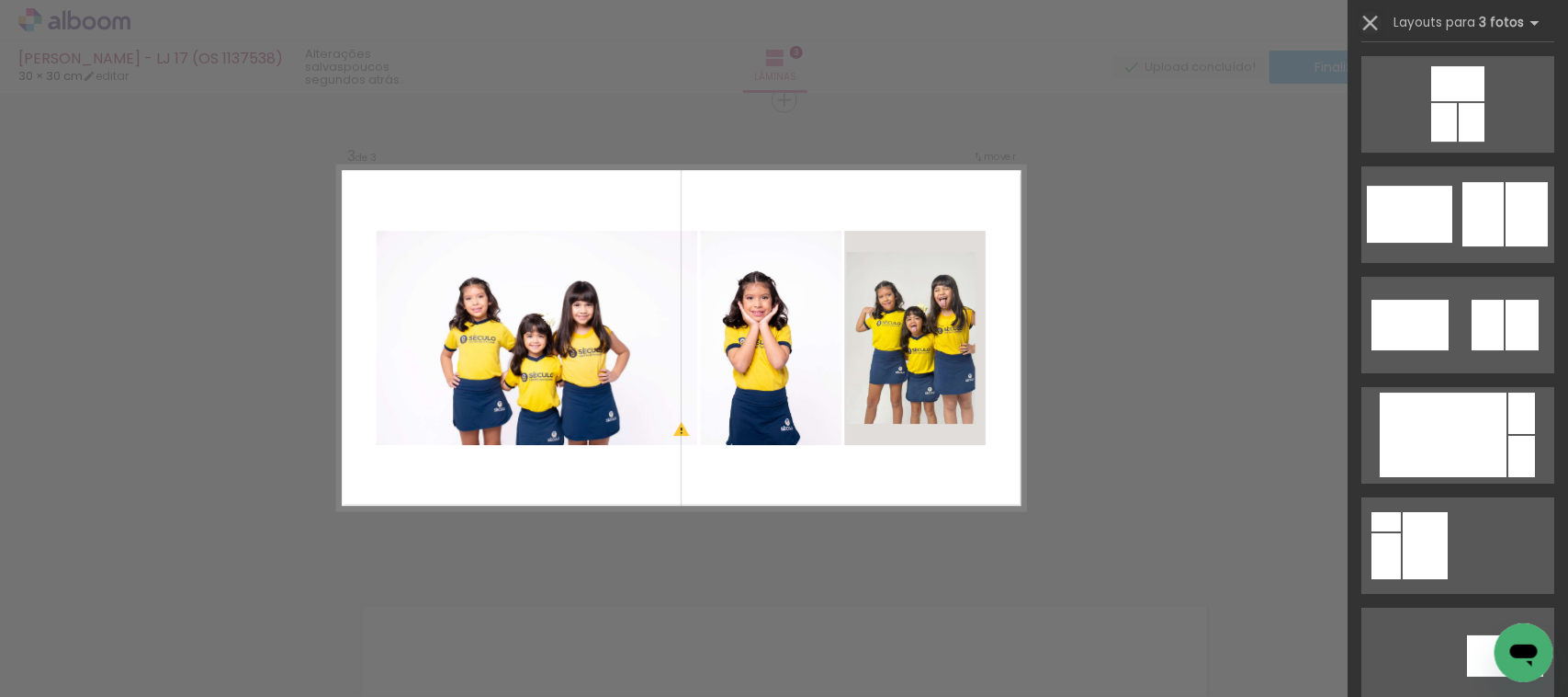
click at [1362, 29] on iron-icon at bounding box center [1371, 23] width 26 height 26
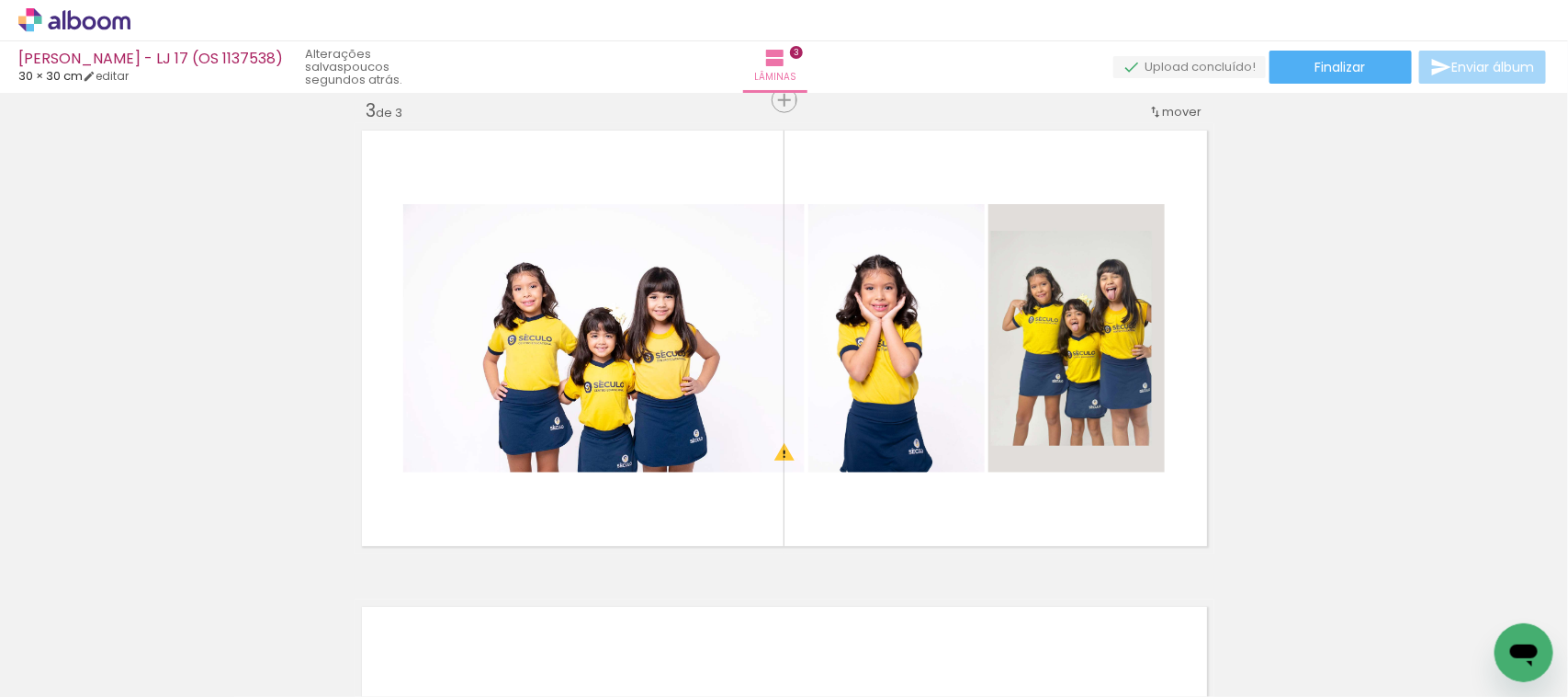
scroll to position [0, 1569]
drag, startPoint x: 783, startPoint y: 621, endPoint x: 847, endPoint y: 484, distance: 151.2
click at [677, 349] on quentale-workspace at bounding box center [784, 348] width 1568 height 697
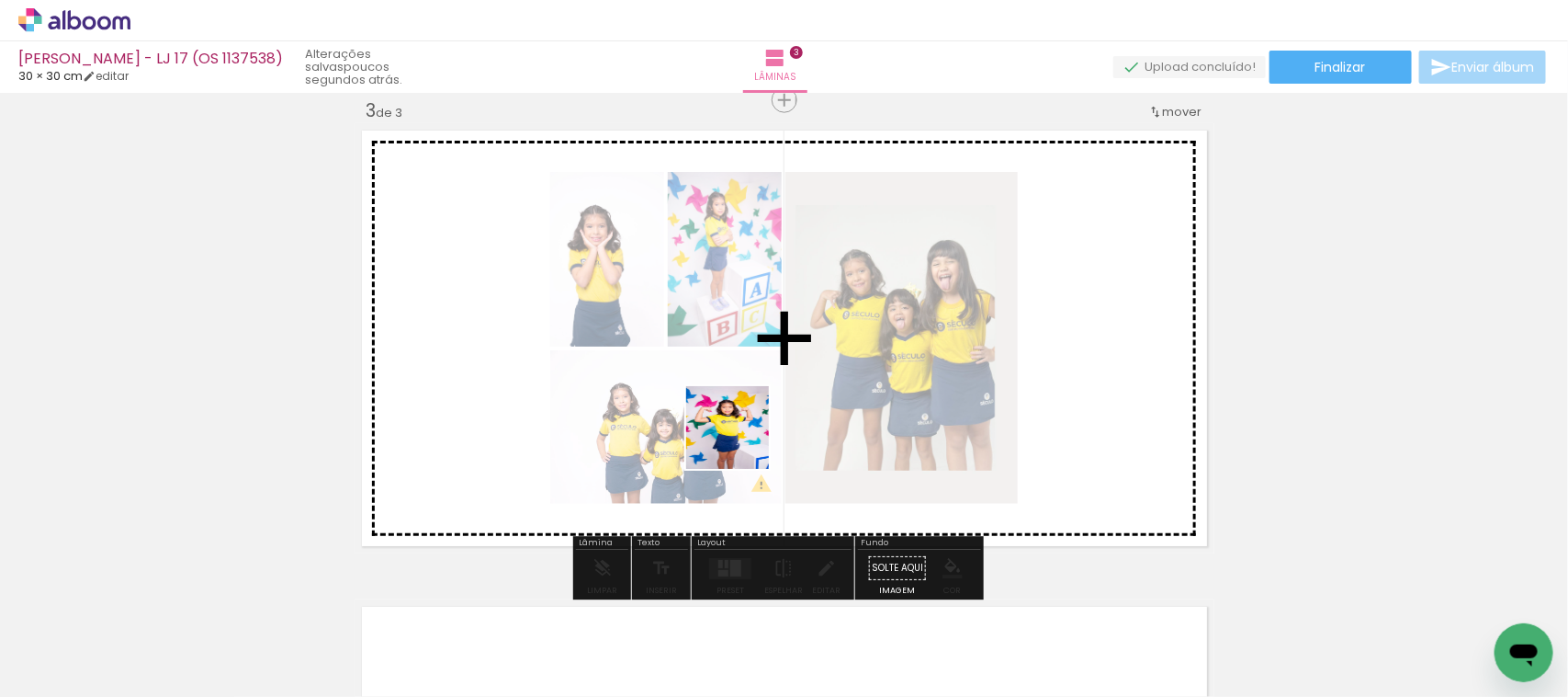
drag, startPoint x: 876, startPoint y: 637, endPoint x: 712, endPoint y: 417, distance: 274.4
click at [726, 420] on quentale-workspace at bounding box center [784, 348] width 1568 height 697
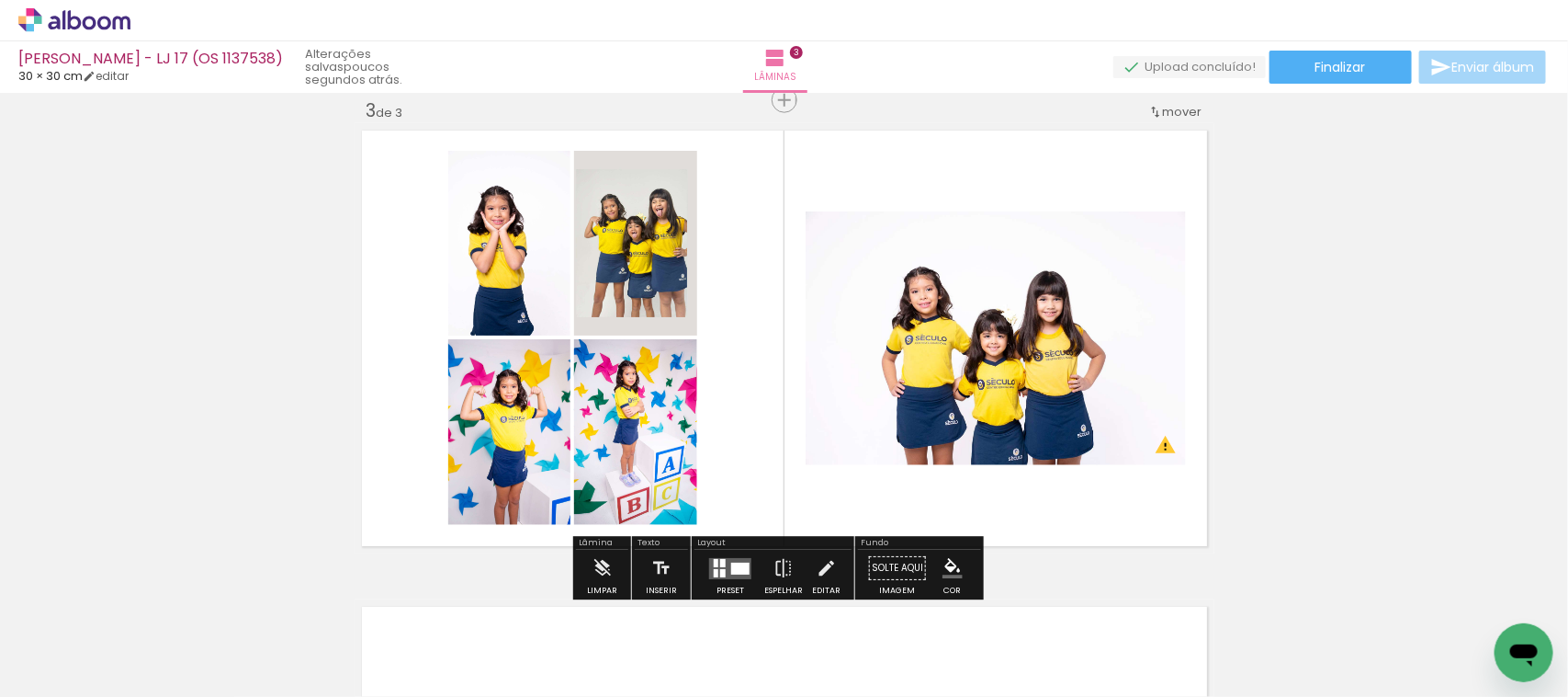
scroll to position [0, 1608]
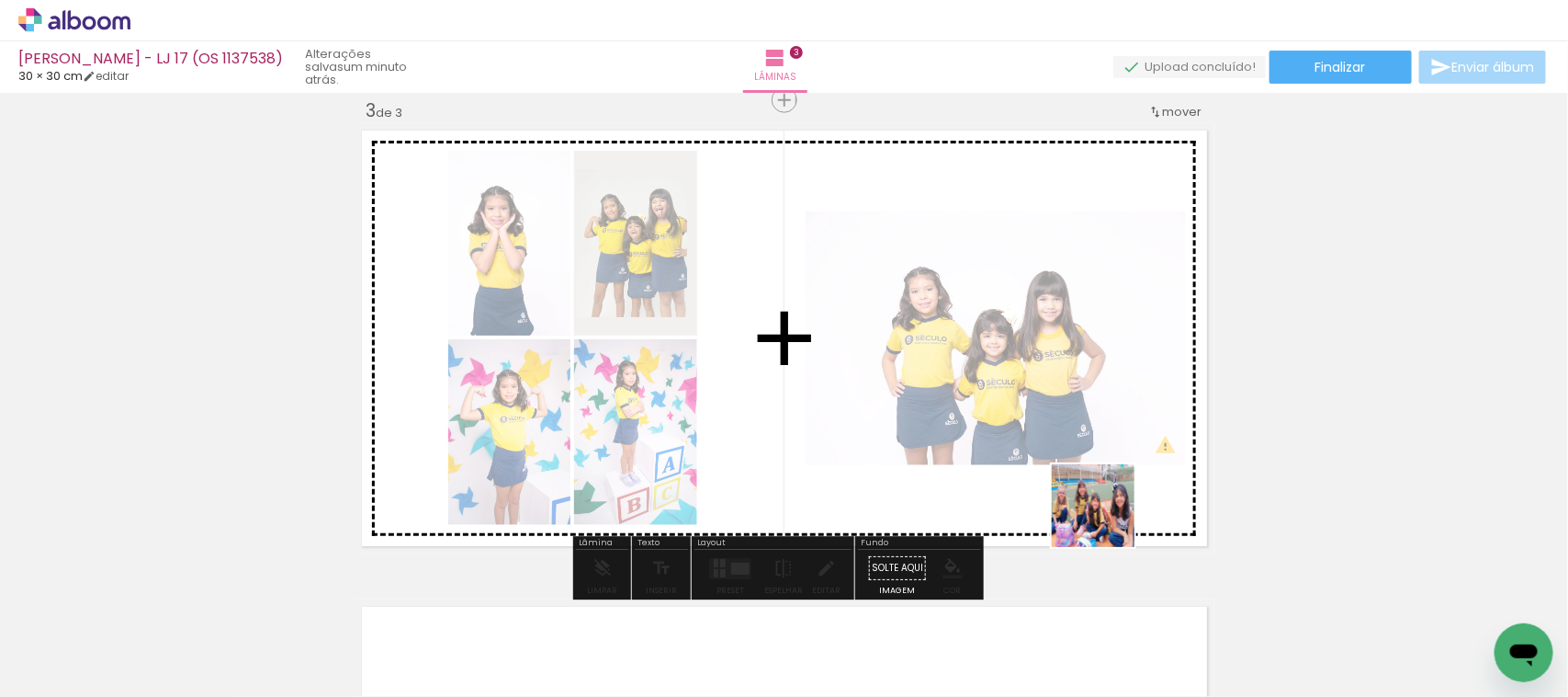
drag, startPoint x: 1353, startPoint y: 637, endPoint x: 884, endPoint y: 306, distance: 574.0
click at [884, 305] on quentale-workspace at bounding box center [784, 348] width 1568 height 697
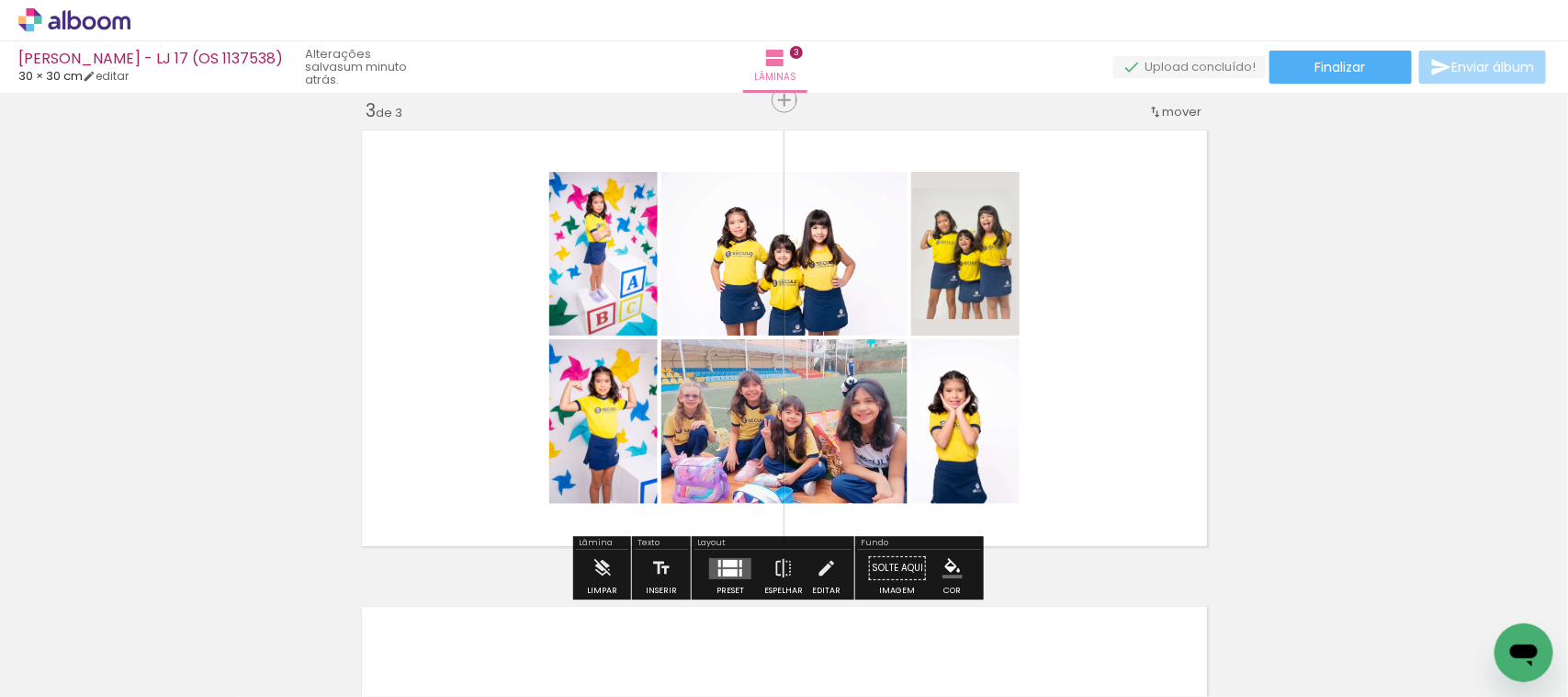
click at [731, 570] on div at bounding box center [731, 573] width 15 height 7
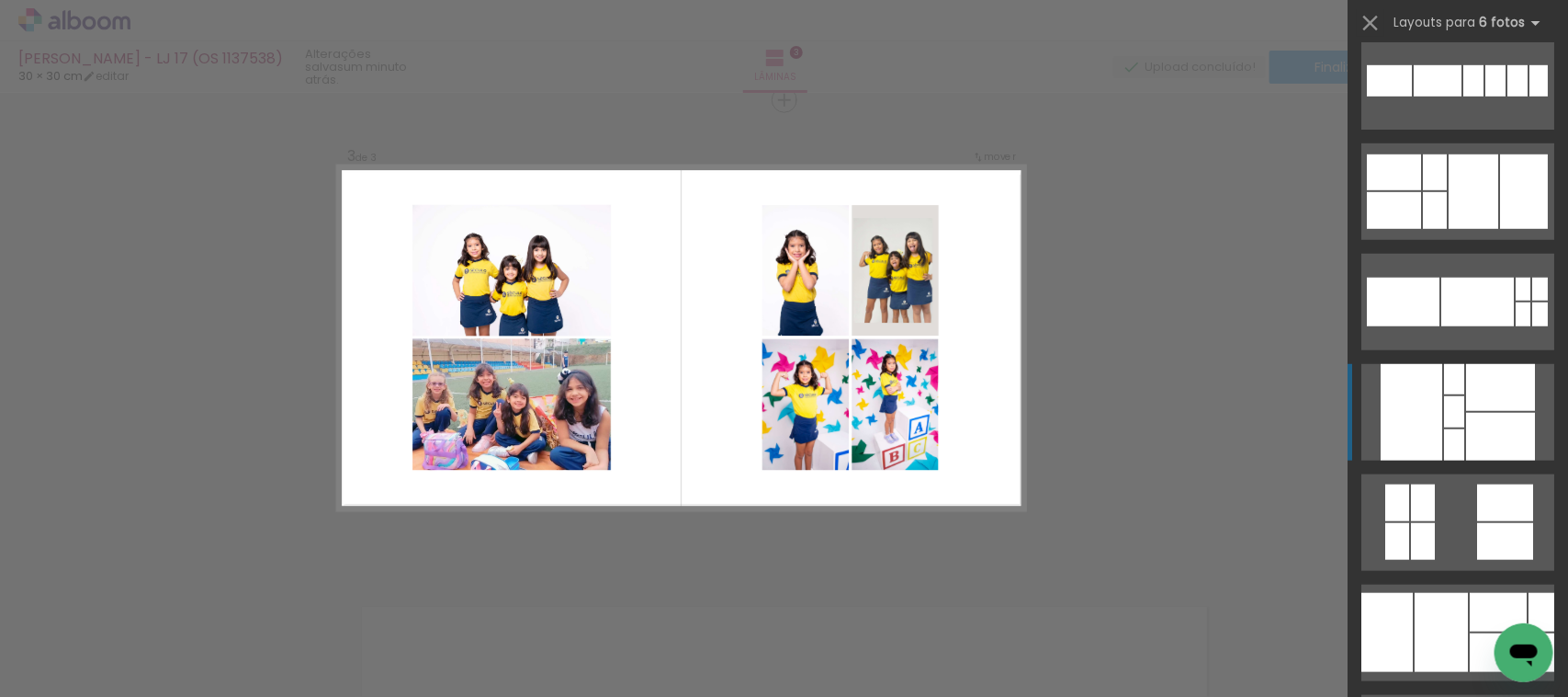
scroll to position [690, 0]
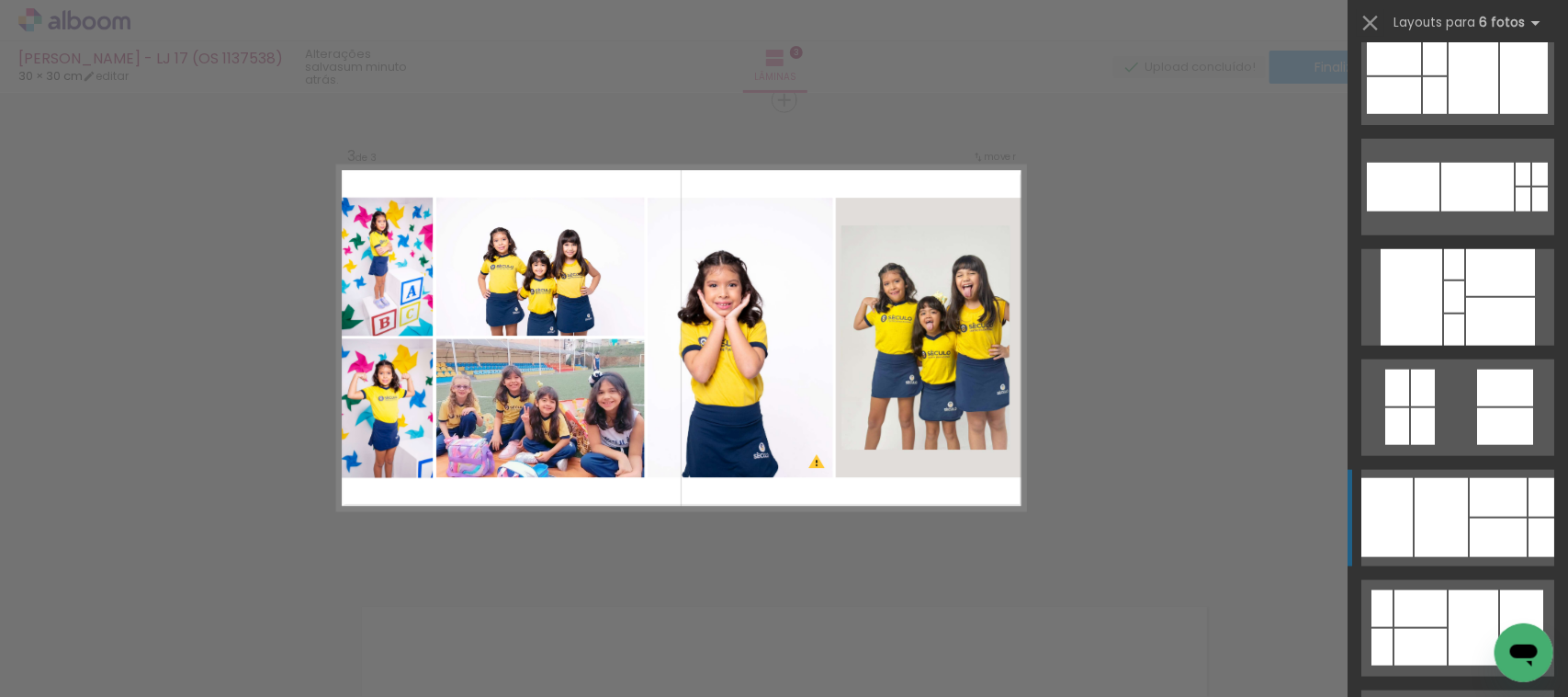
click at [1434, 536] on div at bounding box center [1441, 517] width 53 height 79
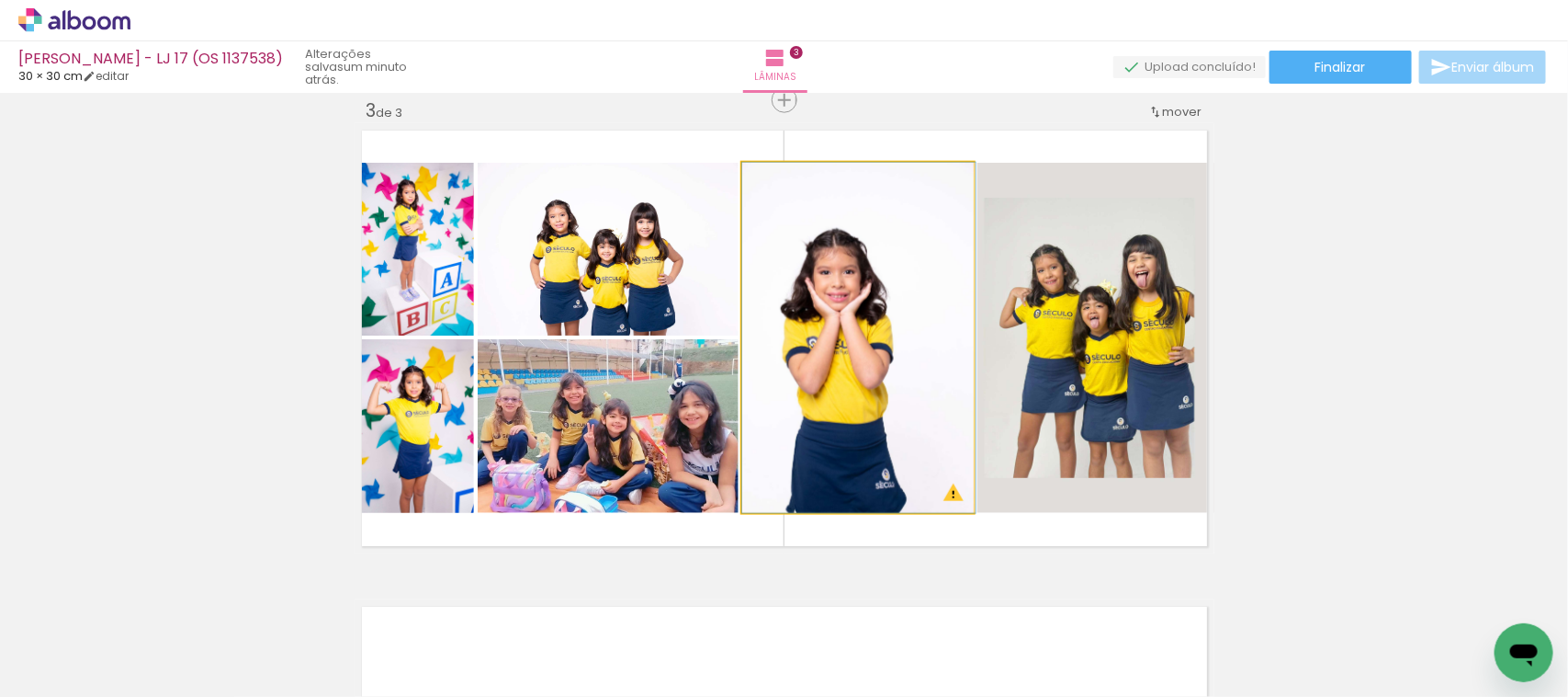
drag, startPoint x: 791, startPoint y: 393, endPoint x: 889, endPoint y: 379, distance: 99.0
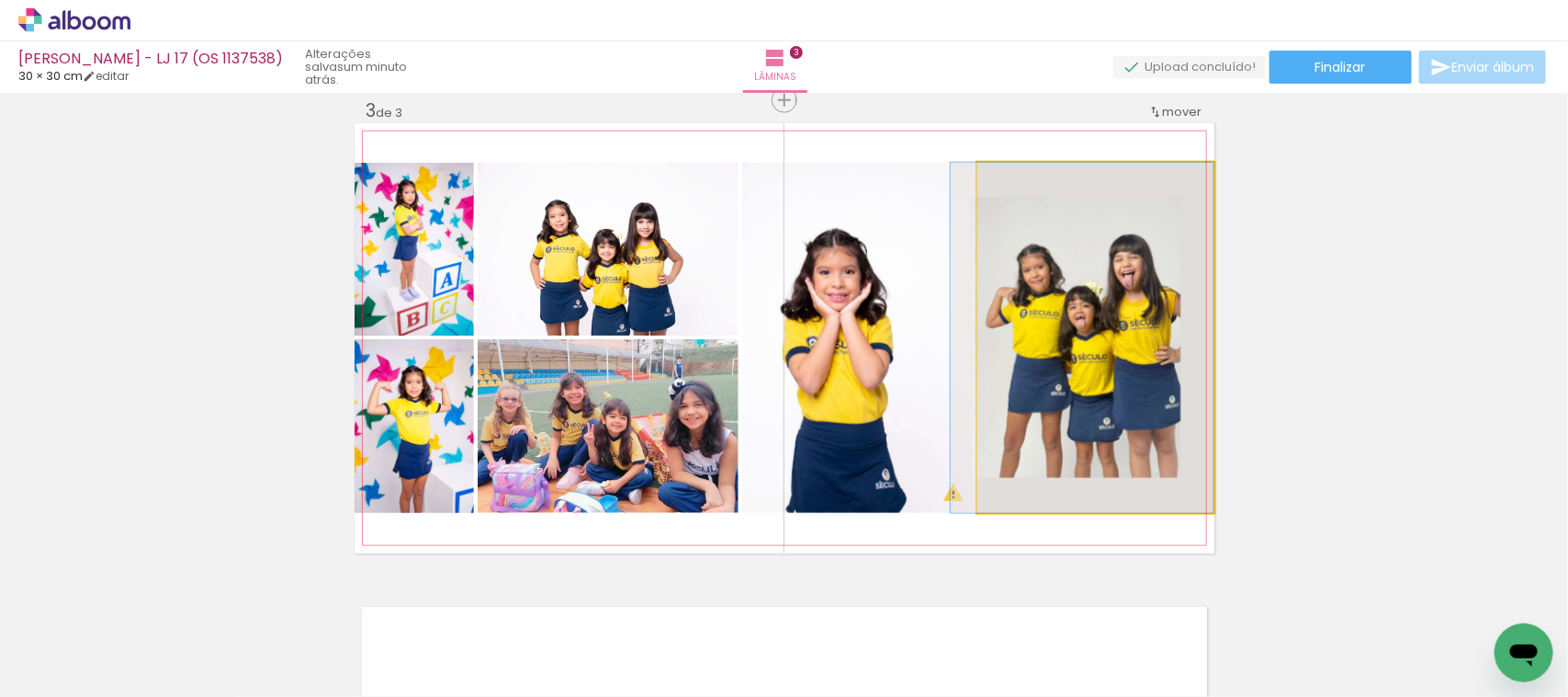
drag, startPoint x: 1112, startPoint y: 374, endPoint x: 1081, endPoint y: 391, distance: 35.4
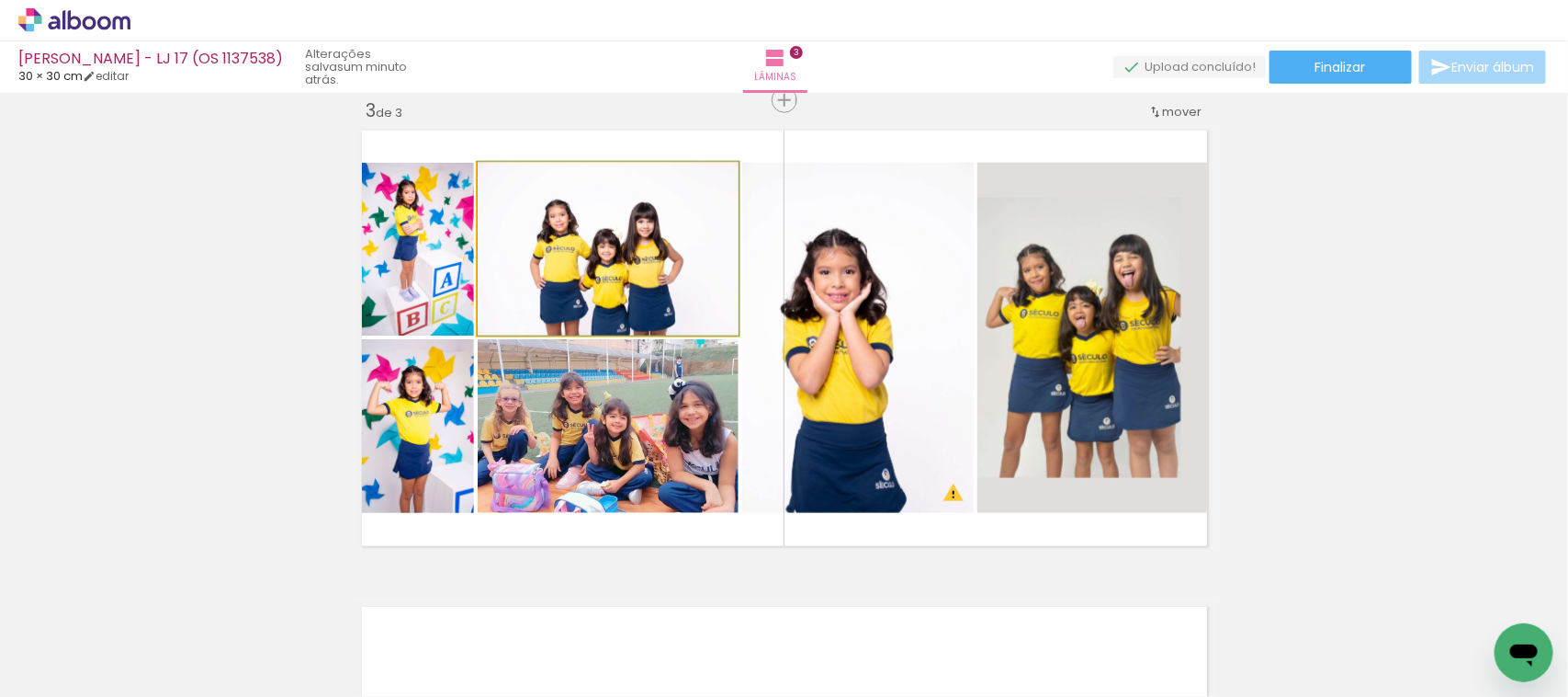
drag, startPoint x: 584, startPoint y: 294, endPoint x: 595, endPoint y: 259, distance: 36.7
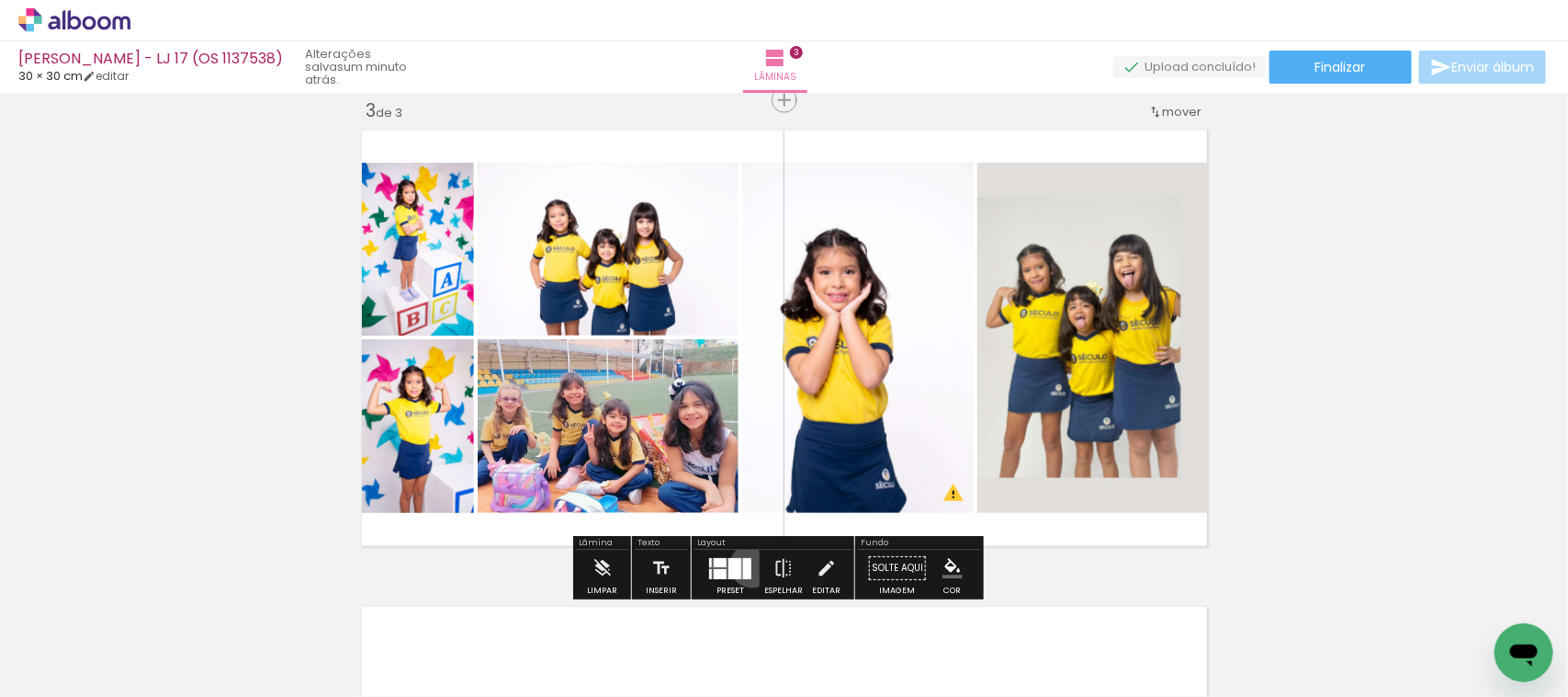
click at [745, 566] on div at bounding box center [730, 569] width 49 height 37
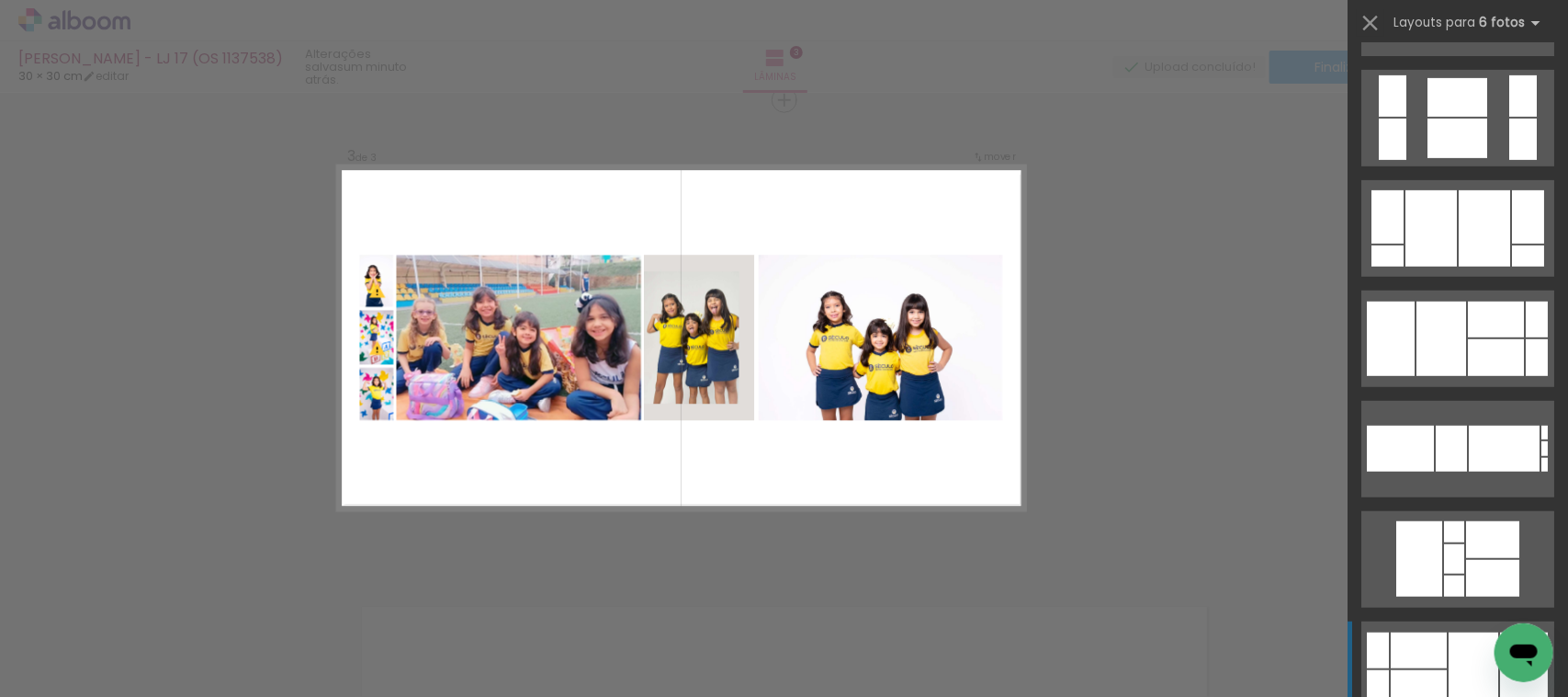
scroll to position [3631, 0]
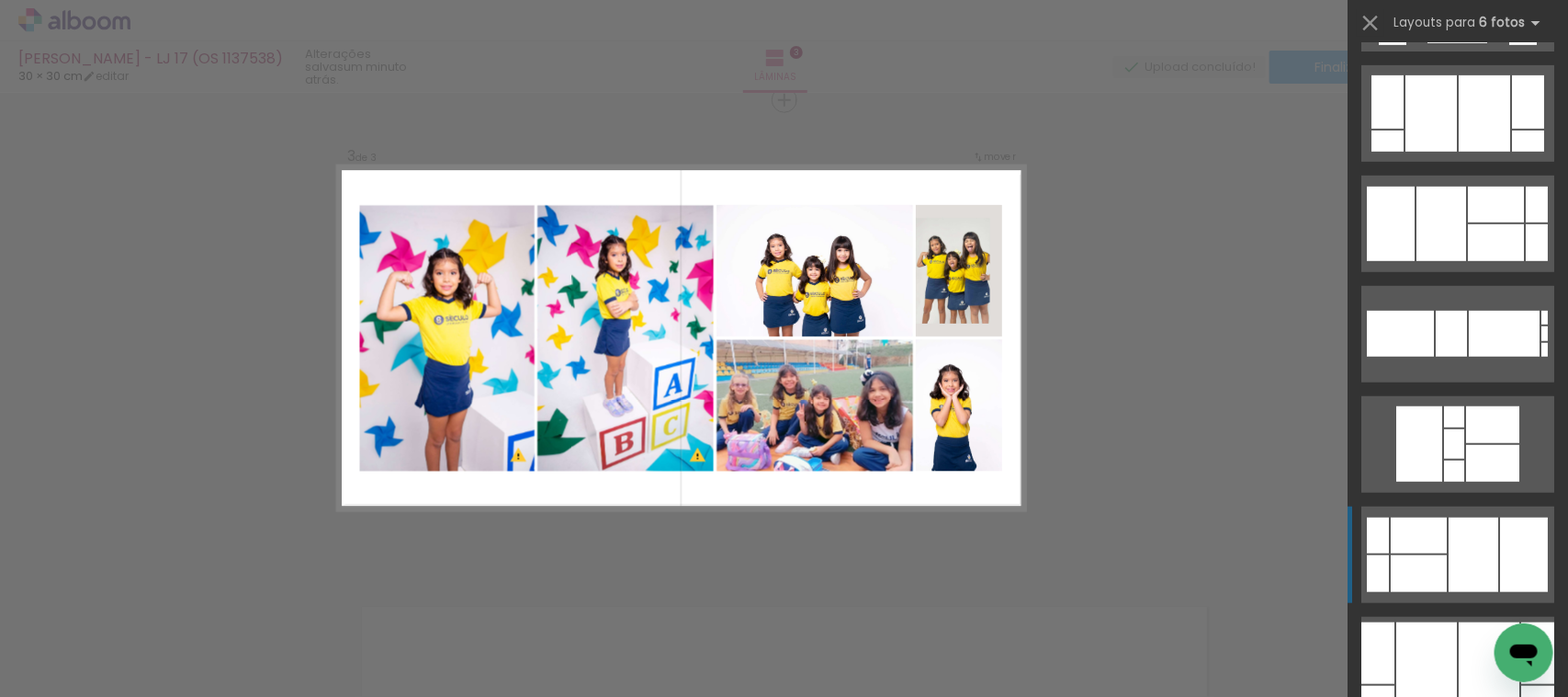
click at [1424, 561] on div at bounding box center [1419, 574] width 56 height 37
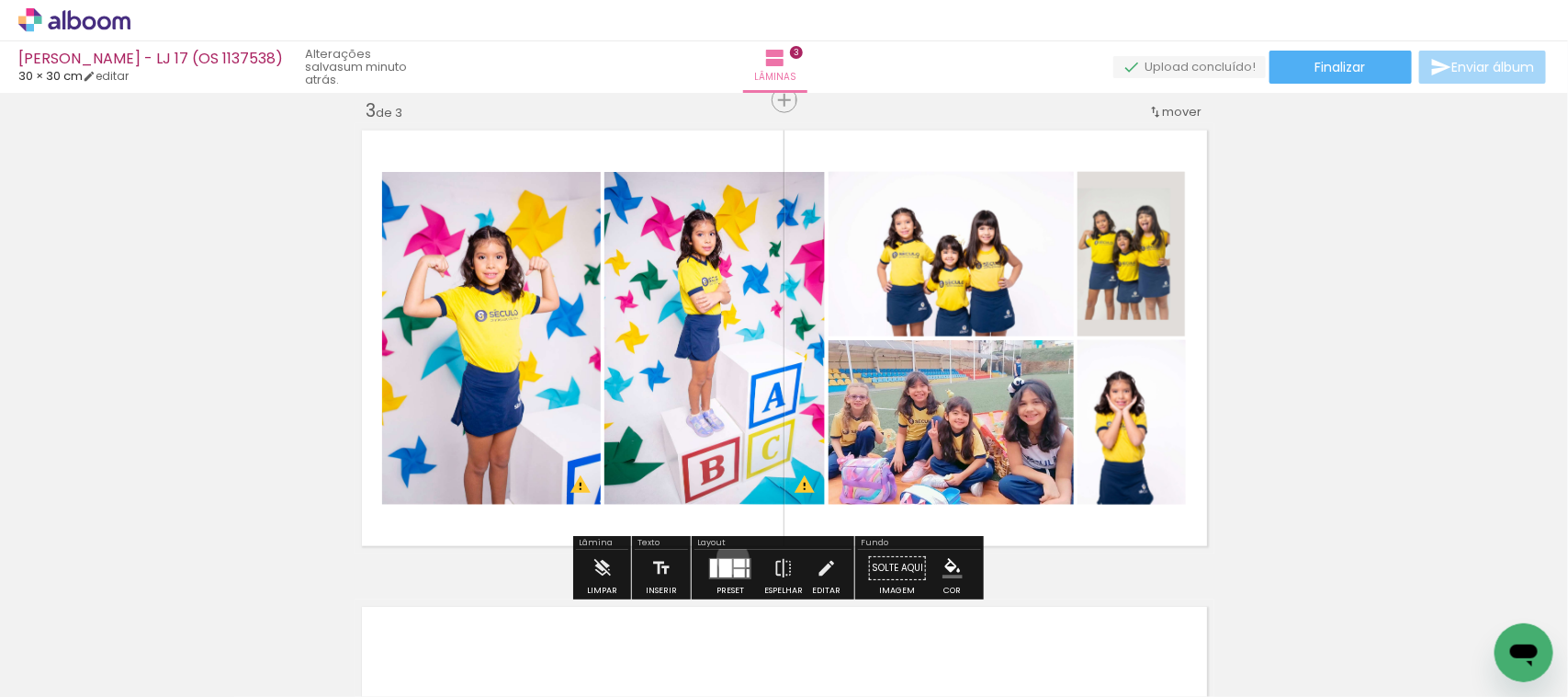
click at [718, 558] on quentale-layouter at bounding box center [730, 569] width 42 height 21
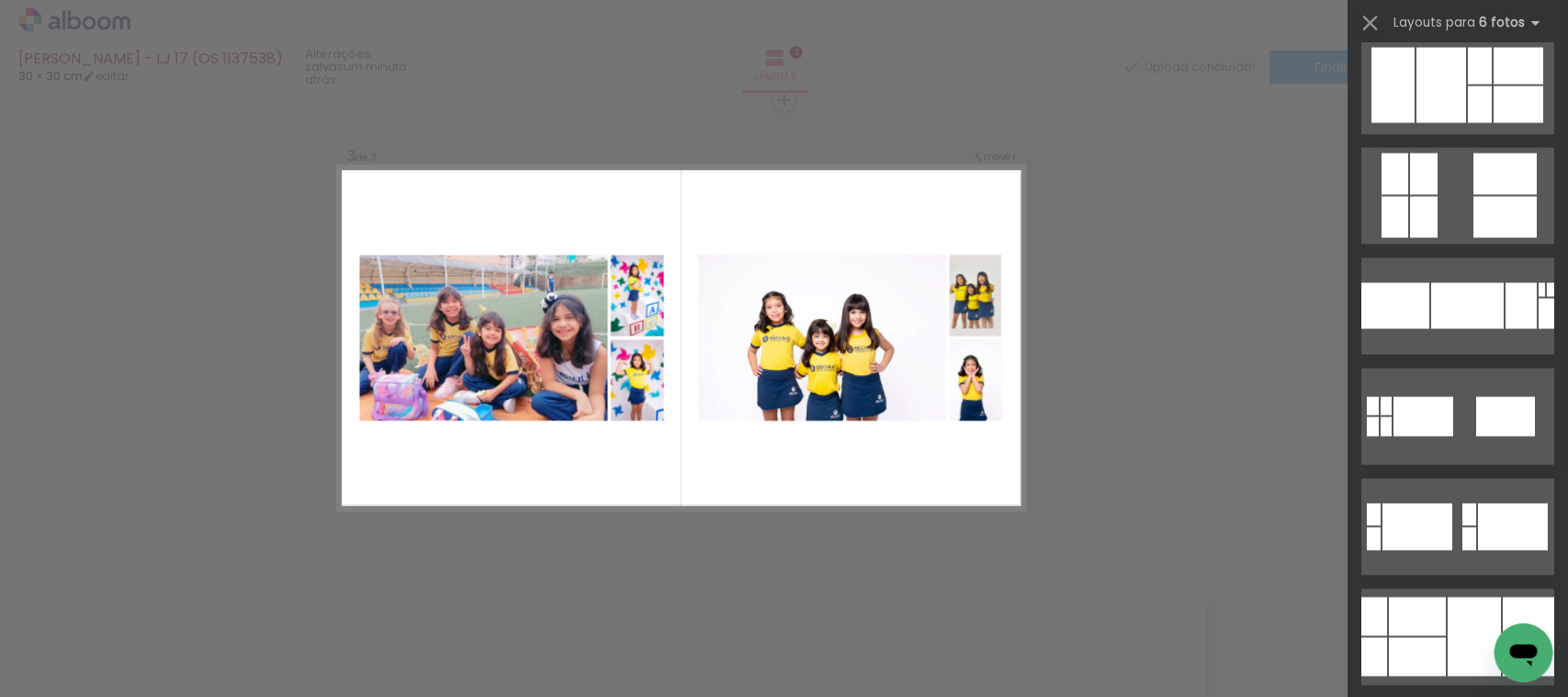
scroll to position [5001, 0]
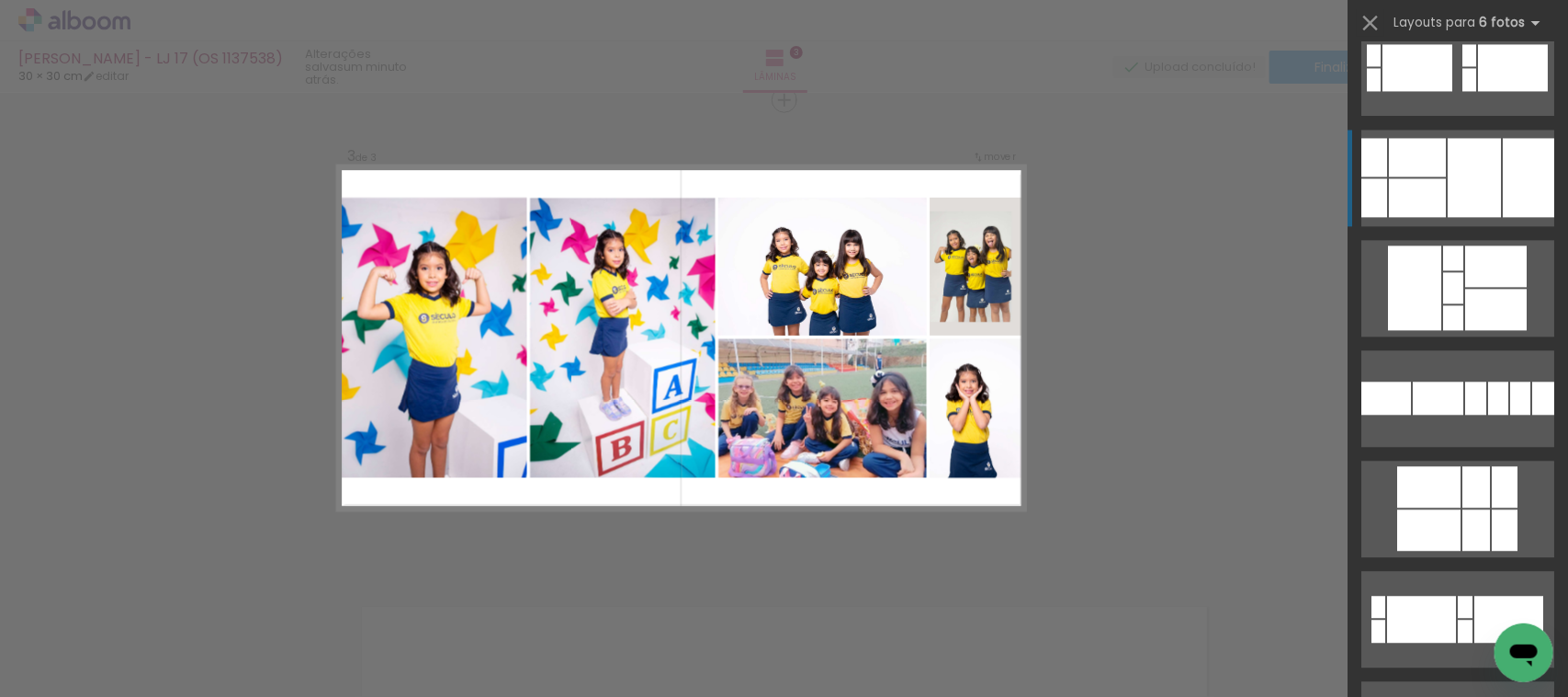
click at [1434, 142] on div at bounding box center [1417, 156] width 57 height 38
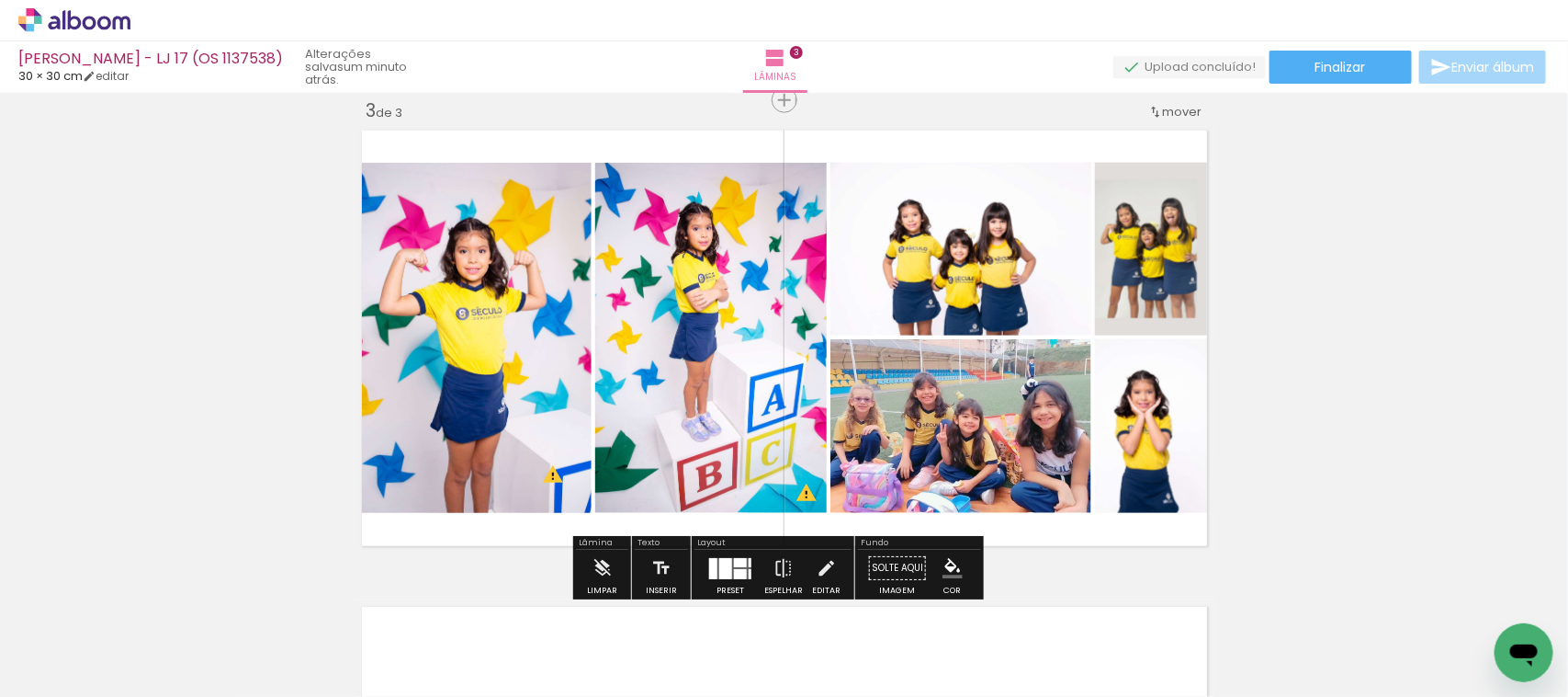
click at [741, 569] on quentale-layouter at bounding box center [730, 569] width 42 height 21
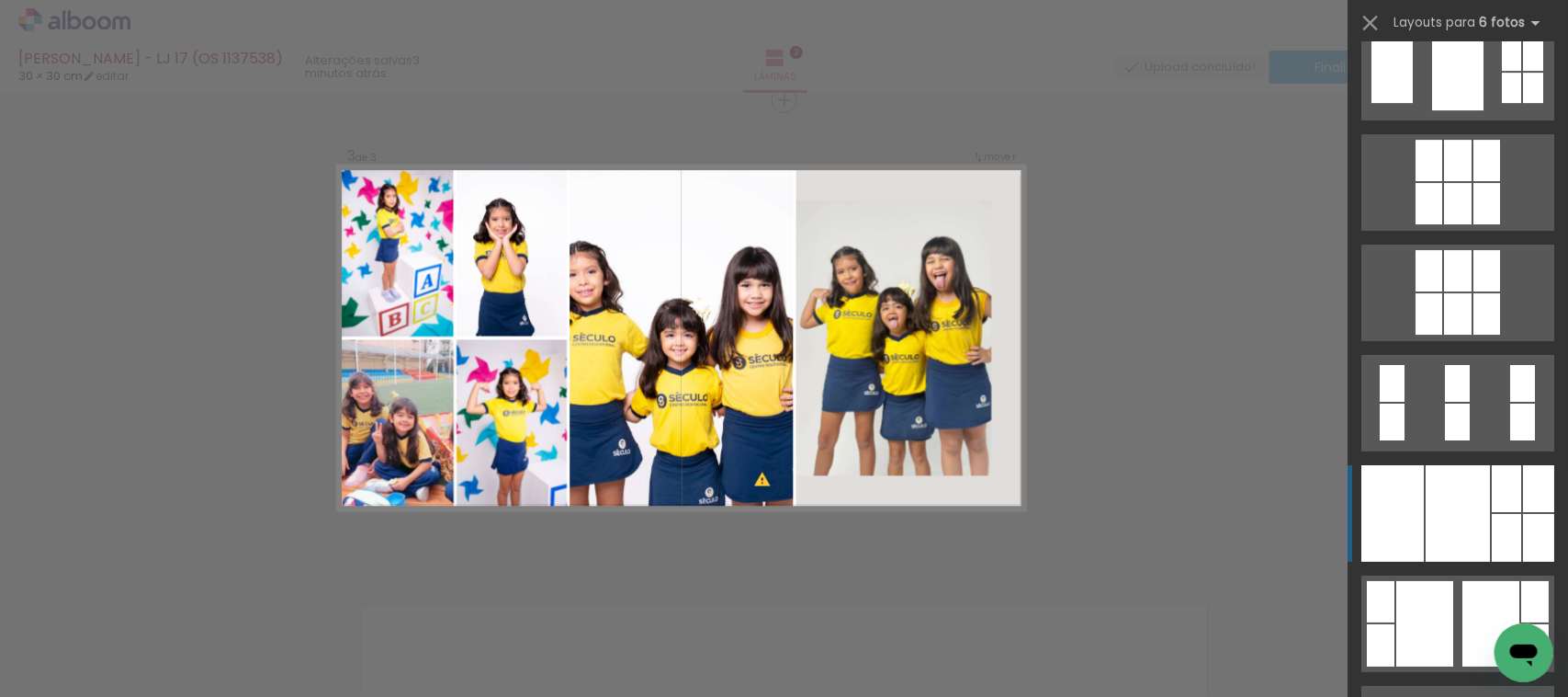
scroll to position [28174, 0]
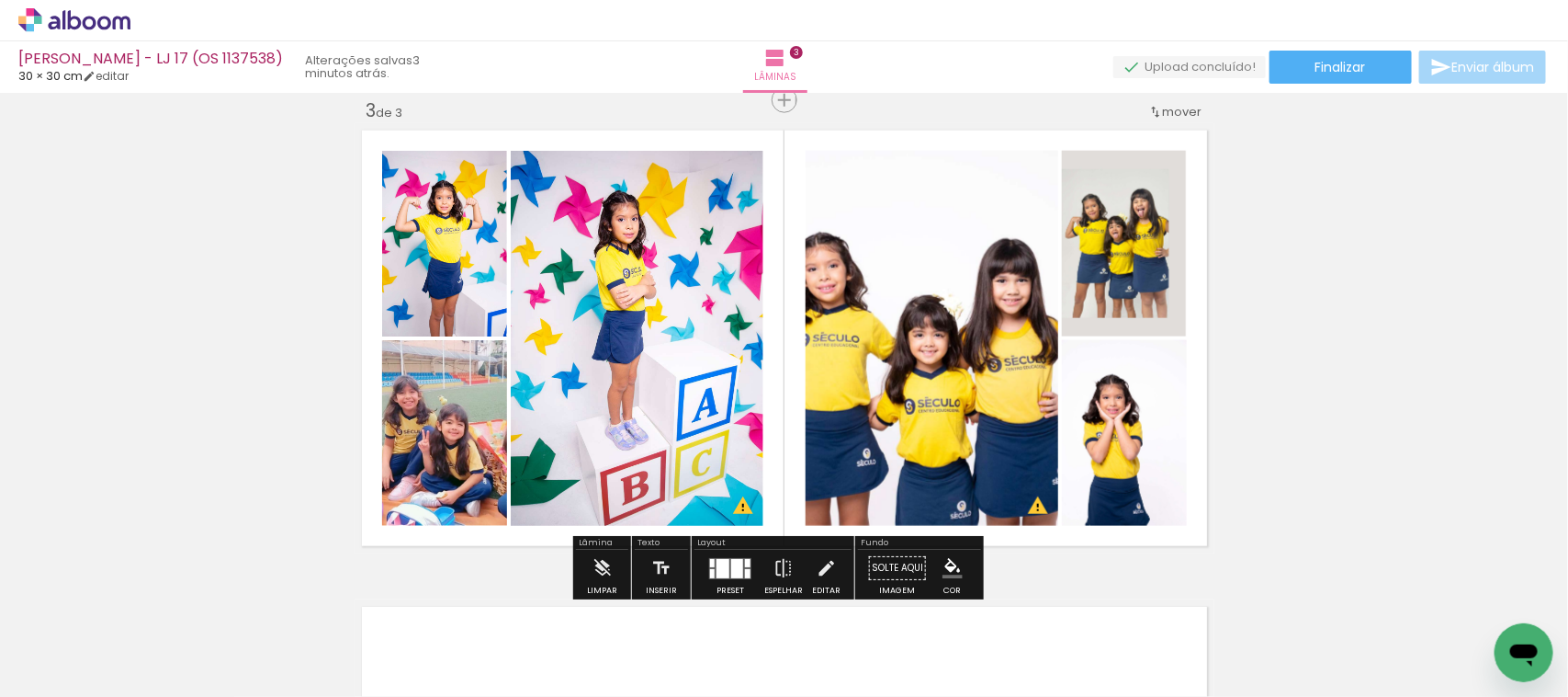
scroll to position [0, 1608]
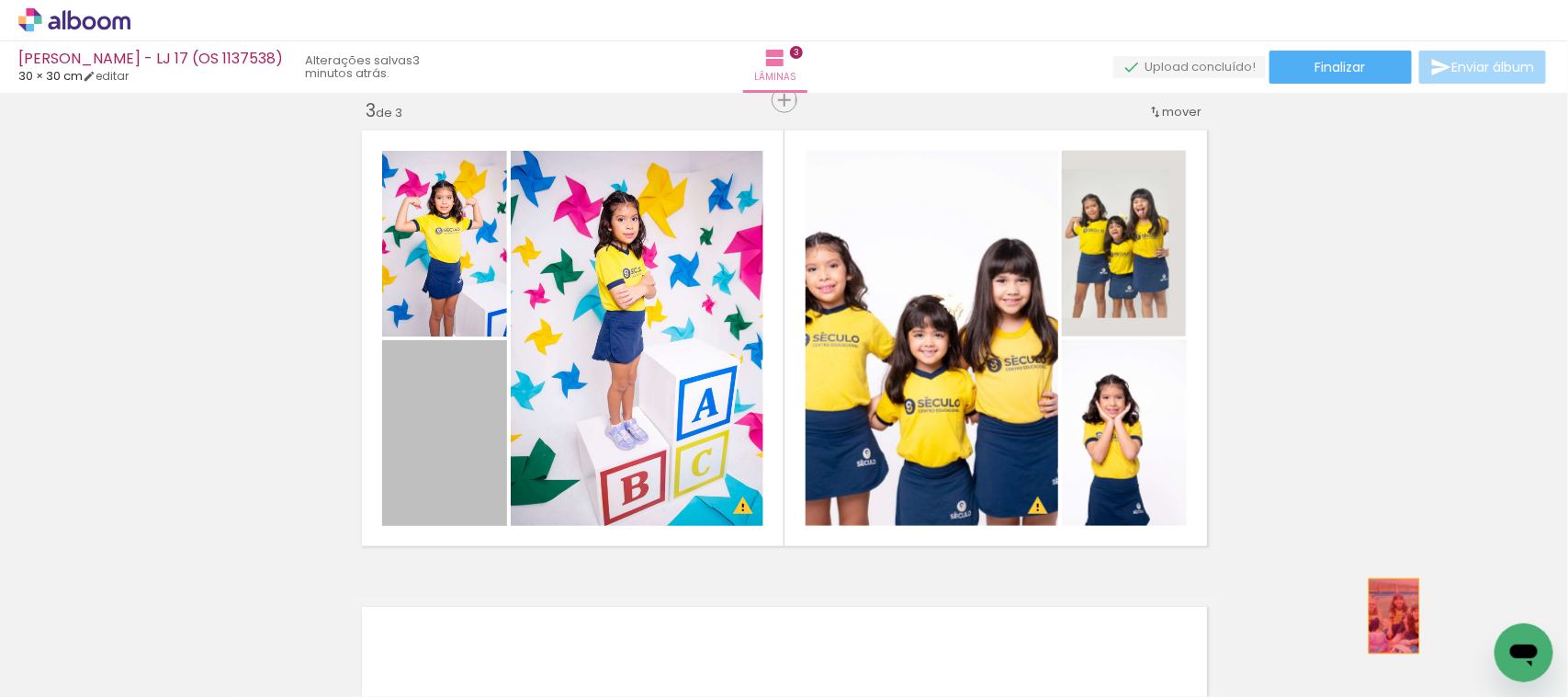
drag, startPoint x: 446, startPoint y: 442, endPoint x: 1386, endPoint y: 616, distance: 956.0
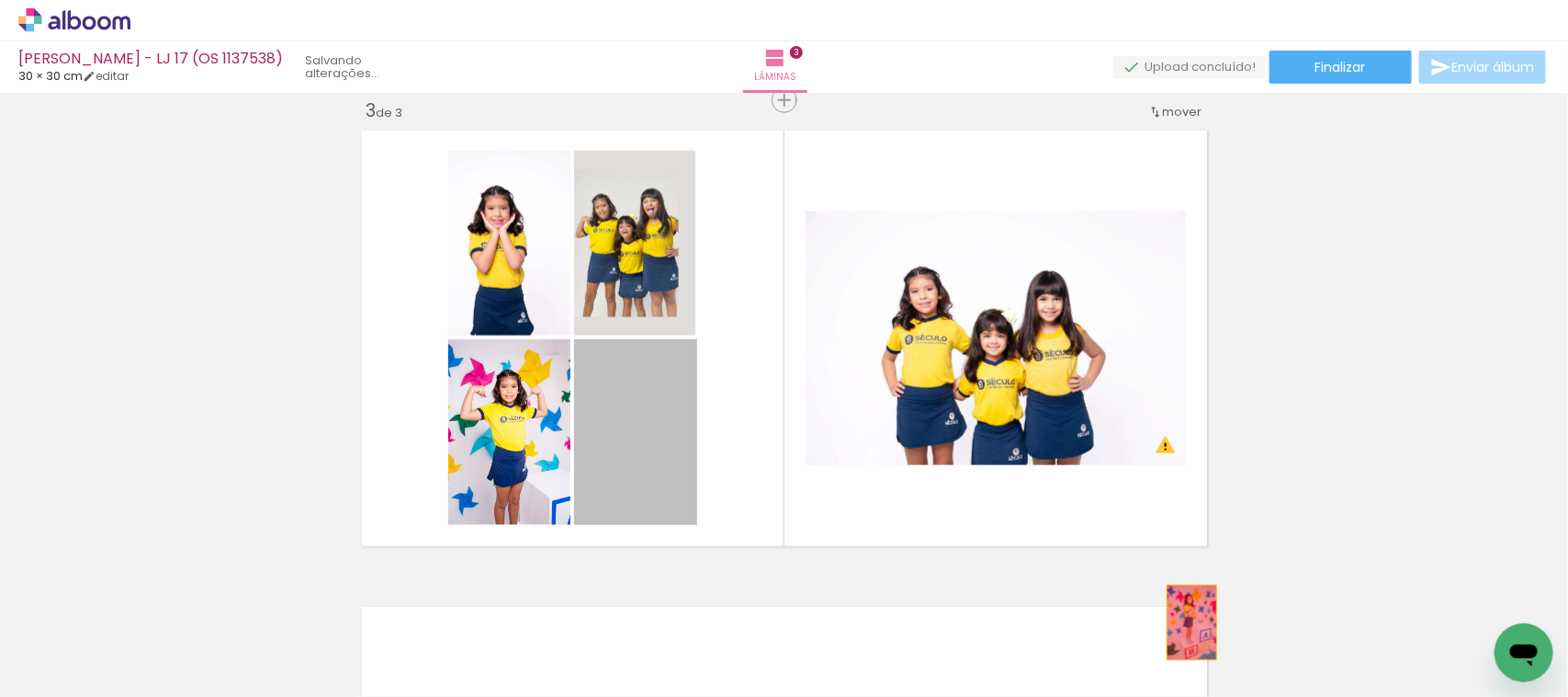
drag, startPoint x: 608, startPoint y: 462, endPoint x: 1183, endPoint y: 623, distance: 597.1
click at [1183, 623] on quentale-workspace at bounding box center [784, 348] width 1568 height 697
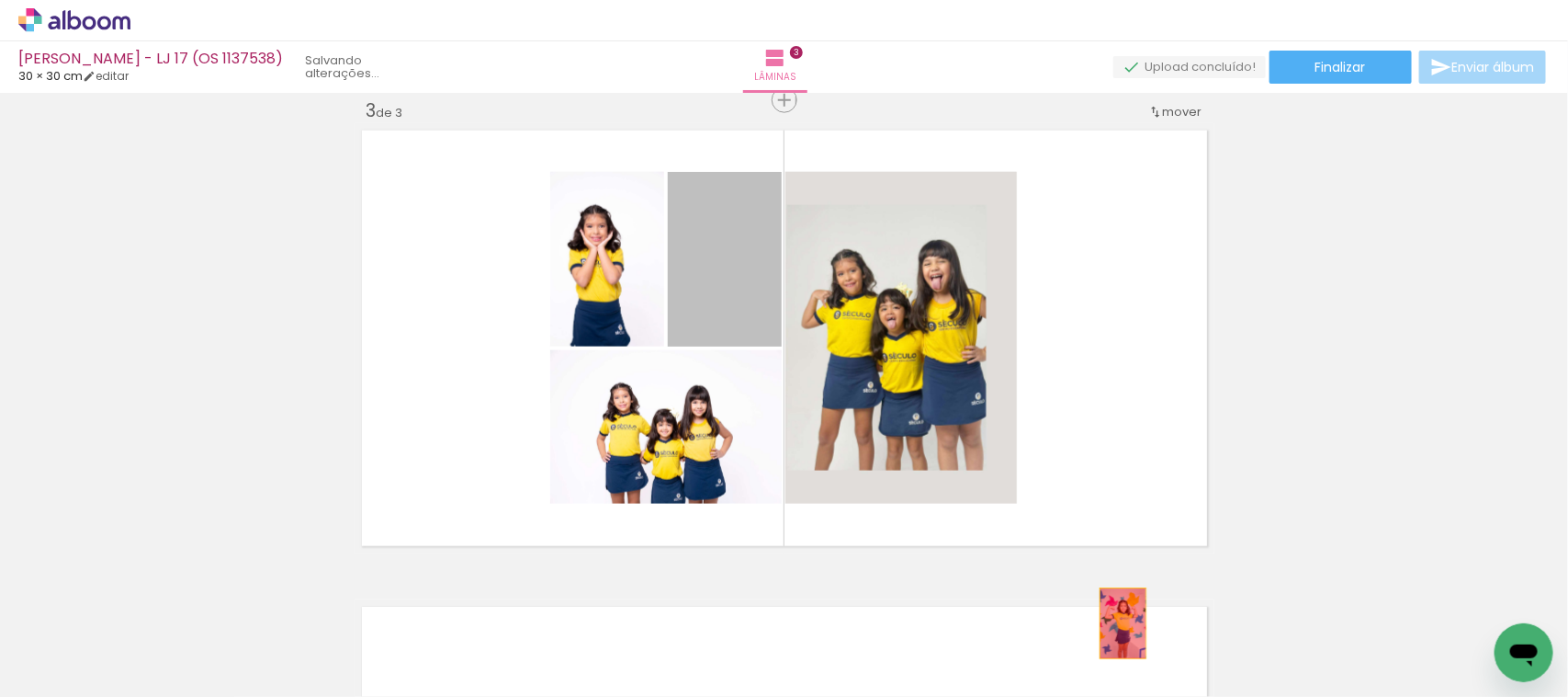
drag, startPoint x: 732, startPoint y: 288, endPoint x: 1114, endPoint y: 623, distance: 508.1
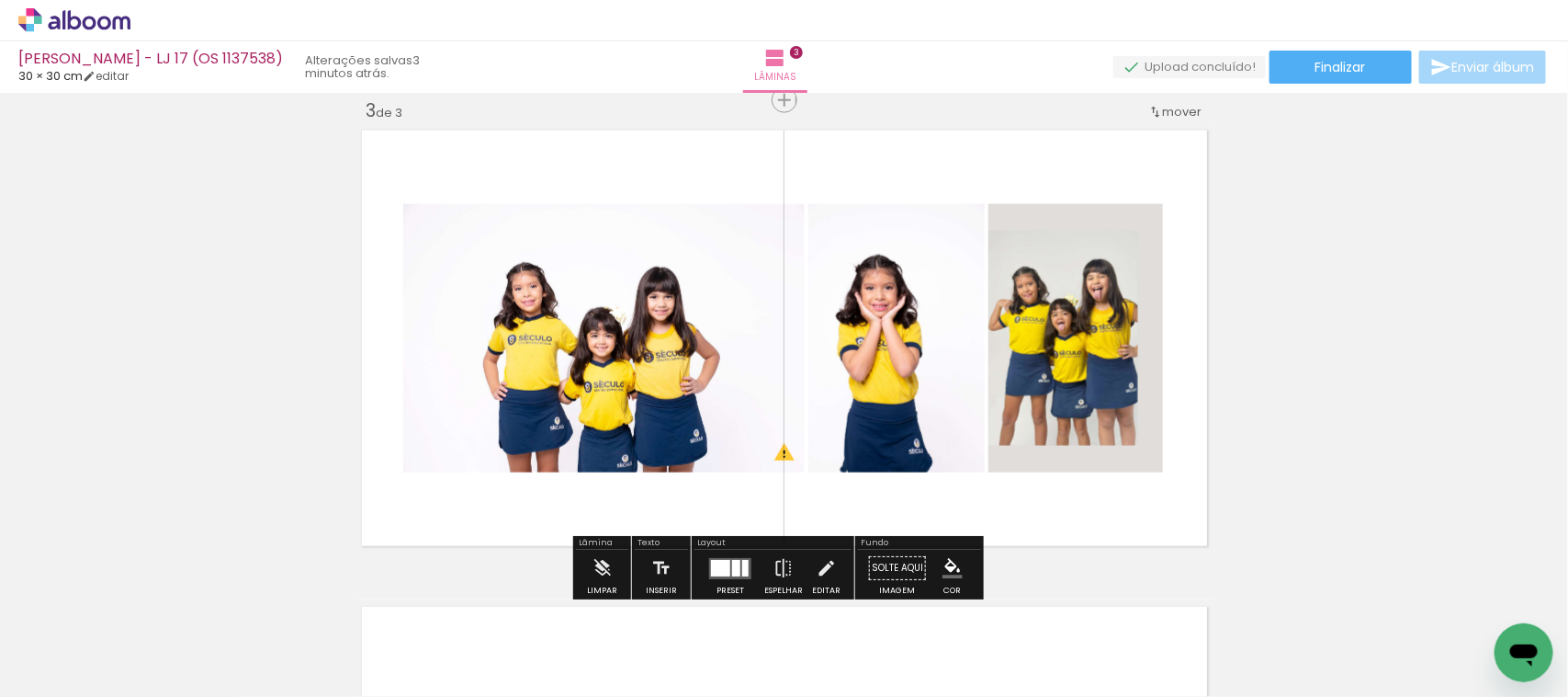
click at [733, 568] on div at bounding box center [736, 569] width 8 height 17
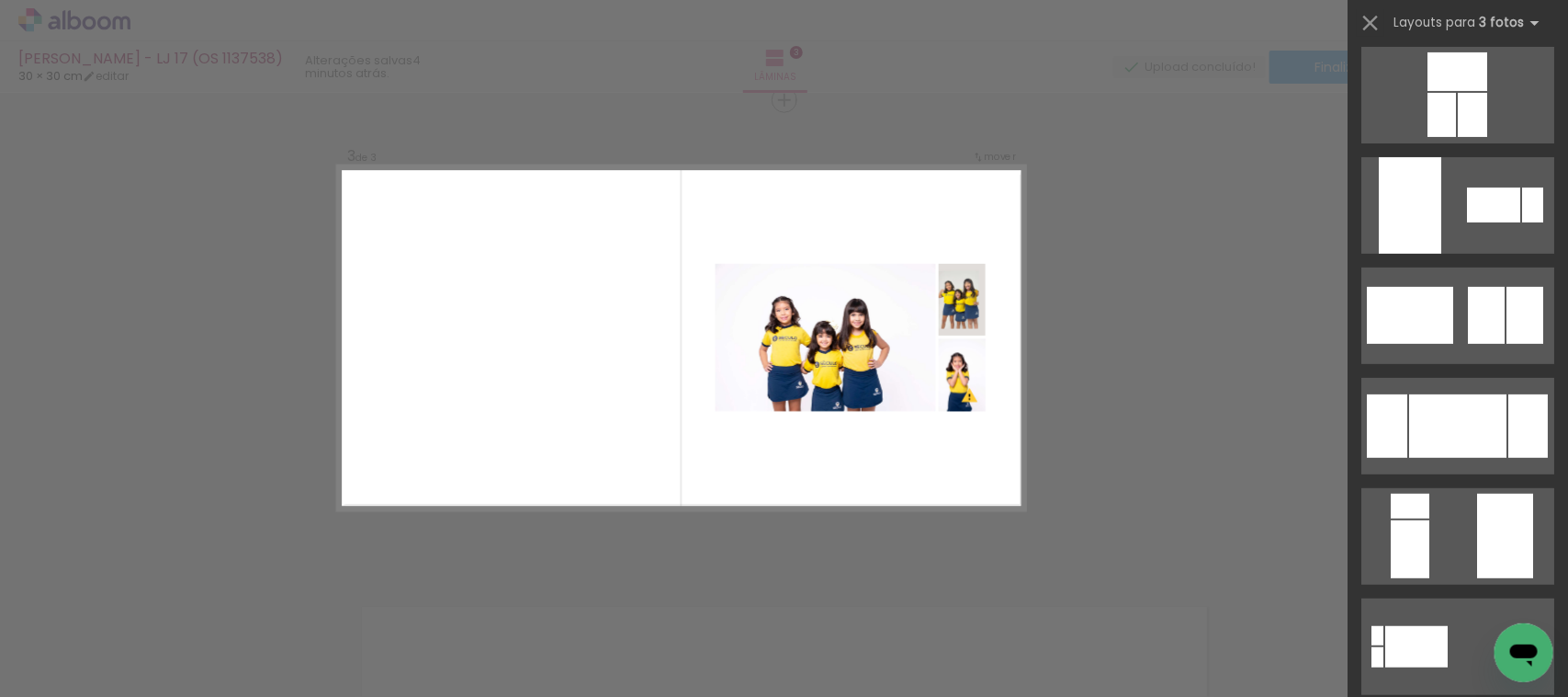
scroll to position [344, 0]
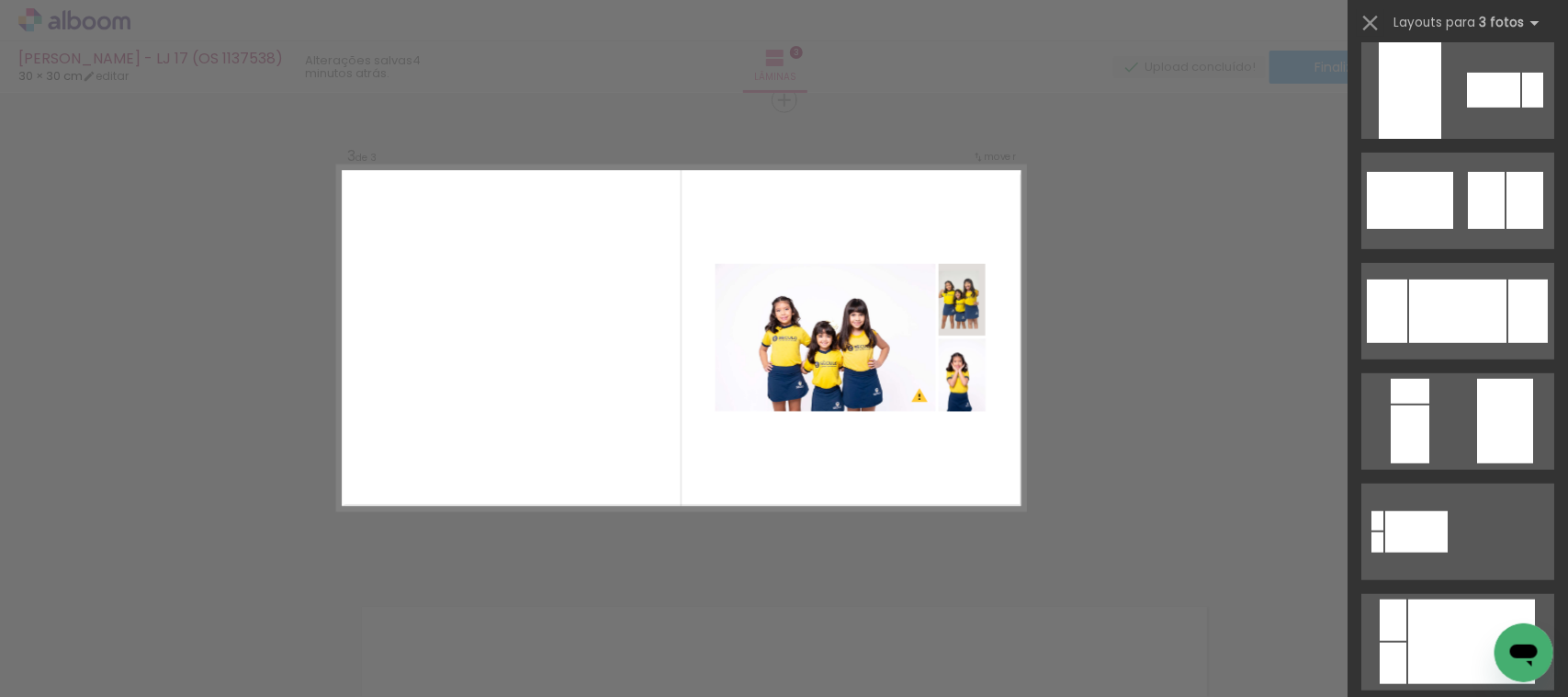
click at [1140, 119] on div "Confirmar Cancelar" at bounding box center [784, 92] width 1568 height 1949
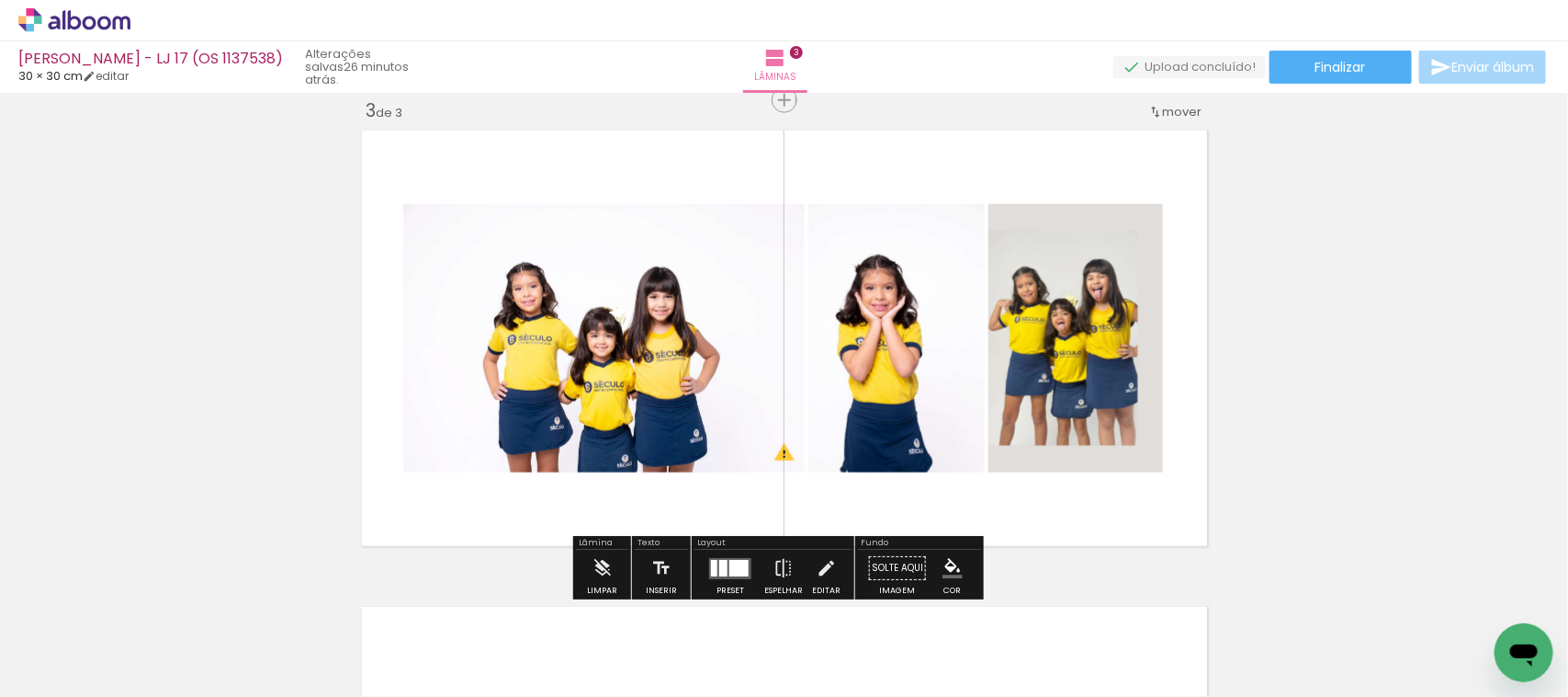
click at [723, 566] on quentale-layouter at bounding box center [730, 569] width 42 height 21
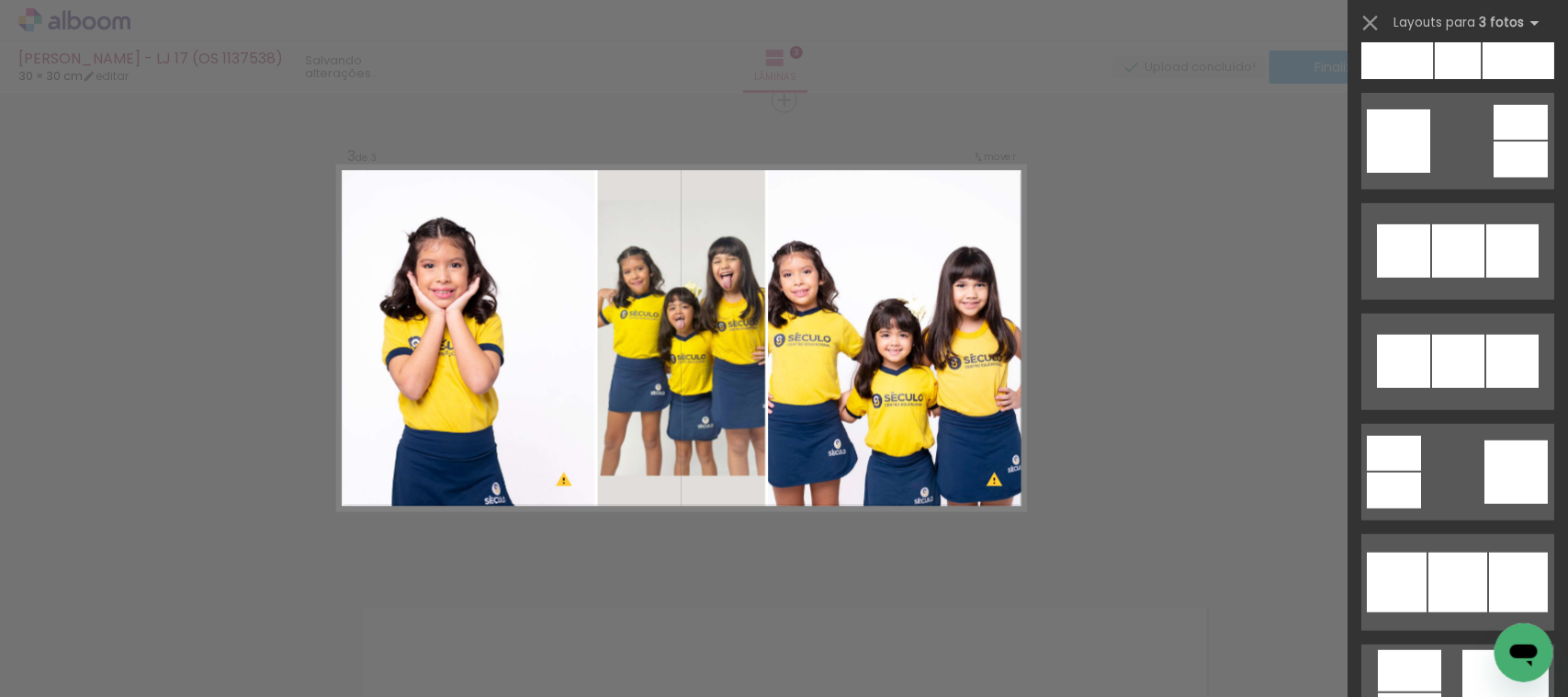
scroll to position [12067, 0]
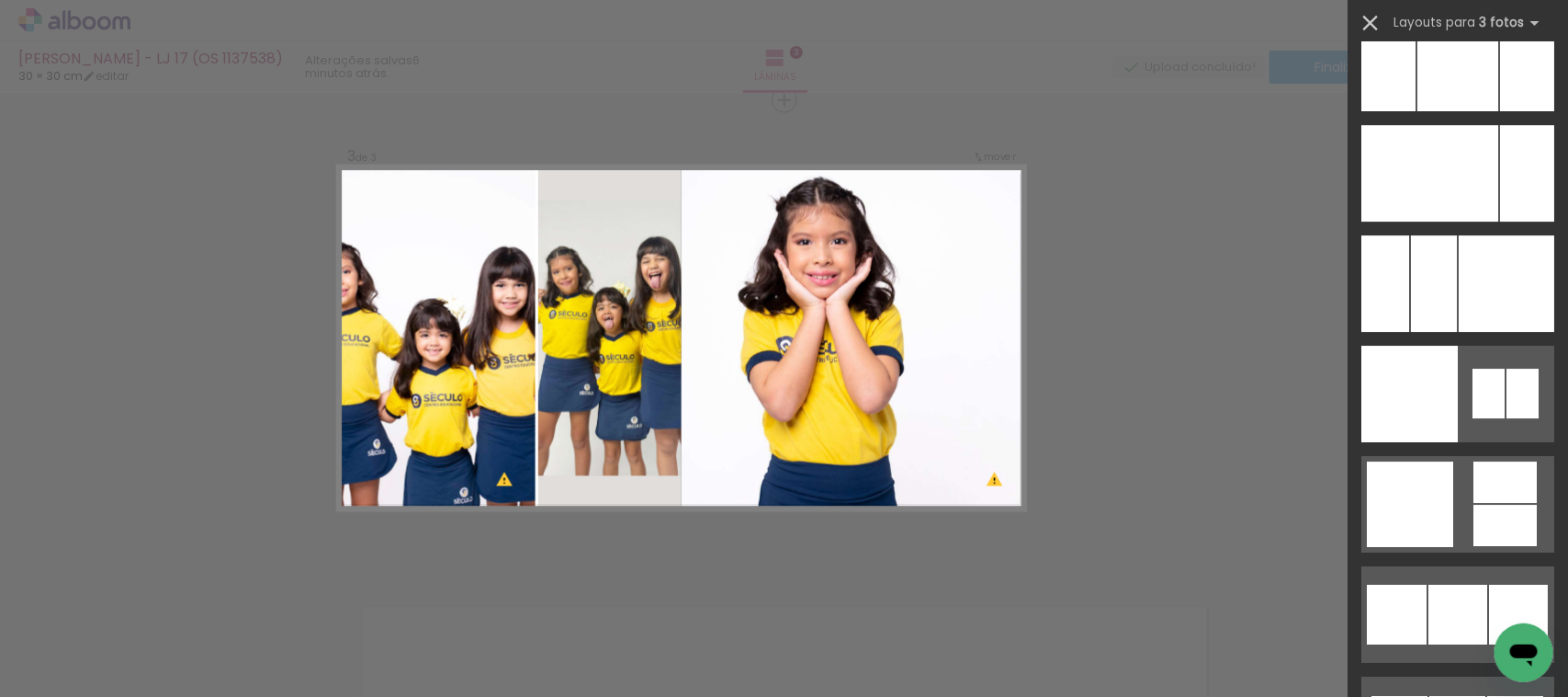
click at [1362, 12] on iron-icon at bounding box center [1371, 23] width 26 height 26
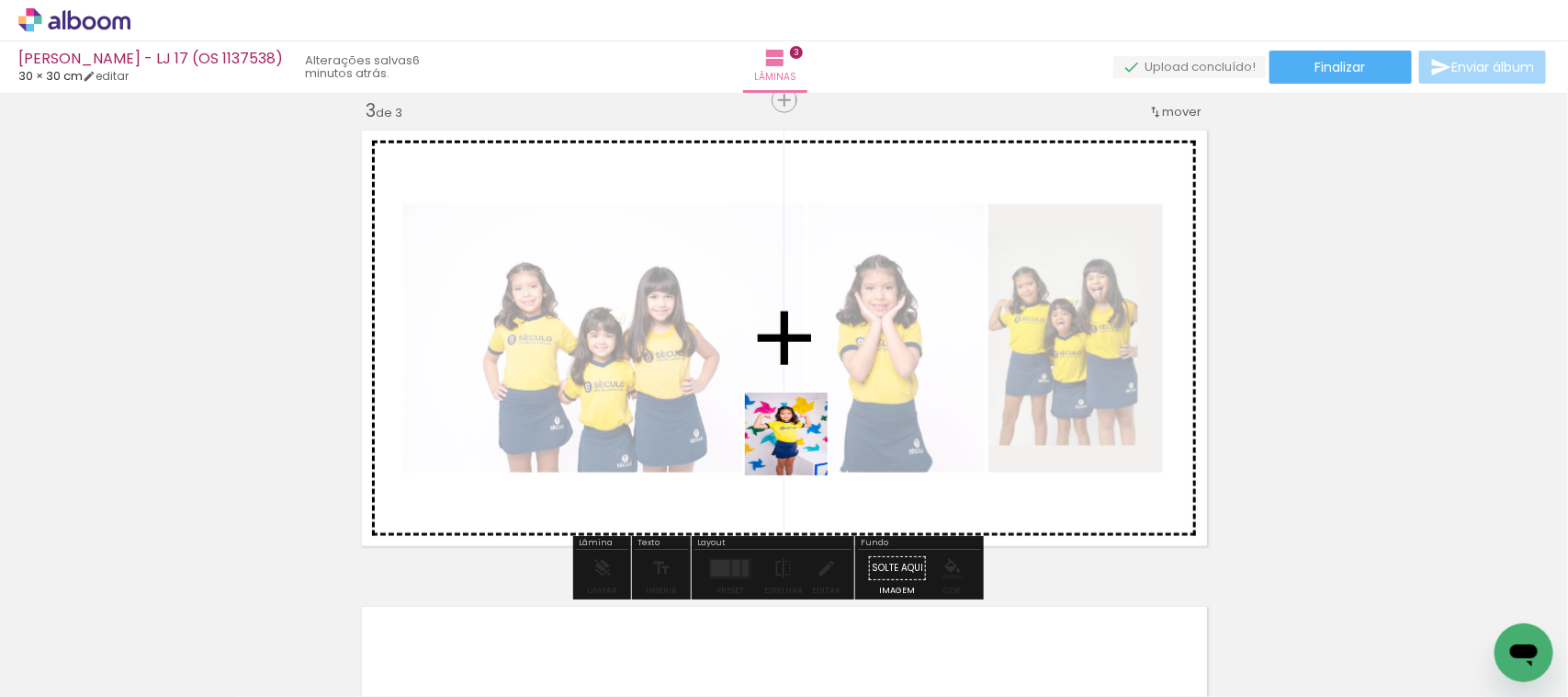
drag, startPoint x: 850, startPoint y: 646, endPoint x: 768, endPoint y: 466, distance: 197.8
click at [777, 355] on quentale-workspace at bounding box center [784, 348] width 1568 height 697
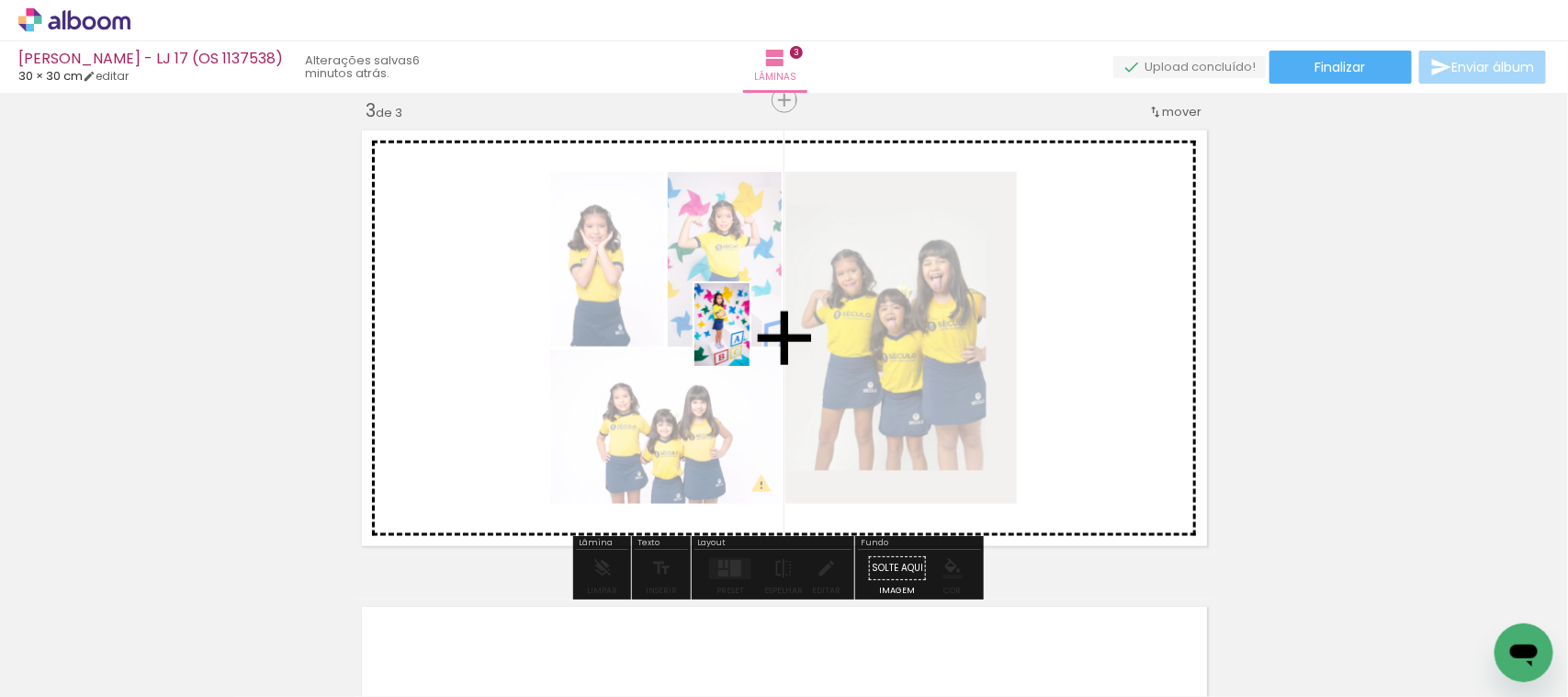
drag, startPoint x: 742, startPoint y: 671, endPoint x: 750, endPoint y: 339, distance: 332.1
click at [750, 339] on quentale-workspace at bounding box center [784, 348] width 1568 height 697
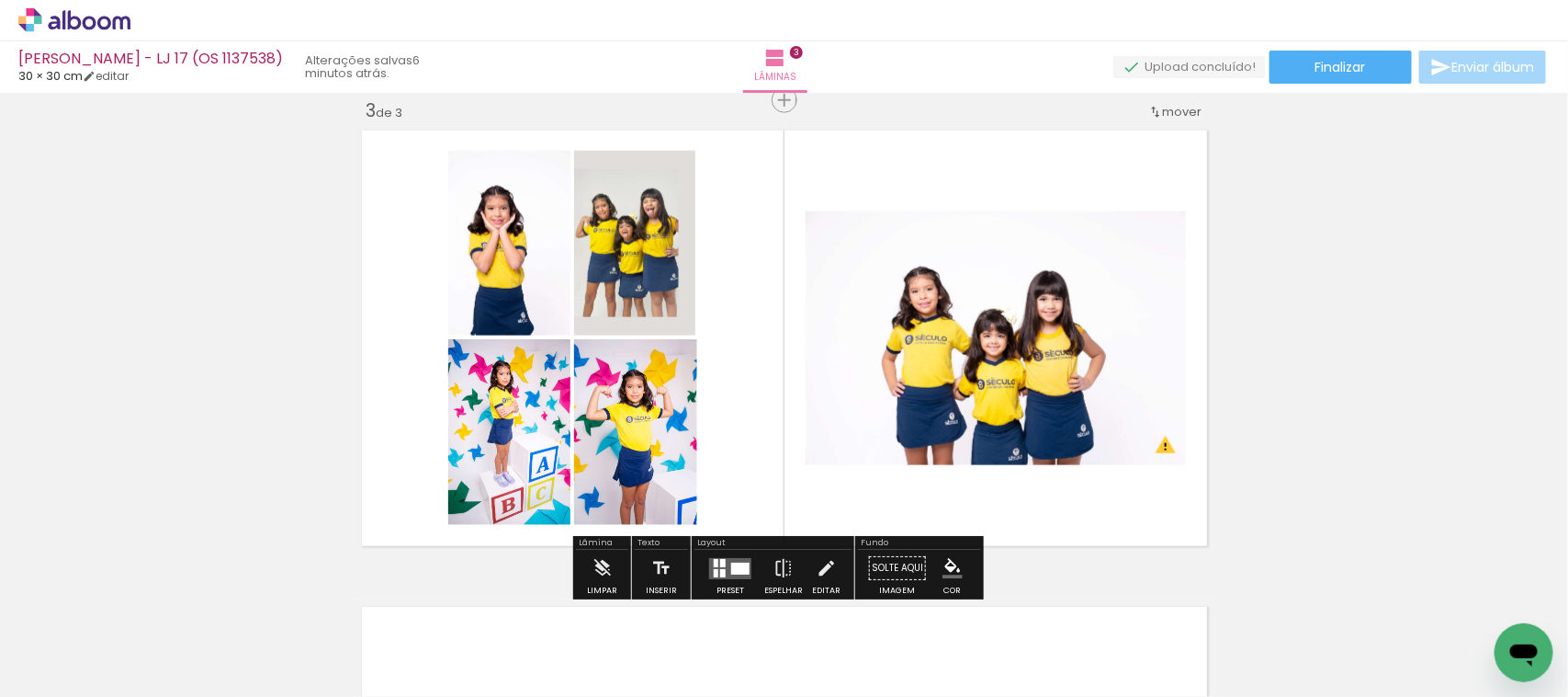
click at [742, 563] on div at bounding box center [740, 569] width 19 height 12
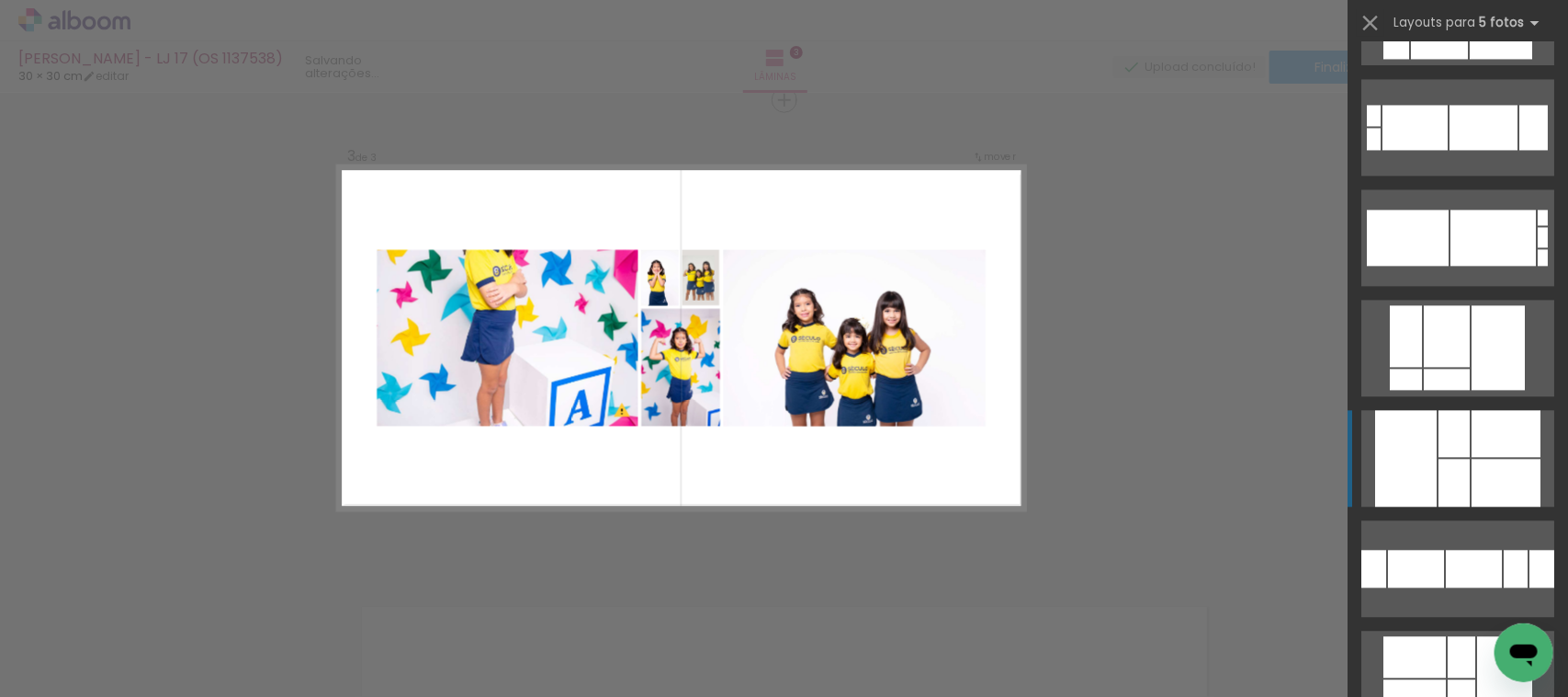
scroll to position [5171, 0]
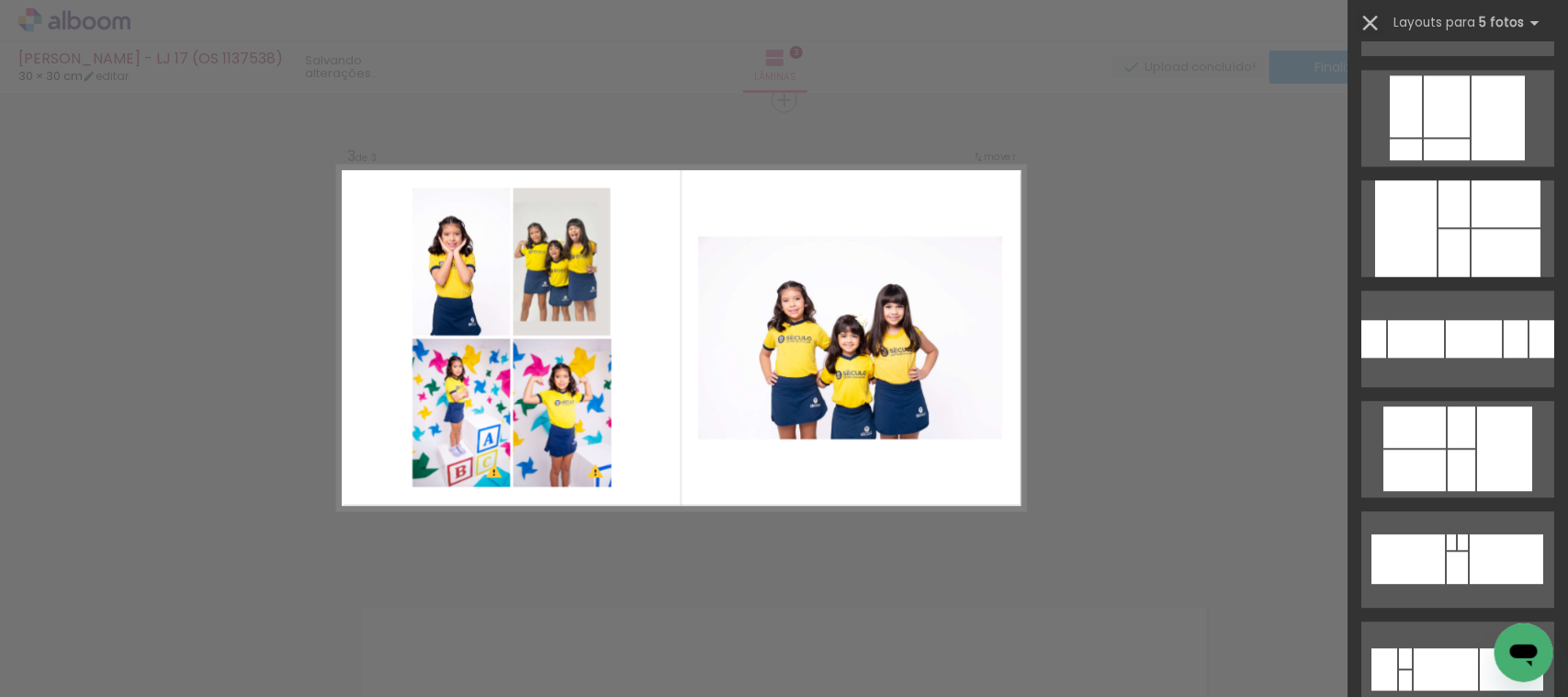
click at [1384, 20] on iron-icon at bounding box center [1371, 23] width 26 height 26
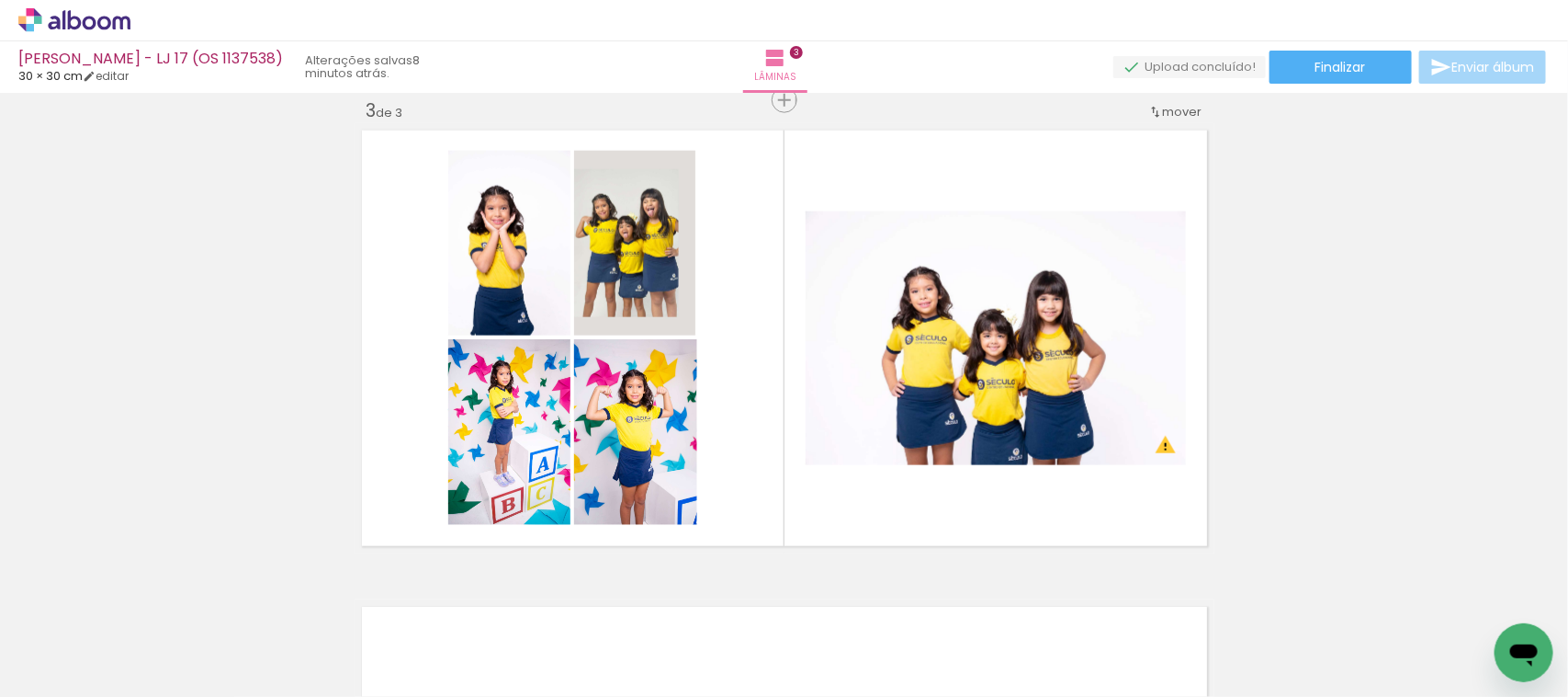
scroll to position [0, 2485]
drag, startPoint x: 487, startPoint y: 639, endPoint x: 884, endPoint y: 276, distance: 537.9
click at [884, 275] on quentale-workspace at bounding box center [784, 348] width 1568 height 697
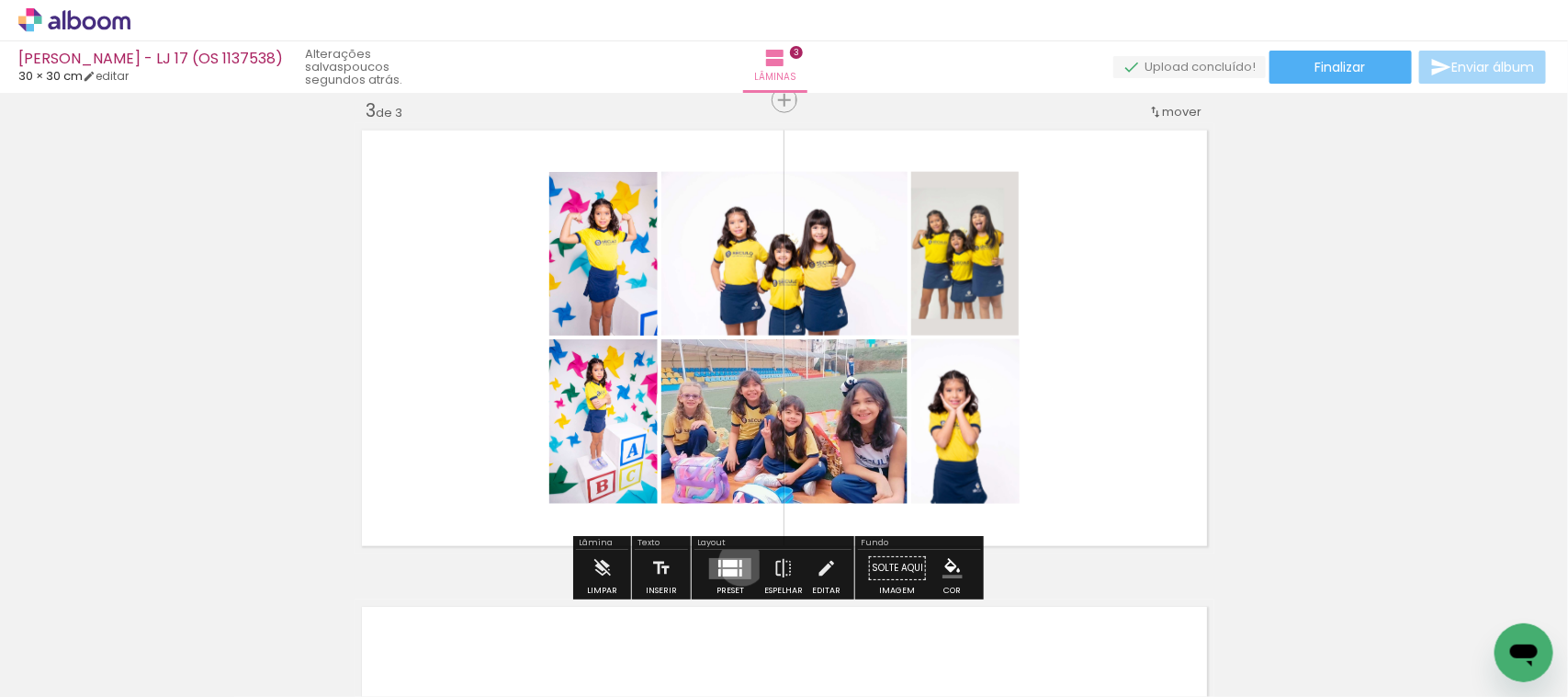
click at [737, 562] on quentale-layouter at bounding box center [730, 569] width 42 height 21
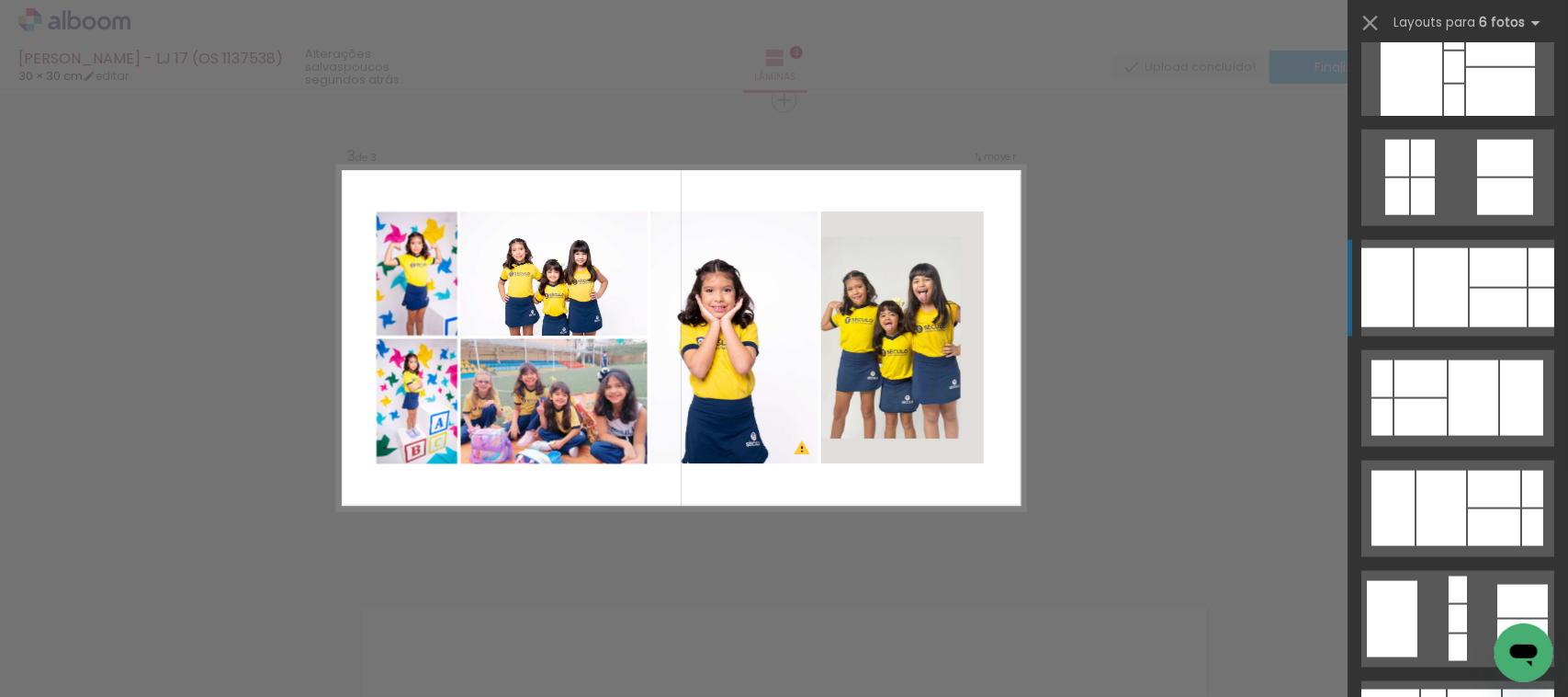
scroll to position [1149, 0]
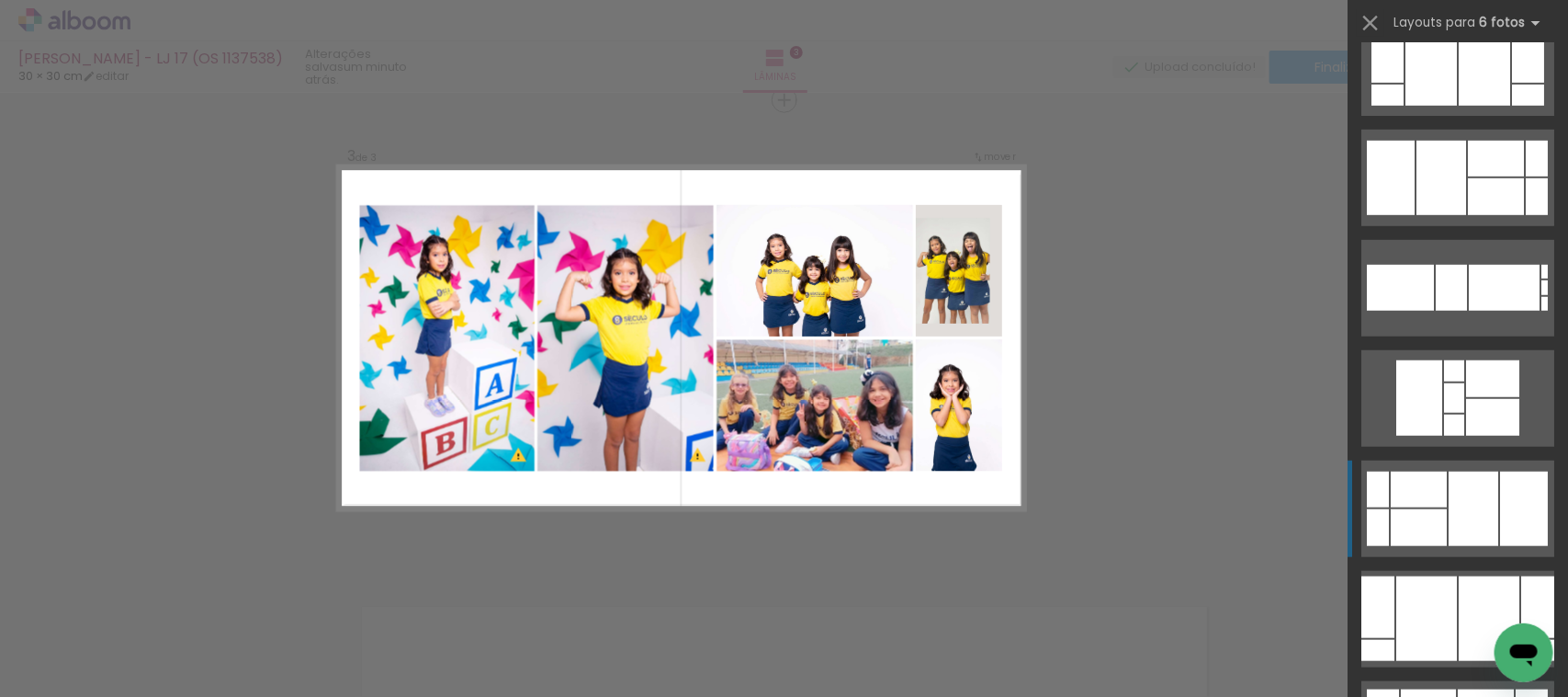
scroll to position [3907, 0]
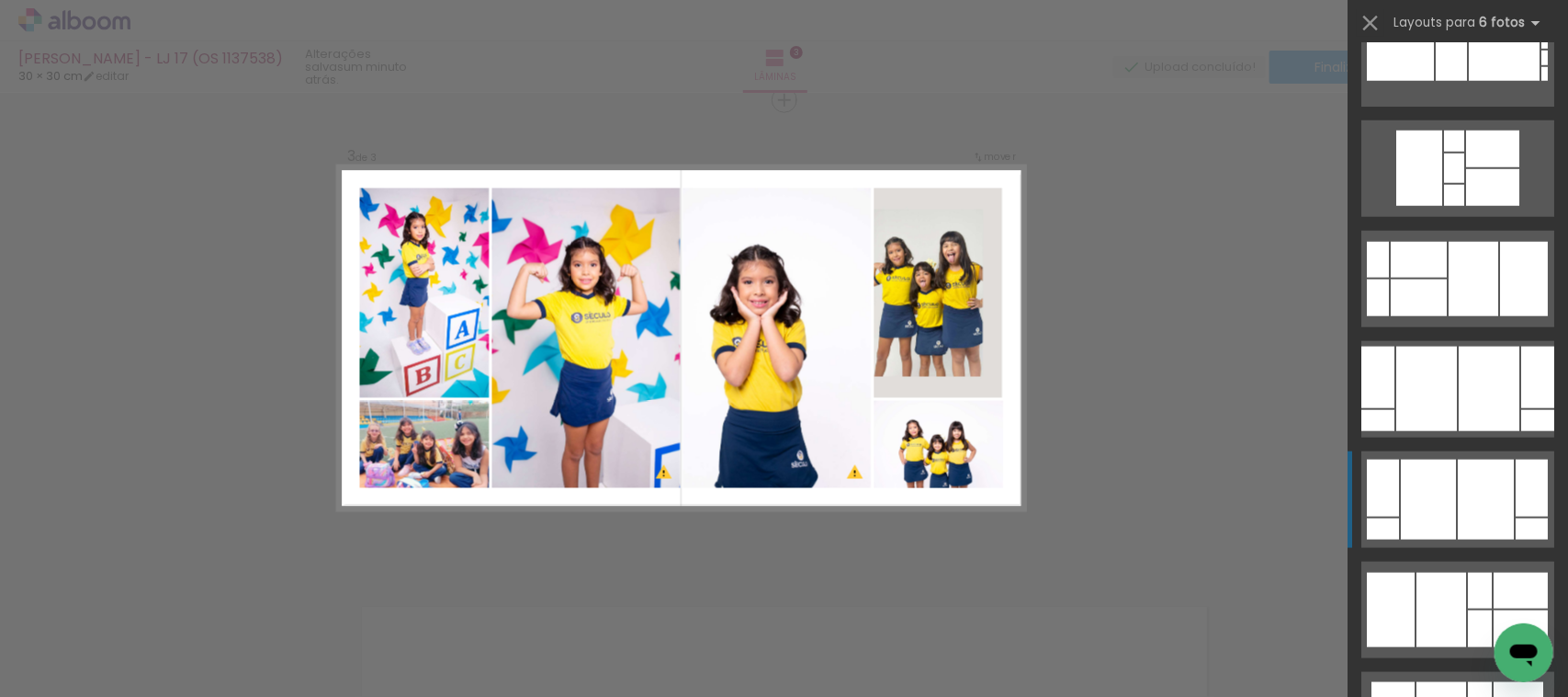
click at [1375, 533] on div at bounding box center [1383, 529] width 33 height 21
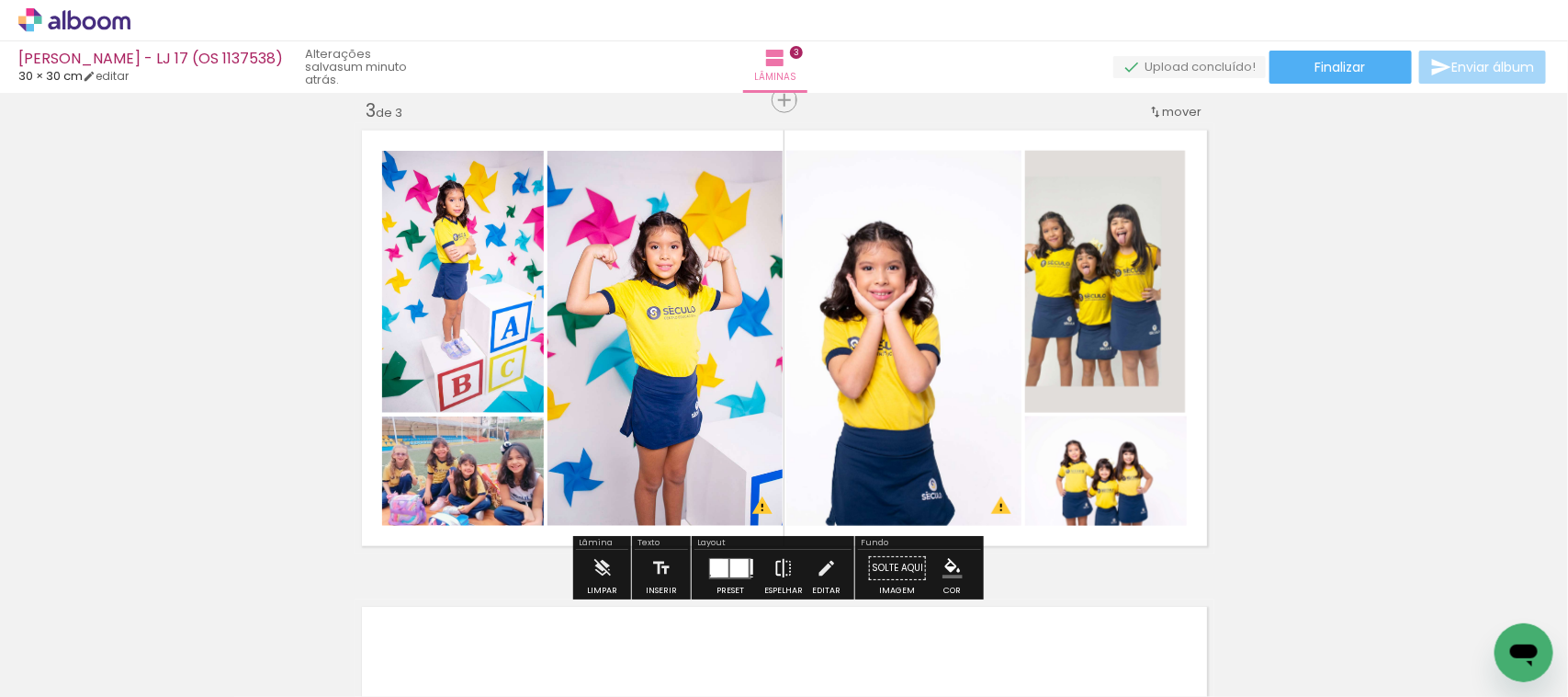
click at [777, 572] on iron-icon at bounding box center [784, 569] width 20 height 37
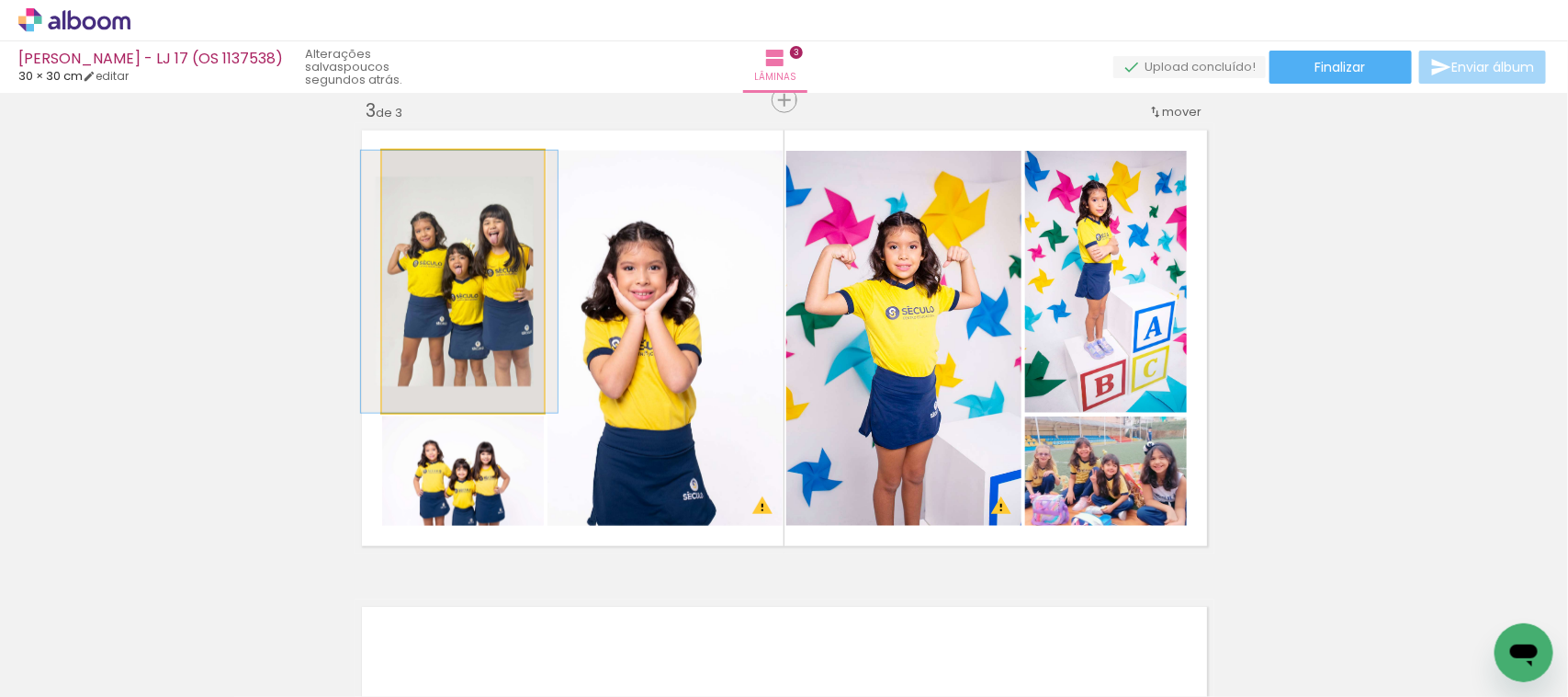
drag, startPoint x: 441, startPoint y: 301, endPoint x: 456, endPoint y: 300, distance: 15.0
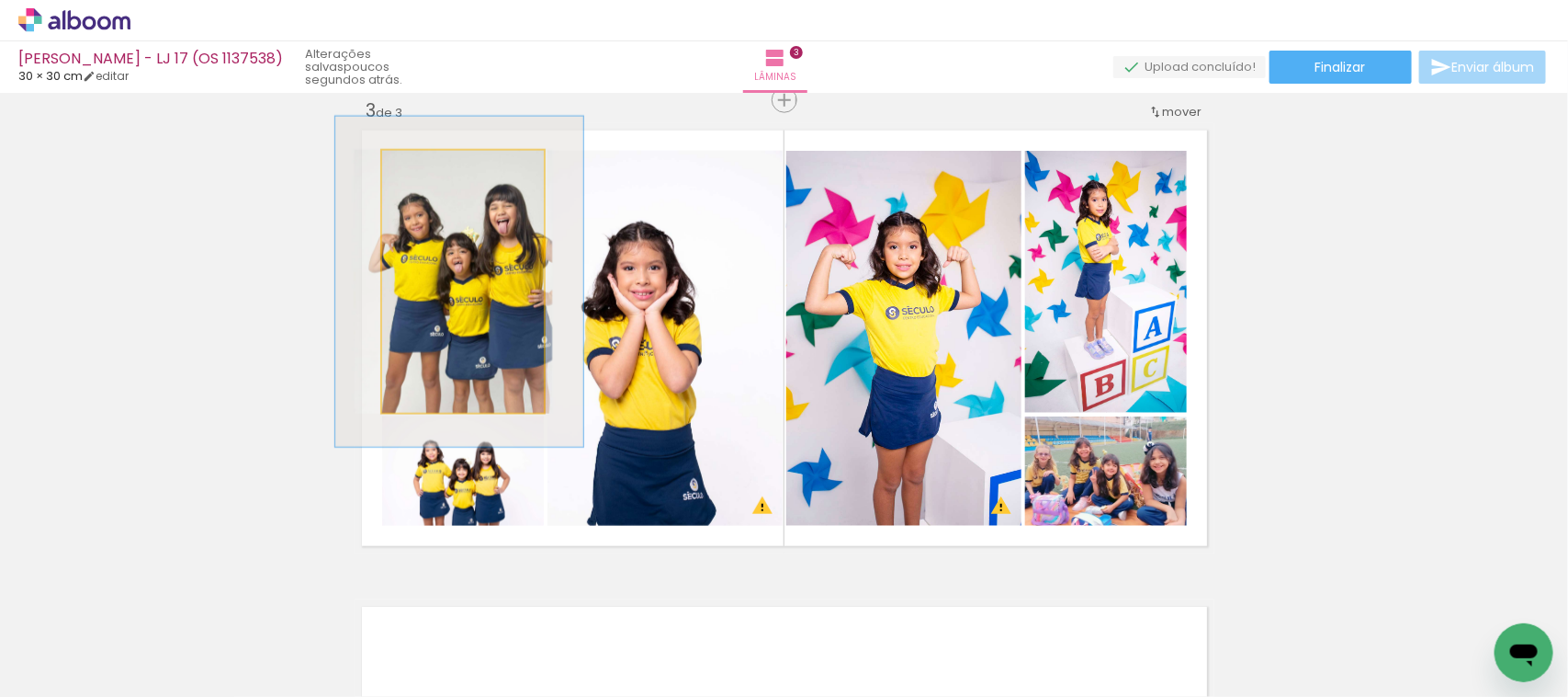
drag, startPoint x: 411, startPoint y: 164, endPoint x: 427, endPoint y: 172, distance: 17.9
type paper-slider "126"
click at [427, 172] on div at bounding box center [442, 170] width 30 height 30
click at [457, 303] on quentale-photo at bounding box center [463, 282] width 162 height 262
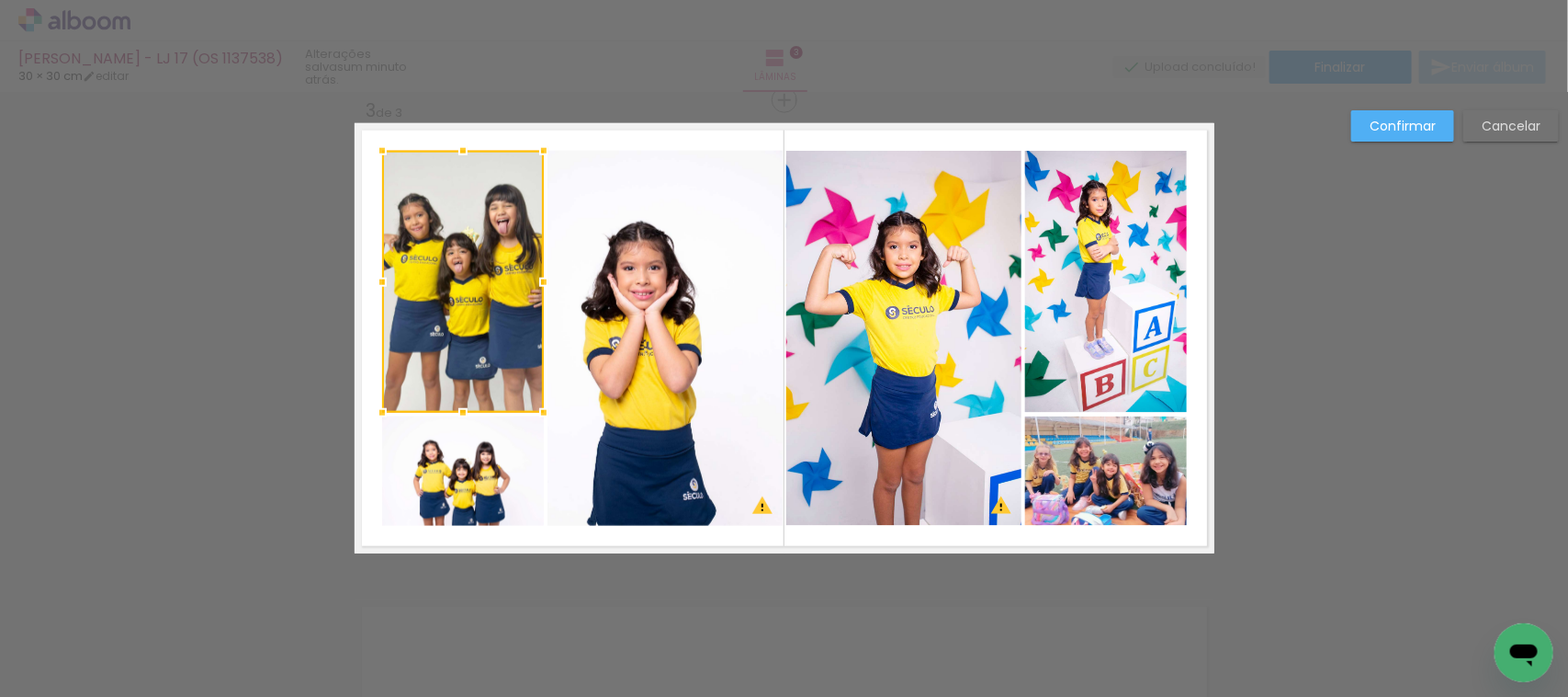
click at [457, 303] on div at bounding box center [463, 282] width 162 height 262
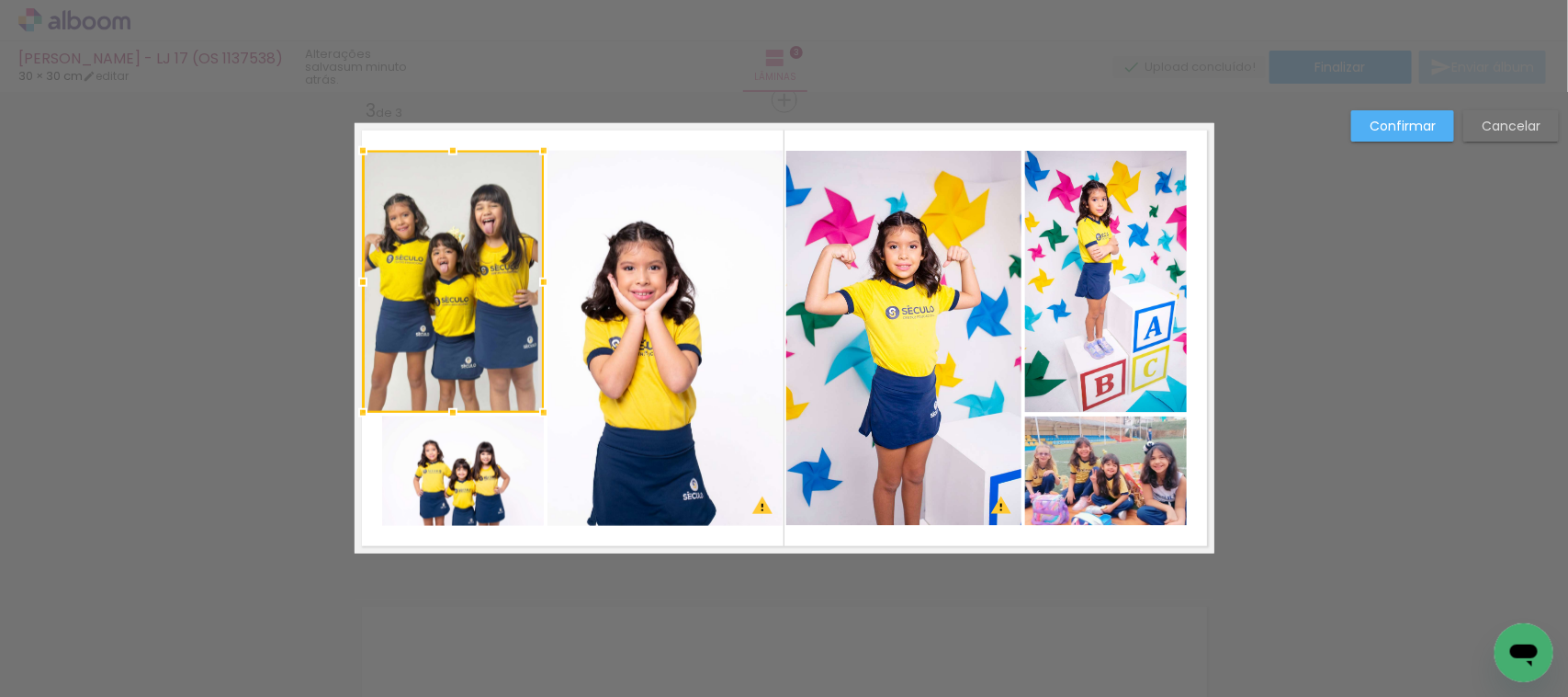
drag, startPoint x: 377, startPoint y: 277, endPoint x: 356, endPoint y: 277, distance: 21.0
click at [356, 277] on div at bounding box center [363, 283] width 37 height 37
click at [419, 490] on quentale-photo at bounding box center [463, 472] width 162 height 110
click at [419, 413] on div at bounding box center [453, 282] width 181 height 262
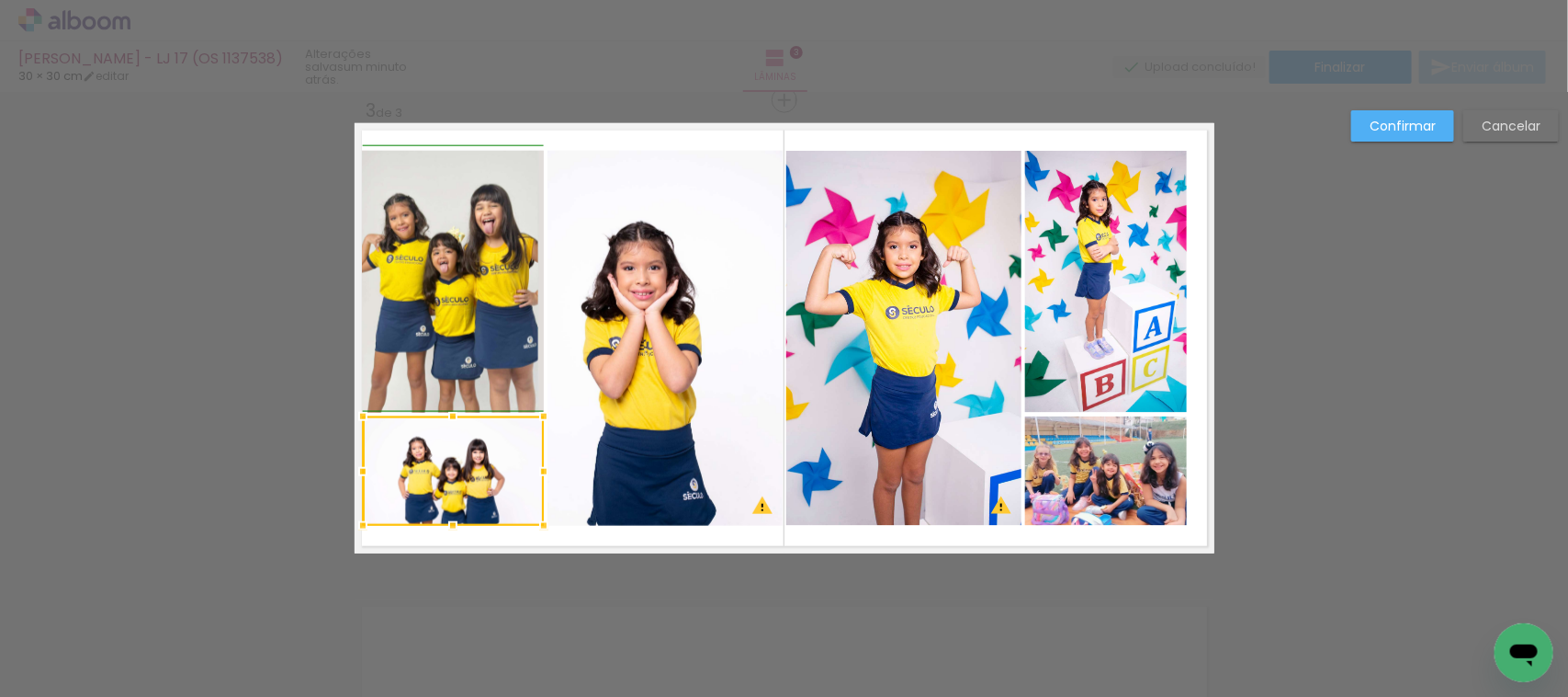
drag, startPoint x: 372, startPoint y: 470, endPoint x: 354, endPoint y: 474, distance: 18.4
click at [354, 474] on div at bounding box center [363, 472] width 37 height 37
drag, startPoint x: 446, startPoint y: 520, endPoint x: 525, endPoint y: 545, distance: 82.9
click at [456, 534] on div at bounding box center [453, 538] width 37 height 37
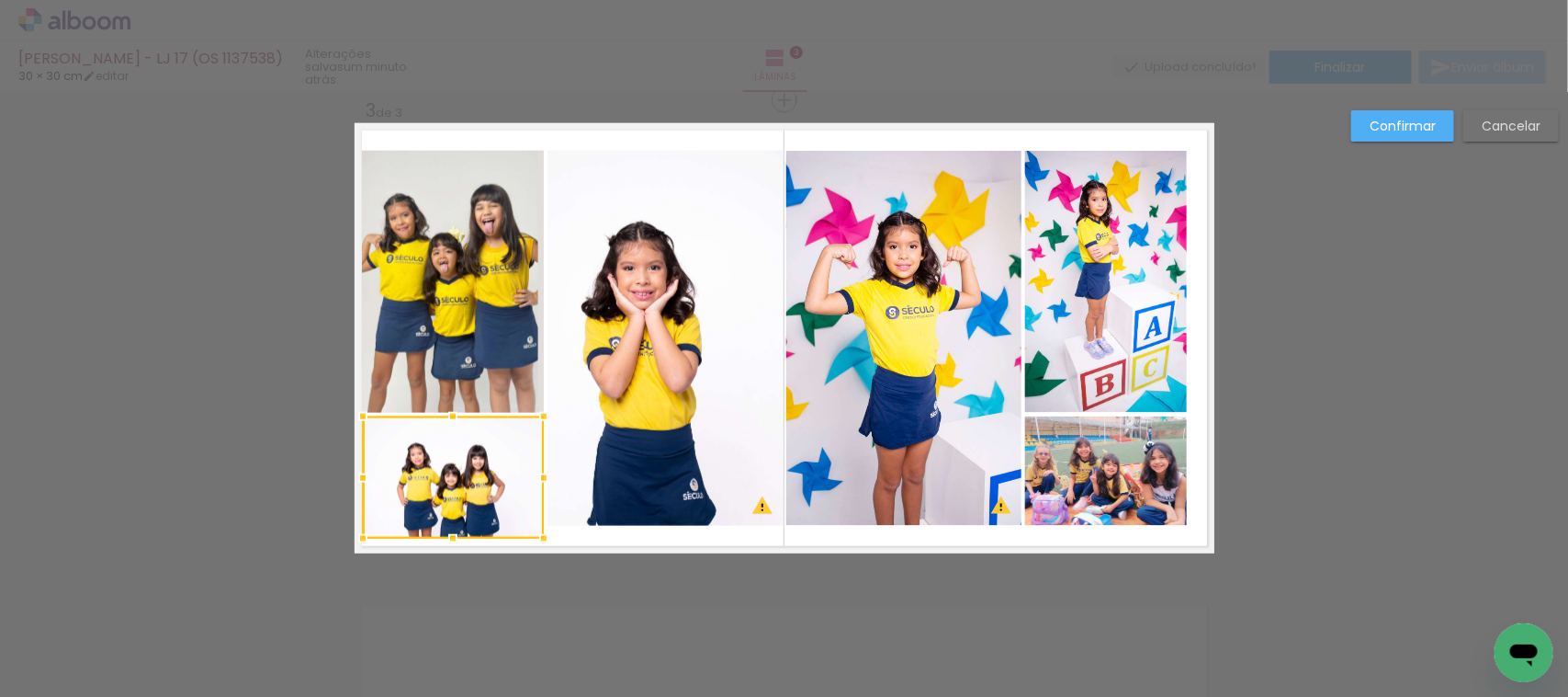
click at [662, 503] on quentale-photo at bounding box center [665, 338] width 235 height 375
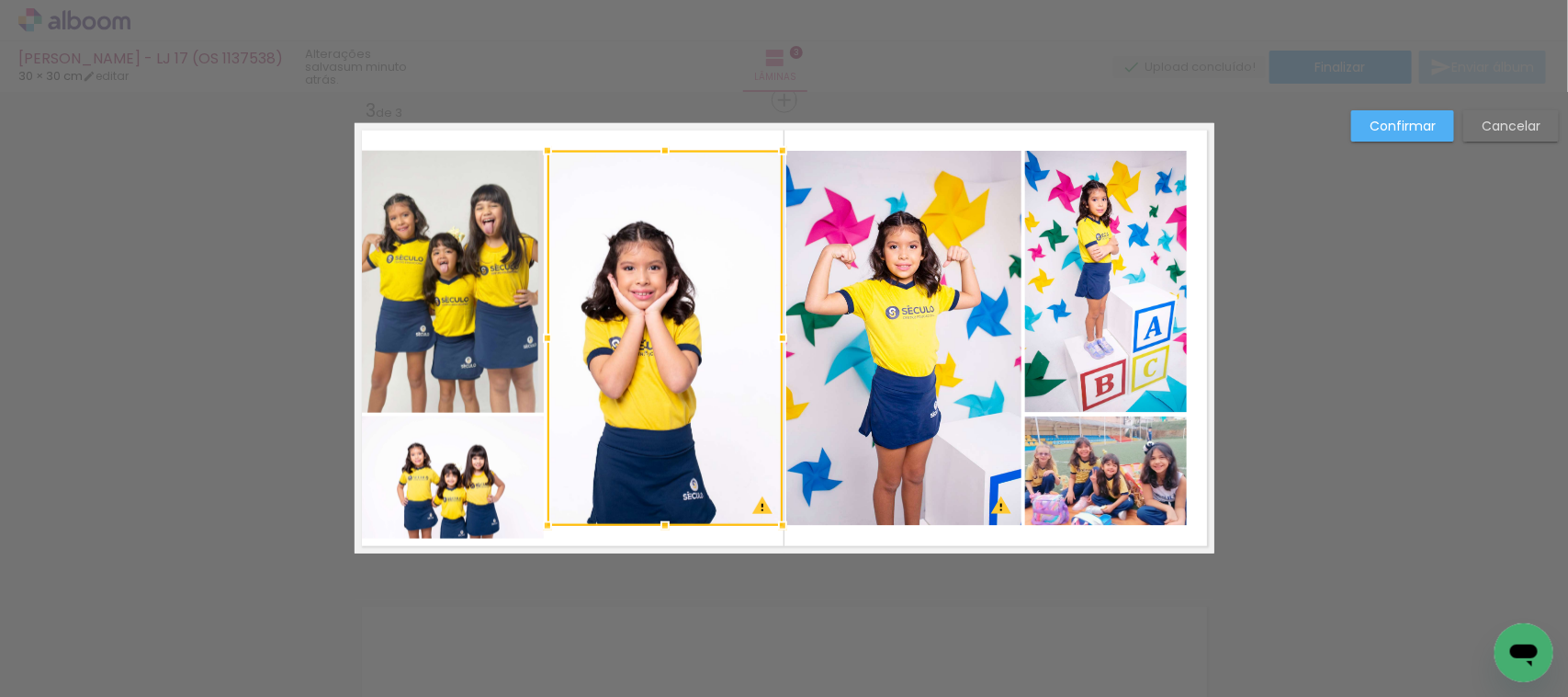
click at [662, 503] on div at bounding box center [665, 338] width 235 height 375
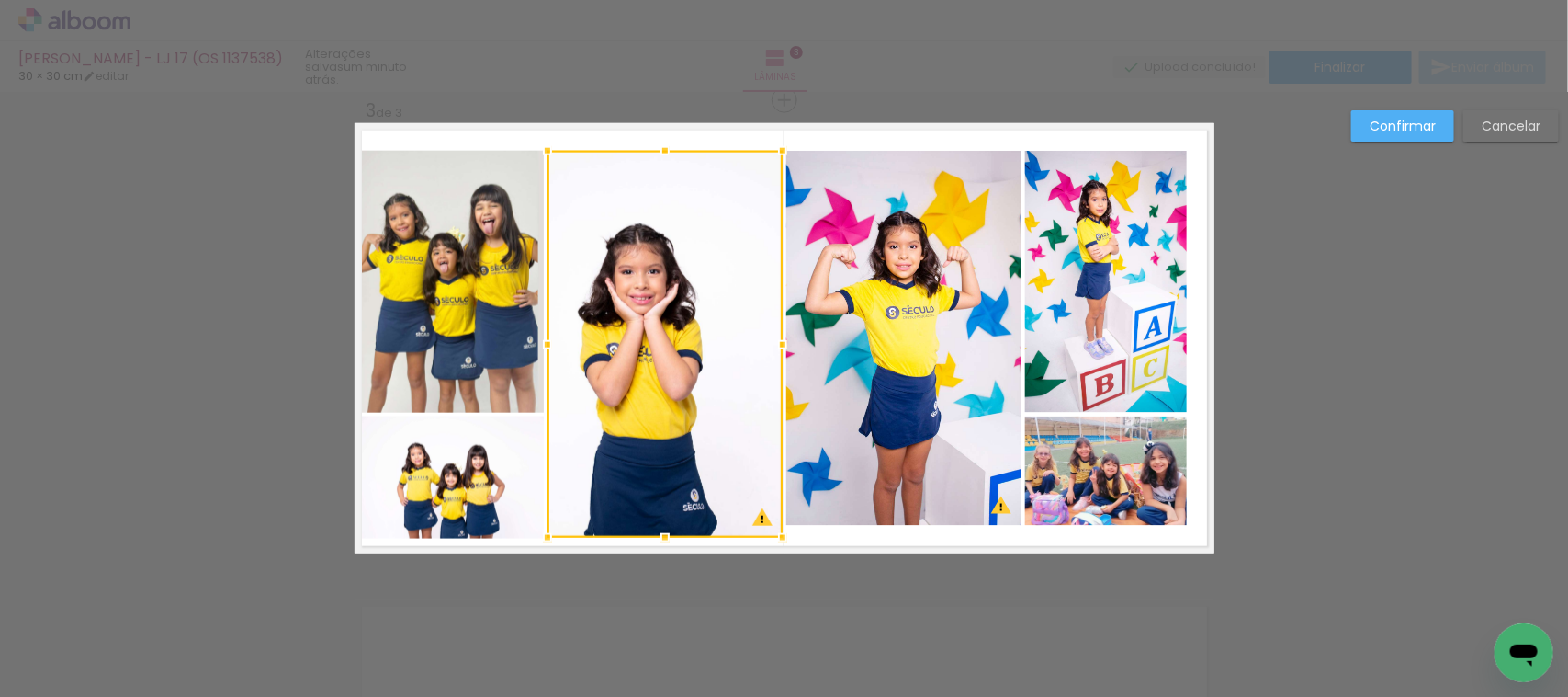
drag, startPoint x: 650, startPoint y: 517, endPoint x: 648, endPoint y: 529, distance: 12.2
click at [648, 529] on div at bounding box center [666, 538] width 37 height 37
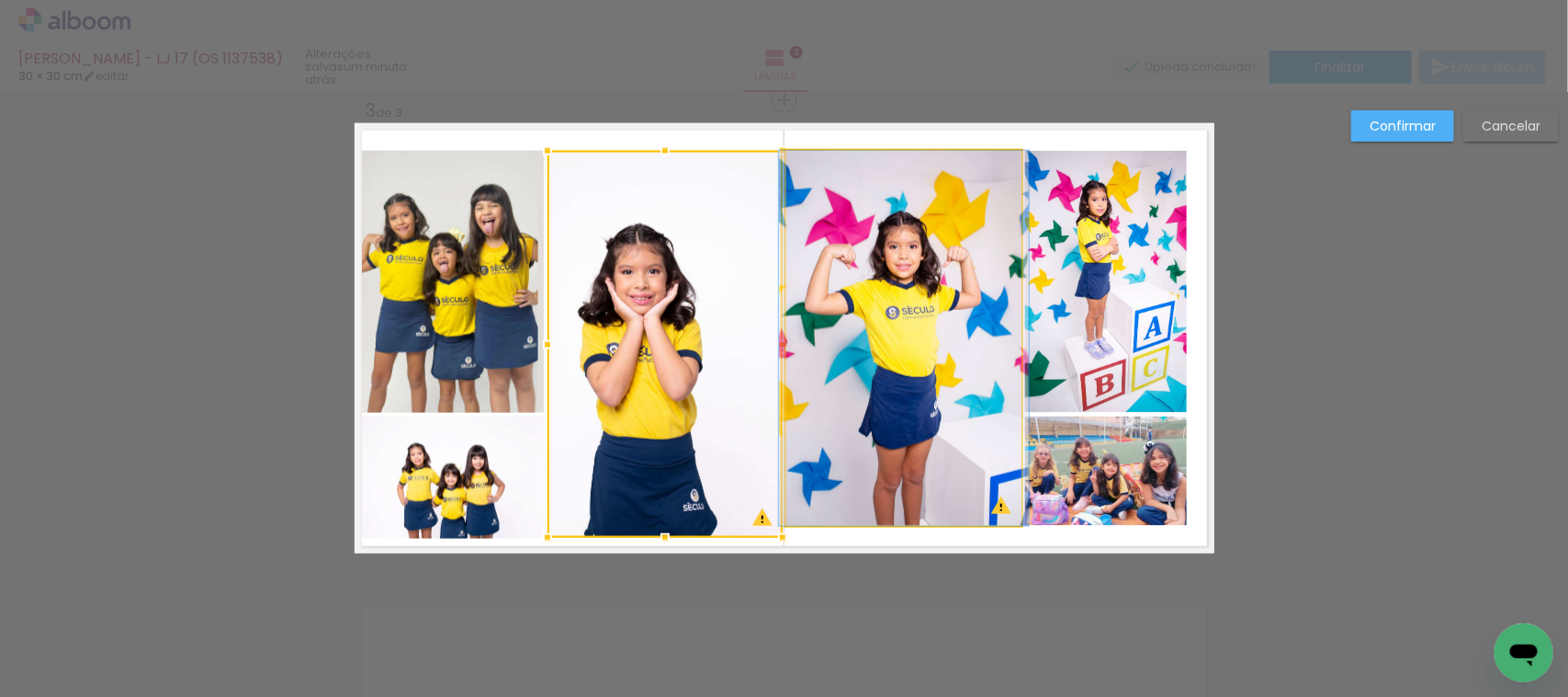
click at [934, 267] on quentale-photo at bounding box center [904, 338] width 235 height 375
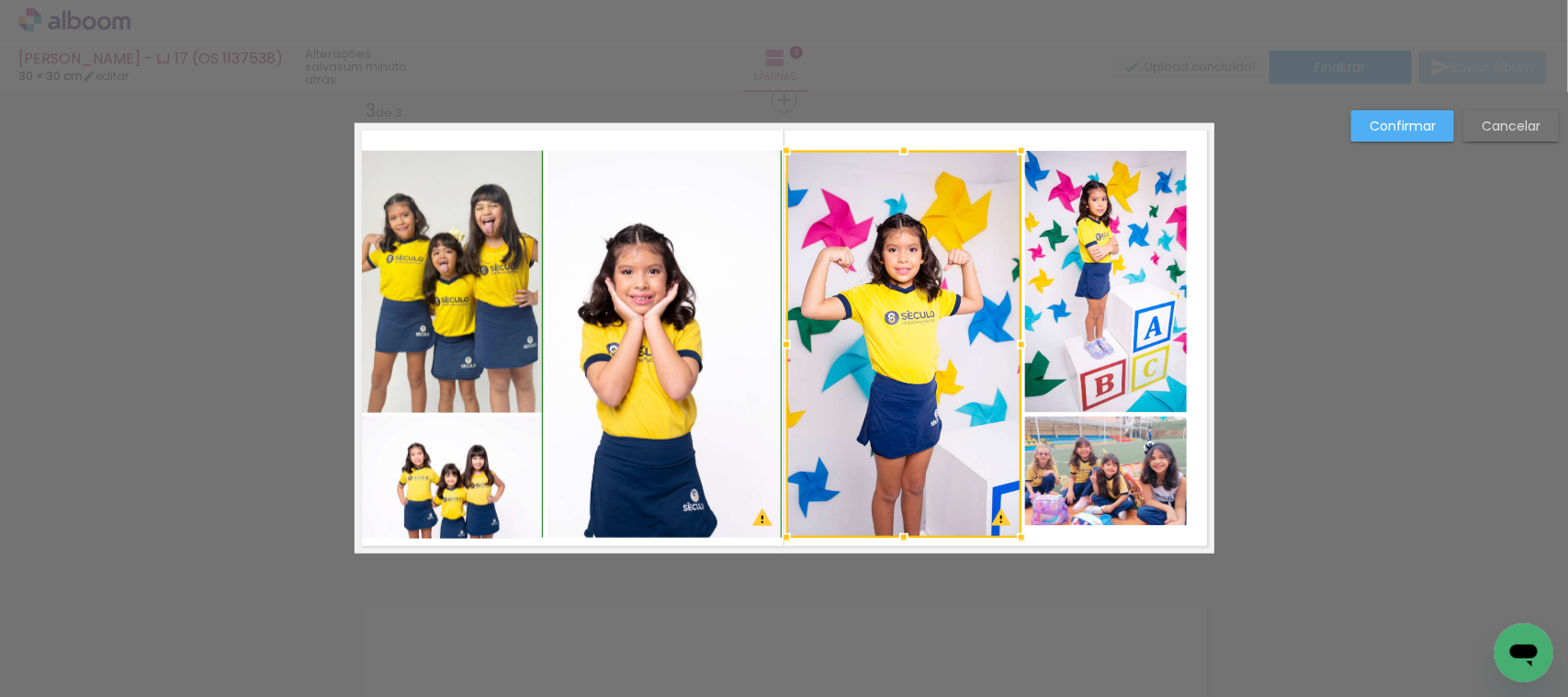
drag, startPoint x: 886, startPoint y: 520, endPoint x: 886, endPoint y: 530, distance: 10.0
click at [886, 530] on div at bounding box center [904, 538] width 37 height 37
click at [1112, 470] on quentale-photo at bounding box center [1107, 472] width 162 height 110
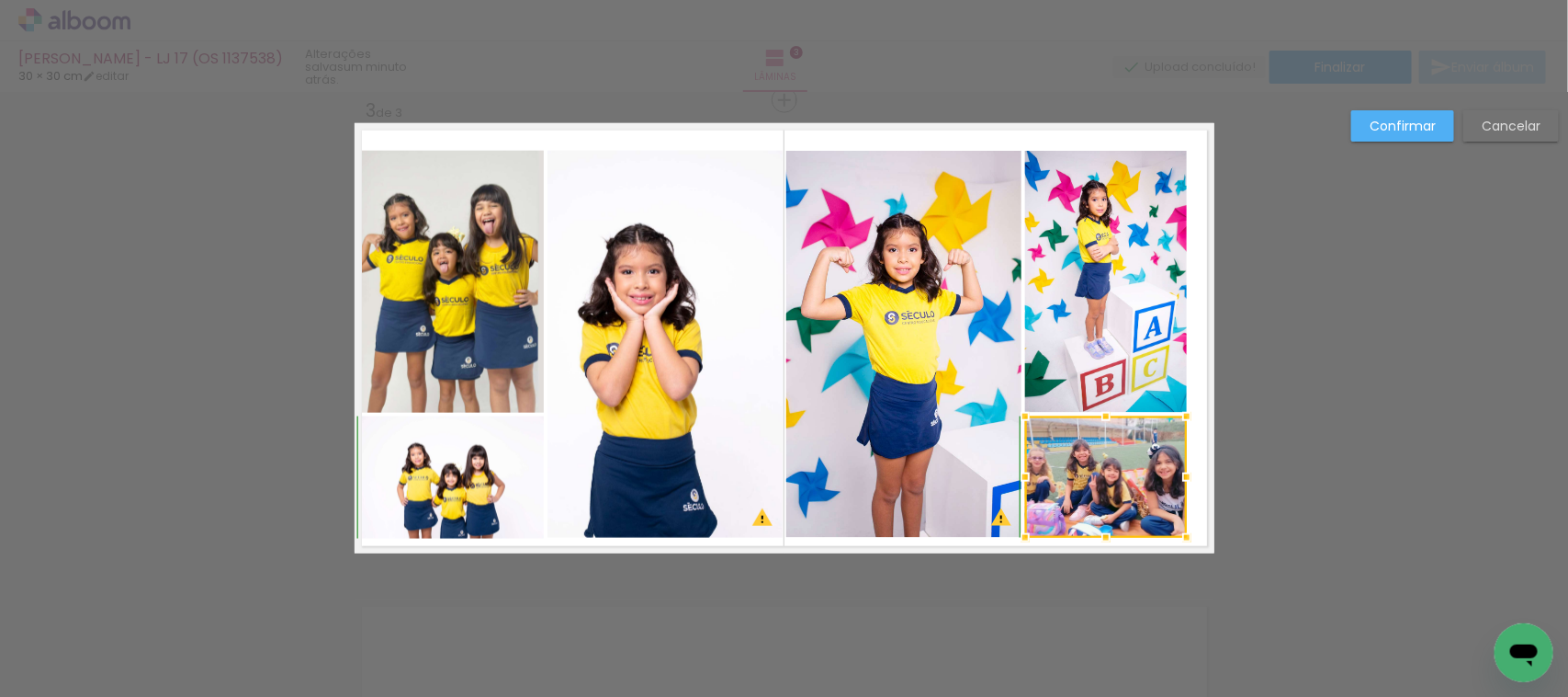
drag, startPoint x: 1089, startPoint y: 524, endPoint x: 1087, endPoint y: 538, distance: 14.1
click at [1088, 538] on div at bounding box center [1107, 538] width 37 height 37
click at [1149, 470] on quentale-photo at bounding box center [1107, 477] width 162 height 121
drag, startPoint x: 1179, startPoint y: 479, endPoint x: 1189, endPoint y: 479, distance: 10.0
click at [1189, 479] on div at bounding box center [1198, 477] width 37 height 37
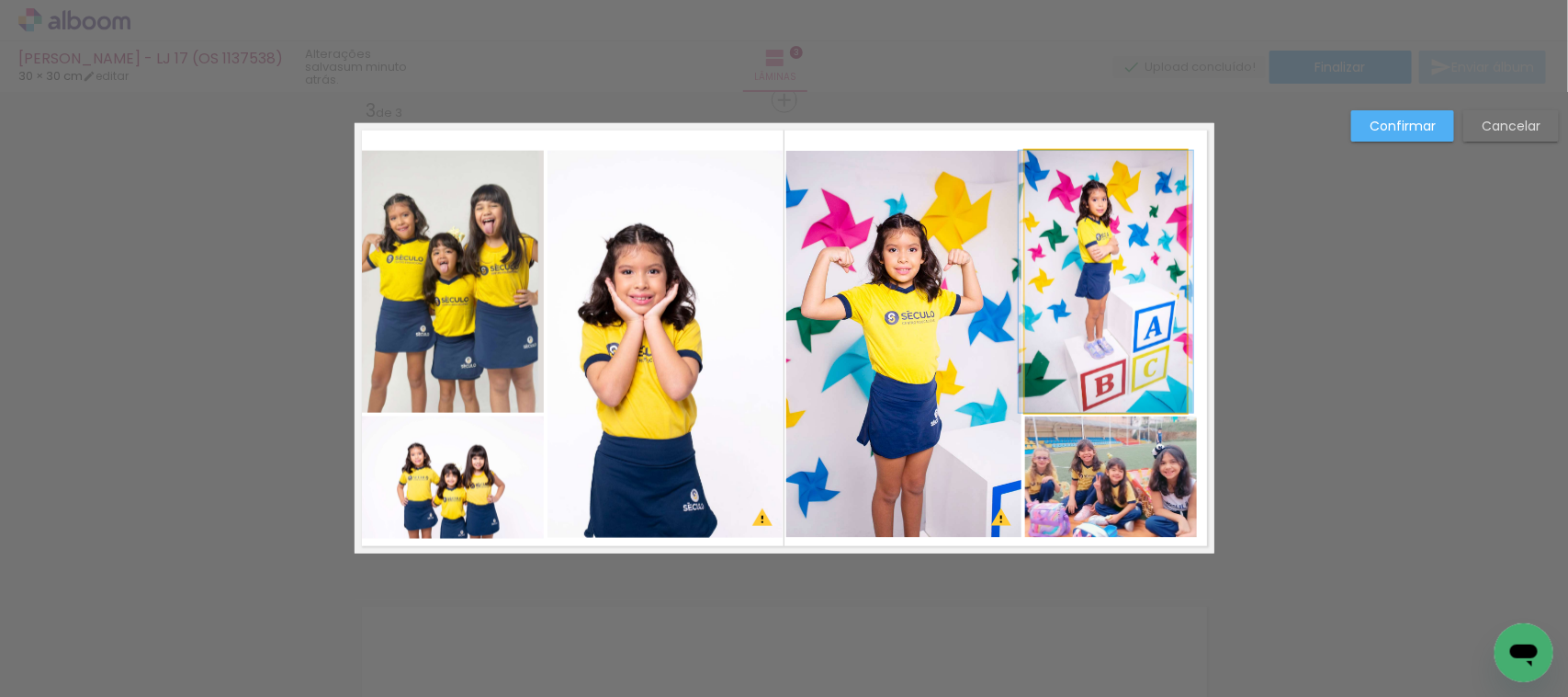
click at [1111, 334] on quentale-photo at bounding box center [1107, 282] width 162 height 262
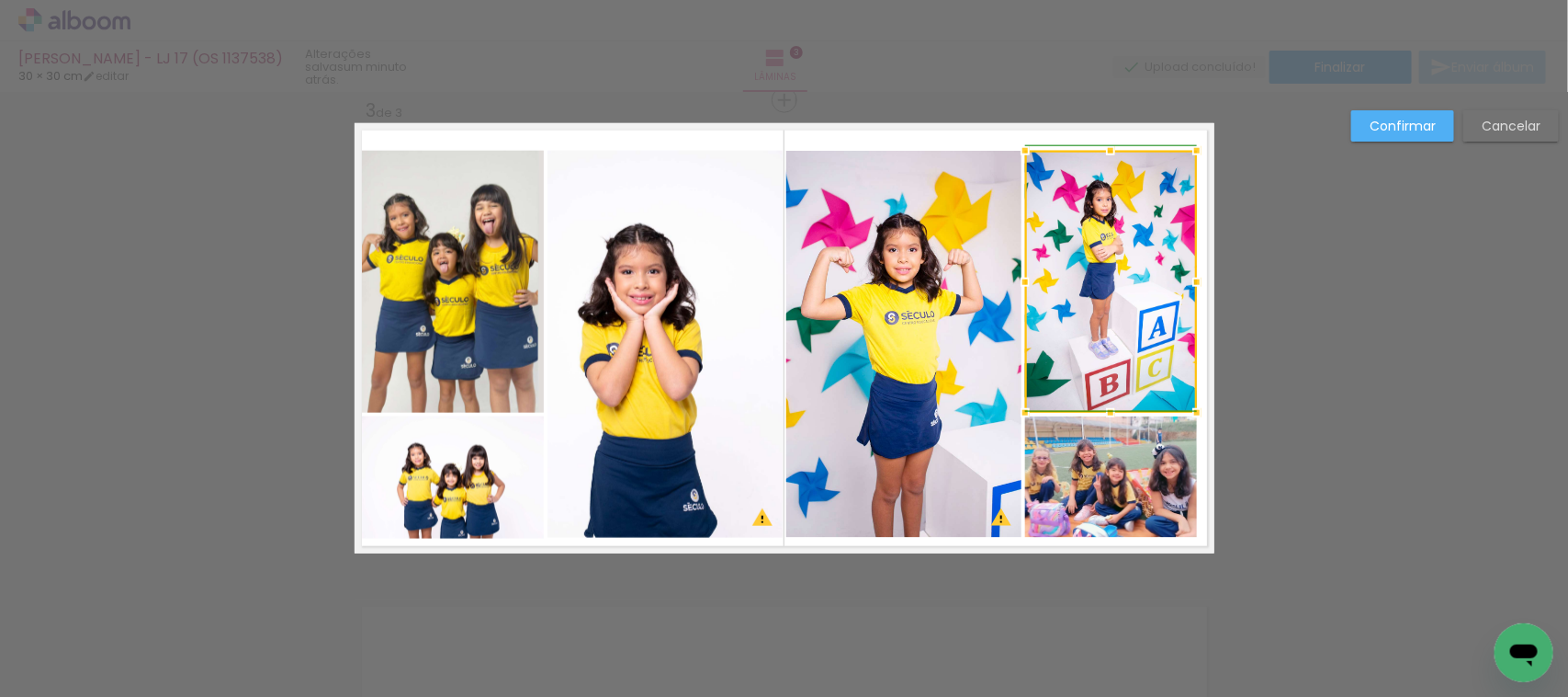
drag, startPoint x: 1182, startPoint y: 286, endPoint x: 1190, endPoint y: 287, distance: 8.1
click at [1190, 287] on div at bounding box center [1198, 283] width 37 height 37
click at [1178, 259] on quentale-photo at bounding box center [1111, 282] width 172 height 262
click at [1178, 259] on div at bounding box center [1111, 282] width 172 height 262
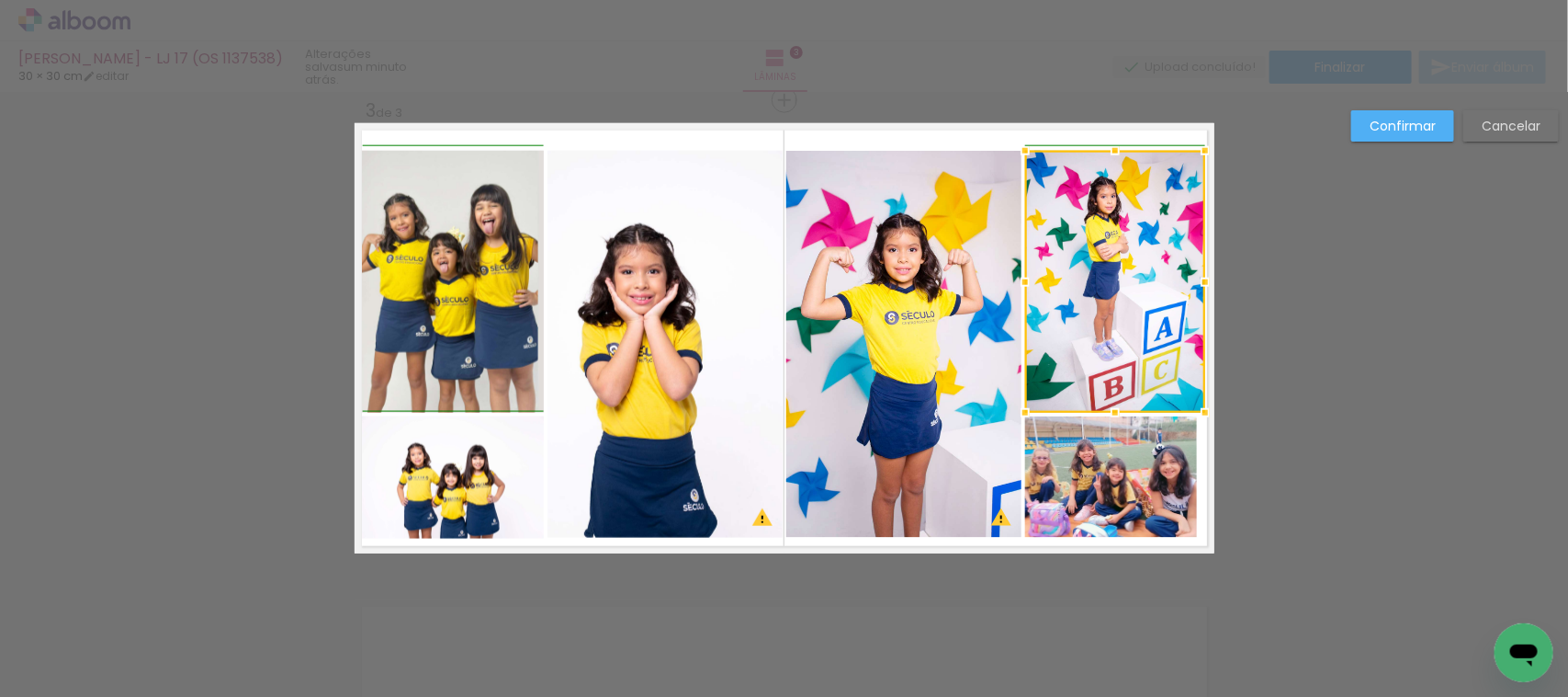
click at [1199, 265] on div at bounding box center [1205, 283] width 37 height 37
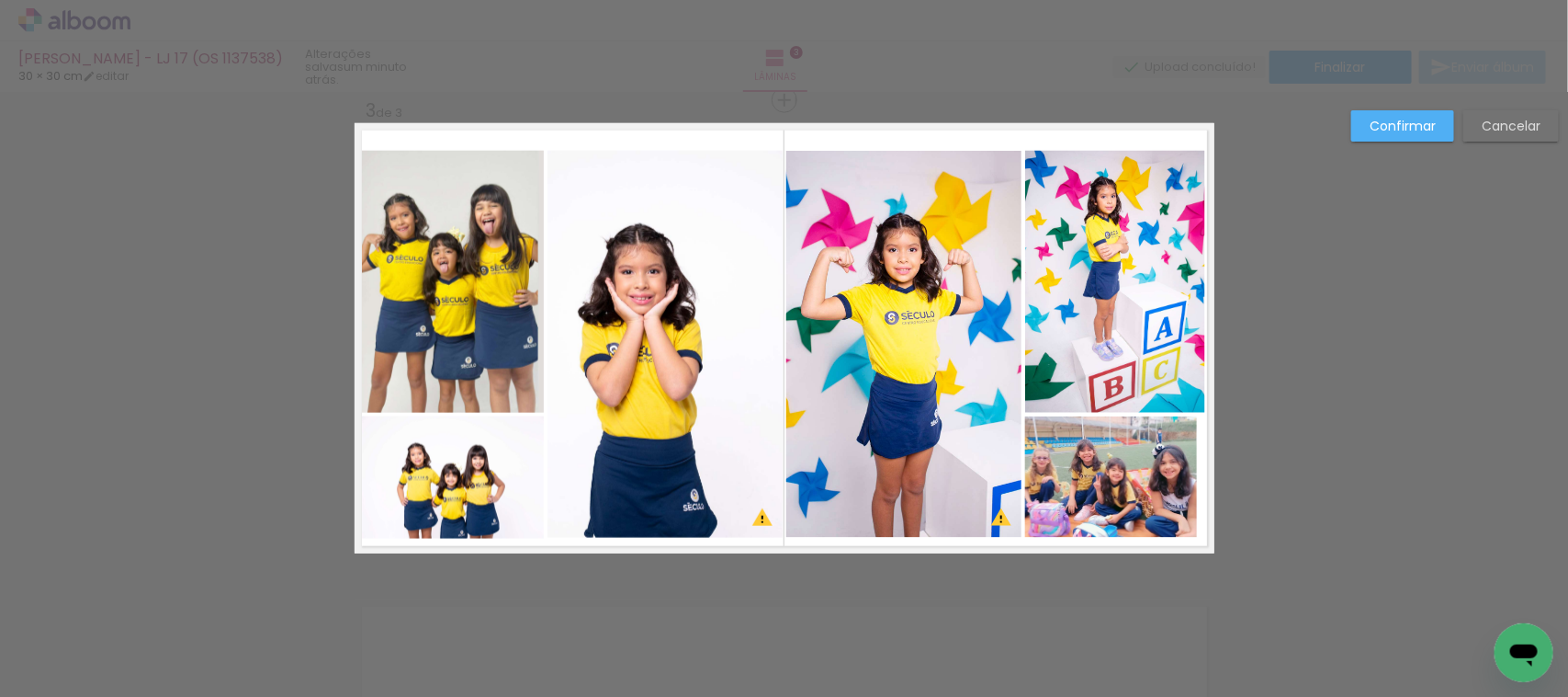
click at [1136, 475] on quentale-photo at bounding box center [1111, 477] width 172 height 121
click at [1136, 475] on div at bounding box center [1111, 477] width 172 height 121
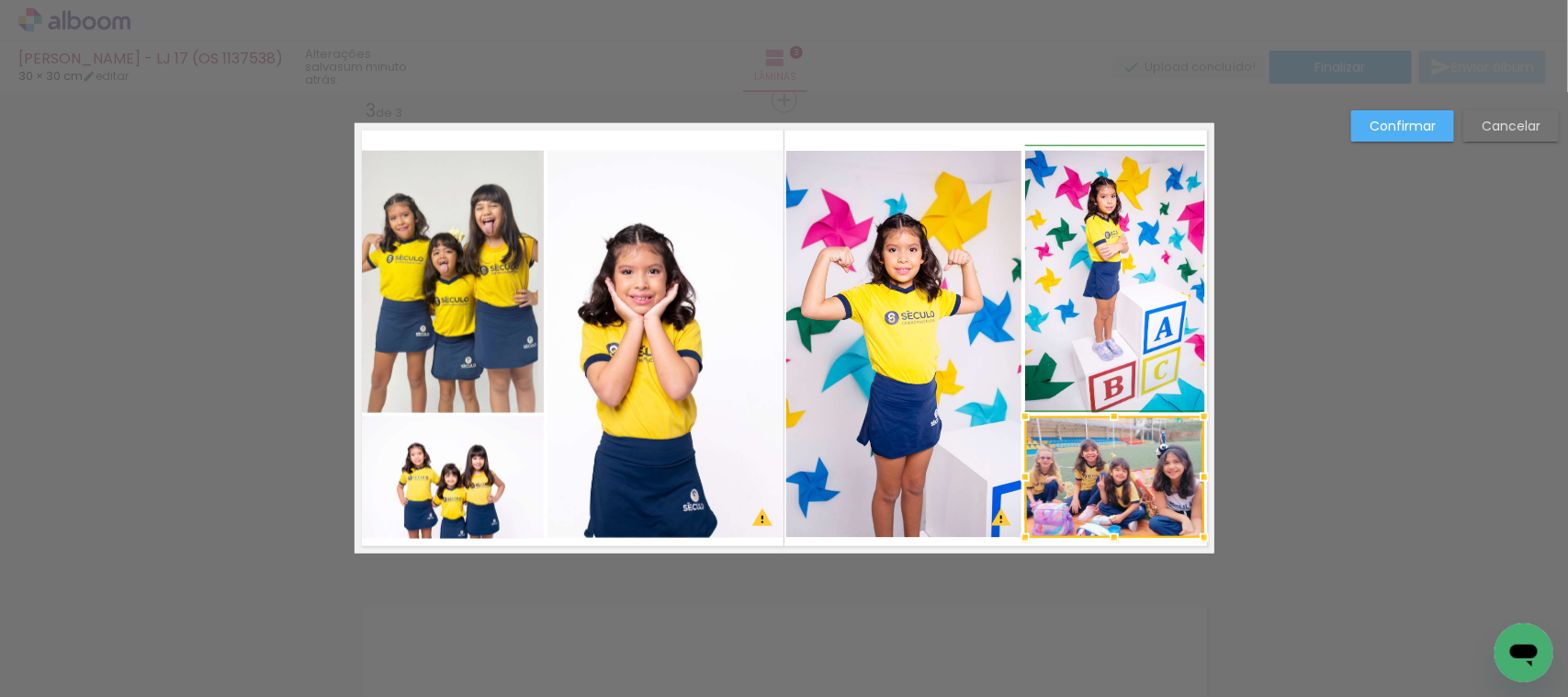
click at [1190, 476] on div at bounding box center [1204, 477] width 37 height 37
click at [0, 0] on slot "Confirmar" at bounding box center [0, 0] width 0 height 0
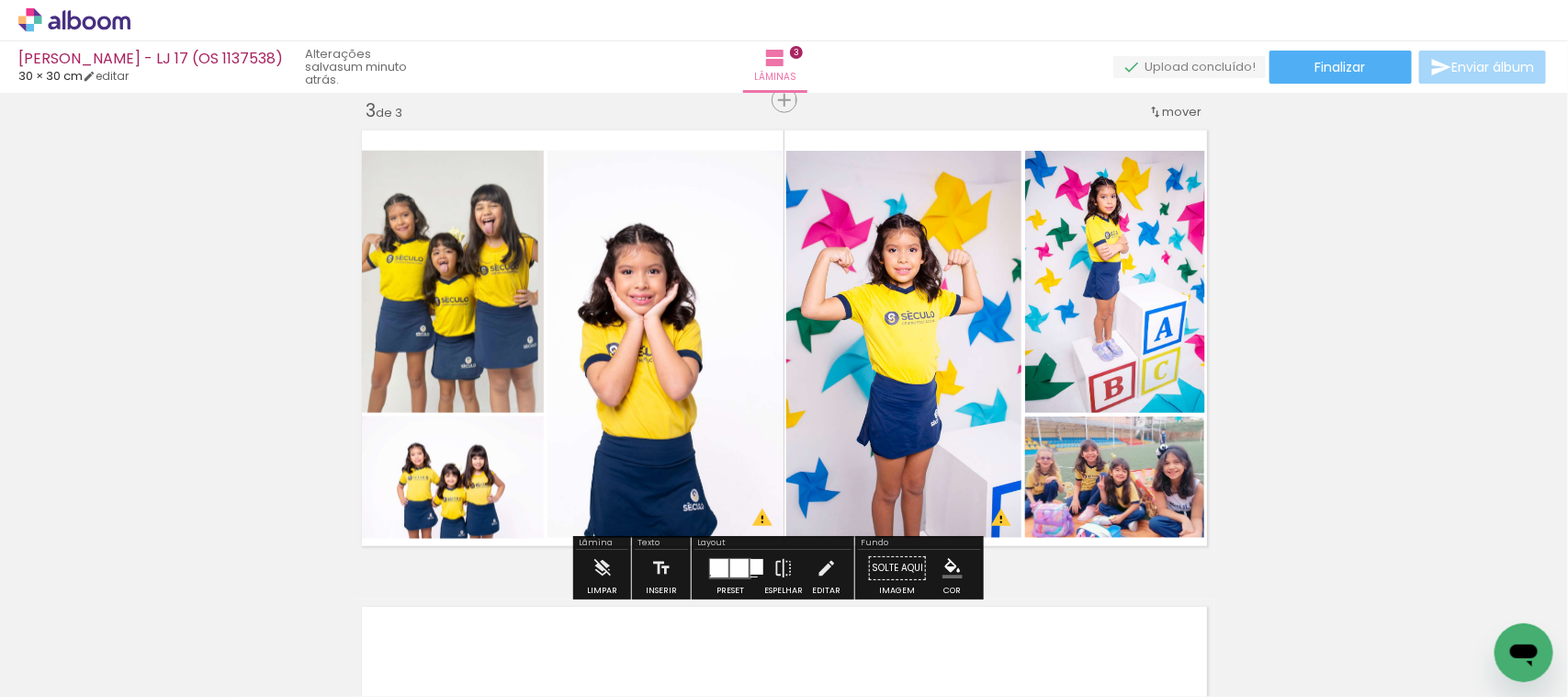
click at [473, 303] on quentale-photo at bounding box center [452, 282] width 181 height 262
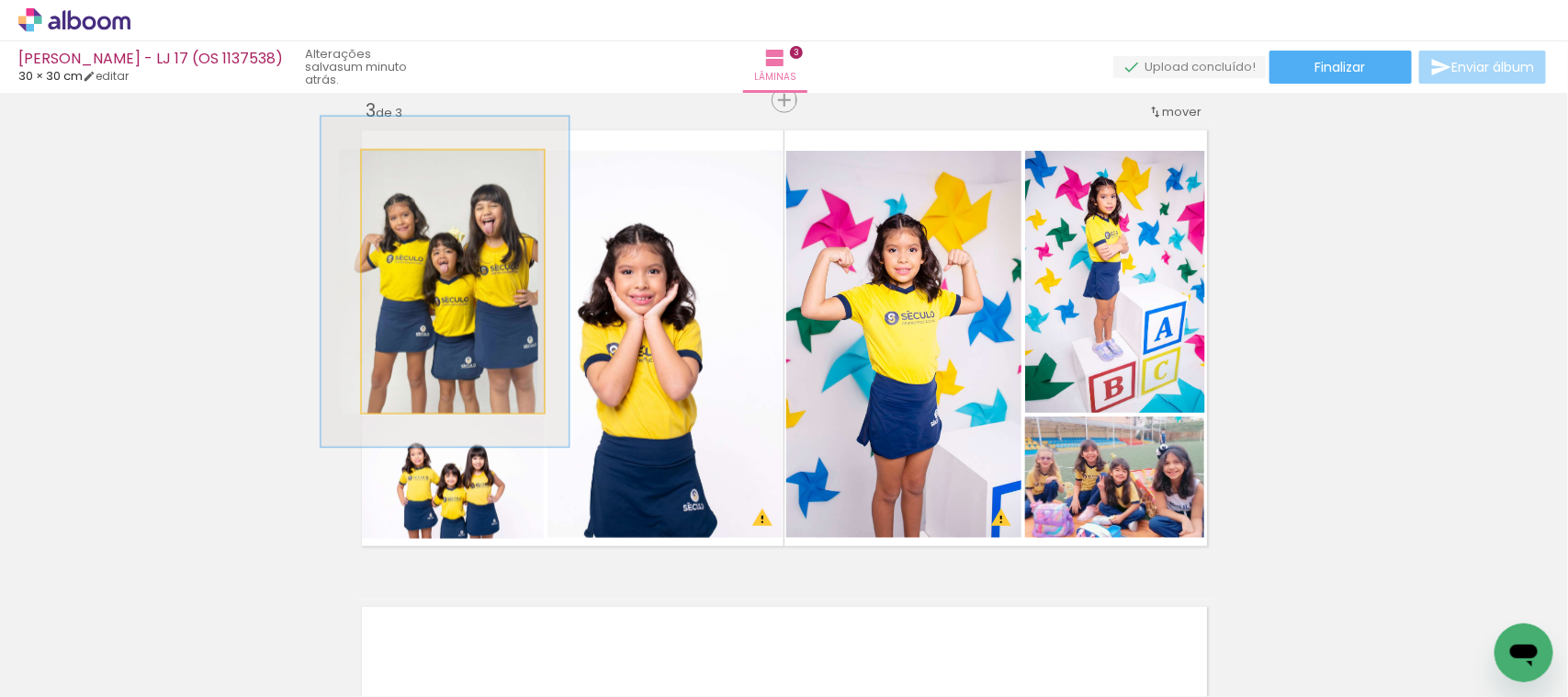
click at [473, 303] on quentale-photo at bounding box center [452, 282] width 181 height 262
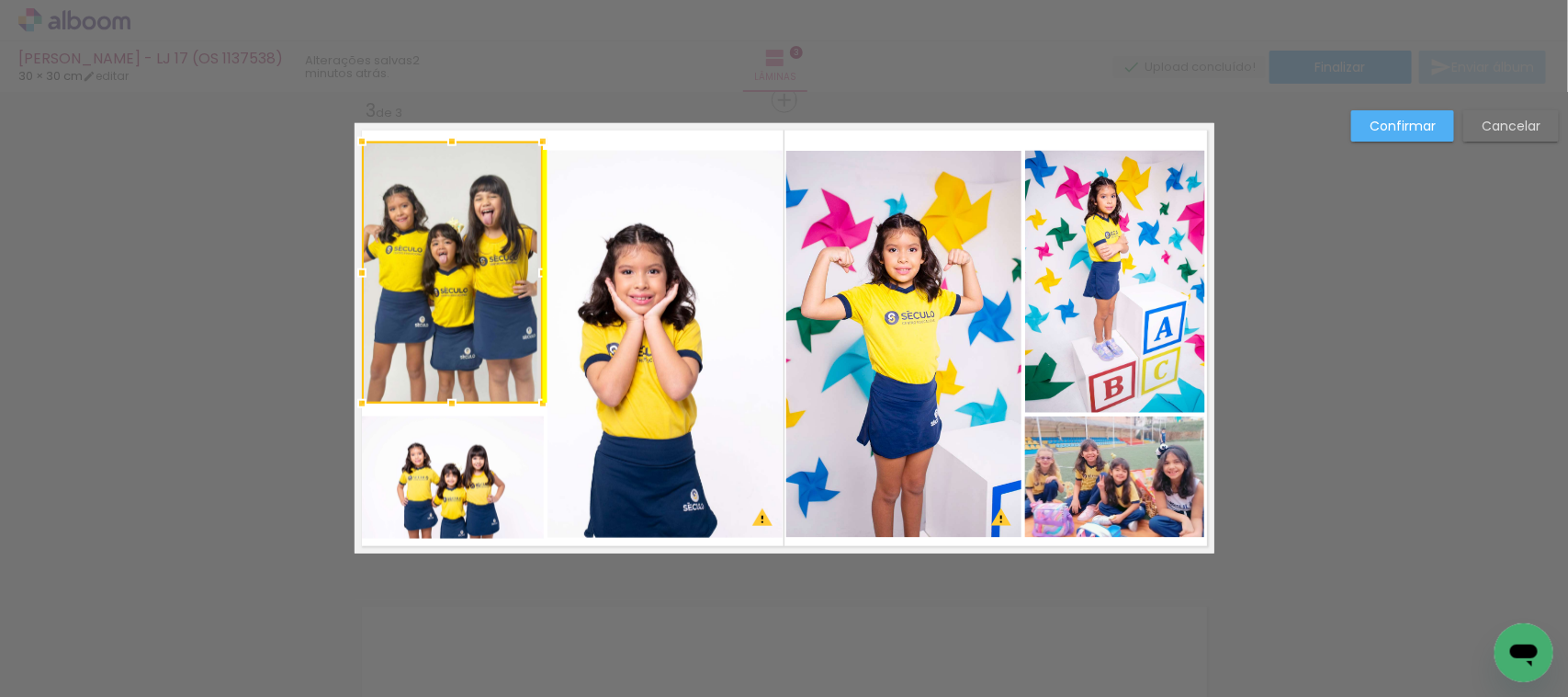
drag, startPoint x: 473, startPoint y: 303, endPoint x: 471, endPoint y: 294, distance: 9.2
click at [471, 294] on div at bounding box center [452, 273] width 181 height 262
click at [618, 347] on quentale-photo at bounding box center [665, 344] width 235 height 387
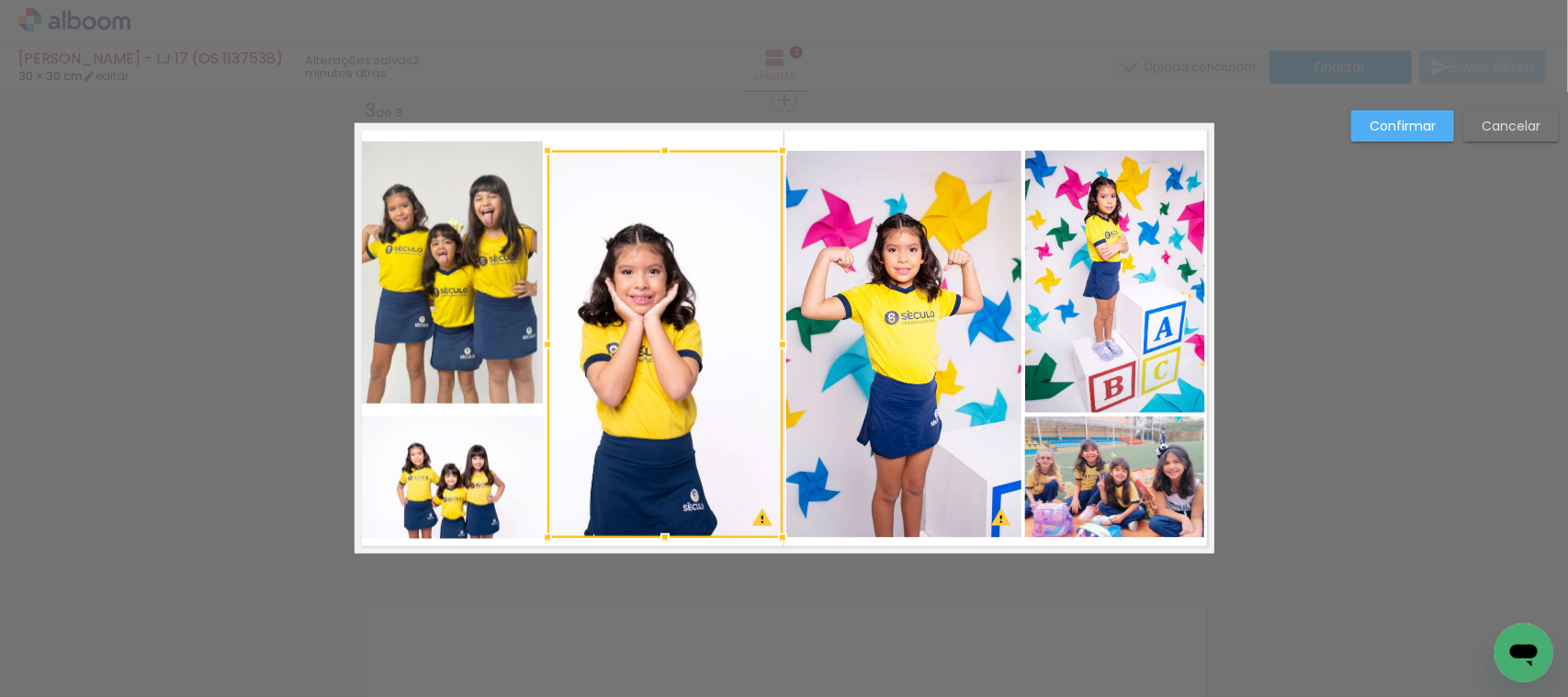
click at [618, 347] on div at bounding box center [665, 344] width 235 height 387
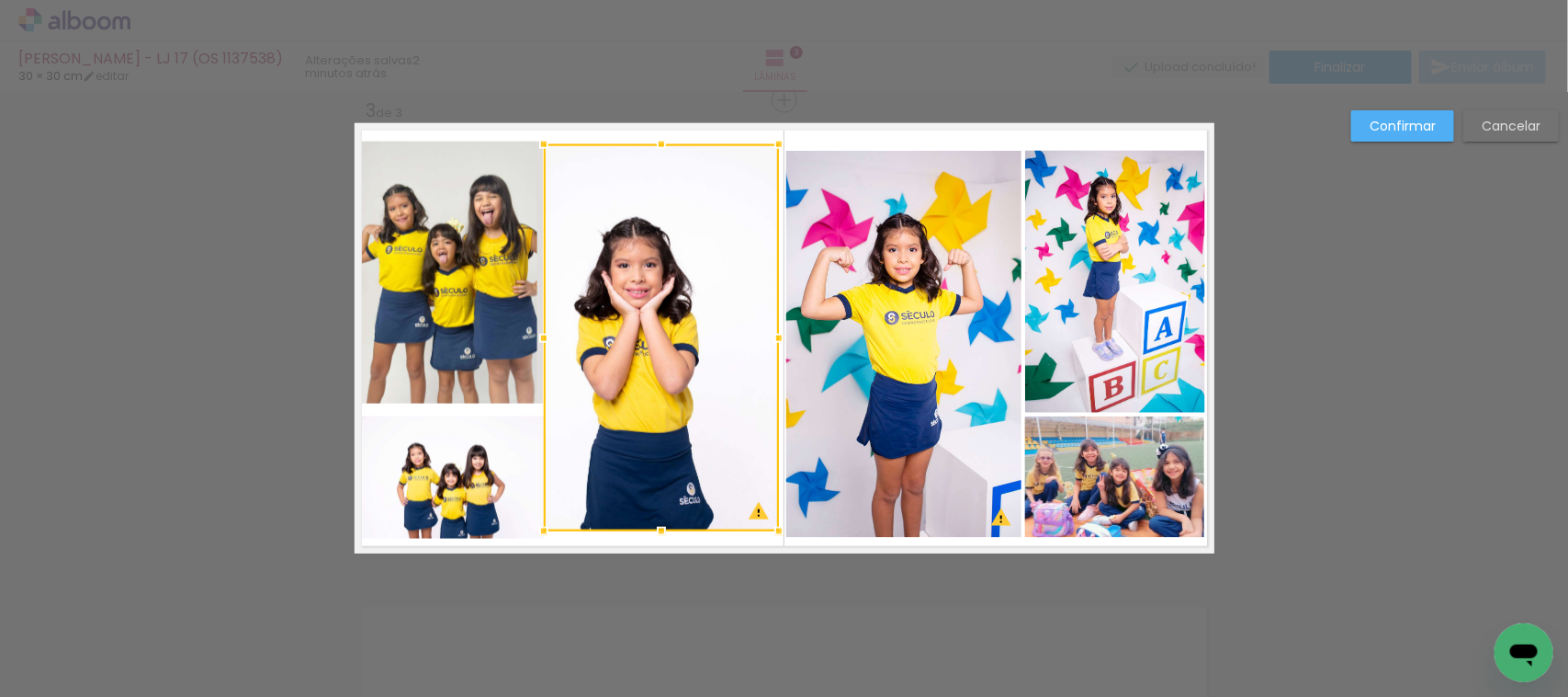
click at [618, 342] on div at bounding box center [661, 338] width 235 height 387
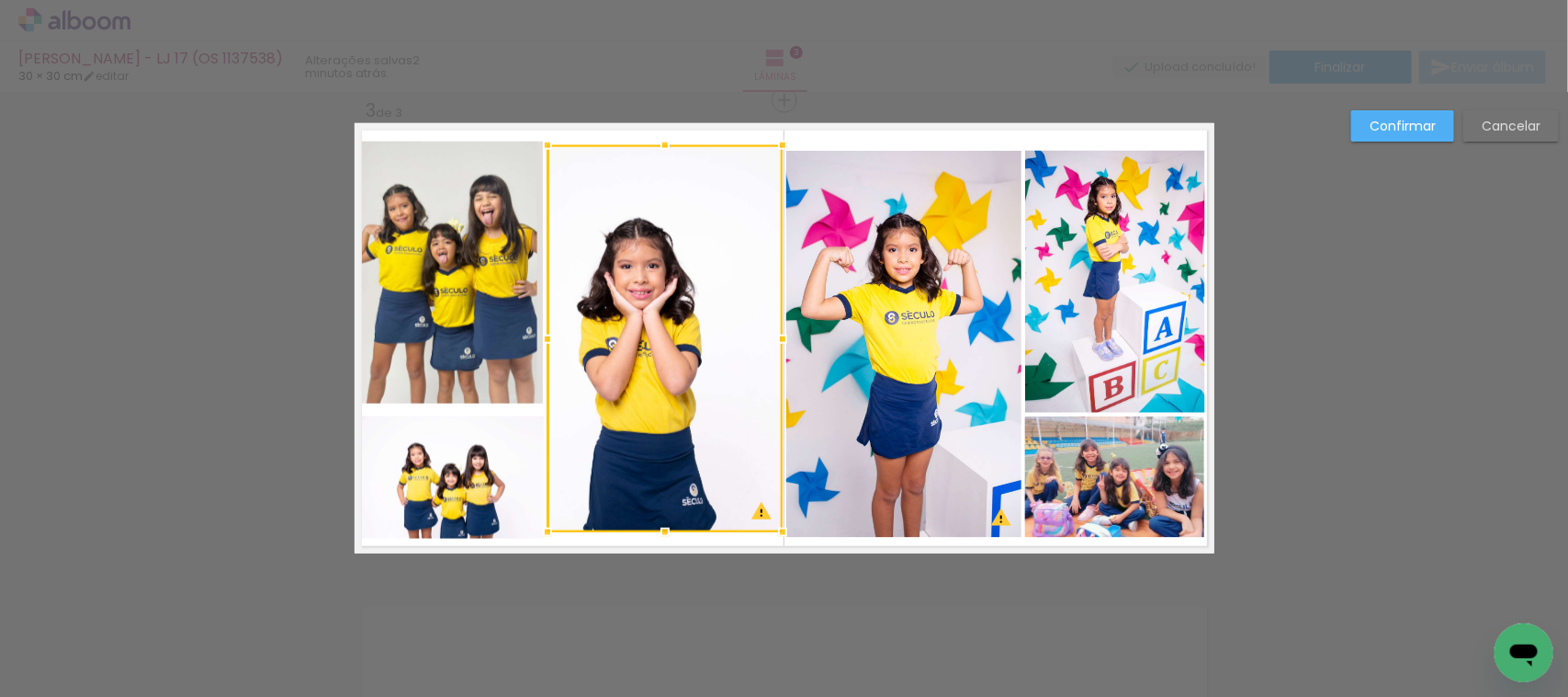
click at [0, 0] on slot "Cancelar" at bounding box center [0, 0] width 0 height 0
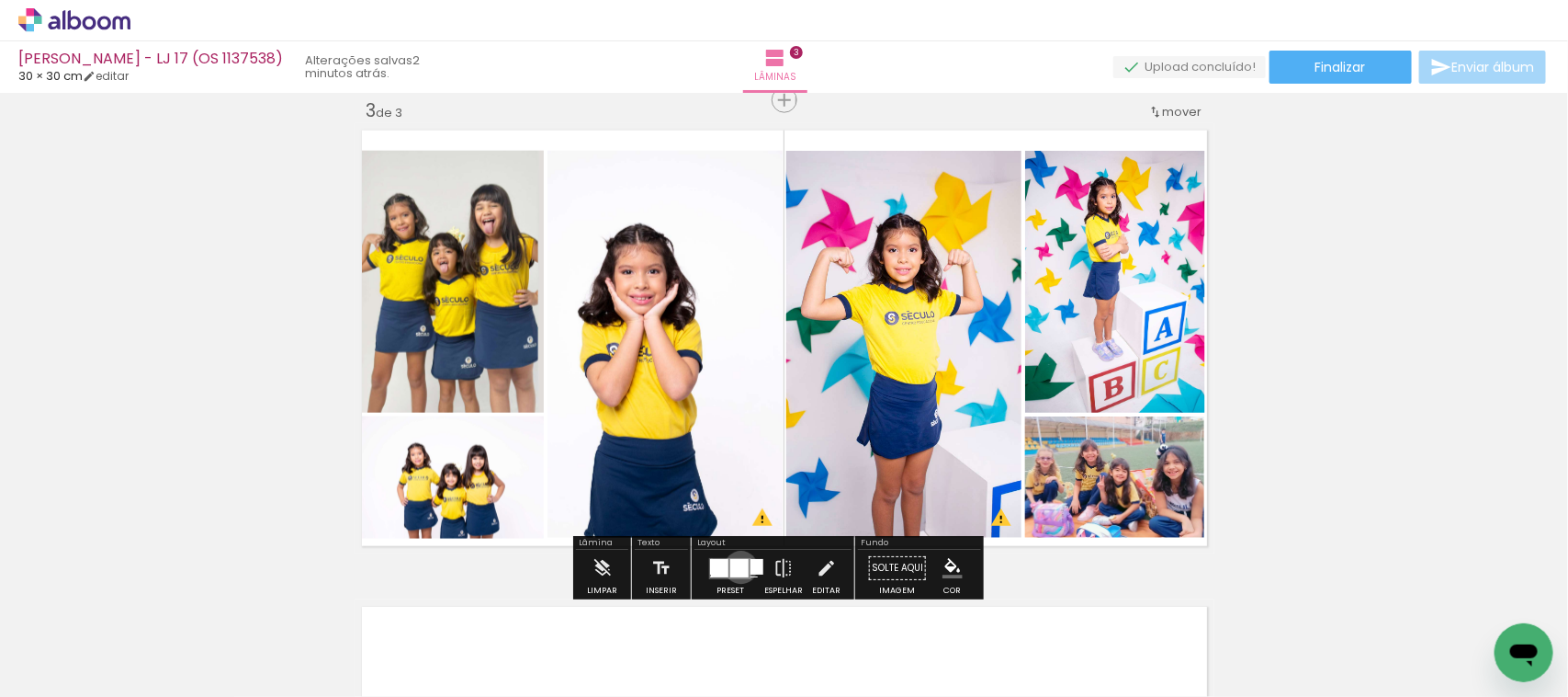
click at [736, 568] on div at bounding box center [739, 569] width 19 height 19
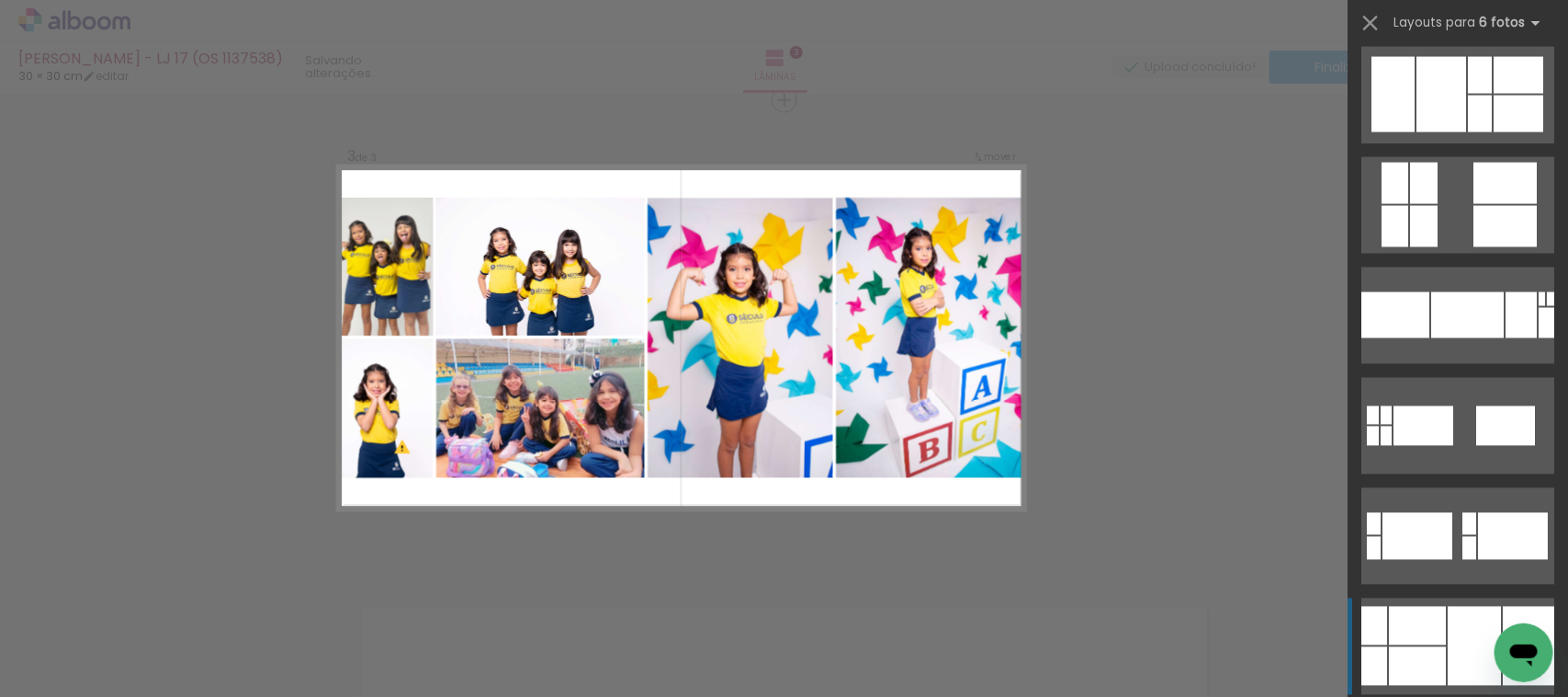
scroll to position [4763, 0]
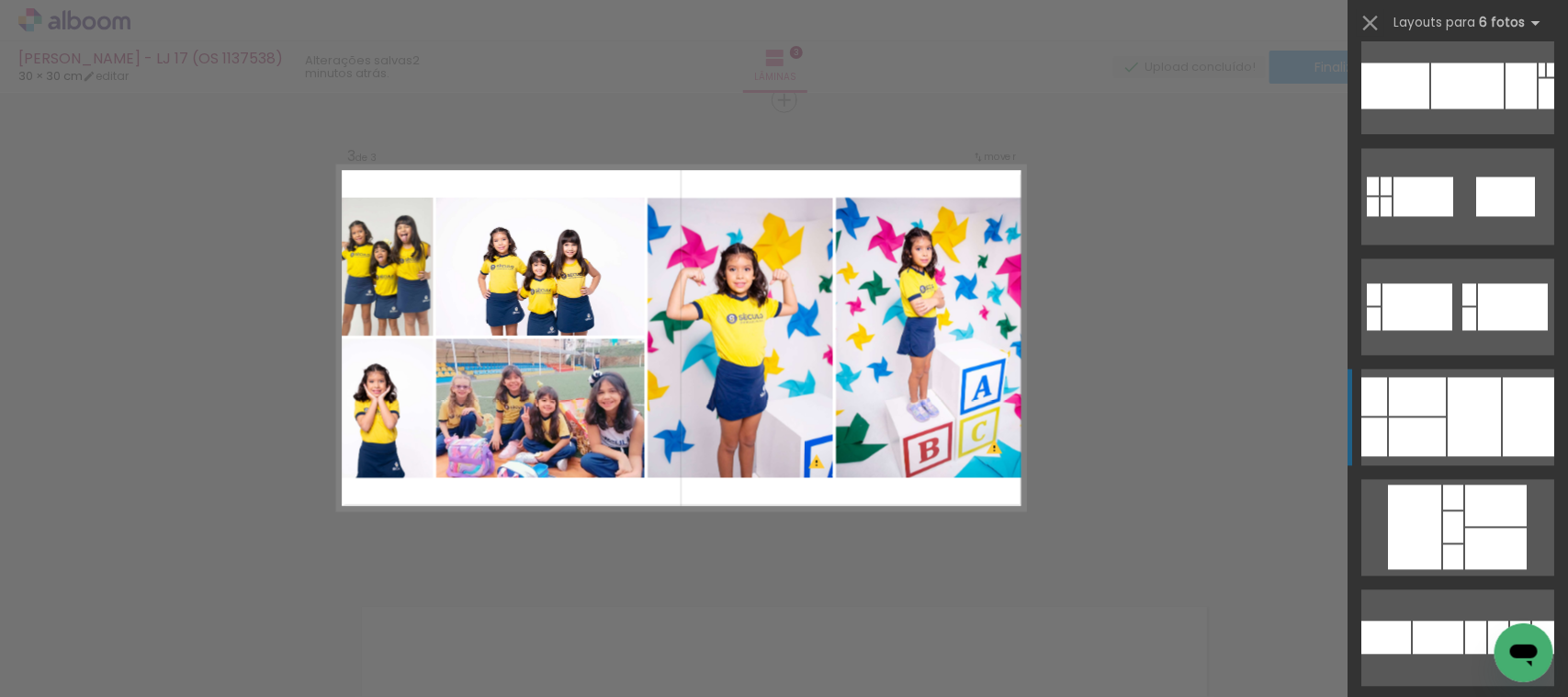
click at [1433, 380] on div at bounding box center [1417, 395] width 57 height 38
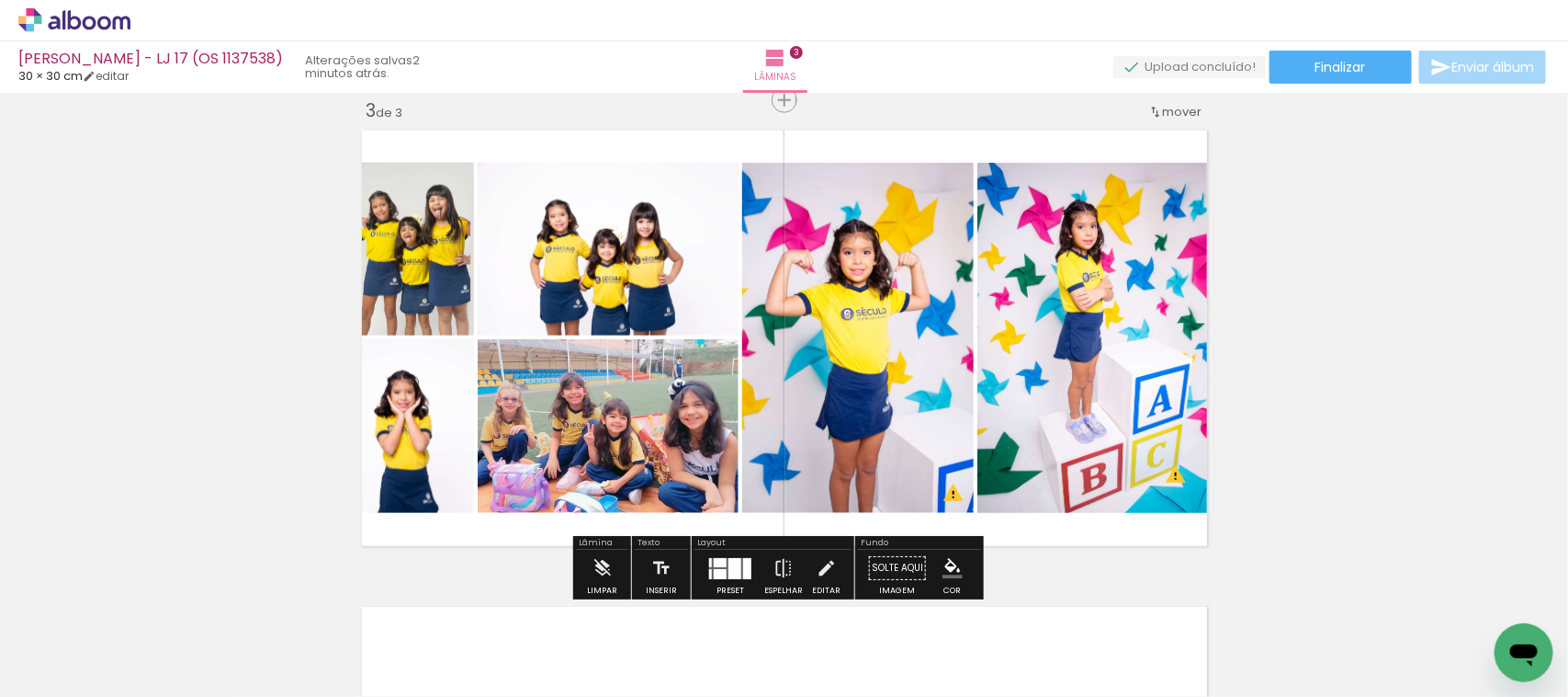
click at [706, 556] on div at bounding box center [730, 569] width 49 height 37
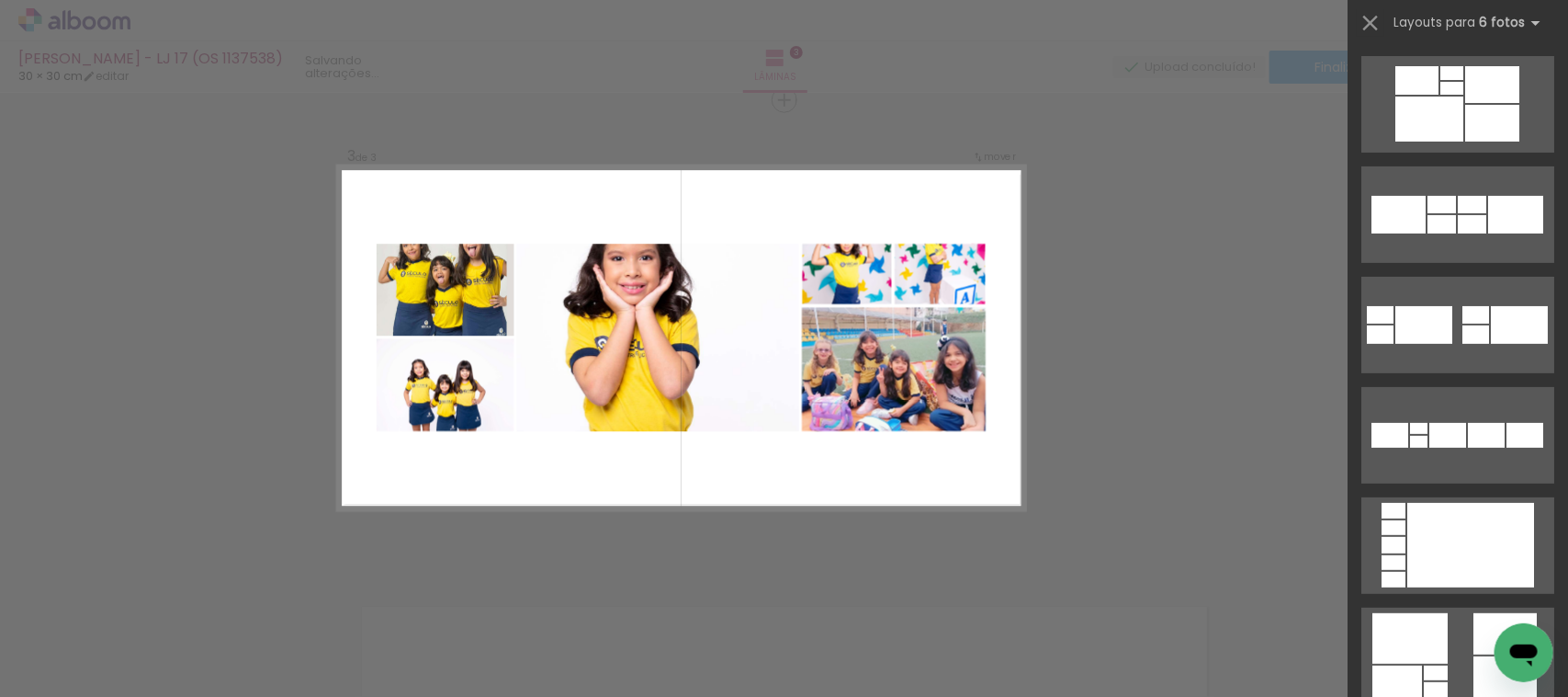
scroll to position [41389, 0]
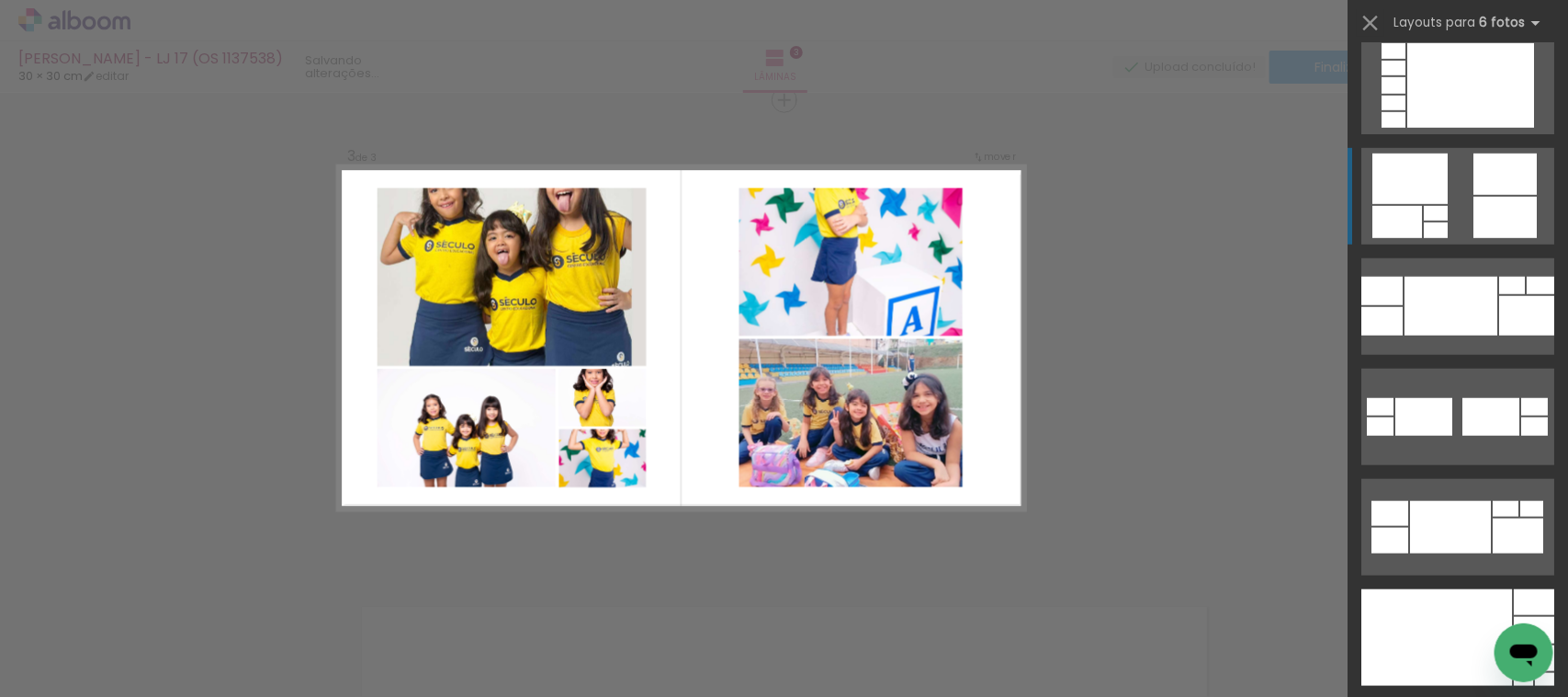
drag, startPoint x: 1408, startPoint y: 212, endPoint x: 1384, endPoint y: 239, distance: 36.1
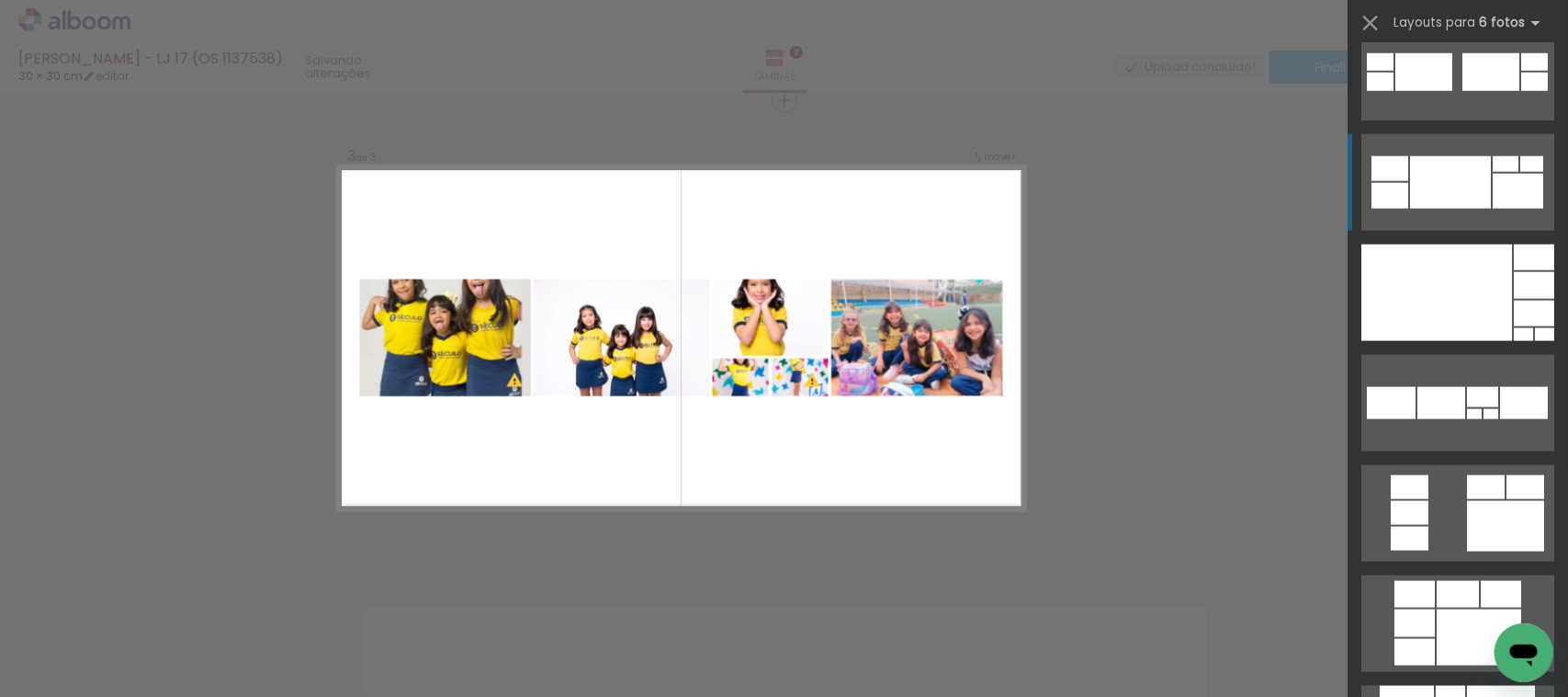
scroll to position [42079, 0]
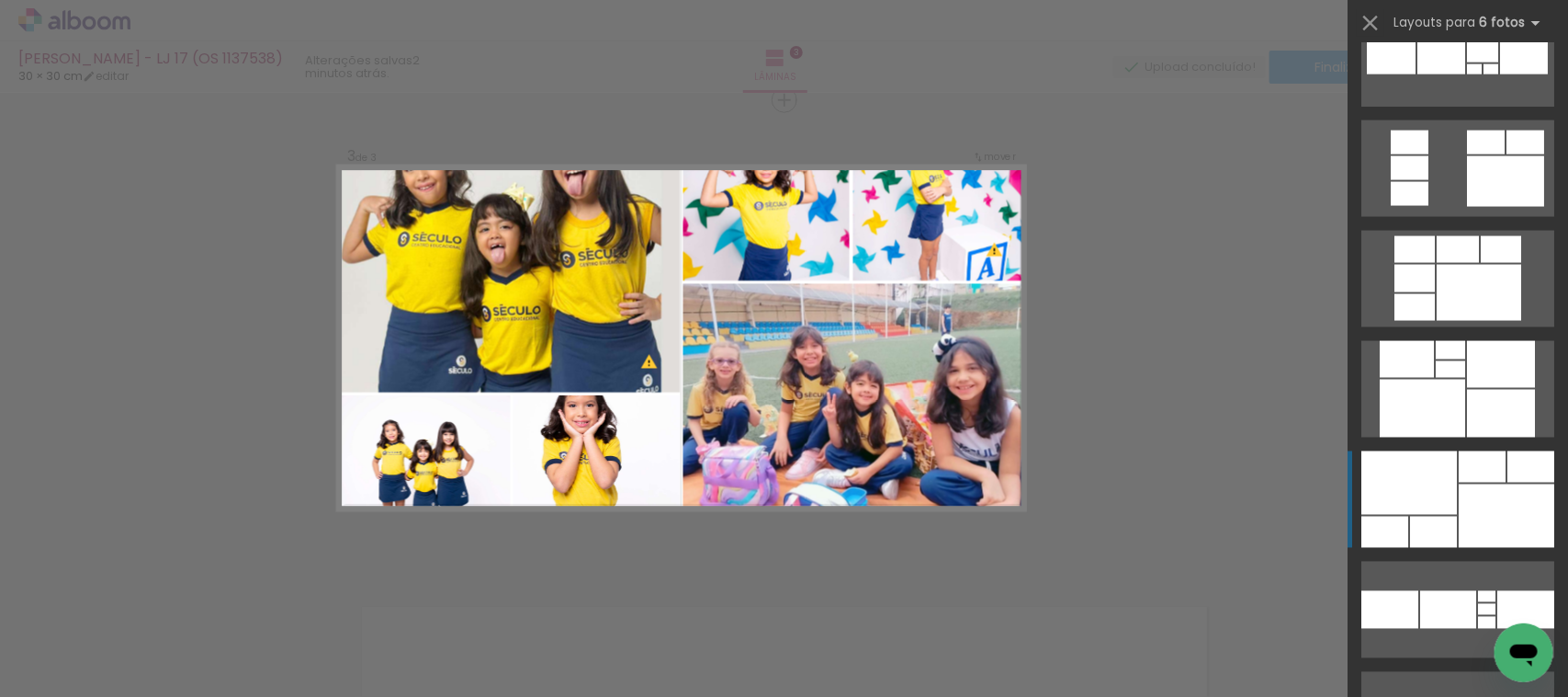
click at [1459, 470] on div at bounding box center [1482, 467] width 47 height 32
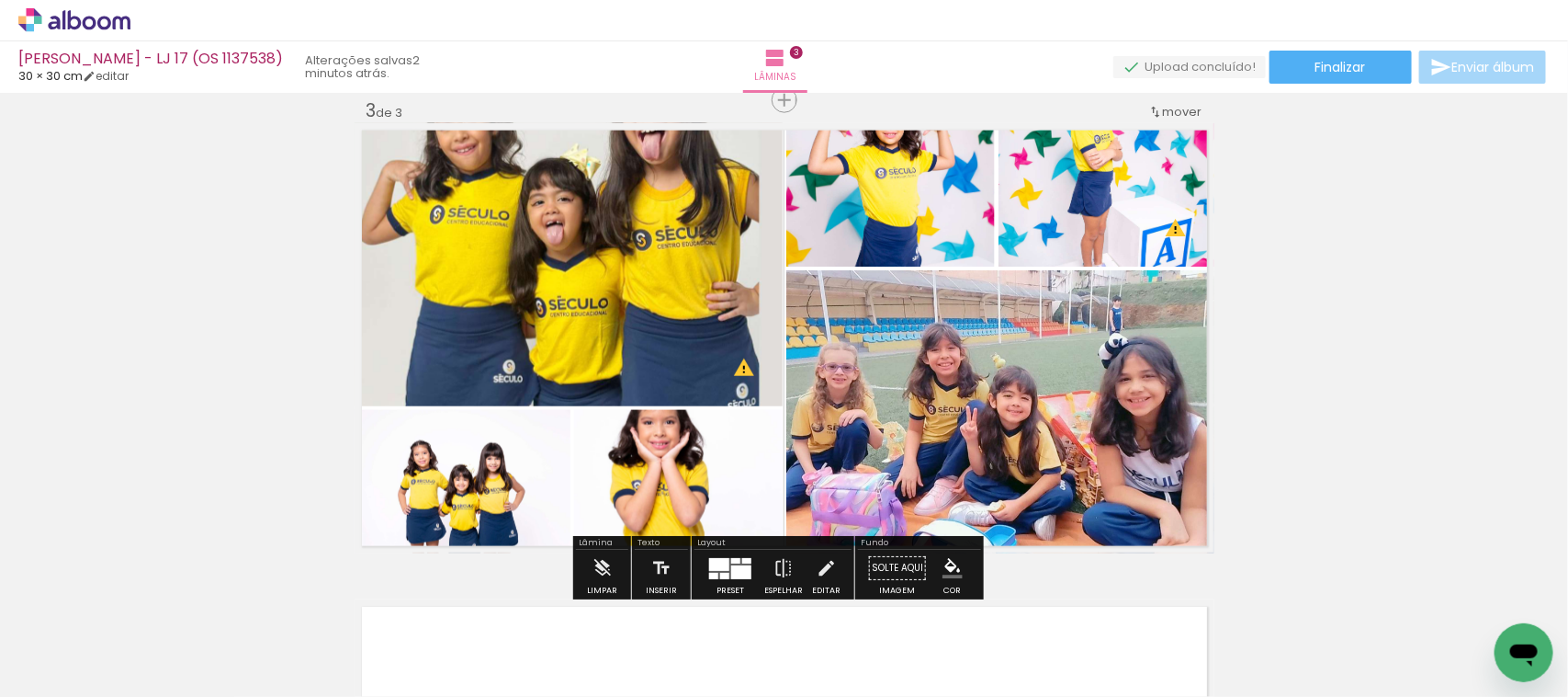
click at [742, 552] on div at bounding box center [730, 569] width 49 height 37
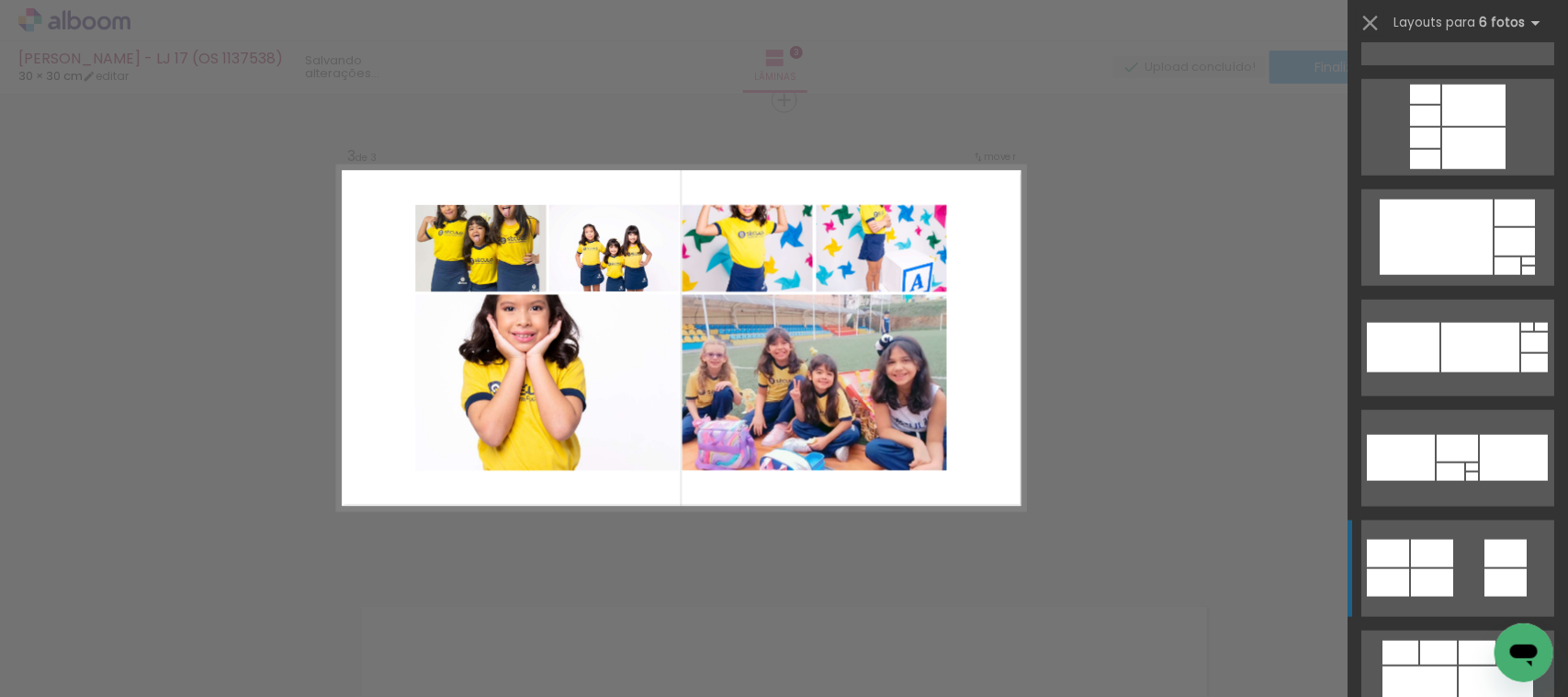
scroll to position [44888, 0]
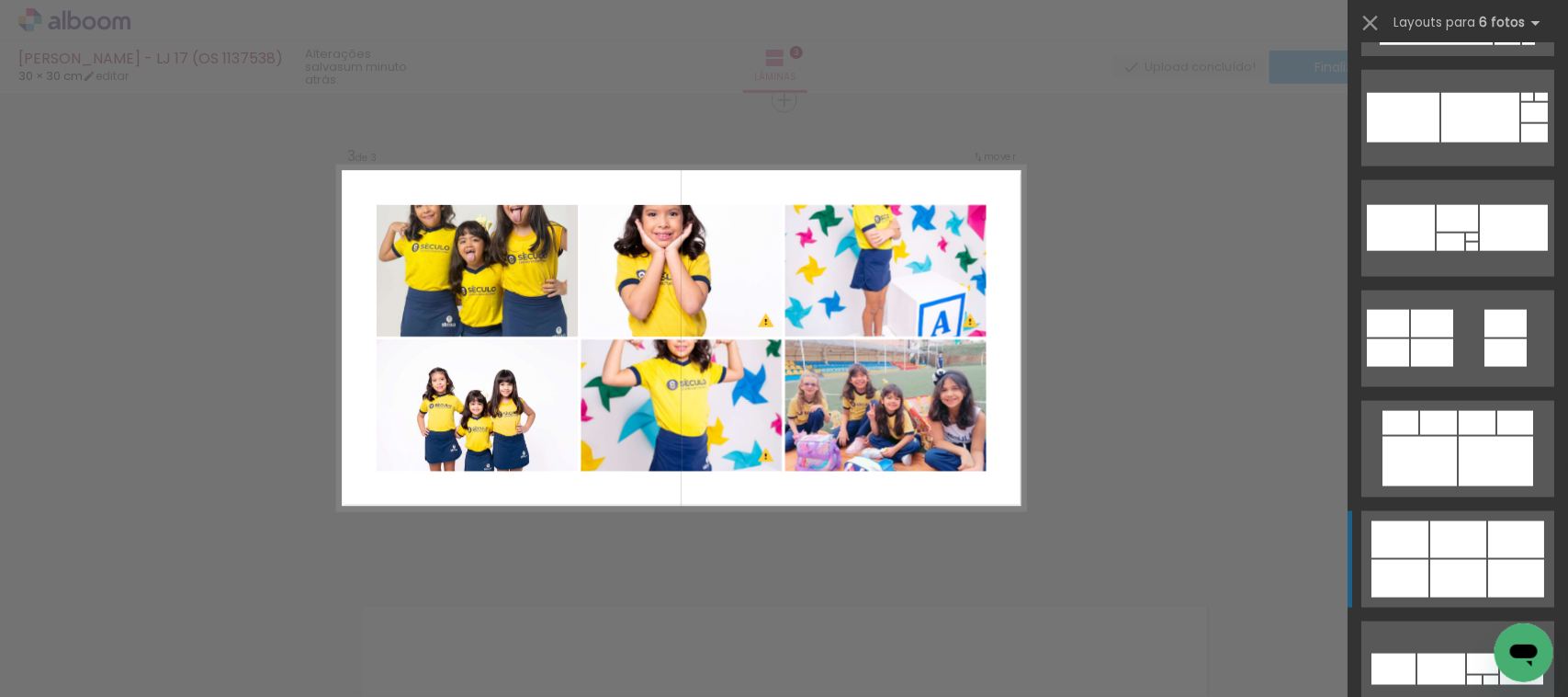
click at [1511, 543] on div at bounding box center [1516, 540] width 56 height 37
